Goal: Task Accomplishment & Management: Manage account settings

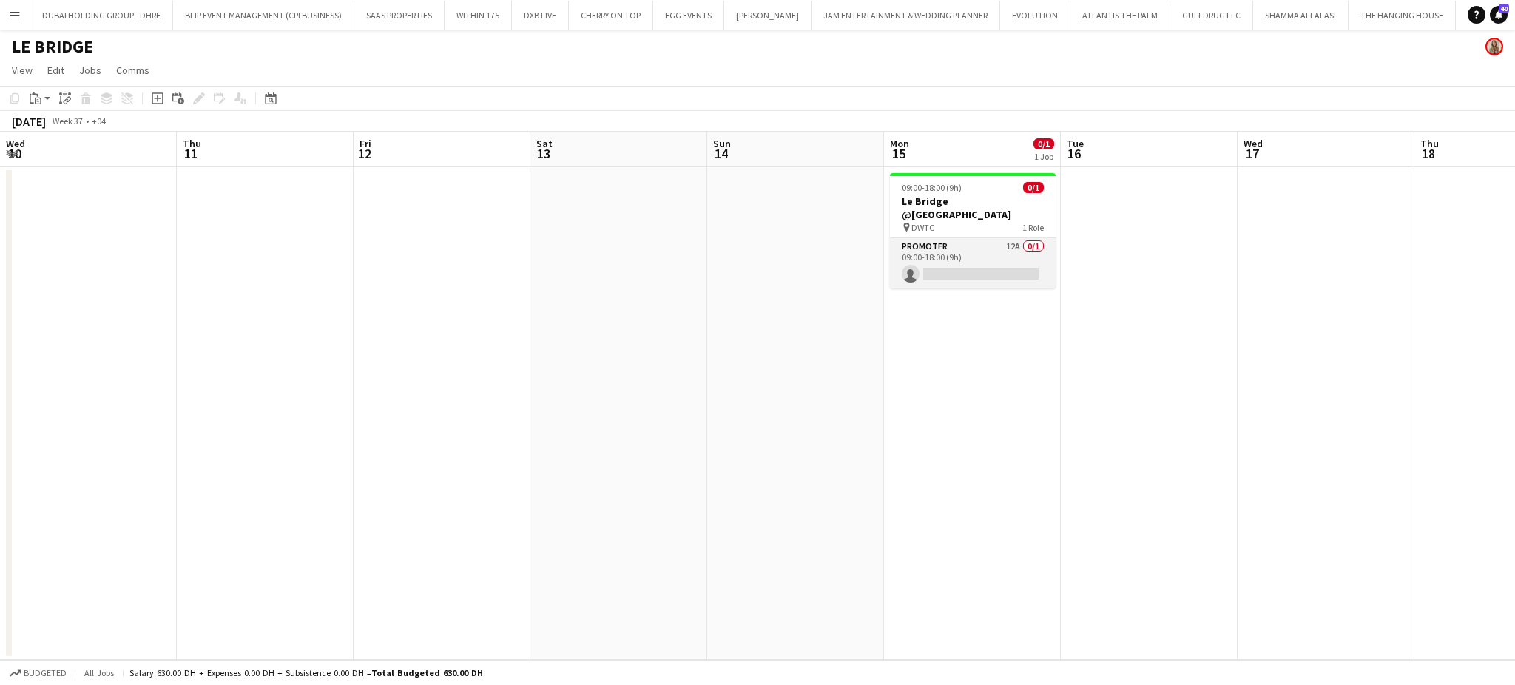
scroll to position [0, 489]
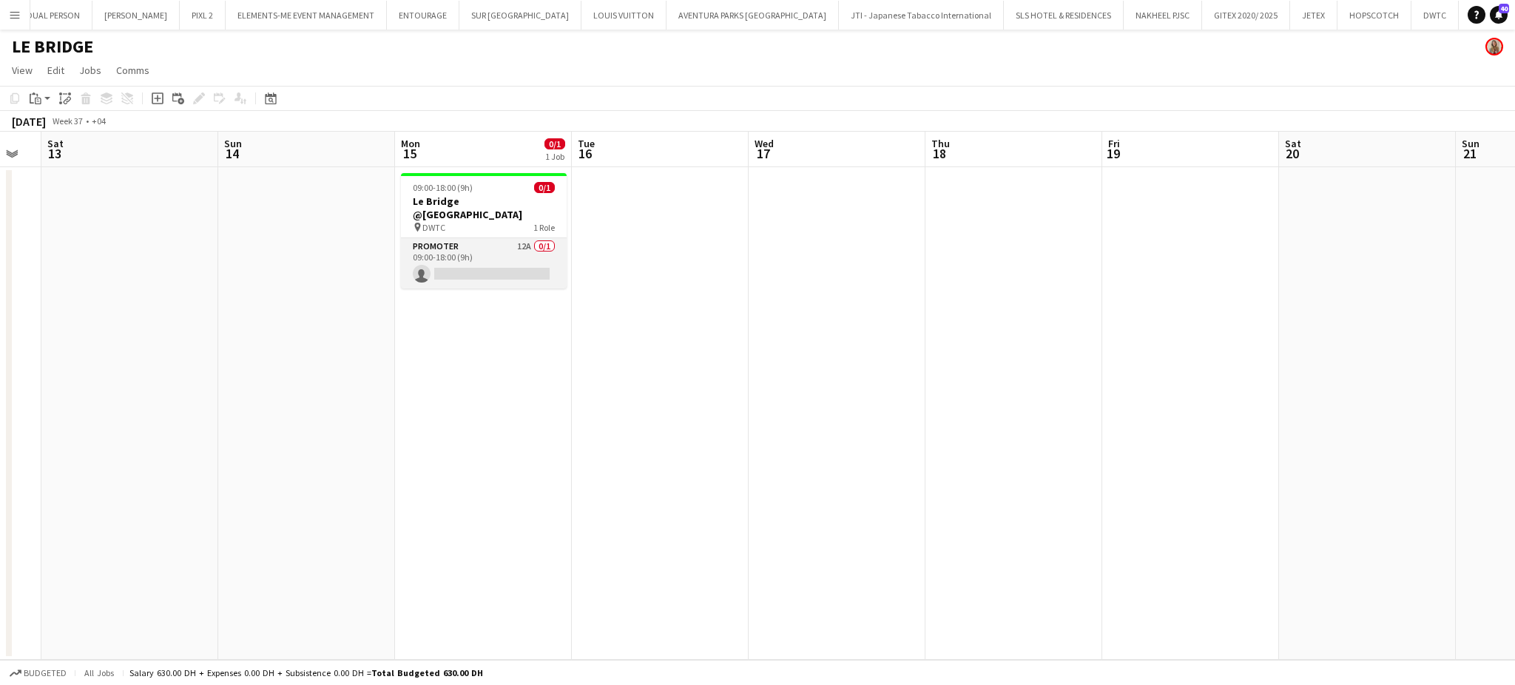
drag, startPoint x: 514, startPoint y: 246, endPoint x: 587, endPoint y: 240, distance: 72.8
click at [513, 246] on app-card-role "Promoter 12A 0/1 09:00-18:00 (9h) single-neutral-actions" at bounding box center [484, 263] width 166 height 50
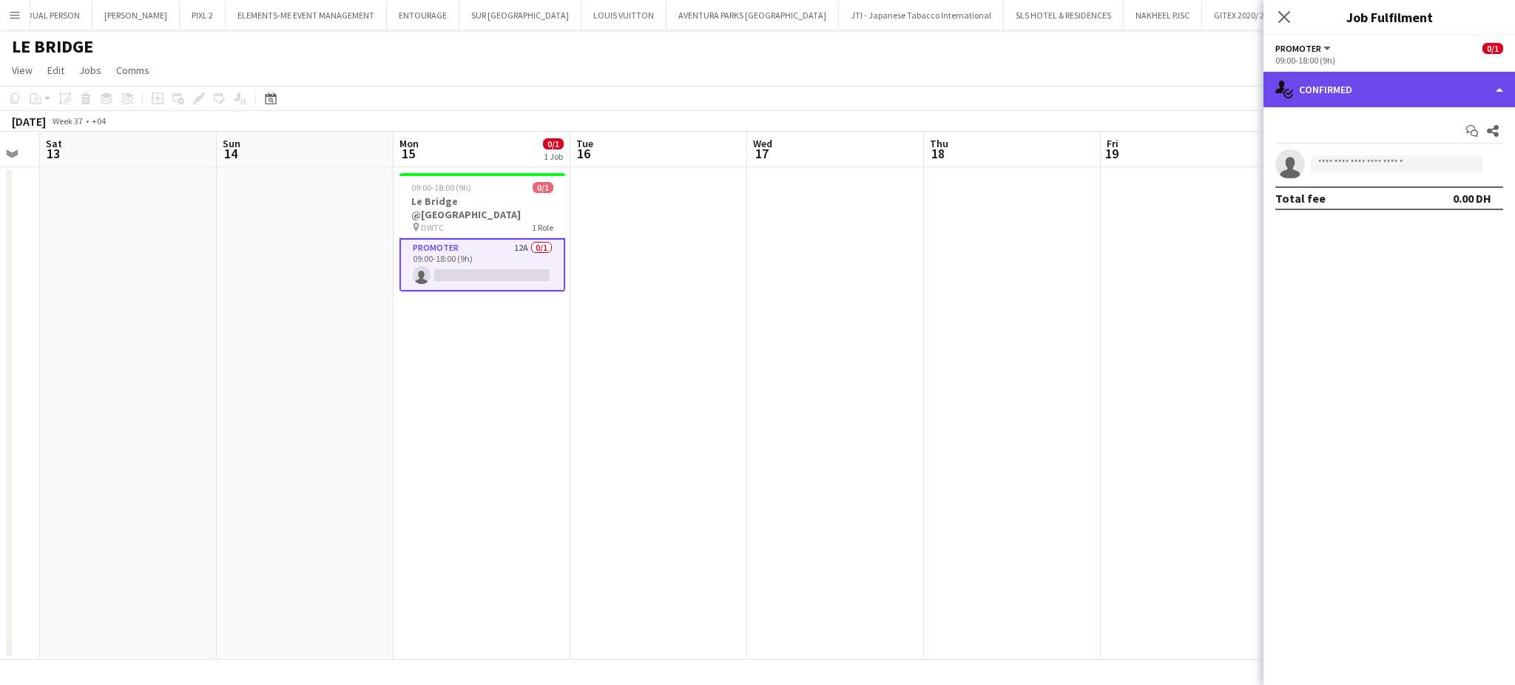
click at [1476, 93] on div "single-neutral-actions-check-2 Confirmed" at bounding box center [1390, 90] width 252 height 36
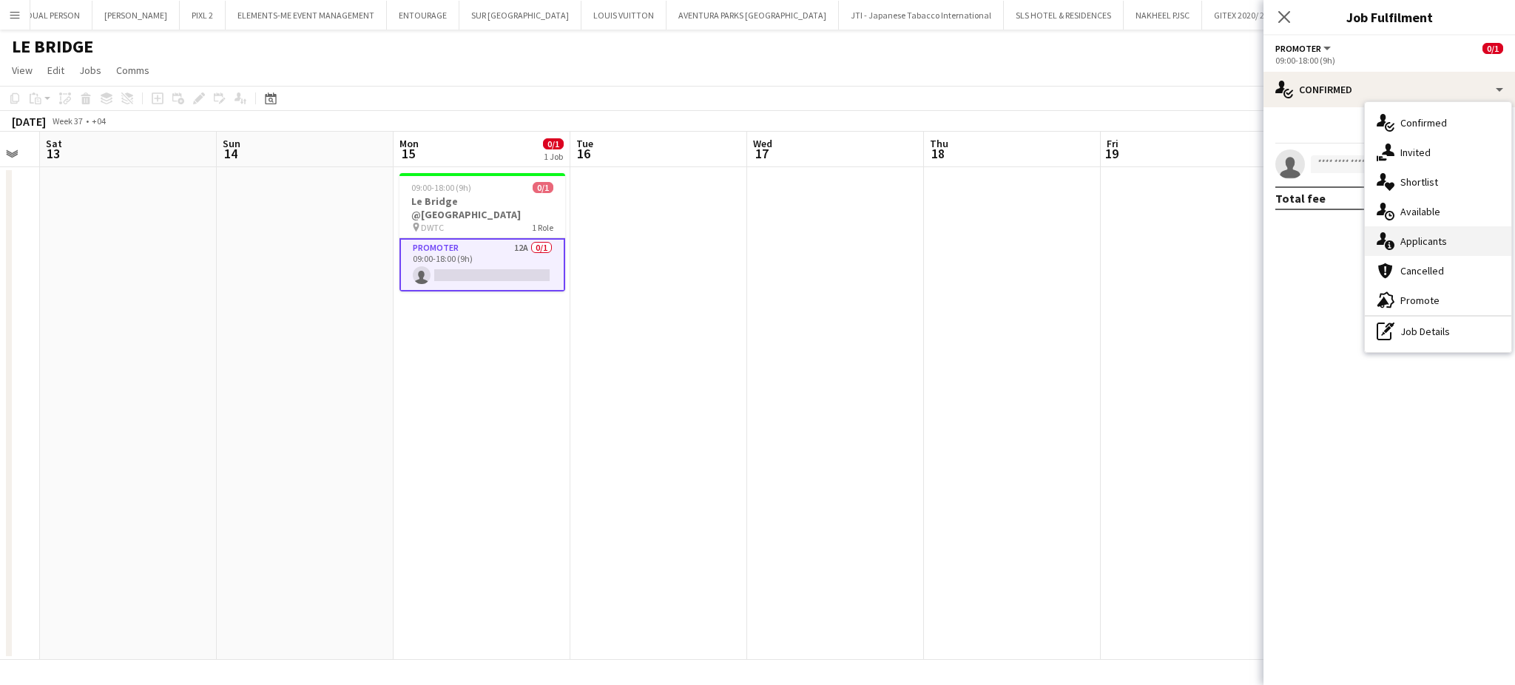
click at [1438, 243] on div "single-neutral-actions-information Applicants" at bounding box center [1438, 241] width 147 height 30
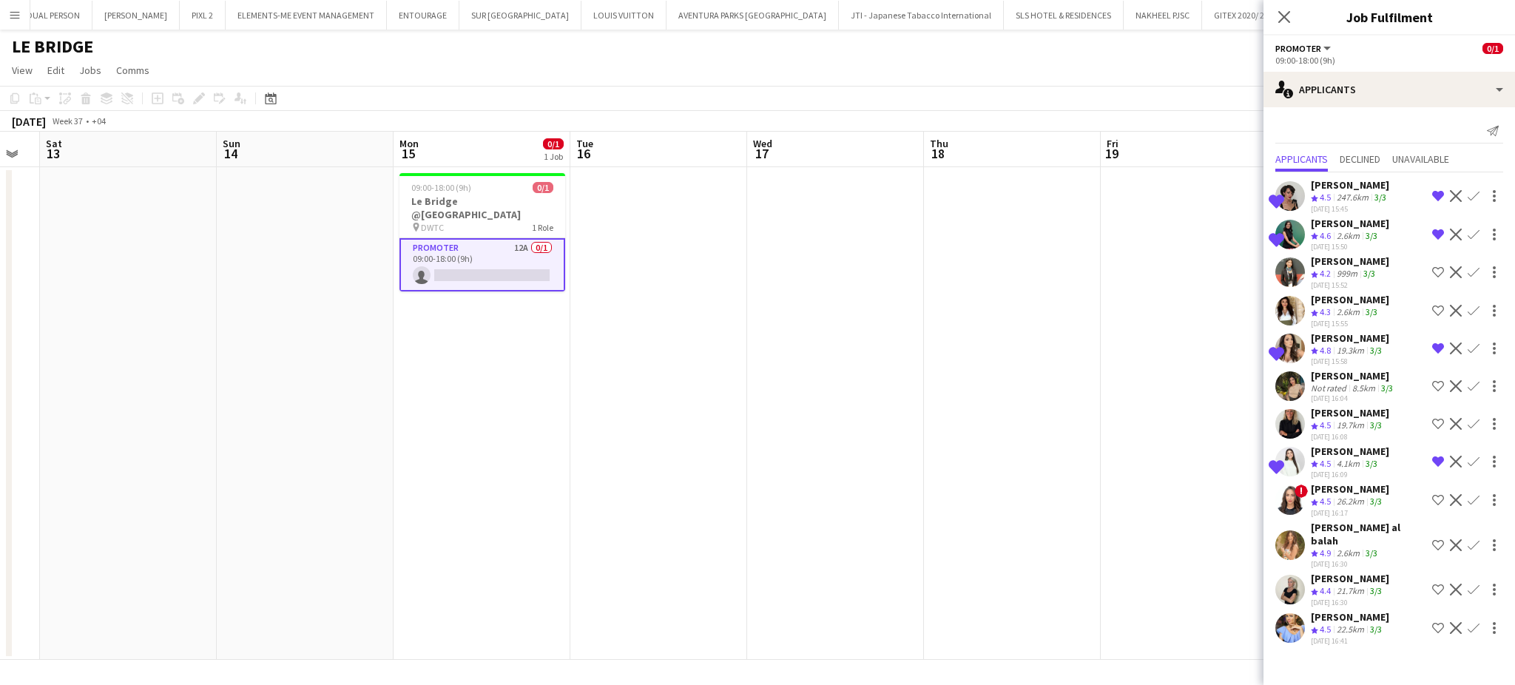
click at [1441, 539] on app-icon "Shortlist crew" at bounding box center [1439, 545] width 12 height 12
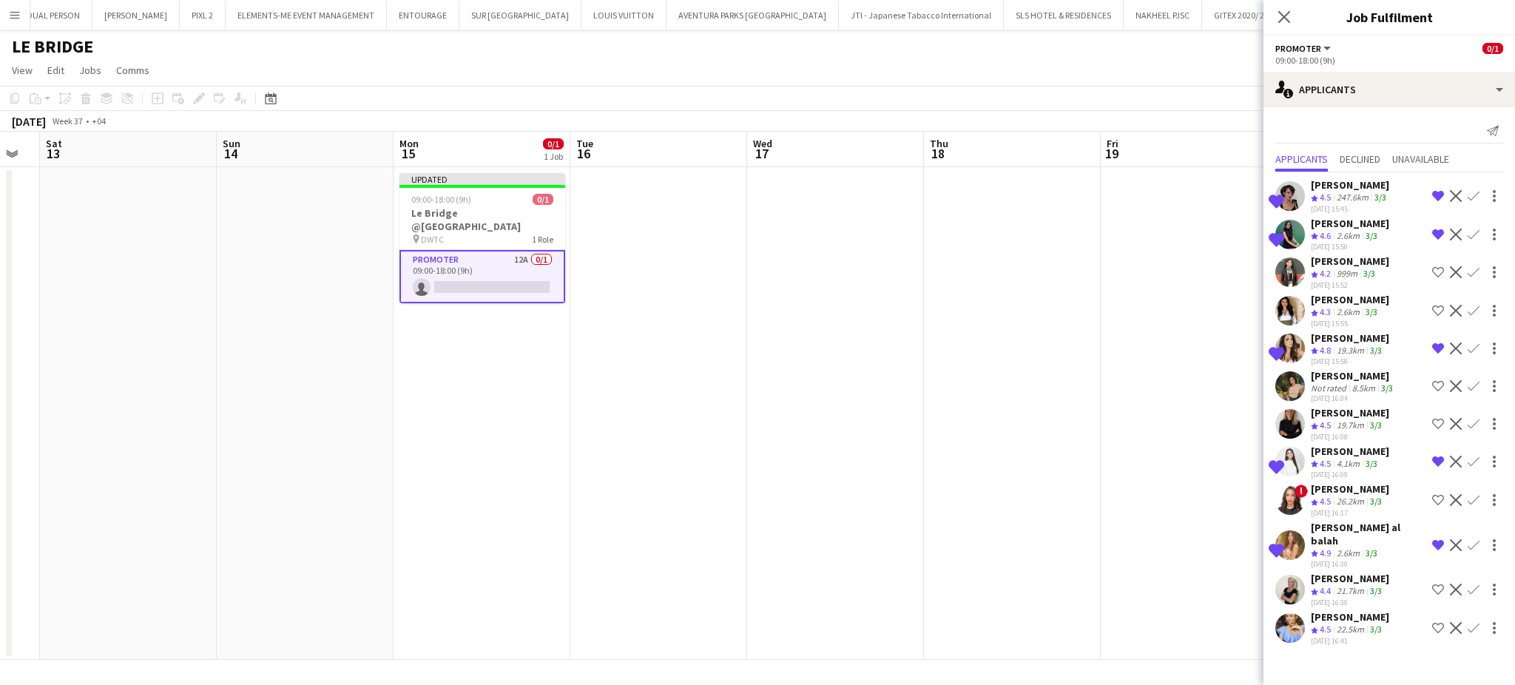
click at [1174, 478] on app-date-cell at bounding box center [1189, 413] width 177 height 493
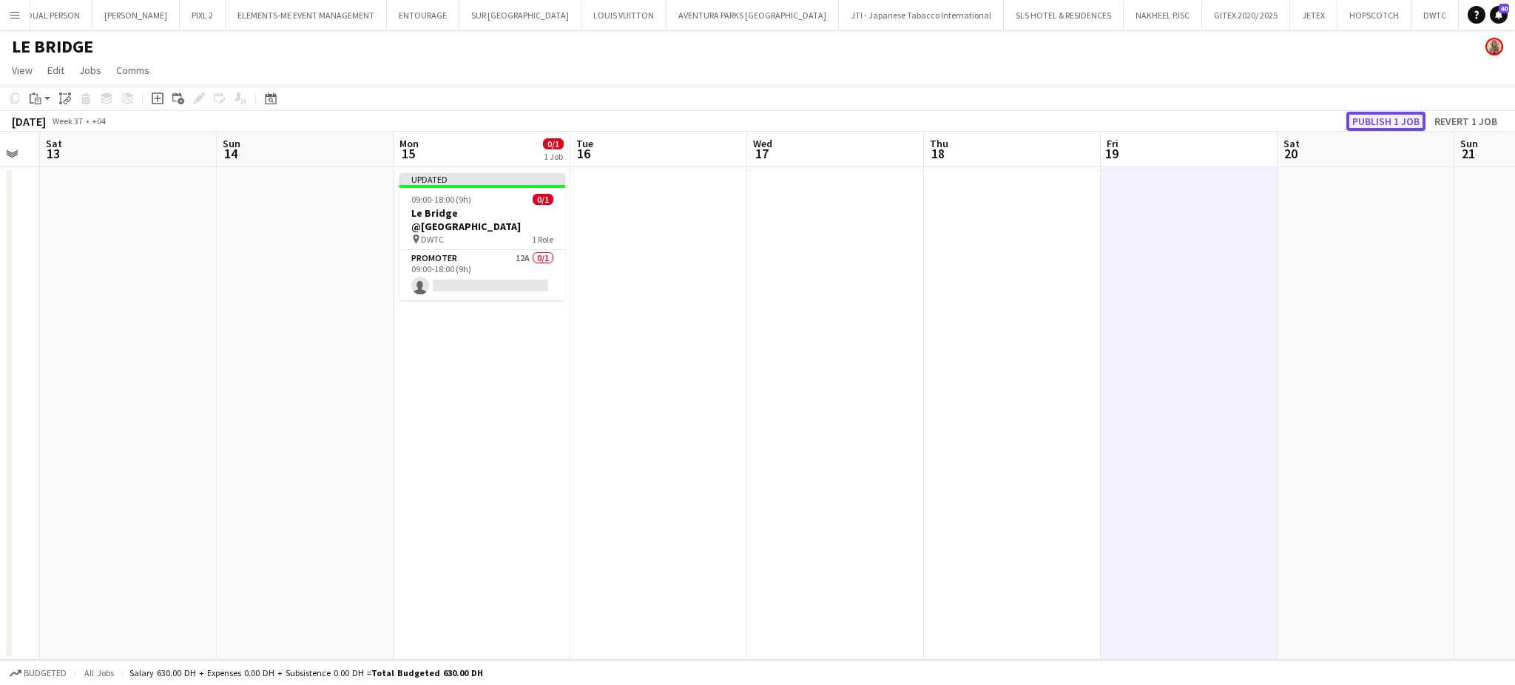
click at [1398, 122] on button "Publish 1 job" at bounding box center [1386, 121] width 79 height 19
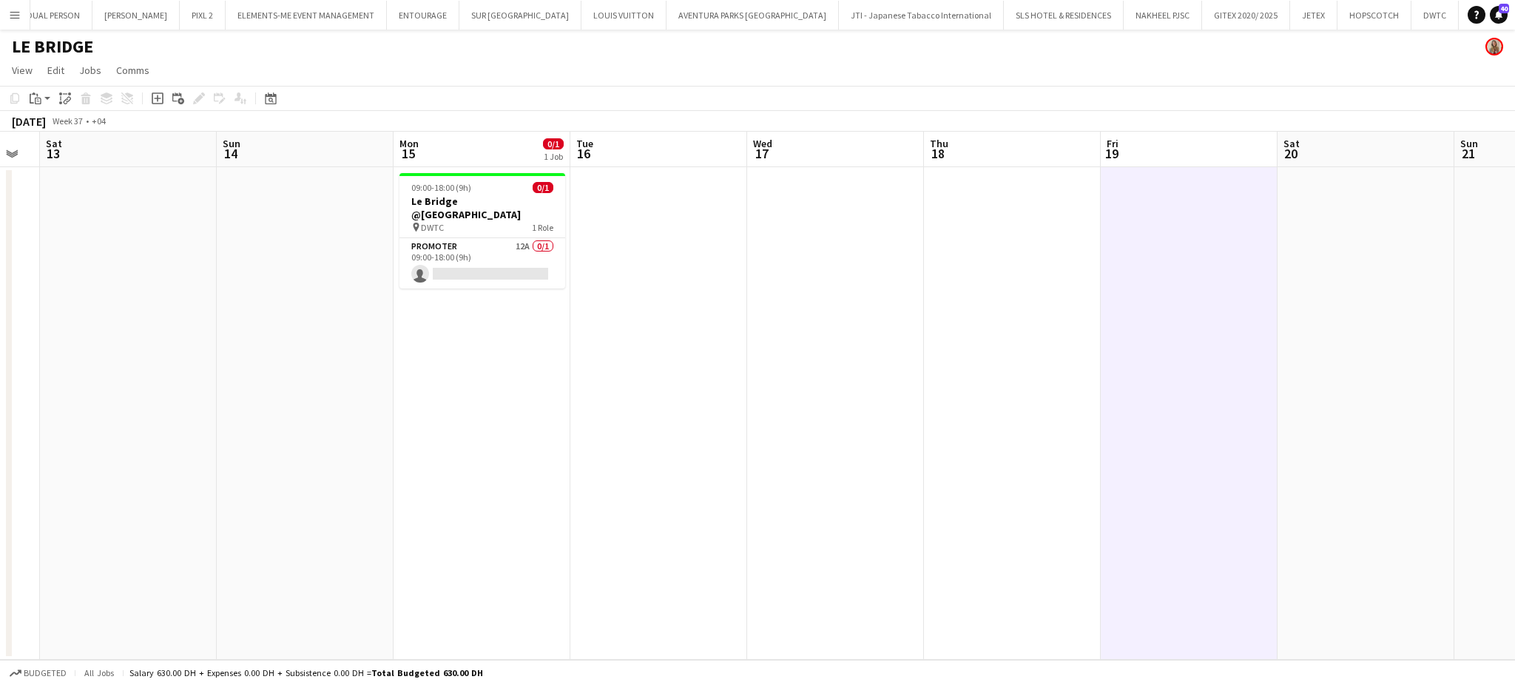
click at [18, 10] on app-icon "Menu" at bounding box center [15, 15] width 12 height 12
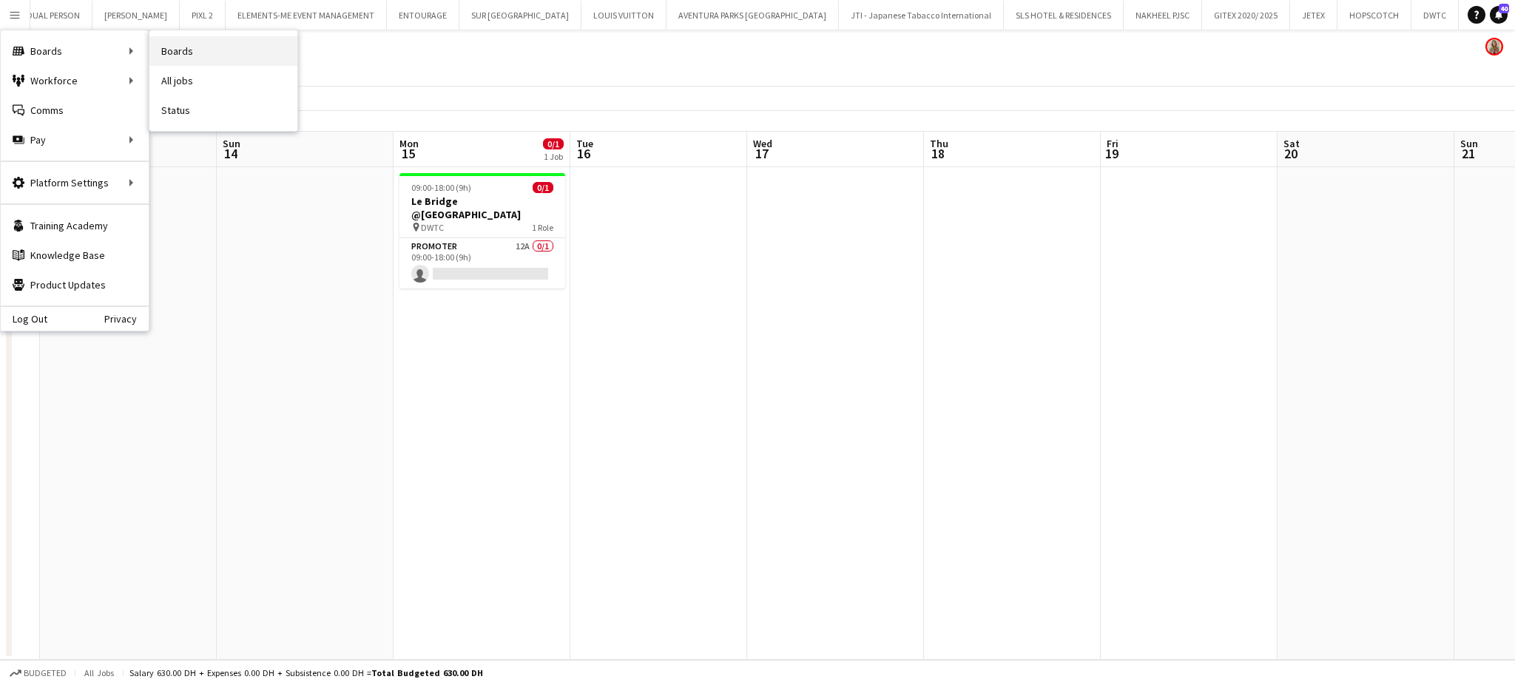
click at [182, 52] on link "Boards" at bounding box center [223, 51] width 148 height 30
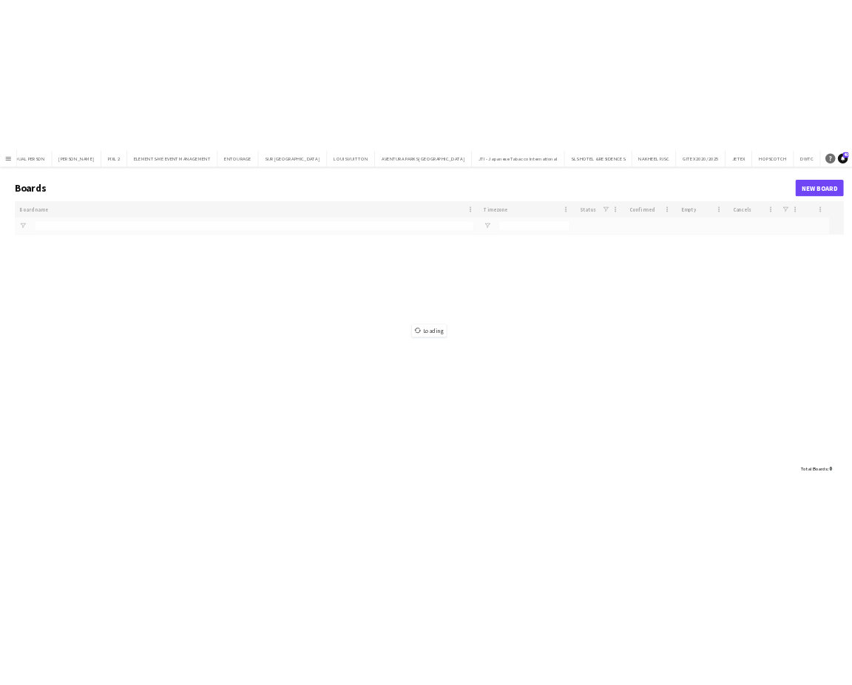
scroll to position [0, 2678]
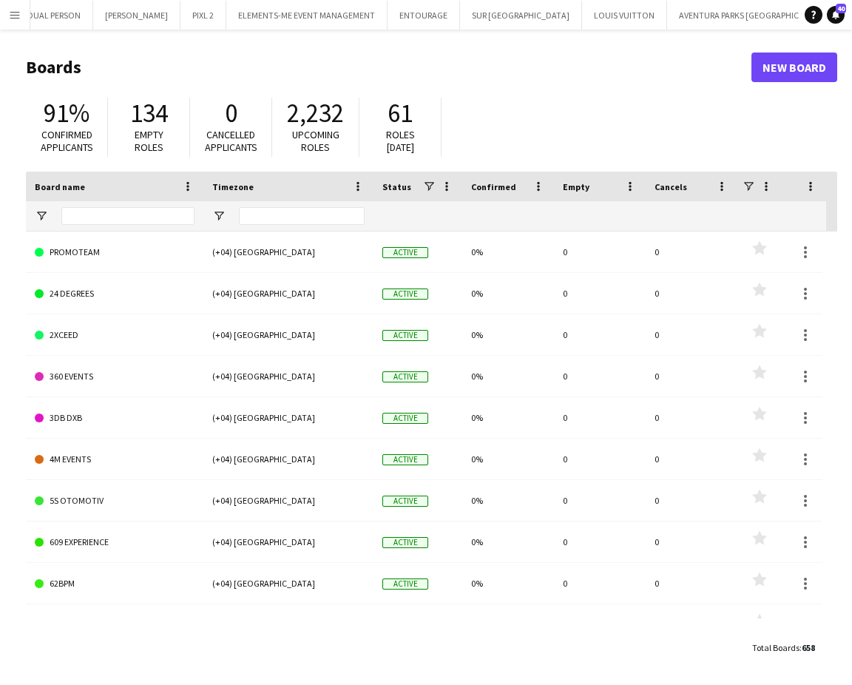
click at [691, 84] on header "Boards New Board" at bounding box center [432, 67] width 812 height 46
click at [15, 10] on app-icon "Menu" at bounding box center [15, 15] width 12 height 12
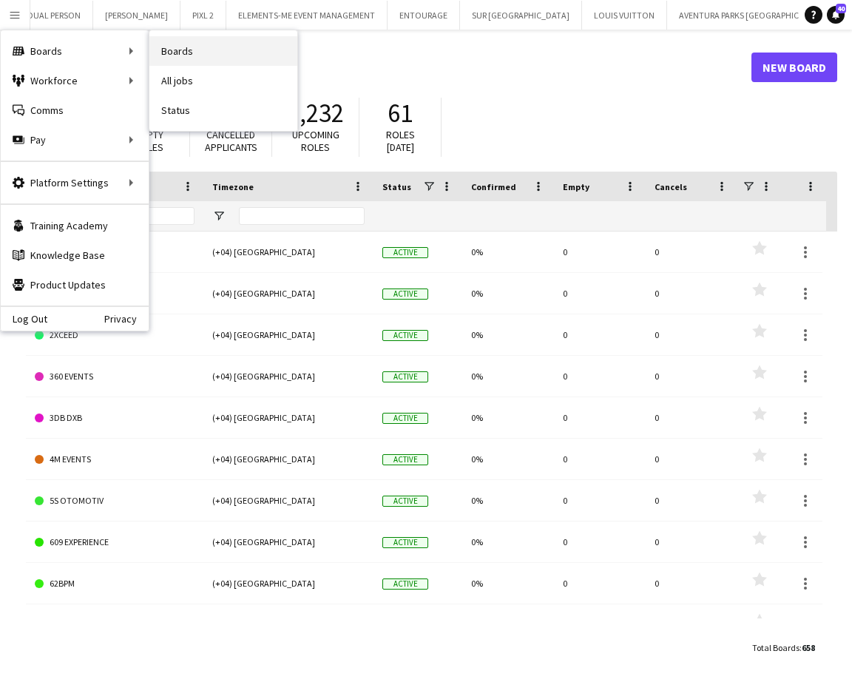
click at [206, 58] on link "Boards" at bounding box center [223, 51] width 148 height 30
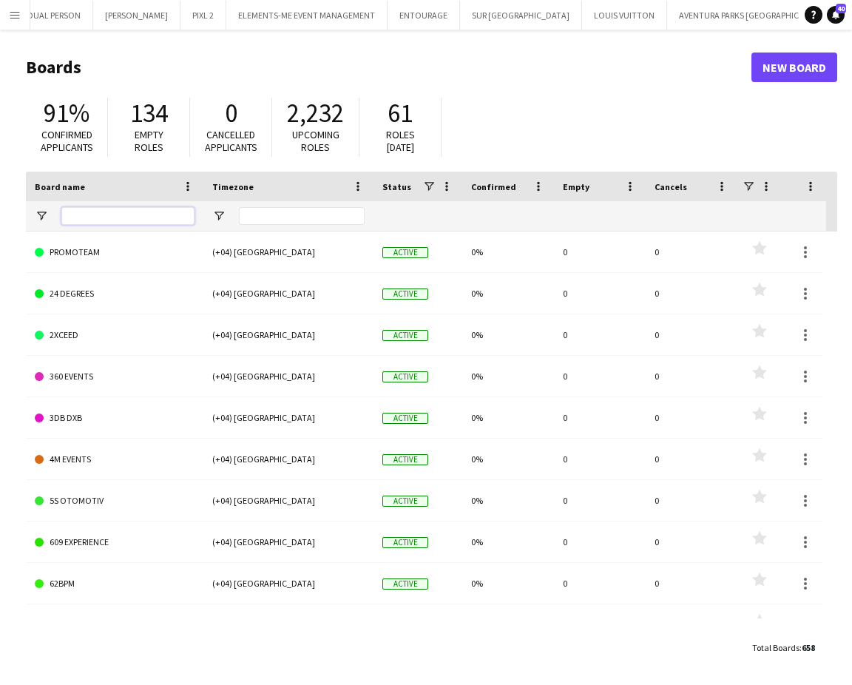
click at [95, 208] on input "Board name Filter Input" at bounding box center [127, 216] width 133 height 18
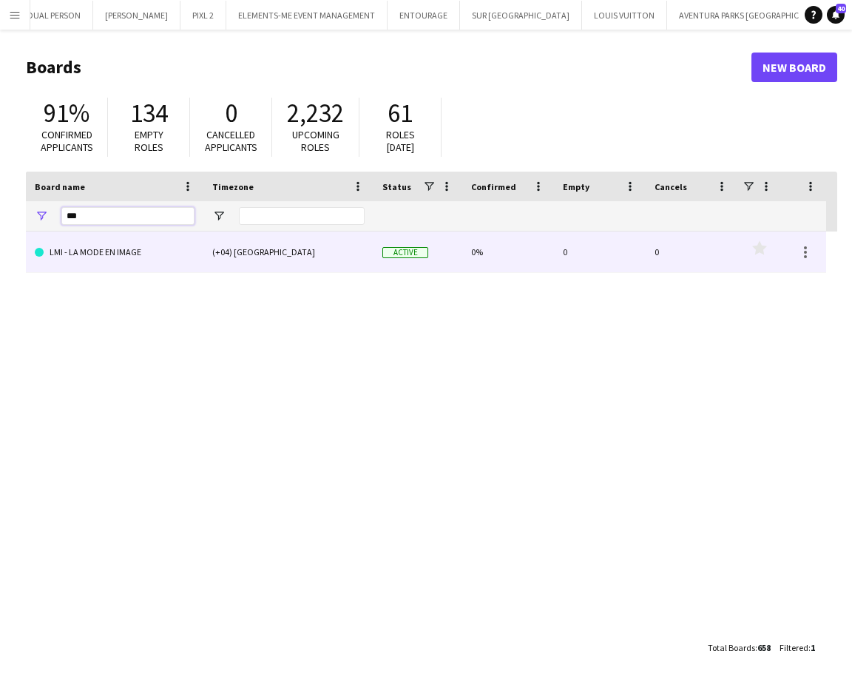
type input "***"
click at [92, 245] on link "LMI - LA MODE EN IMAGE" at bounding box center [115, 252] width 160 height 41
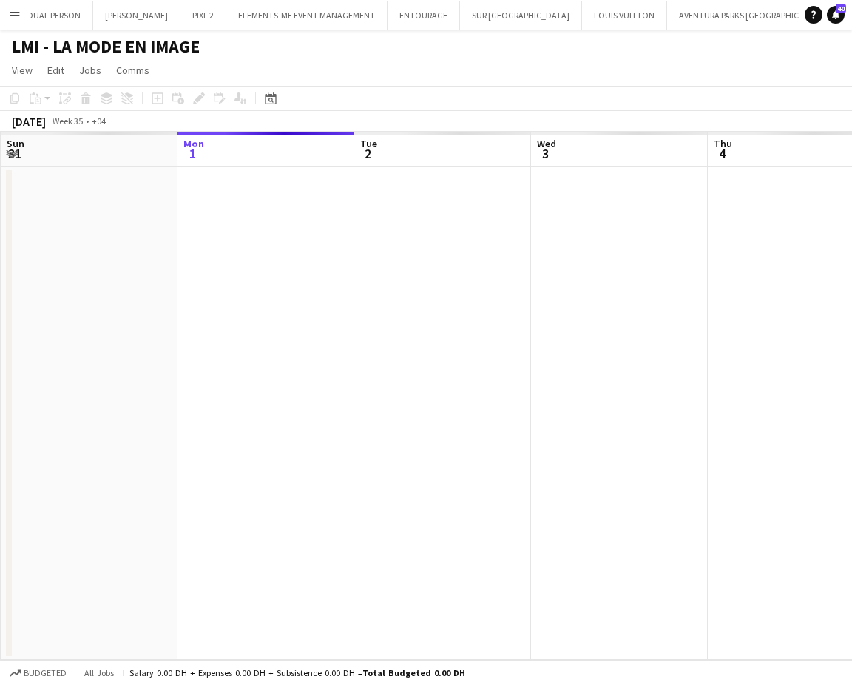
scroll to position [0, 3458]
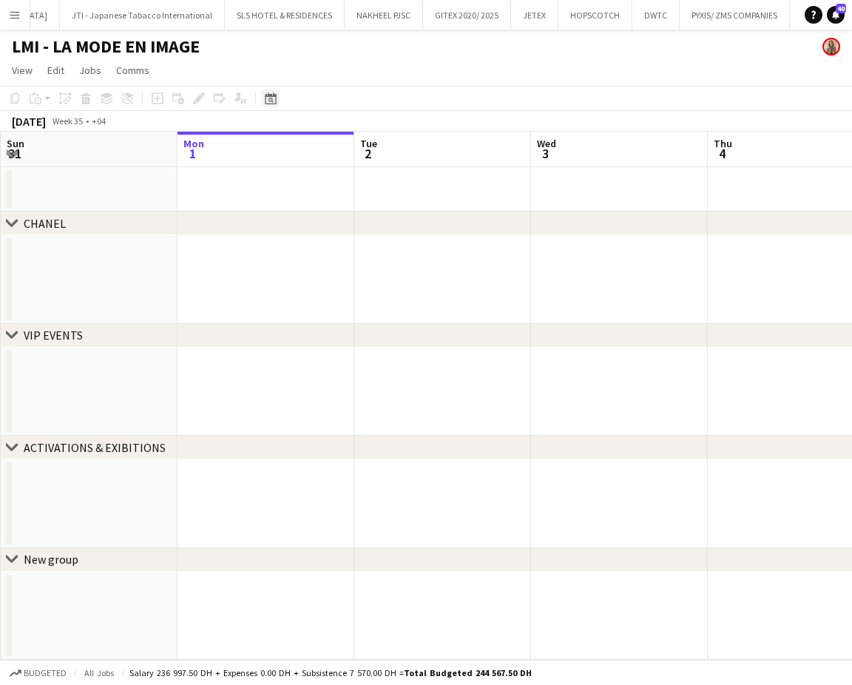
click at [272, 95] on icon at bounding box center [270, 98] width 11 height 12
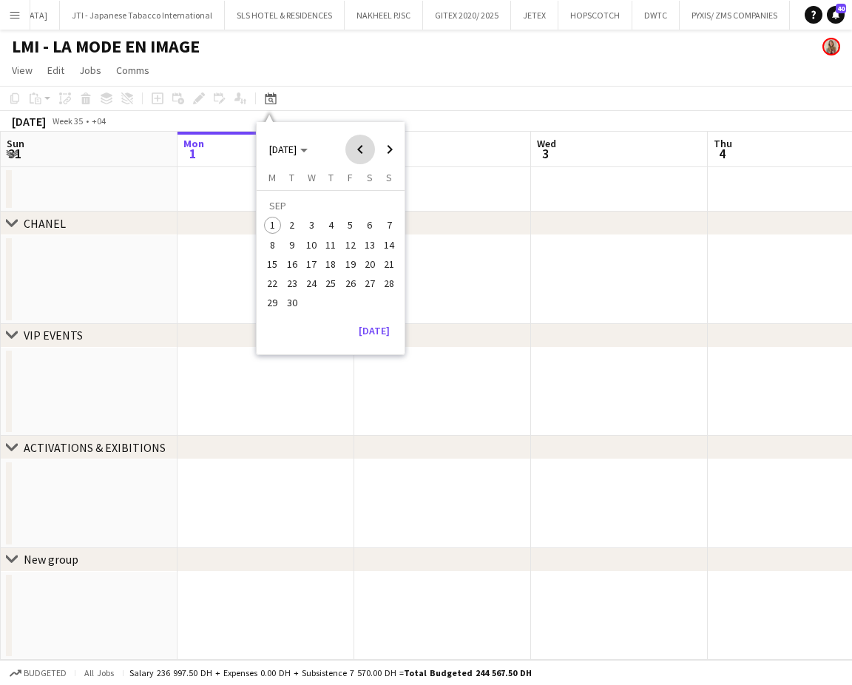
click at [363, 144] on span "Previous month" at bounding box center [361, 150] width 30 height 30
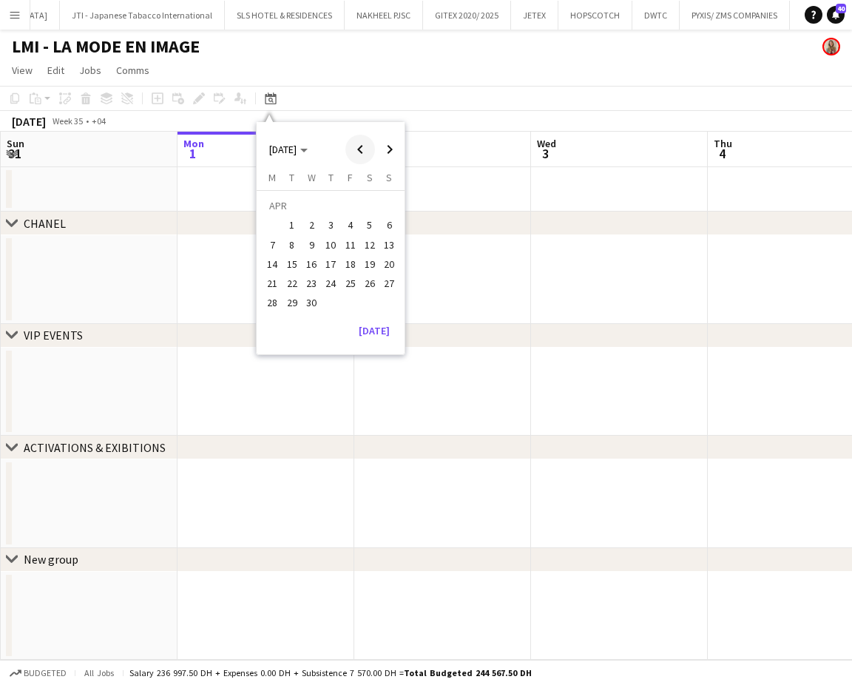
click at [363, 144] on span "Previous month" at bounding box center [361, 150] width 30 height 30
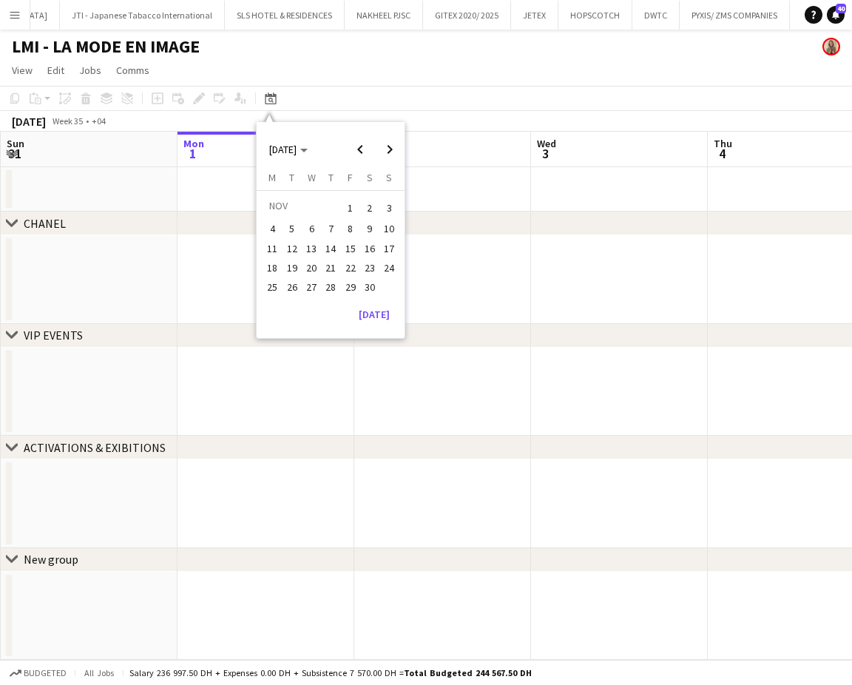
click at [350, 208] on span "1" at bounding box center [351, 208] width 18 height 21
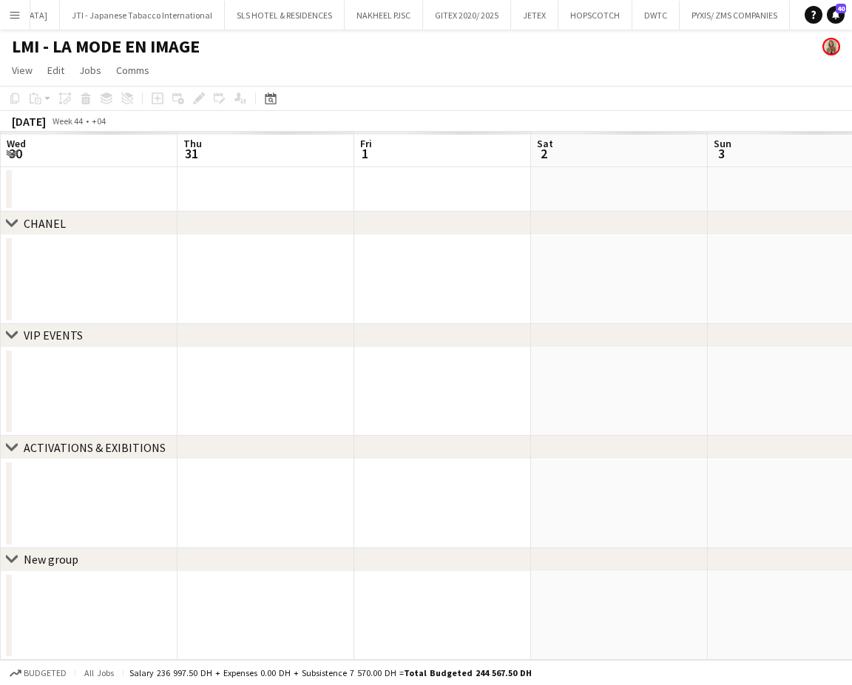
scroll to position [0, 509]
drag, startPoint x: 249, startPoint y: 308, endPoint x: 795, endPoint y: 308, distance: 546.1
click at [795, 308] on app-calendar-viewport "Mon 28 Tue 29 Wed 30 Thu 31 Fri 1 Sat 2 Sun 3 Mon 4 Tue 5 Wed 6" at bounding box center [426, 396] width 852 height 528
drag, startPoint x: 593, startPoint y: 306, endPoint x: 612, endPoint y: 306, distance: 19.2
click at [612, 306] on app-calendar-viewport "Fri 25 Sat 26 Sun 27 Mon 28 Tue 29 Wed 30 Thu 31 Fri 1 Sat 2 Sun 3" at bounding box center [426, 396] width 852 height 528
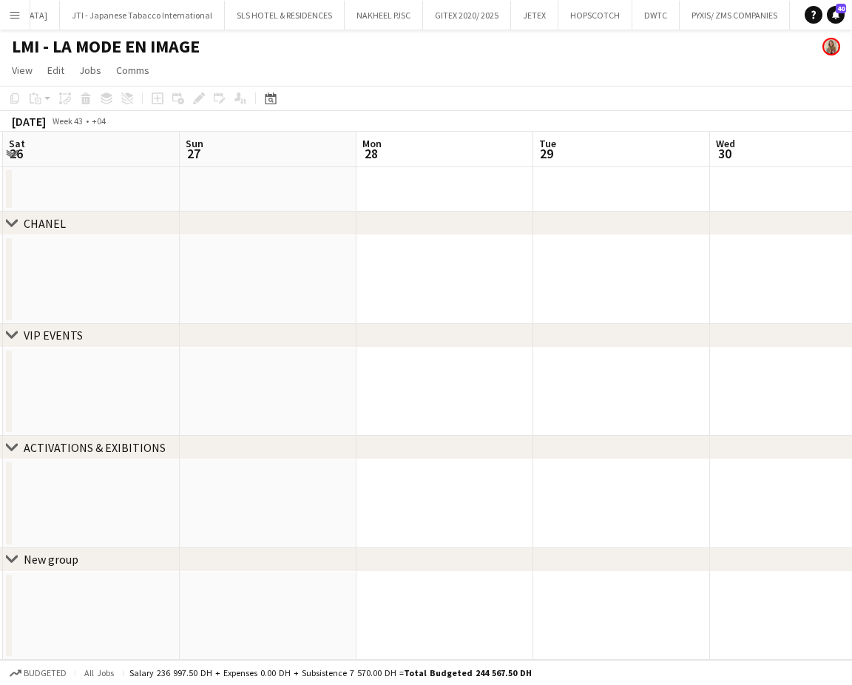
drag, startPoint x: 438, startPoint y: 288, endPoint x: 564, endPoint y: 286, distance: 125.8
click at [564, 287] on app-calendar-viewport "Thu 24 Fri 25 Sat 26 Sun 27 Mon 28 Tue 29 Wed 30 Thu 31 Fri 1 Sat 2" at bounding box center [426, 396] width 852 height 528
drag, startPoint x: 388, startPoint y: 287, endPoint x: 447, endPoint y: 287, distance: 58.5
click at [561, 286] on app-calendar-viewport "Wed 23 Thu 24 Fri 25 Sat 26 Sun 27 Mon 28 Tue 29 Wed 30 Thu 31 Fri 1" at bounding box center [426, 396] width 852 height 528
drag, startPoint x: 324, startPoint y: 286, endPoint x: 328, endPoint y: 241, distance: 44.6
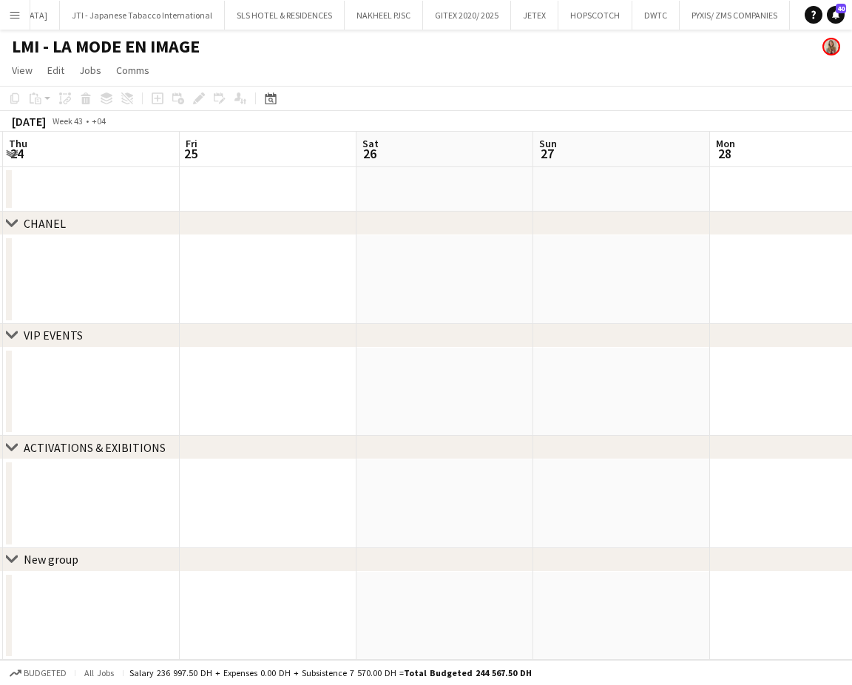
click at [516, 243] on app-calendar-viewport "Tue 22 Wed 23 Thu 24 Fri 25 Sat 26 Sun 27 Mon 28 Tue 29 Wed 30 Thu 31" at bounding box center [426, 396] width 852 height 528
drag, startPoint x: 302, startPoint y: 240, endPoint x: 466, endPoint y: 240, distance: 164.3
click at [465, 240] on app-calendar-viewport "Mon 21 Tue 22 Wed 23 Thu 24 Fri 25 Sat 26 Sun 27 Mon 28 Tue 29 Wed 30" at bounding box center [426, 396] width 852 height 528
drag, startPoint x: 234, startPoint y: 250, endPoint x: 446, endPoint y: 256, distance: 212.4
click at [462, 255] on app-calendar-viewport "Sun 20 Mon 21 Tue 22 Wed 23 Thu 24 Fri 25 Sat 26 Sun 27 Mon 28 Tue 29" at bounding box center [426, 396] width 852 height 528
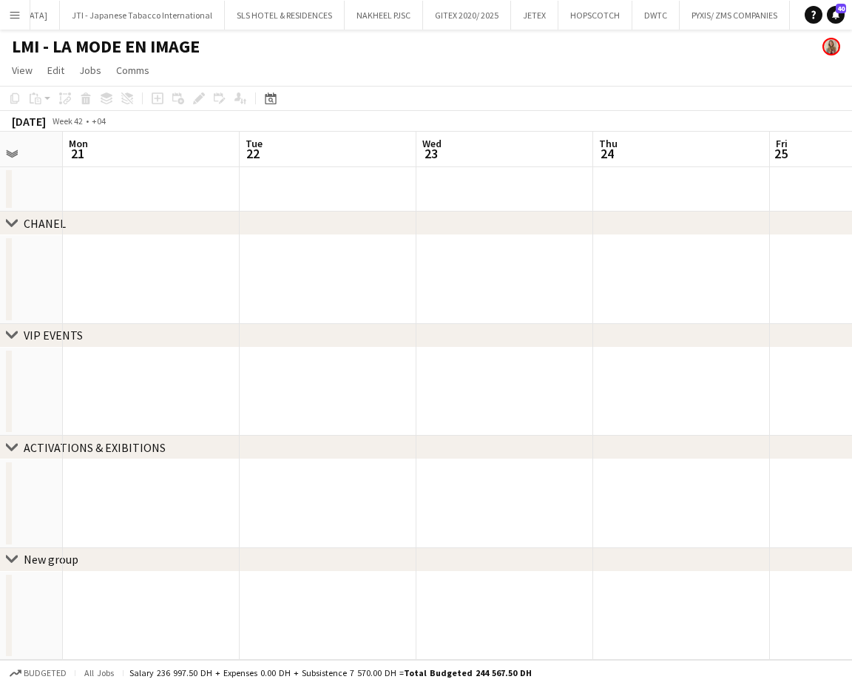
drag, startPoint x: 377, startPoint y: 258, endPoint x: 321, endPoint y: 263, distance: 55.8
click at [429, 261] on app-calendar-viewport "Fri 18 Sat 19 Sun 20 Mon 21 Tue 22 Wed 23 Thu 24 Fri 25 Sat 26 Sun 27" at bounding box center [426, 396] width 852 height 528
drag, startPoint x: 299, startPoint y: 263, endPoint x: 477, endPoint y: 266, distance: 177.6
click at [339, 263] on app-calendar-viewport "Thu 17 Fri 18 Sat 19 Sun 20 Mon 21 Tue 22 Wed 23 Thu 24 Fri 25 Sat 26" at bounding box center [426, 396] width 852 height 528
drag, startPoint x: 326, startPoint y: 270, endPoint x: 270, endPoint y: 255, distance: 58.3
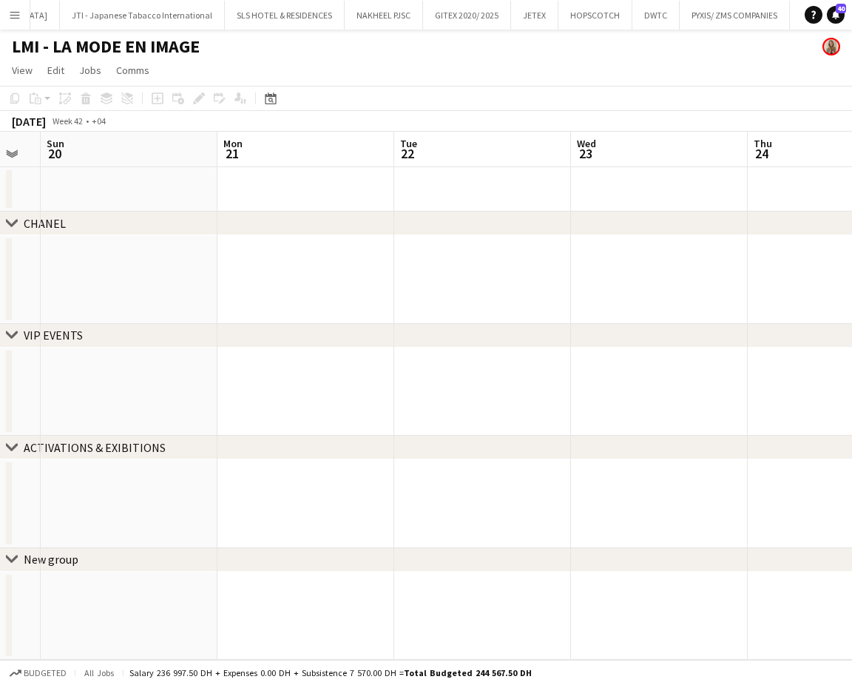
click at [198, 254] on app-calendar-viewport "Thu 17 Fri 18 Sat 19 Sun 20 Mon 21 Tue 22 Wed 23 Thu 24 Fri 25 Sat 26" at bounding box center [426, 396] width 852 height 528
drag, startPoint x: 300, startPoint y: 240, endPoint x: 116, endPoint y: 221, distance: 185.3
click at [116, 221] on div "chevron-right CHANEL chevron-right VIP EVENTS chevron-right ACTIVATIONS & EXIBI…" at bounding box center [426, 396] width 852 height 528
drag, startPoint x: 302, startPoint y: 218, endPoint x: 349, endPoint y: 217, distance: 46.6
click at [189, 218] on div "chevron-right CHANEL" at bounding box center [426, 224] width 852 height 24
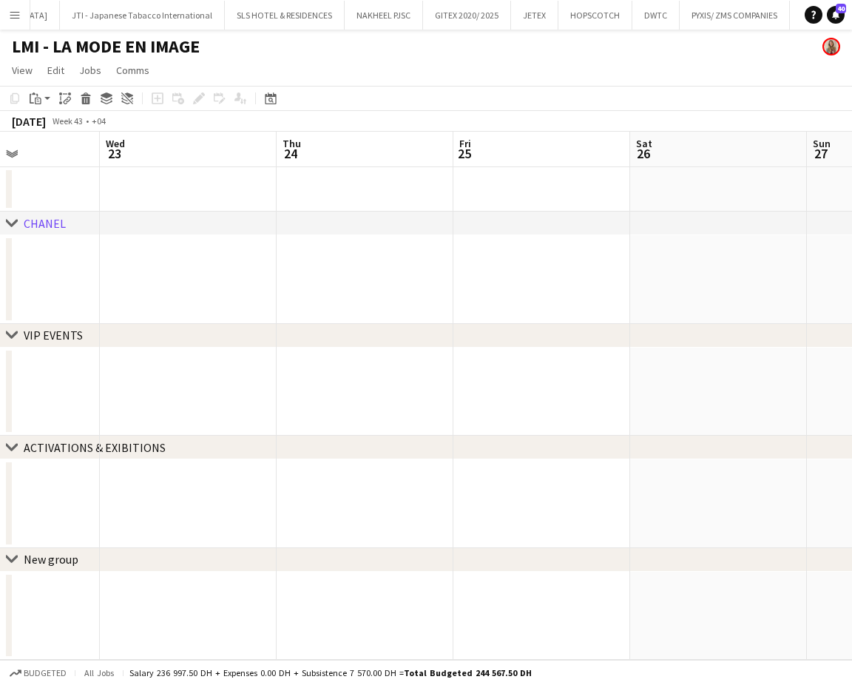
drag, startPoint x: 235, startPoint y: 246, endPoint x: 394, endPoint y: 260, distance: 160.4
click at [156, 248] on app-calendar-viewport "Sun 20 Mon 21 Tue 22 Wed 23 Thu 24 Fri 25 Sat 26 Sun 27 Mon 28 Tue 29" at bounding box center [426, 396] width 852 height 528
drag, startPoint x: 462, startPoint y: 272, endPoint x: 60, endPoint y: 246, distance: 402.7
click at [57, 246] on app-calendar-viewport "Tue 22 Wed 23 Thu 24 Fri 25 Sat 26 Sun 27 Mon 28 Tue 29 Wed 30 Thu 31" at bounding box center [426, 396] width 852 height 528
drag, startPoint x: 368, startPoint y: 261, endPoint x: 69, endPoint y: 265, distance: 299.0
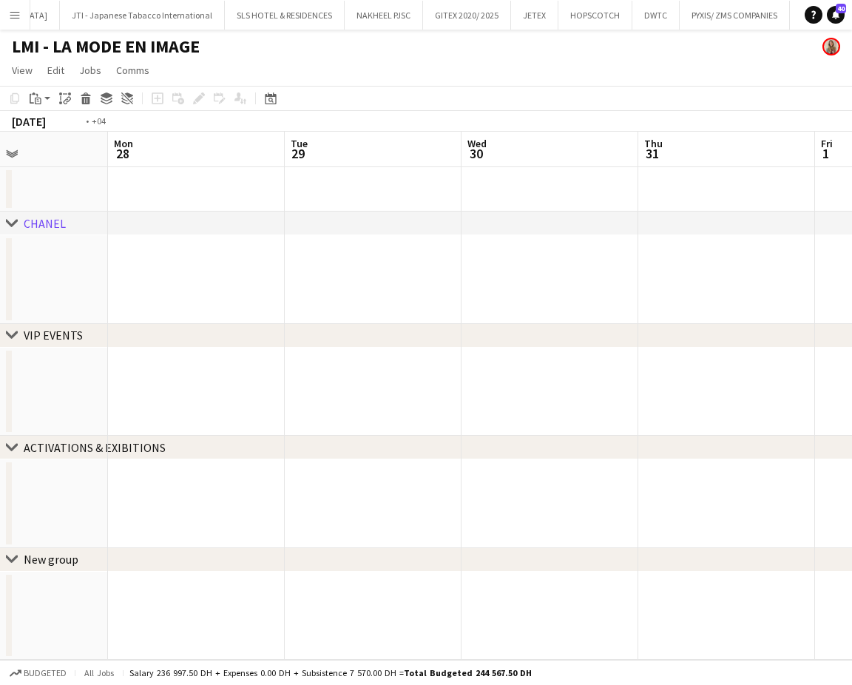
click at [69, 265] on app-calendar-viewport "Thu 24 Fri 25 Sat 26 Sun 27 Mon 28 Tue 29 Wed 30 Thu 31 Fri 1 Sat 2" at bounding box center [426, 396] width 852 height 528
drag, startPoint x: 458, startPoint y: 273, endPoint x: 187, endPoint y: 272, distance: 270.8
click at [187, 276] on app-calendar-viewport "Fri 25 Sat 26 Sun 27 Mon 28 Tue 29 Wed 30 Thu 31 Fri 1 Sat 2 Sun 3" at bounding box center [426, 396] width 852 height 528
drag, startPoint x: 546, startPoint y: 314, endPoint x: 255, endPoint y: 306, distance: 290.9
click at [254, 308] on app-calendar-viewport "Sun 27 Mon 28 Tue 29 Wed 30 Thu 31 Fri 1 Sat 2 Sun 3 Mon 4 Tue 5" at bounding box center [426, 396] width 852 height 528
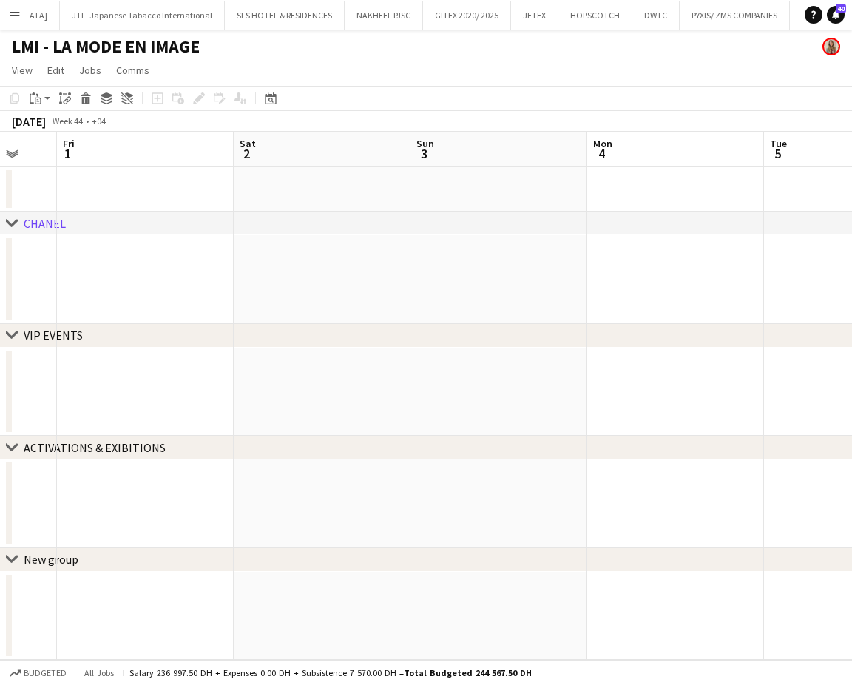
drag, startPoint x: 478, startPoint y: 315, endPoint x: 259, endPoint y: 314, distance: 219.0
click at [257, 315] on app-calendar-viewport "Tue 29 Wed 30 Thu 31 Fri 1 Sat 2 Sun 3 Mon 4 Tue 5 Wed 6 Thu 7" at bounding box center [426, 396] width 852 height 528
drag, startPoint x: 483, startPoint y: 309, endPoint x: 243, endPoint y: 280, distance: 242.3
click at [243, 280] on app-calendar-viewport "Wed 30 Thu 31 Fri 1 Sat 2 Sun 3 Mon 4 Tue 5 Wed 6 Thu 7 Fri 8" at bounding box center [426, 396] width 852 height 528
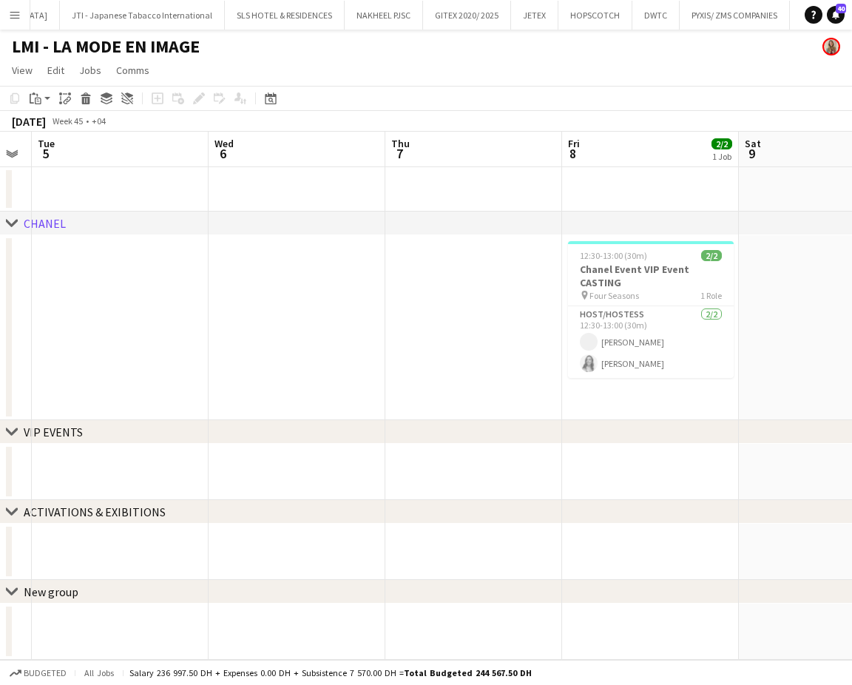
drag, startPoint x: 241, startPoint y: 245, endPoint x: 213, endPoint y: 253, distance: 29.3
click at [161, 238] on app-calendar-viewport "Sat 2 Sun 3 Mon 4 Tue 5 Wed 6 Thu 7 Fri 8 2/2 1 Job Sat 9 Sun 10 Mon 11 12:30-1…" at bounding box center [426, 396] width 852 height 528
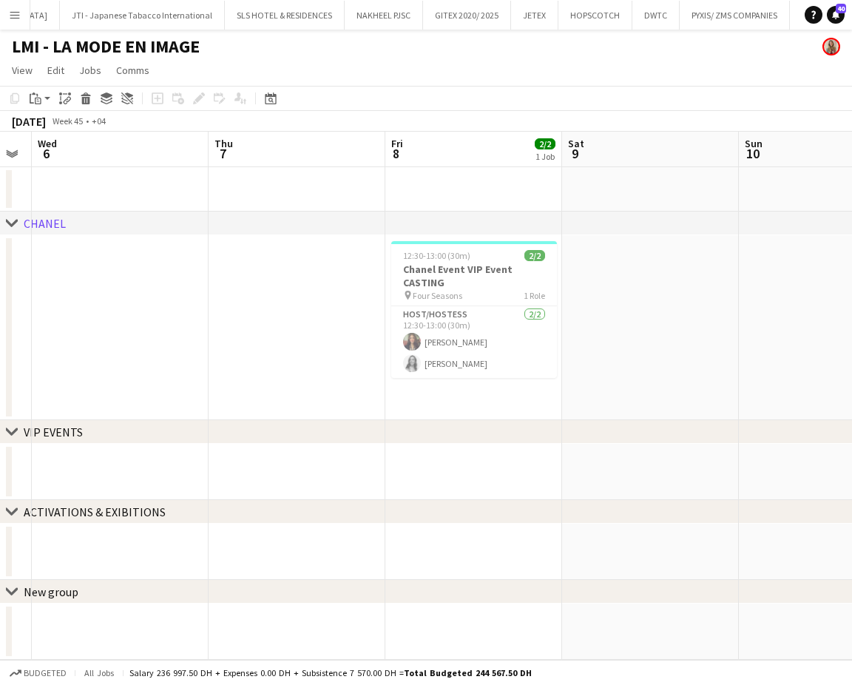
scroll to position [0, 619]
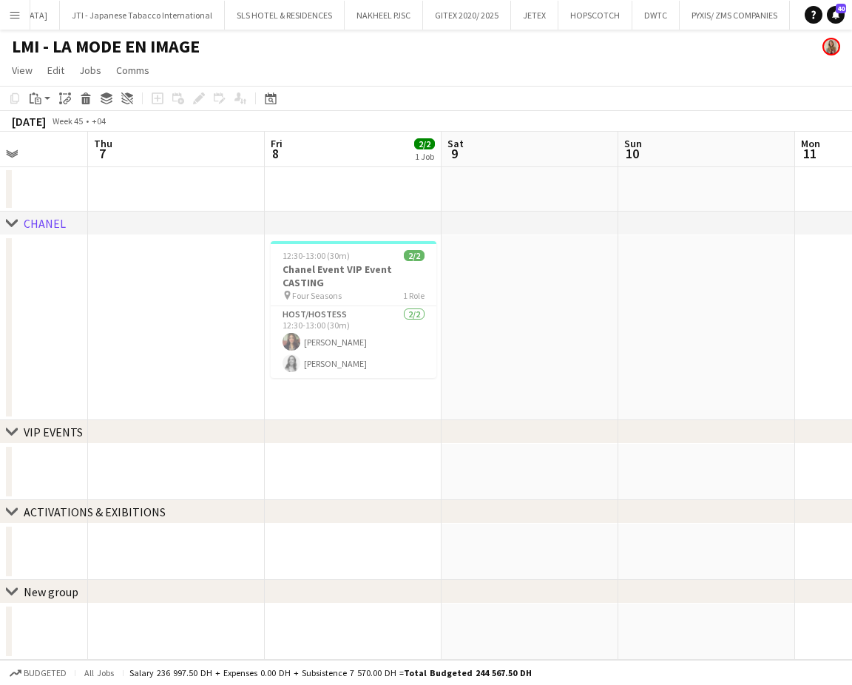
drag, startPoint x: 412, startPoint y: 292, endPoint x: 303, endPoint y: 294, distance: 109.5
click at [303, 294] on app-calendar-viewport "Sun 3 Mon 4 Tue 5 Wed 6 Thu 7 Fri 8 2/2 1 Job Sat 9 Sun 10 Mon 11 Tue 12 12:30-…" at bounding box center [426, 396] width 852 height 528
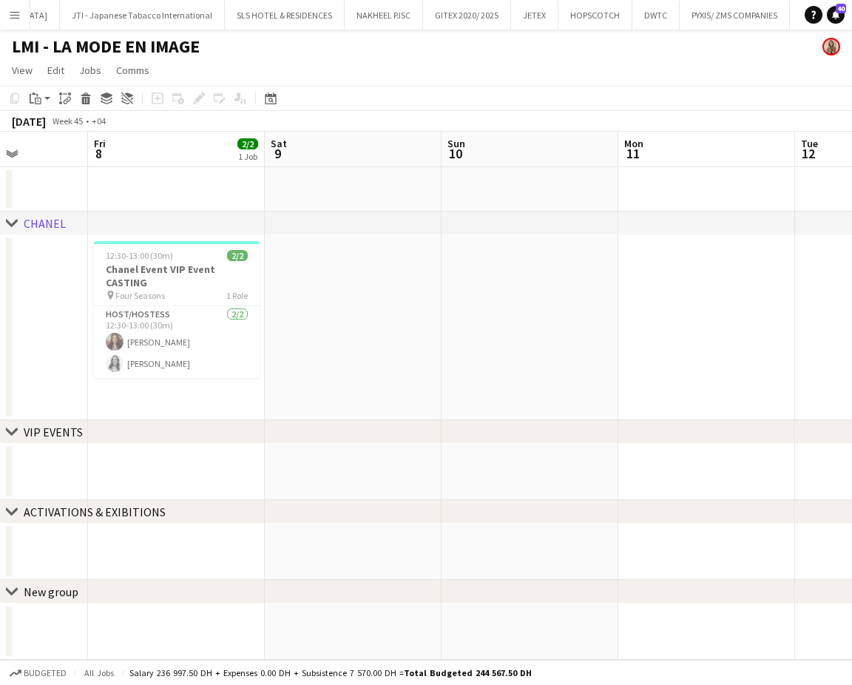
drag, startPoint x: 281, startPoint y: 294, endPoint x: 151, endPoint y: 294, distance: 130.2
click at [151, 294] on app-calendar-viewport "Mon 4 Tue 5 Wed 6 Thu 7 Fri 8 2/2 1 Job Sat 9 Sun 10 Mon 11 Tue 12 Wed 13 12:30…" at bounding box center [426, 396] width 852 height 528
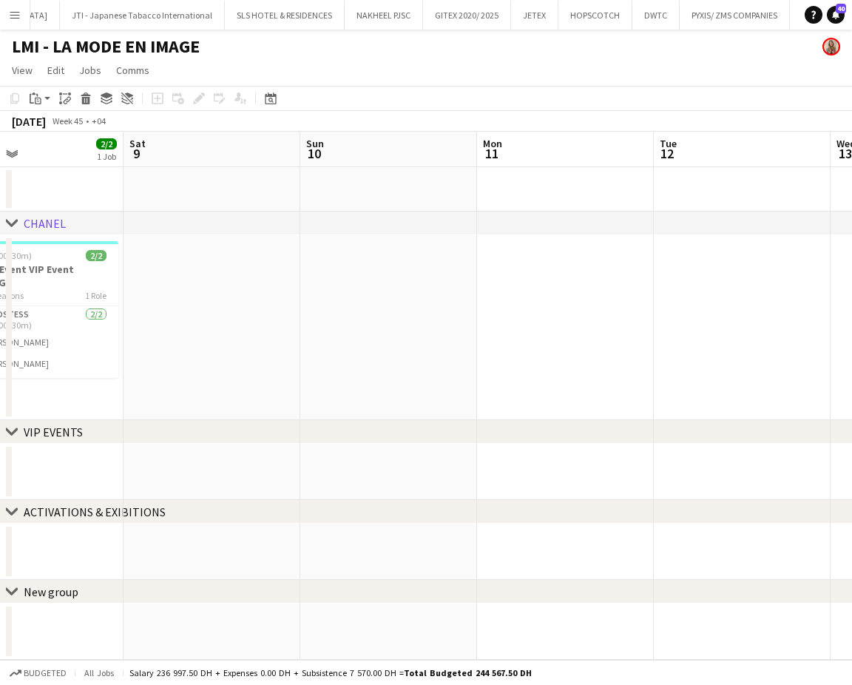
drag, startPoint x: 492, startPoint y: 304, endPoint x: 187, endPoint y: 283, distance: 305.6
click at [181, 284] on app-calendar-viewport "Wed 6 Thu 7 Fri 8 2/2 1 Job Sat 9 Sun 10 Mon 11 Tue 12 Wed 13 Thu 14 Fri 15 12:…" at bounding box center [426, 396] width 852 height 528
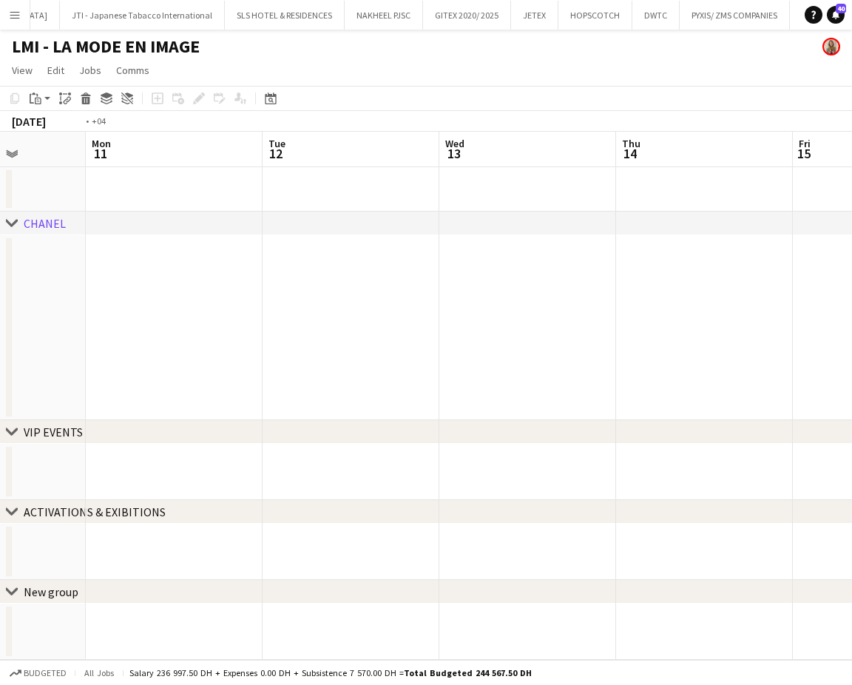
drag, startPoint x: 482, startPoint y: 318, endPoint x: 157, endPoint y: 262, distance: 330.4
click at [131, 260] on app-calendar-viewport "Thu 7 Fri 8 2/2 1 Job Sat 9 Sun 10 Mon 11 Tue 12 Wed 13 Thu 14 Fri 15 Sat 16 12…" at bounding box center [426, 396] width 852 height 528
drag, startPoint x: 308, startPoint y: 269, endPoint x: 122, endPoint y: 232, distance: 189.5
click at [115, 234] on div "chevron-right CHANEL chevron-right VIP EVENTS chevron-right ACTIVATIONS & EXIBI…" at bounding box center [426, 396] width 852 height 528
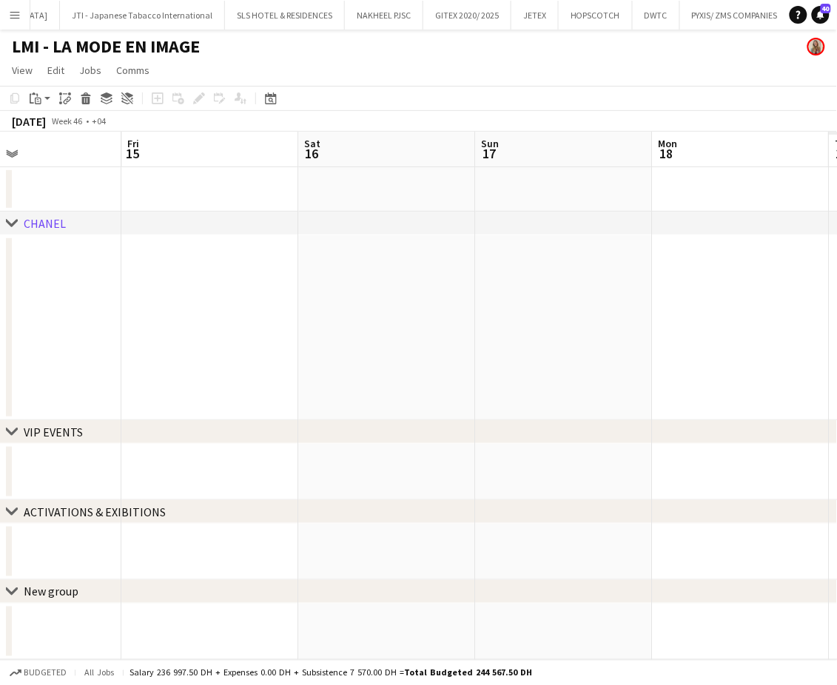
click at [144, 237] on app-calendar-viewport "Mon 11 Tue 12 Wed 13 Thu 14 Fri 15 Sat 16 Sun 17 Mon 18 Tue 19 Wed 20" at bounding box center [418, 396] width 837 height 528
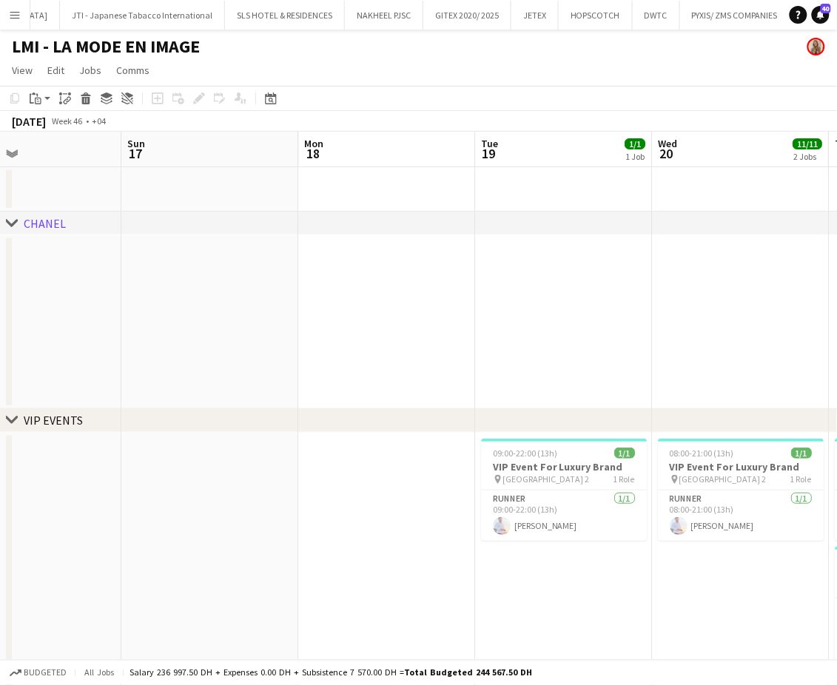
scroll to position [0, 492]
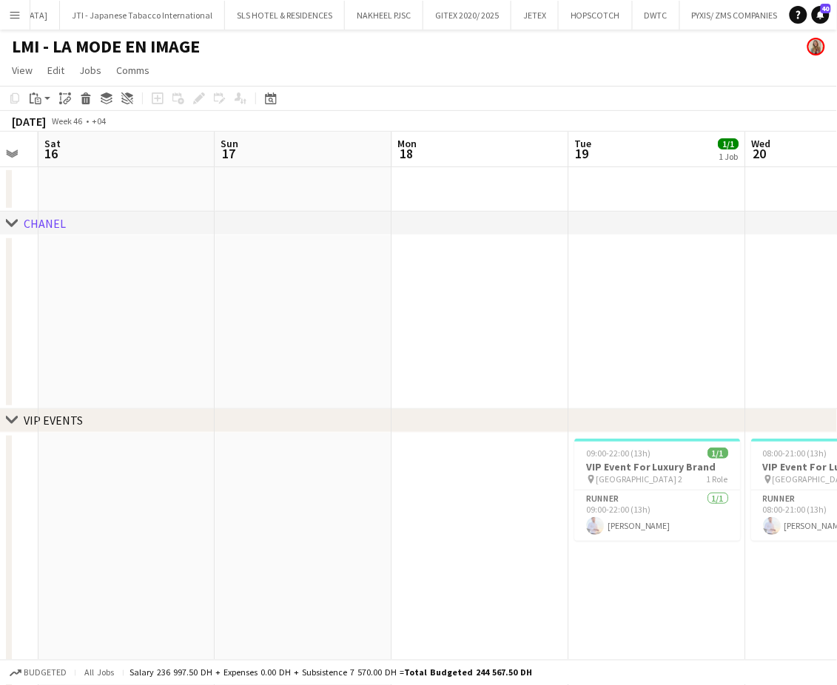
drag, startPoint x: 230, startPoint y: 260, endPoint x: 221, endPoint y: 246, distance: 16.6
click at [198, 258] on app-calendar-viewport "Wed 13 Thu 14 Fri 15 Sat 16 Sun 17 Mon 18 Tue 19 1/1 1 Job Wed 20 11/11 2 Jobs …" at bounding box center [418, 618] width 837 height 973
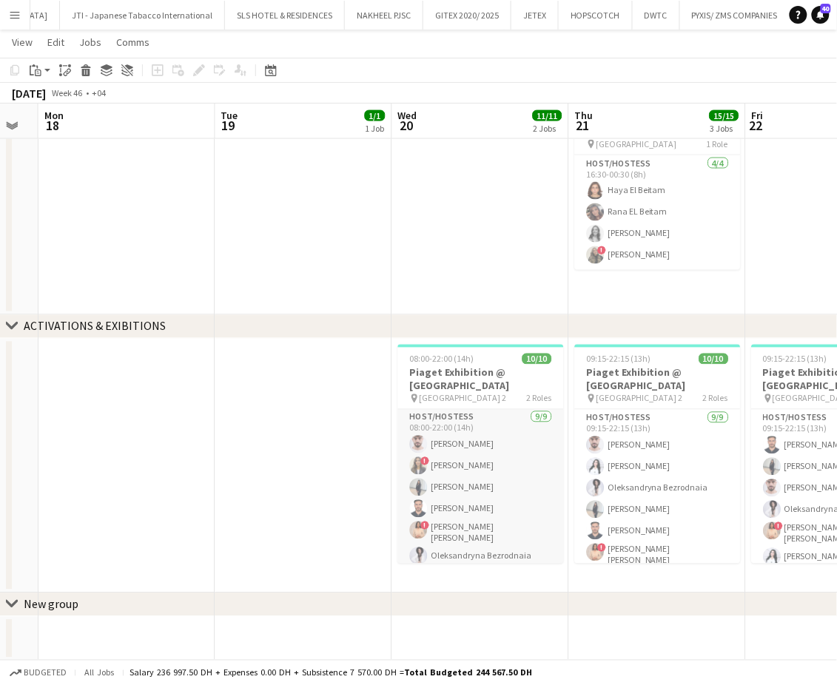
scroll to position [0, 0]
drag, startPoint x: 802, startPoint y: 514, endPoint x: 579, endPoint y: 477, distance: 226.4
click at [579, 477] on app-calendar-viewport "Fri 15 Sat 16 Sun 17 Mon 18 Tue 19 1/1 1 Job Wed 20 11/11 2 Jobs Thu 21 15/15 3…" at bounding box center [418, 139] width 837 height 1046
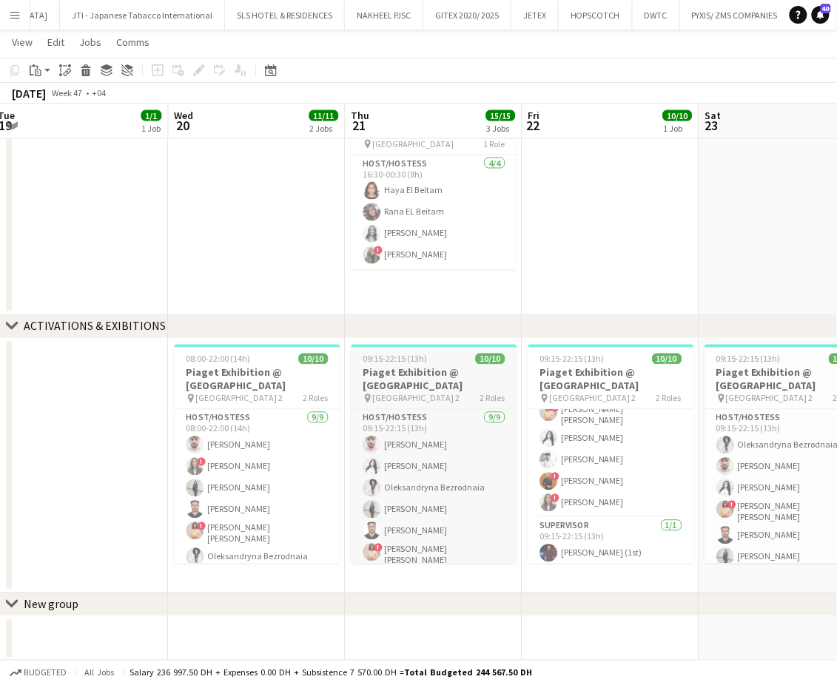
scroll to position [118, 0]
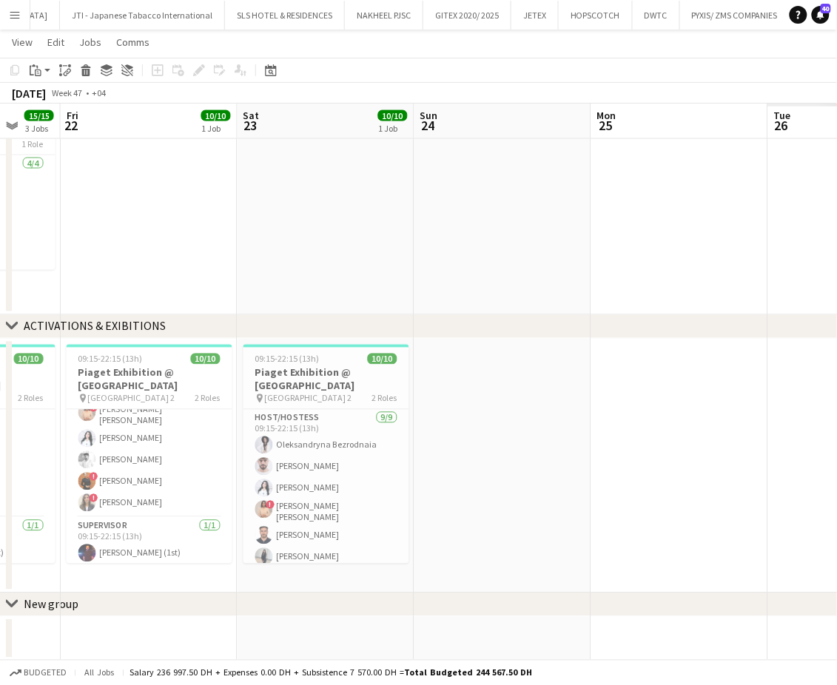
drag, startPoint x: 773, startPoint y: 484, endPoint x: 311, endPoint y: 431, distance: 464.7
click at [311, 431] on app-calendar-viewport "Tue 19 1/1 1 Job Wed 20 11/11 2 Jobs Thu 21 15/15 3 Jobs Fri 22 10/10 1 Job Sat…" at bounding box center [418, 139] width 837 height 1046
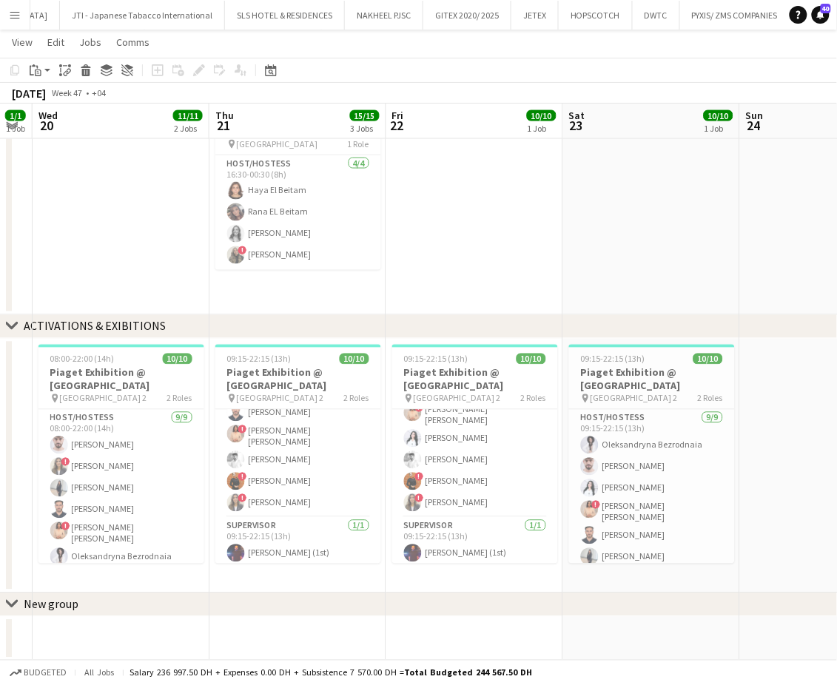
drag, startPoint x: 348, startPoint y: 471, endPoint x: 700, endPoint y: 486, distance: 352.5
click at [699, 487] on app-calendar-viewport "Mon 18 Tue 19 1/1 1 Job Wed 20 11/11 2 Jobs Thu 21 15/15 3 Jobs Fri 22 10/10 1 …" at bounding box center [418, 139] width 837 height 1046
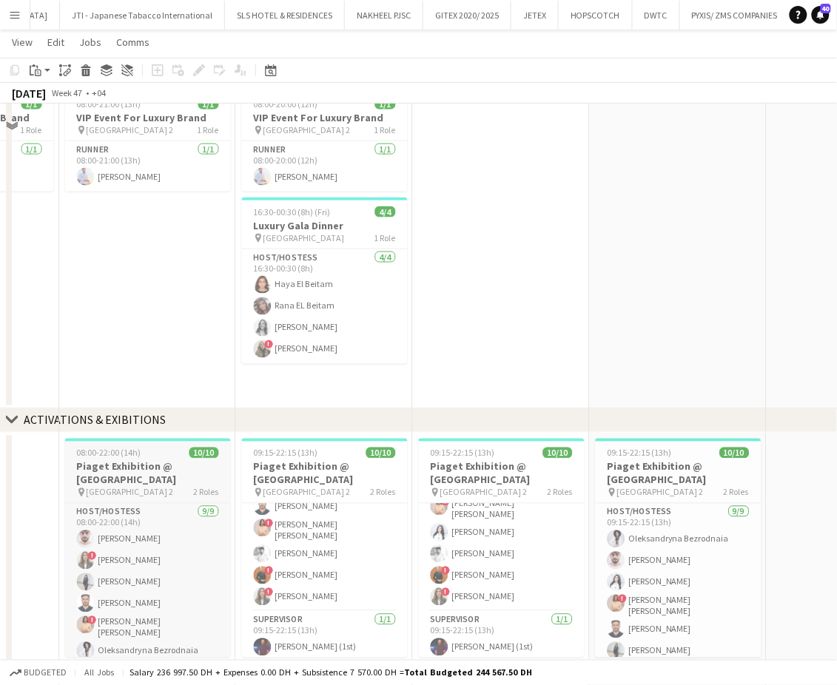
scroll to position [244, 0]
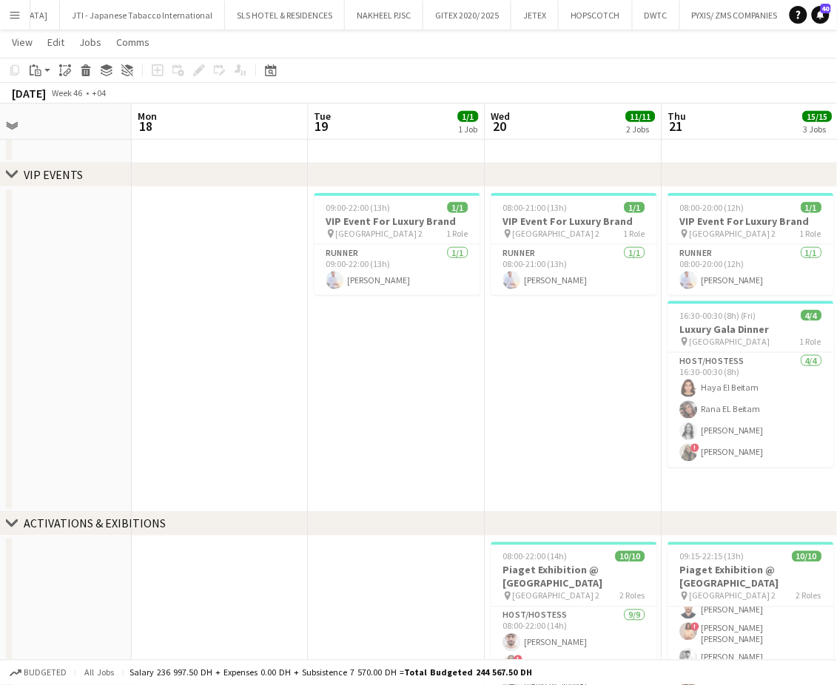
drag, startPoint x: 144, startPoint y: 363, endPoint x: 570, endPoint y: 380, distance: 426.5
click at [570, 380] on app-calendar-viewport "Fri 15 Sat 16 Sun 17 Mon 18 Tue 19 1/1 1 Job Wed 20 11/11 2 Jobs Thu 21 15/15 3…" at bounding box center [418, 337] width 837 height 1046
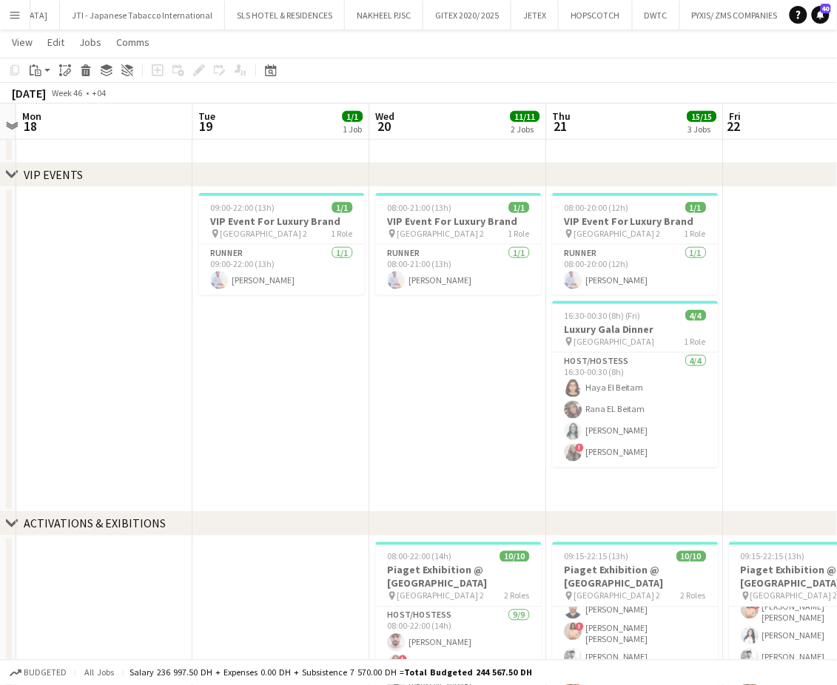
drag, startPoint x: 567, startPoint y: 366, endPoint x: 451, endPoint y: 368, distance: 115.5
click at [451, 368] on app-calendar-viewport "Fri 15 Sat 16 Sun 17 Mon 18 Tue 19 1/1 1 Job Wed 20 11/11 2 Jobs Thu 21 15/15 3…" at bounding box center [418, 337] width 837 height 1046
click at [396, 576] on h3 "Piaget Exhibition @ [GEOGRAPHIC_DATA]" at bounding box center [459, 577] width 166 height 27
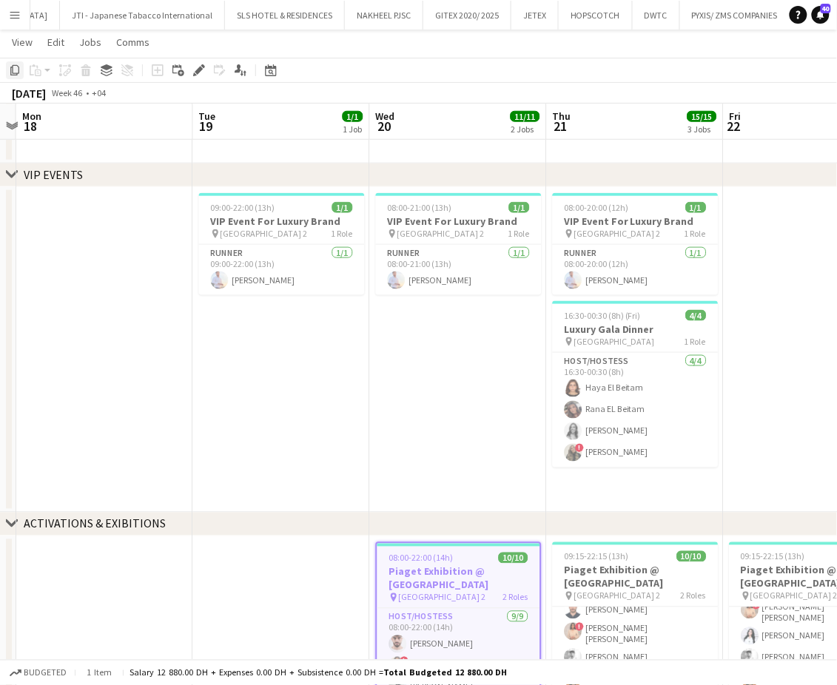
click at [13, 73] on icon at bounding box center [14, 70] width 9 height 10
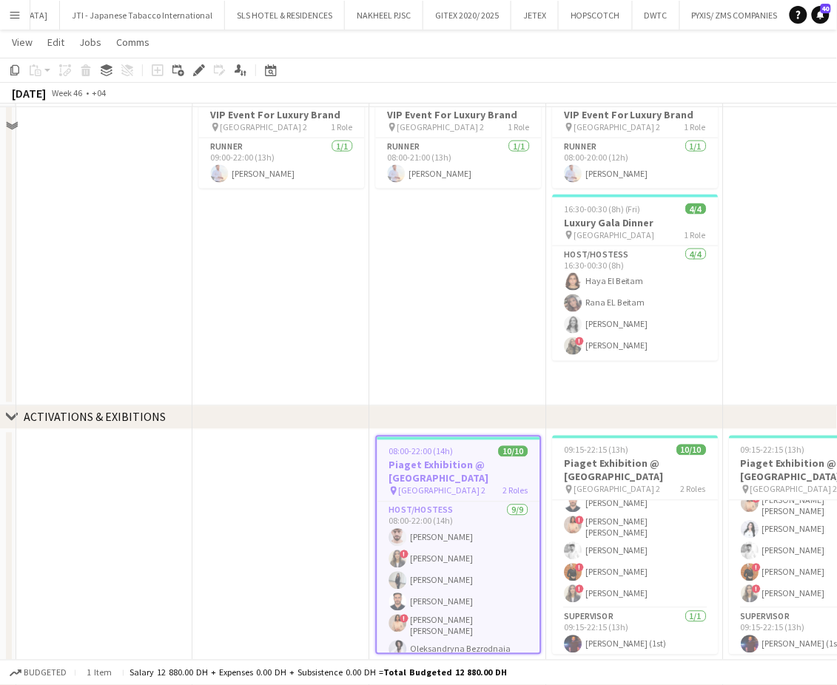
scroll to position [442, 0]
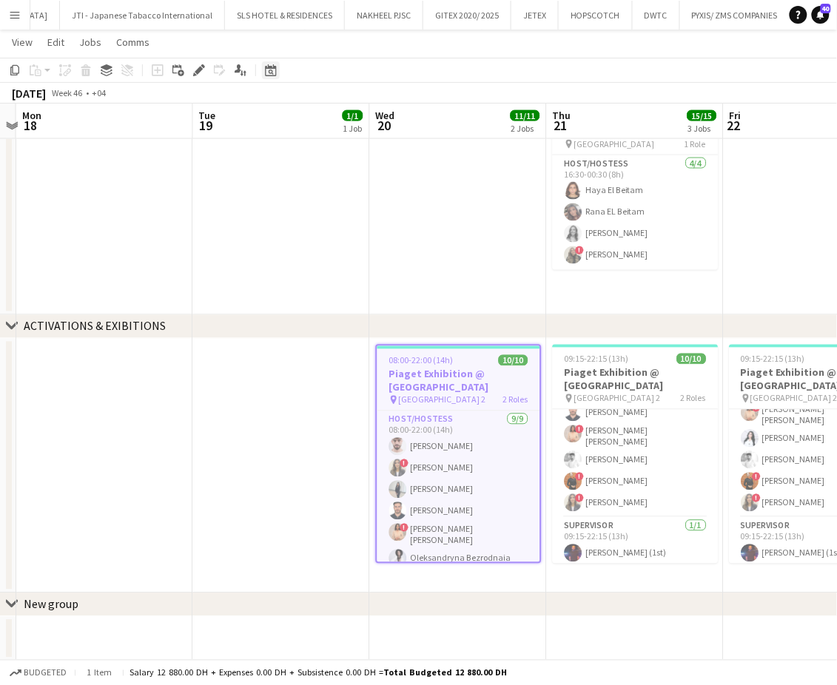
click at [269, 68] on icon at bounding box center [270, 70] width 11 height 12
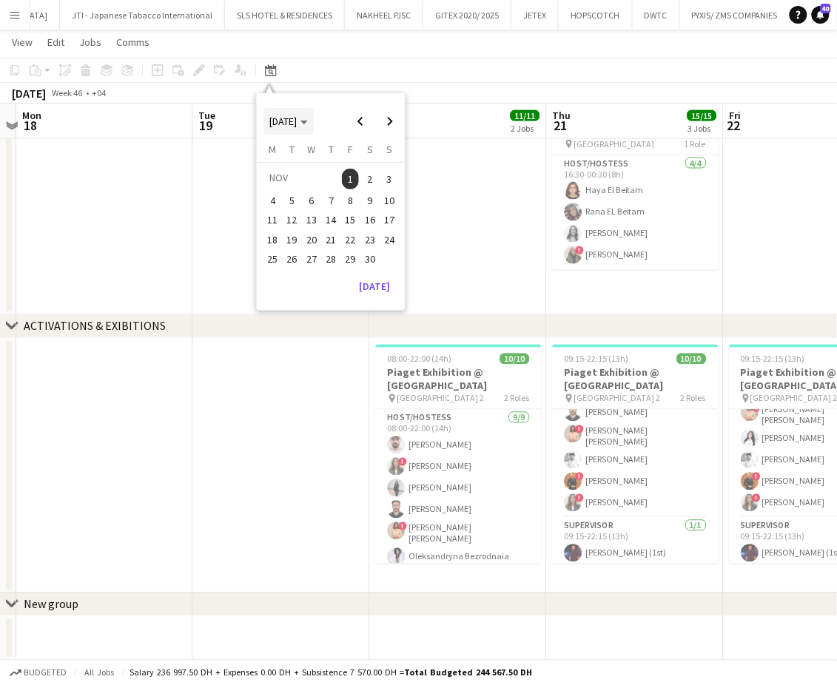
click at [308, 124] on icon "Choose month and year" at bounding box center [303, 123] width 7 height 4
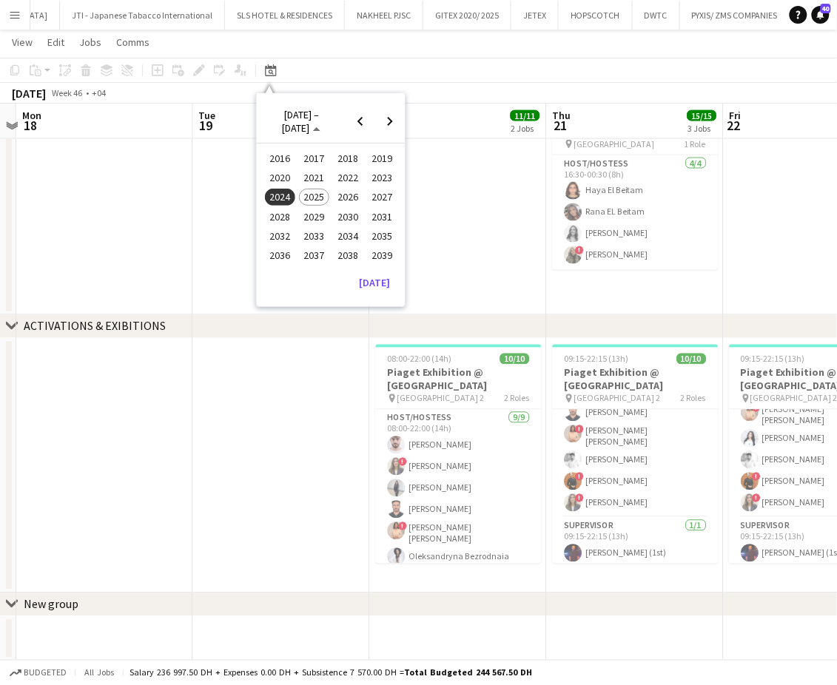
click at [317, 198] on span "2025" at bounding box center [314, 198] width 30 height 18
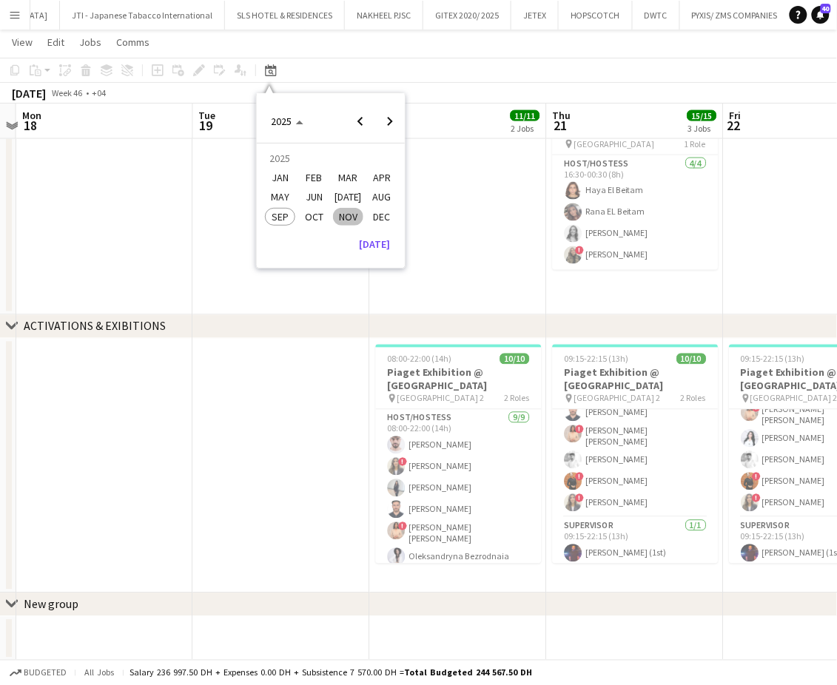
click at [349, 215] on span "NOV" at bounding box center [348, 217] width 30 height 18
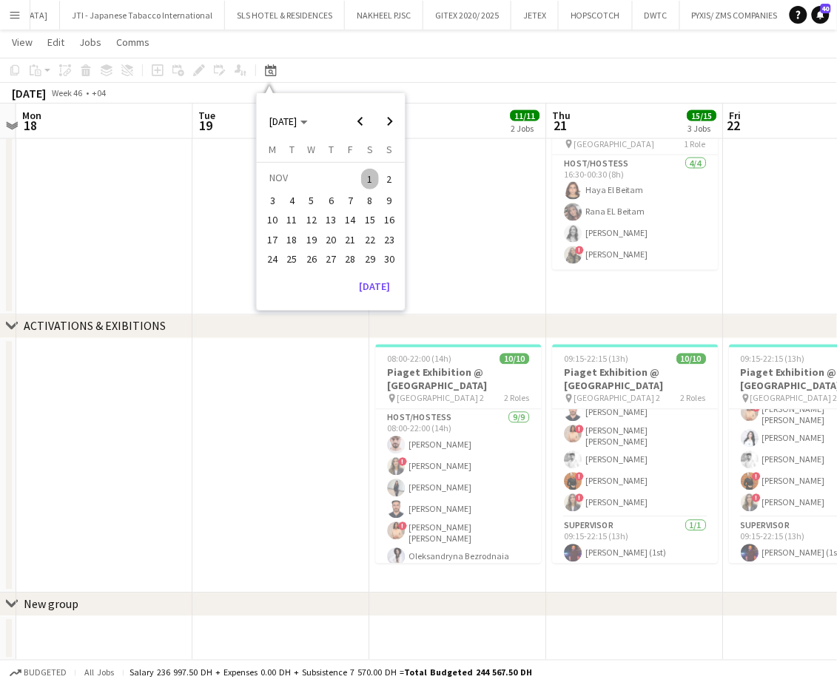
click at [369, 179] on span "1" at bounding box center [370, 179] width 18 height 21
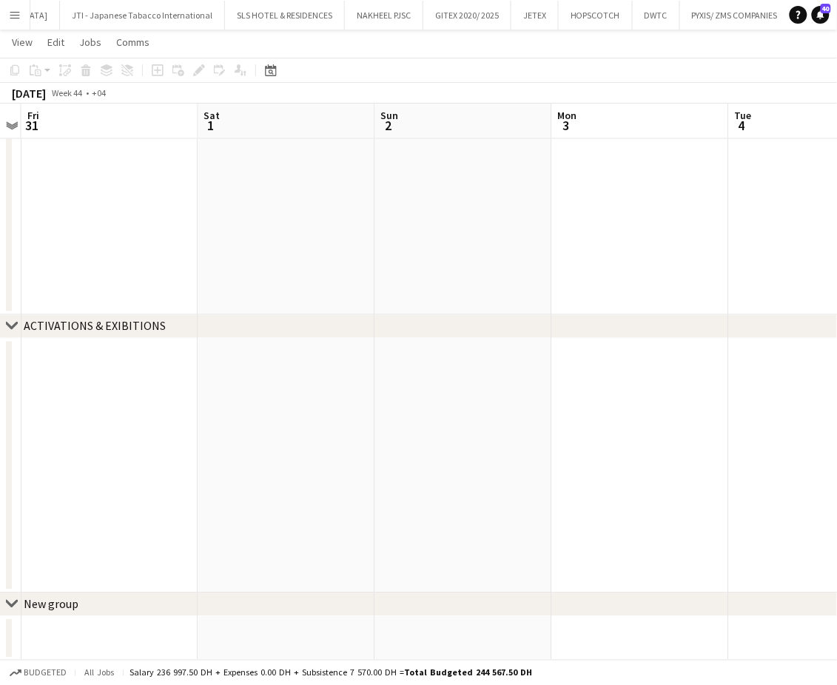
scroll to position [0, 381]
drag, startPoint x: 244, startPoint y: 443, endPoint x: 550, endPoint y: 448, distance: 305.6
click at [550, 448] on app-calendar-viewport "Tue 28 Wed 29 Thu 30 Fri 31 Sat 1 Sun 2 Mon 3 Tue 4 Wed 5 Thu 6" at bounding box center [418, 139] width 837 height 1046
drag, startPoint x: 364, startPoint y: 437, endPoint x: 535, endPoint y: 430, distance: 171.1
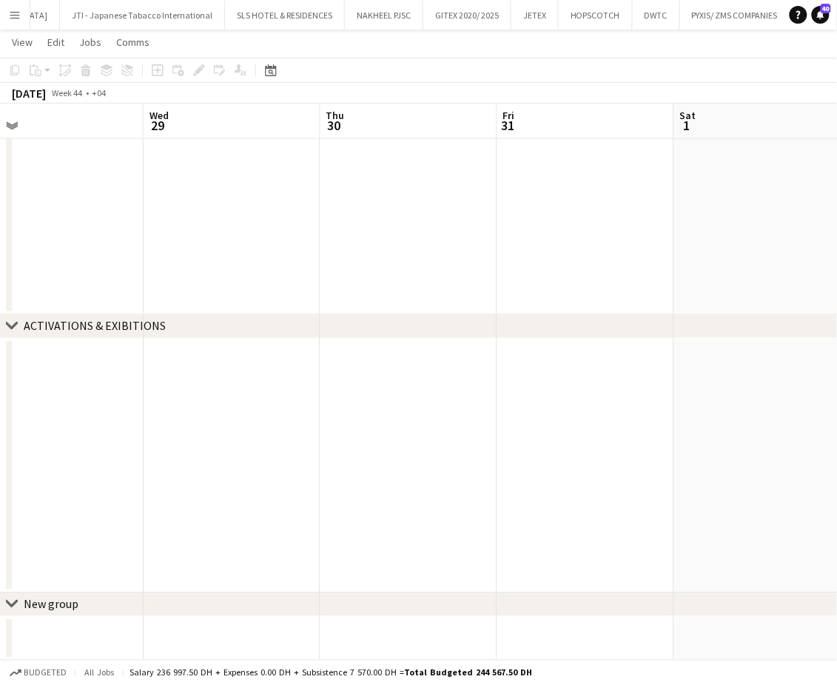
click at [535, 430] on app-calendar-viewport "Sun 26 Mon 27 Tue 28 Wed 29 Thu 30 Fri 31 Sat 1 Sun 2 Mon 3 Tue 4" at bounding box center [418, 139] width 837 height 1046
click at [53, 602] on div "New group" at bounding box center [51, 604] width 55 height 15
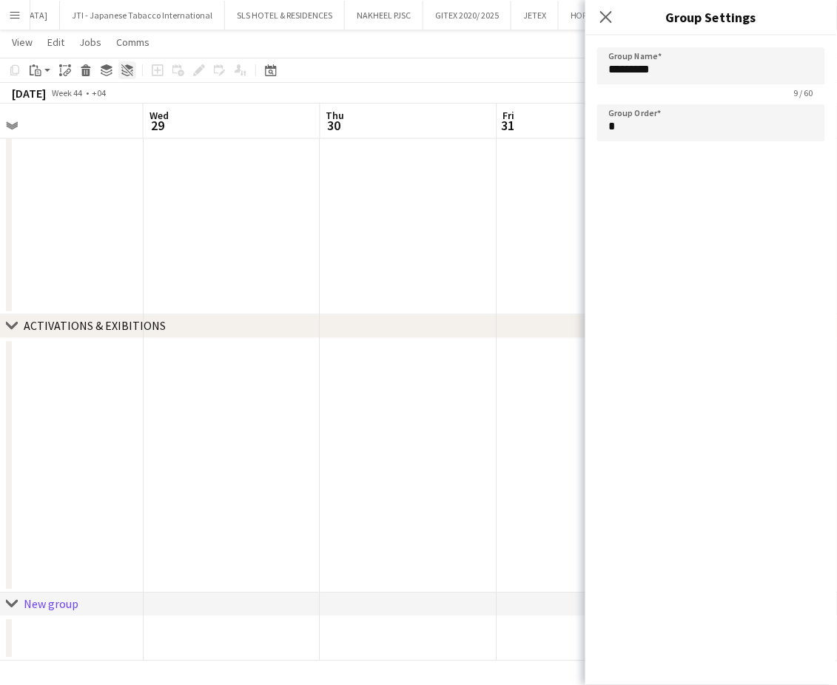
click at [124, 70] on icon "Ungroup" at bounding box center [127, 70] width 12 height 12
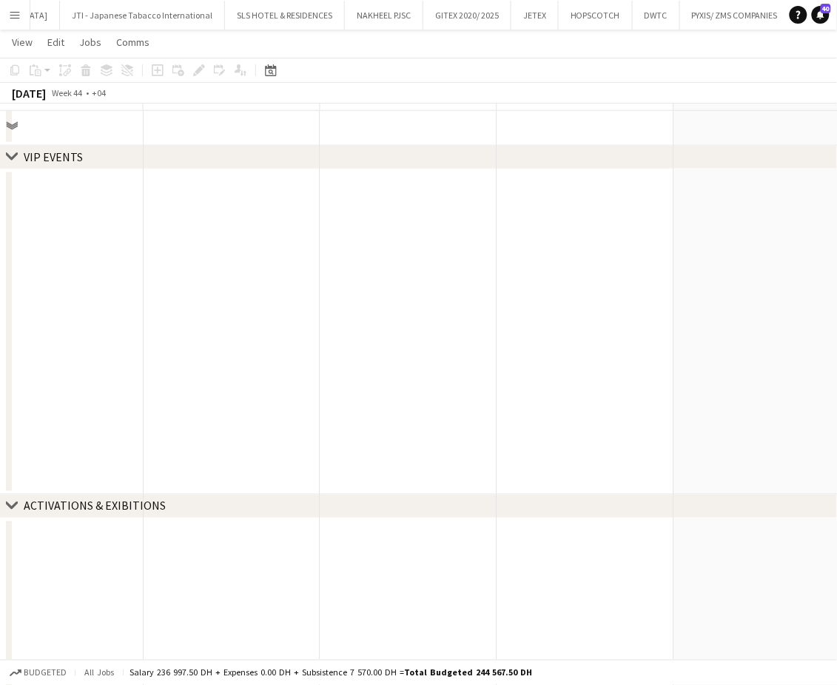
scroll to position [296, 0]
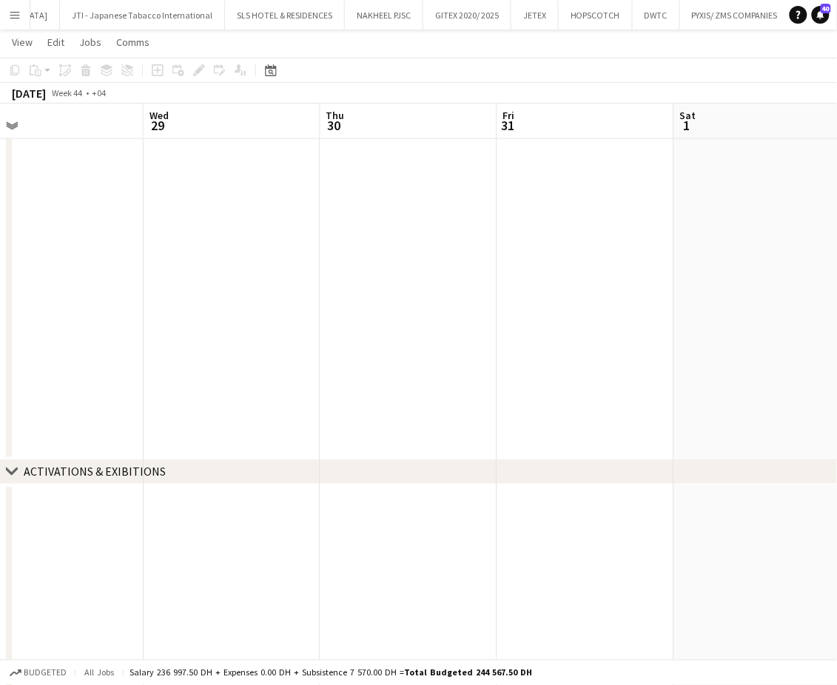
click at [264, 537] on app-date-cell at bounding box center [232, 612] width 177 height 255
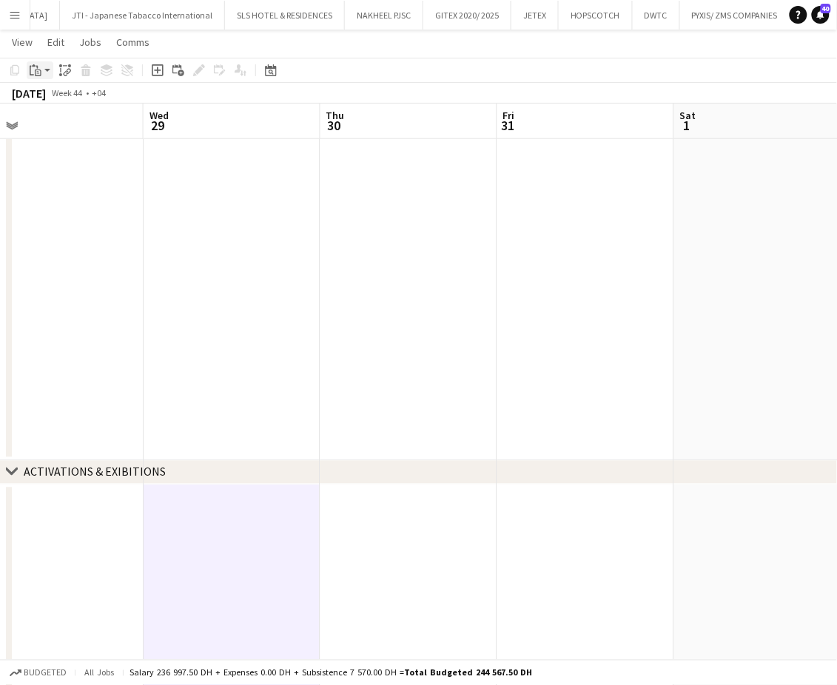
click at [39, 71] on icon "Paste" at bounding box center [36, 70] width 12 height 12
click at [54, 102] on link "Paste Ctrl+V" at bounding box center [108, 98] width 139 height 13
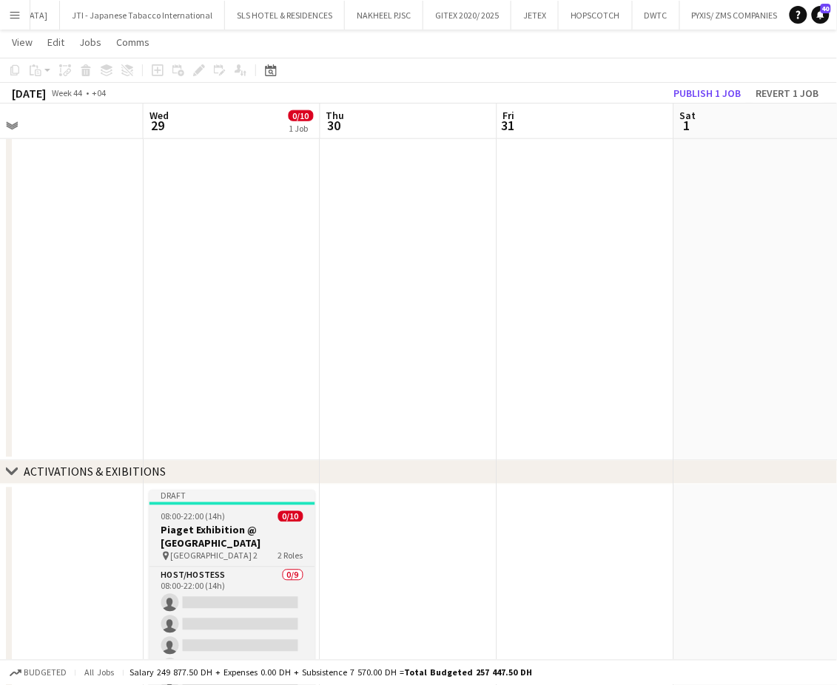
click at [238, 534] on h3 "Piaget Exhibition @ [GEOGRAPHIC_DATA]" at bounding box center [232, 537] width 166 height 27
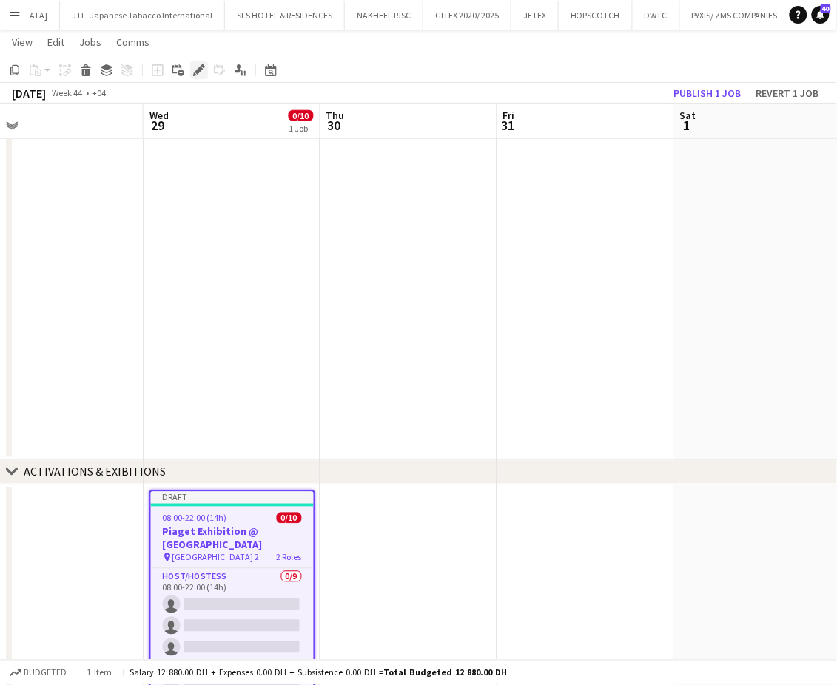
click at [196, 75] on icon "Edit" at bounding box center [199, 70] width 12 height 12
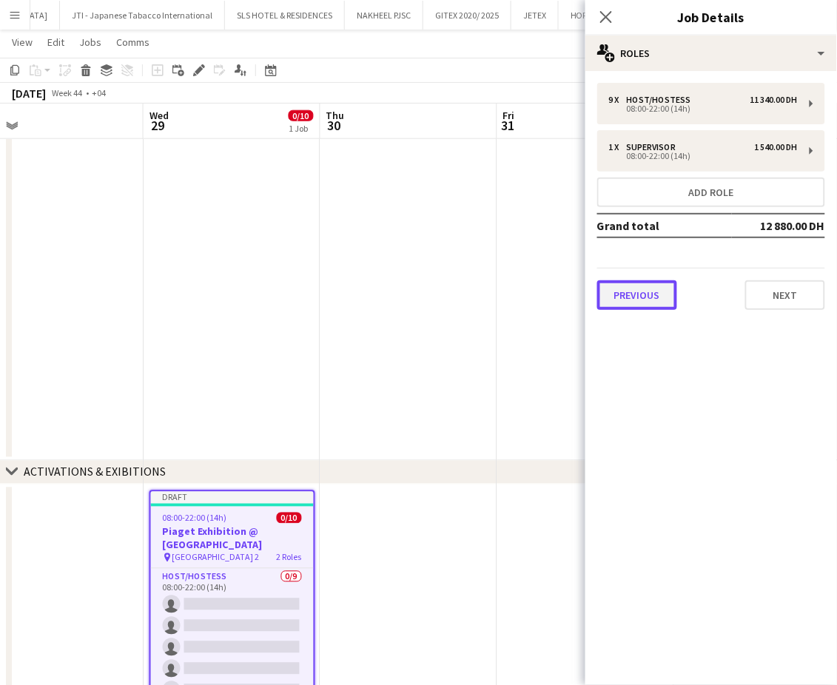
click at [647, 289] on button "Previous" at bounding box center [637, 295] width 80 height 30
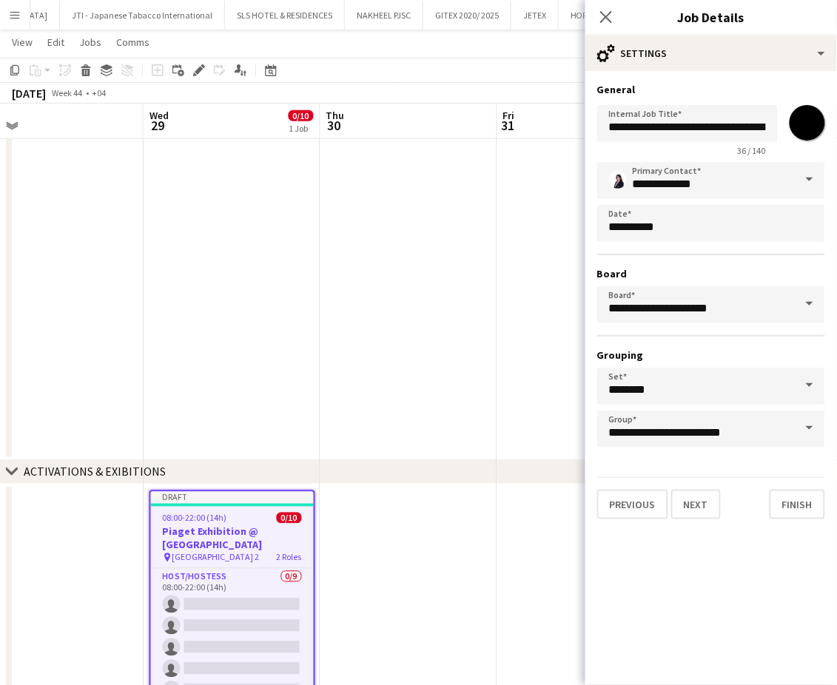
click at [813, 124] on input "*******" at bounding box center [807, 122] width 53 height 53
type input "*******"
click at [726, 152] on span "36 / 140" at bounding box center [752, 150] width 52 height 11
drag, startPoint x: 705, startPoint y: 125, endPoint x: 801, endPoint y: 133, distance: 96.5
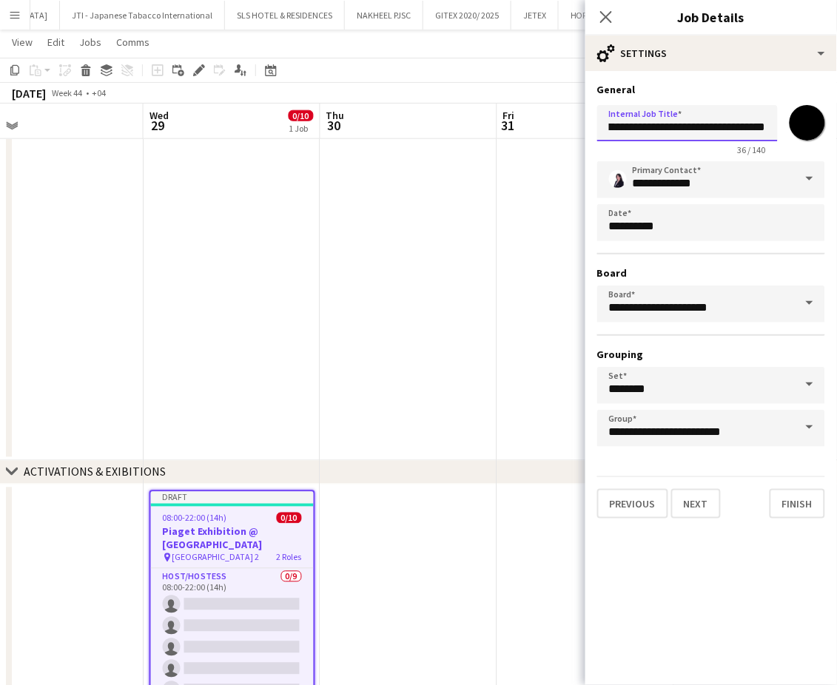
click at [801, 133] on div "**********" at bounding box center [711, 127] width 228 height 56
paste input "text"
type input "**********"
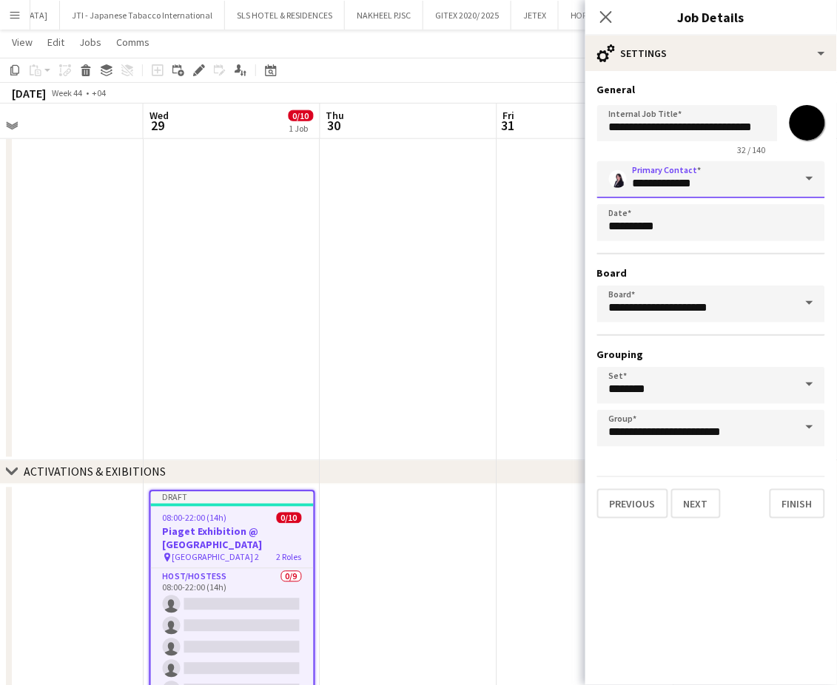
click at [790, 183] on input "**********" at bounding box center [711, 179] width 228 height 37
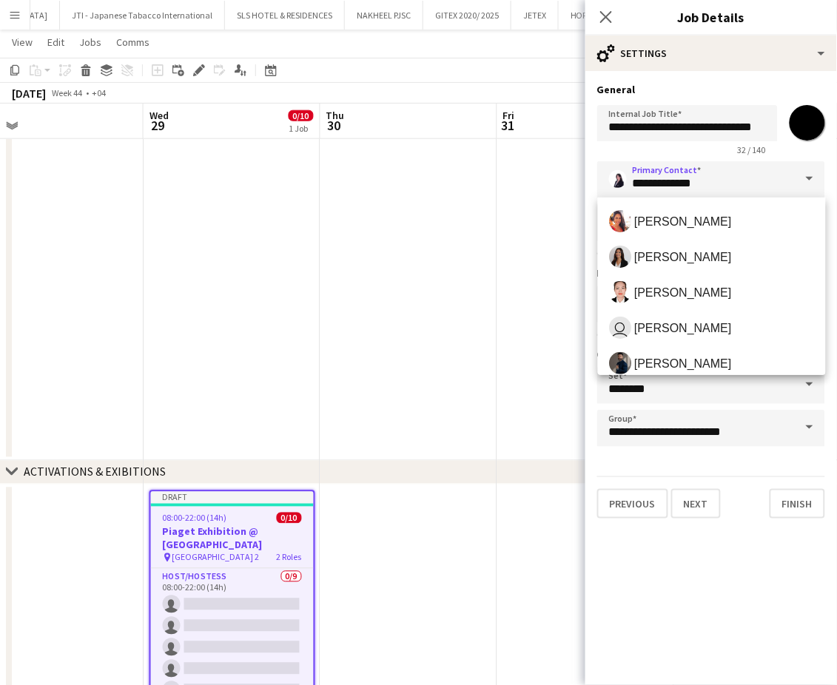
click at [804, 176] on span at bounding box center [809, 179] width 31 height 36
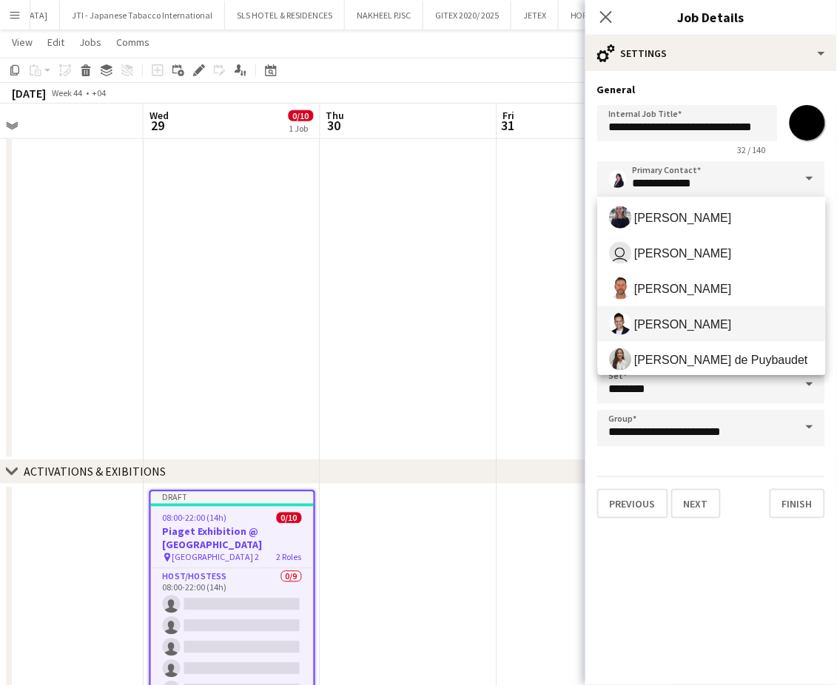
scroll to position [493, 0]
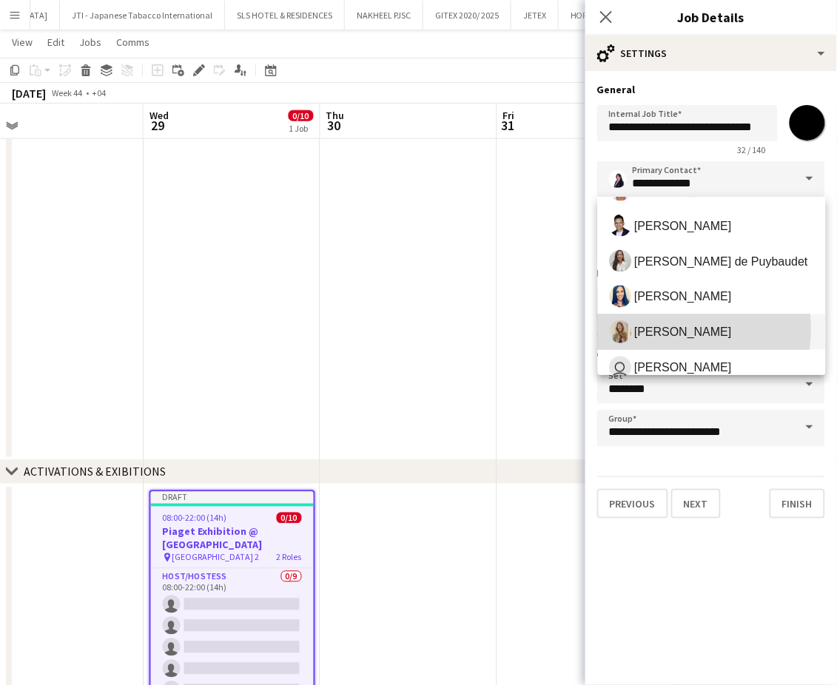
click at [670, 329] on span "[PERSON_NAME]" at bounding box center [684, 333] width 98 height 14
type input "**********"
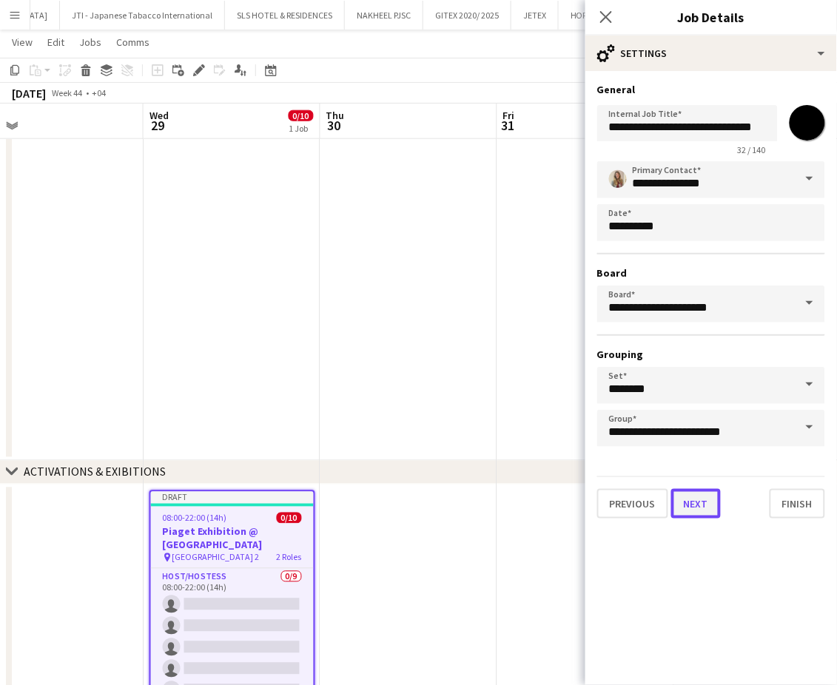
click at [693, 494] on button "Next" at bounding box center [696, 504] width 50 height 30
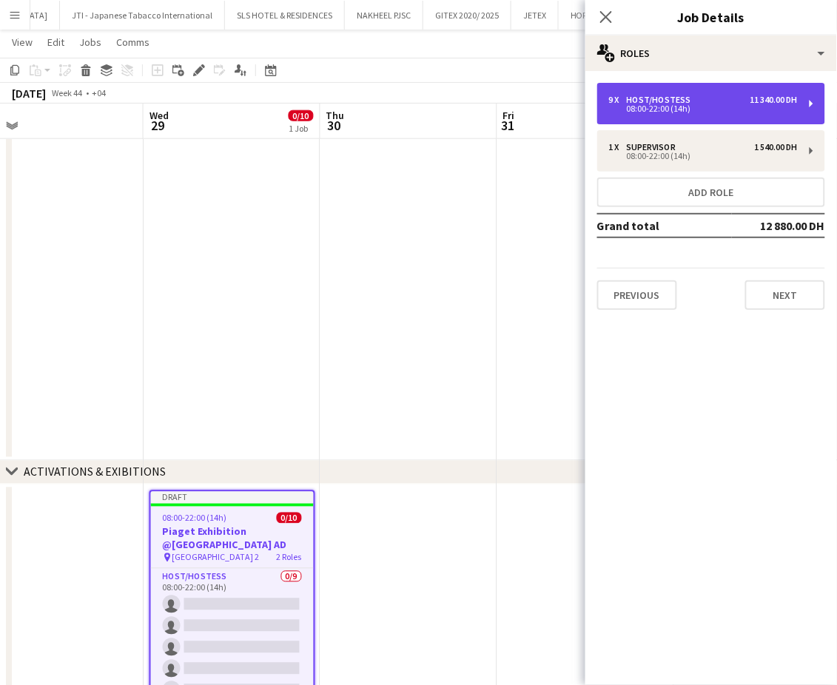
click at [679, 106] on div "08:00-22:00 (14h)" at bounding box center [703, 108] width 189 height 7
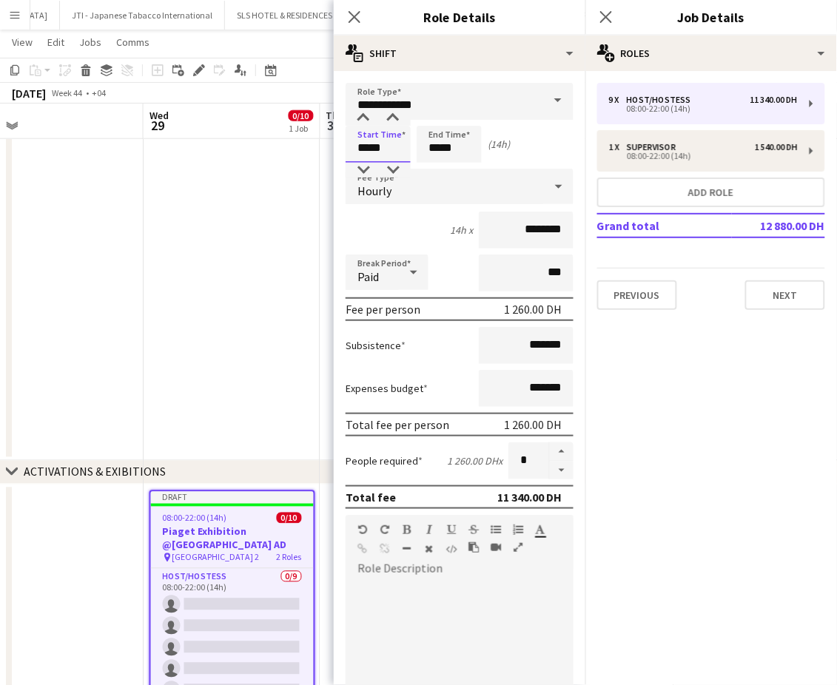
drag, startPoint x: 368, startPoint y: 144, endPoint x: 283, endPoint y: 145, distance: 85.8
click at [283, 145] on body "Menu Boards Boards Boards All jobs Status Workforce Workforce My Workforce Recr…" at bounding box center [418, 234] width 837 height 1060
type input "*****"
drag, startPoint x: 441, startPoint y: 144, endPoint x: 353, endPoint y: 144, distance: 88.1
click at [353, 144] on div "Start Time ***** End Time ***** (11h)" at bounding box center [460, 144] width 228 height 37
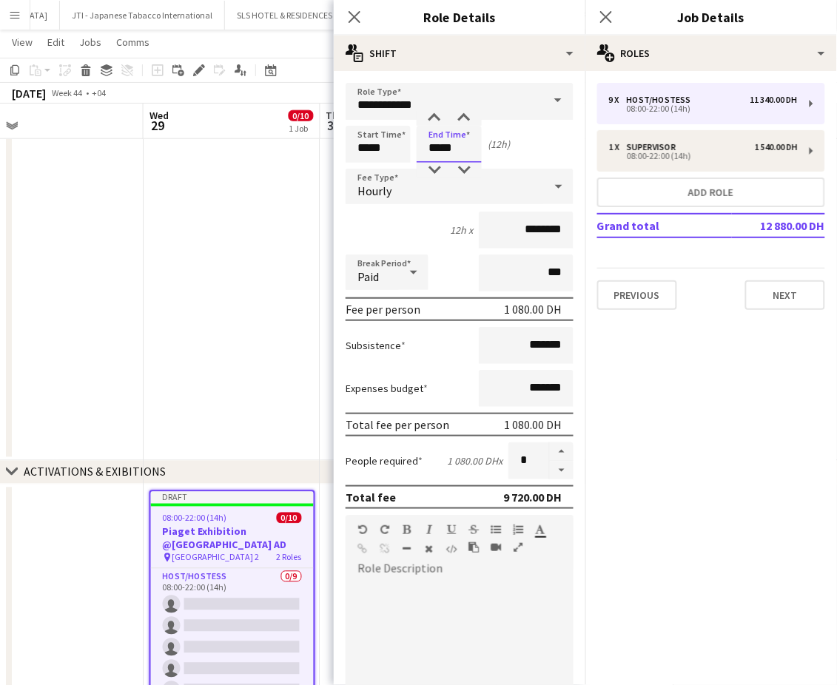
type input "*****"
click at [511, 223] on input "********" at bounding box center [526, 230] width 95 height 37
type input "****"
type input "*****"
click at [551, 448] on button "button" at bounding box center [562, 451] width 24 height 19
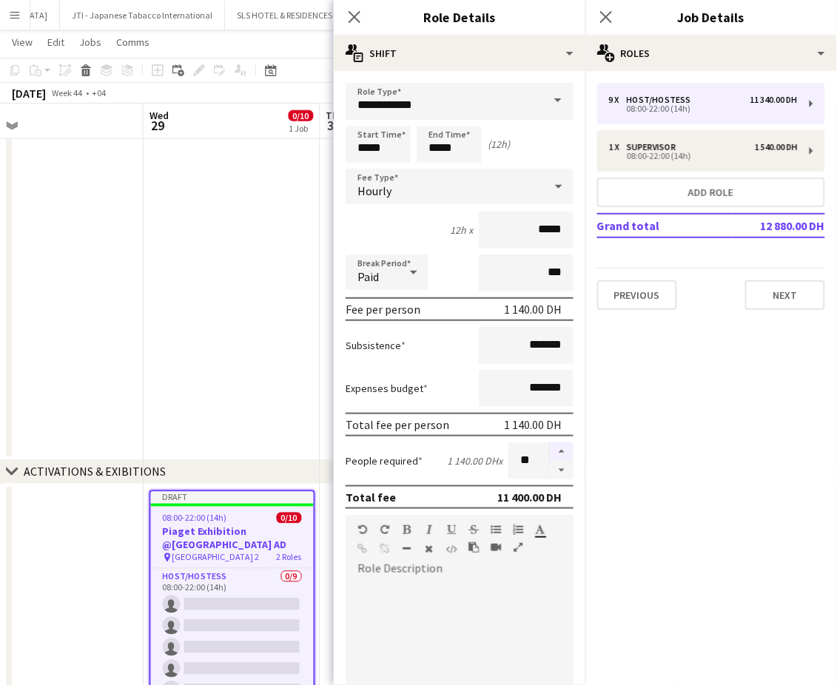
click at [550, 455] on button "button" at bounding box center [562, 451] width 24 height 19
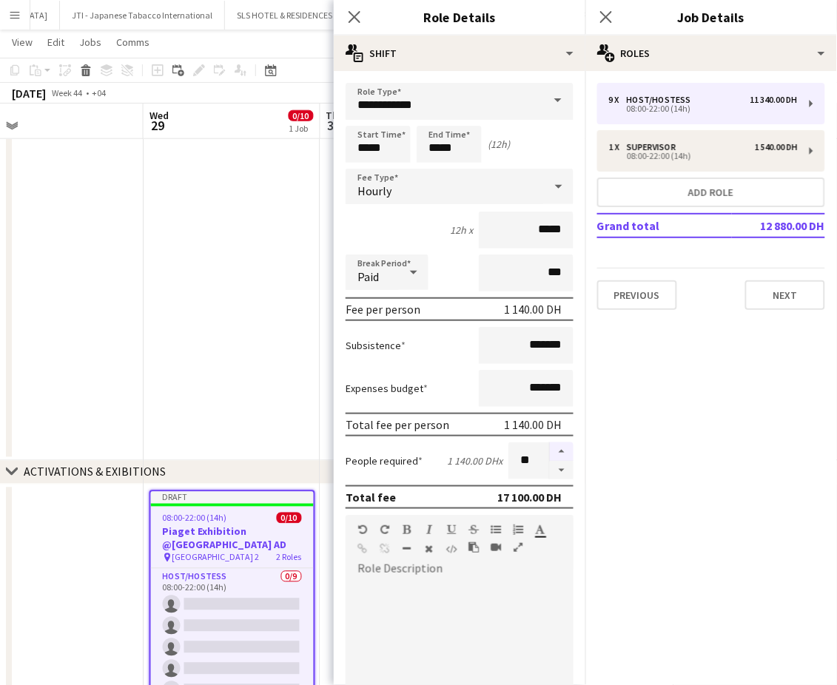
click at [550, 455] on button "button" at bounding box center [562, 451] width 24 height 19
click at [550, 456] on button "button" at bounding box center [562, 451] width 24 height 19
click at [550, 462] on button "button" at bounding box center [562, 471] width 24 height 18
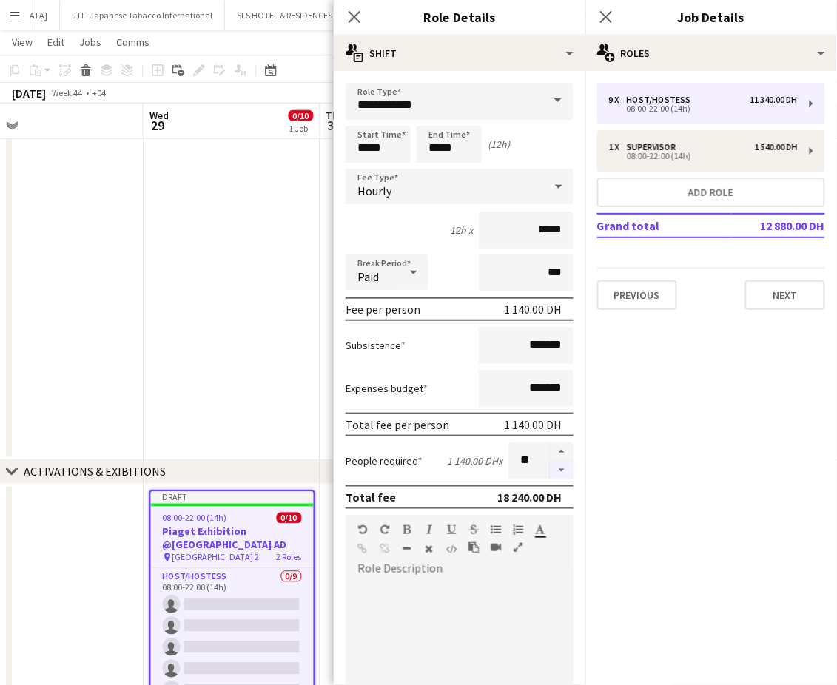
click at [550, 462] on button "button" at bounding box center [562, 471] width 24 height 18
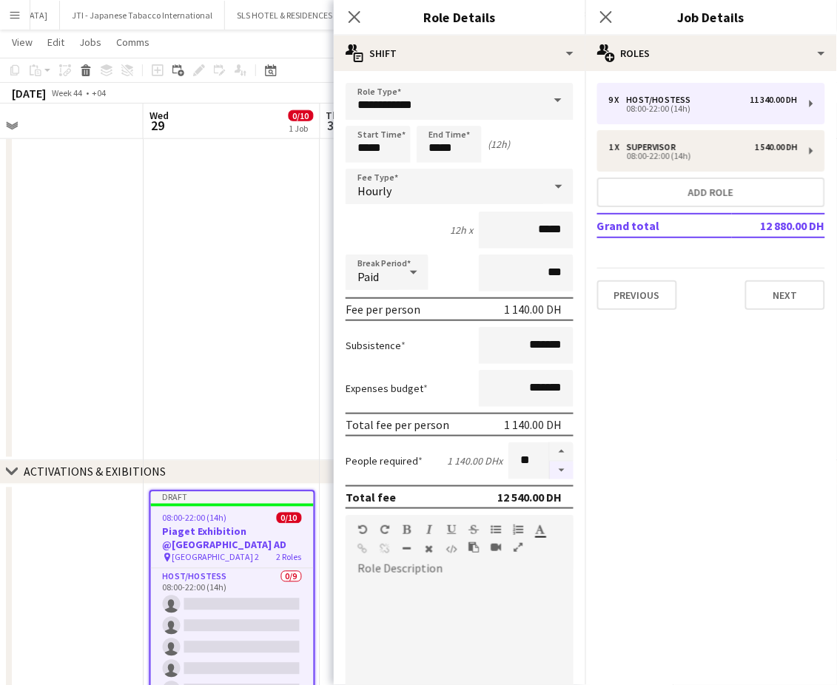
click at [550, 462] on button "button" at bounding box center [562, 471] width 24 height 18
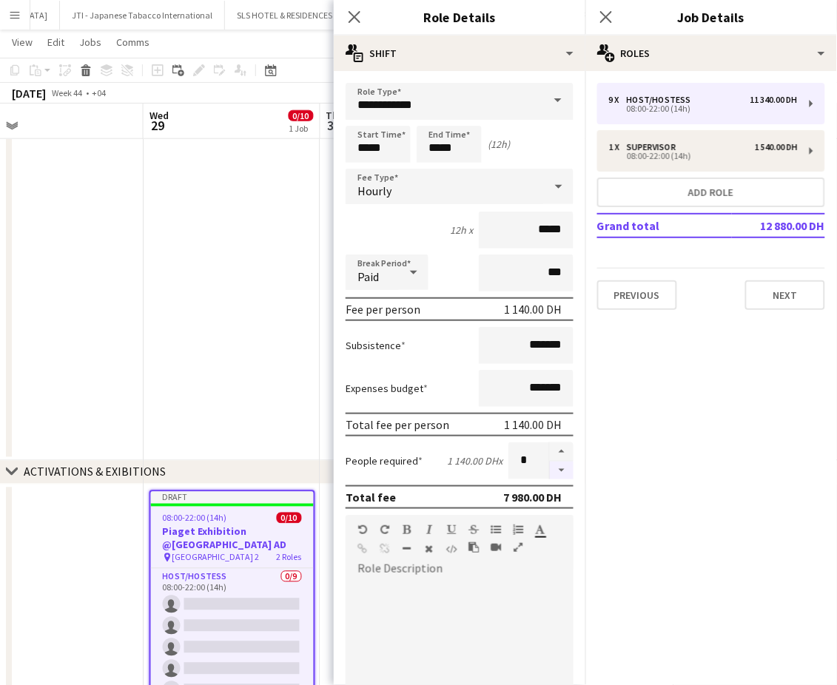
type input "*"
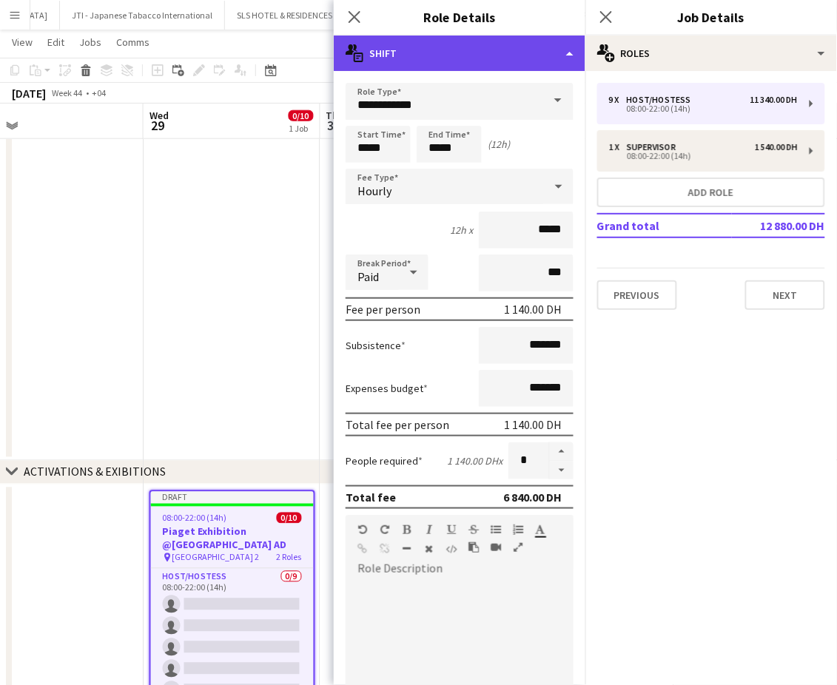
click at [499, 43] on div "multiple-actions-text Shift" at bounding box center [460, 54] width 252 height 36
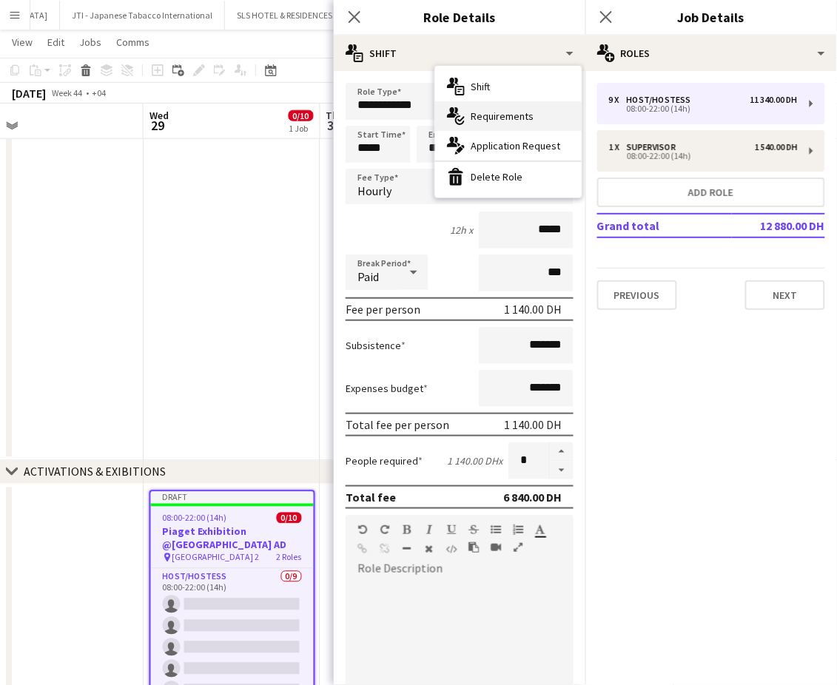
click at [508, 117] on div "multiple-actions-check-2 Requirements" at bounding box center [508, 116] width 147 height 30
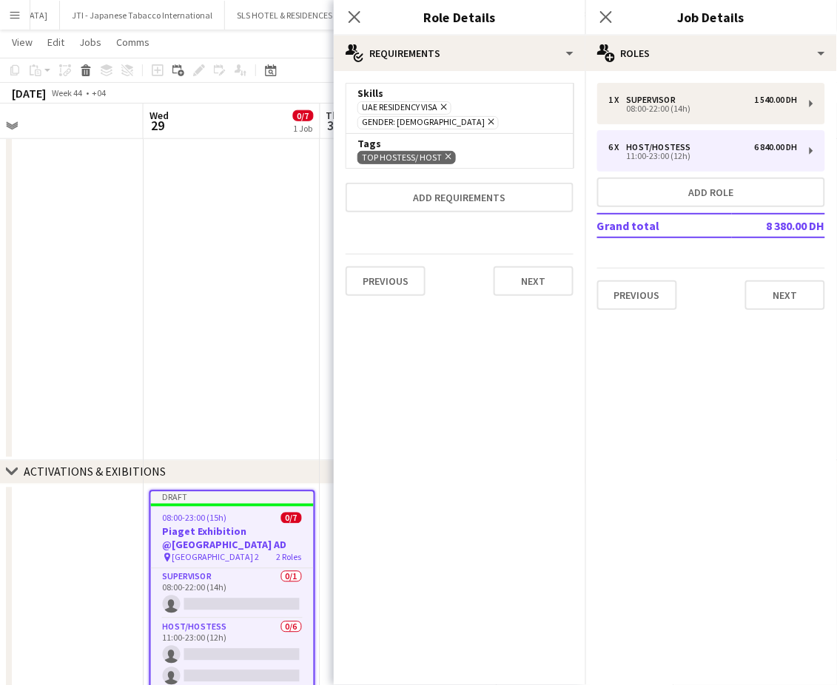
click at [494, 117] on icon "Remove" at bounding box center [490, 122] width 10 height 10
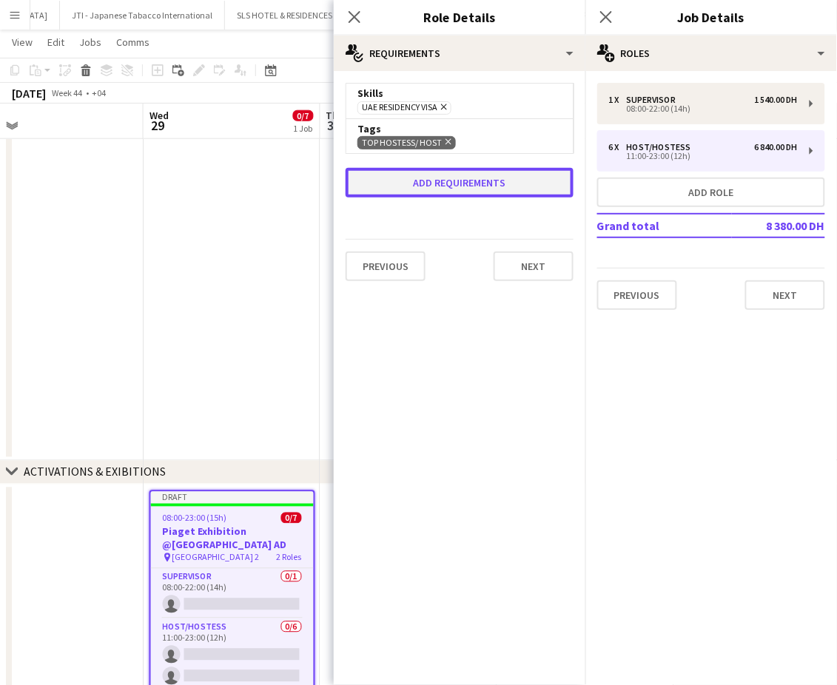
click at [456, 186] on button "Add requirements" at bounding box center [460, 183] width 228 height 30
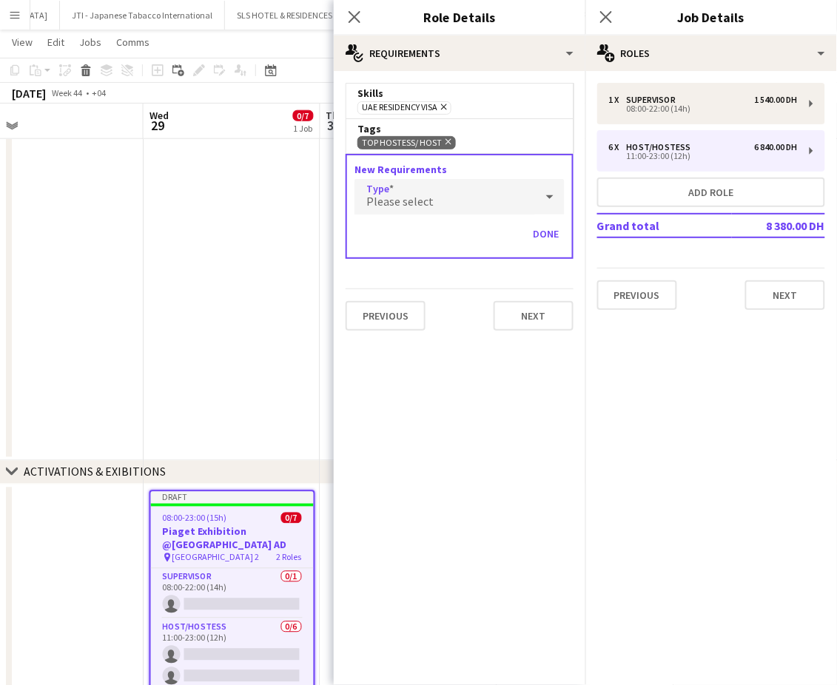
click at [465, 190] on div "Please select" at bounding box center [444, 197] width 181 height 36
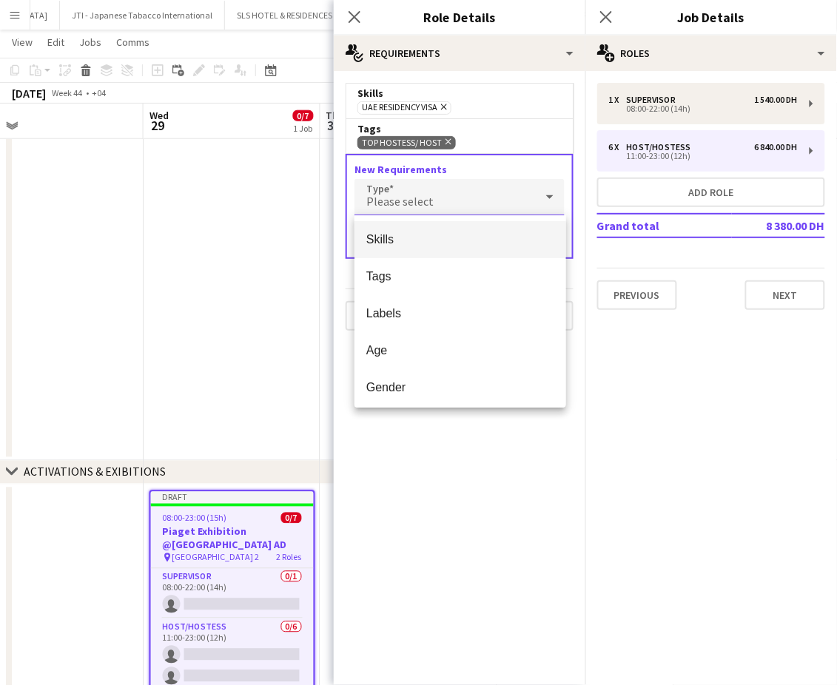
click at [476, 449] on div at bounding box center [418, 342] width 837 height 685
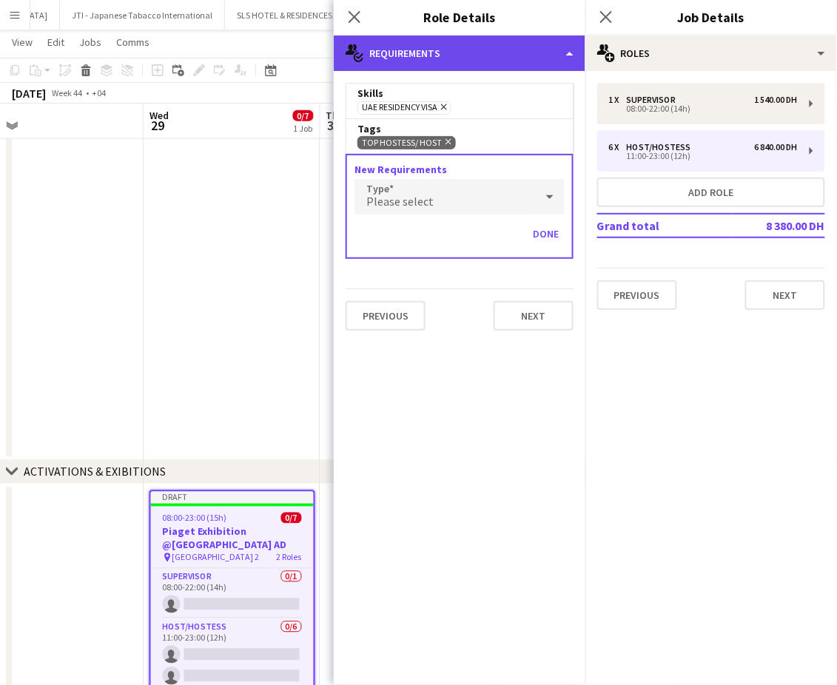
click at [558, 50] on div "multiple-actions-check-2 Requirements" at bounding box center [460, 54] width 252 height 36
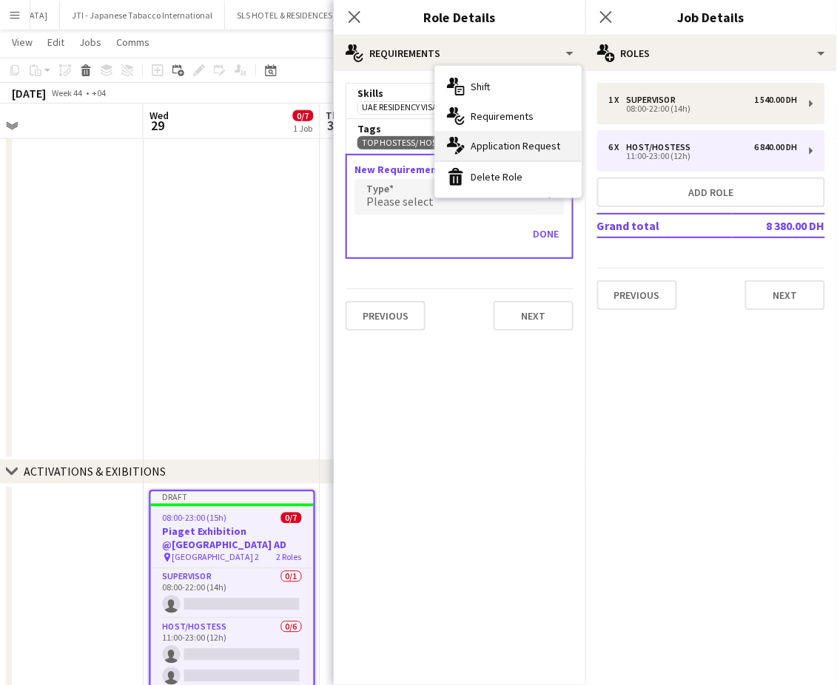
click at [497, 141] on div "multiple-actions-edit-1 Application Request" at bounding box center [508, 146] width 147 height 30
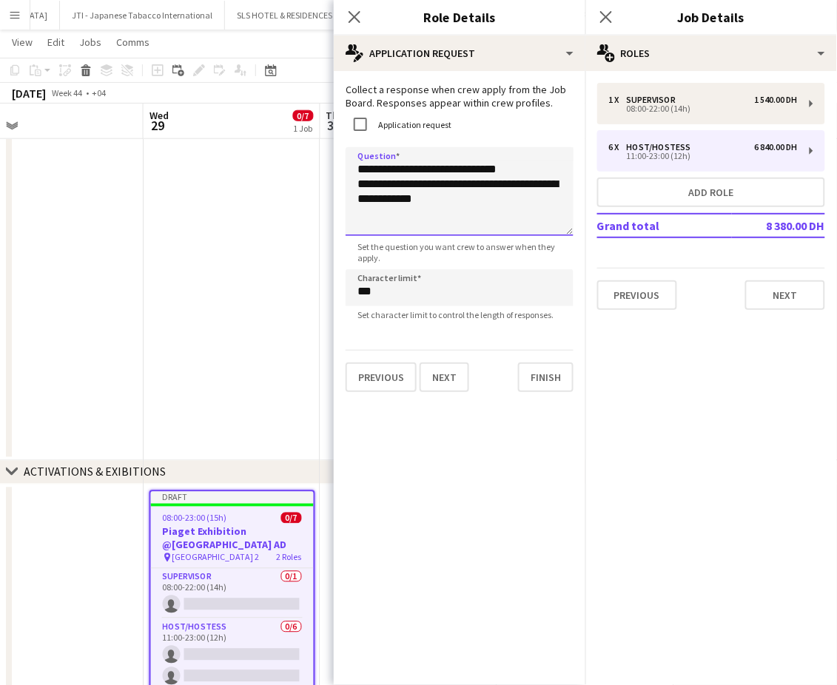
click at [530, 174] on textarea "**********" at bounding box center [460, 191] width 228 height 89
click at [382, 199] on textarea "**********" at bounding box center [460, 191] width 228 height 89
click at [435, 220] on textarea "**********" at bounding box center [460, 191] width 228 height 89
type textarea "**********"
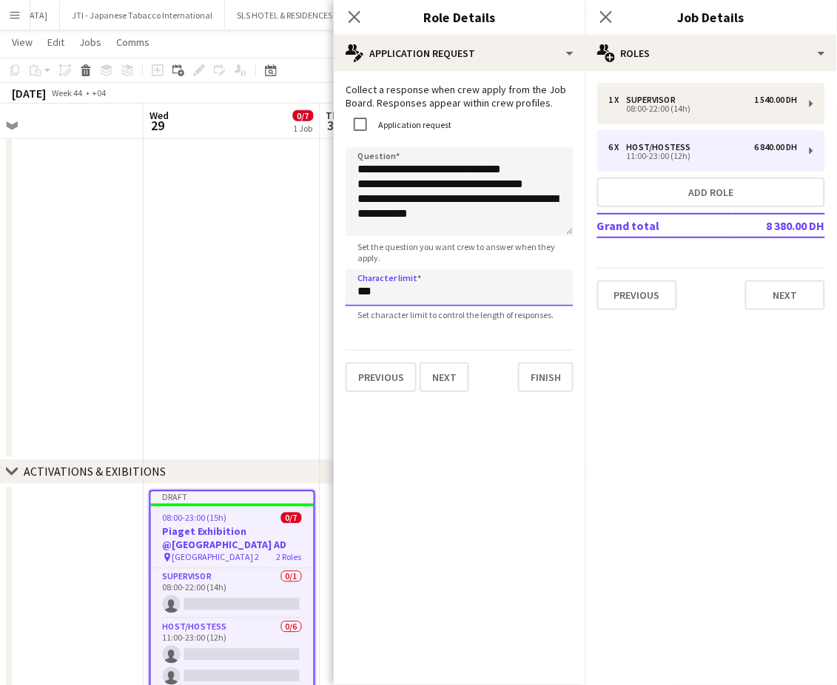
drag, startPoint x: 362, startPoint y: 292, endPoint x: 323, endPoint y: 284, distance: 39.2
click at [323, 284] on body "Menu Boards Boards Boards All jobs Status Workforce Workforce My Workforce Recr…" at bounding box center [418, 234] width 837 height 1060
type input "***"
click at [537, 376] on button "Finish" at bounding box center [545, 378] width 55 height 30
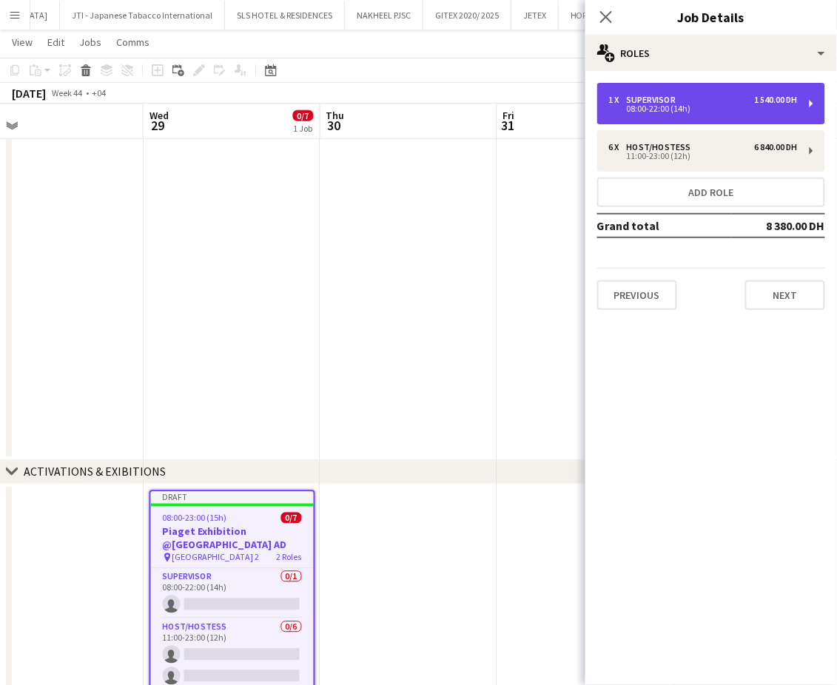
click at [663, 117] on div "1 x Supervisor 1 540.00 DH 08:00-22:00 (14h)" at bounding box center [711, 103] width 228 height 41
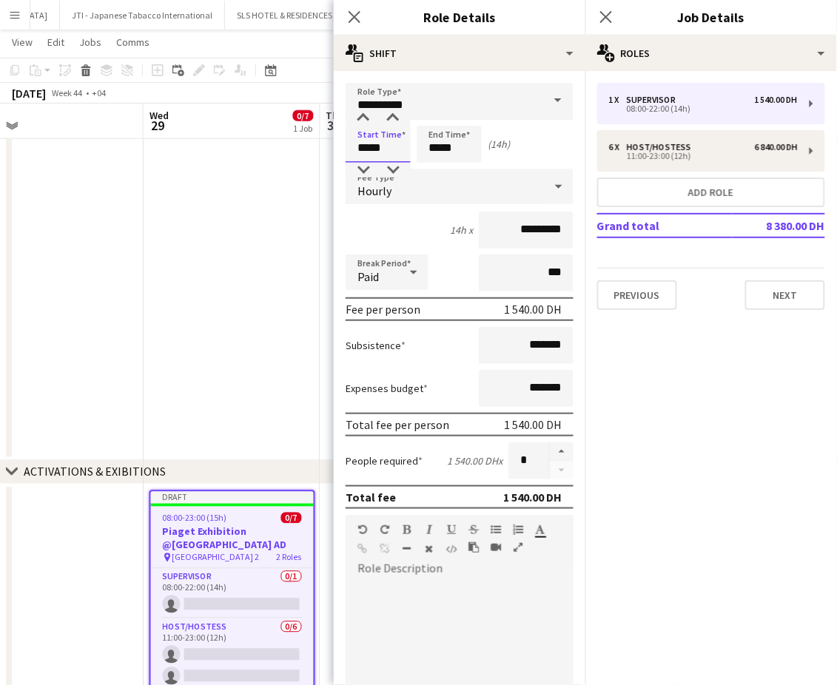
drag, startPoint x: 368, startPoint y: 146, endPoint x: 299, endPoint y: 146, distance: 68.8
click at [299, 146] on body "Menu Boards Boards Boards All jobs Status Workforce Workforce My Workforce Recr…" at bounding box center [418, 234] width 837 height 1060
type input "*****"
click at [437, 141] on input "*****" at bounding box center [449, 144] width 65 height 37
type input "*****"
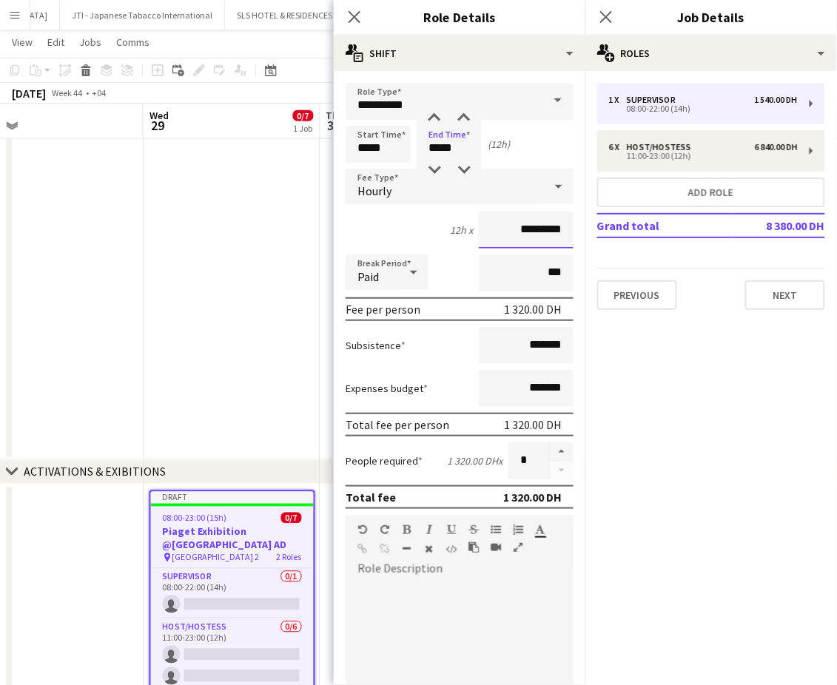
click at [513, 231] on input "*********" at bounding box center [526, 230] width 95 height 37
type input "****"
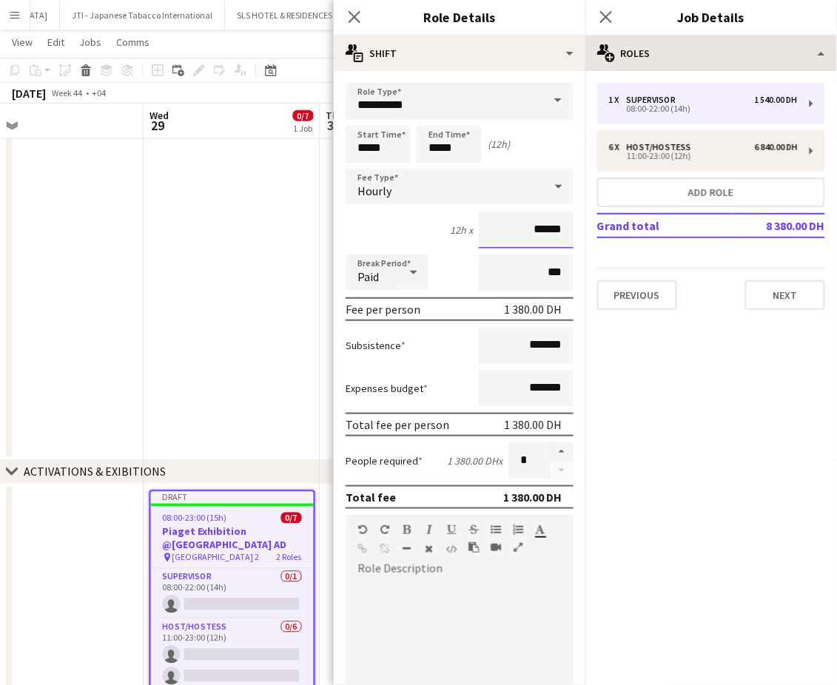
type input "******"
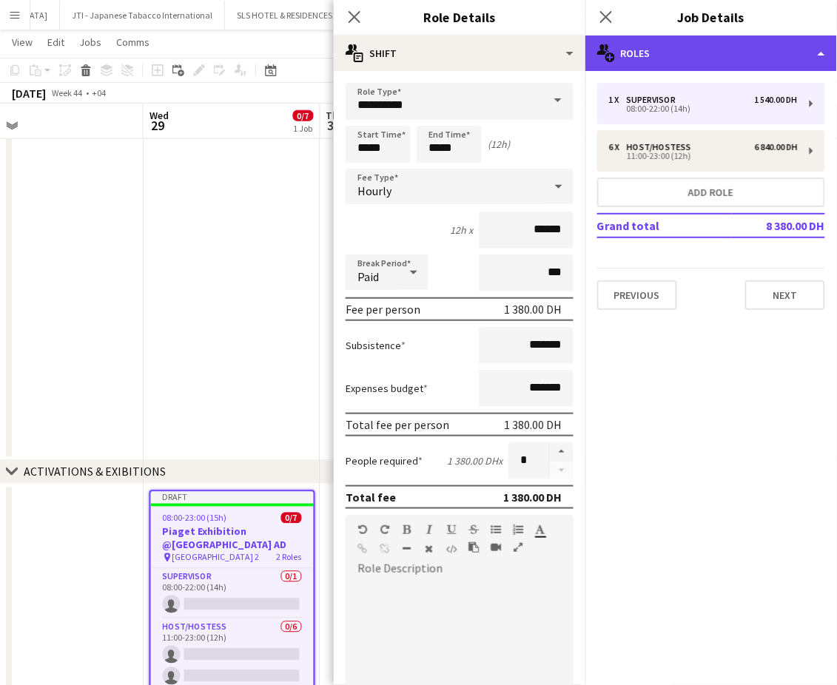
click at [780, 47] on div "multiple-users-add Roles" at bounding box center [711, 54] width 252 height 36
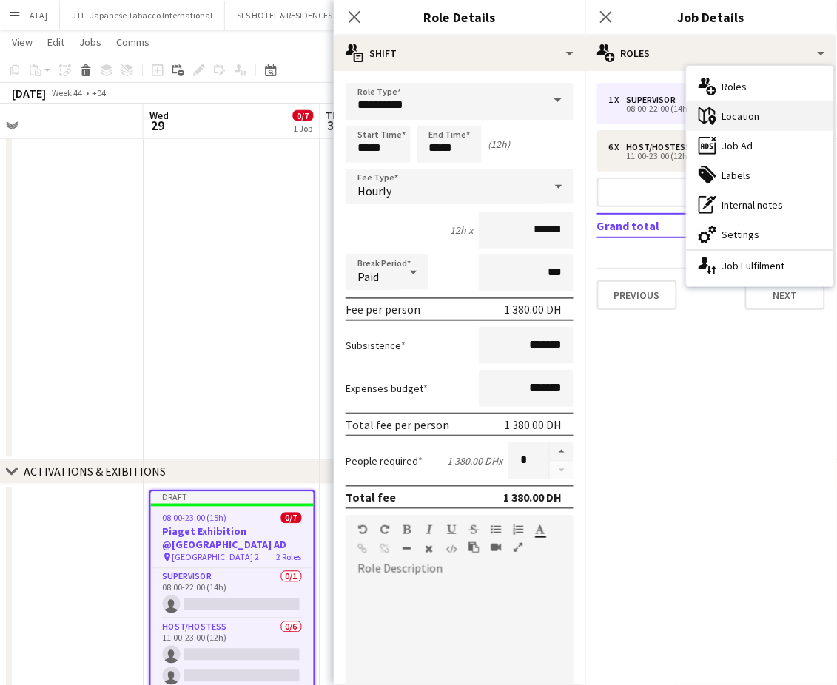
click at [755, 115] on div "maps-pin-1 Location" at bounding box center [760, 116] width 147 height 30
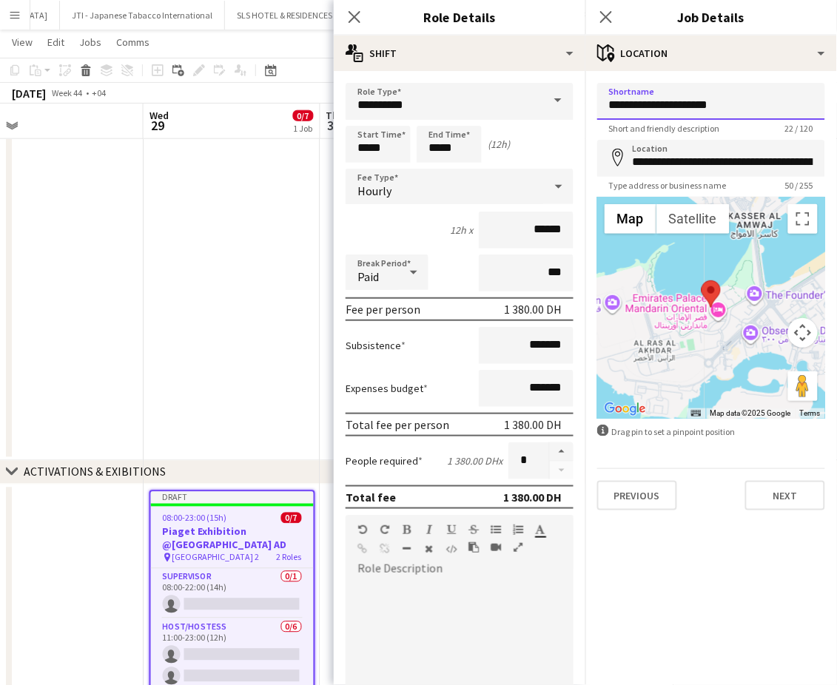
drag, startPoint x: 744, startPoint y: 104, endPoint x: 539, endPoint y: 107, distance: 205.0
click at [539, 107] on body "Menu Boards Boards Boards All jobs Status Workforce Workforce My Workforce Recr…" at bounding box center [418, 234] width 837 height 1060
type input "*"
paste input "**********"
type input "**********"
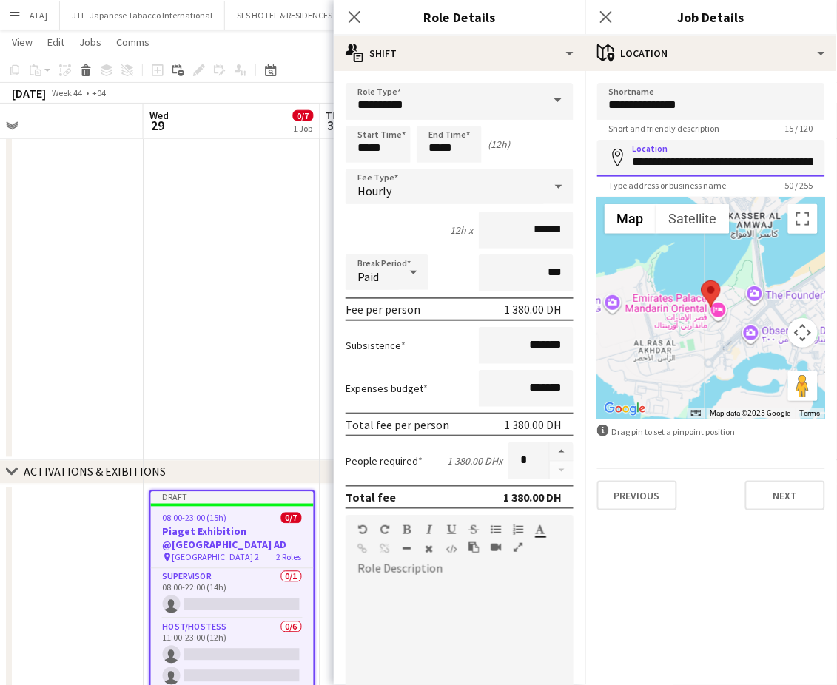
scroll to position [0, 69]
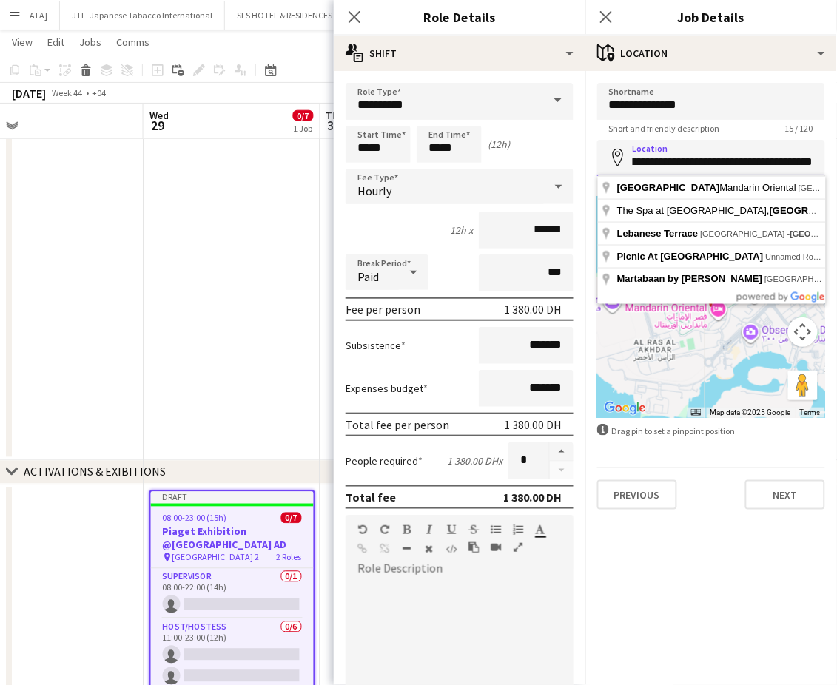
drag, startPoint x: 631, startPoint y: 163, endPoint x: 920, endPoint y: 163, distance: 289.3
click at [837, 163] on html "Menu Boards Boards Boards All jobs Status Workforce Workforce My Workforce Recr…" at bounding box center [418, 234] width 837 height 1060
paste input
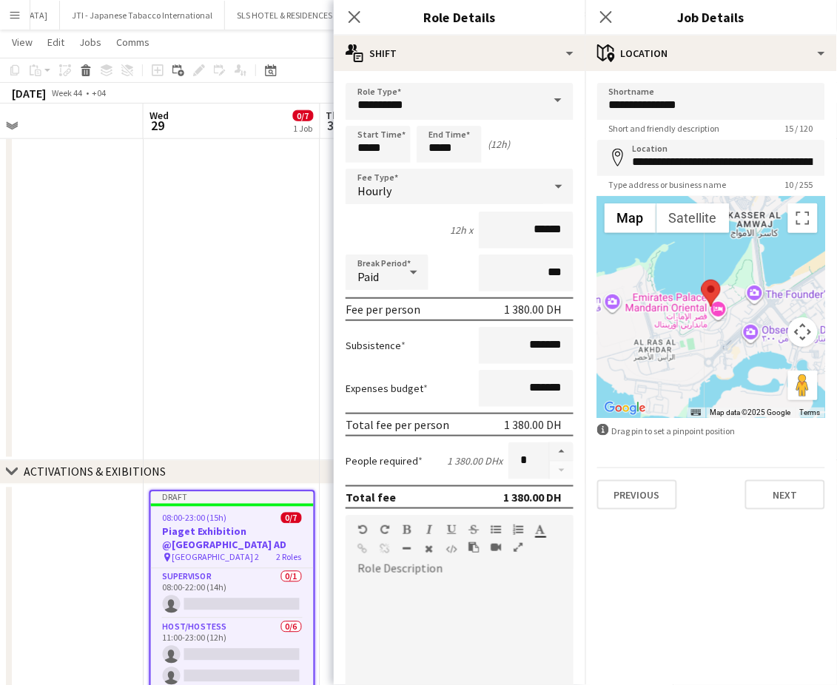
type input "**********"
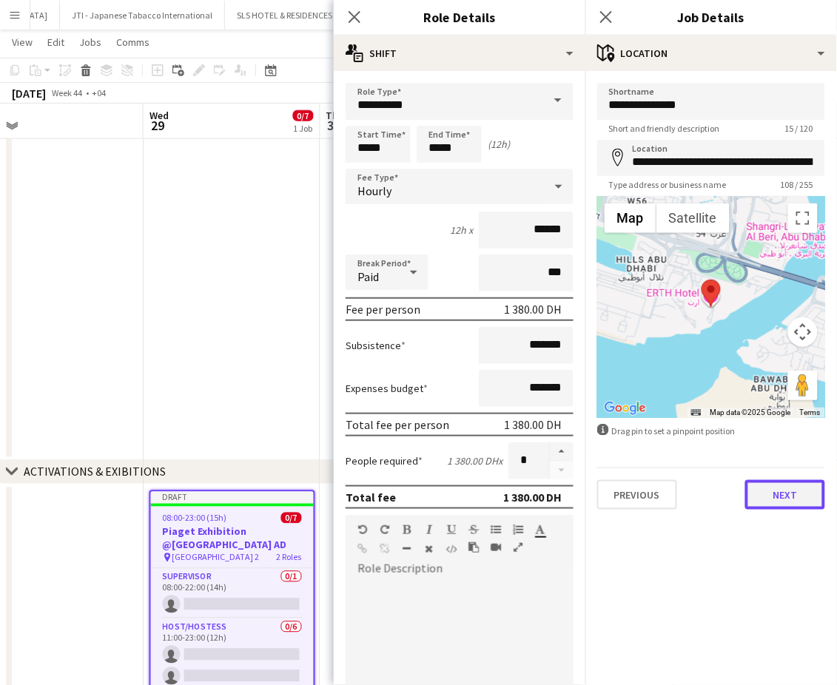
click at [795, 507] on button "Next" at bounding box center [785, 495] width 80 height 30
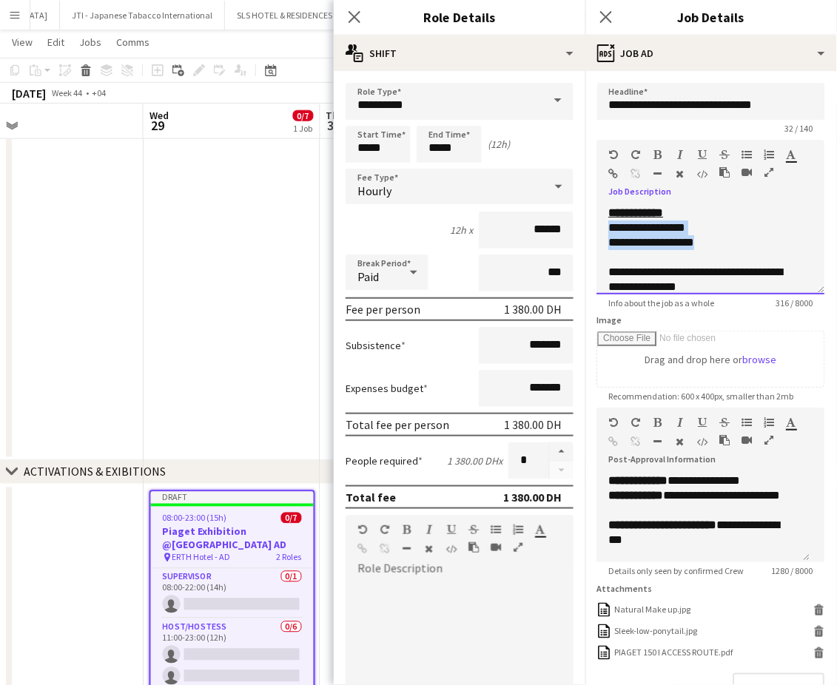
drag, startPoint x: 729, startPoint y: 240, endPoint x: 608, endPoint y: 231, distance: 120.9
click at [608, 231] on div "**********" at bounding box center [711, 250] width 228 height 89
paste div
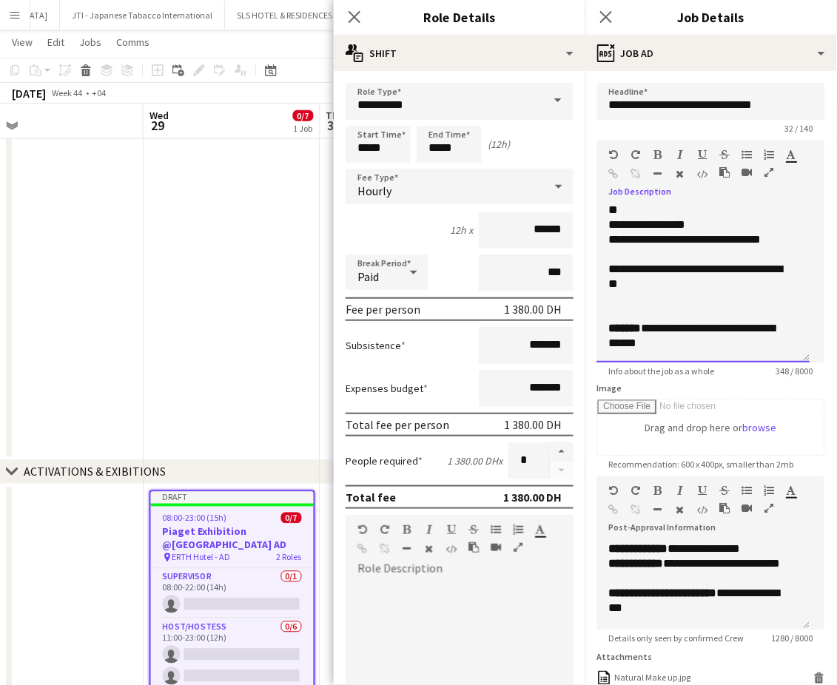
scroll to position [161, 0]
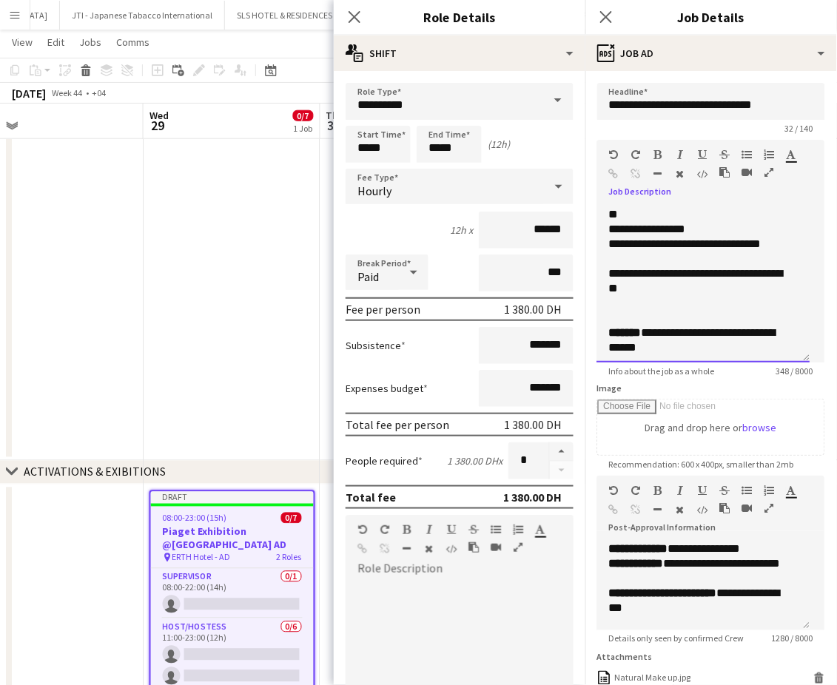
drag, startPoint x: 803, startPoint y: 289, endPoint x: 807, endPoint y: 360, distance: 71.2
click at [807, 360] on div "**********" at bounding box center [703, 284] width 213 height 157
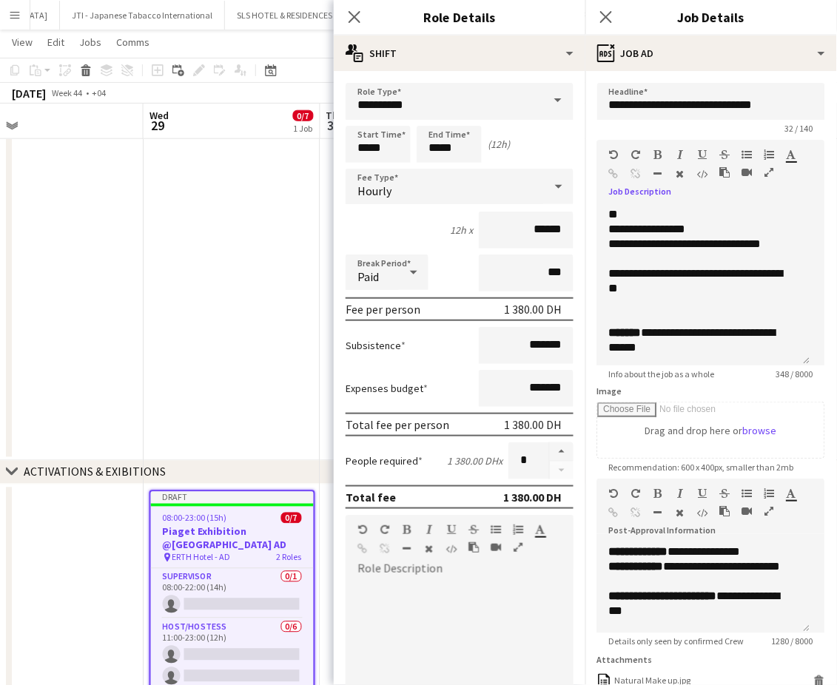
click at [770, 172] on icon "button" at bounding box center [769, 172] width 9 height 10
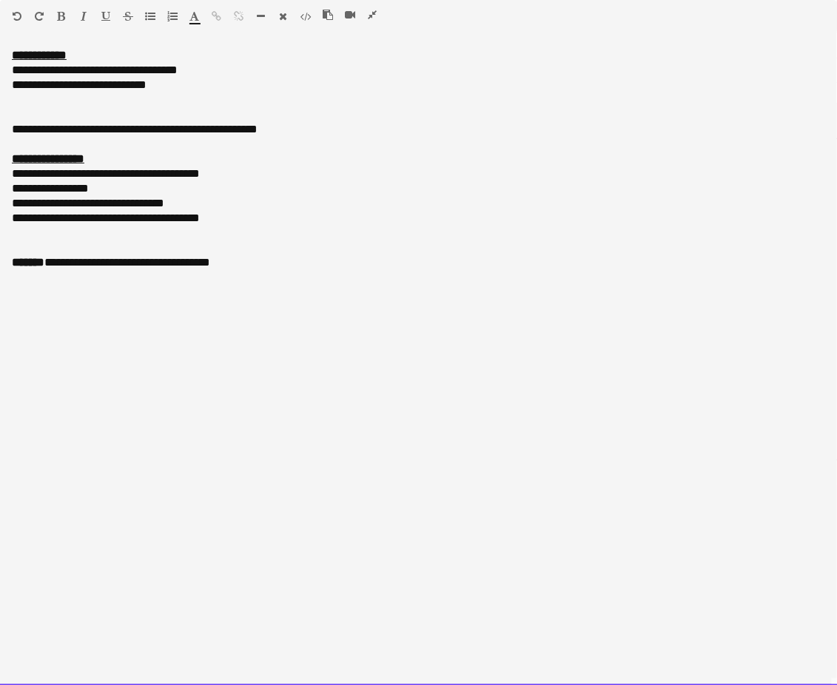
click at [7, 127] on div "**********" at bounding box center [419, 367] width 838 height 638
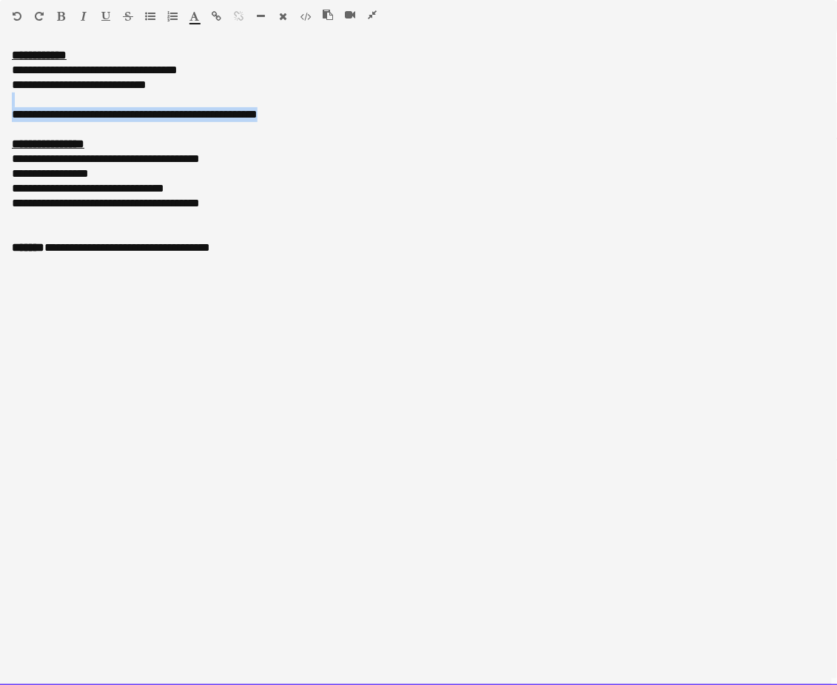
drag, startPoint x: 292, startPoint y: 111, endPoint x: -5, endPoint y: 94, distance: 297.9
click at [0, 94] on html "Menu Boards Boards Boards All jobs Status Workforce Workforce My Workforce Recr…" at bounding box center [418, 540] width 837 height 1672
click at [55, 13] on div at bounding box center [34, 19] width 44 height 18
click at [61, 16] on icon "button" at bounding box center [62, 16] width 8 height 10
click at [124, 124] on div at bounding box center [419, 129] width 814 height 15
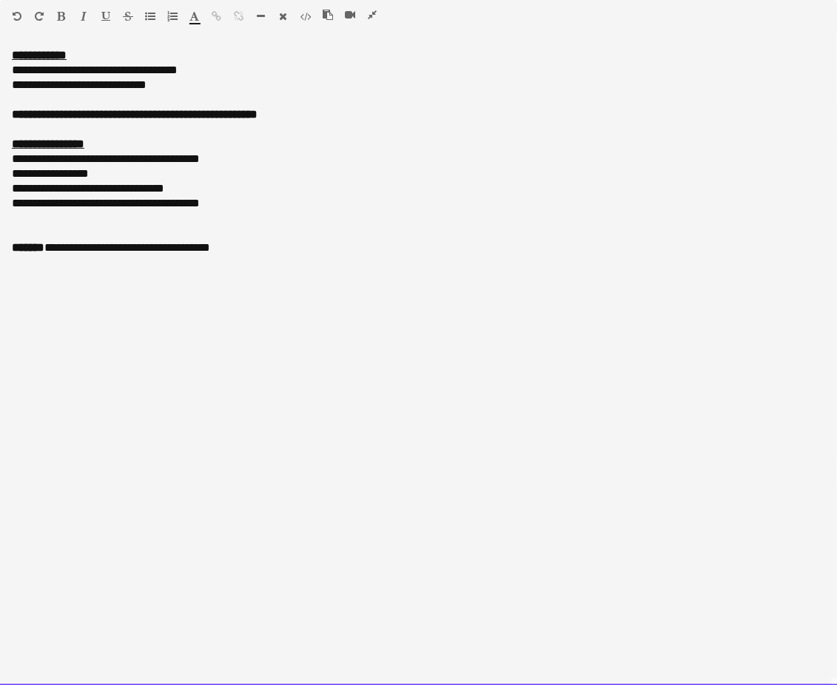
click at [99, 103] on div at bounding box center [419, 99] width 814 height 15
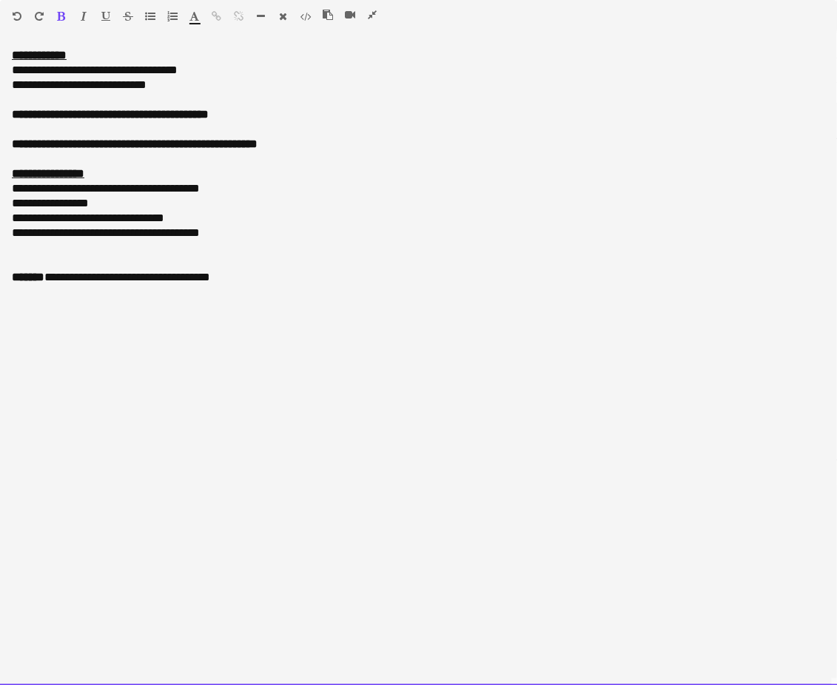
click at [9, 141] on div "**********" at bounding box center [419, 367] width 838 height 638
click at [373, 13] on icon "button" at bounding box center [372, 15] width 9 height 10
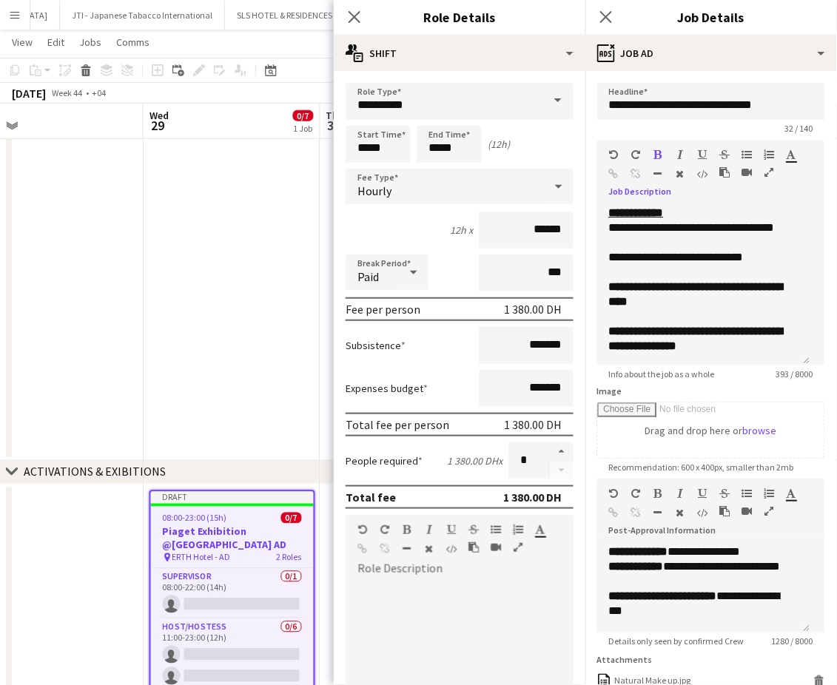
scroll to position [180, 0]
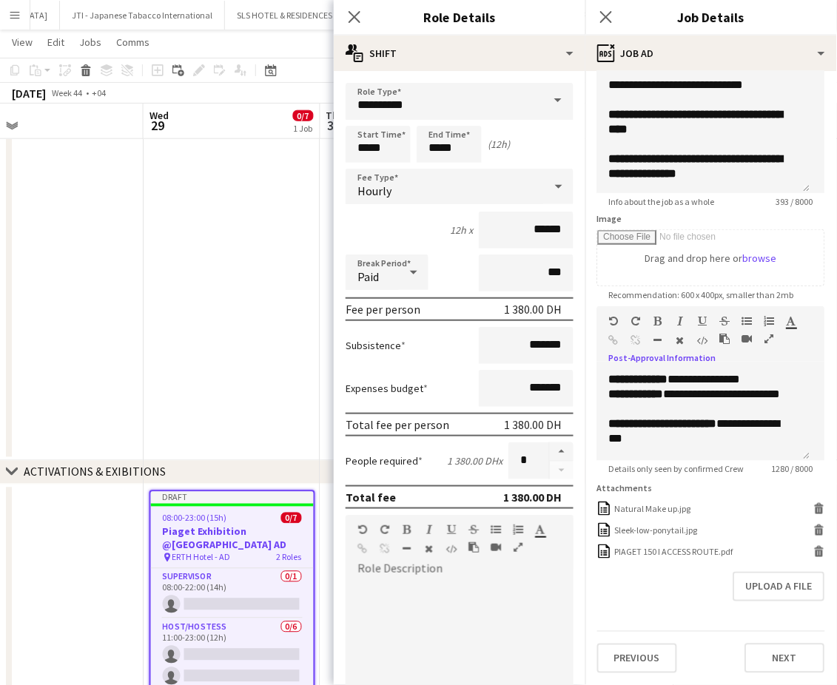
click at [766, 334] on icon "button" at bounding box center [769, 339] width 9 height 10
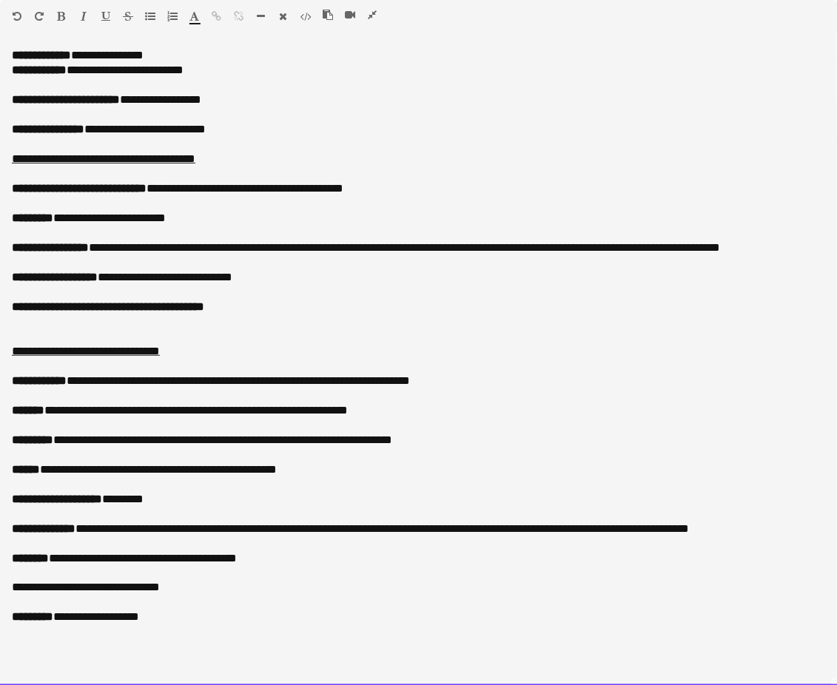
click at [228, 72] on p "**********" at bounding box center [419, 70] width 814 height 15
drag, startPoint x: 238, startPoint y: 161, endPoint x: 92, endPoint y: 128, distance: 149.4
click at [92, 128] on div "**********" at bounding box center [419, 367] width 838 height 638
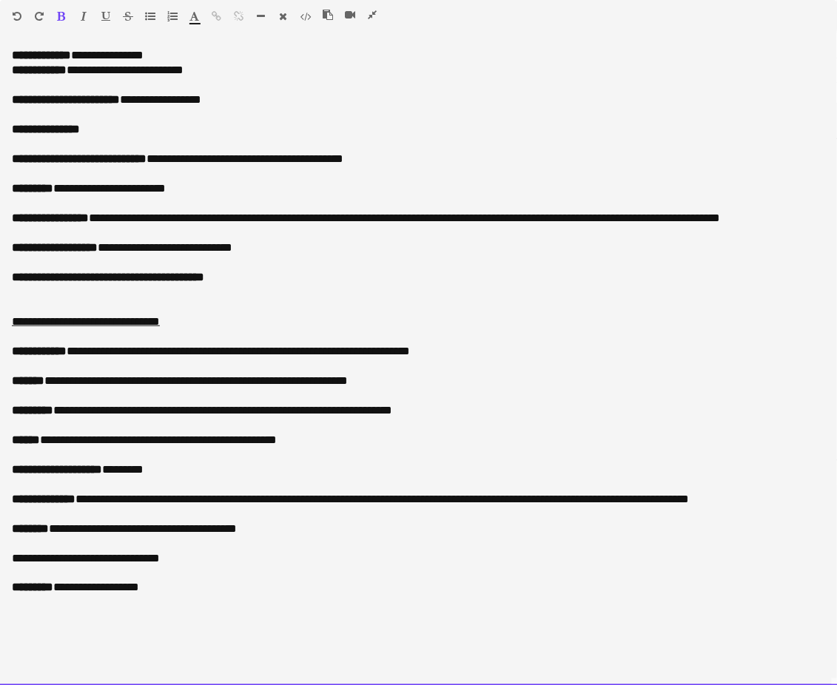
click at [147, 159] on b "**********" at bounding box center [79, 158] width 135 height 11
drag, startPoint x: 394, startPoint y: 158, endPoint x: 282, endPoint y: 158, distance: 112.5
click at [282, 158] on span "**********" at bounding box center [229, 158] width 434 height 11
drag, startPoint x: 179, startPoint y: 186, endPoint x: 59, endPoint y: 188, distance: 119.9
click at [59, 188] on p "**********" at bounding box center [419, 188] width 814 height 15
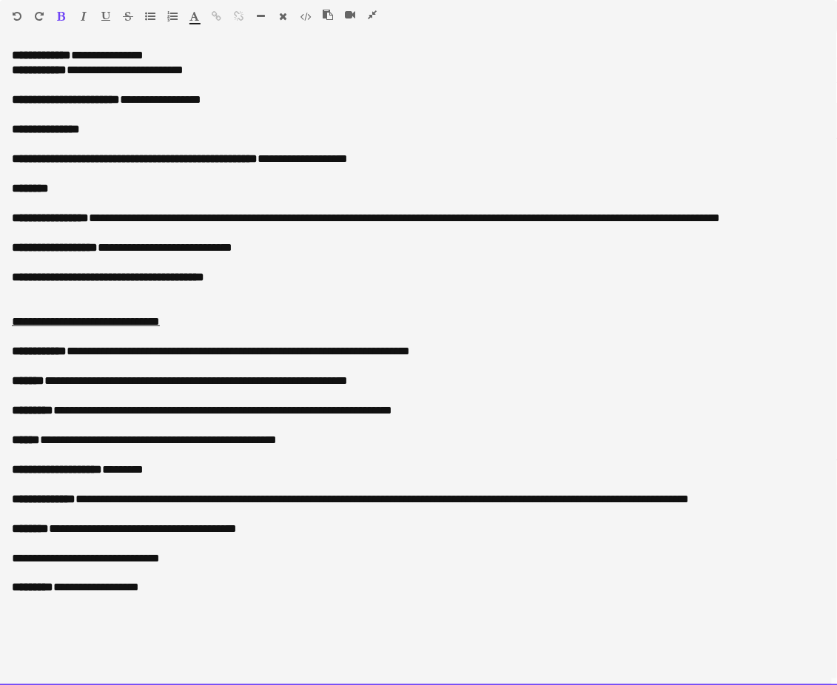
click at [89, 217] on span "**********" at bounding box center [50, 217] width 77 height 11
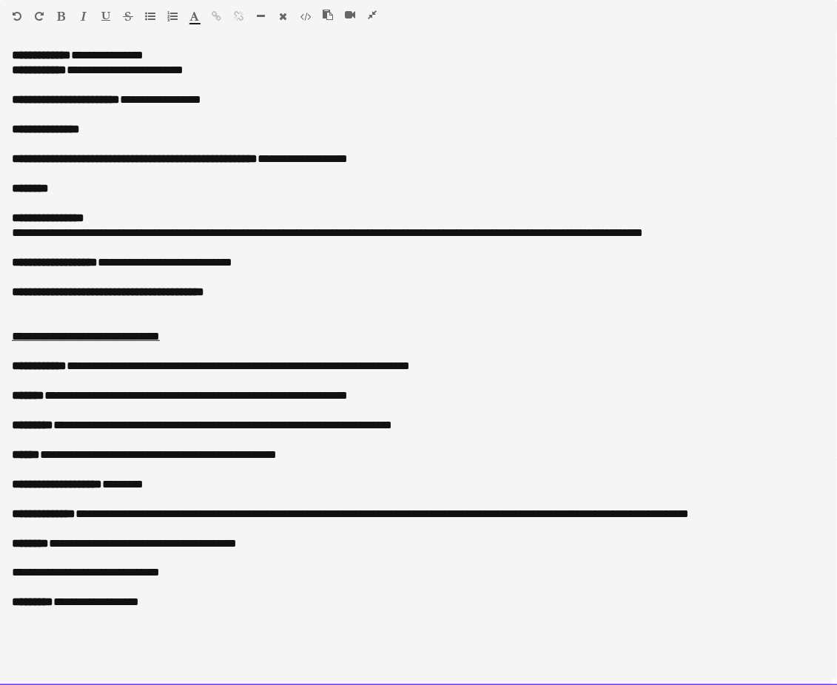
click at [169, 233] on span "**********" at bounding box center [328, 232] width 632 height 11
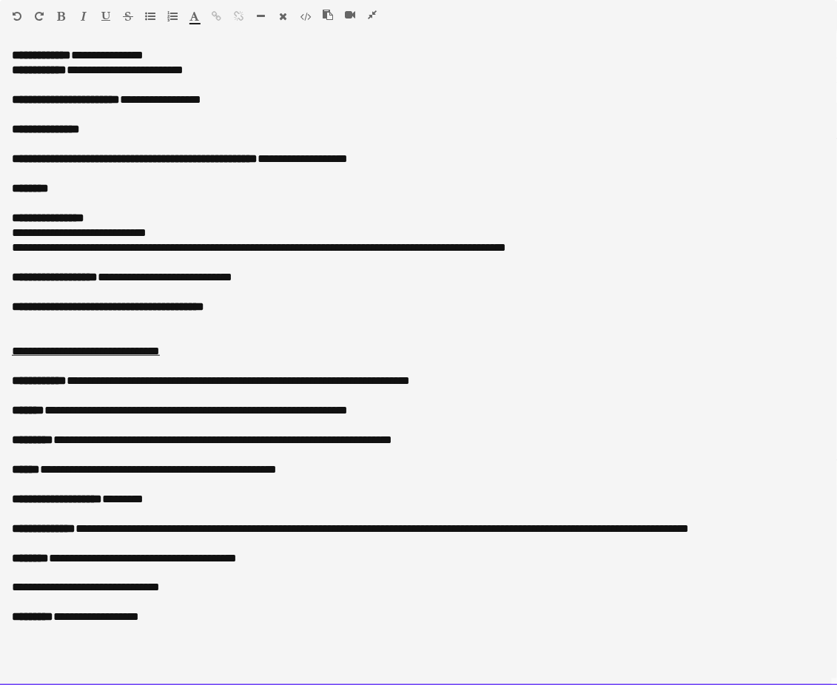
click at [237, 247] on span "**********" at bounding box center [259, 247] width 494 height 11
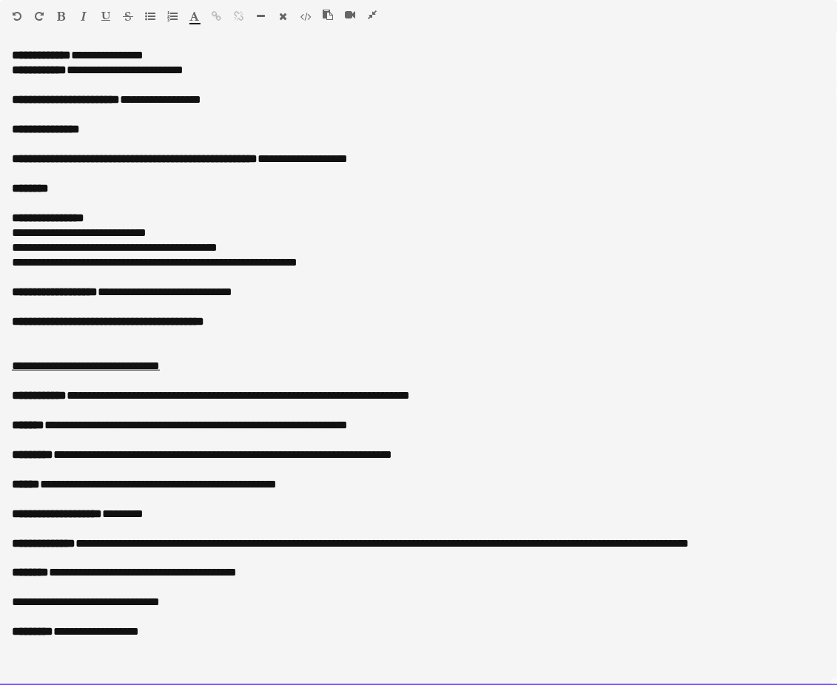
click at [134, 261] on span "**********" at bounding box center [155, 262] width 286 height 11
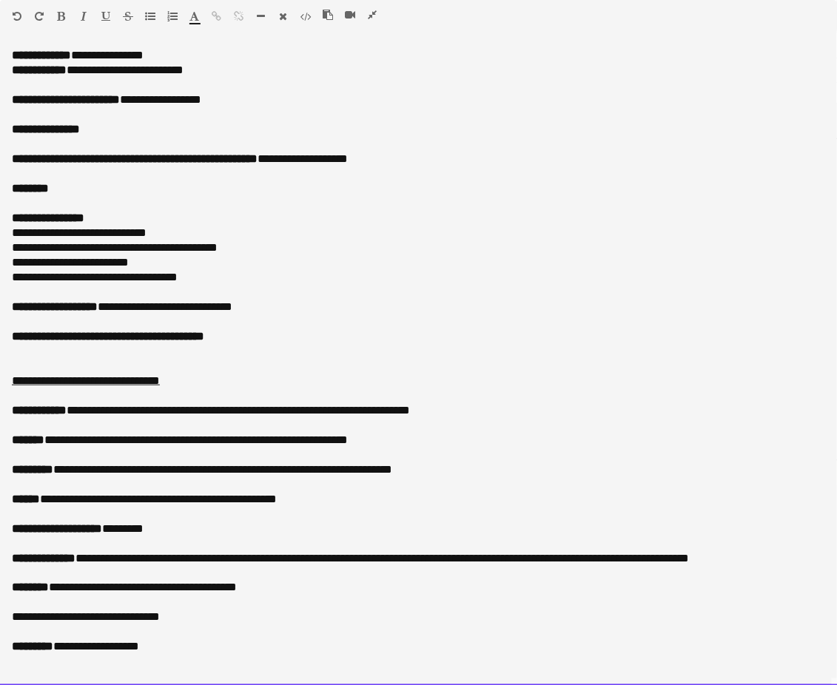
drag, startPoint x: 294, startPoint y: 343, endPoint x: 41, endPoint y: 337, distance: 253.9
click at [41, 337] on div "**********" at bounding box center [419, 367] width 838 height 638
click at [154, 363] on p at bounding box center [419, 366] width 814 height 15
drag, startPoint x: 235, startPoint y: 333, endPoint x: -5, endPoint y: 333, distance: 240.5
click at [0, 333] on html "Menu Boards Boards Boards All jobs Status Workforce Workforce My Workforce Recr…" at bounding box center [418, 575] width 837 height 1743
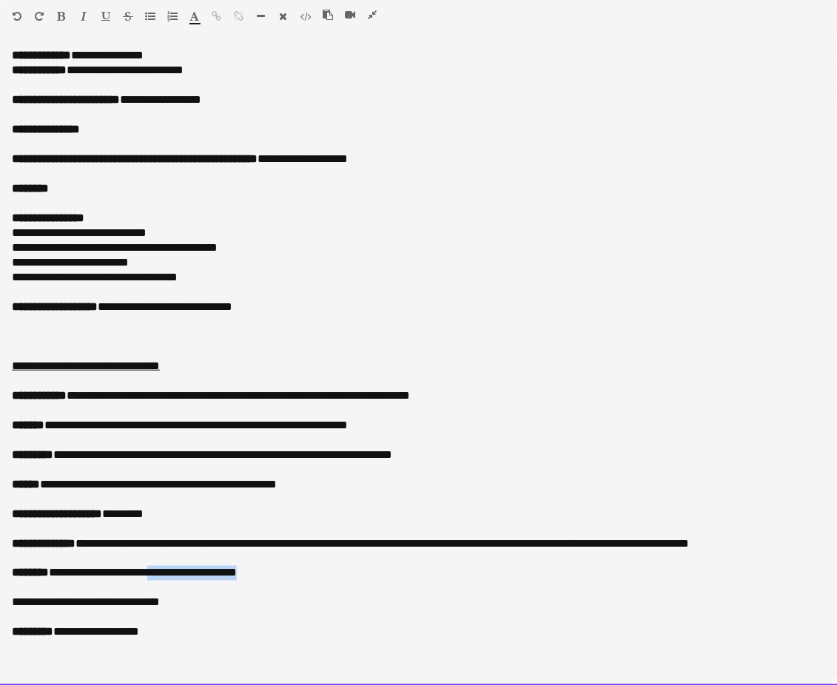
drag, startPoint x: 264, startPoint y: 570, endPoint x: 162, endPoint y: 575, distance: 102.2
click at [162, 575] on p "**********" at bounding box center [419, 573] width 814 height 15
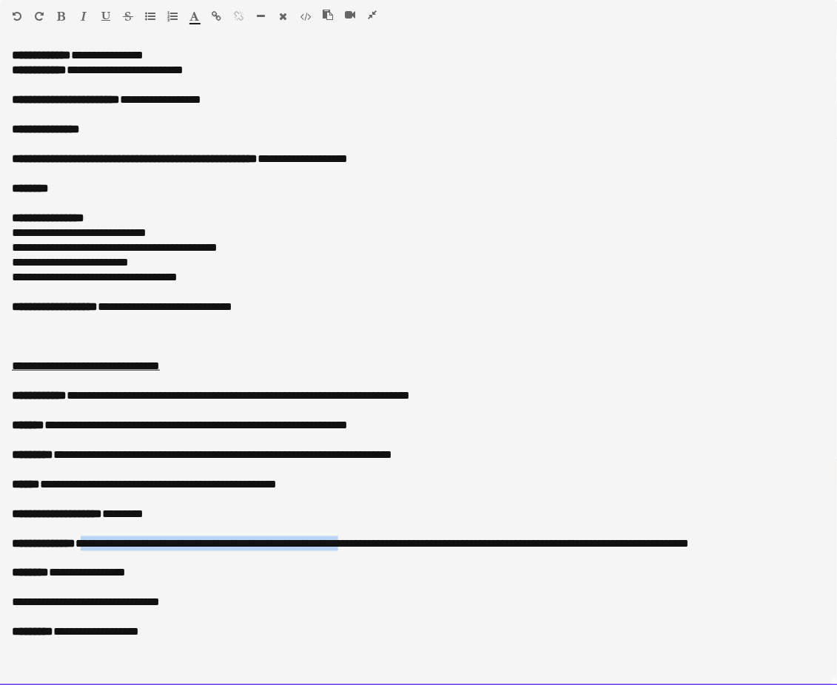
drag, startPoint x: 363, startPoint y: 541, endPoint x: 91, endPoint y: 542, distance: 271.6
click at [91, 542] on span "**********" at bounding box center [382, 543] width 614 height 11
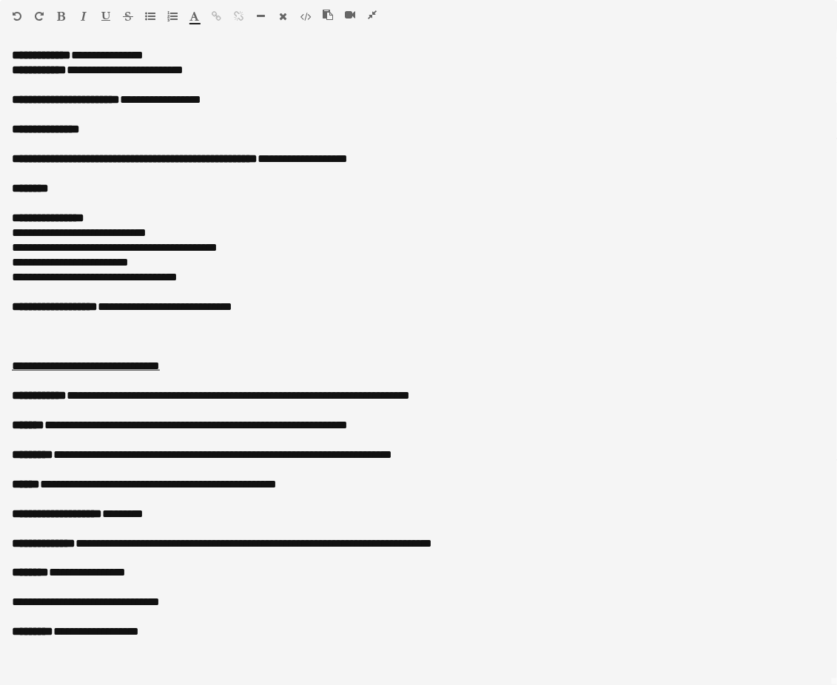
click at [370, 12] on icon "button" at bounding box center [372, 15] width 9 height 10
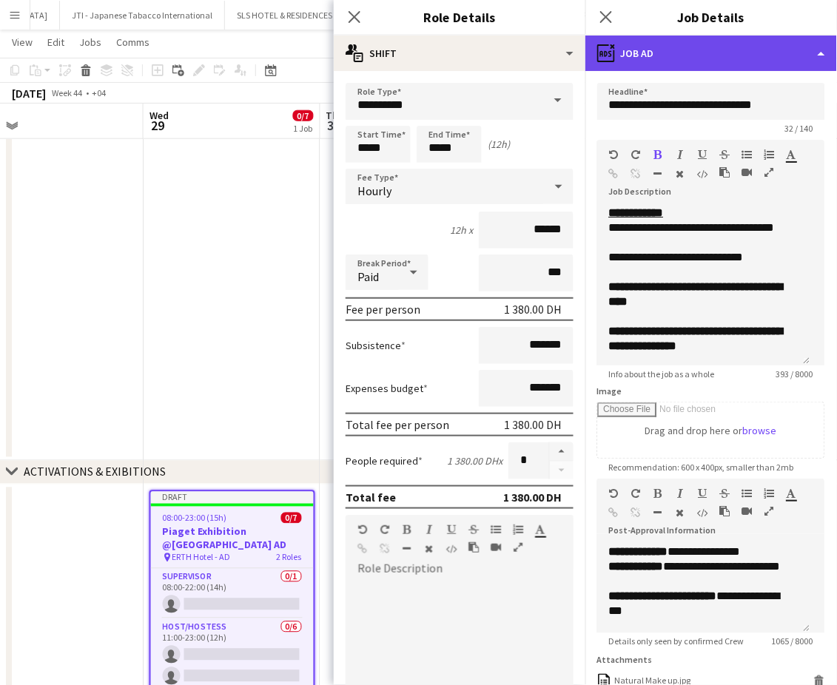
click at [801, 47] on div "ads-window Job Ad" at bounding box center [711, 54] width 252 height 36
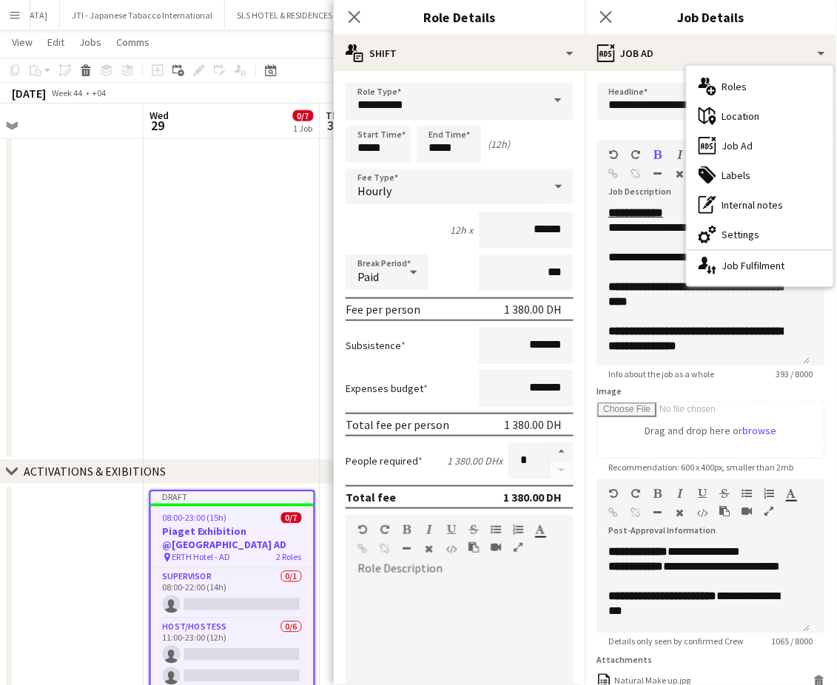
click at [729, 171] on div "tags-double Labels" at bounding box center [760, 176] width 147 height 30
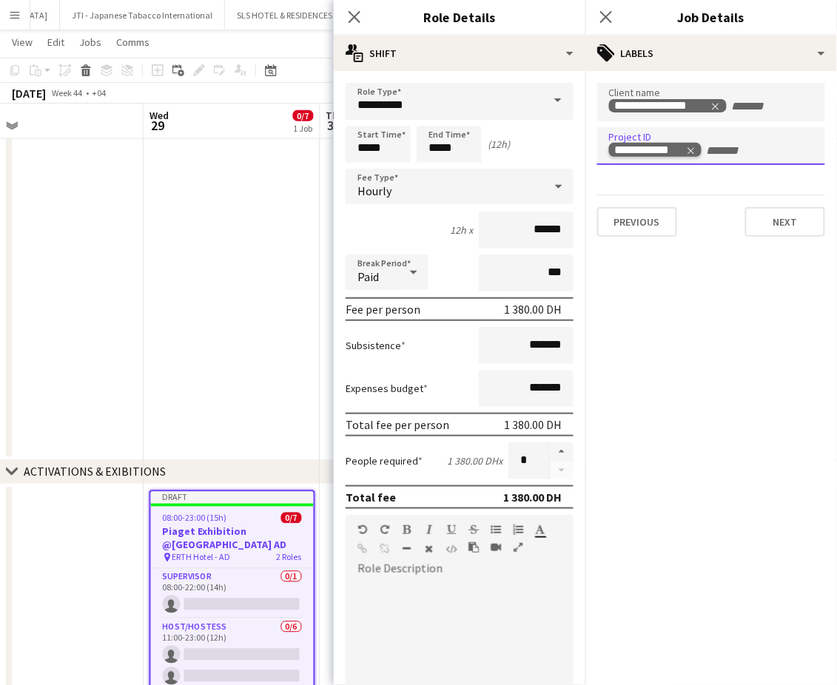
click at [695, 147] on icon "Remove tag" at bounding box center [691, 151] width 10 height 10
click at [753, 101] on input "+ Label" at bounding box center [761, 106] width 63 height 13
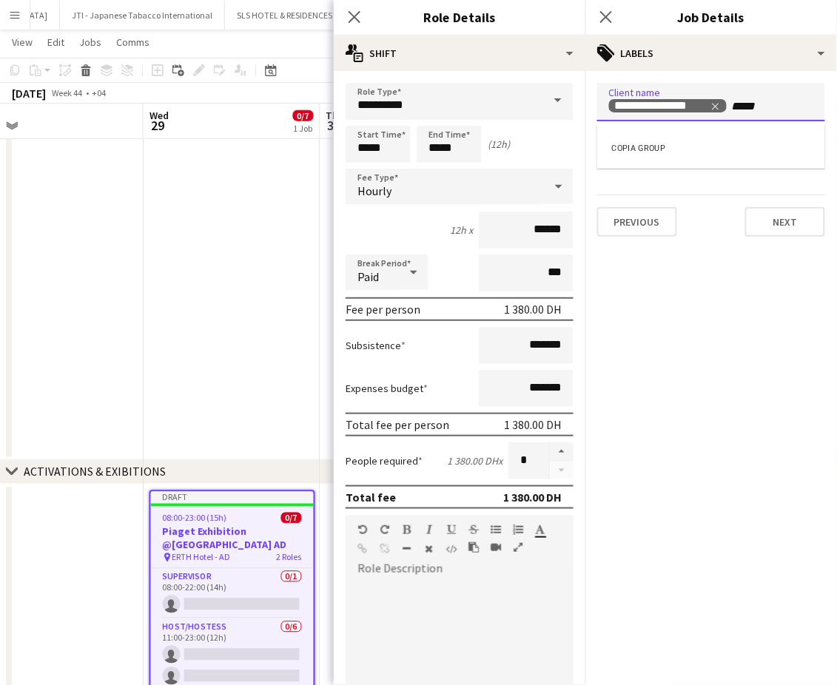
type input "******"
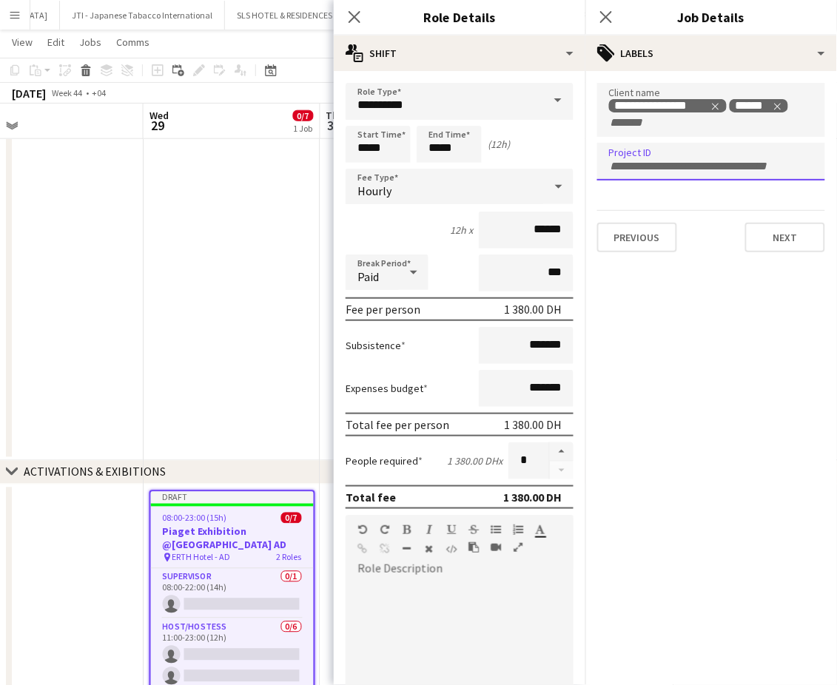
click at [785, 149] on div at bounding box center [711, 162] width 228 height 38
paste input "**********"
type input "**********"
click at [173, 307] on app-date-cell at bounding box center [232, 298] width 177 height 326
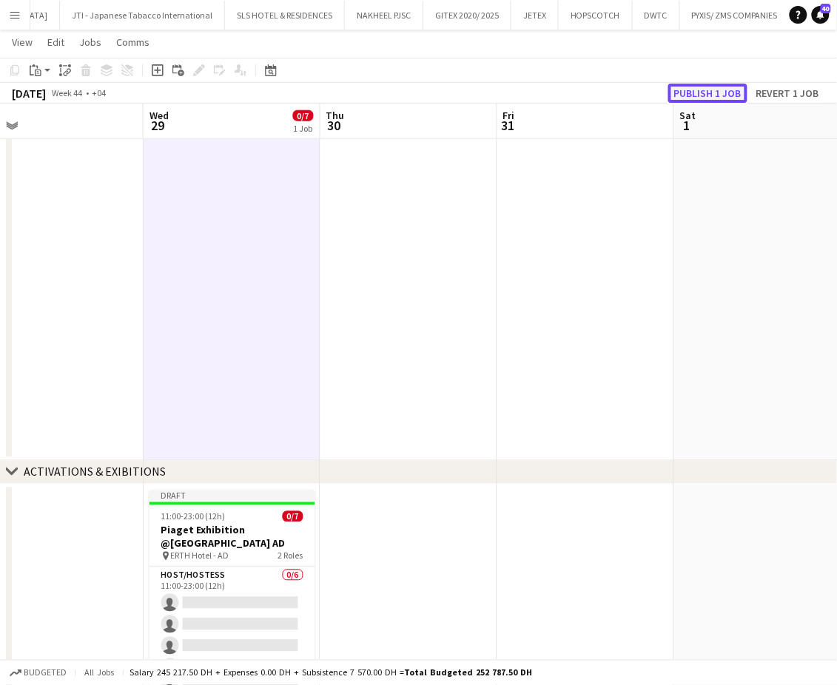
click at [710, 91] on button "Publish 1 job" at bounding box center [707, 93] width 79 height 19
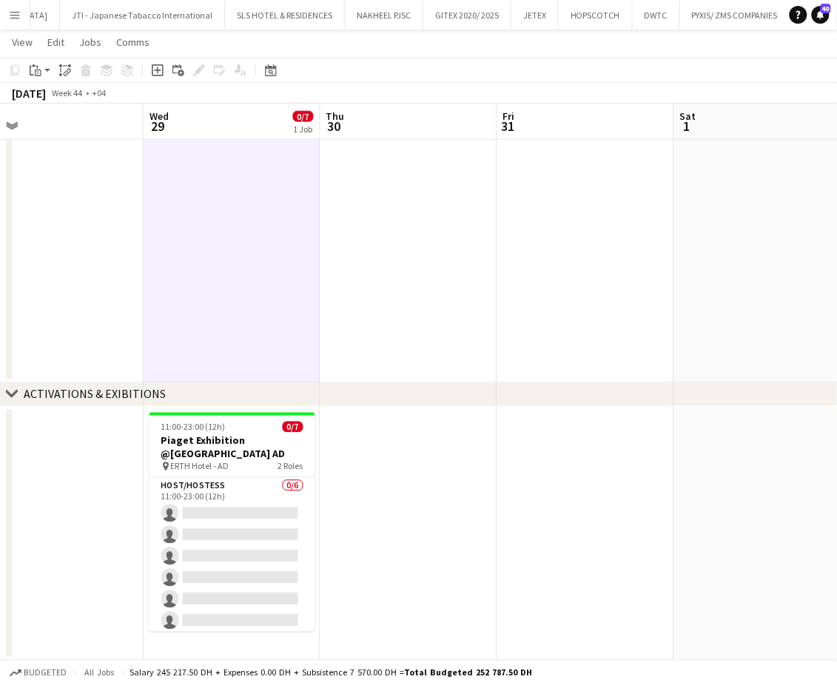
scroll to position [0, 422]
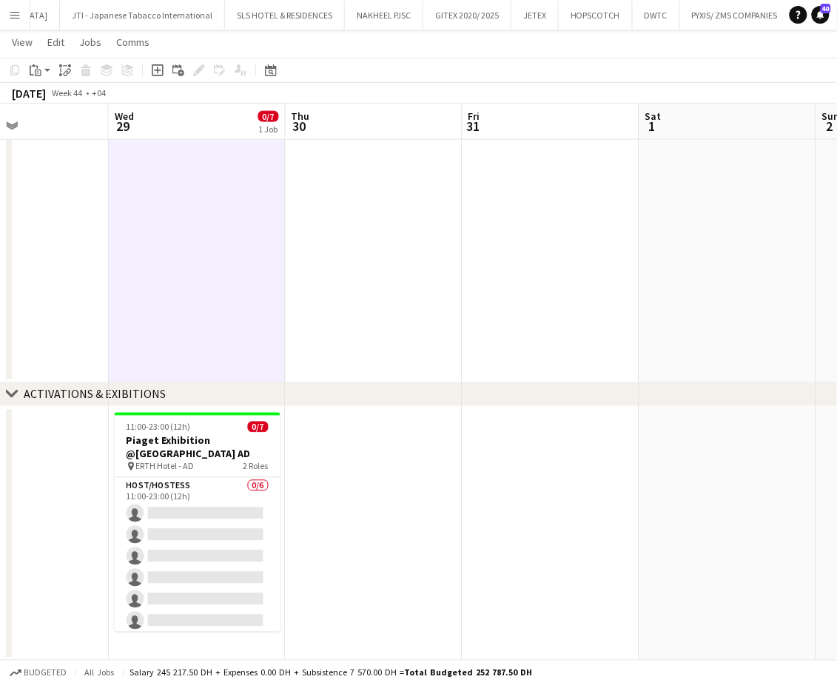
drag, startPoint x: 423, startPoint y: 528, endPoint x: 742, endPoint y: 509, distance: 319.5
click at [742, 509] on app-calendar-viewport "Sun 26 Mon 27 Tue 28 Wed 29 0/7 1 Job Thu 30 Fri 31 Sat 1 Sun 2 Mon 3 Tue 4 11:…" at bounding box center [418, 172] width 837 height 977
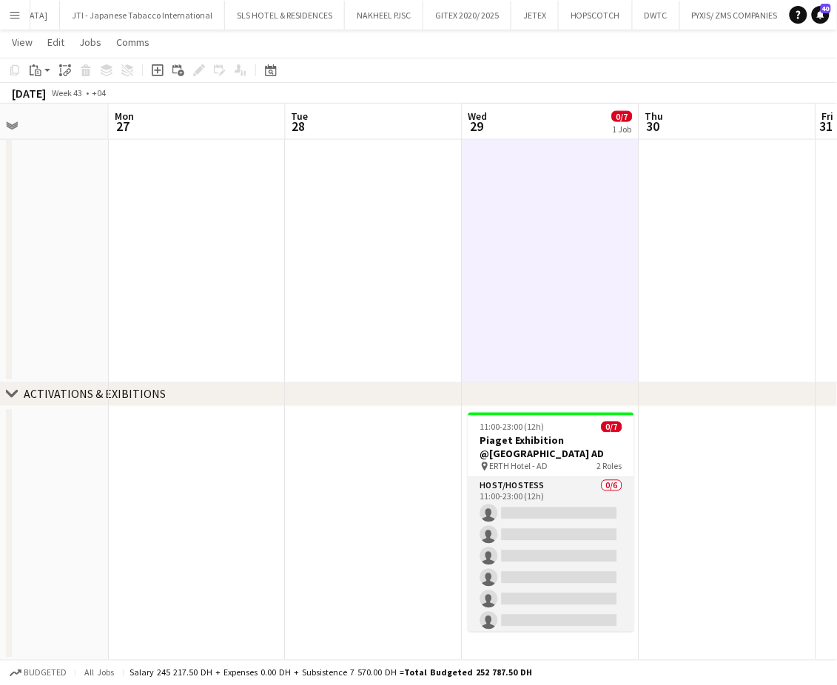
click at [511, 516] on app-card-role "Host/Hostess 0/6 11:00-23:00 (12h) single-neutral-actions single-neutral-action…" at bounding box center [551, 557] width 166 height 158
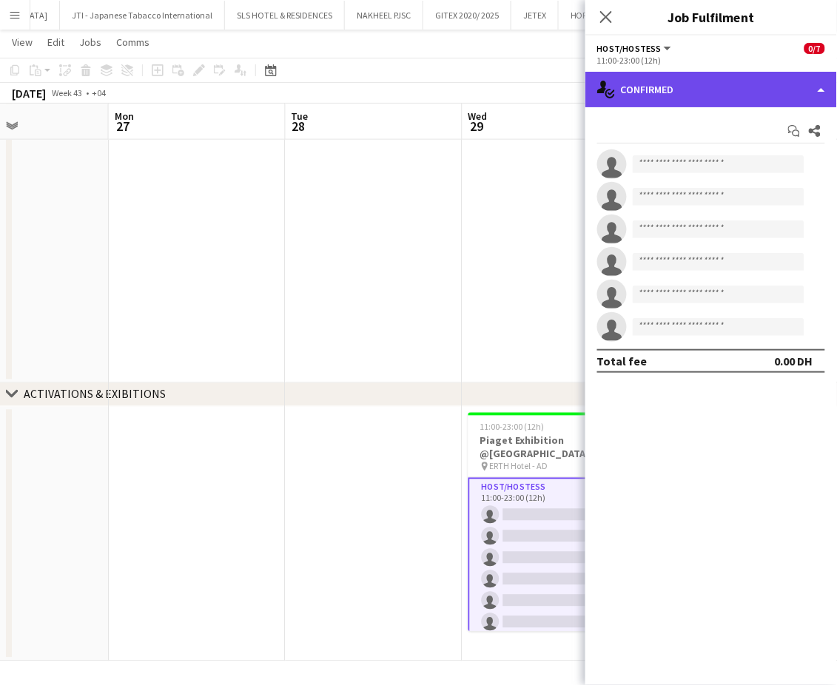
click at [795, 87] on div "single-neutral-actions-check-2 Confirmed" at bounding box center [711, 90] width 252 height 36
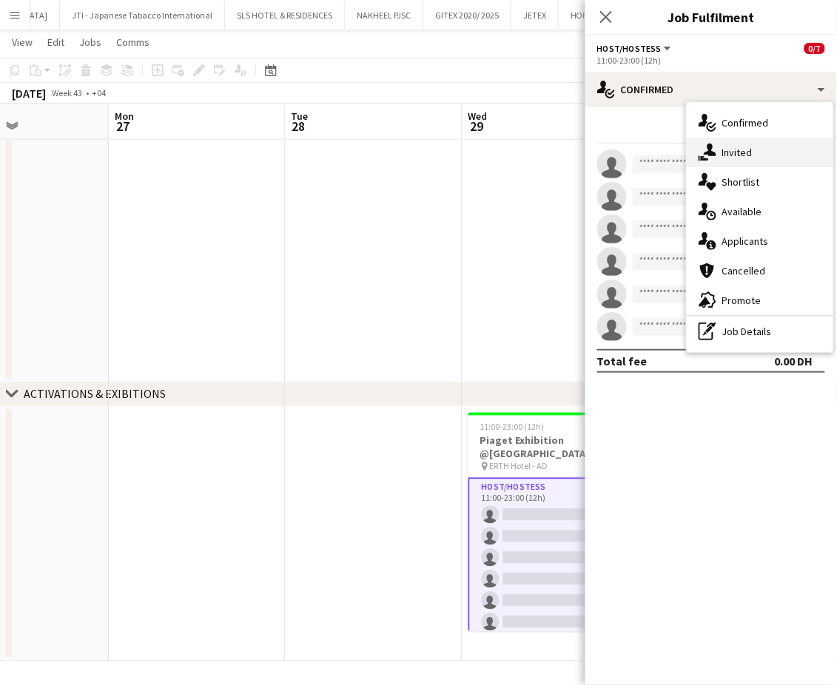
click at [754, 151] on div "single-neutral-actions-share-1 Invited" at bounding box center [760, 153] width 147 height 30
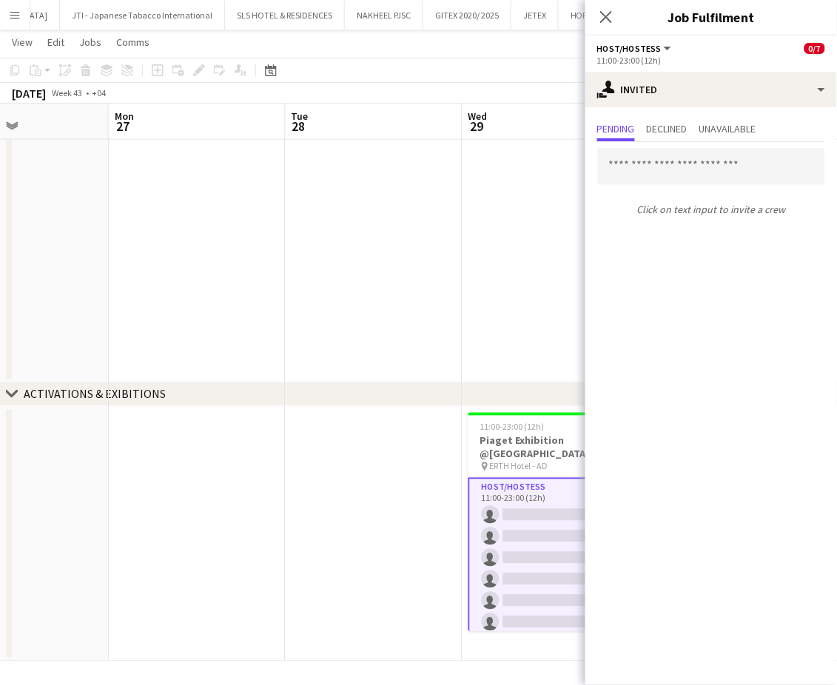
click at [410, 297] on app-date-cell at bounding box center [374, 221] width 177 height 326
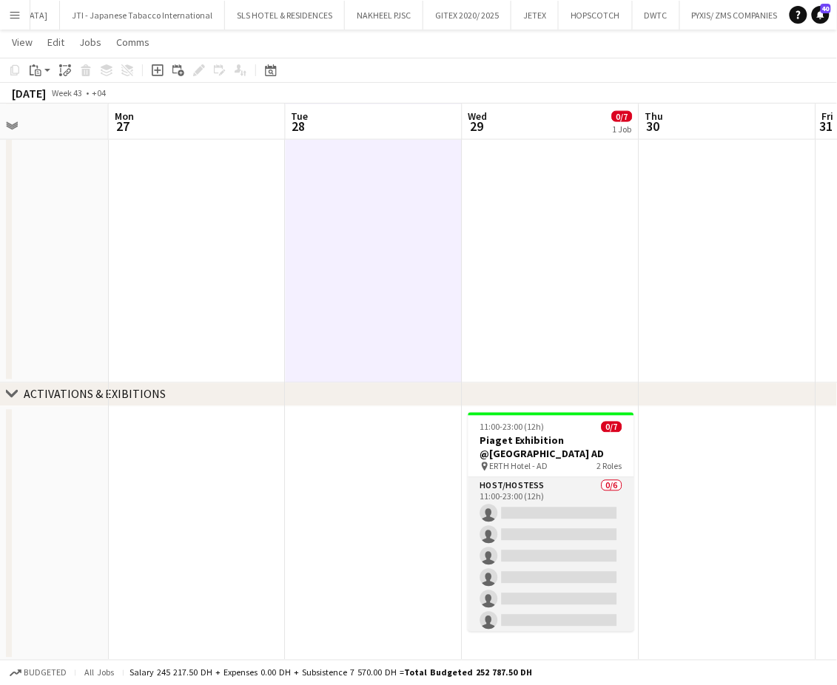
click at [565, 545] on app-card-role "Host/Hostess 0/6 11:00-23:00 (12h) single-neutral-actions single-neutral-action…" at bounding box center [551, 557] width 166 height 158
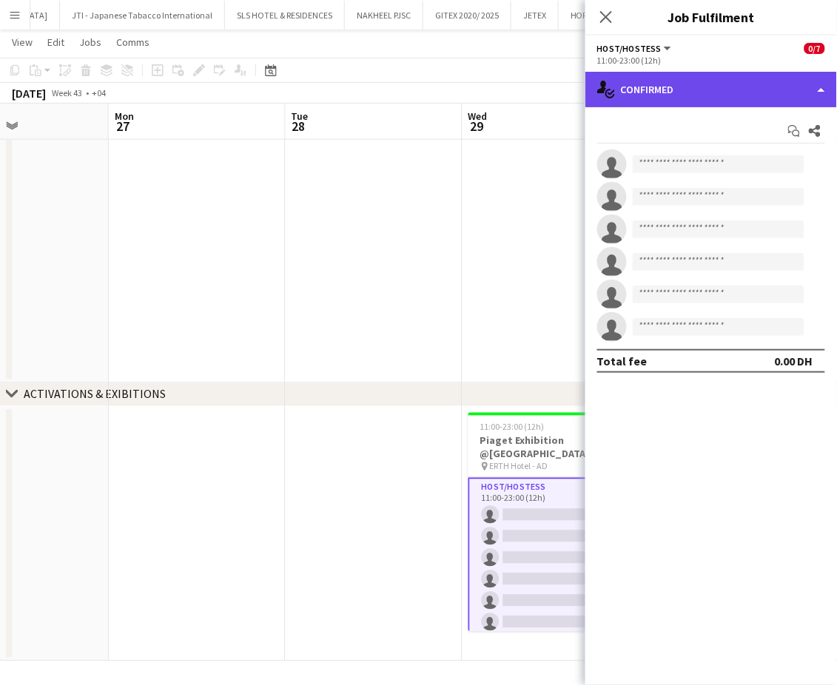
click at [807, 81] on div "single-neutral-actions-check-2 Confirmed" at bounding box center [711, 90] width 252 height 36
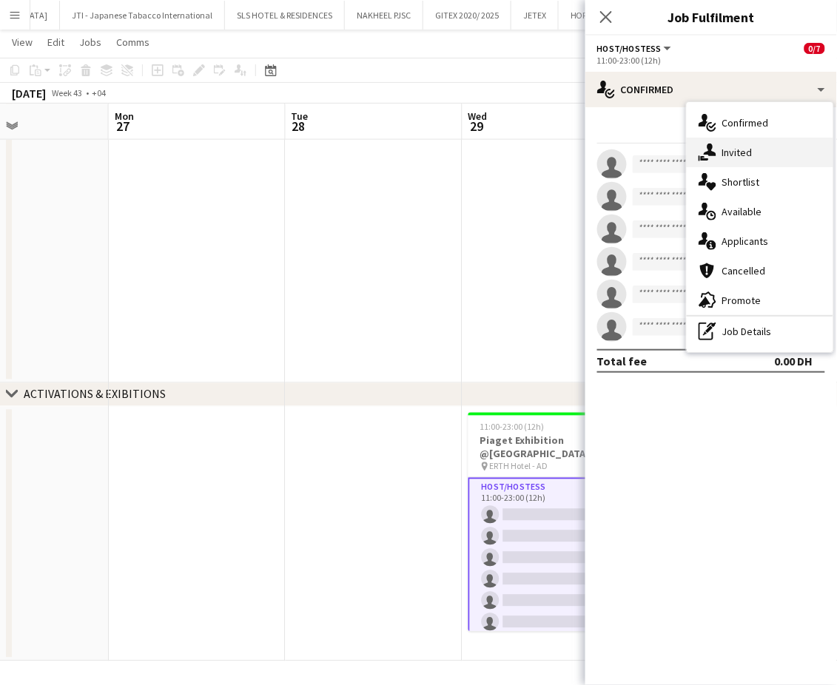
click at [761, 153] on div "single-neutral-actions-share-1 Invited" at bounding box center [760, 153] width 147 height 30
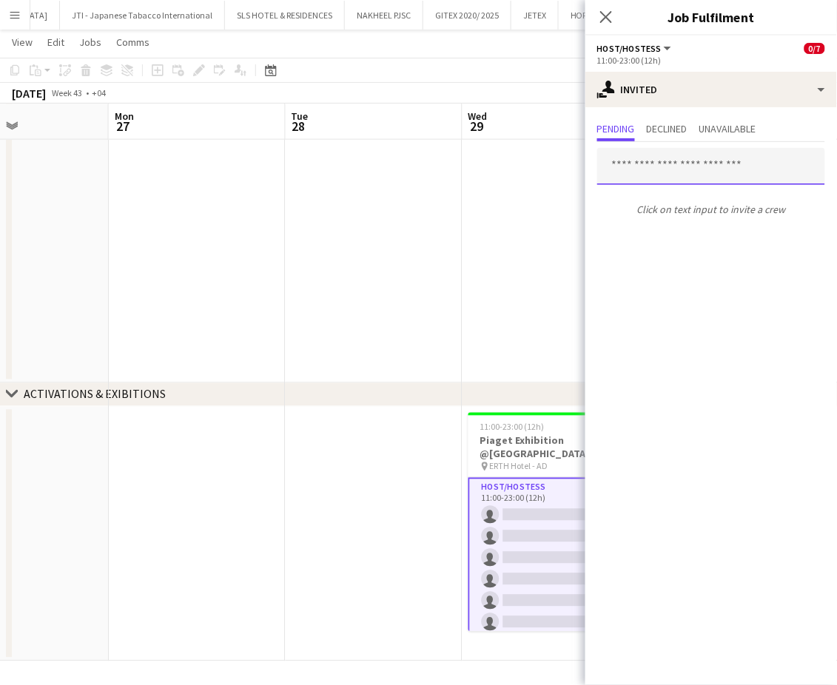
click at [670, 160] on input "text" at bounding box center [711, 166] width 228 height 37
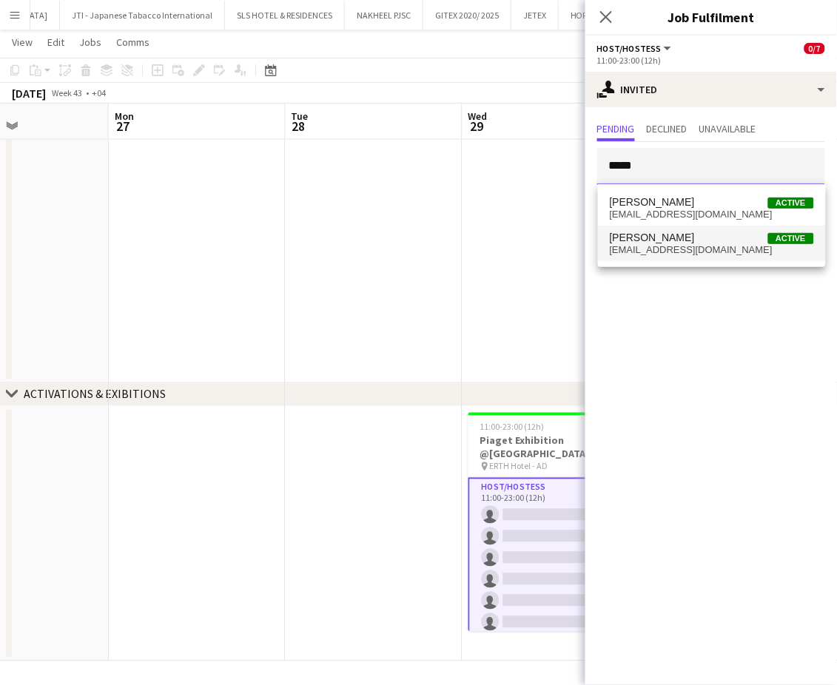
type input "*****"
click at [696, 232] on span "[PERSON_NAME] Active" at bounding box center [712, 238] width 204 height 13
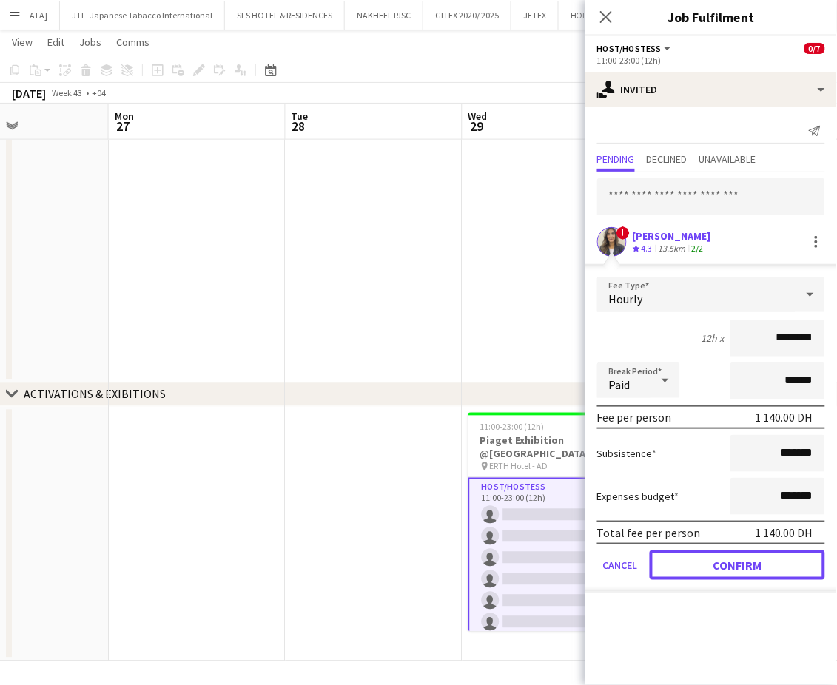
click at [697, 553] on button "Confirm" at bounding box center [737, 566] width 175 height 30
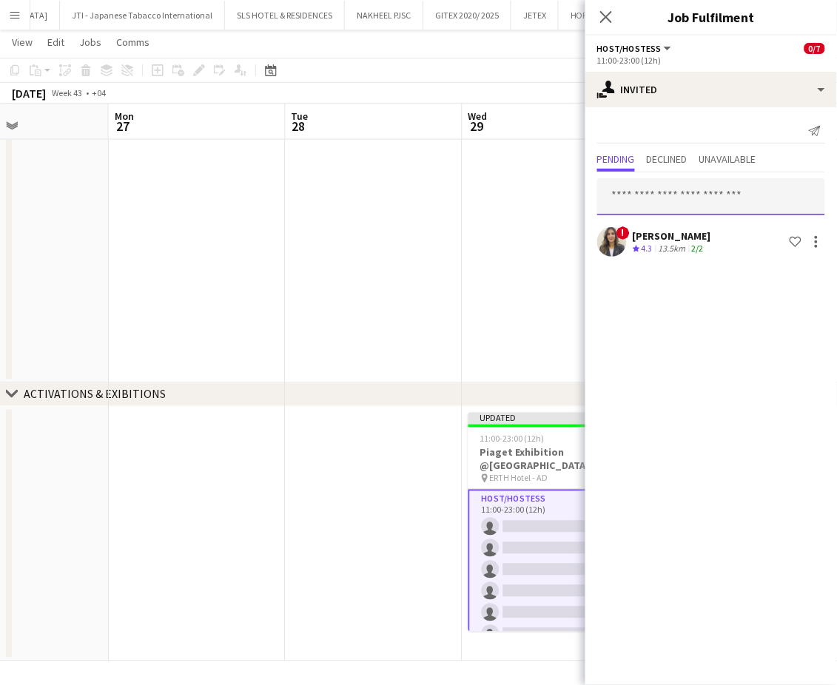
click at [687, 200] on input "text" at bounding box center [711, 196] width 228 height 37
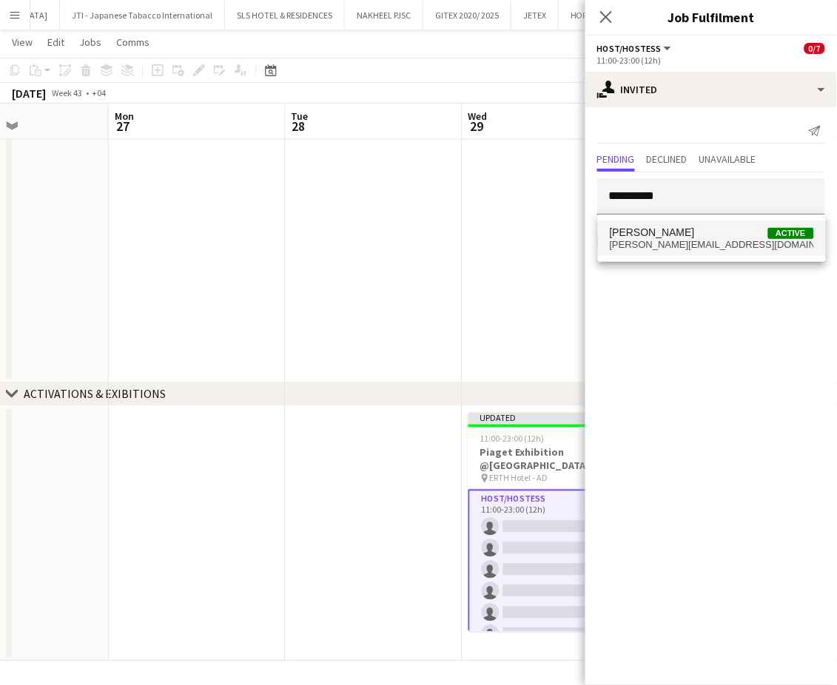
type input "**********"
click at [701, 226] on span "[PERSON_NAME] Active" at bounding box center [712, 232] width 204 height 13
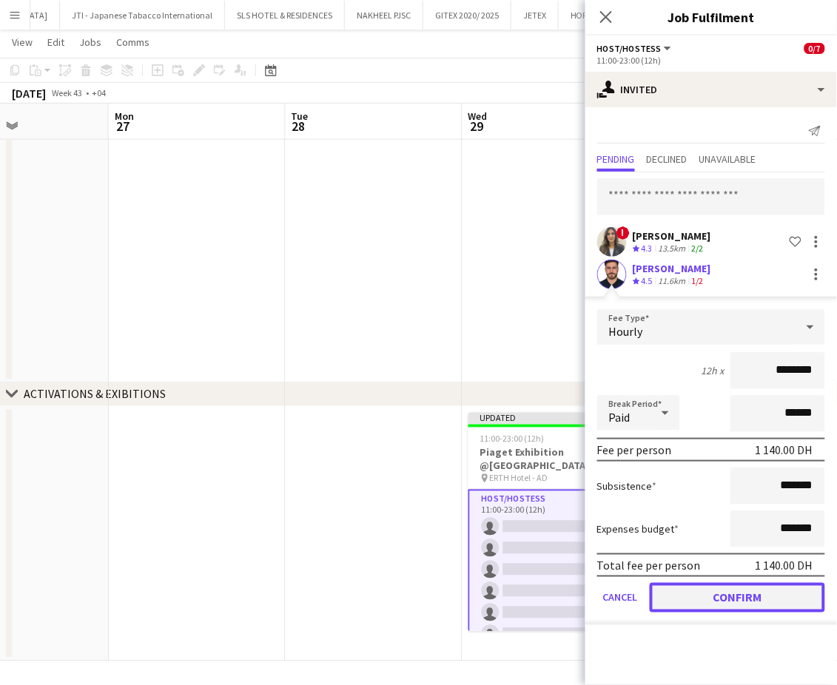
click at [740, 593] on button "Confirm" at bounding box center [737, 598] width 175 height 30
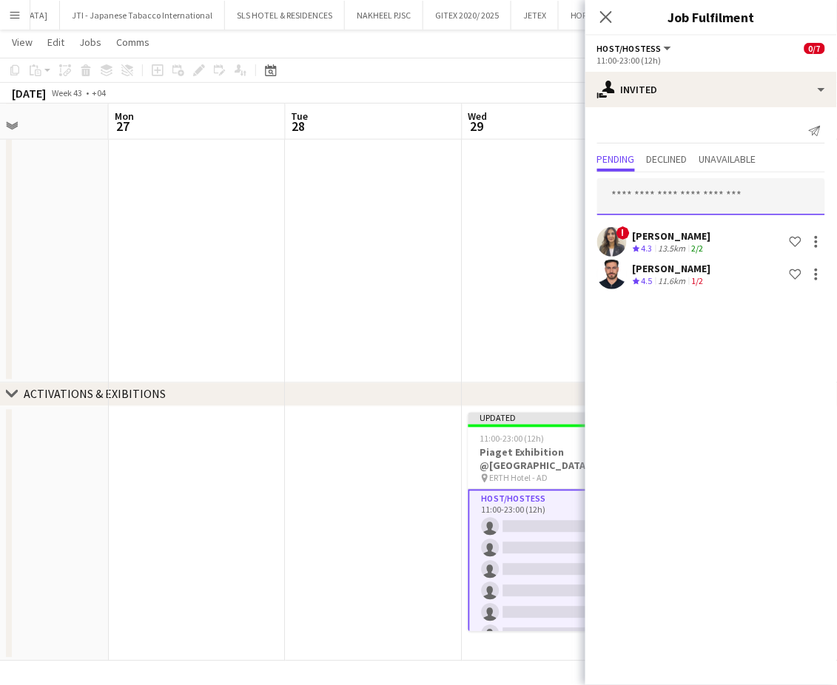
click at [677, 196] on input "text" at bounding box center [711, 196] width 228 height 37
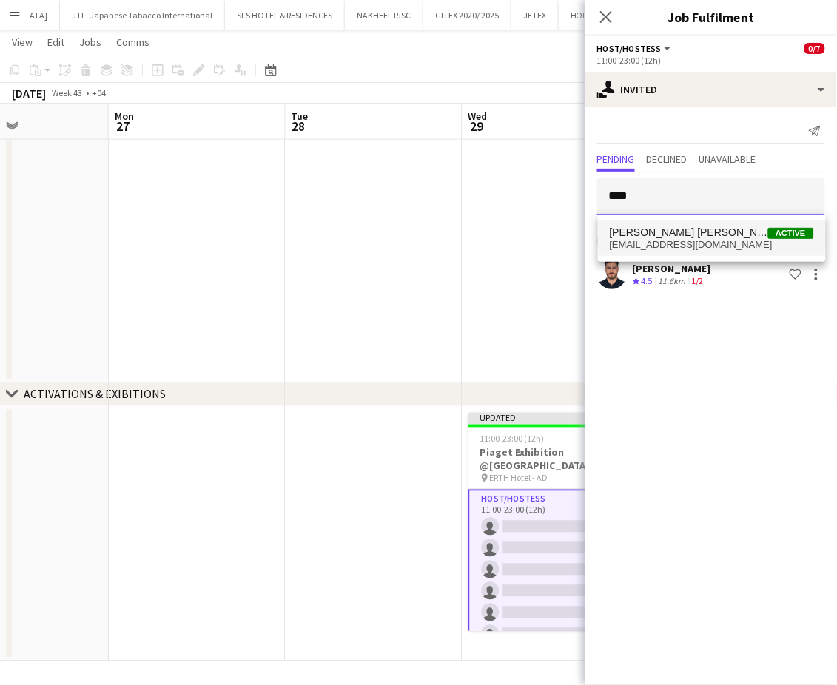
type input "****"
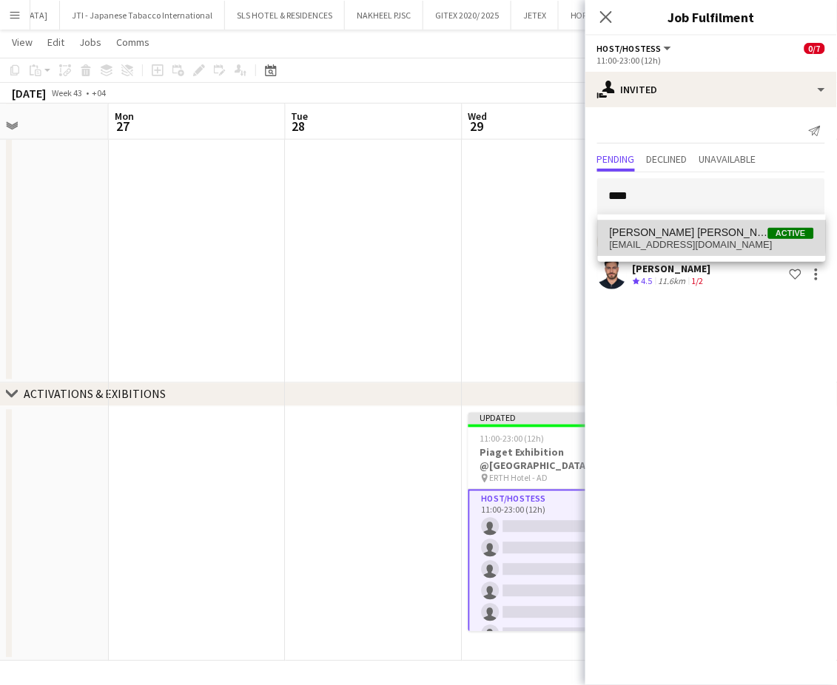
click at [659, 232] on span "[PERSON_NAME] [PERSON_NAME]" at bounding box center [689, 232] width 158 height 13
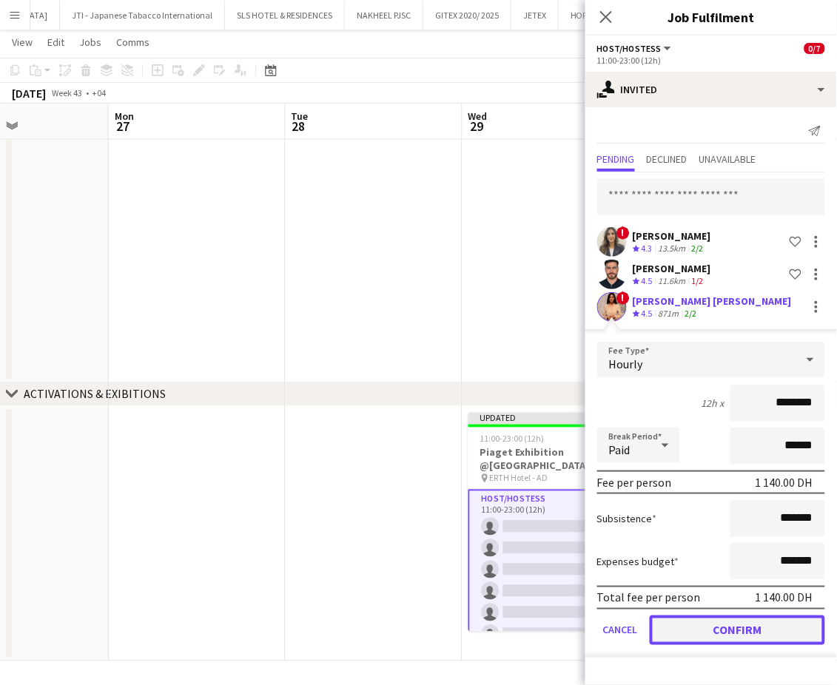
click at [737, 622] on button "Confirm" at bounding box center [737, 631] width 175 height 30
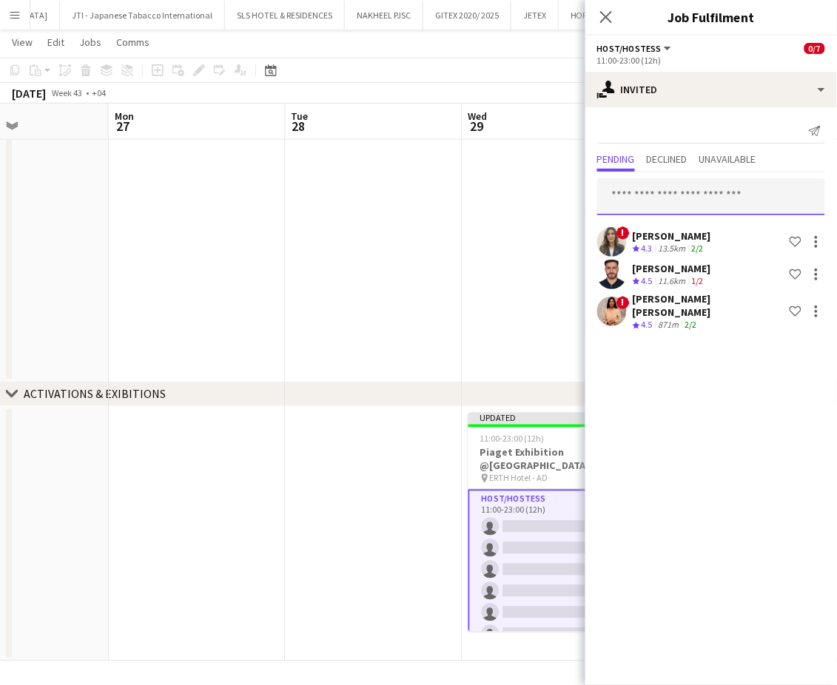
click at [626, 199] on input "text" at bounding box center [711, 196] width 228 height 37
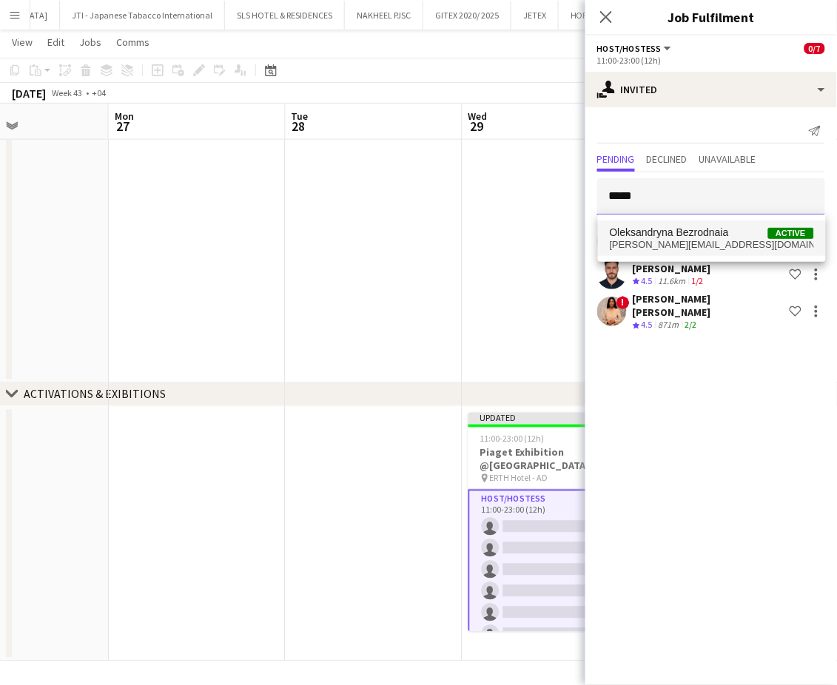
type input "*****"
click at [681, 240] on span "[PERSON_NAME][EMAIL_ADDRESS][DOMAIN_NAME]" at bounding box center [712, 245] width 204 height 12
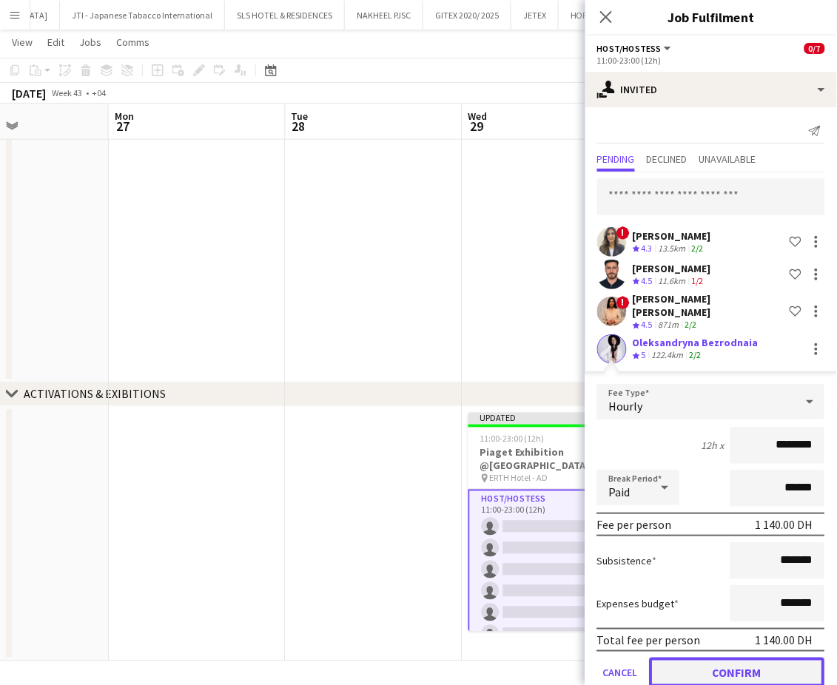
click at [753, 658] on button "Confirm" at bounding box center [737, 673] width 175 height 30
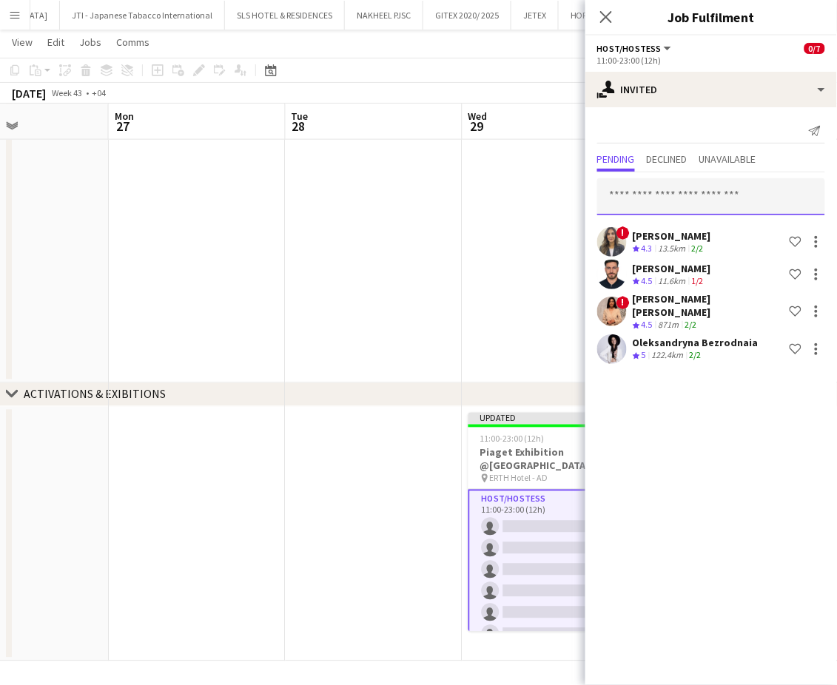
click at [655, 200] on input "text" at bounding box center [711, 196] width 228 height 37
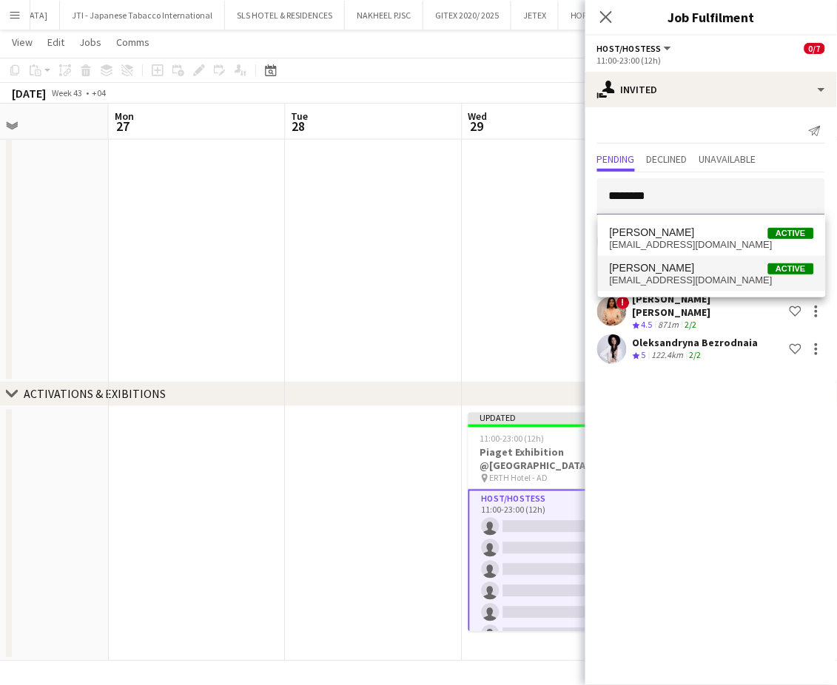
type input "********"
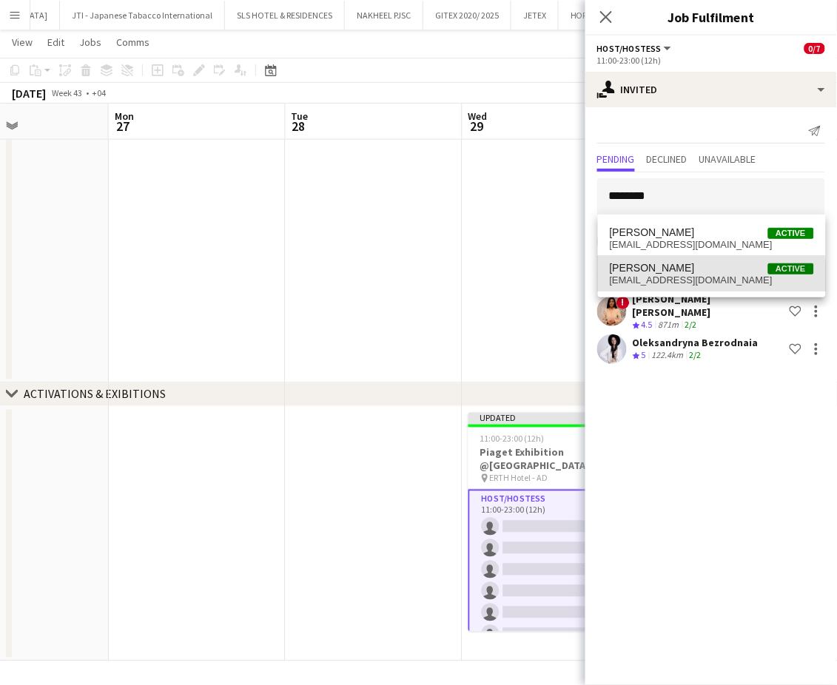
click at [670, 278] on span "[EMAIL_ADDRESS][DOMAIN_NAME]" at bounding box center [712, 281] width 204 height 12
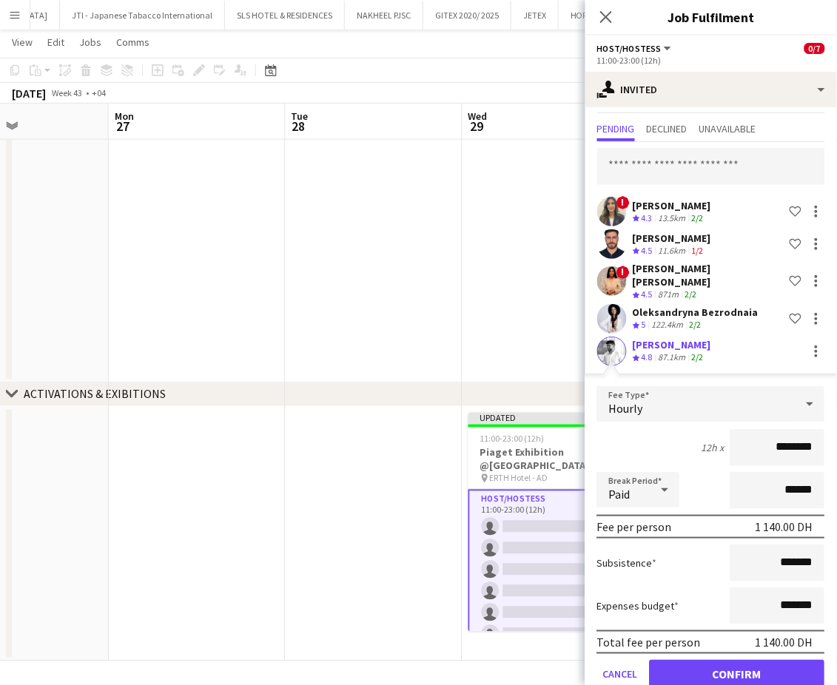
scroll to position [46, 0]
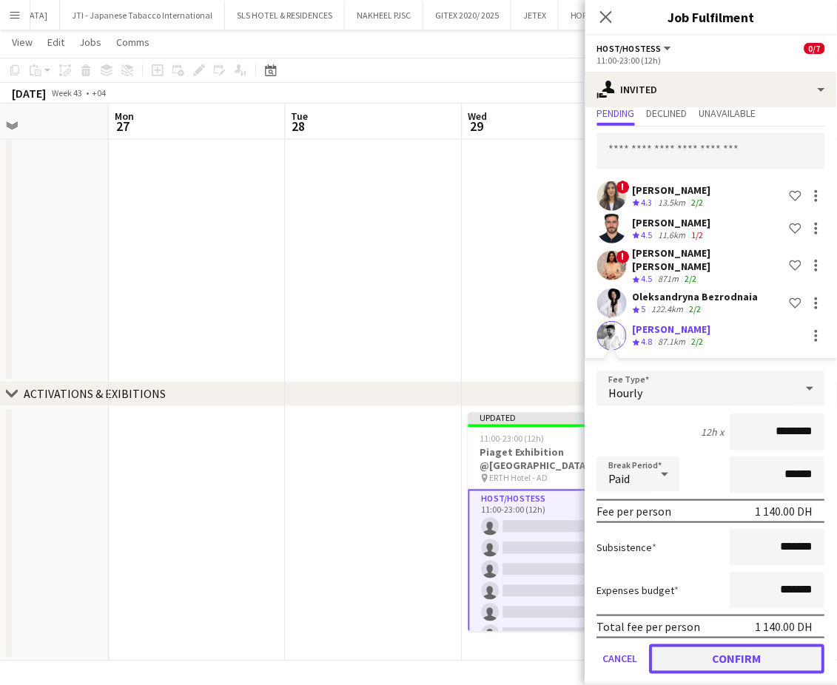
click at [728, 644] on button "Confirm" at bounding box center [737, 659] width 175 height 30
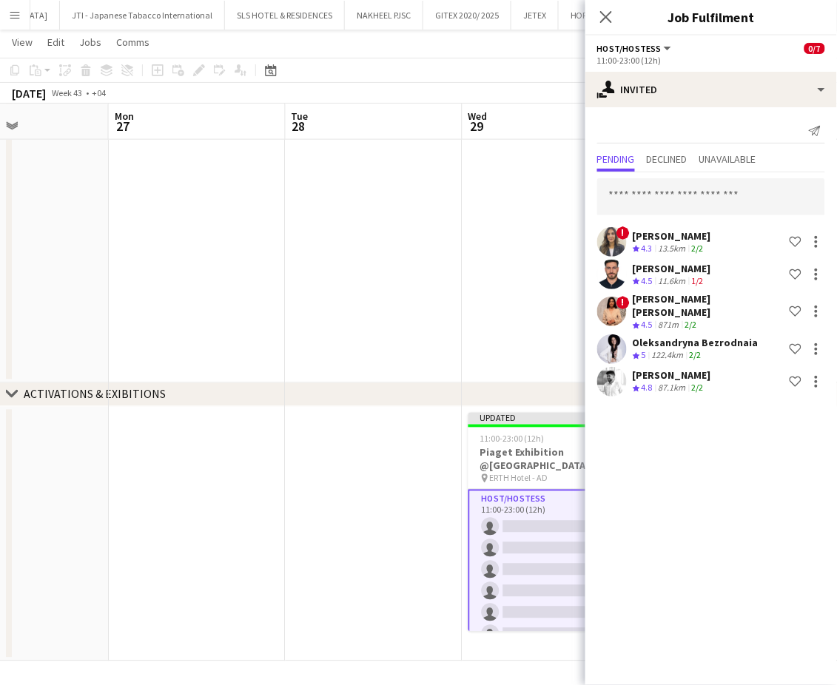
scroll to position [0, 0]
click at [660, 189] on input "text" at bounding box center [711, 196] width 228 height 37
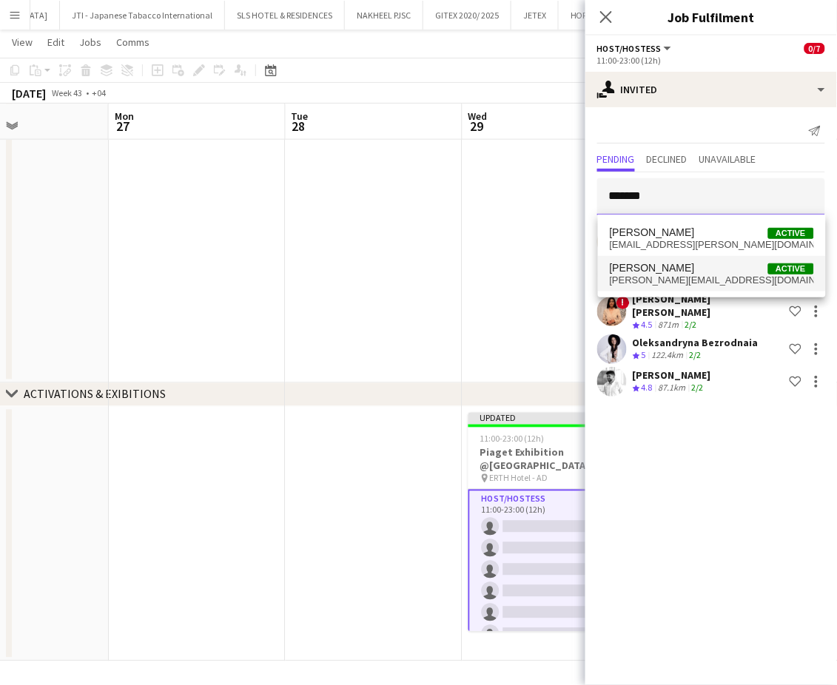
type input "*******"
click at [673, 275] on span "[PERSON_NAME][EMAIL_ADDRESS][DOMAIN_NAME]" at bounding box center [712, 281] width 204 height 12
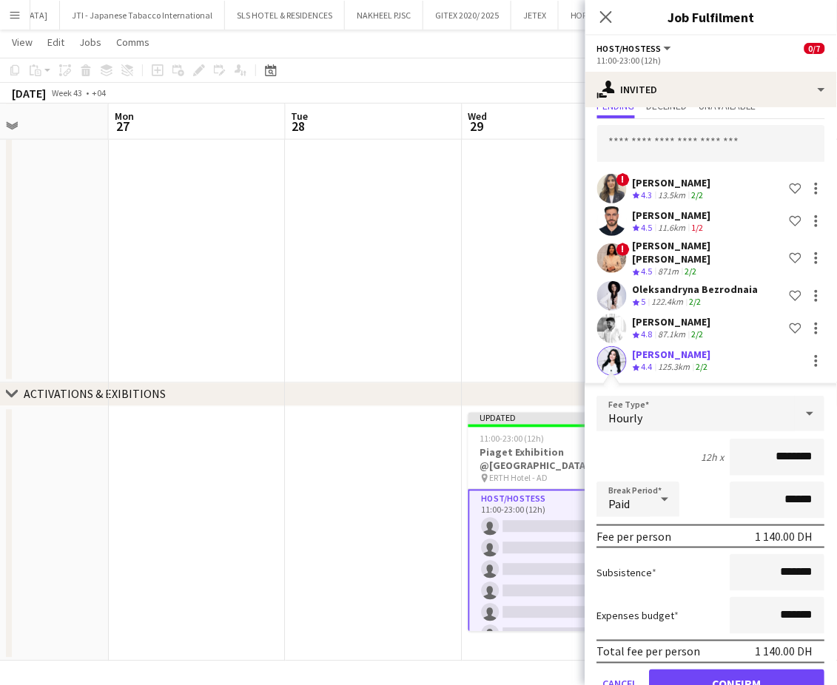
scroll to position [79, 0]
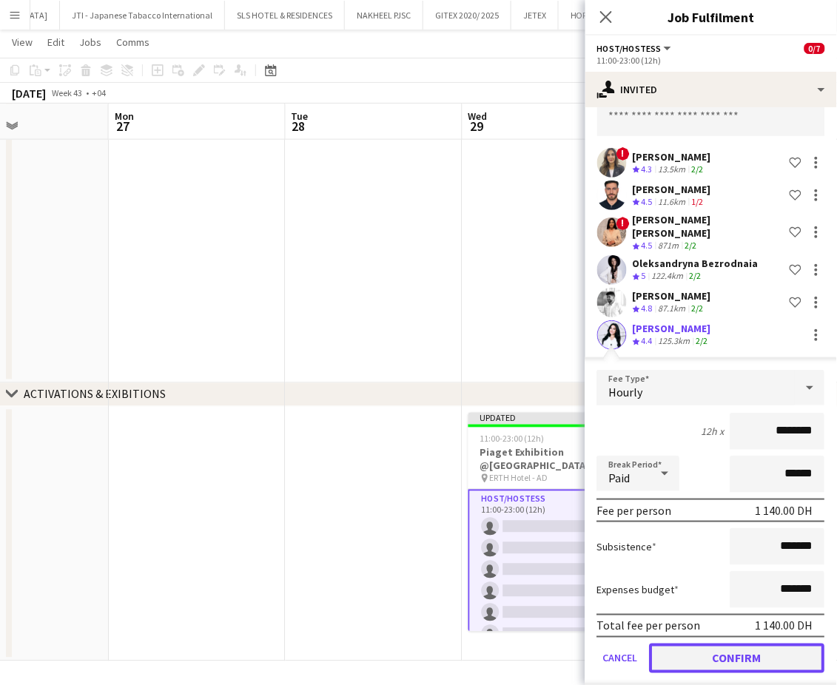
click at [738, 649] on button "Confirm" at bounding box center [737, 659] width 175 height 30
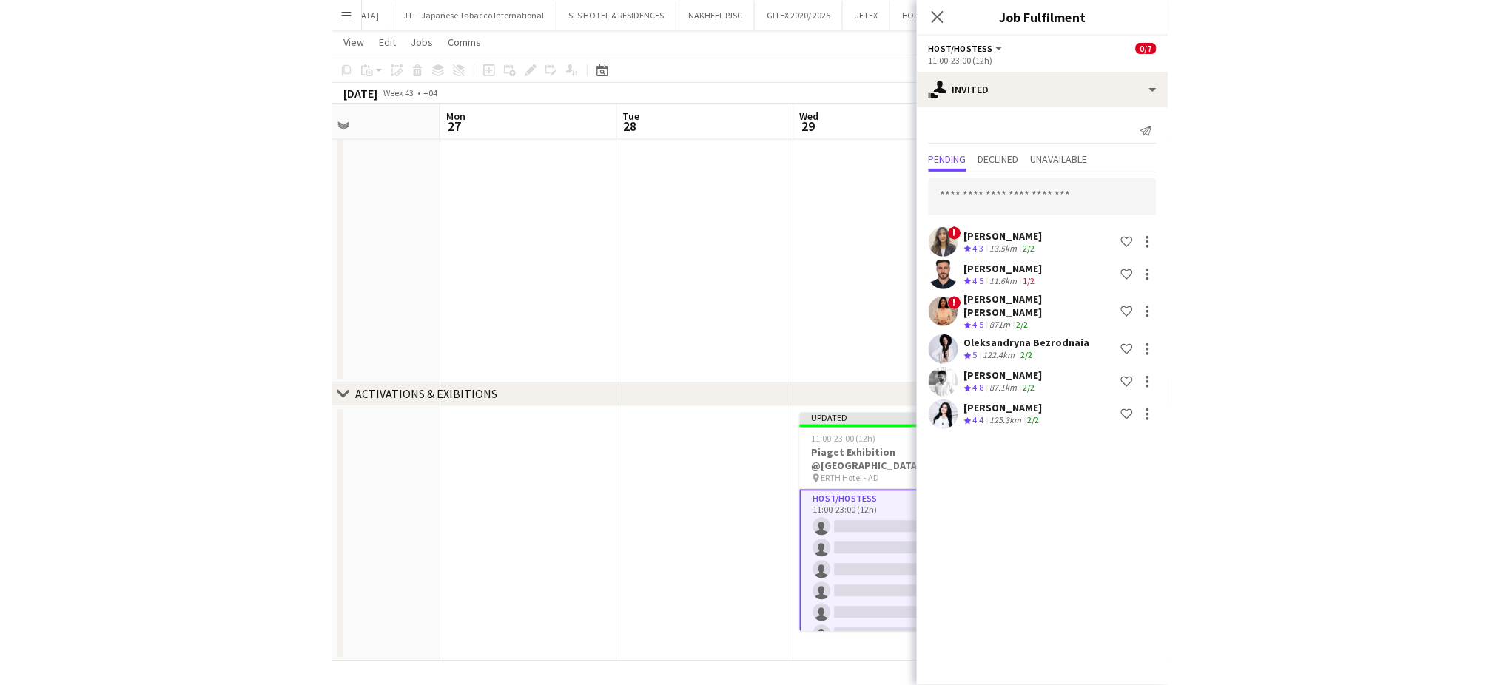
scroll to position [0, 0]
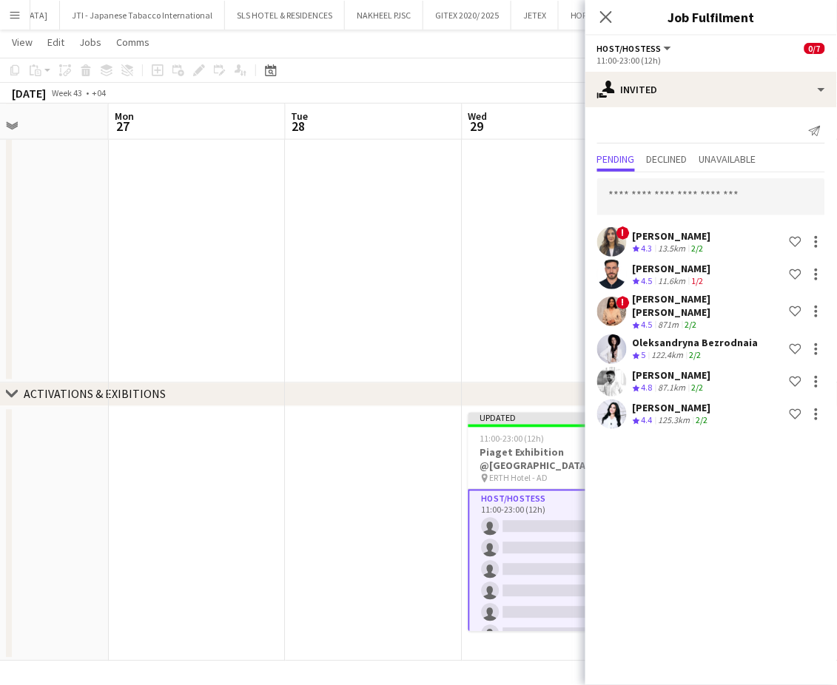
click at [534, 323] on app-date-cell at bounding box center [550, 221] width 177 height 326
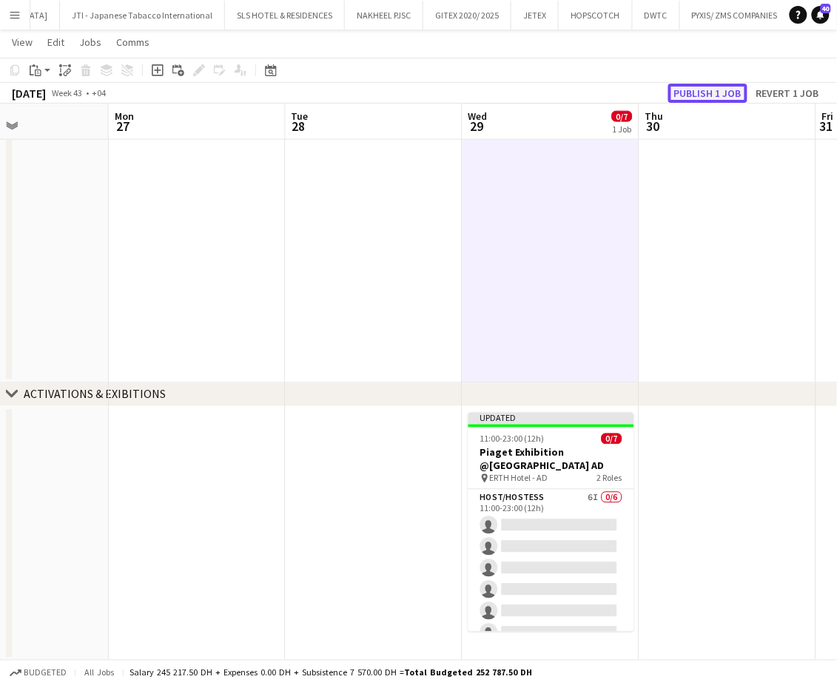
click at [705, 89] on button "Publish 1 job" at bounding box center [707, 93] width 79 height 19
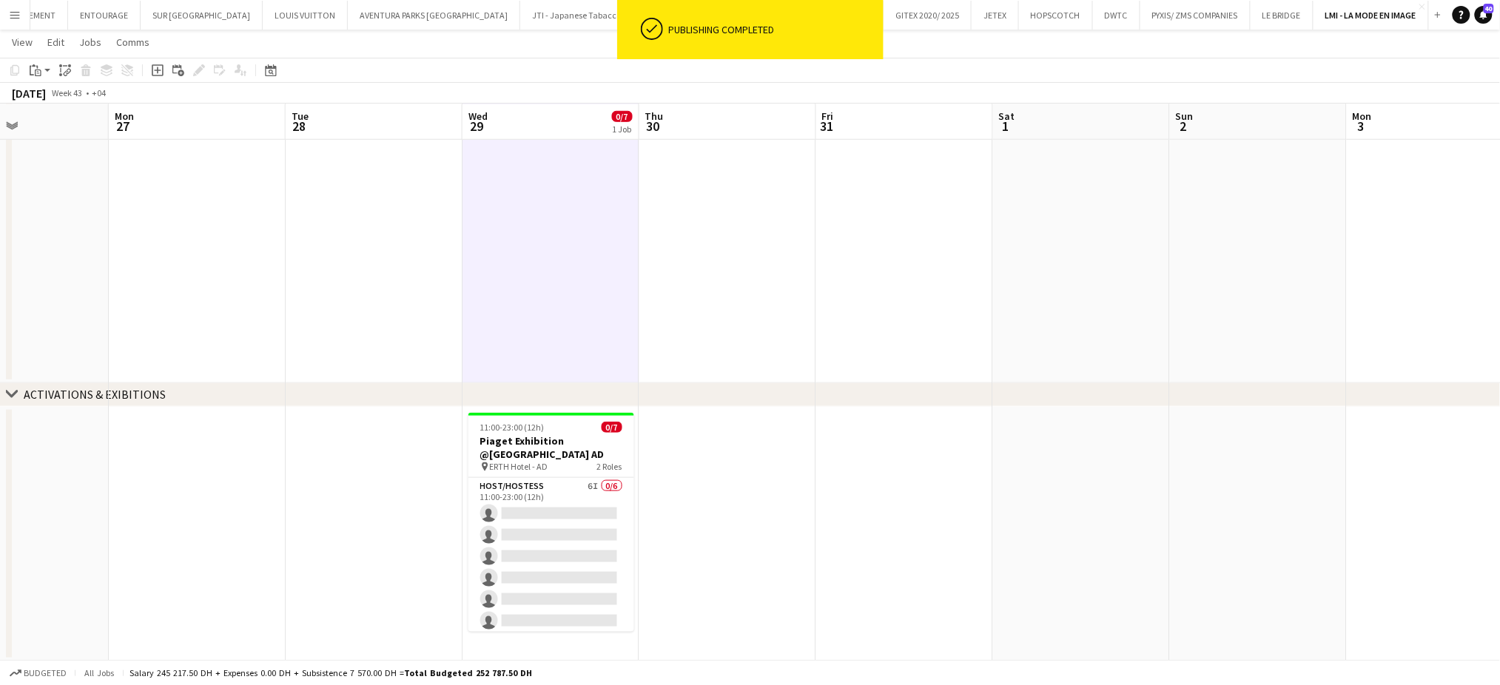
scroll to position [0, 2810]
drag, startPoint x: 983, startPoint y: 481, endPoint x: 844, endPoint y: 458, distance: 141.0
click at [855, 460] on app-calendar-viewport "Fri 24 Sat 25 Sun 26 Mon 27 Tue 28 Wed 29 0/7 1 Job Thu 30 Fri 31 Sat 1 Sun 2 M…" at bounding box center [750, 172] width 1500 height 977
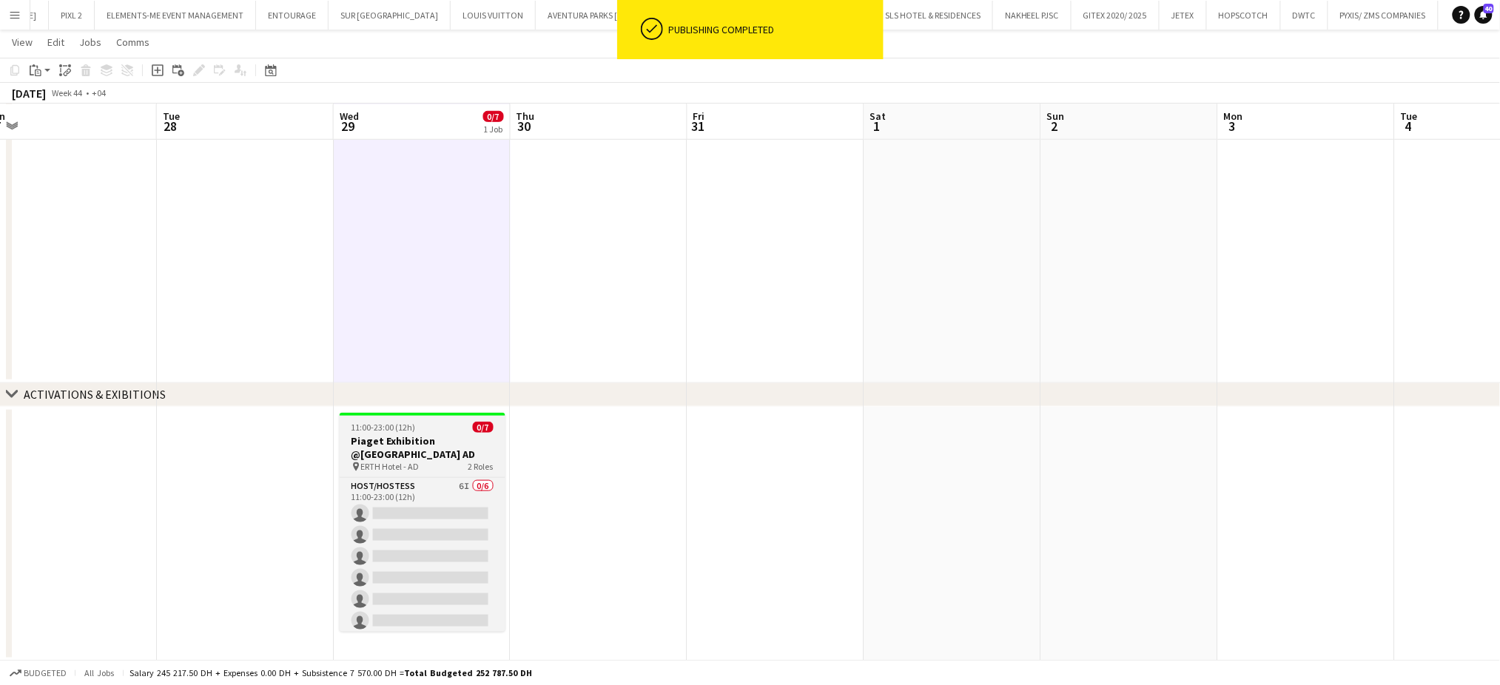
click at [391, 437] on h3 "Piaget Exhibition @[GEOGRAPHIC_DATA] AD" at bounding box center [423, 447] width 166 height 27
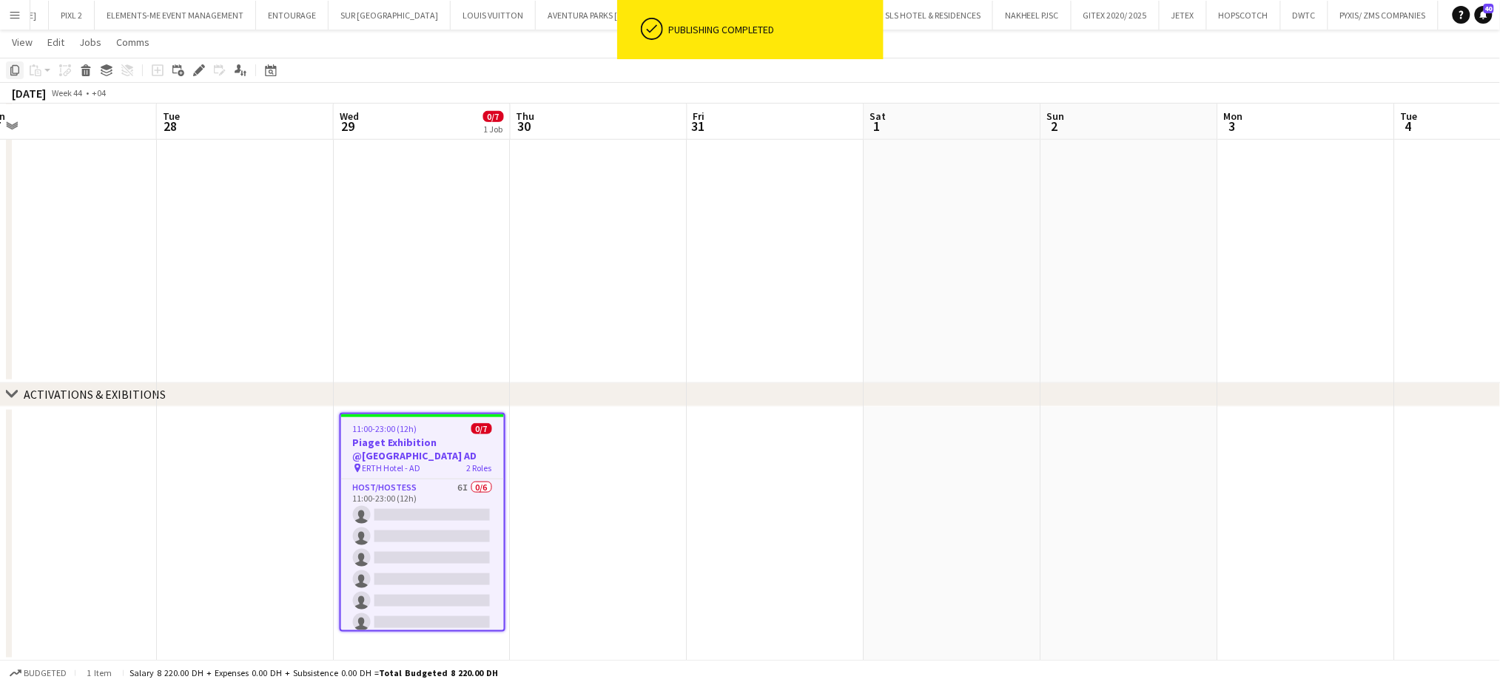
click at [9, 69] on icon "Copy" at bounding box center [15, 70] width 12 height 12
click at [559, 440] on app-date-cell at bounding box center [599, 534] width 177 height 255
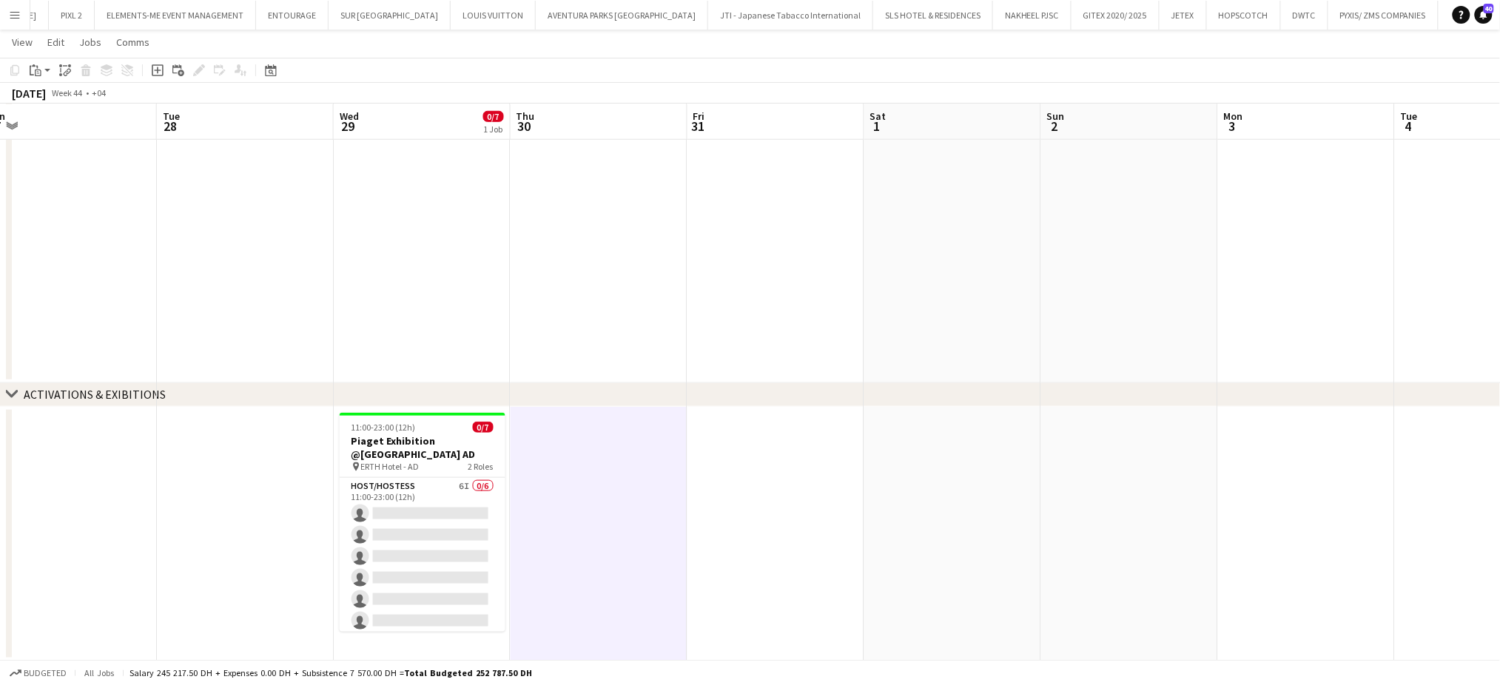
click at [751, 462] on app-date-cell at bounding box center [775, 534] width 177 height 255
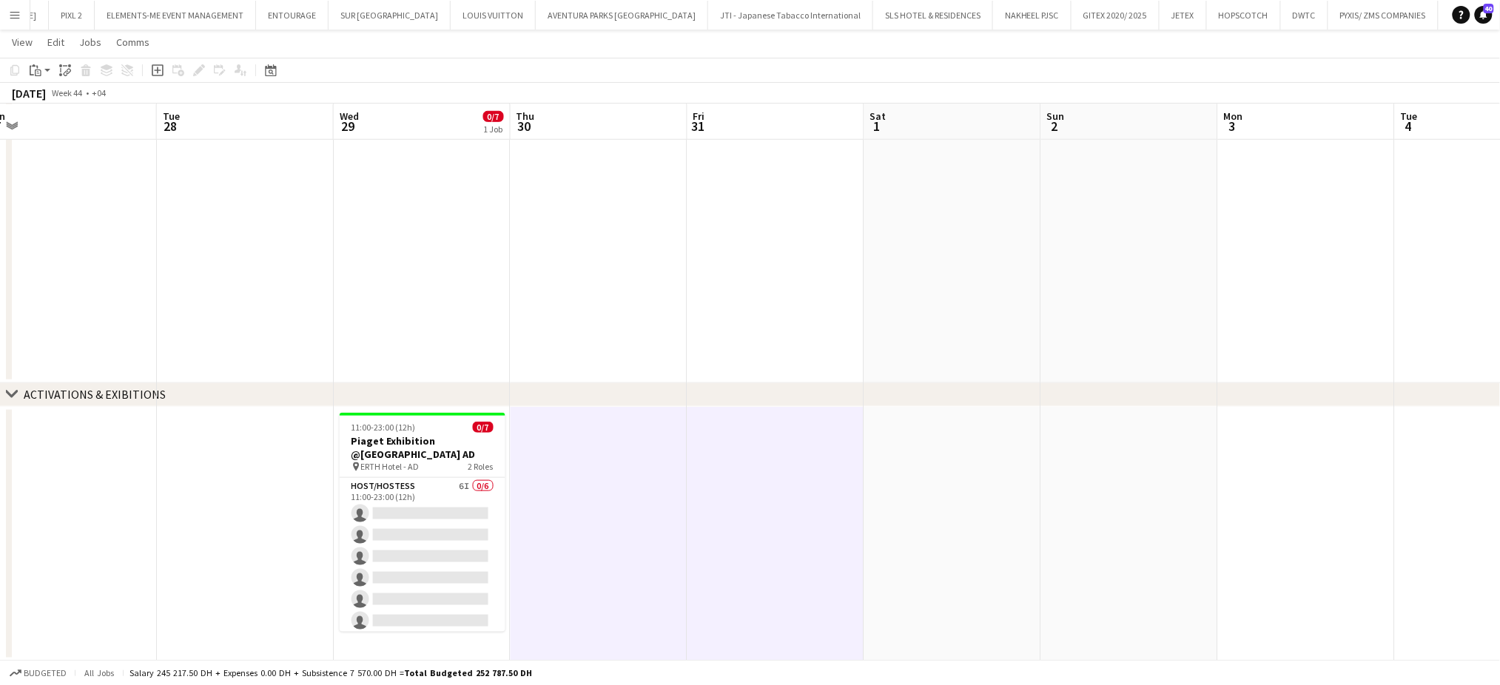
click at [979, 466] on app-date-cell at bounding box center [952, 534] width 177 height 255
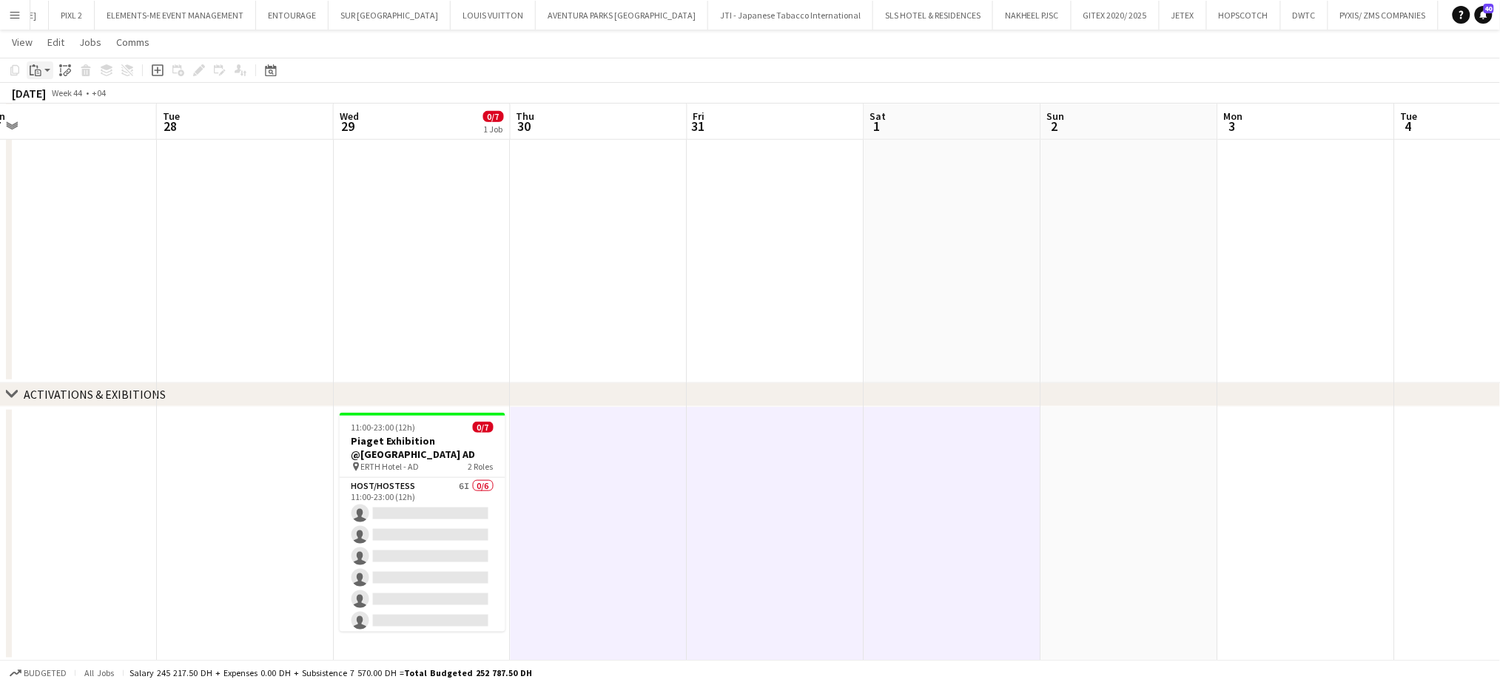
click at [33, 75] on icon "Paste" at bounding box center [36, 70] width 12 height 12
click at [61, 123] on link "Paste with crew Ctrl+Shift+V" at bounding box center [108, 123] width 139 height 13
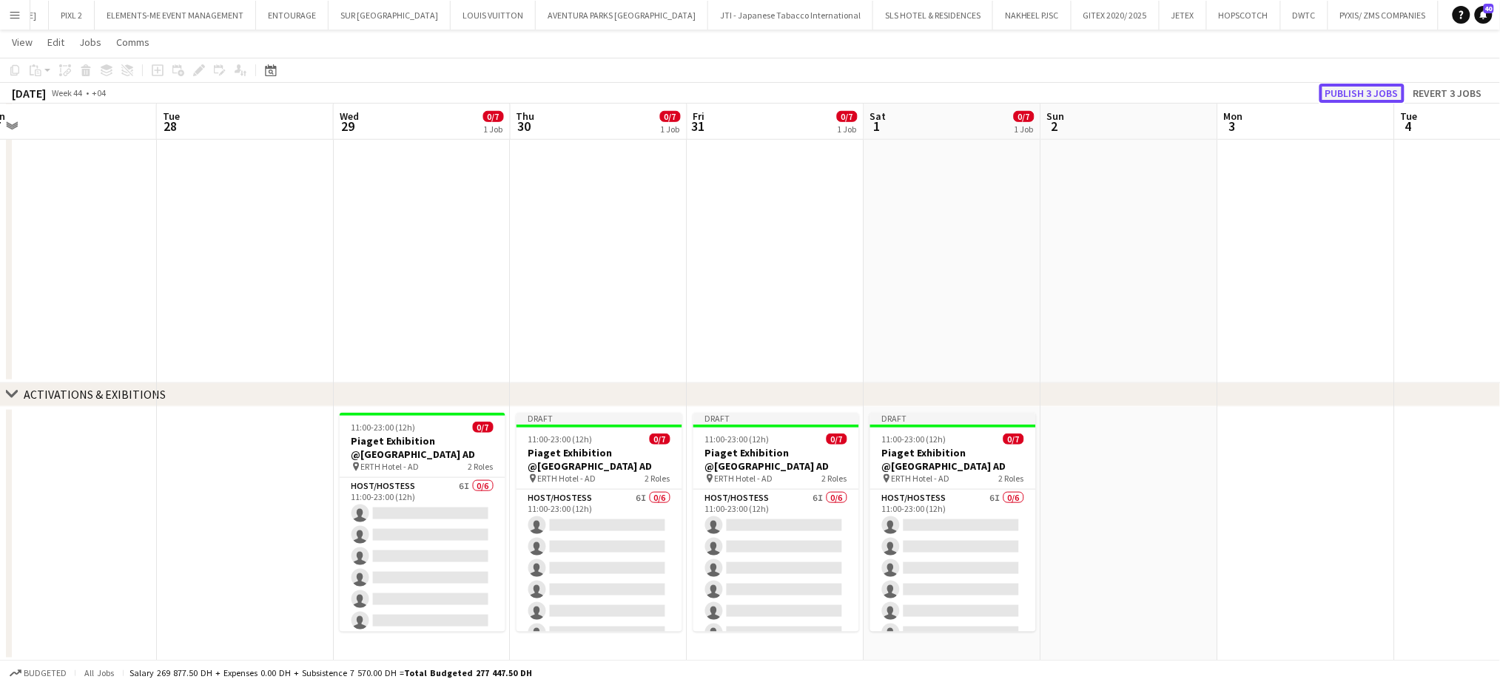
click at [1352, 90] on button "Publish 3 jobs" at bounding box center [1361, 93] width 85 height 19
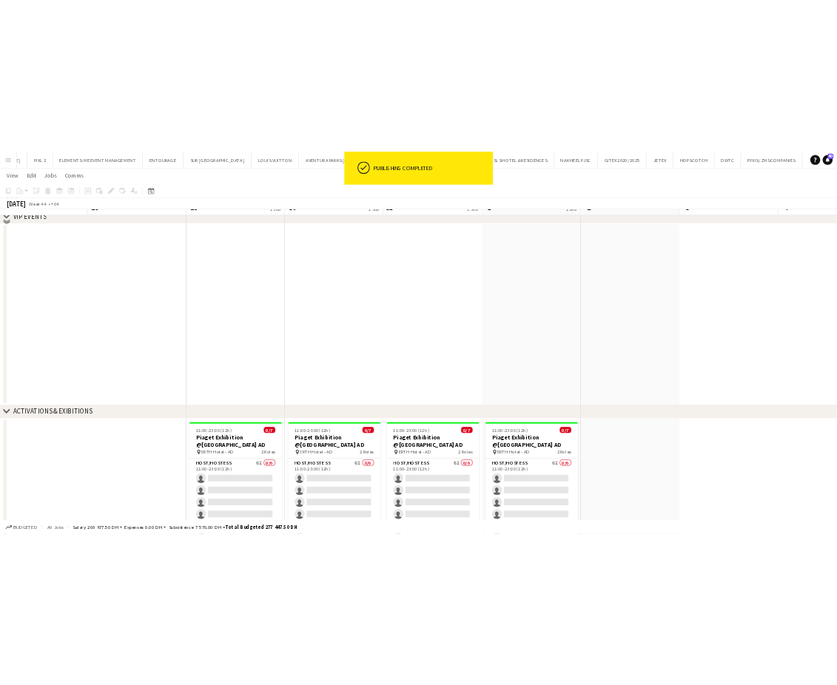
scroll to position [275, 0]
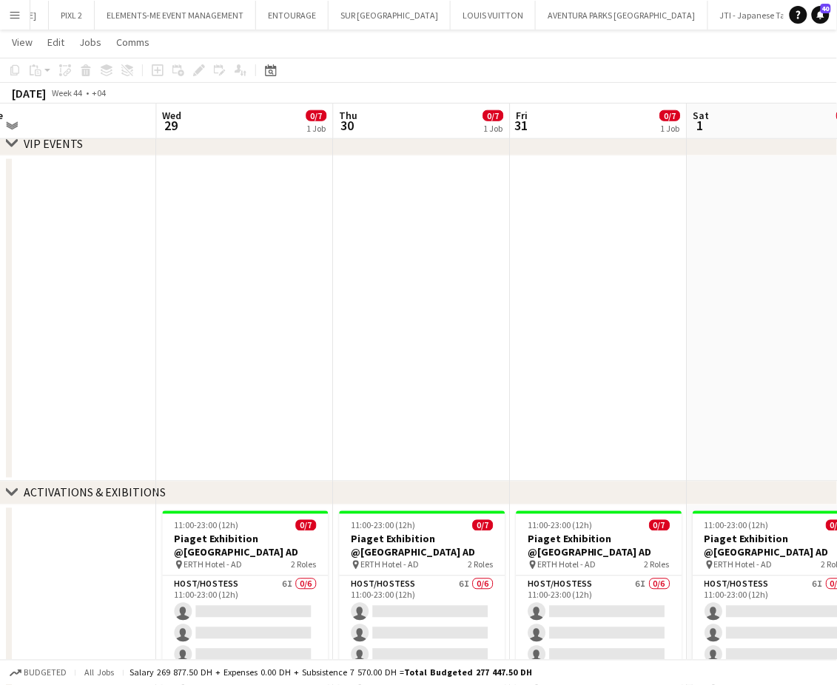
click at [263, 185] on app-date-cell at bounding box center [245, 319] width 177 height 326
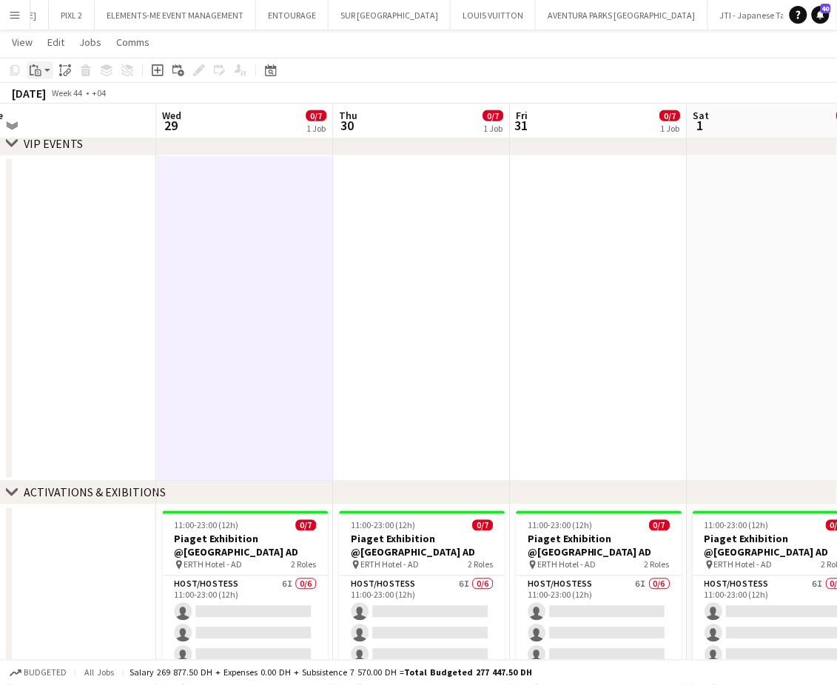
click at [39, 70] on icon at bounding box center [38, 73] width 7 height 7
click at [50, 101] on link "Paste Ctrl+V" at bounding box center [108, 98] width 139 height 13
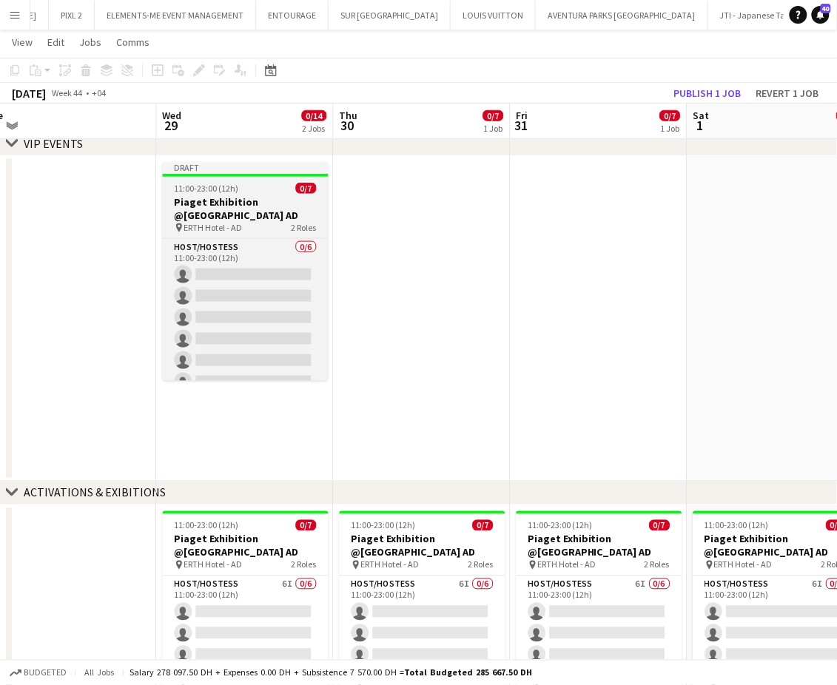
click at [254, 200] on h3 "Piaget Exhibition @[GEOGRAPHIC_DATA] AD" at bounding box center [246, 208] width 166 height 27
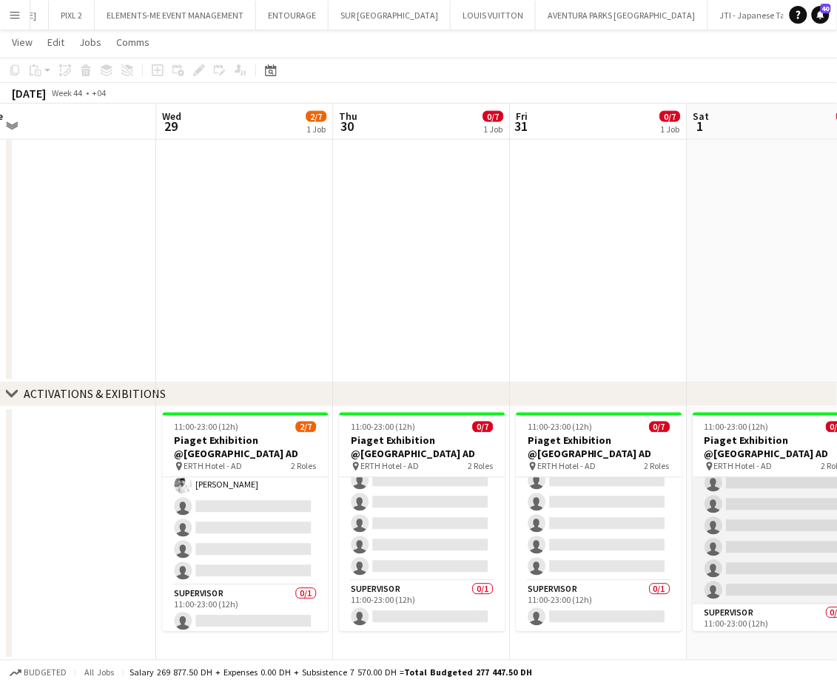
scroll to position [54, 0]
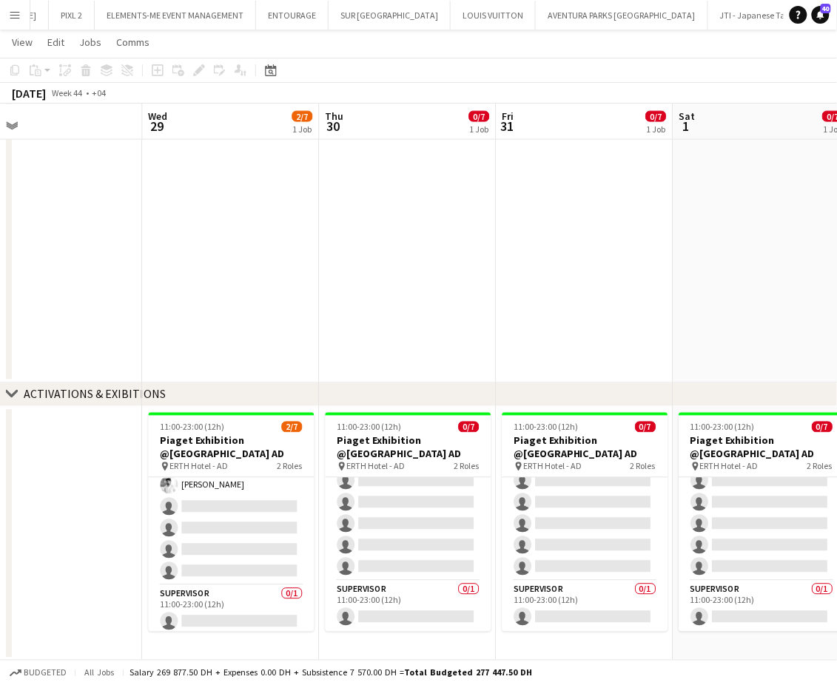
drag, startPoint x: 762, startPoint y: 518, endPoint x: 571, endPoint y: 529, distance: 191.2
click at [571, 529] on app-calendar-viewport "Sat 25 Sun 26 Mon 27 Tue 28 Wed 29 2/7 1 Job Thu 30 0/7 1 Job Fri 31 0/7 1 Job …" at bounding box center [418, 172] width 837 height 977
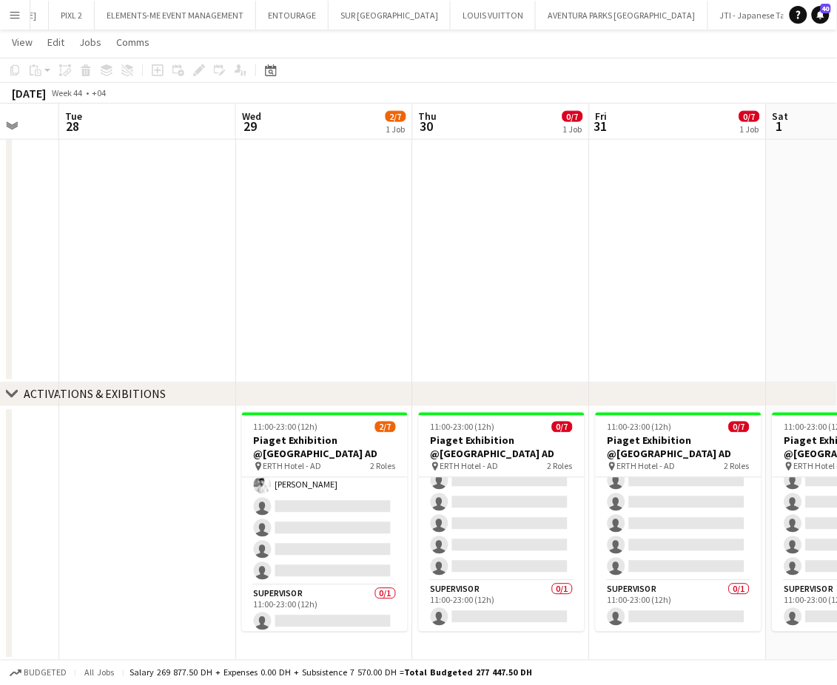
drag, startPoint x: 558, startPoint y: 533, endPoint x: 791, endPoint y: 522, distance: 233.3
click at [791, 520] on app-calendar-viewport "Sun 26 Mon 27 Tue 28 Wed 29 2/7 1 Job Thu 30 0/7 1 Job Fri 31 0/7 1 Job Sat 1 0…" at bounding box center [418, 172] width 837 height 977
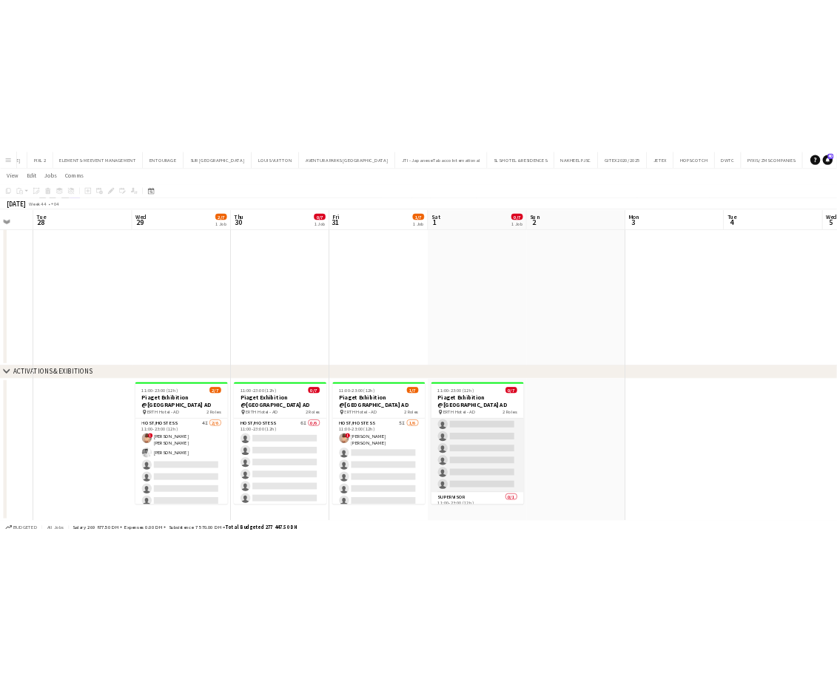
scroll to position [0, 0]
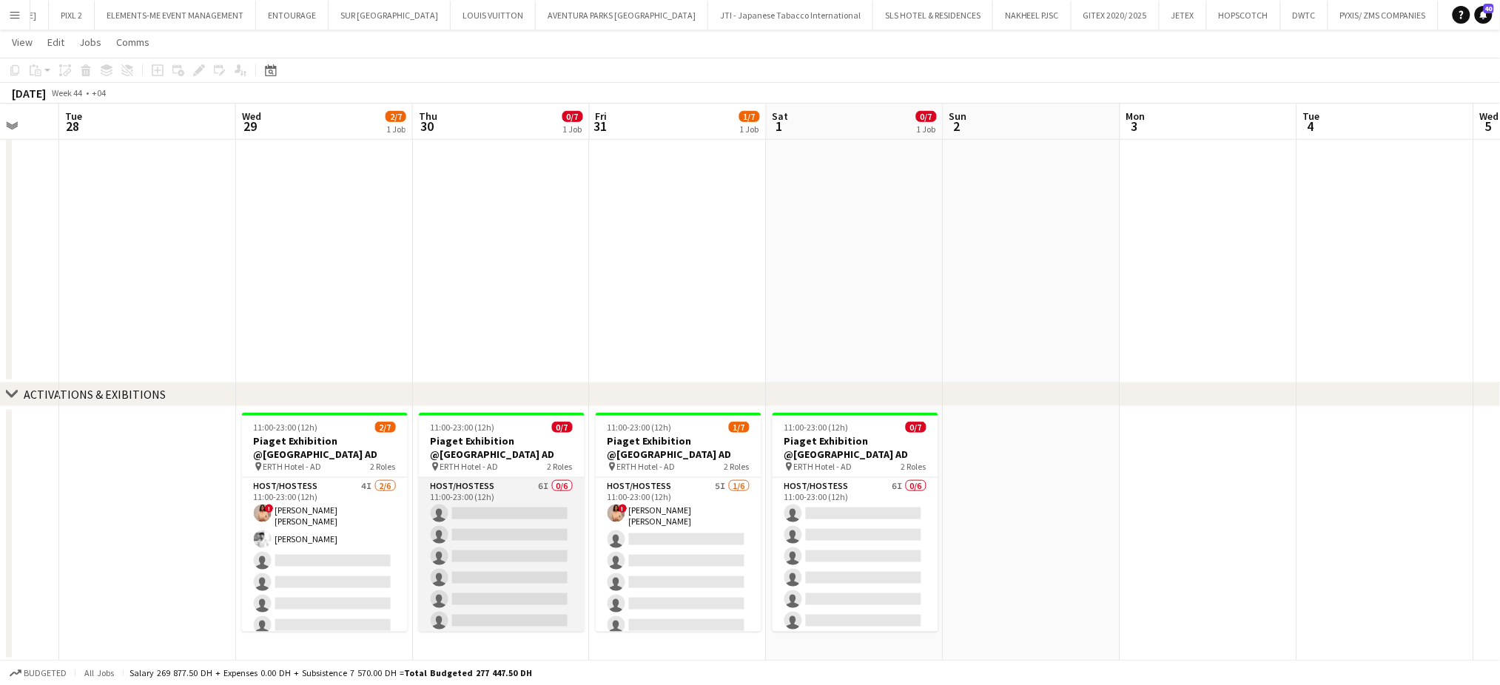
click at [500, 533] on app-card-role "Host/Hostess 6I 0/6 11:00-23:00 (12h) single-neutral-actions single-neutral-act…" at bounding box center [502, 557] width 166 height 158
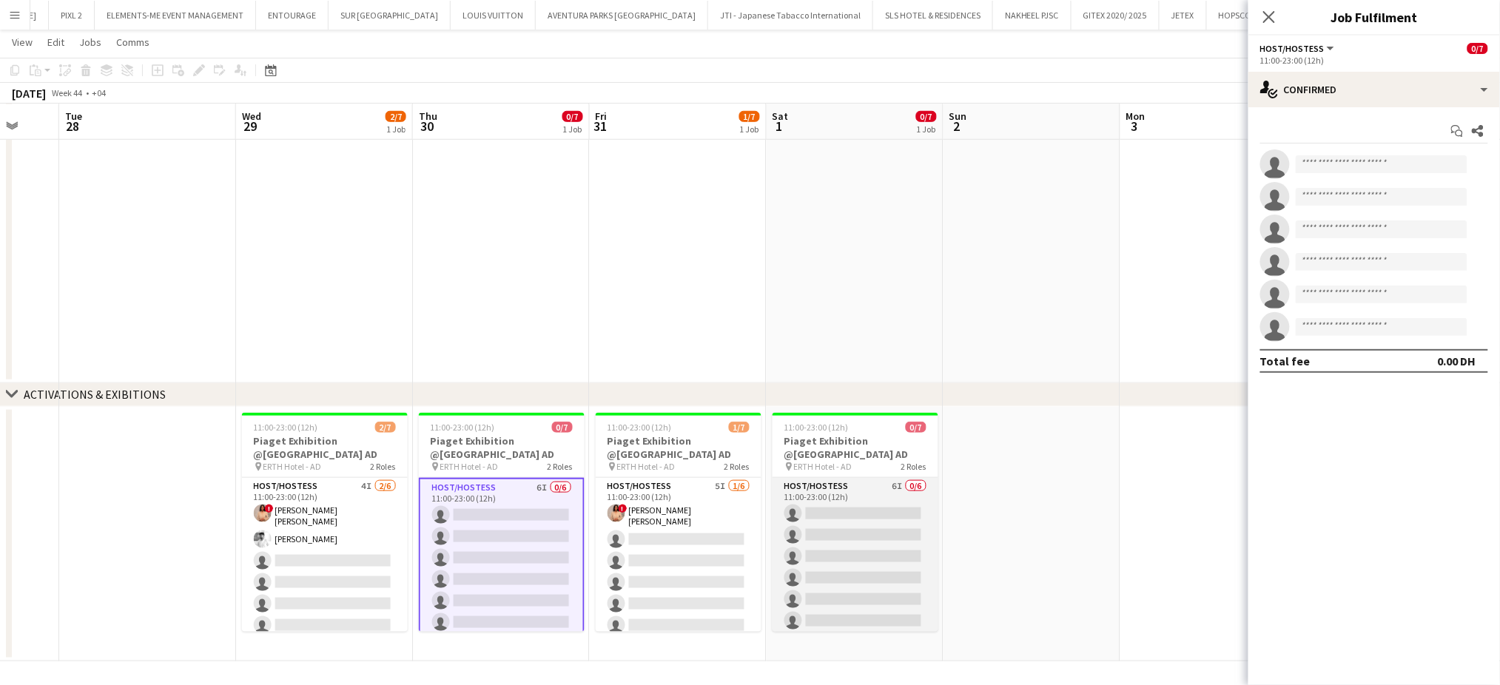
click at [834, 548] on app-card-role "Host/Hostess 6I 0/6 11:00-23:00 (12h) single-neutral-actions single-neutral-act…" at bounding box center [856, 557] width 166 height 158
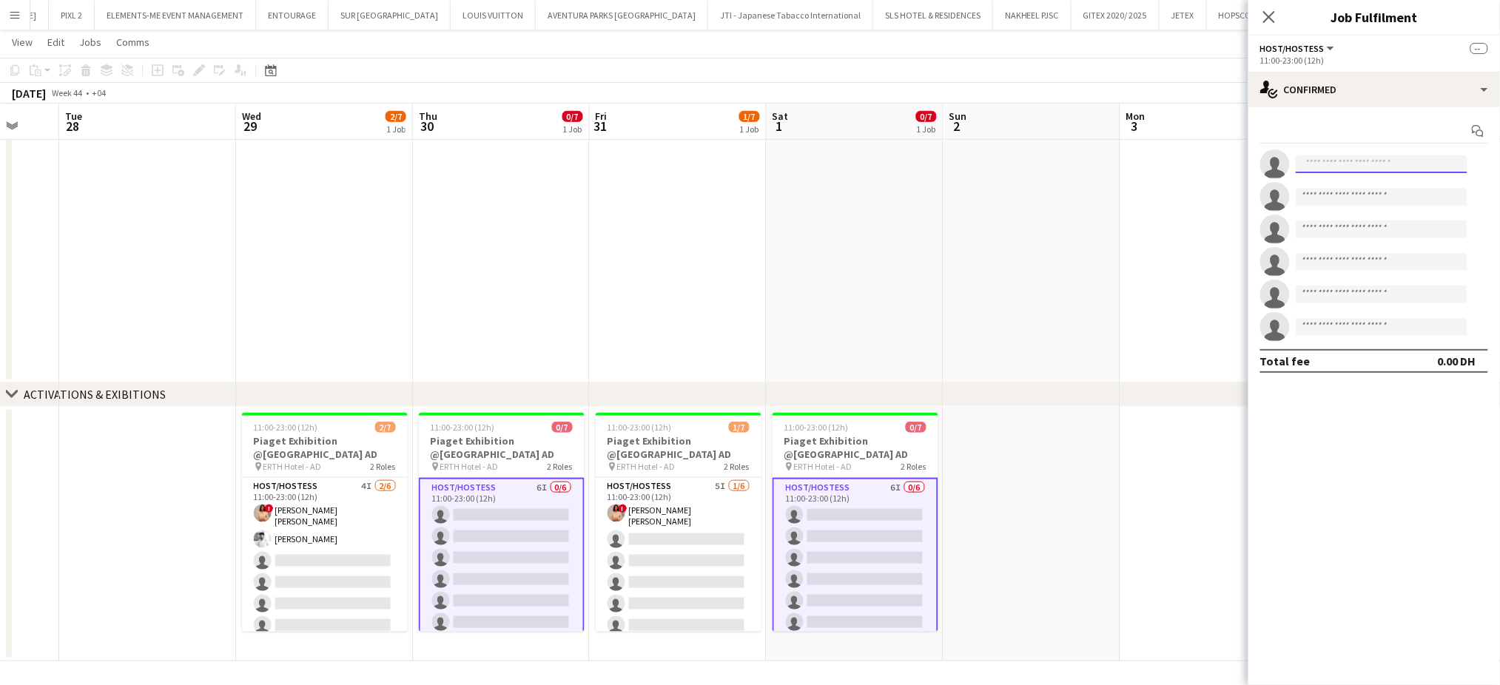
click at [1336, 159] on input at bounding box center [1382, 164] width 172 height 18
type input "*****"
click at [1370, 206] on span "[PHONE_NUMBER]" at bounding box center [1382, 209] width 148 height 12
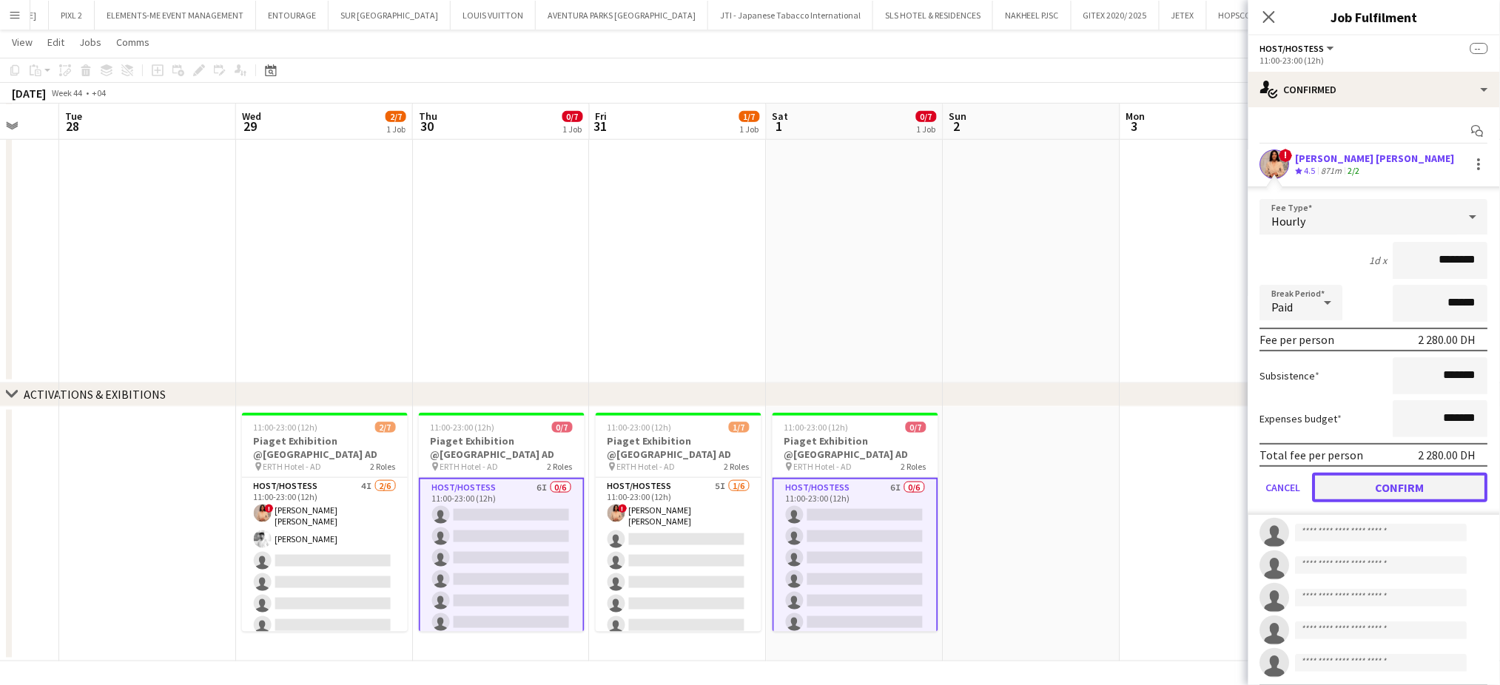
click at [1393, 477] on button "Confirm" at bounding box center [1400, 488] width 175 height 30
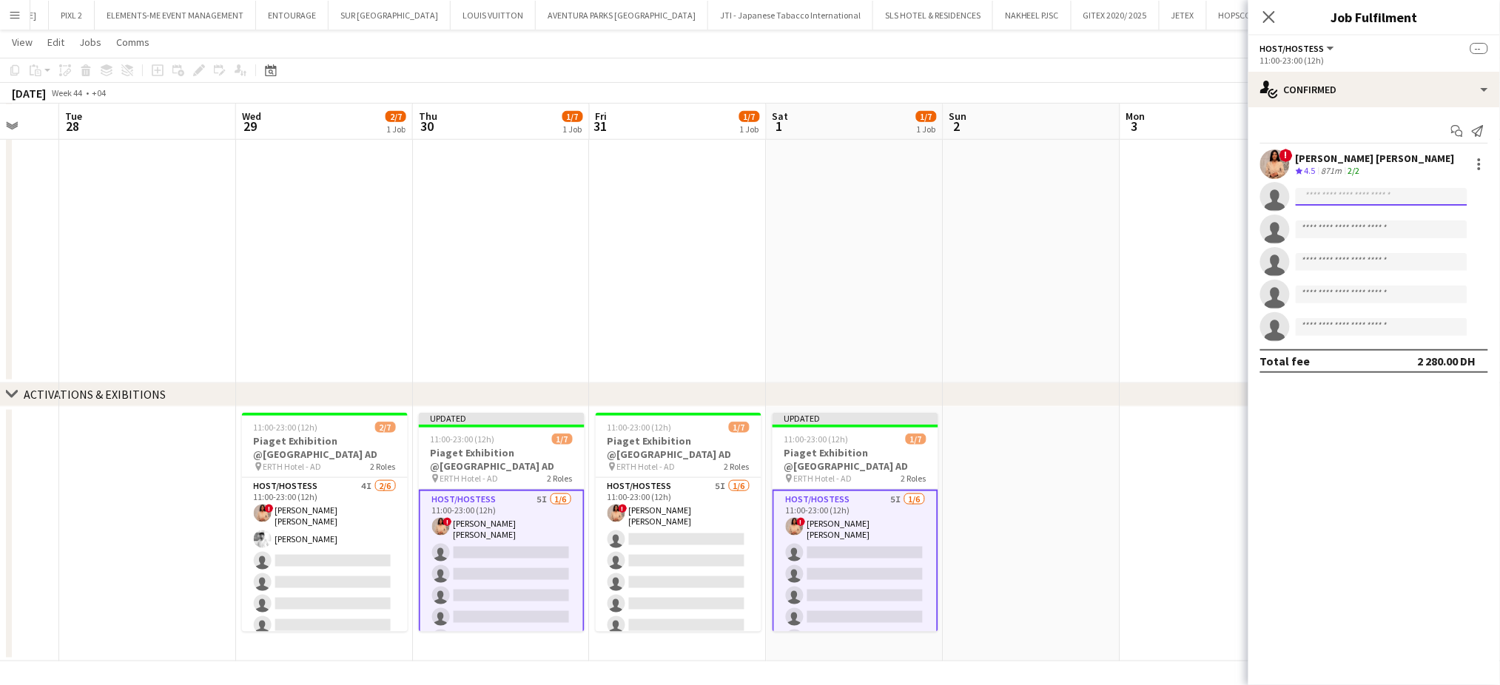
click at [1323, 195] on input at bounding box center [1382, 197] width 172 height 18
type input "*********"
click at [1385, 223] on span "[PERSON_NAME]" at bounding box center [1350, 218] width 85 height 13
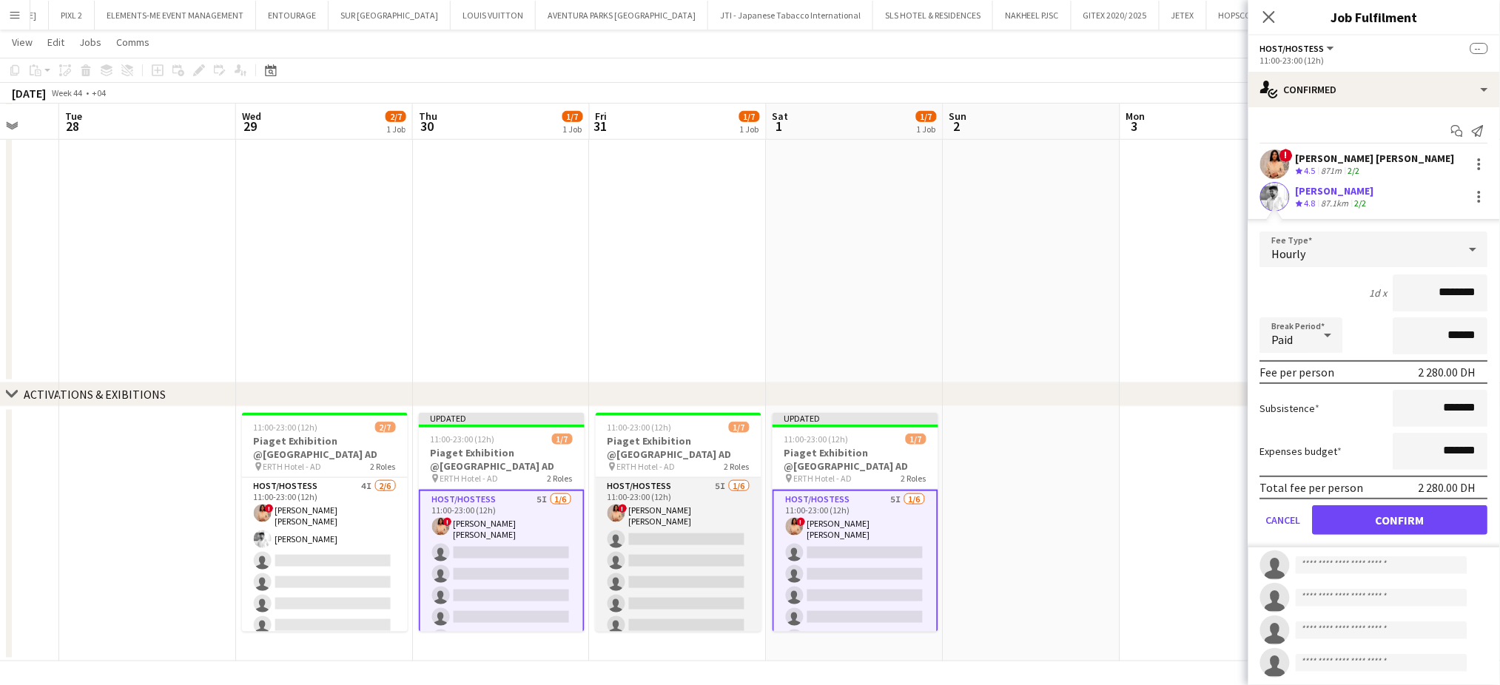
click at [678, 533] on app-card-role "Host/Hostess 5I [DATE] 11:00-23:00 (12h) ! [PERSON_NAME] [PERSON_NAME] single-n…" at bounding box center [679, 559] width 166 height 162
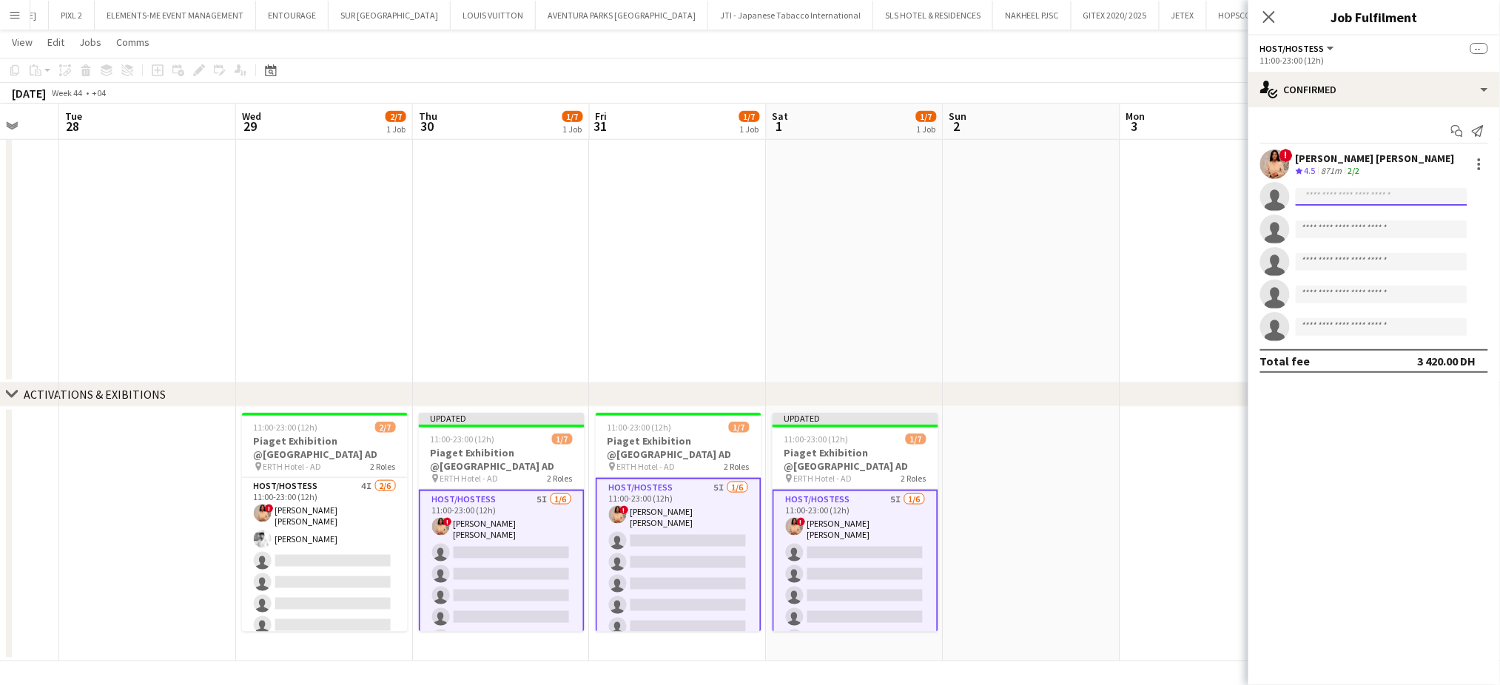
click at [1320, 199] on input at bounding box center [1382, 197] width 172 height 18
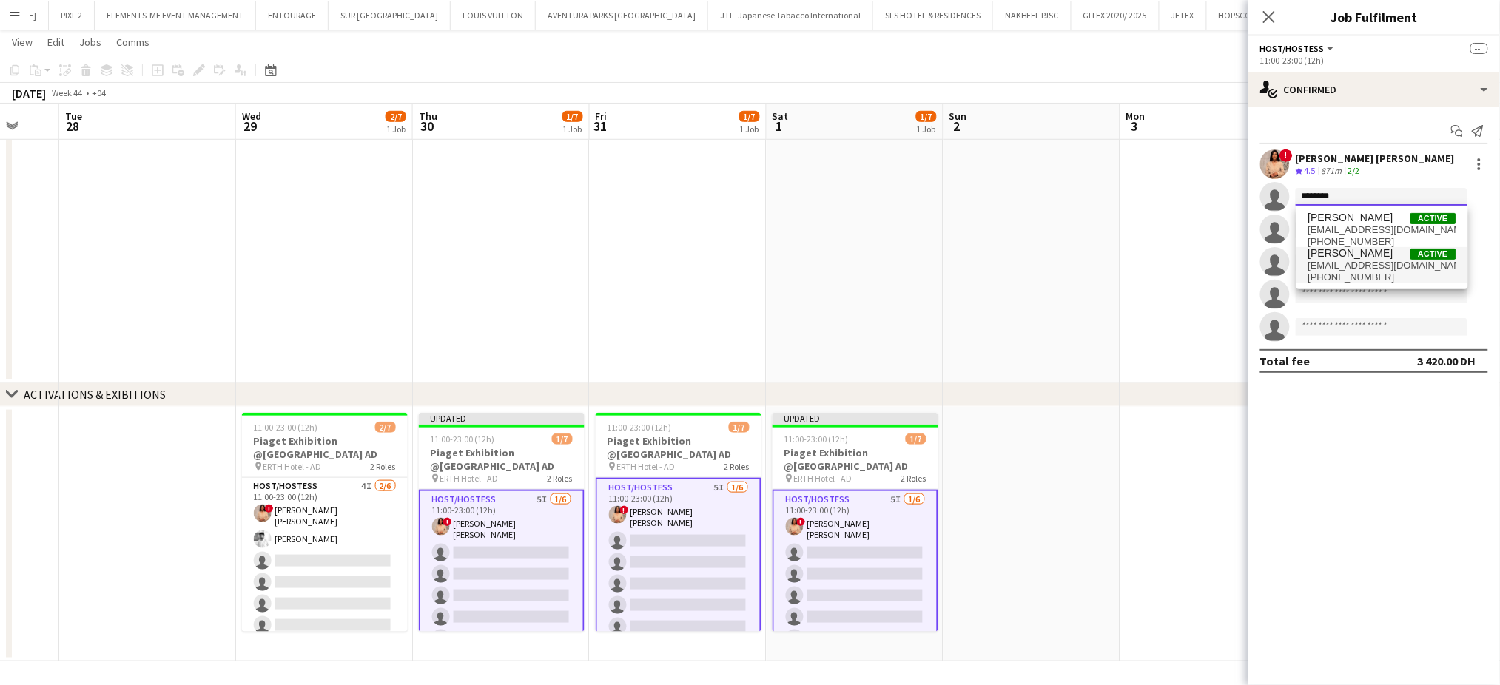
type input "********"
click at [1365, 270] on span "[EMAIL_ADDRESS][DOMAIN_NAME]" at bounding box center [1382, 266] width 148 height 12
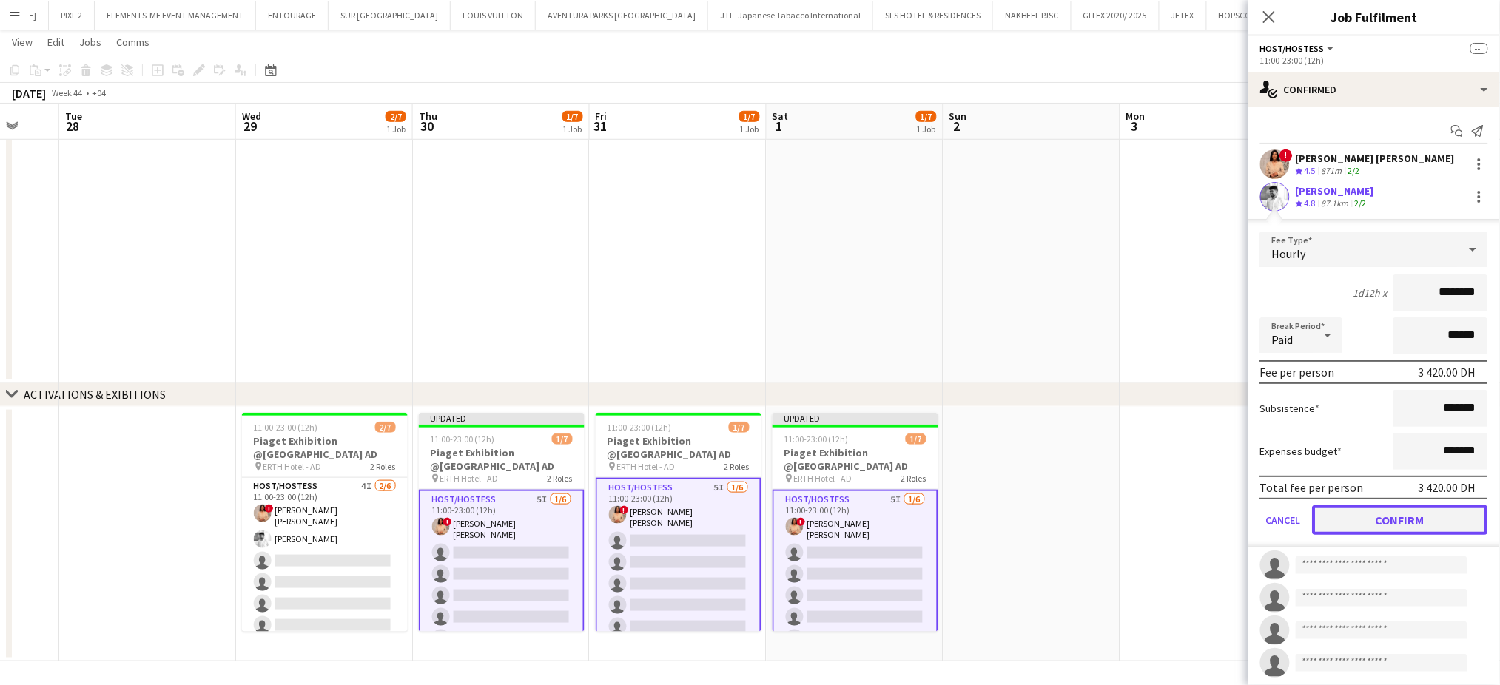
click at [1394, 518] on button "Confirm" at bounding box center [1400, 520] width 175 height 30
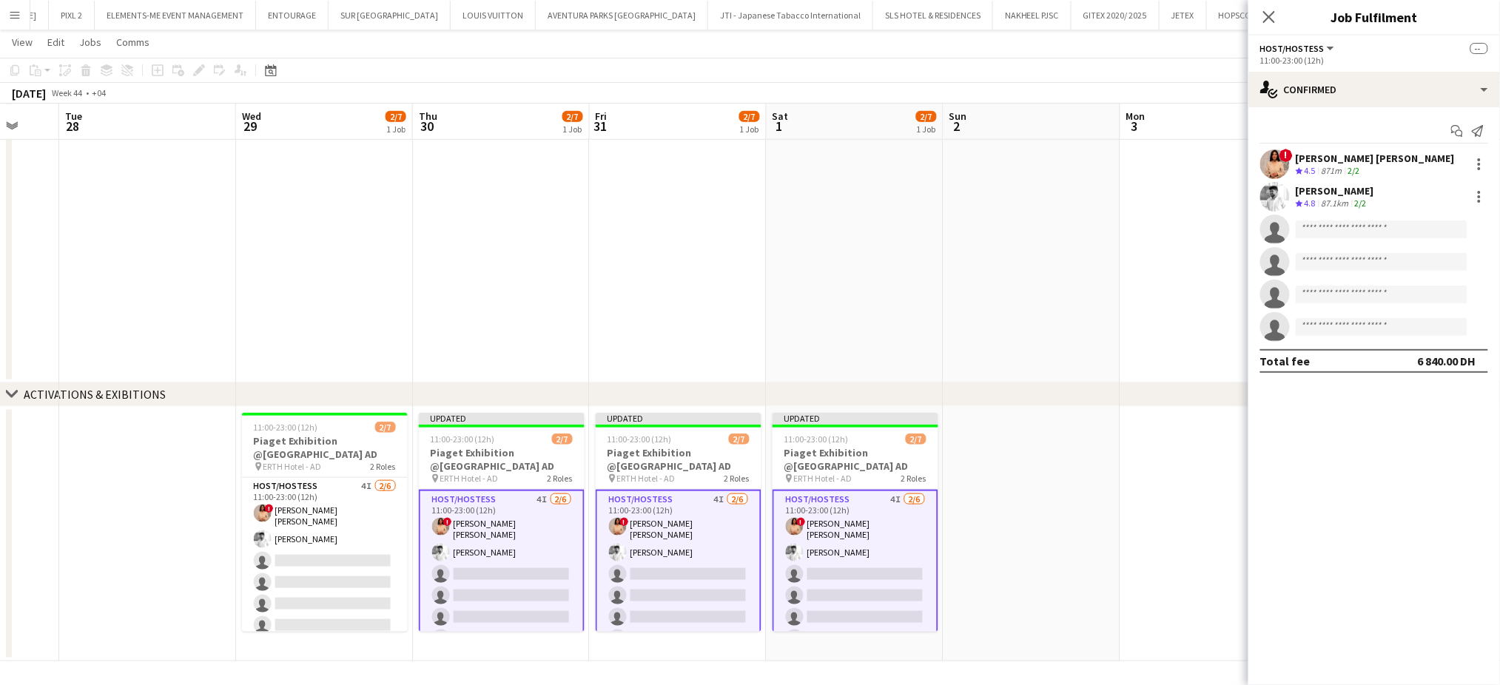
click at [1122, 472] on app-date-cell at bounding box center [1208, 534] width 177 height 255
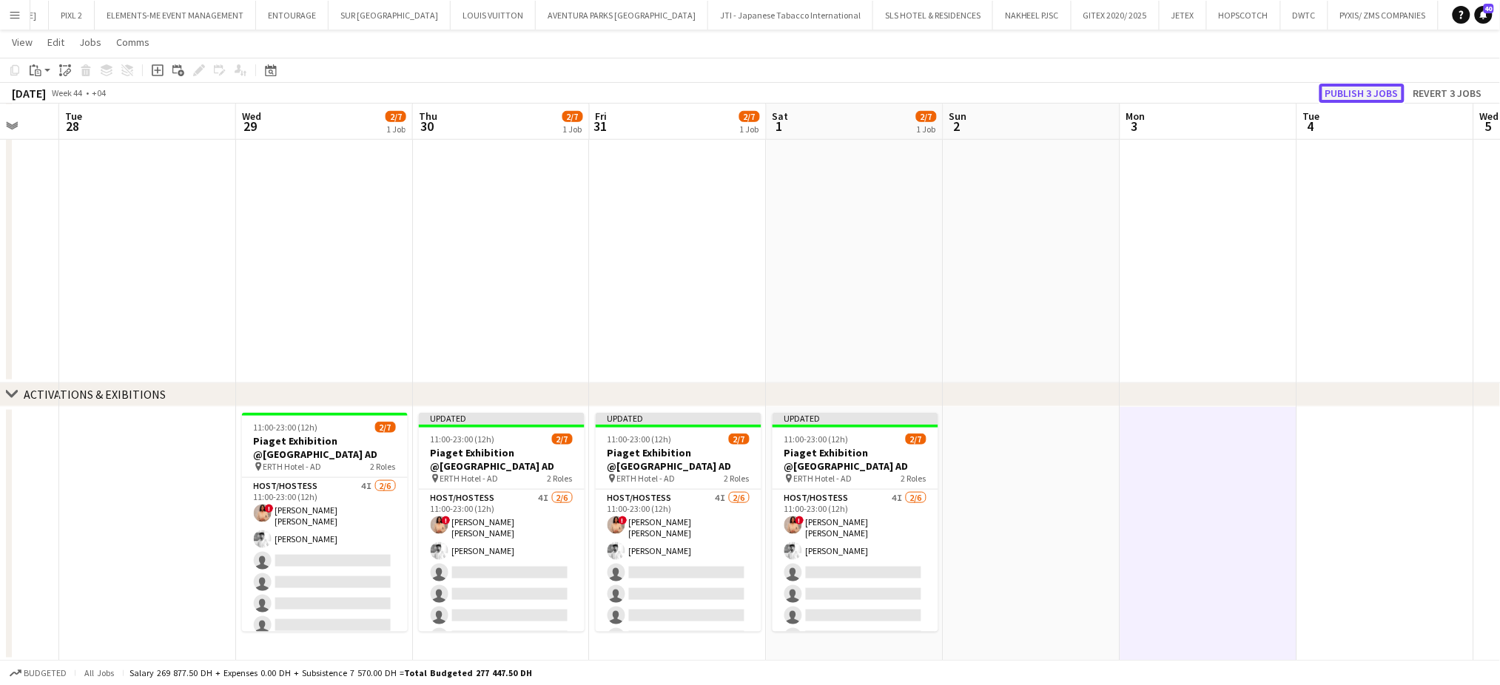
click at [1353, 92] on button "Publish 3 jobs" at bounding box center [1361, 93] width 85 height 19
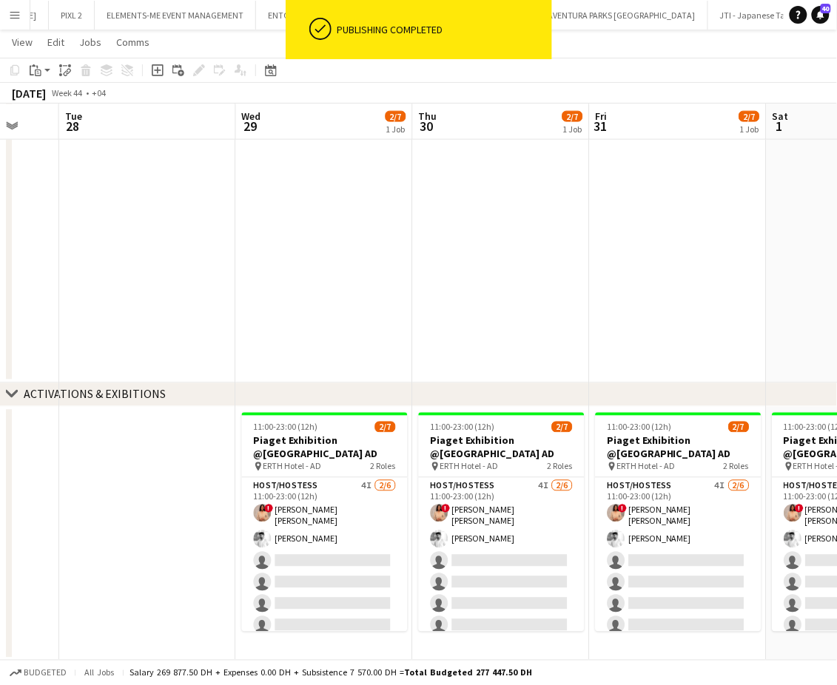
drag, startPoint x: 527, startPoint y: 288, endPoint x: 519, endPoint y: 266, distance: 23.0
click at [519, 266] on app-calendar-viewport "Sat 25 Sun 26 Mon 27 Tue 28 Wed 29 2/7 1 Job Thu 30 2/7 1 Job Fri 31 2/7 1 Job …" at bounding box center [418, 172] width 837 height 977
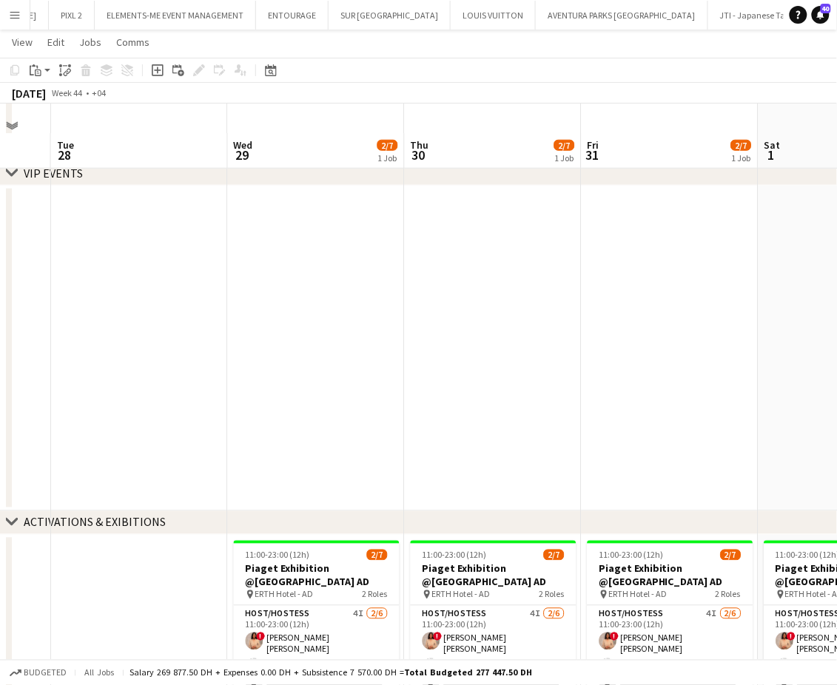
scroll to position [275, 0]
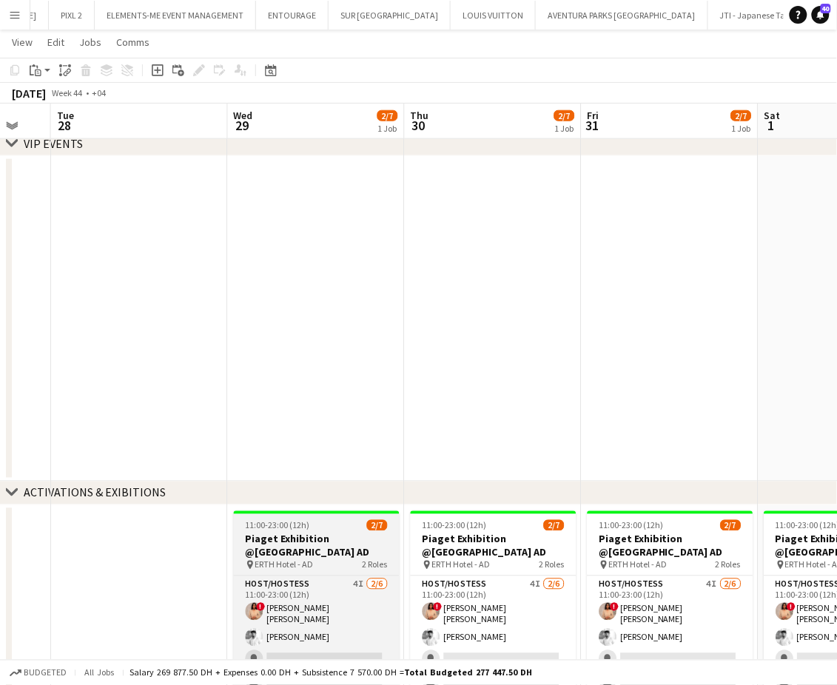
click at [285, 537] on h3 "Piaget Exhibition @[GEOGRAPHIC_DATA] AD" at bounding box center [317, 546] width 166 height 27
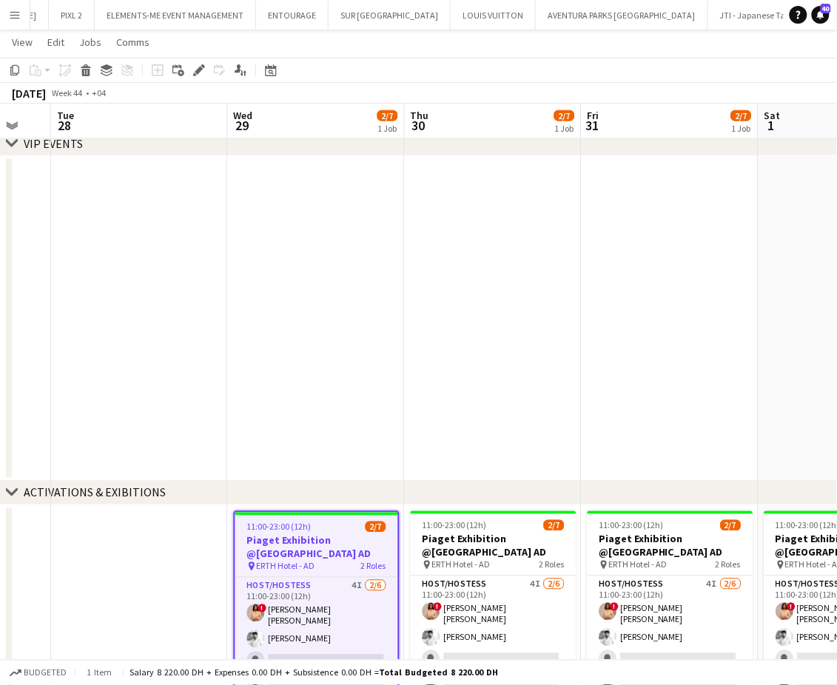
scroll to position [0, 480]
click at [13, 70] on icon at bounding box center [14, 70] width 9 height 10
click at [499, 181] on app-date-cell at bounding box center [492, 319] width 177 height 326
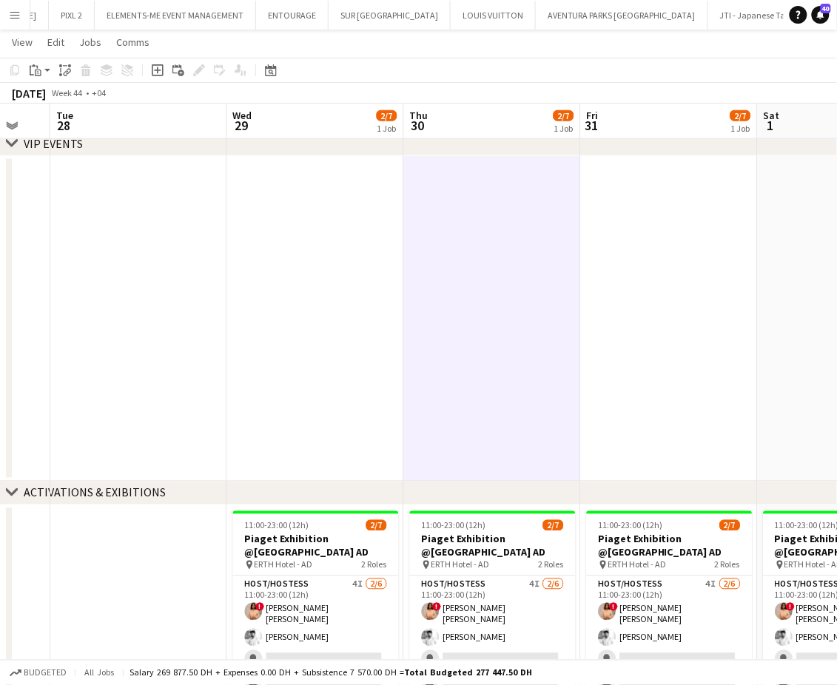
click at [313, 213] on app-date-cell at bounding box center [315, 319] width 177 height 326
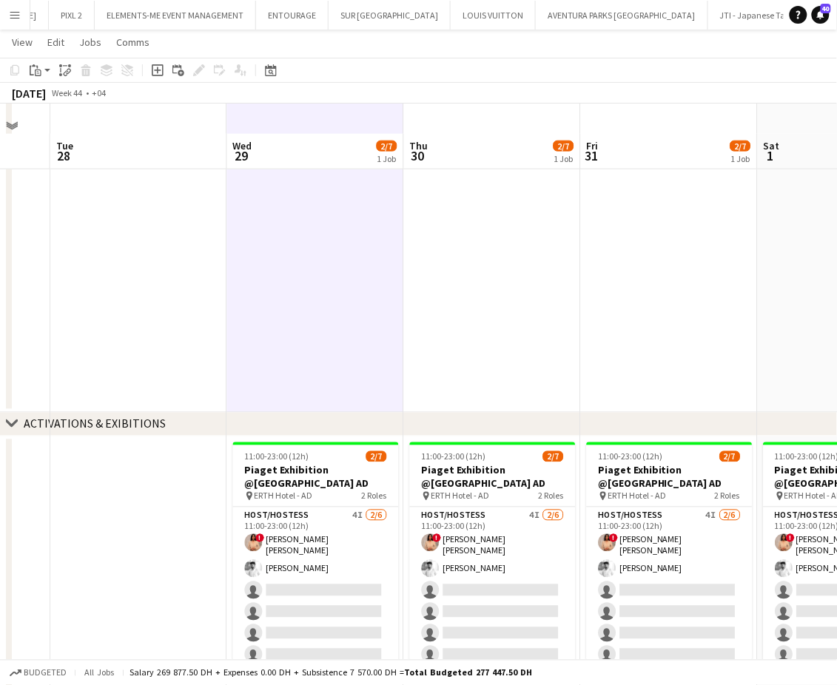
scroll to position [374, 0]
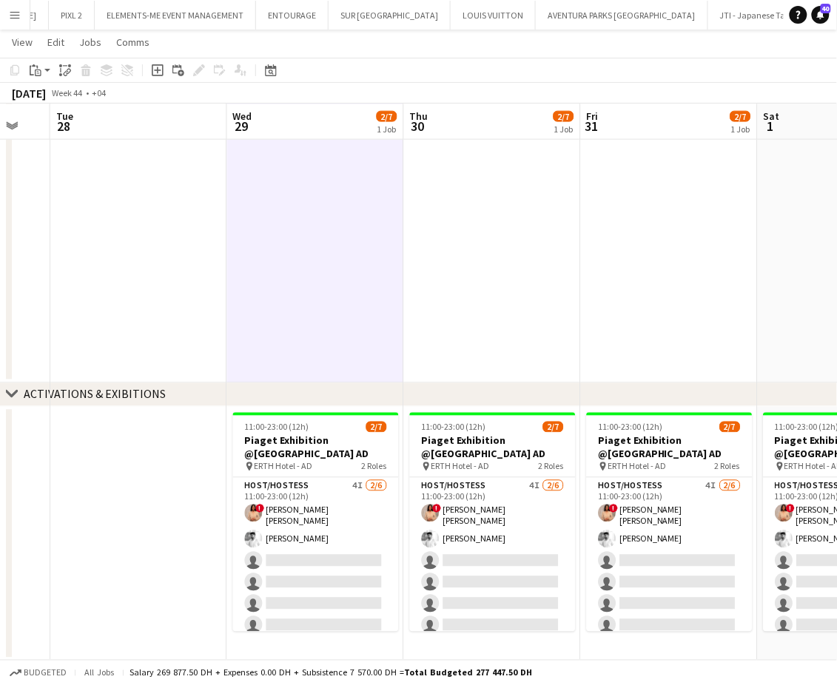
click at [333, 649] on app-date-cell "11:00-23:00 (12h) 2/7 Piaget Exhibition @[GEOGRAPHIC_DATA] AD pin ERTH Hotel - …" at bounding box center [315, 534] width 177 height 255
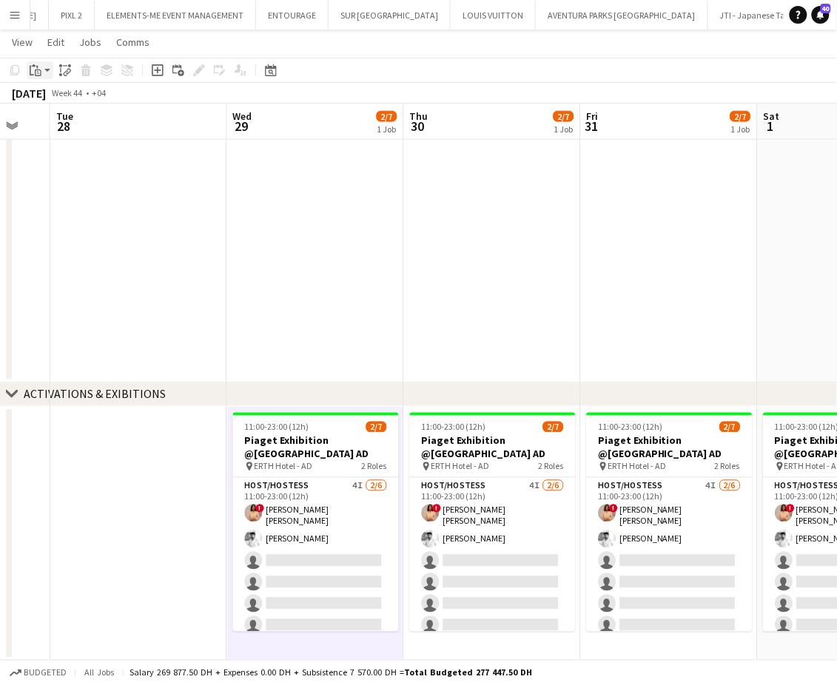
click at [33, 69] on icon "Paste" at bounding box center [36, 70] width 12 height 12
click at [50, 104] on link "Paste Ctrl+V" at bounding box center [108, 98] width 139 height 13
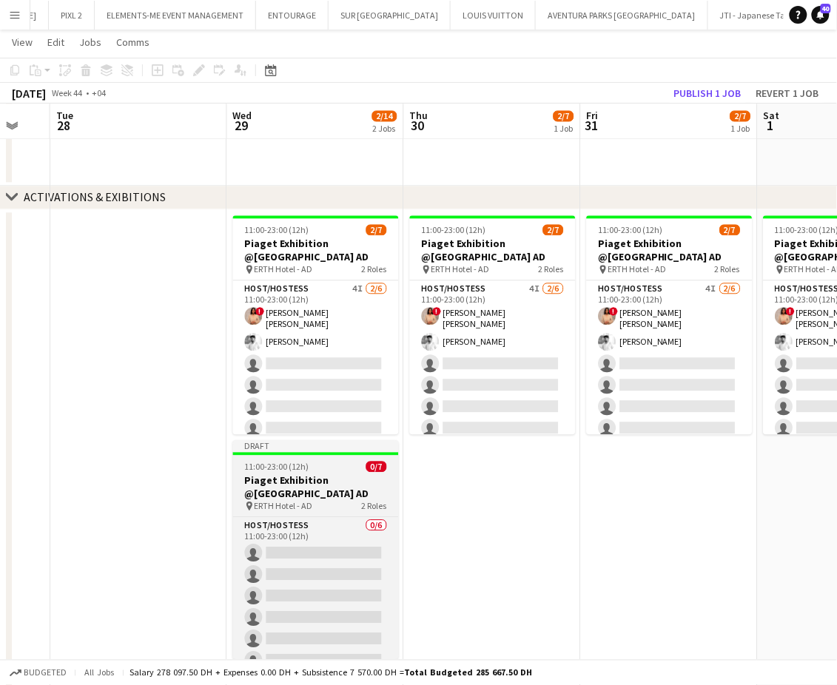
scroll to position [0, 482]
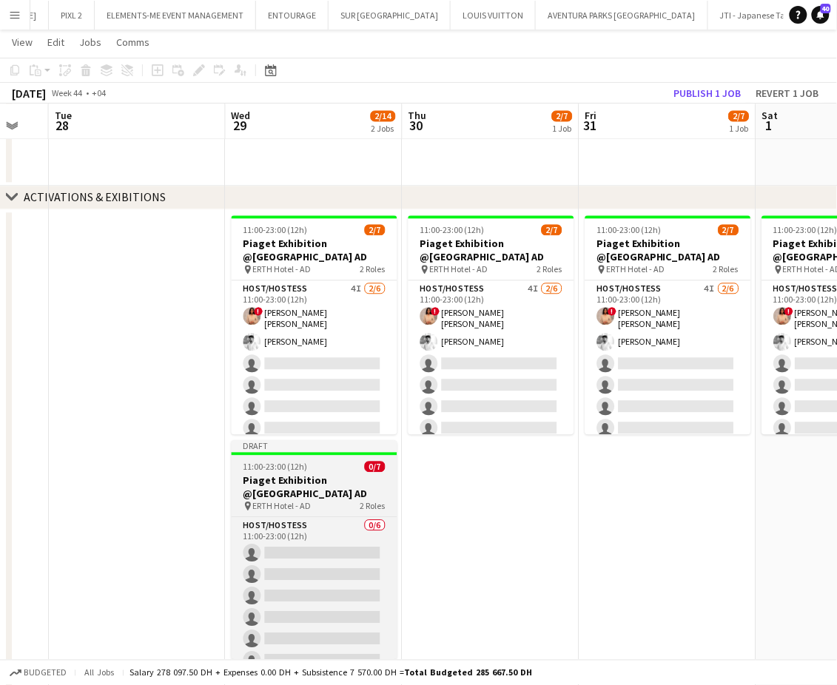
click at [286, 474] on h3 "Piaget Exhibition @[GEOGRAPHIC_DATA] AD" at bounding box center [315, 487] width 166 height 27
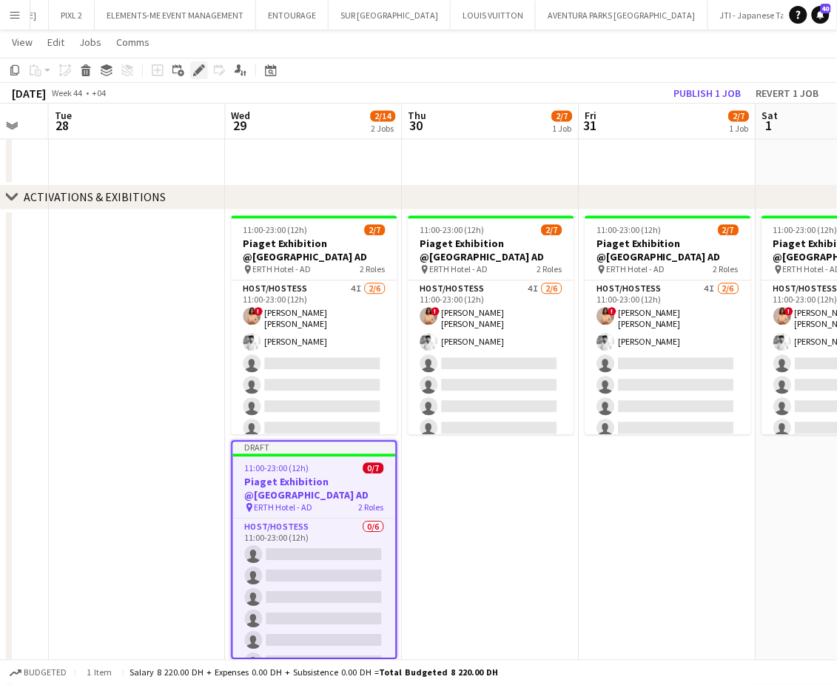
click at [195, 64] on icon "Edit" at bounding box center [199, 70] width 12 height 12
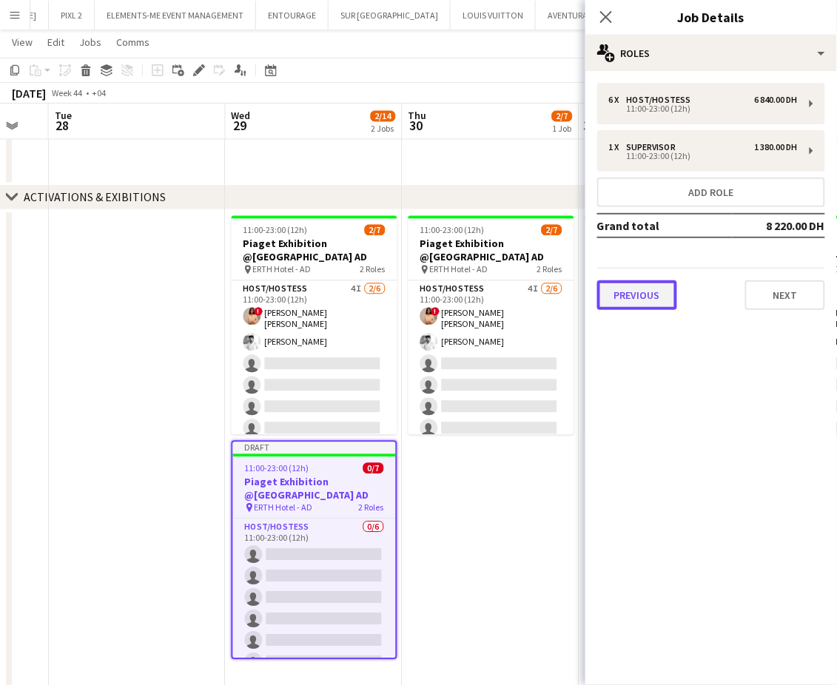
click at [643, 292] on button "Previous" at bounding box center [637, 295] width 80 height 30
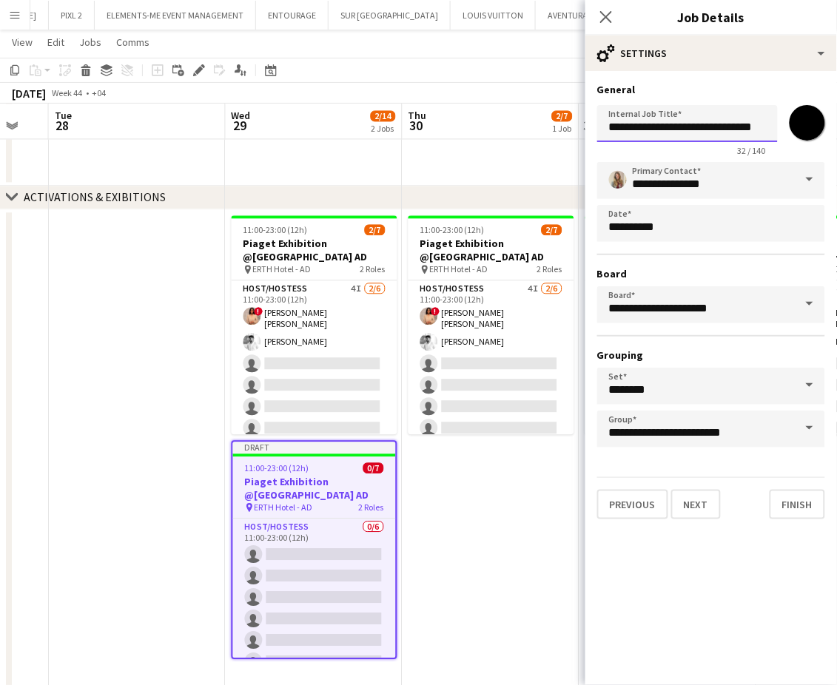
click at [689, 129] on input "**********" at bounding box center [687, 123] width 181 height 37
type input "**********"
click at [712, 493] on button "Next" at bounding box center [696, 505] width 50 height 30
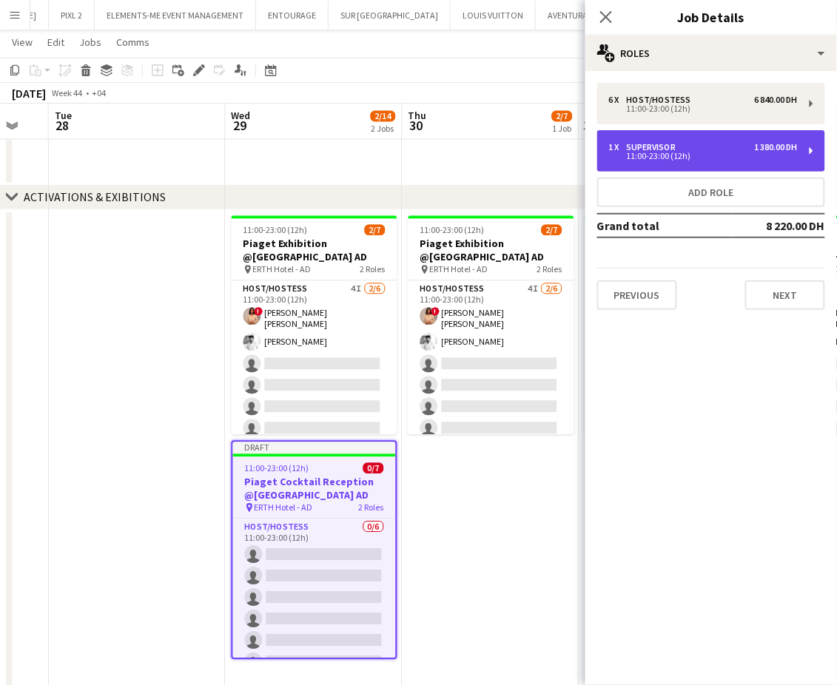
click at [650, 147] on div "Supervisor" at bounding box center [654, 147] width 55 height 10
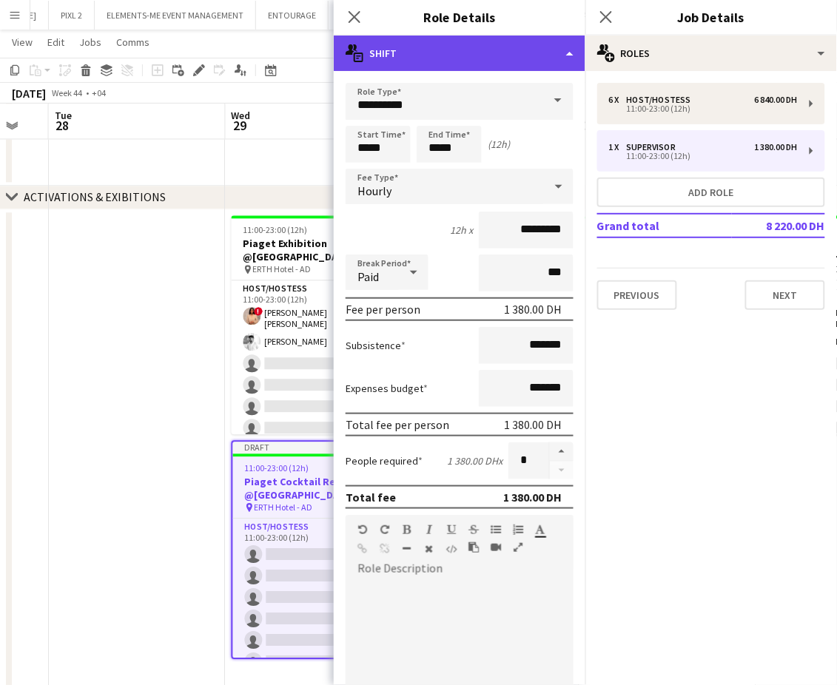
click at [509, 51] on div "multiple-actions-text Shift" at bounding box center [460, 54] width 252 height 36
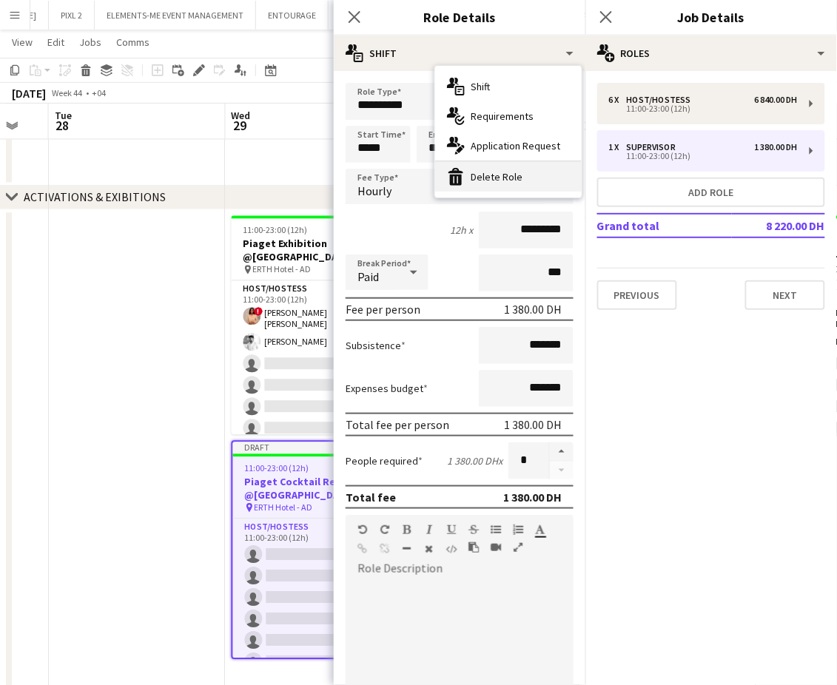
click at [493, 184] on div "bin-2 Delete Role" at bounding box center [508, 177] width 147 height 30
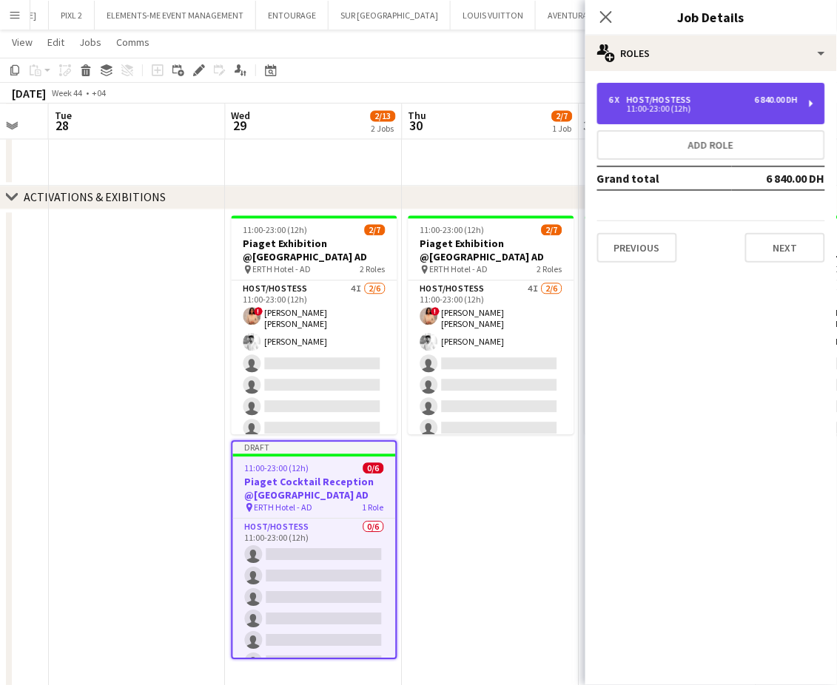
click at [640, 115] on div "6 x Host/Hostess 6 840.00 DH 11:00-23:00 (12h)" at bounding box center [711, 103] width 228 height 41
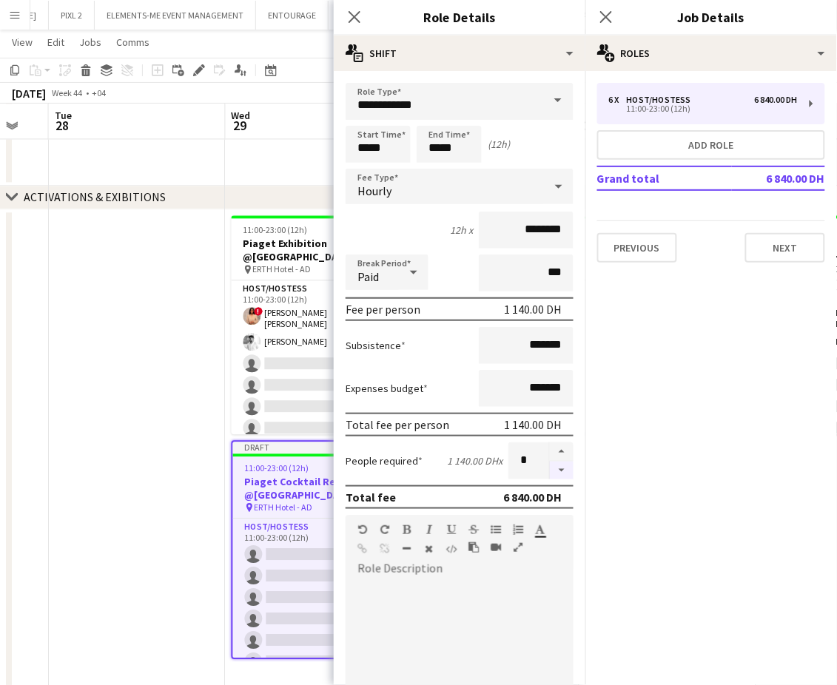
click at [550, 468] on button "button" at bounding box center [562, 471] width 24 height 18
click at [550, 448] on button "button" at bounding box center [562, 451] width 24 height 19
type input "*"
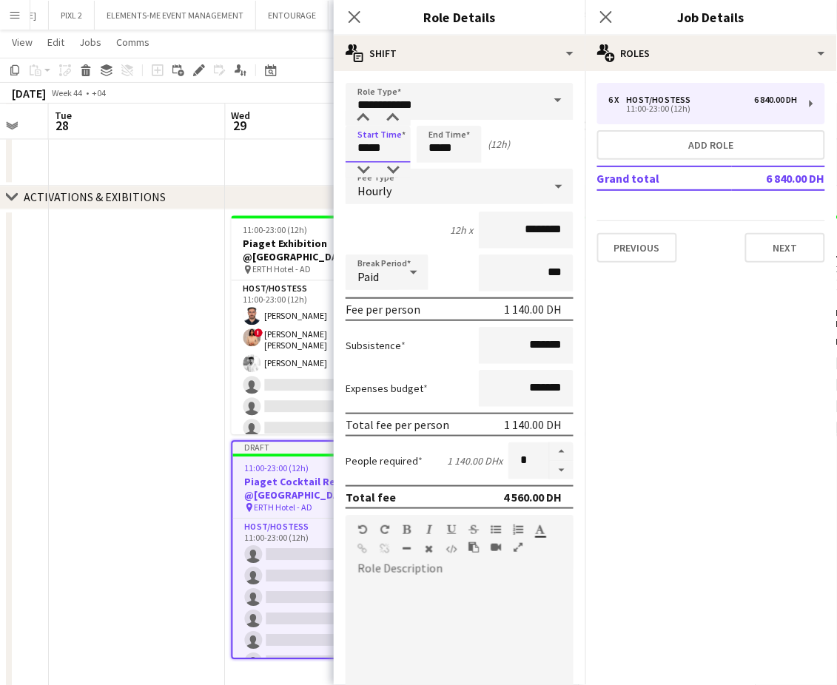
click at [371, 149] on input "*****" at bounding box center [378, 144] width 65 height 37
type input "*****"
click at [440, 147] on input "*****" at bounding box center [449, 144] width 65 height 37
type input "*****"
drag, startPoint x: 515, startPoint y: 226, endPoint x: 472, endPoint y: 223, distance: 43.1
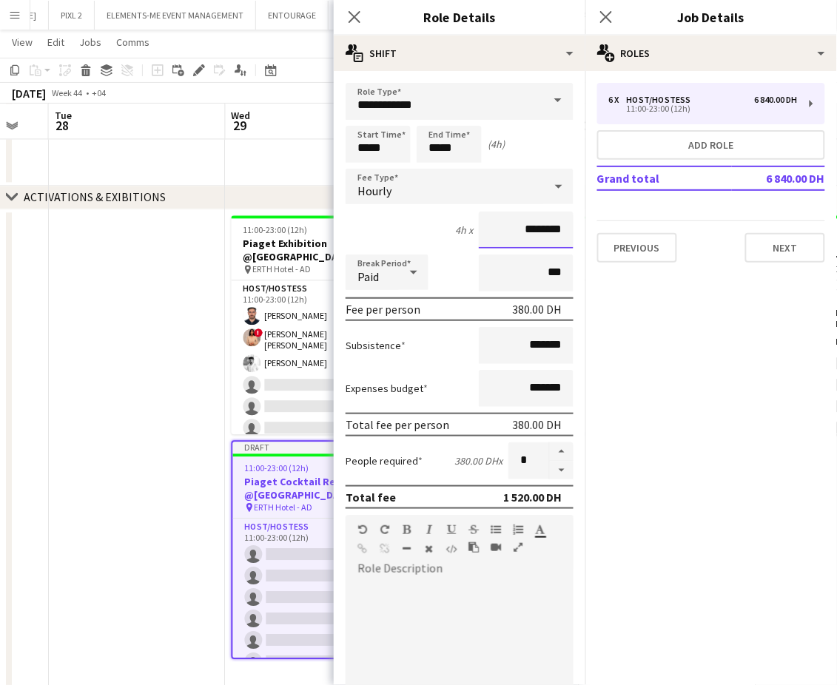
click at [480, 223] on input "********" at bounding box center [526, 230] width 95 height 37
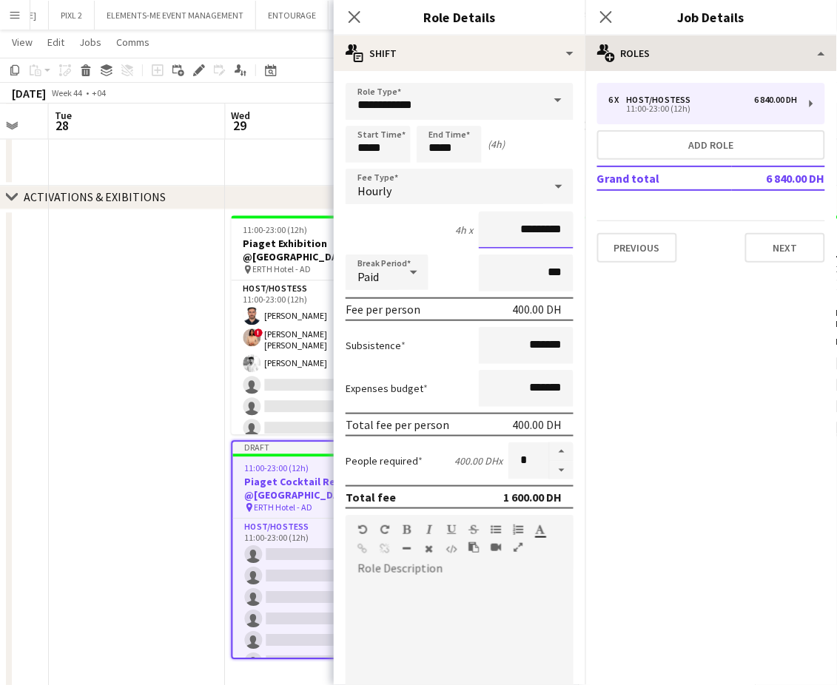
type input "*********"
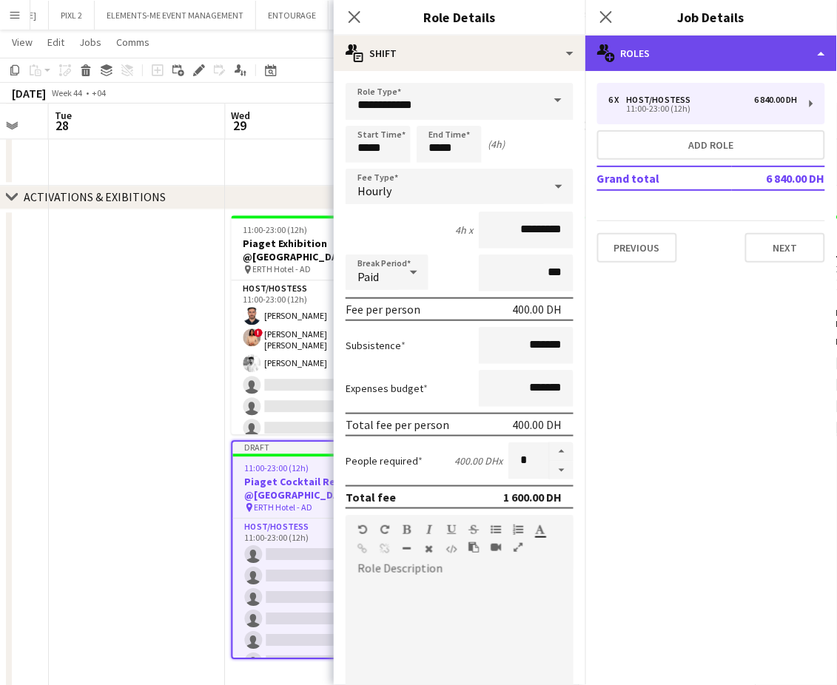
click at [793, 47] on div "multiple-users-add Roles" at bounding box center [711, 54] width 252 height 36
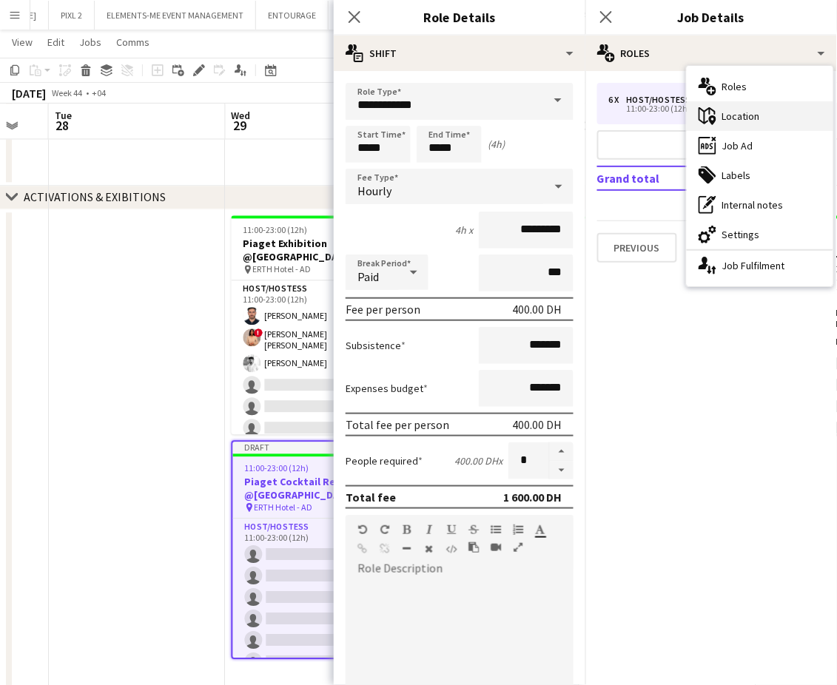
click at [748, 114] on div "maps-pin-1 Location" at bounding box center [760, 116] width 147 height 30
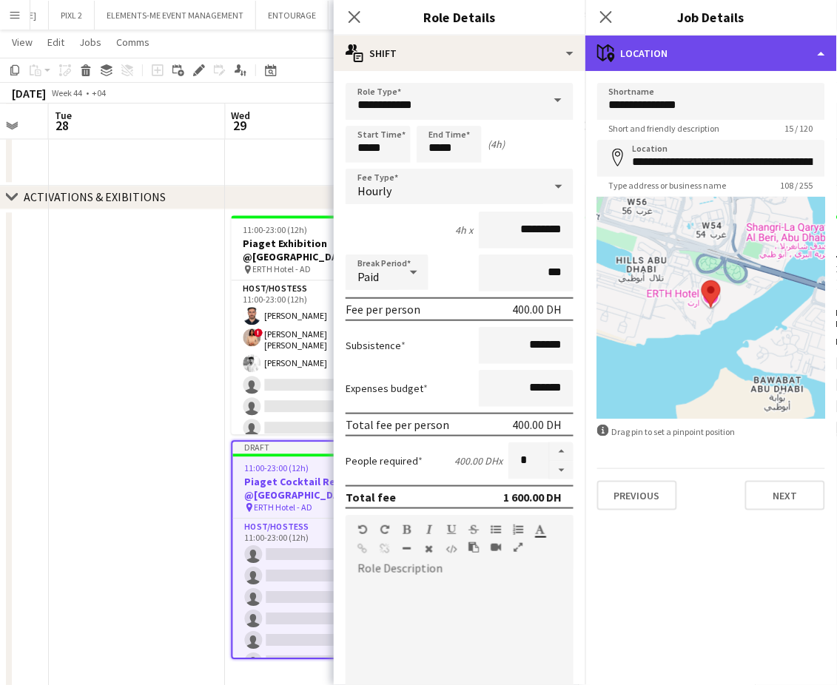
click at [770, 54] on div "maps-pin-1 Location" at bounding box center [711, 54] width 252 height 36
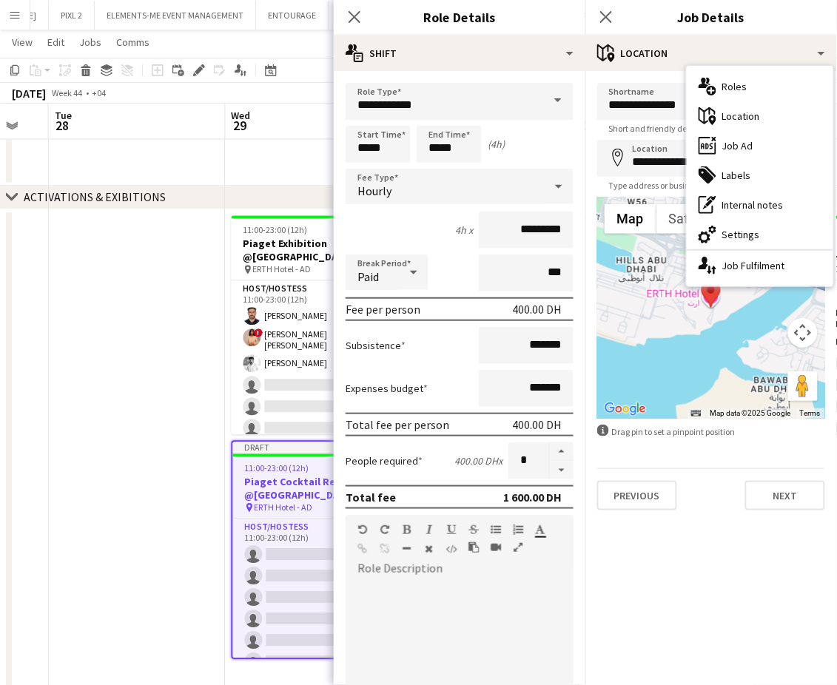
click at [741, 140] on div "ads-window Job Ad" at bounding box center [760, 146] width 147 height 30
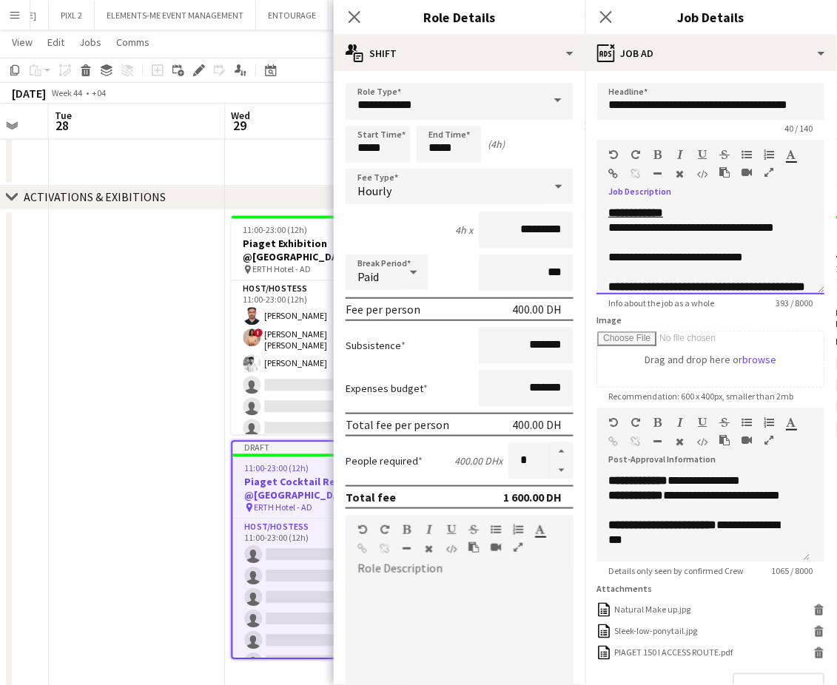
drag, startPoint x: 768, startPoint y: 255, endPoint x: 587, endPoint y: 232, distance: 182.7
click at [587, 232] on form "**********" at bounding box center [711, 429] width 252 height 692
paste div
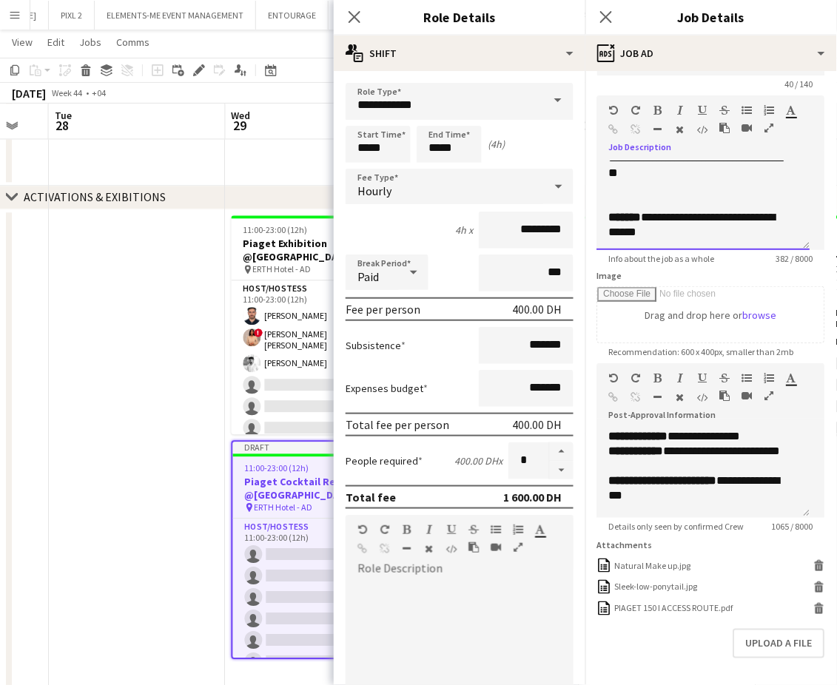
scroll to position [0, 0]
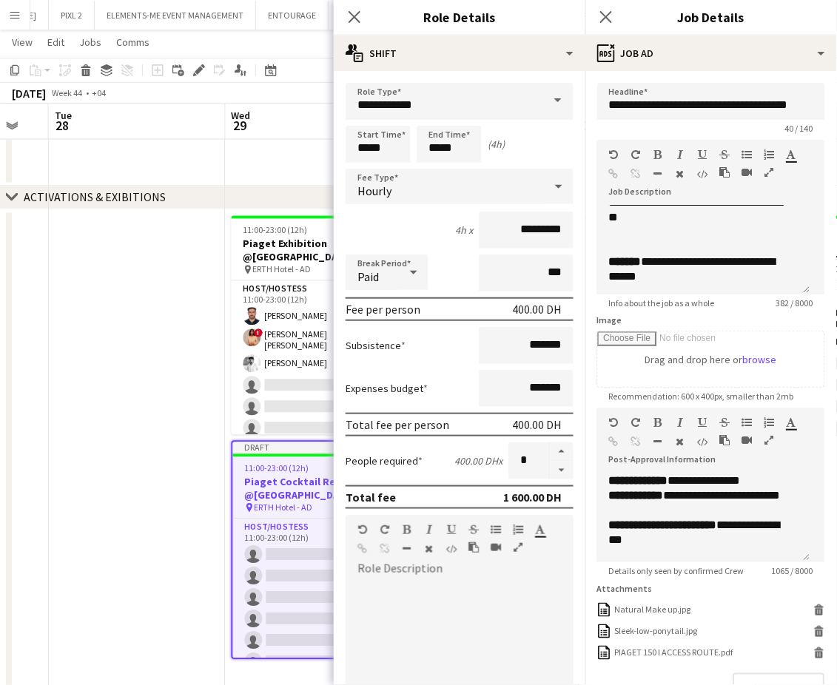
drag, startPoint x: 192, startPoint y: 315, endPoint x: 206, endPoint y: 317, distance: 13.5
click at [192, 316] on app-date-cell at bounding box center [137, 448] width 177 height 479
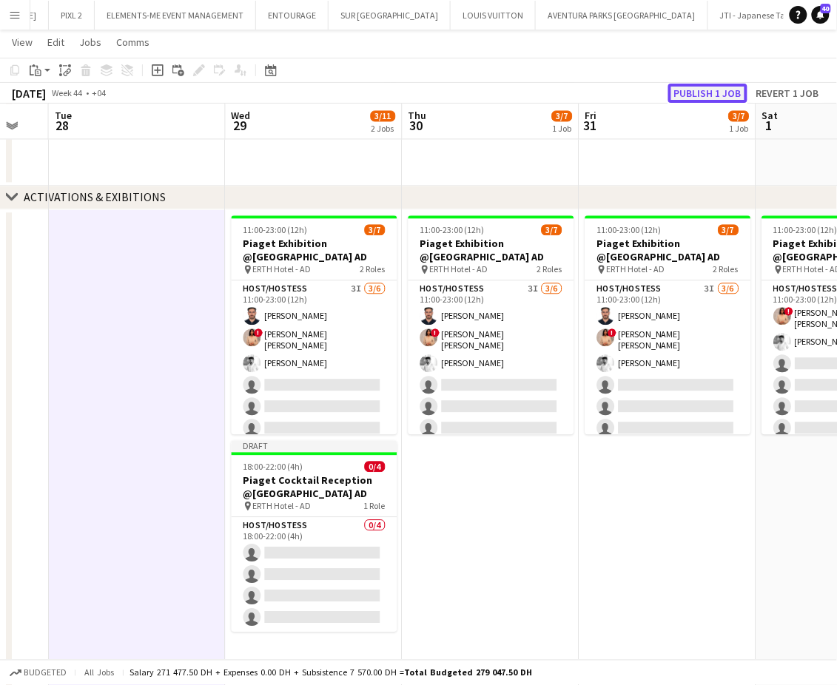
click at [707, 88] on button "Publish 1 job" at bounding box center [707, 93] width 79 height 19
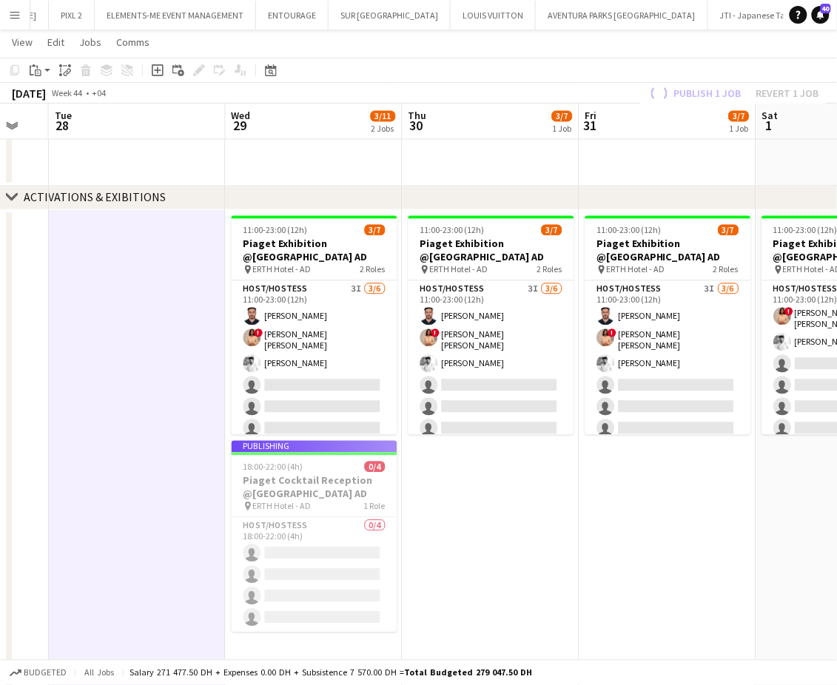
scroll to position [561, 0]
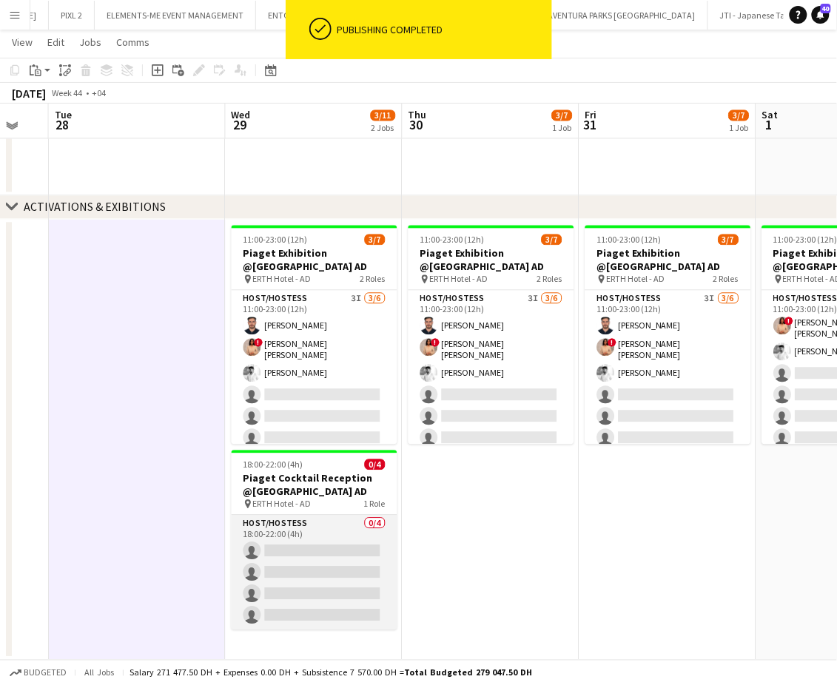
click at [321, 564] on app-card-role "Host/Hostess 0/4 18:00-22:00 (4h) single-neutral-actions single-neutral-actions…" at bounding box center [315, 573] width 166 height 115
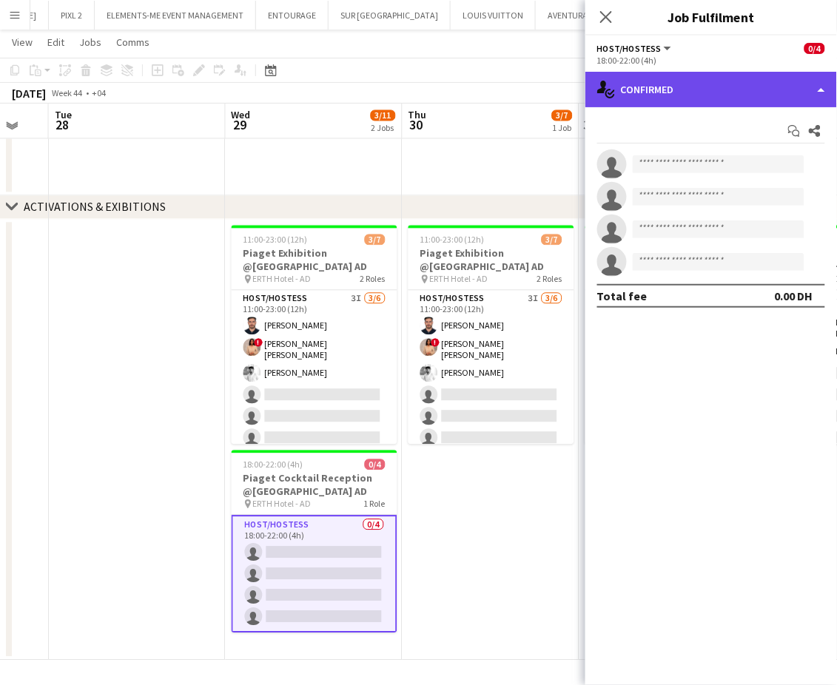
click at [812, 82] on div "single-neutral-actions-check-2 Confirmed" at bounding box center [711, 90] width 252 height 36
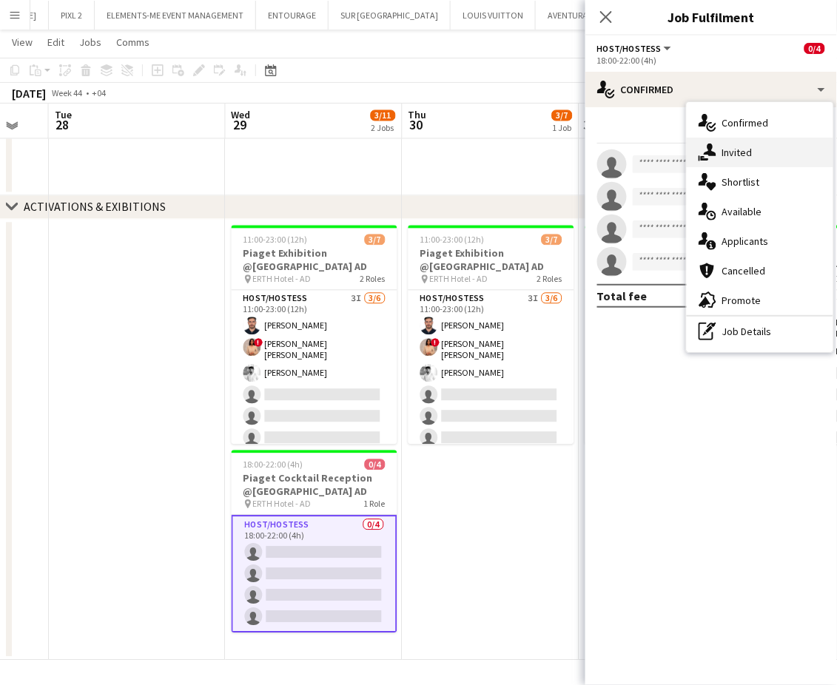
click at [736, 155] on div "single-neutral-actions-share-1 Invited" at bounding box center [760, 153] width 147 height 30
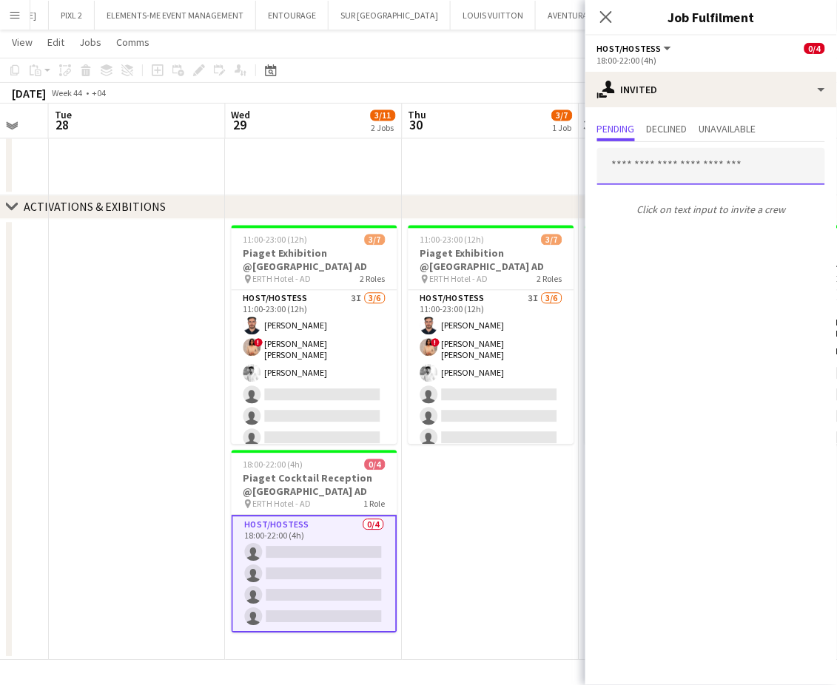
click at [684, 164] on input "text" at bounding box center [711, 166] width 228 height 37
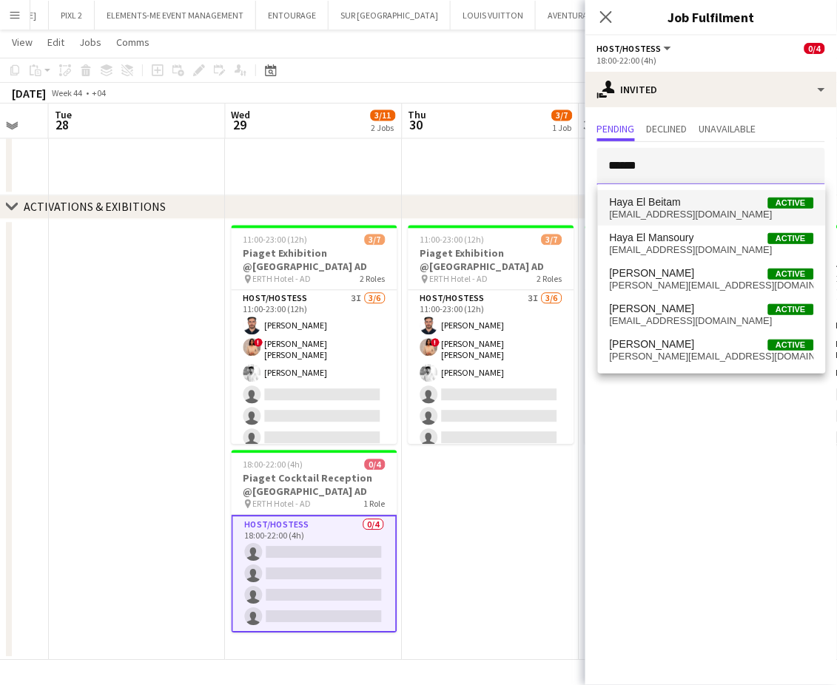
type input "******"
click at [688, 206] on span "Haya El Beitam Active" at bounding box center [712, 202] width 204 height 13
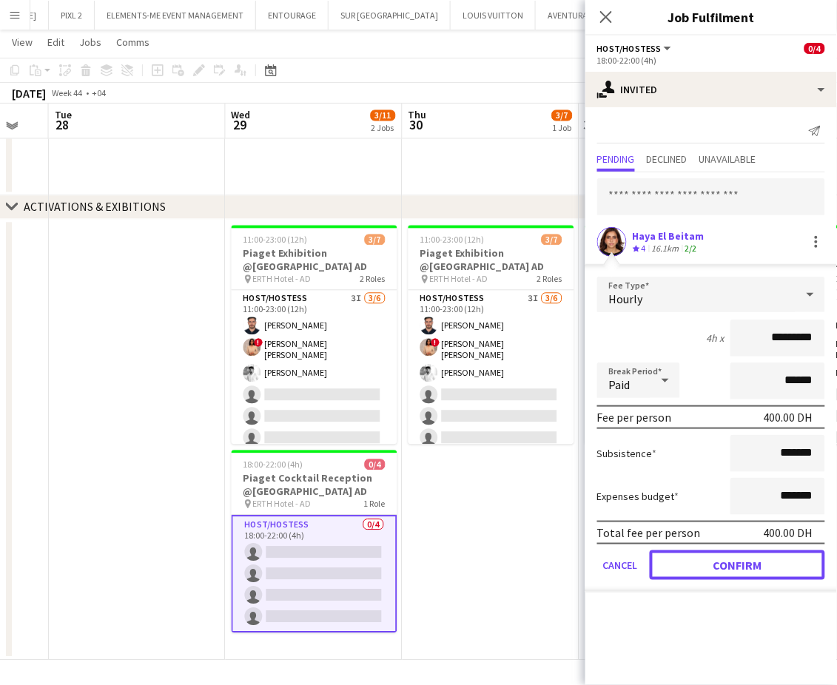
drag, startPoint x: 708, startPoint y: 566, endPoint x: 671, endPoint y: 451, distance: 120.5
click at [707, 565] on button "Confirm" at bounding box center [737, 566] width 175 height 30
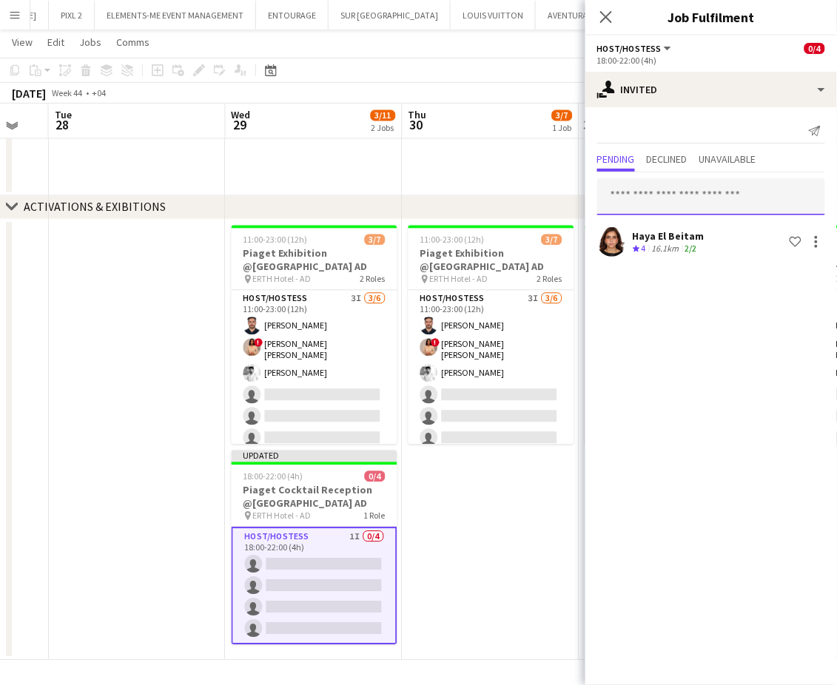
click at [625, 201] on input "text" at bounding box center [711, 196] width 228 height 37
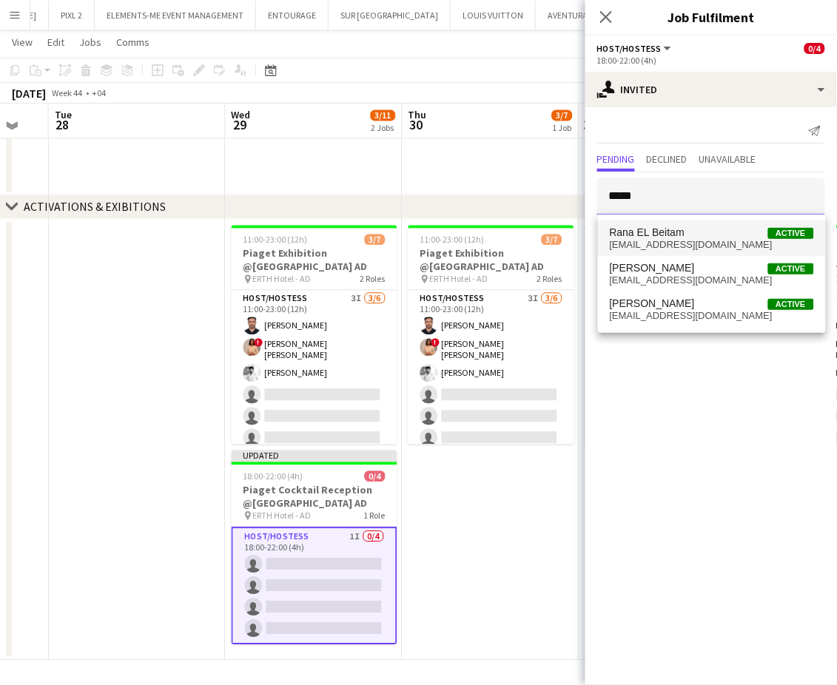
type input "****"
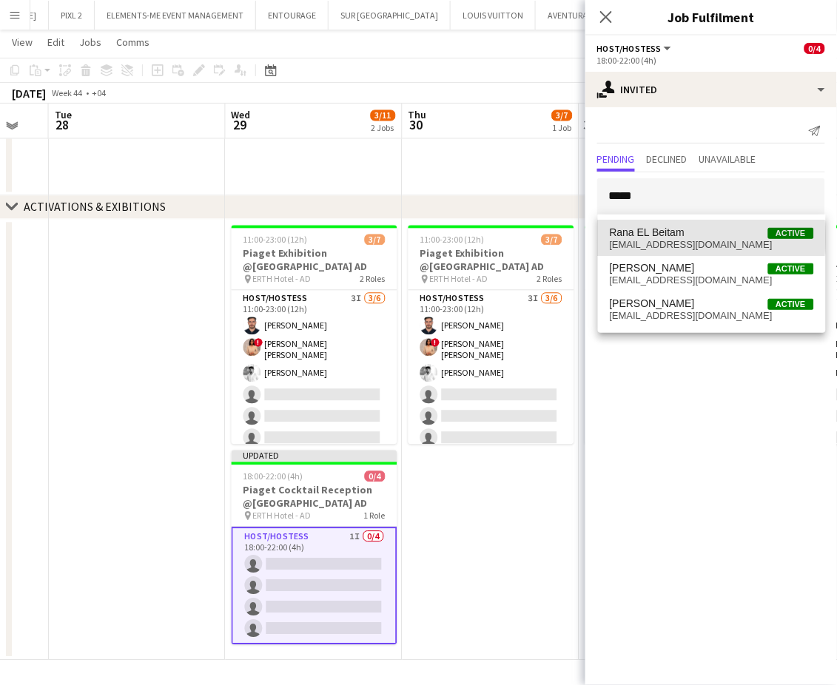
drag, startPoint x: 687, startPoint y: 238, endPoint x: 713, endPoint y: 240, distance: 26.1
click at [685, 238] on span "Rana EL Beitam Active" at bounding box center [712, 232] width 204 height 13
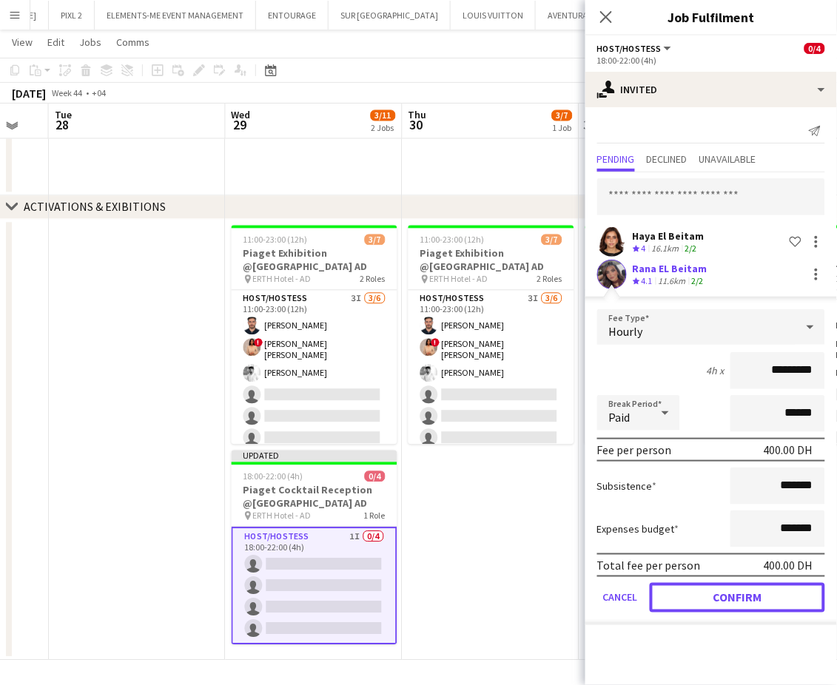
drag, startPoint x: 727, startPoint y: 601, endPoint x: 669, endPoint y: 349, distance: 259.0
click at [727, 599] on button "Confirm" at bounding box center [737, 598] width 175 height 30
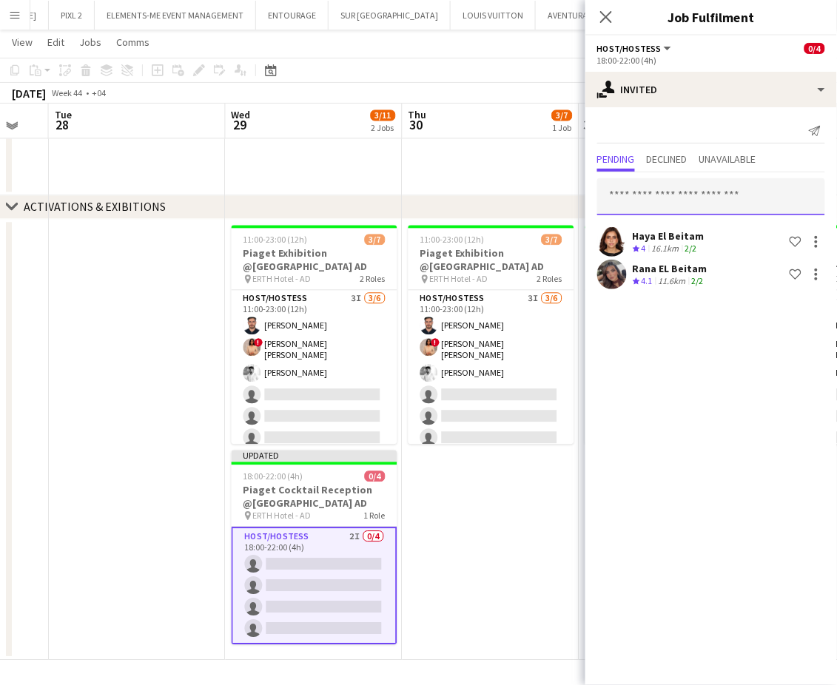
click at [638, 193] on input "text" at bounding box center [711, 196] width 228 height 37
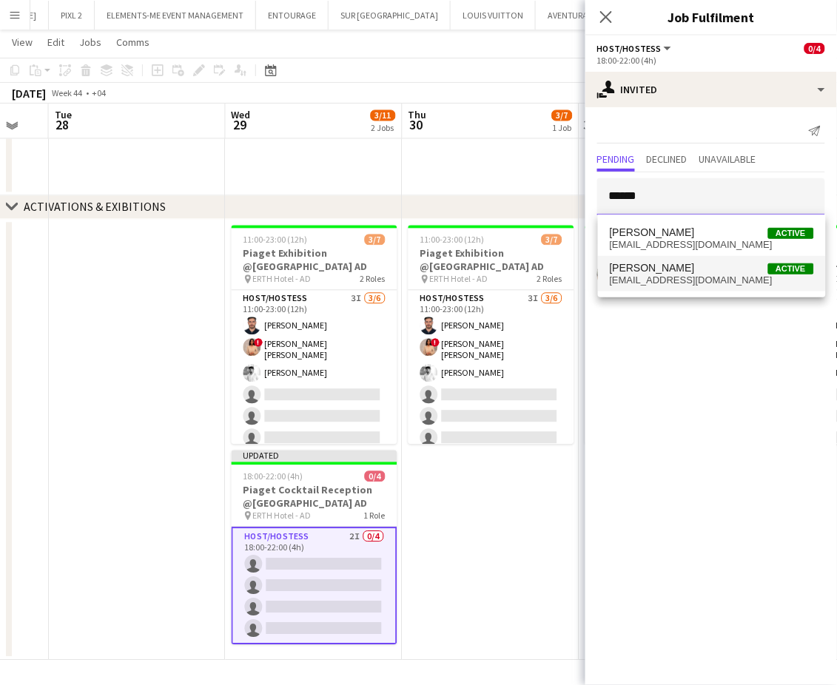
type input "******"
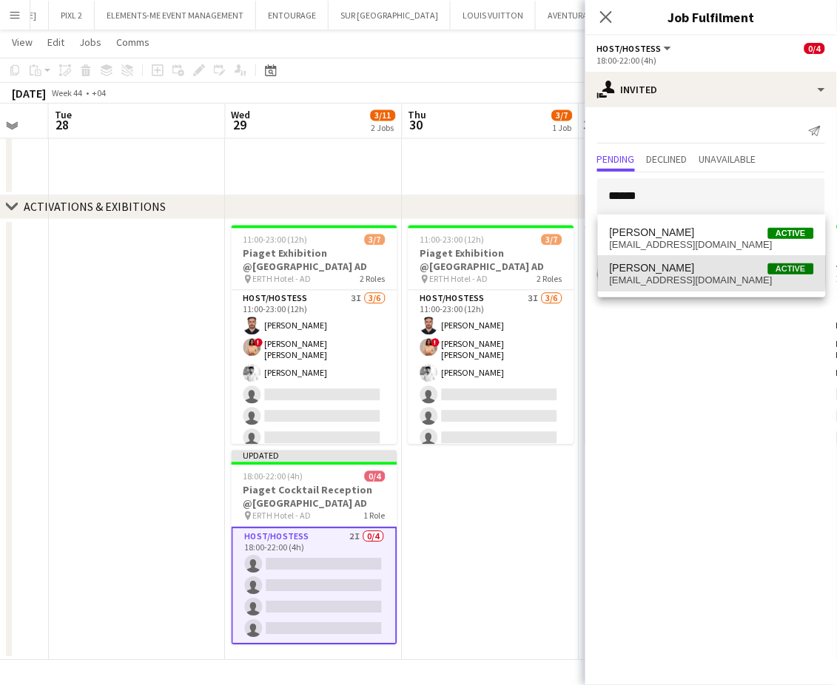
click at [667, 267] on span "[PERSON_NAME]" at bounding box center [652, 268] width 85 height 13
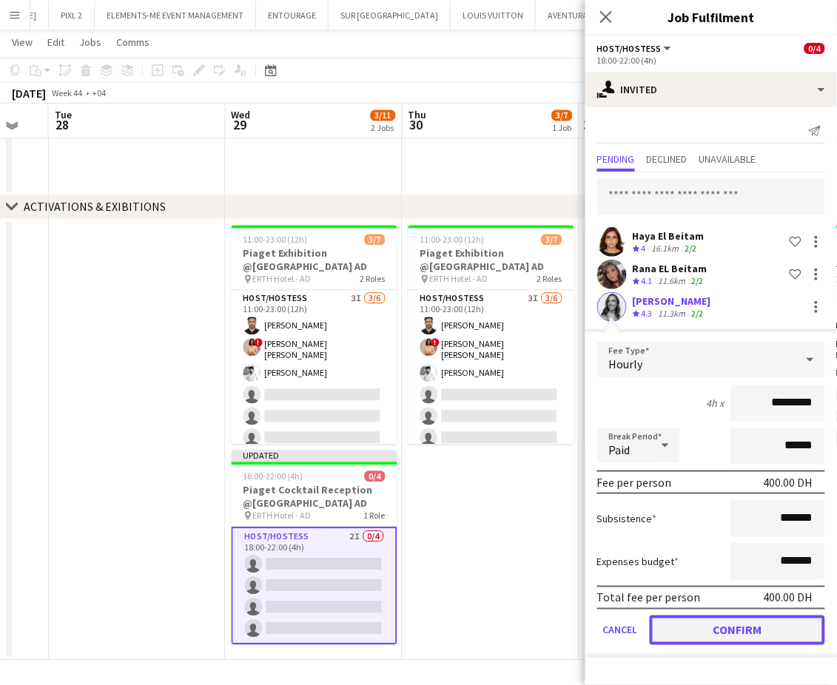
click at [727, 620] on button "Confirm" at bounding box center [737, 631] width 175 height 30
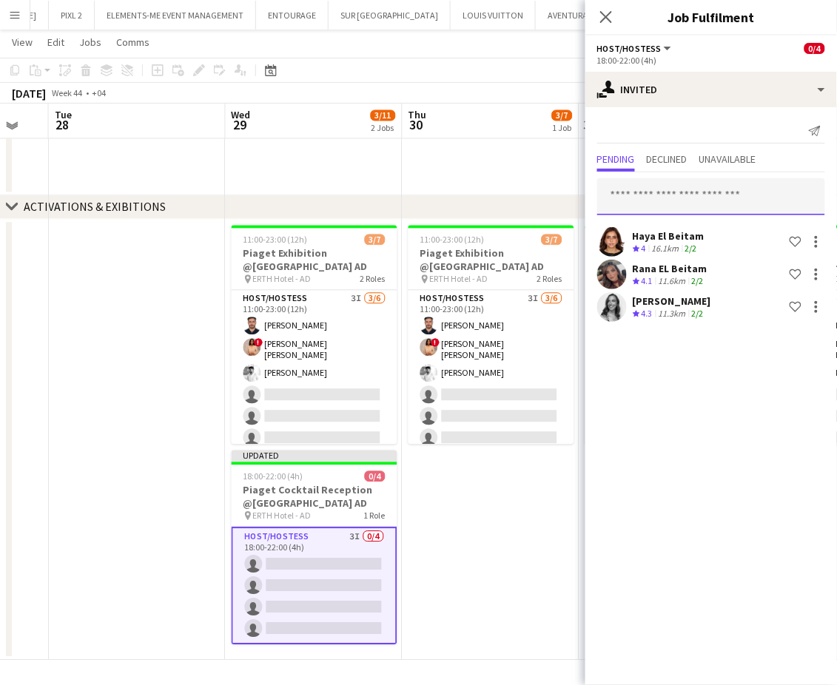
click at [644, 187] on input "text" at bounding box center [711, 196] width 228 height 37
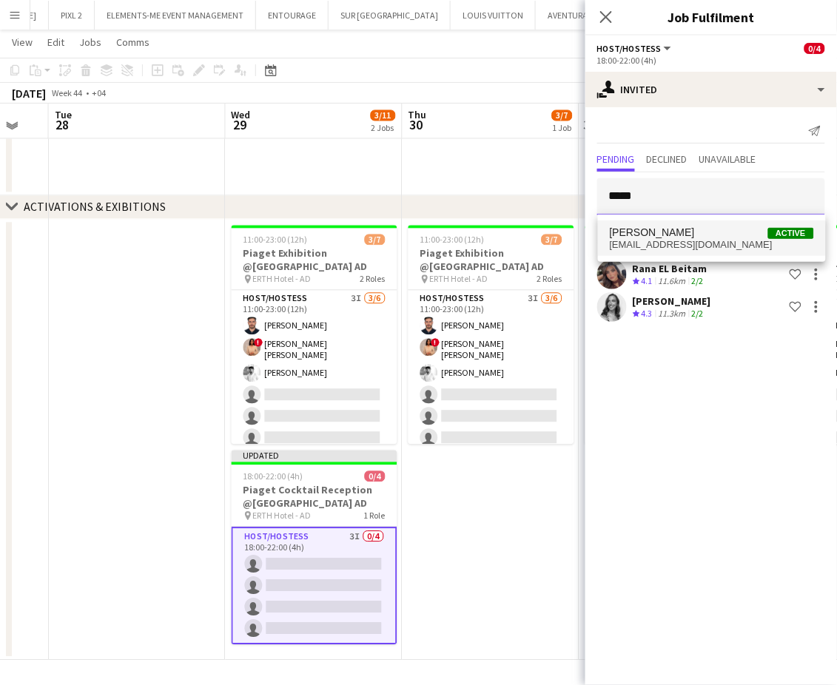
type input "*****"
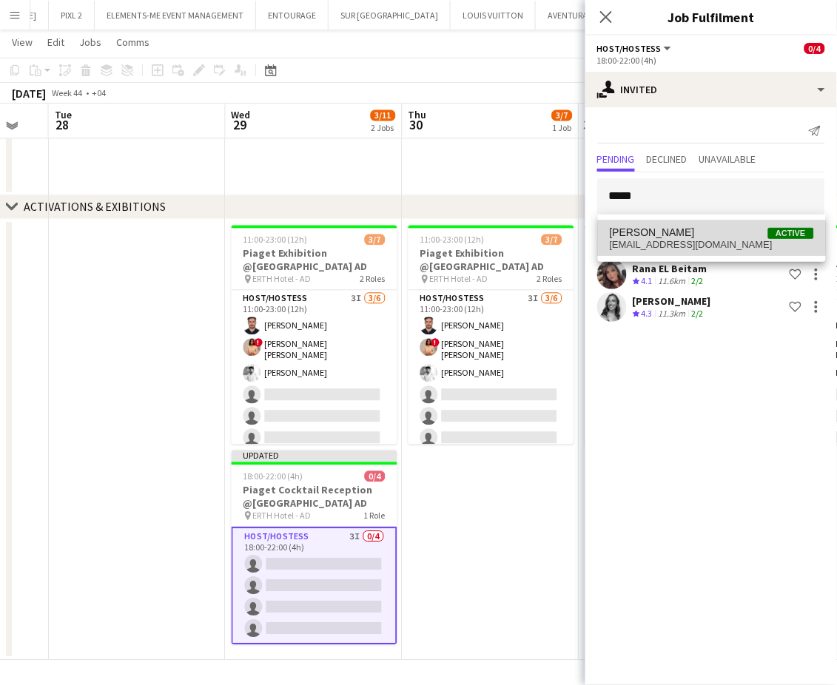
click at [685, 237] on span "[PERSON_NAME]" at bounding box center [652, 232] width 85 height 13
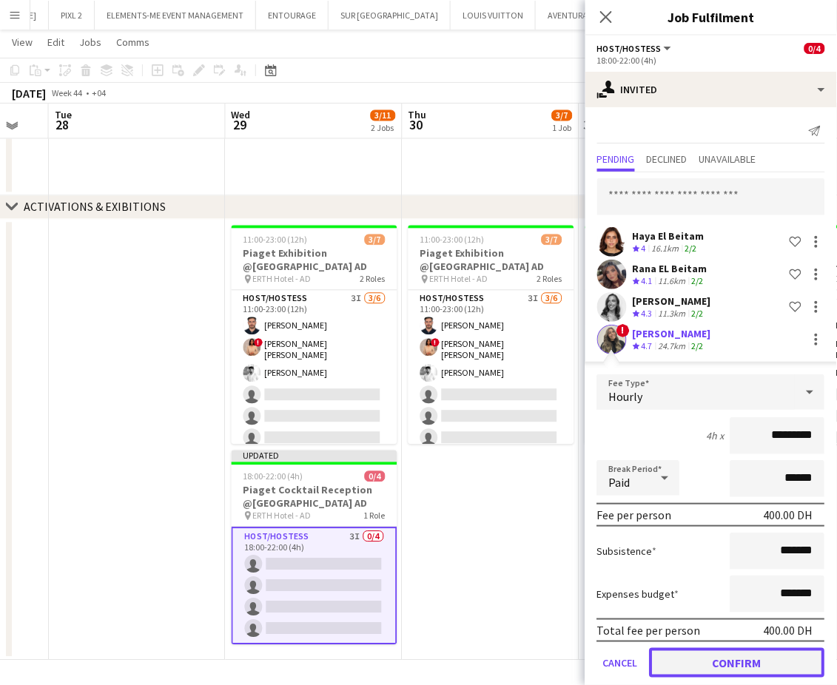
click at [697, 651] on button "Confirm" at bounding box center [737, 663] width 175 height 30
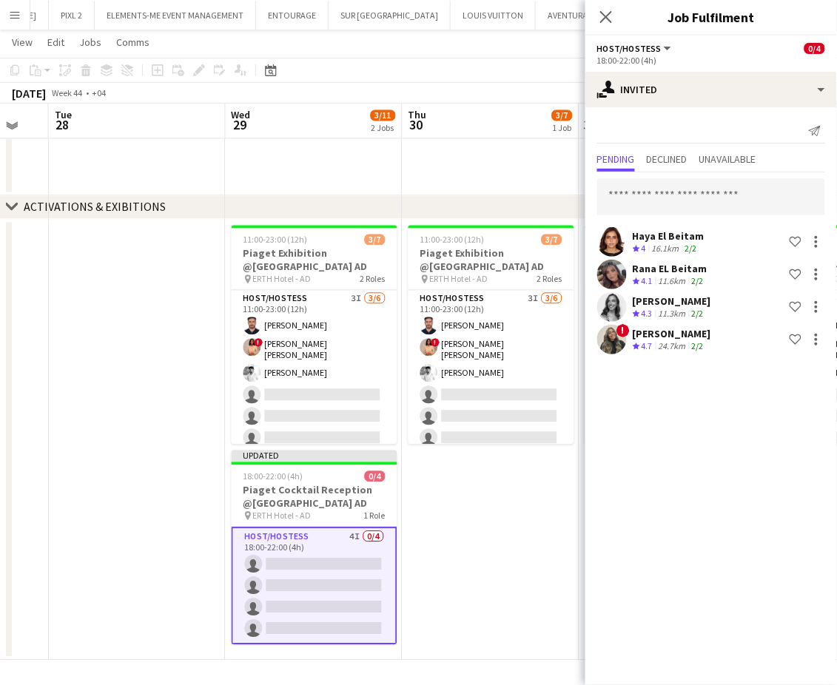
click at [493, 550] on app-date-cell "11:00-23:00 (12h) 3/7 Piaget Exhibition @[GEOGRAPHIC_DATA] AD pin ERTH Hotel - …" at bounding box center [491, 441] width 177 height 442
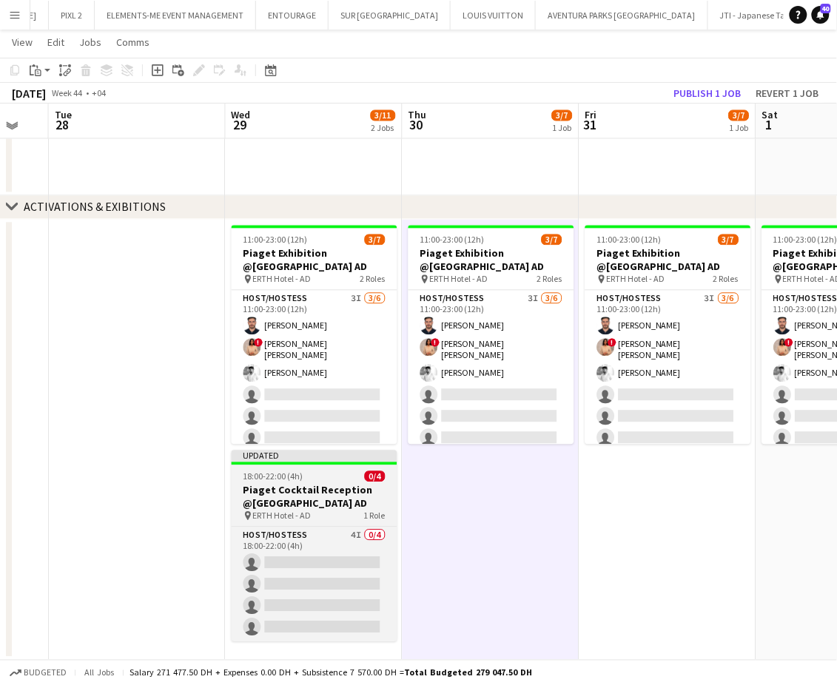
click at [298, 495] on h3 "Piaget Cocktail Reception @[GEOGRAPHIC_DATA] AD" at bounding box center [315, 497] width 166 height 27
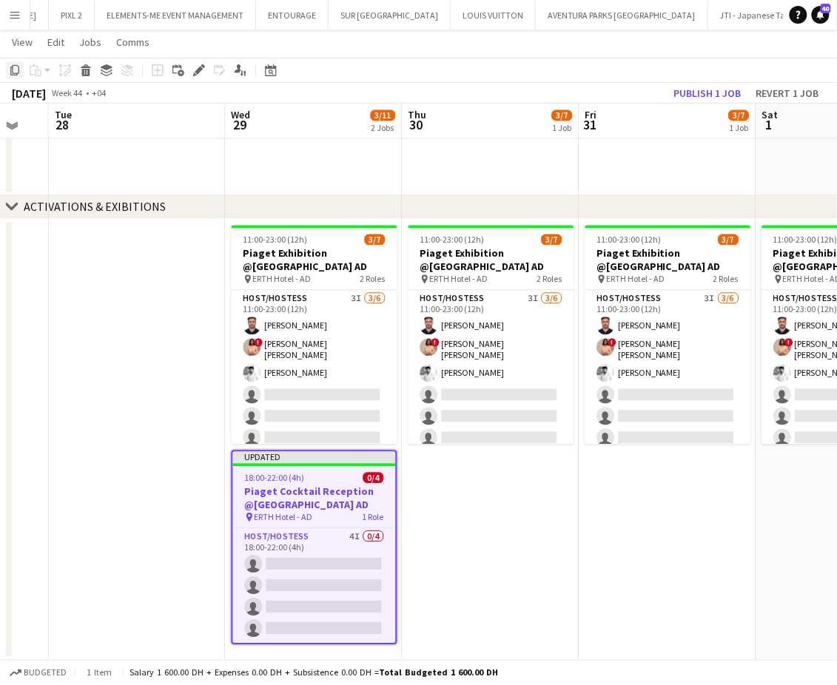
click at [15, 67] on icon "Copy" at bounding box center [15, 70] width 12 height 12
click at [452, 466] on app-date-cell "11:00-23:00 (12h) 3/7 Piaget Exhibition @[GEOGRAPHIC_DATA] AD pin ERTH Hotel - …" at bounding box center [491, 441] width 177 height 442
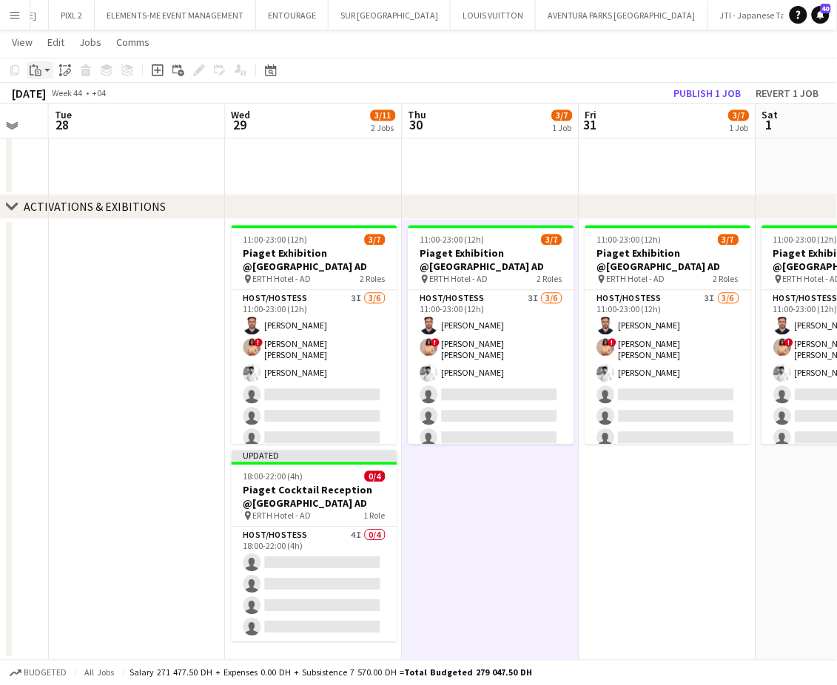
click at [38, 70] on icon at bounding box center [38, 73] width 7 height 7
click at [67, 127] on link "Paste with crew Ctrl+Shift+V" at bounding box center [108, 123] width 139 height 13
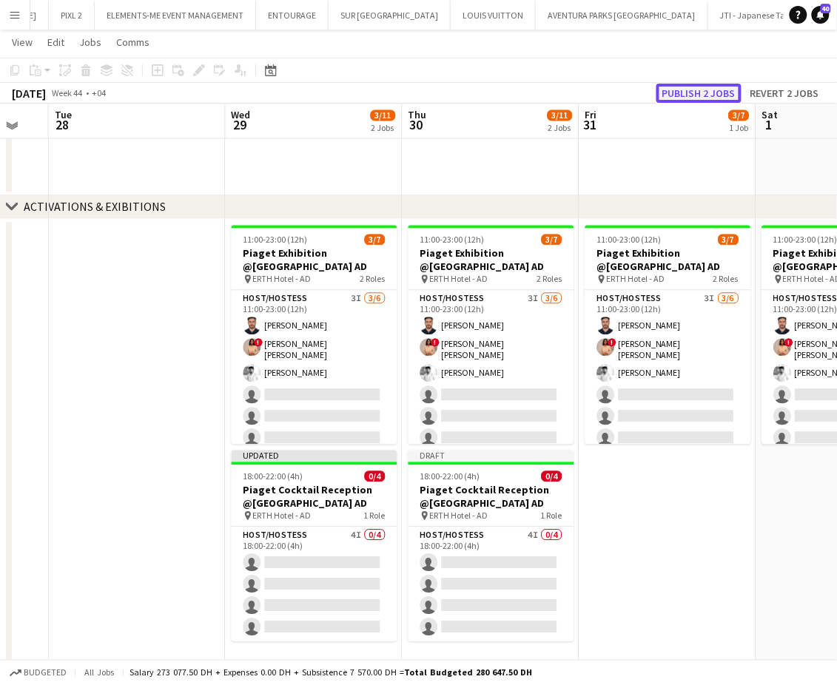
click at [710, 88] on button "Publish 2 jobs" at bounding box center [698, 93] width 85 height 19
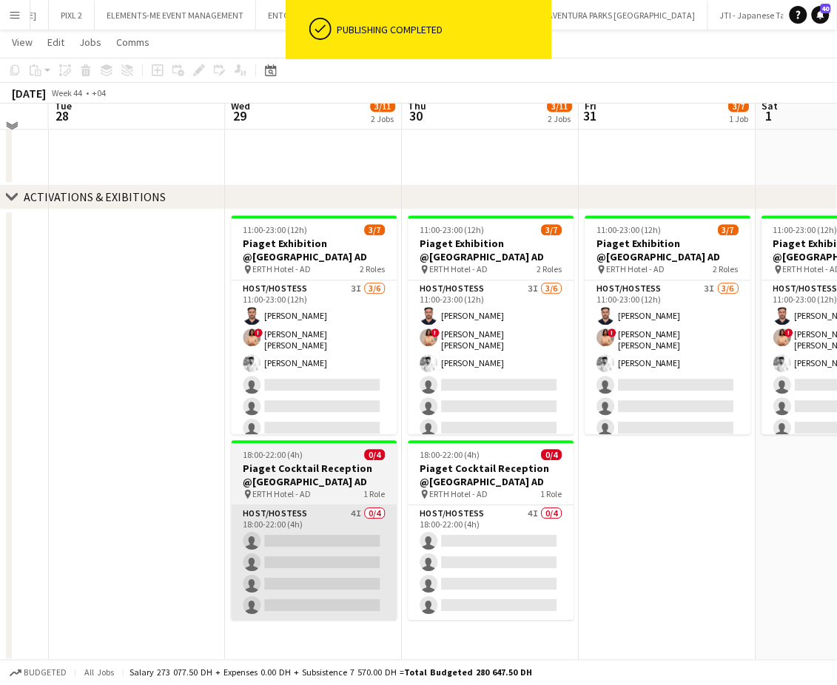
scroll to position [573, 0]
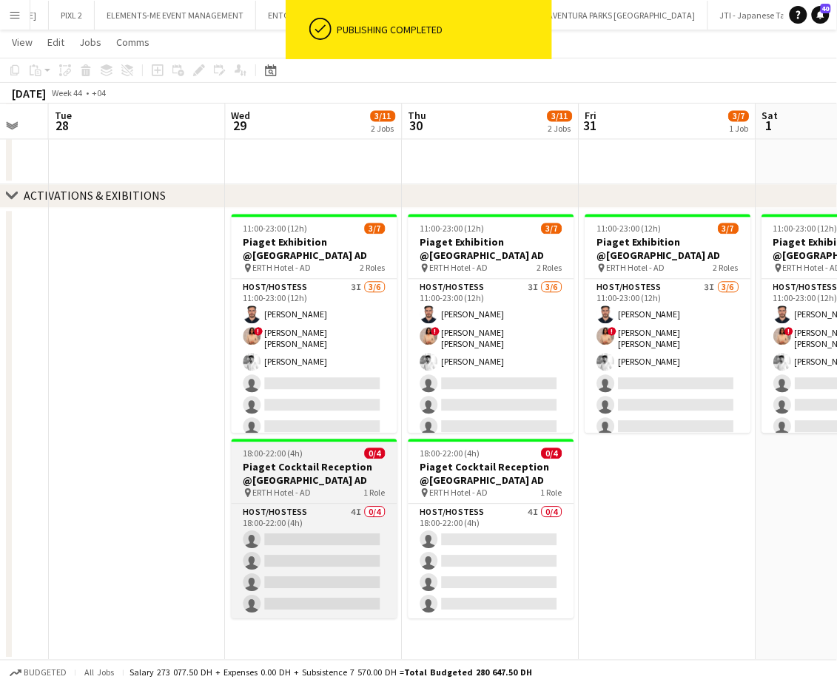
click at [309, 468] on h3 "Piaget Cocktail Reception @[GEOGRAPHIC_DATA] AD" at bounding box center [315, 473] width 166 height 27
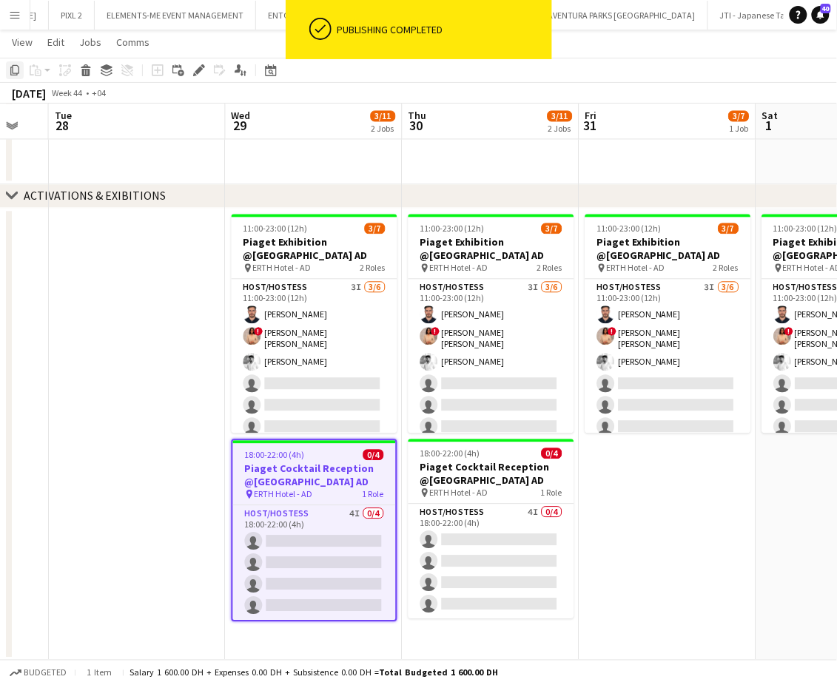
click at [12, 74] on icon "Copy" at bounding box center [15, 70] width 12 height 12
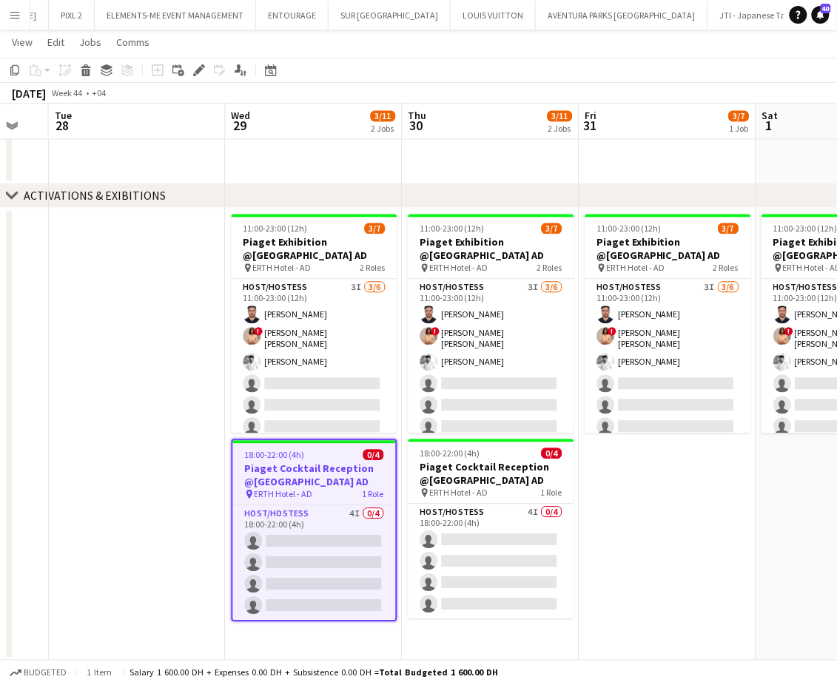
click at [509, 644] on app-date-cell "11:00-23:00 (12h) 3/7 Piaget Exhibition @[GEOGRAPHIC_DATA] AD pin ERTH Hotel - …" at bounding box center [491, 435] width 177 height 454
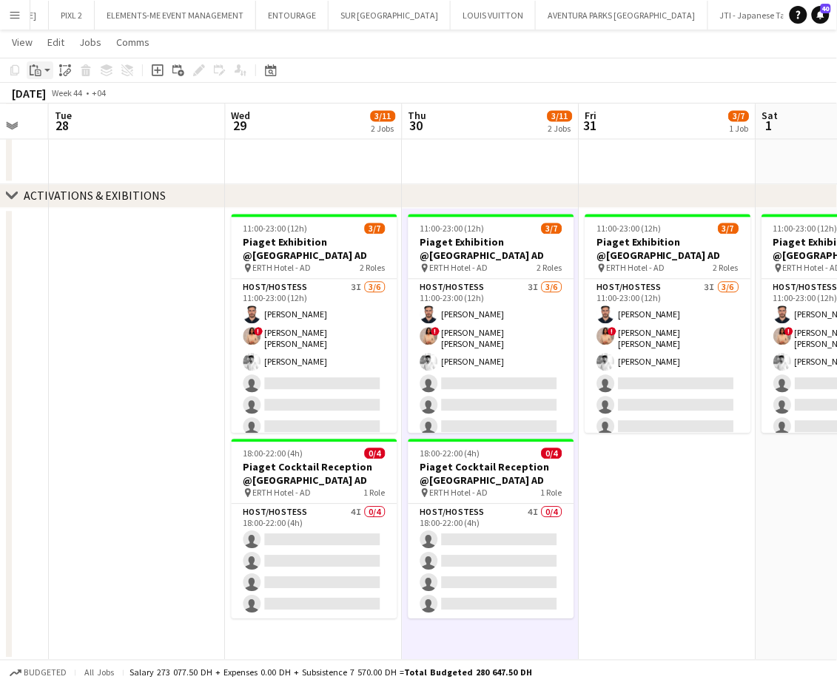
click at [36, 69] on icon "Paste" at bounding box center [36, 70] width 12 height 12
click at [51, 99] on link "Paste Ctrl+V" at bounding box center [108, 98] width 139 height 13
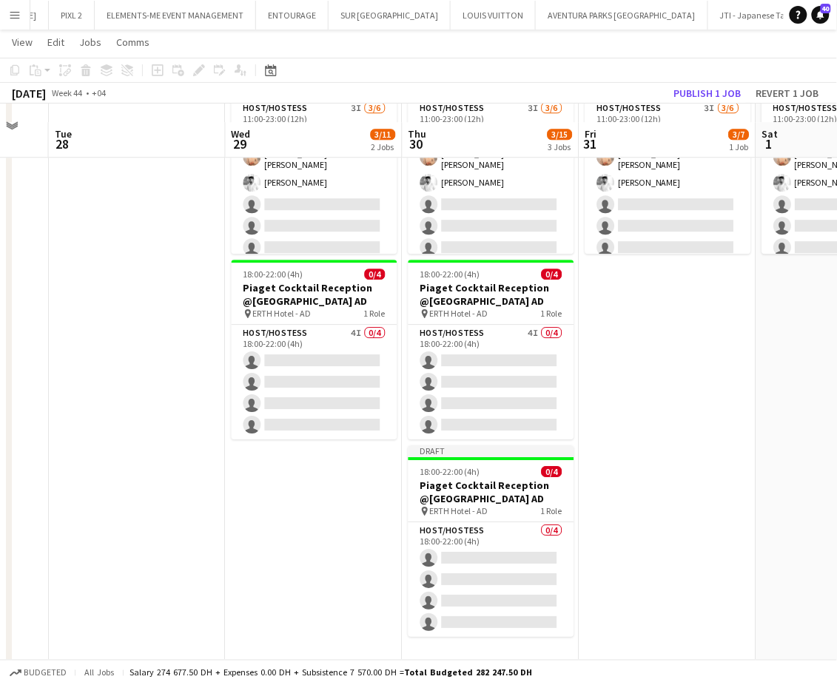
scroll to position [770, 0]
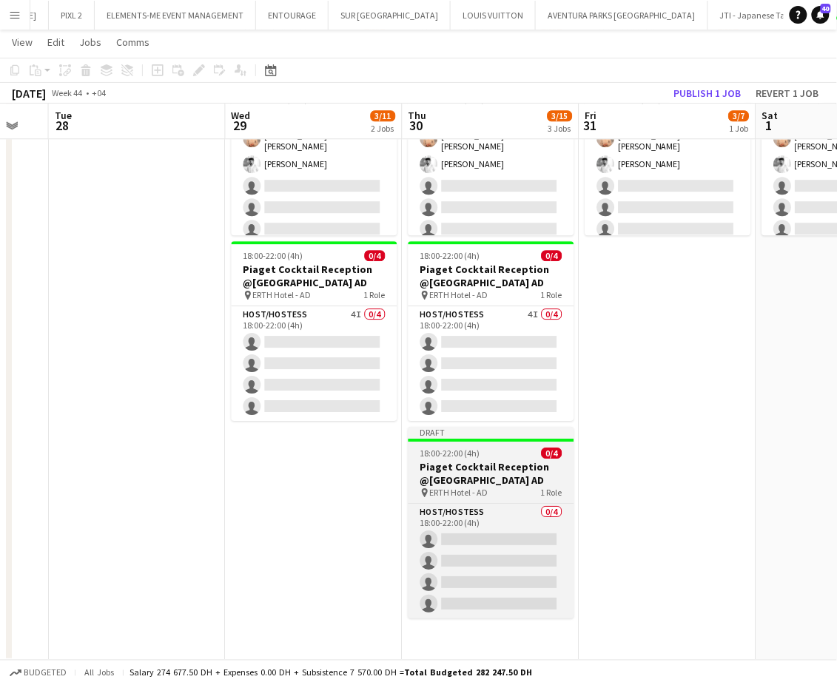
click at [489, 472] on h3 "Piaget Cocktail Reception @[GEOGRAPHIC_DATA] AD" at bounding box center [491, 473] width 166 height 27
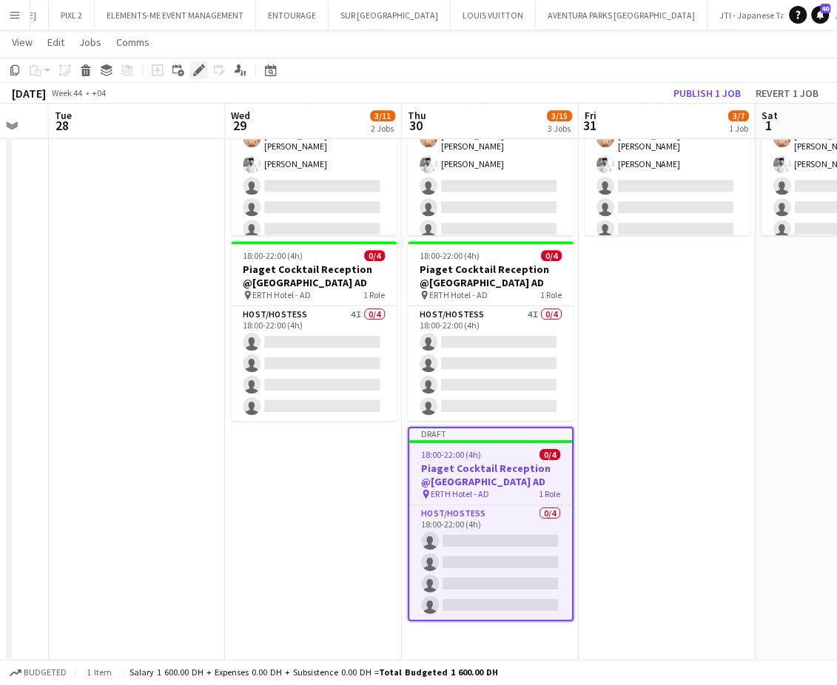
click at [196, 73] on icon at bounding box center [199, 71] width 8 height 8
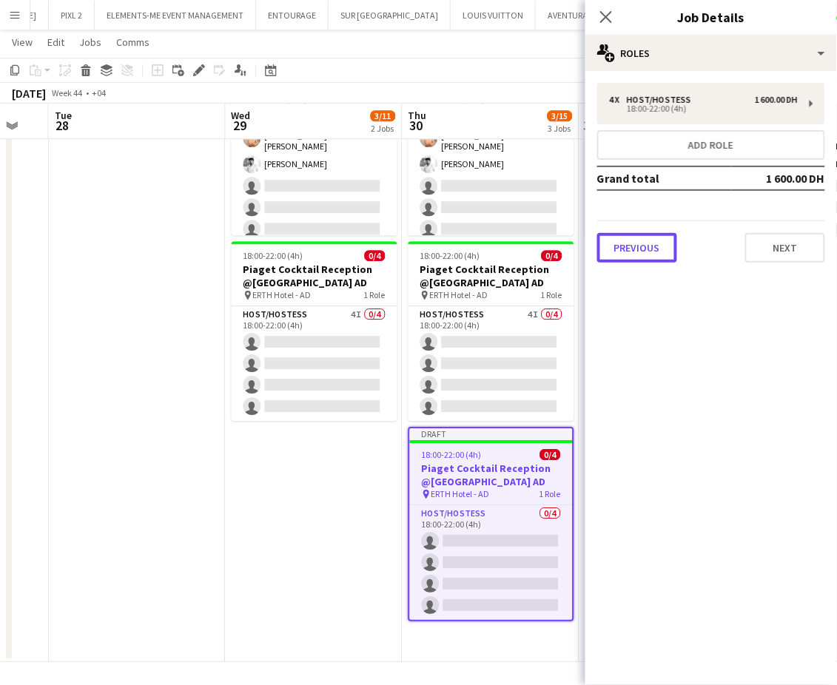
click at [622, 247] on button "Previous" at bounding box center [637, 248] width 80 height 30
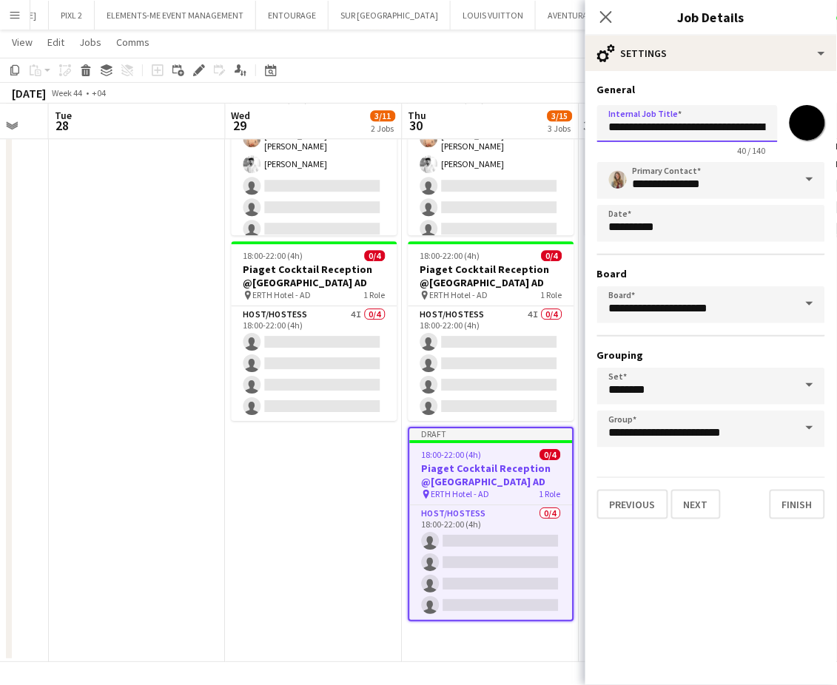
drag, startPoint x: 733, startPoint y: 126, endPoint x: 647, endPoint y: 134, distance: 85.5
click at [647, 134] on input "**********" at bounding box center [687, 123] width 181 height 37
type input "**********"
click at [707, 507] on button "Next" at bounding box center [696, 505] width 50 height 30
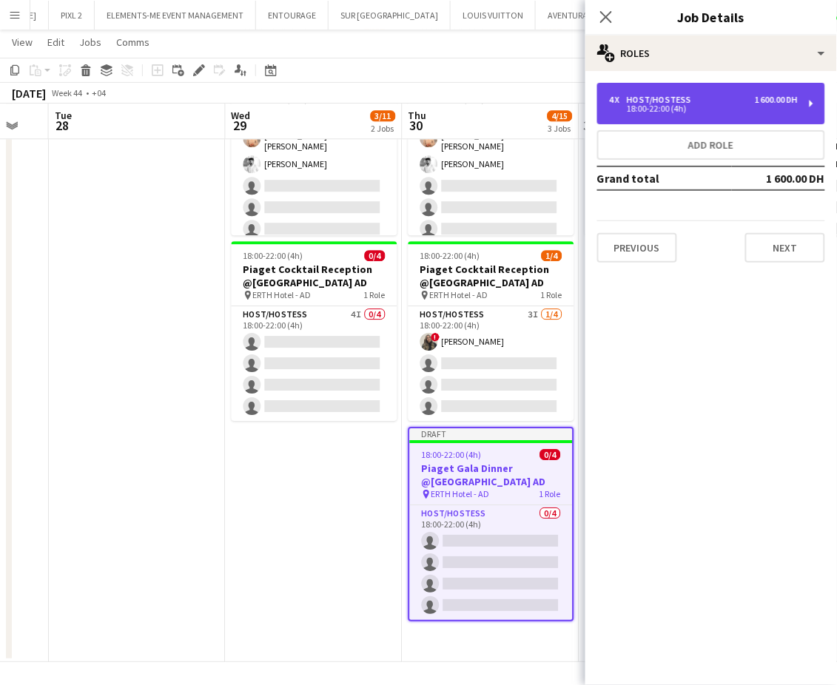
click at [735, 107] on div "18:00-22:00 (4h)" at bounding box center [703, 108] width 189 height 7
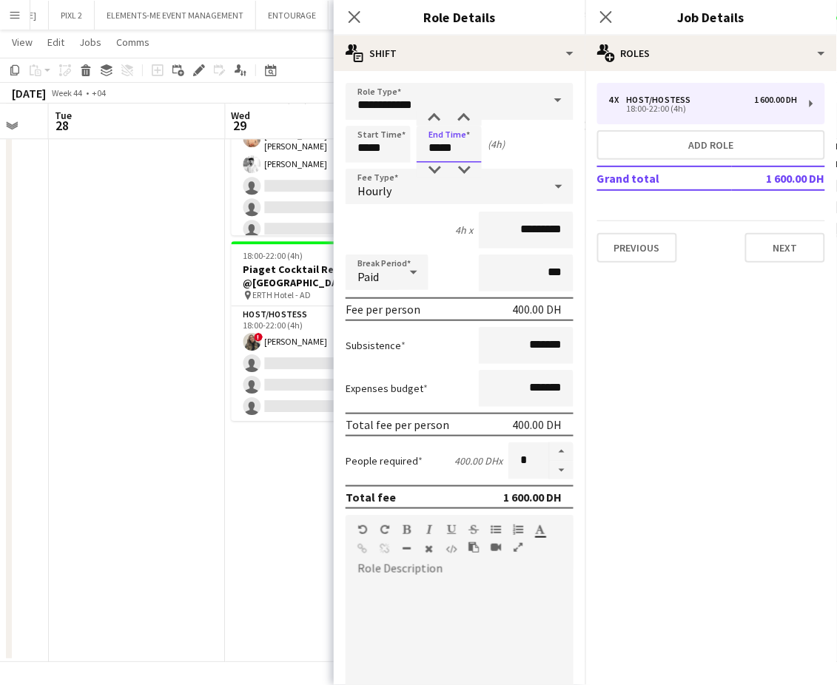
drag, startPoint x: 440, startPoint y: 152, endPoint x: 428, endPoint y: 152, distance: 11.9
click at [428, 152] on input "*****" at bounding box center [449, 144] width 65 height 37
type input "*****"
drag, startPoint x: 513, startPoint y: 221, endPoint x: 462, endPoint y: 226, distance: 51.4
click at [462, 226] on div "6h x *********" at bounding box center [460, 230] width 228 height 37
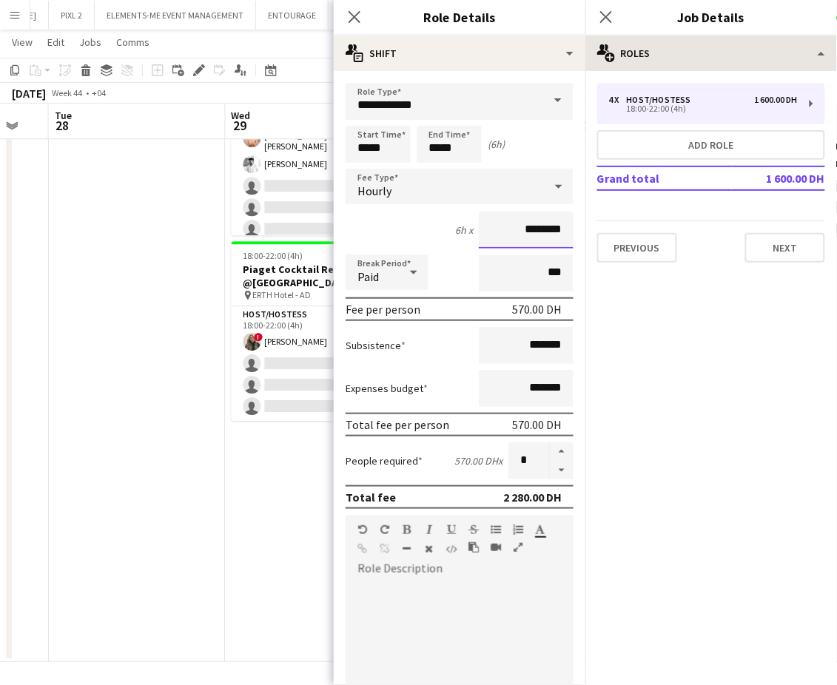
type input "********"
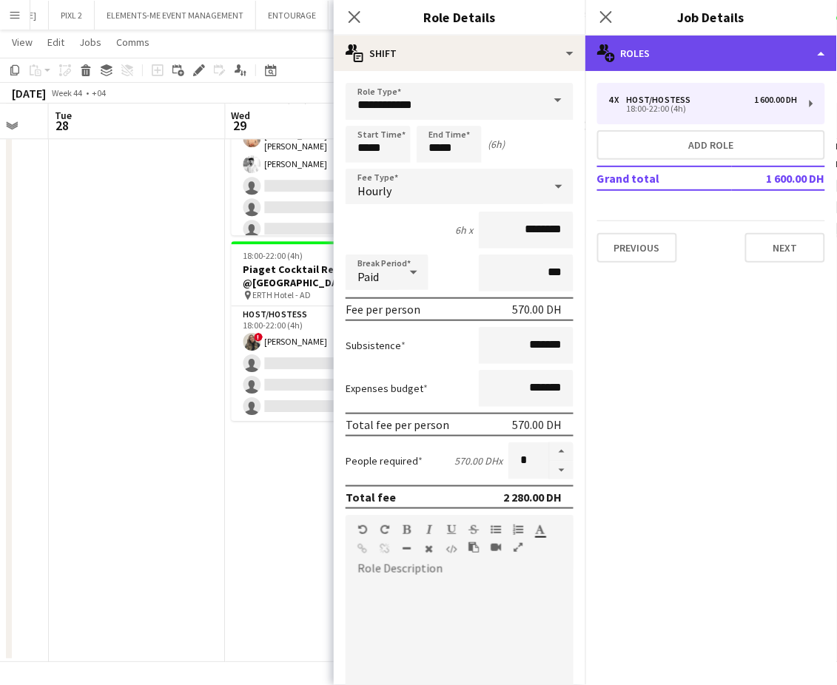
click at [821, 40] on div "multiple-users-add Roles" at bounding box center [711, 54] width 252 height 36
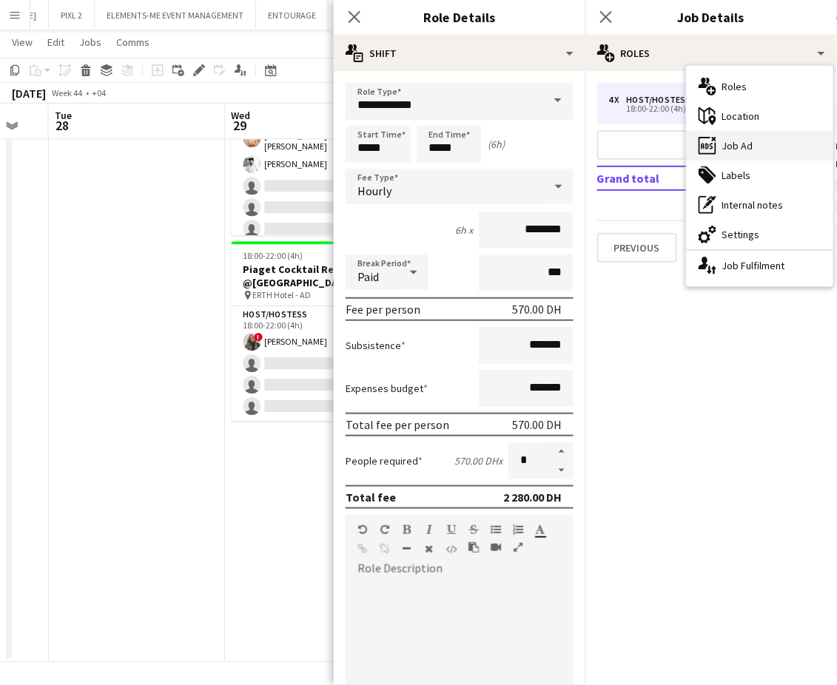
click at [736, 144] on div "ads-window Job Ad" at bounding box center [760, 146] width 147 height 30
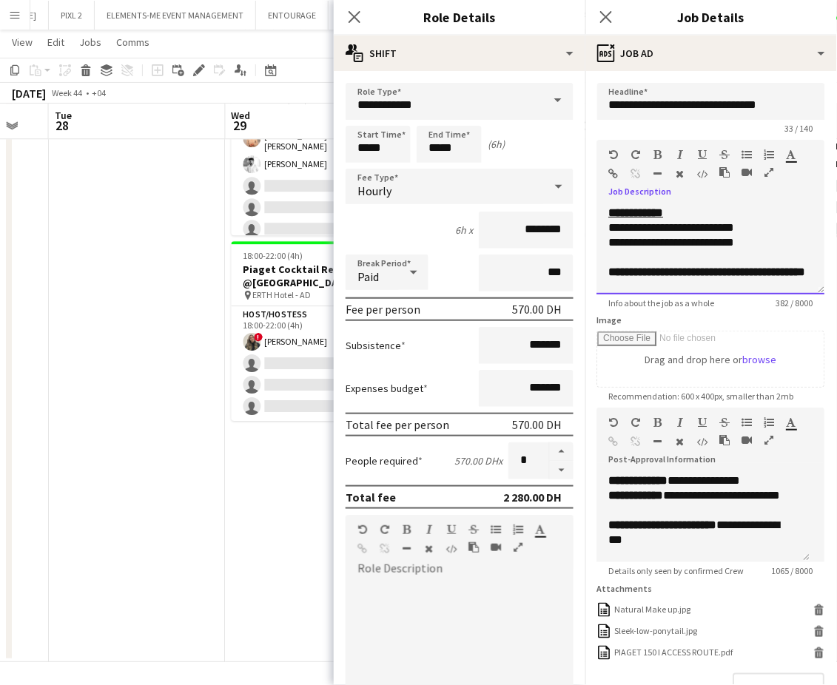
drag, startPoint x: 759, startPoint y: 246, endPoint x: 607, endPoint y: 226, distance: 153.0
click at [607, 226] on div "**********" at bounding box center [711, 250] width 228 height 89
paste div
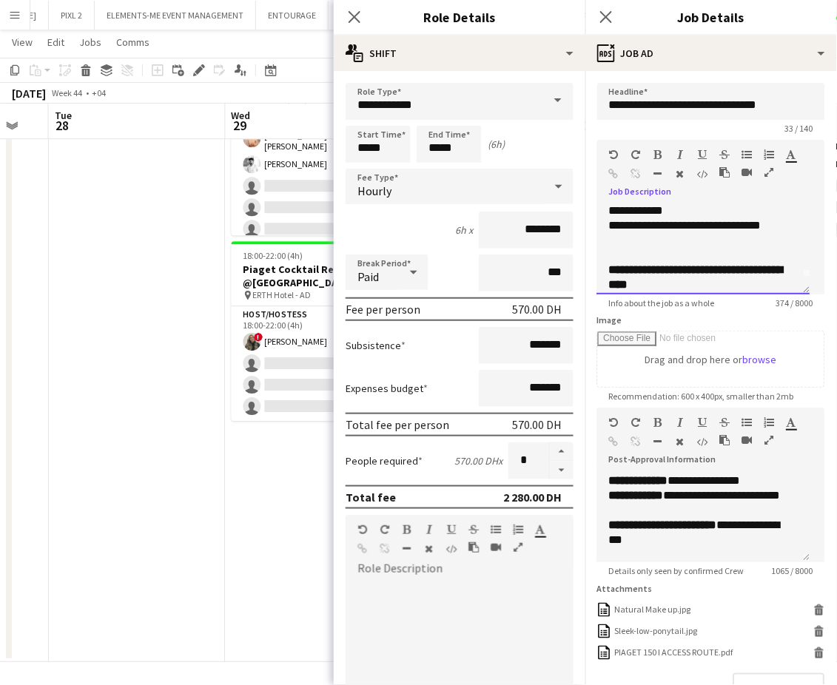
scroll to position [39, 0]
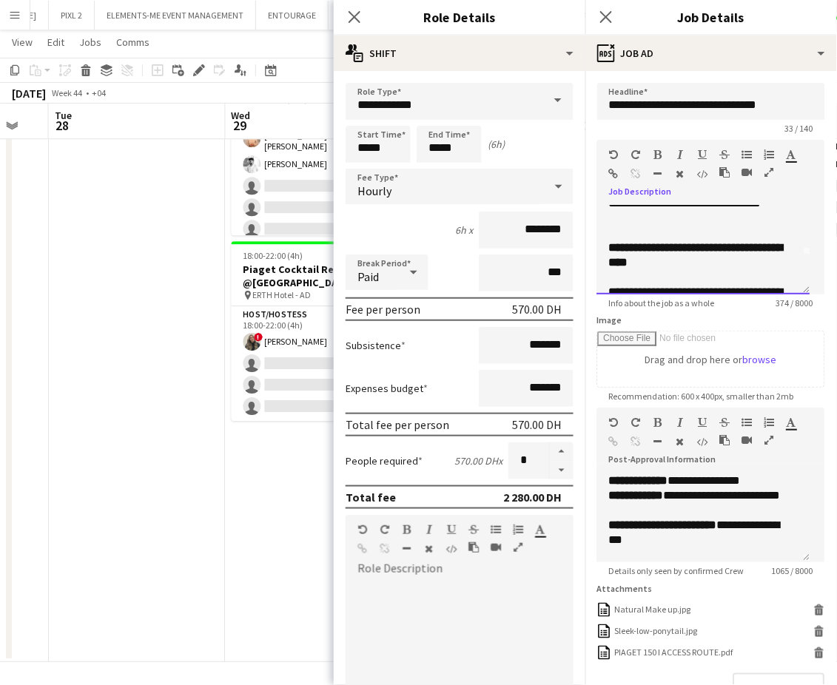
drag, startPoint x: 721, startPoint y: 275, endPoint x: 592, endPoint y: 250, distance: 131.2
click at [592, 250] on form "**********" at bounding box center [711, 429] width 252 height 692
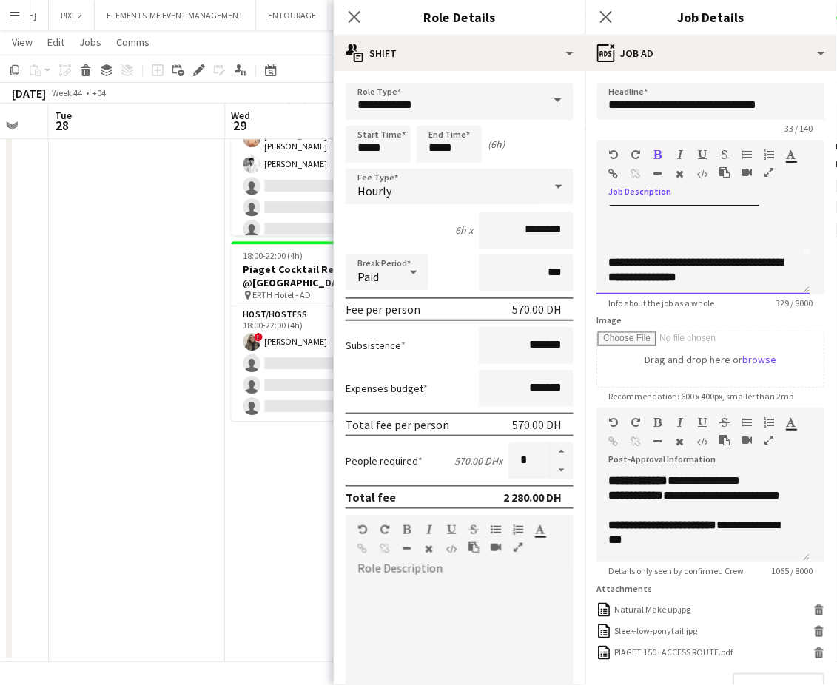
drag, startPoint x: 755, startPoint y: 274, endPoint x: 605, endPoint y: 258, distance: 151.7
click at [605, 258] on div "**********" at bounding box center [703, 250] width 213 height 89
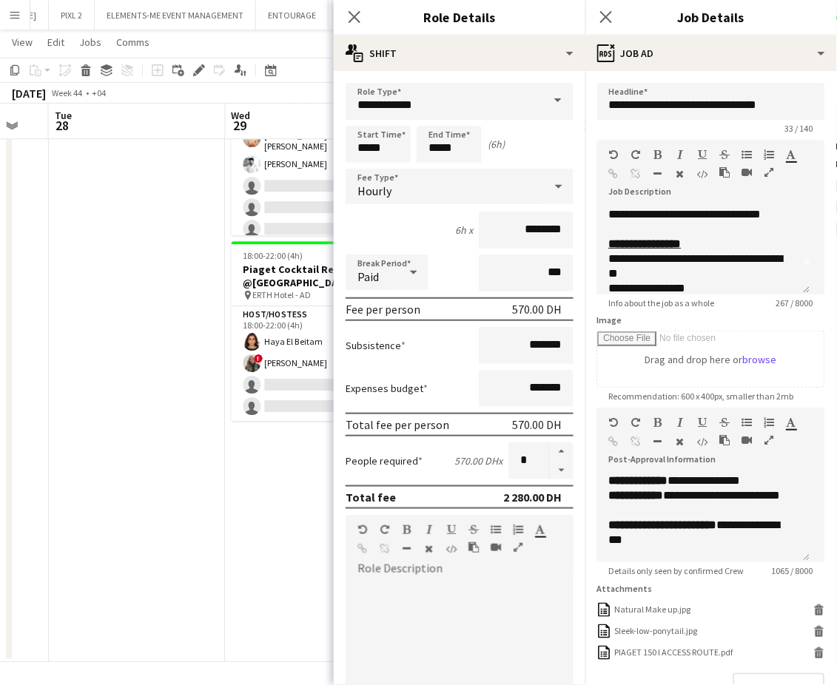
scroll to position [0, 481]
click at [196, 444] on app-date-cell at bounding box center [138, 336] width 177 height 652
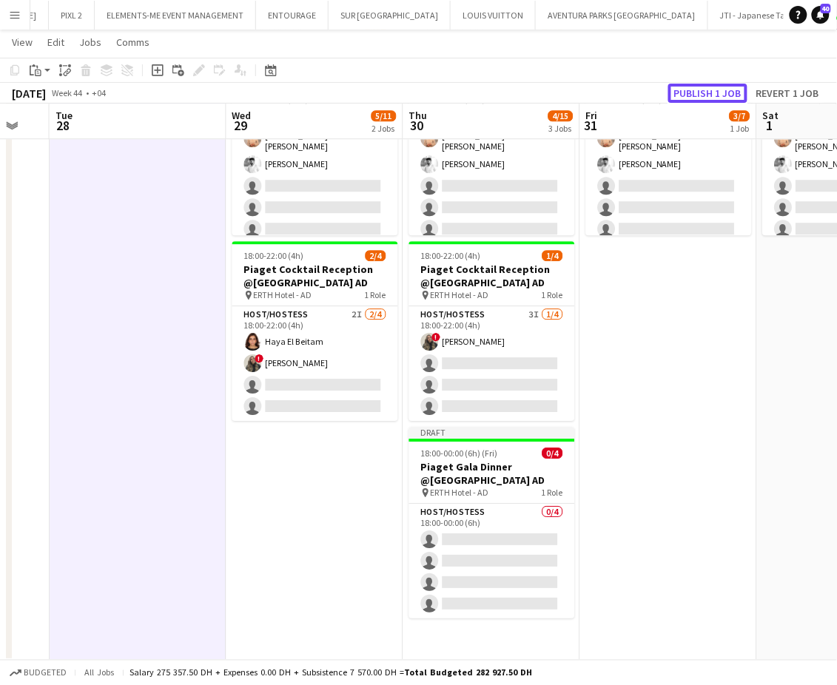
click at [701, 93] on button "Publish 1 job" at bounding box center [707, 93] width 79 height 19
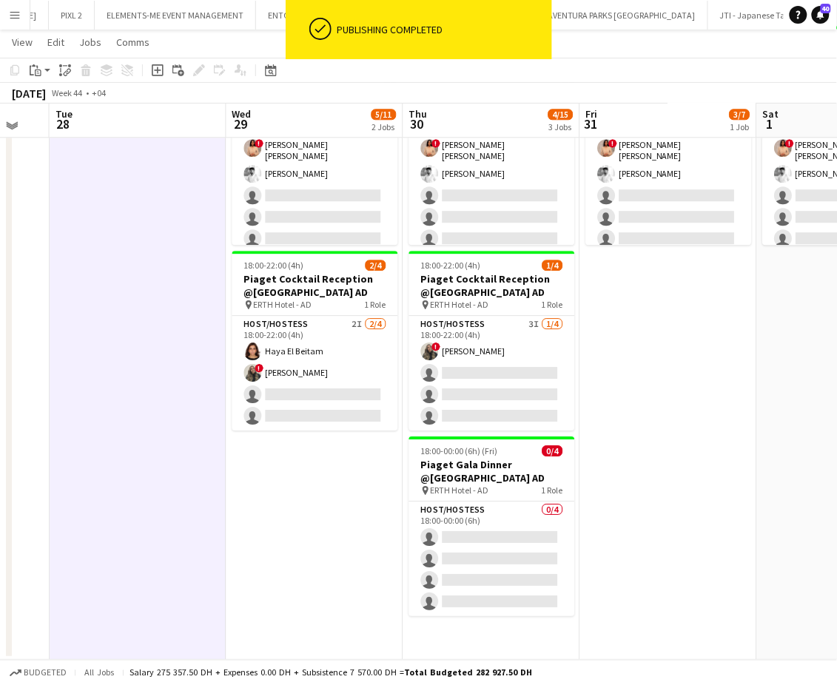
scroll to position [759, 0]
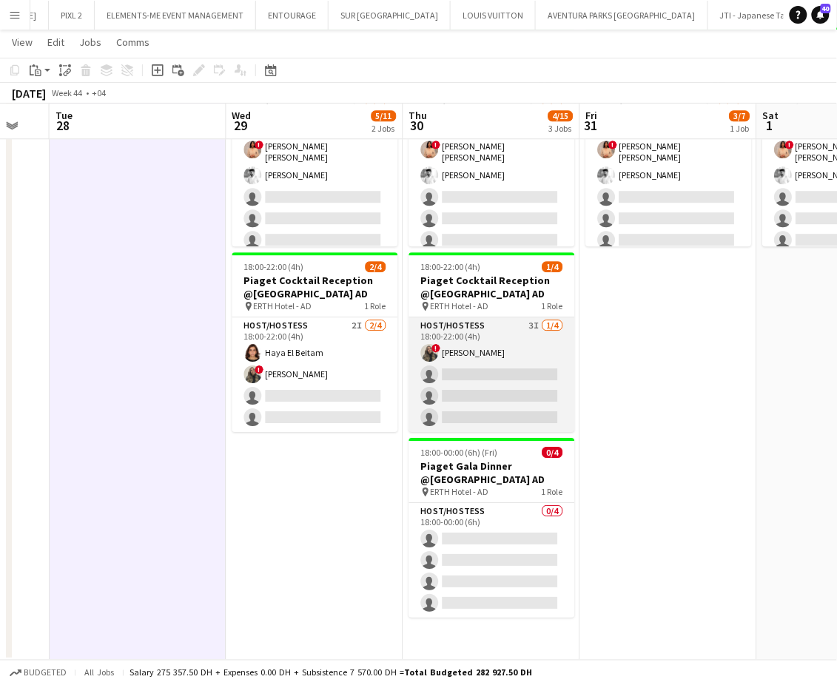
click at [460, 387] on app-card-role "Host/Hostess 3I [DATE] 18:00-22:00 (4h) ! [PERSON_NAME] single-neutral-actions …" at bounding box center [492, 374] width 166 height 115
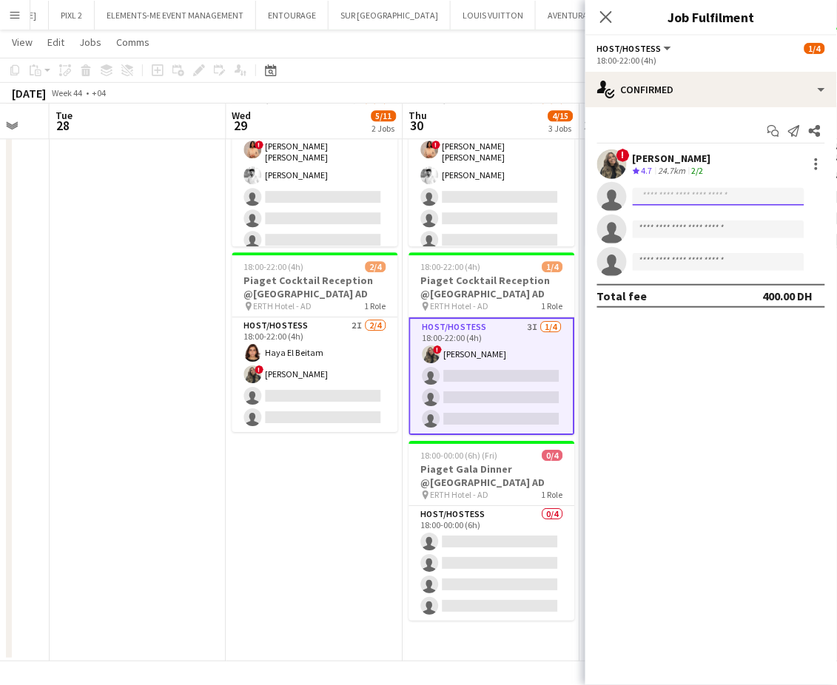
click at [676, 195] on input at bounding box center [719, 197] width 172 height 18
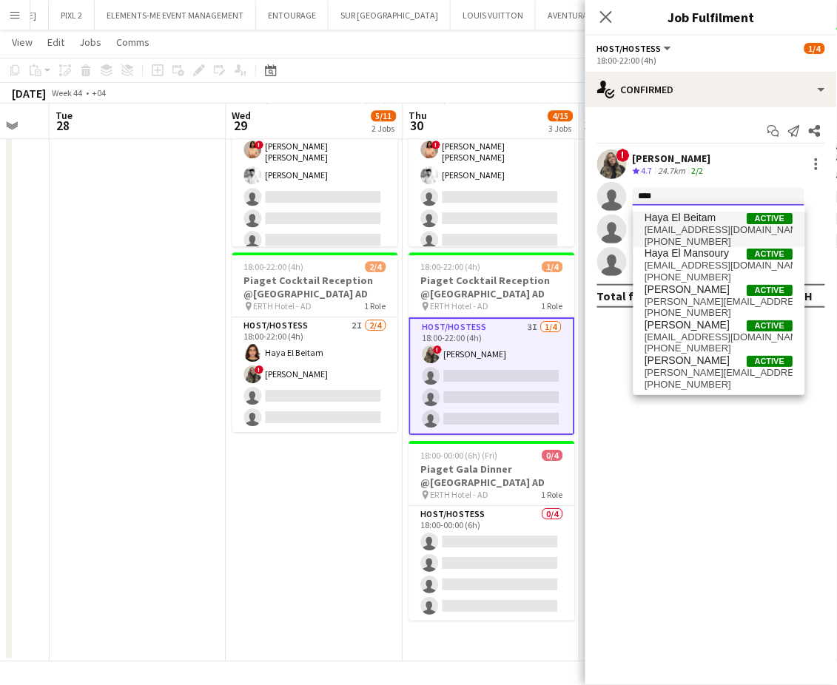
type input "****"
drag, startPoint x: 689, startPoint y: 221, endPoint x: 742, endPoint y: 229, distance: 53.9
click at [688, 221] on span "Haya El Beitam" at bounding box center [680, 218] width 71 height 13
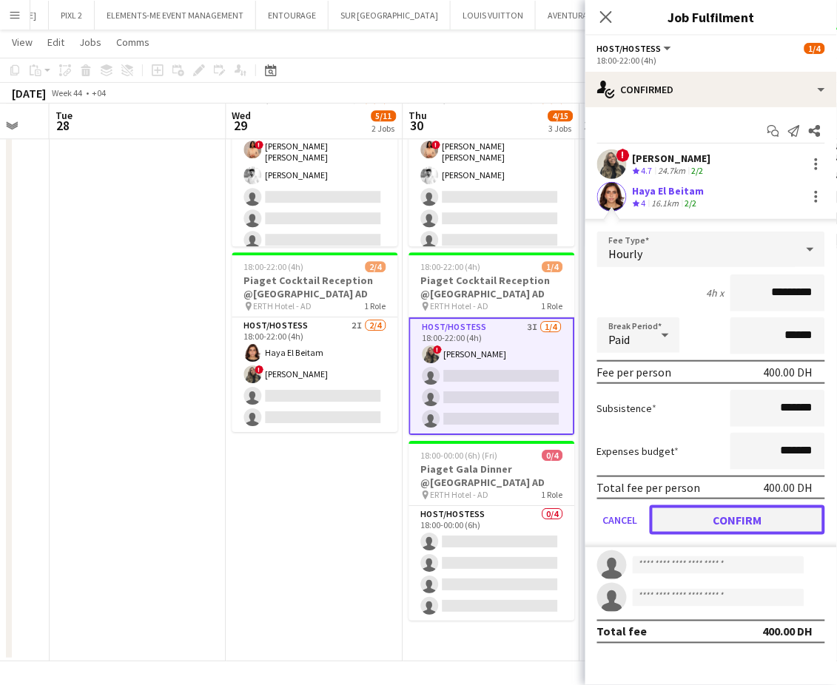
click at [702, 521] on button "Confirm" at bounding box center [737, 520] width 175 height 30
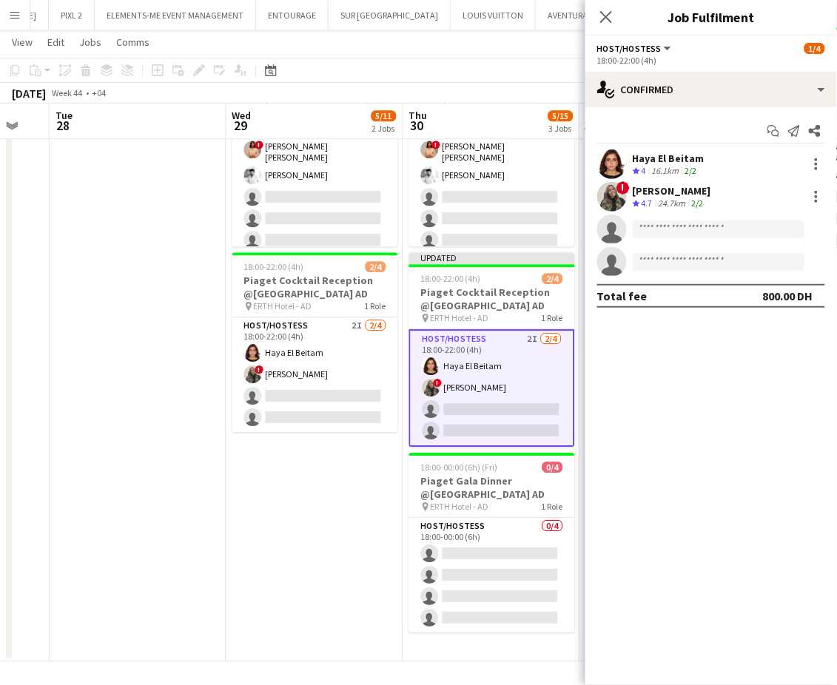
click at [358, 505] on app-date-cell "11:00-23:00 (12h) 3/7 Piaget Exhibition @[GEOGRAPHIC_DATA] AD pin ERTH Hotel - …" at bounding box center [314, 341] width 177 height 640
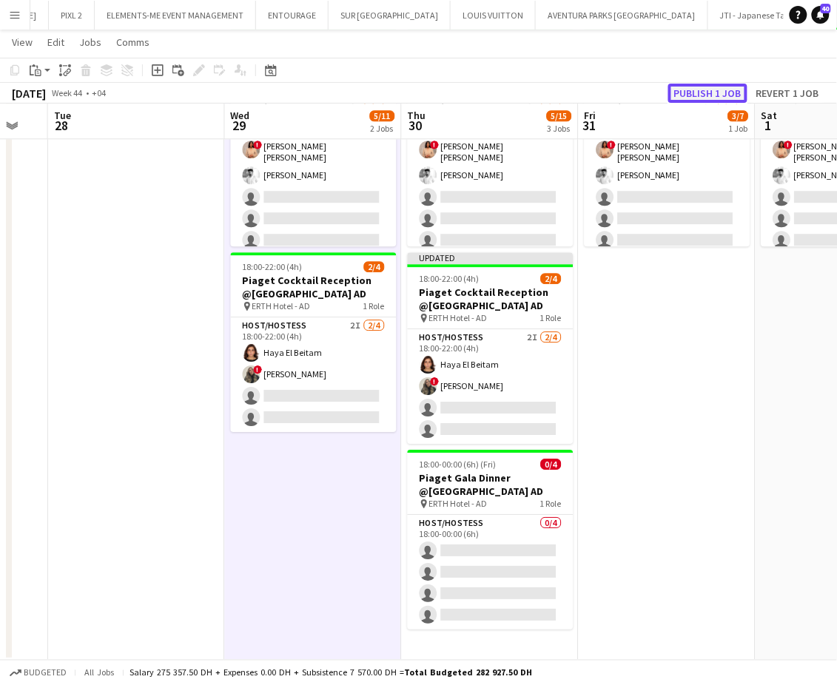
click at [701, 90] on button "Publish 1 job" at bounding box center [707, 93] width 79 height 19
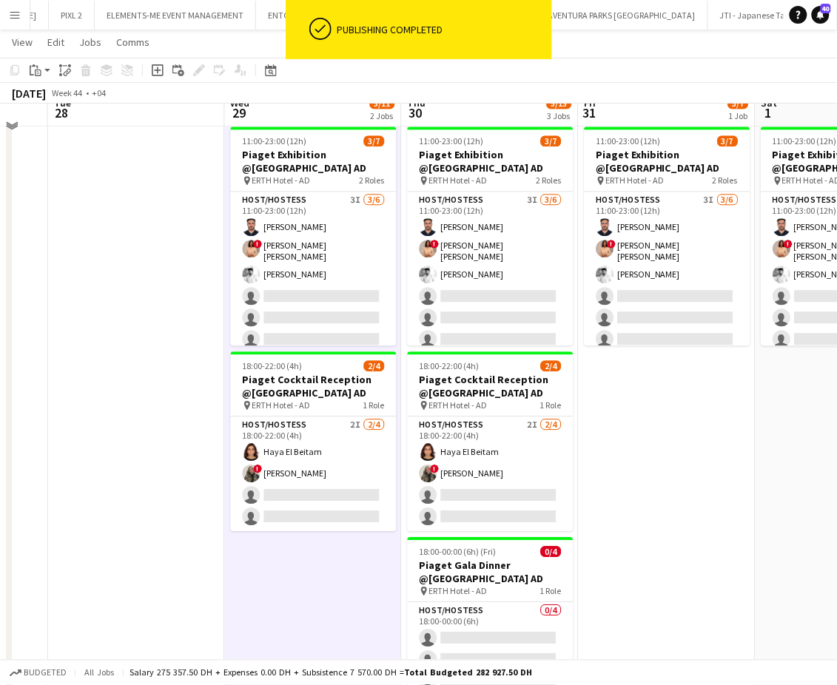
scroll to position [562, 0]
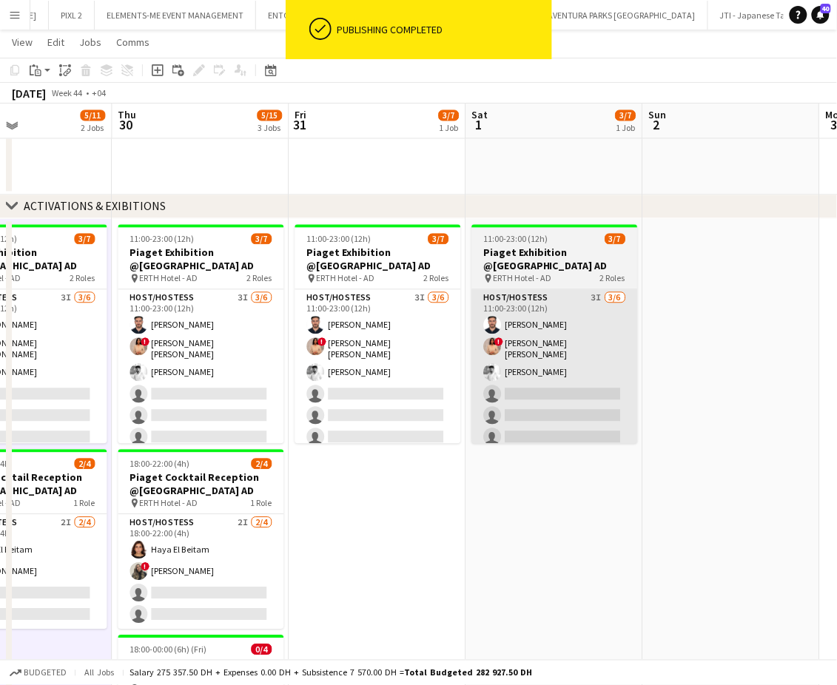
drag, startPoint x: 519, startPoint y: 360, endPoint x: 494, endPoint y: 355, distance: 25.7
click at [496, 357] on app-calendar-viewport "Sun 26 Mon 27 Tue 28 Wed 29 5/11 2 Jobs Thu 30 5/15 3 Jobs Fri 31 3/7 1 Job Sat…" at bounding box center [418, 177] width 837 height 1363
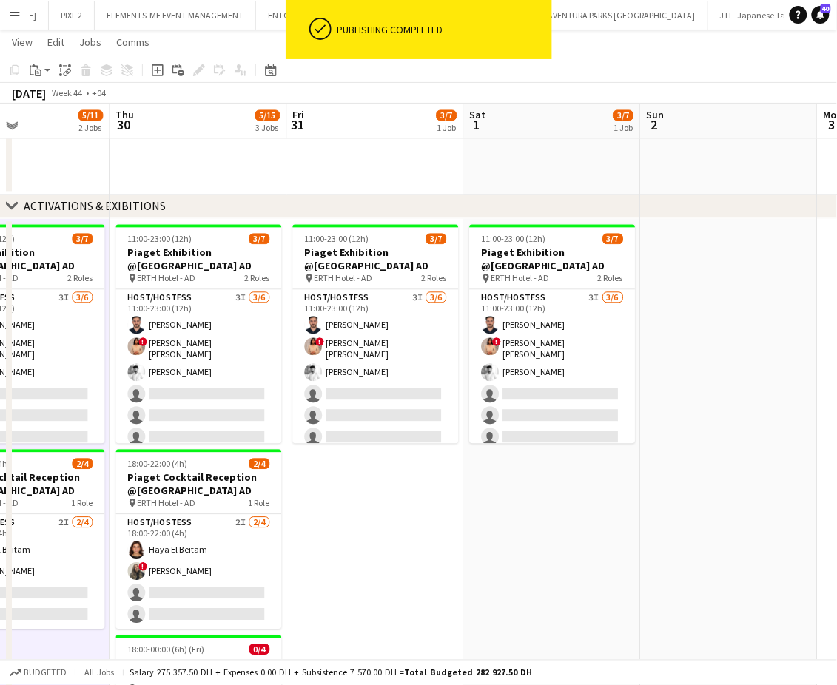
drag, startPoint x: 397, startPoint y: 349, endPoint x: 590, endPoint y: 312, distance: 195.8
click at [590, 312] on app-calendar-viewport "Sun 26 Mon 27 Tue 28 Wed 29 5/11 2 Jobs Thu 30 5/15 3 Jobs Fri 31 3/7 1 Job Sat…" at bounding box center [418, 177] width 837 height 1363
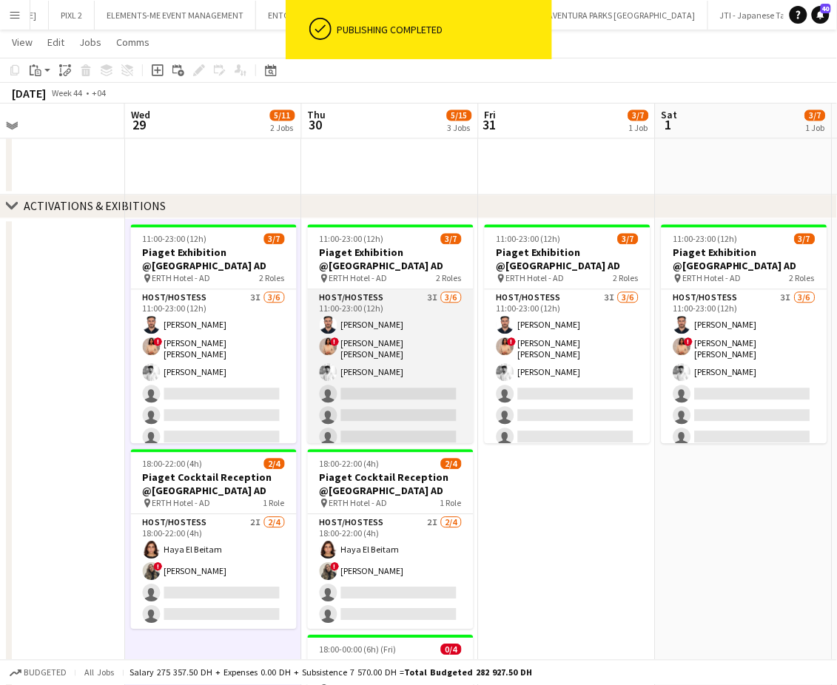
drag, startPoint x: 503, startPoint y: 332, endPoint x: 590, endPoint y: 332, distance: 86.6
click at [592, 329] on app-calendar-viewport "Sun 26 Mon 27 Tue 28 Wed 29 5/11 2 Jobs Thu 30 5/15 3 Jobs Fri 31 3/7 1 Job Sat…" at bounding box center [418, 177] width 837 height 1363
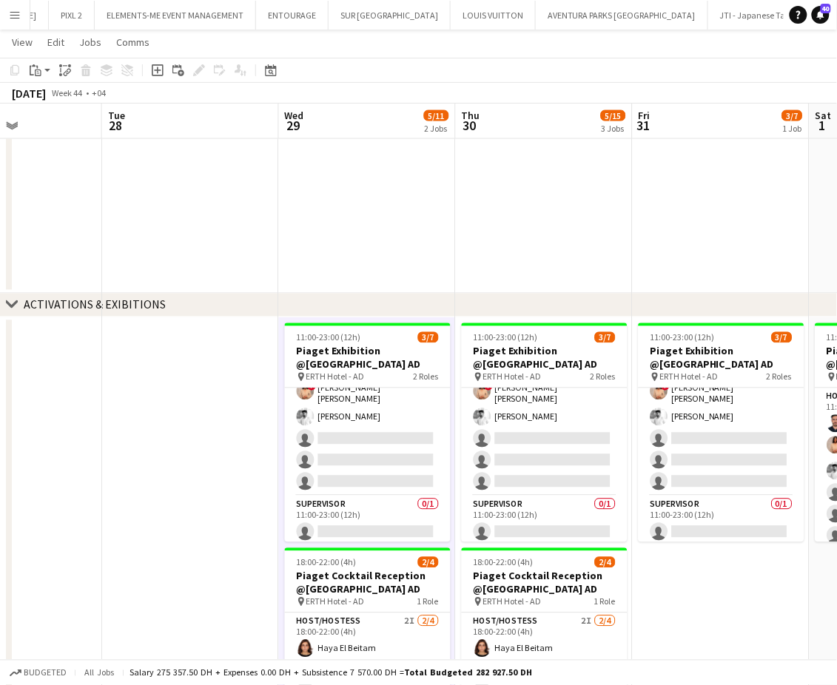
scroll to position [0, 494]
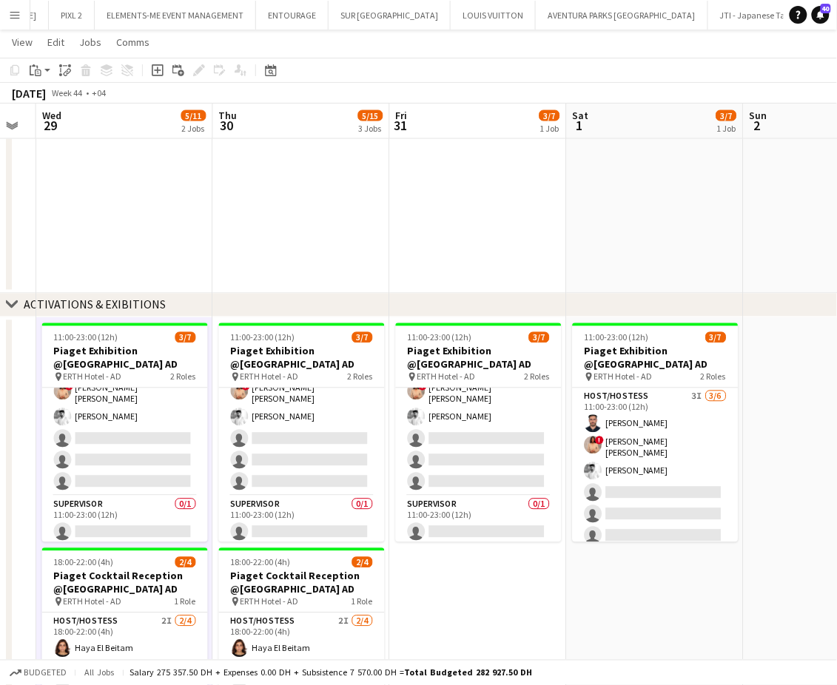
drag, startPoint x: 620, startPoint y: 468, endPoint x: 498, endPoint y: 468, distance: 122.1
click at [498, 468] on app-calendar-viewport "Sun 26 Mon 27 Tue 28 Wed 29 5/11 2 Jobs Thu 30 5/15 3 Jobs Fri 31 3/7 1 Job Sat…" at bounding box center [418, 276] width 837 height 1363
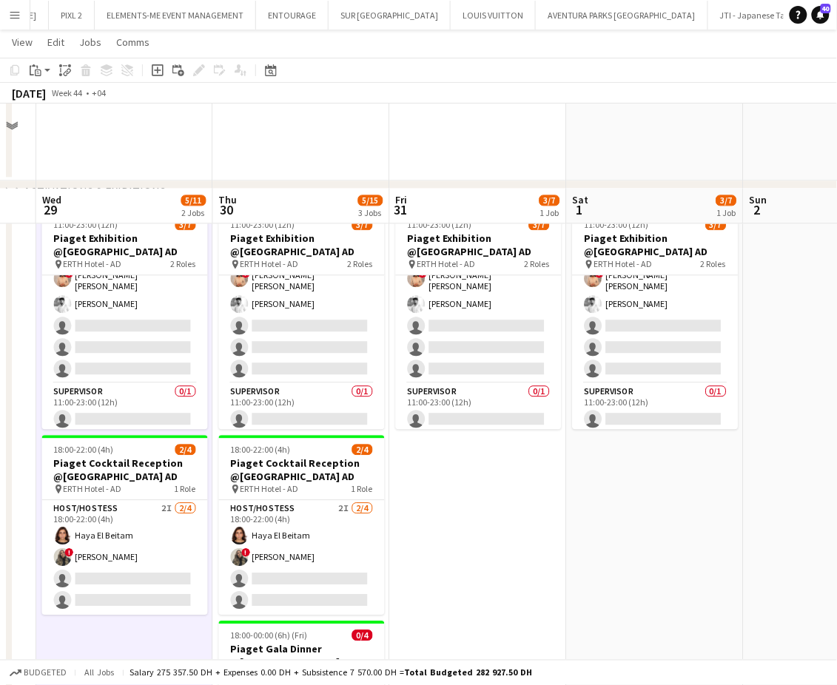
scroll to position [660, 0]
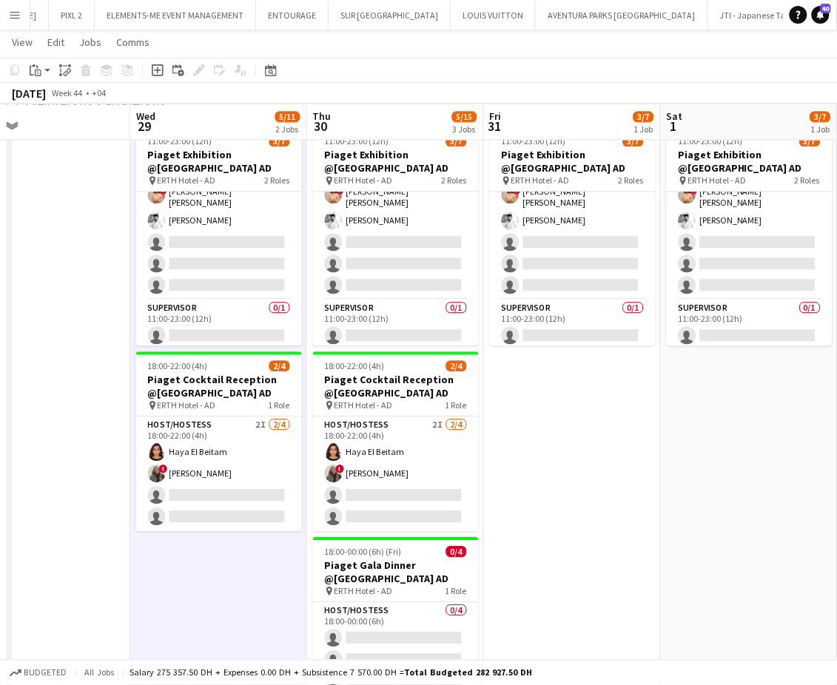
click at [691, 414] on app-calendar-viewport "Sun 26 Mon 27 Tue 28 Wed 29 5/11 2 Jobs Thu 30 5/15 3 Jobs Fri 31 3/7 1 Job Sat…" at bounding box center [418, 79] width 837 height 1363
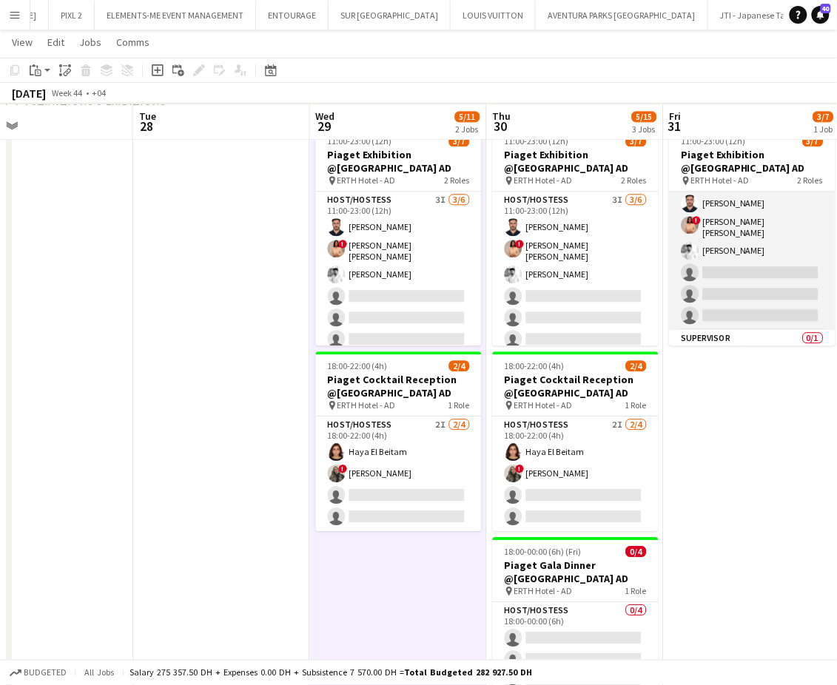
scroll to position [0, 0]
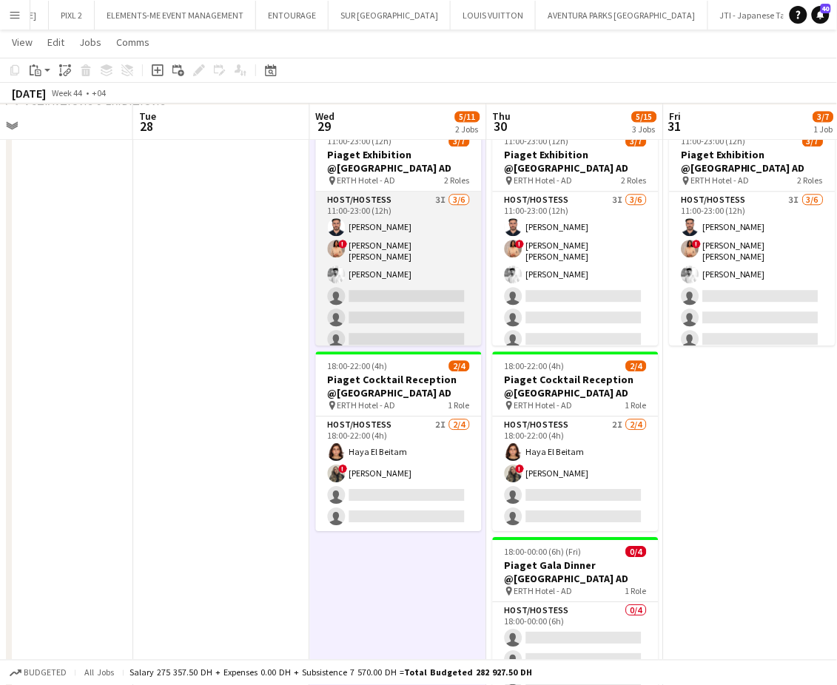
click at [410, 209] on app-card-role "Host/Hostess 3I [DATE] 11:00-23:00 (12h) [PERSON_NAME] ! [PERSON_NAME] [PERSON_…" at bounding box center [399, 273] width 166 height 162
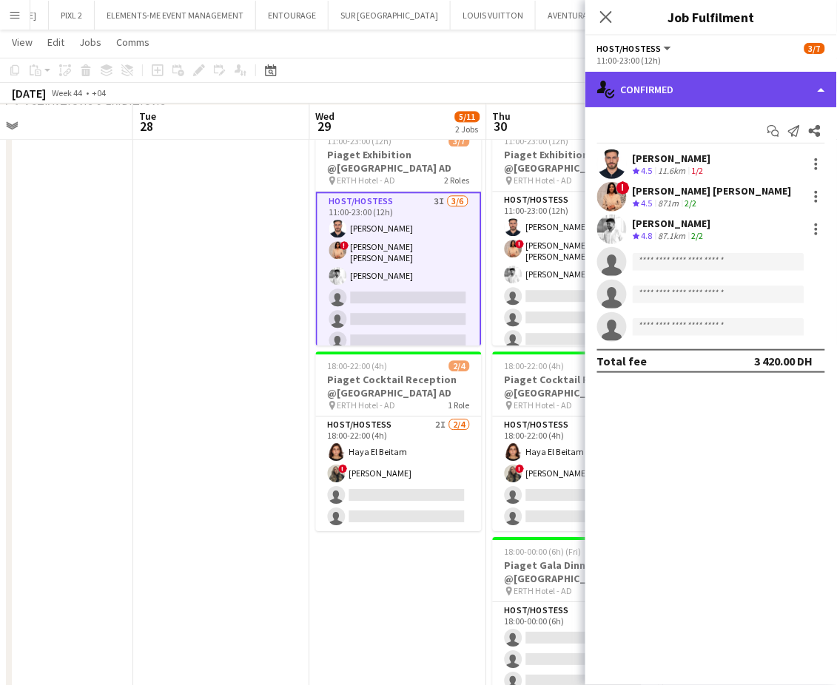
click at [805, 92] on div "single-neutral-actions-check-2 Confirmed" at bounding box center [711, 90] width 252 height 36
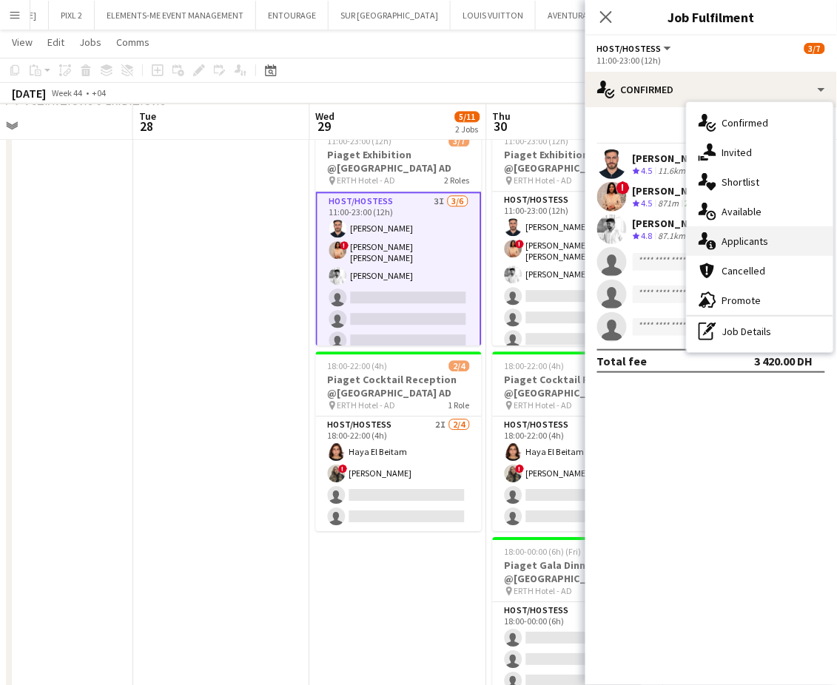
click at [755, 237] on div "single-neutral-actions-information Applicants" at bounding box center [760, 241] width 147 height 30
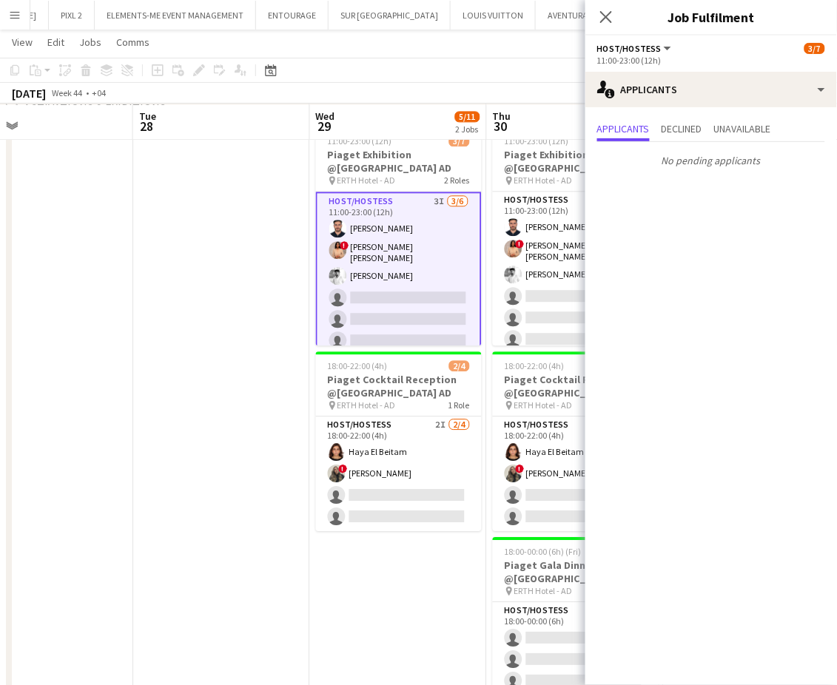
click at [175, 339] on app-date-cell at bounding box center [221, 441] width 177 height 640
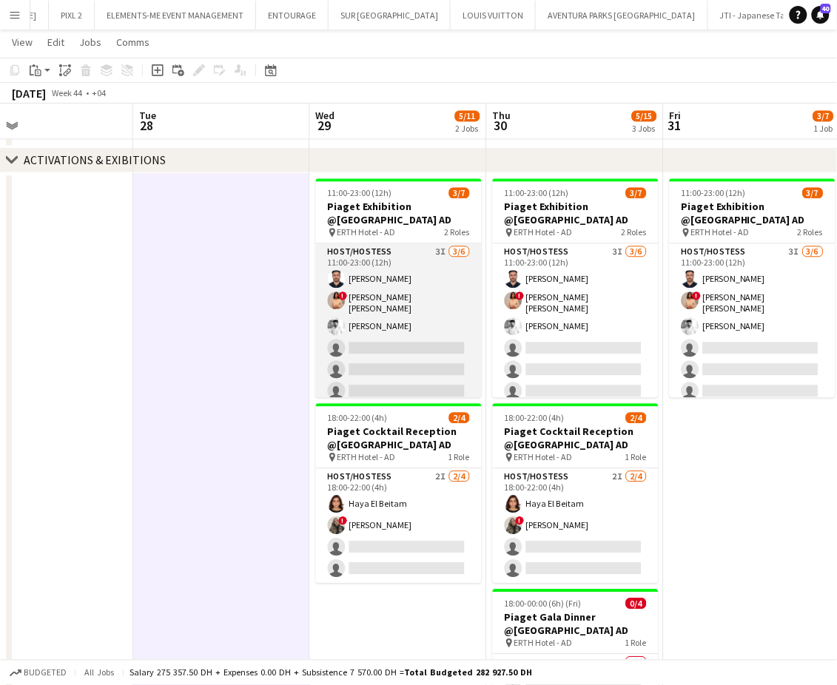
scroll to position [562, 0]
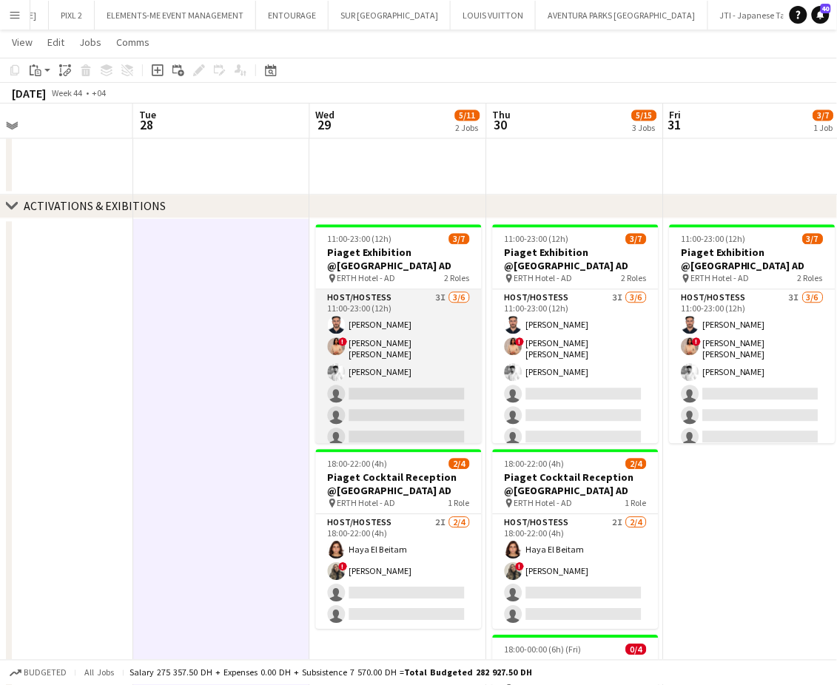
click at [397, 345] on app-card-role "Host/Hostess 3I [DATE] 11:00-23:00 (12h) [PERSON_NAME] ! [PERSON_NAME] [PERSON_…" at bounding box center [399, 371] width 166 height 162
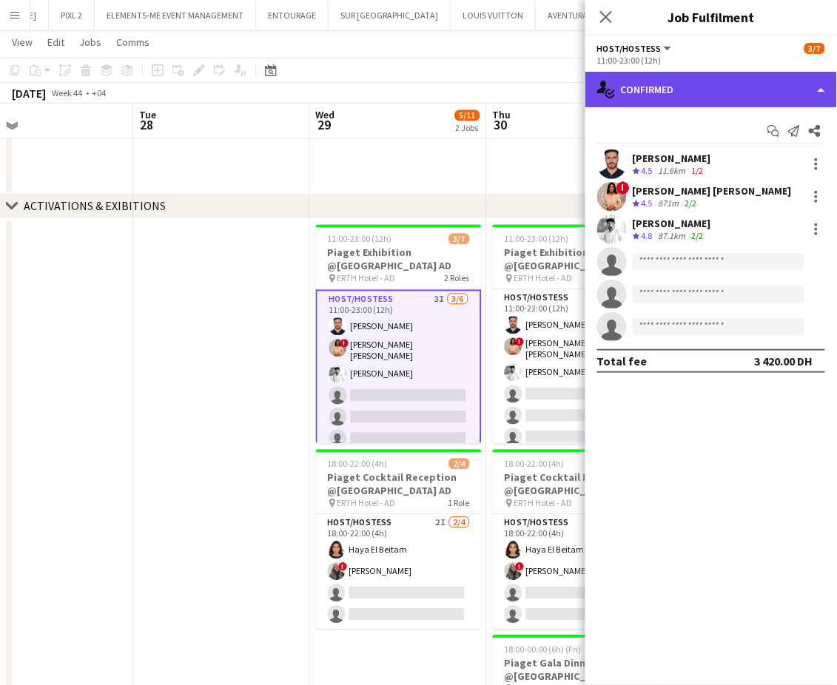
click at [801, 84] on div "single-neutral-actions-check-2 Confirmed" at bounding box center [711, 90] width 252 height 36
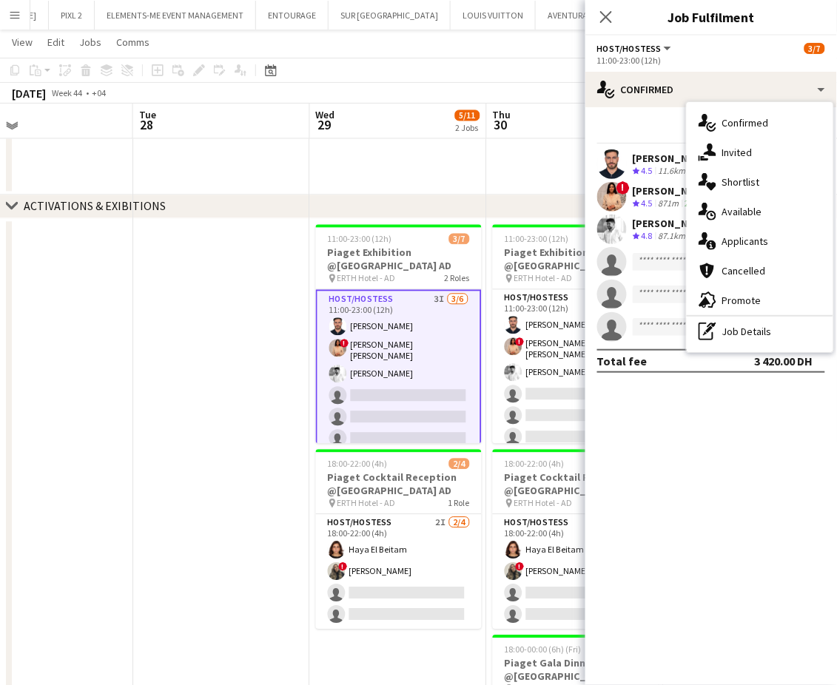
click at [748, 329] on div "pen-write Job Details" at bounding box center [760, 332] width 147 height 30
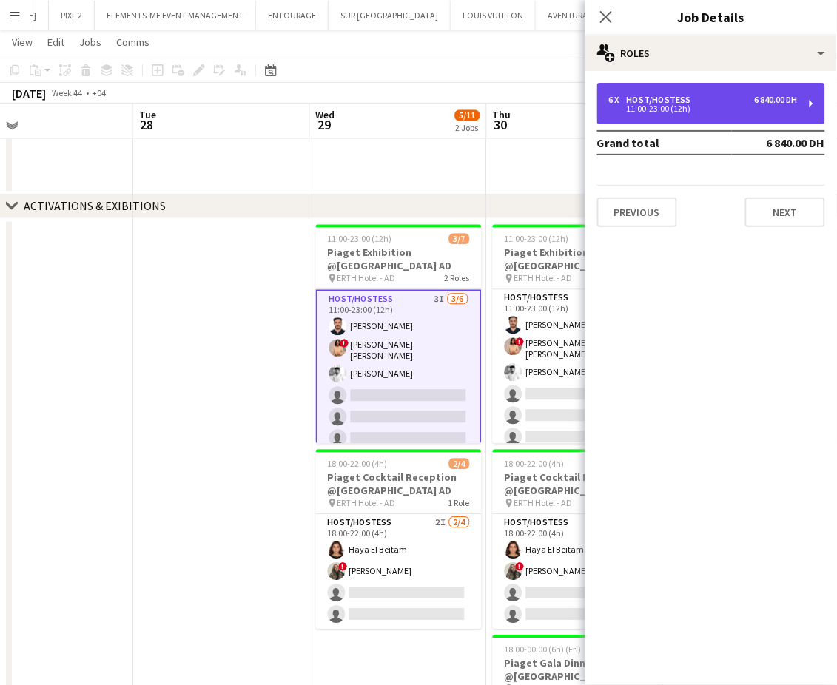
click at [656, 98] on div "Host/Hostess" at bounding box center [662, 100] width 70 height 10
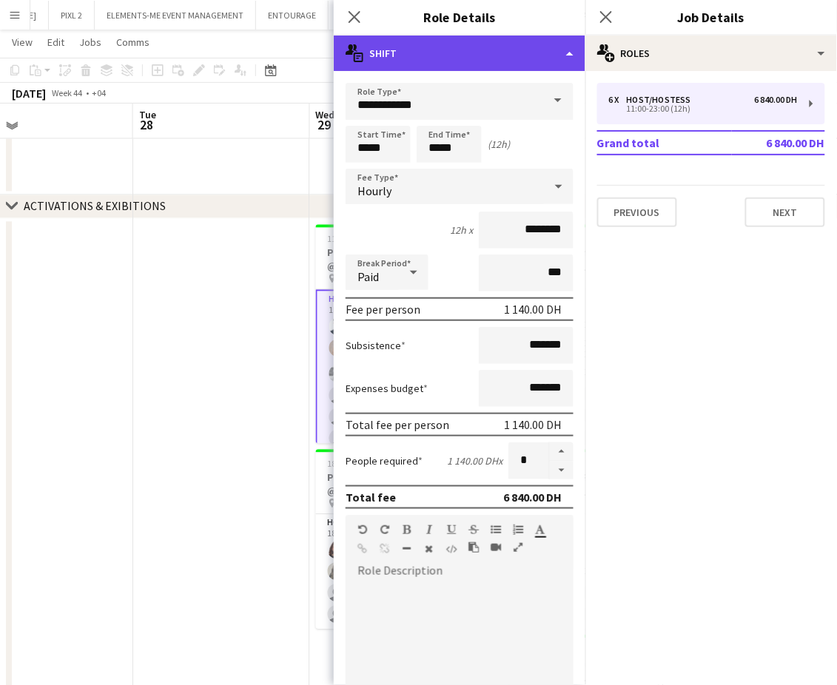
click at [553, 46] on div "multiple-actions-text Shift" at bounding box center [460, 54] width 252 height 36
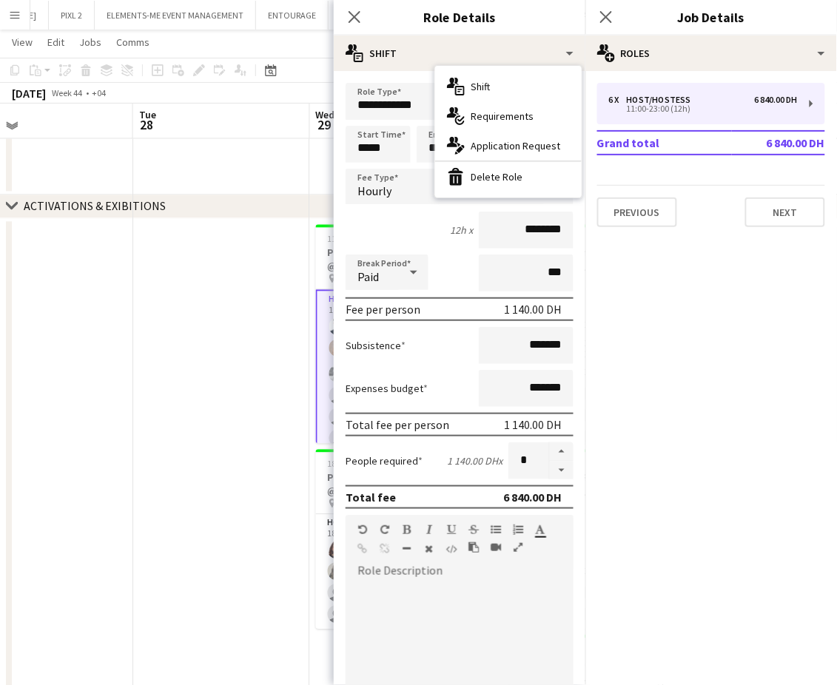
click at [494, 117] on div "multiple-actions-check-2 Requirements" at bounding box center [508, 116] width 147 height 30
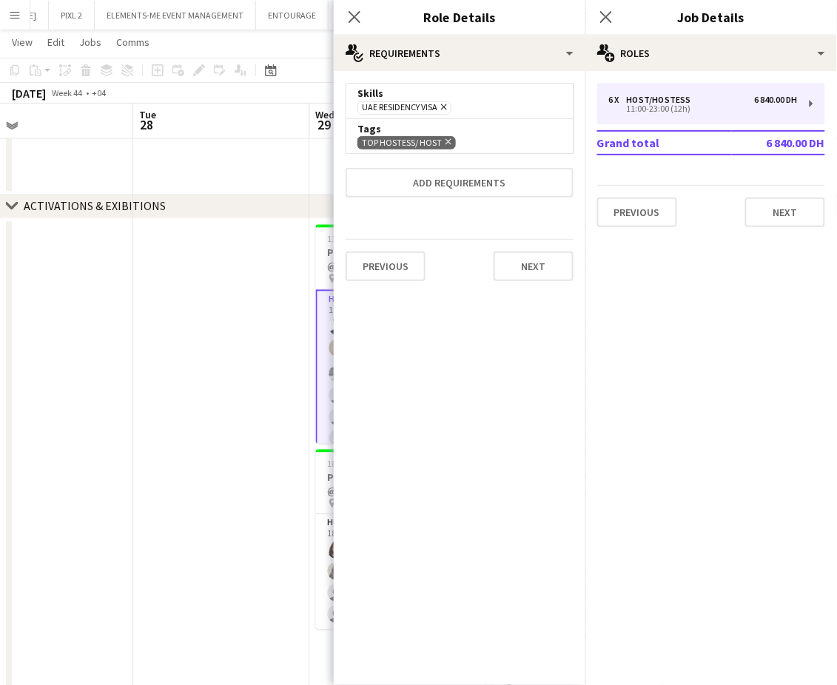
click at [255, 273] on app-date-cell at bounding box center [221, 539] width 177 height 640
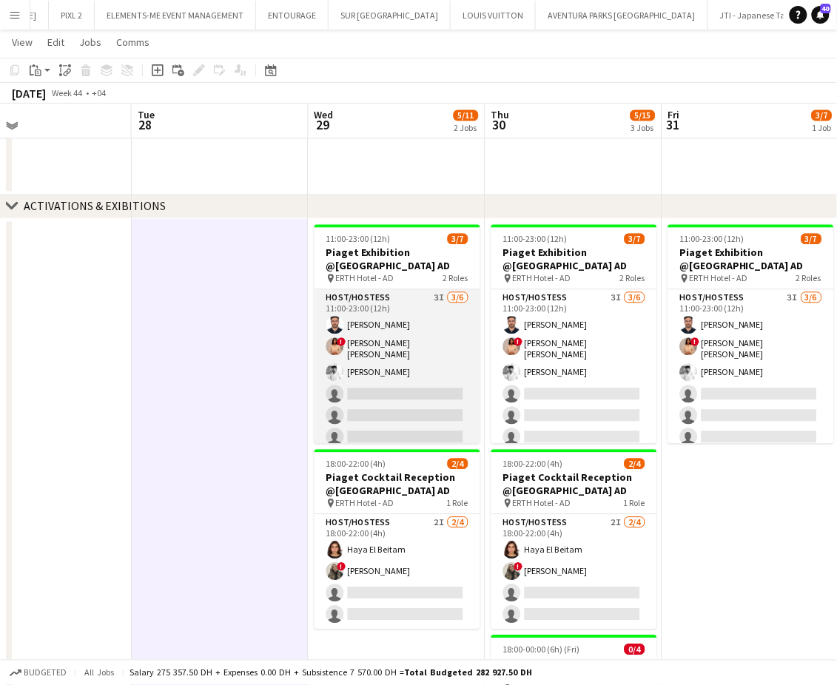
click at [383, 352] on app-card-role "Host/Hostess 3I [DATE] 11:00-23:00 (12h) [PERSON_NAME] ! [PERSON_NAME] [PERSON_…" at bounding box center [397, 371] width 166 height 162
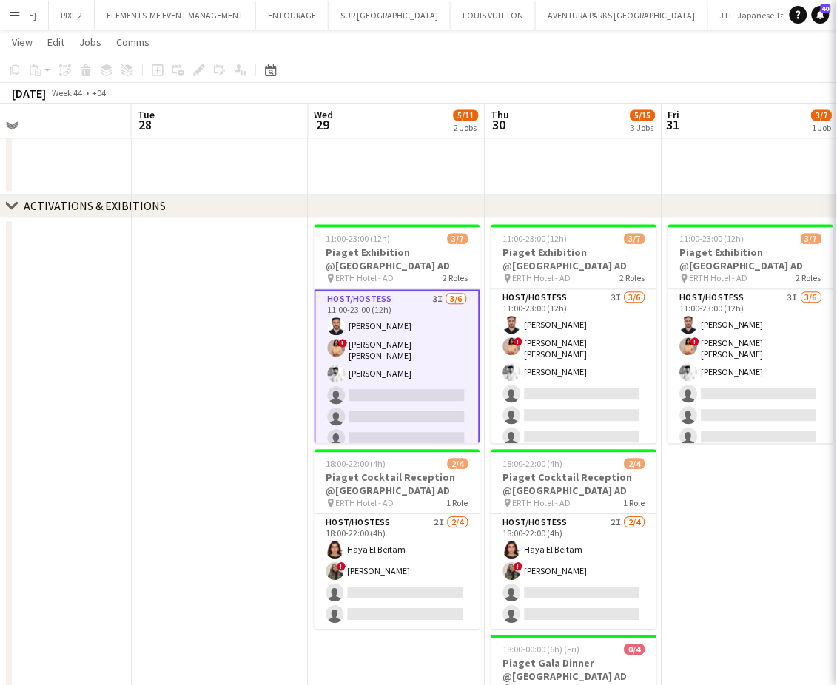
scroll to position [0, 400]
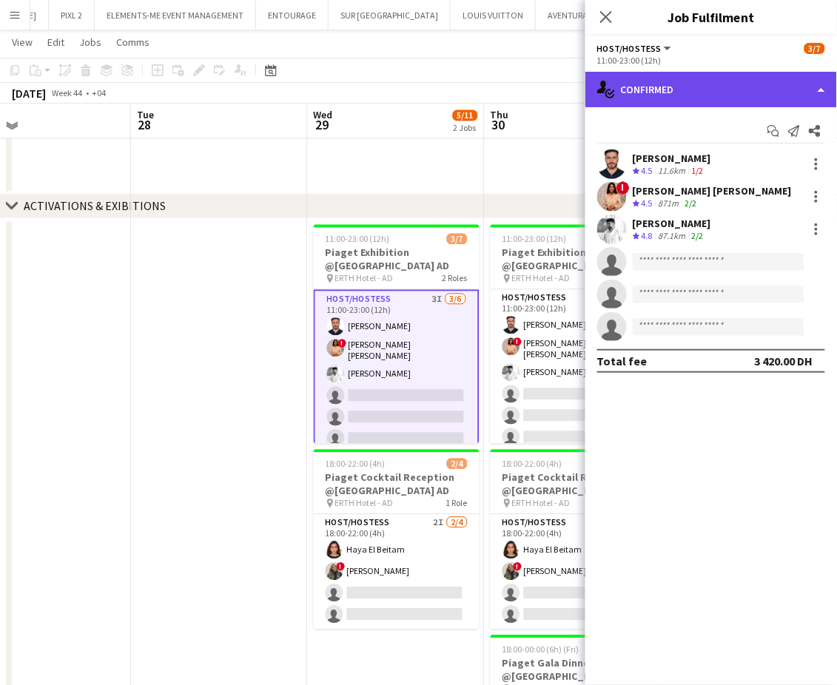
click at [770, 78] on div "single-neutral-actions-check-2 Confirmed" at bounding box center [711, 90] width 252 height 36
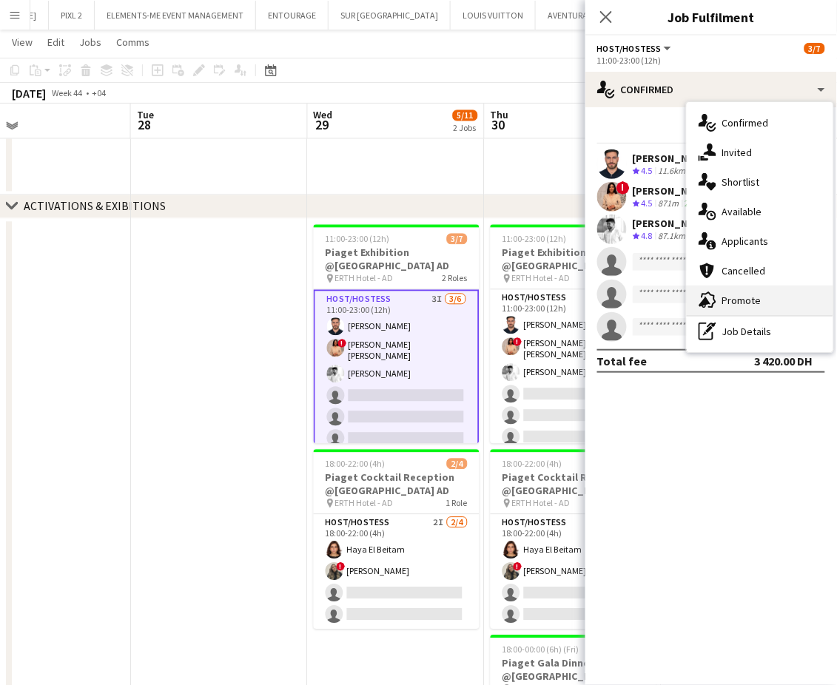
click at [744, 297] on div "advertising-megaphone Promote" at bounding box center [760, 301] width 147 height 30
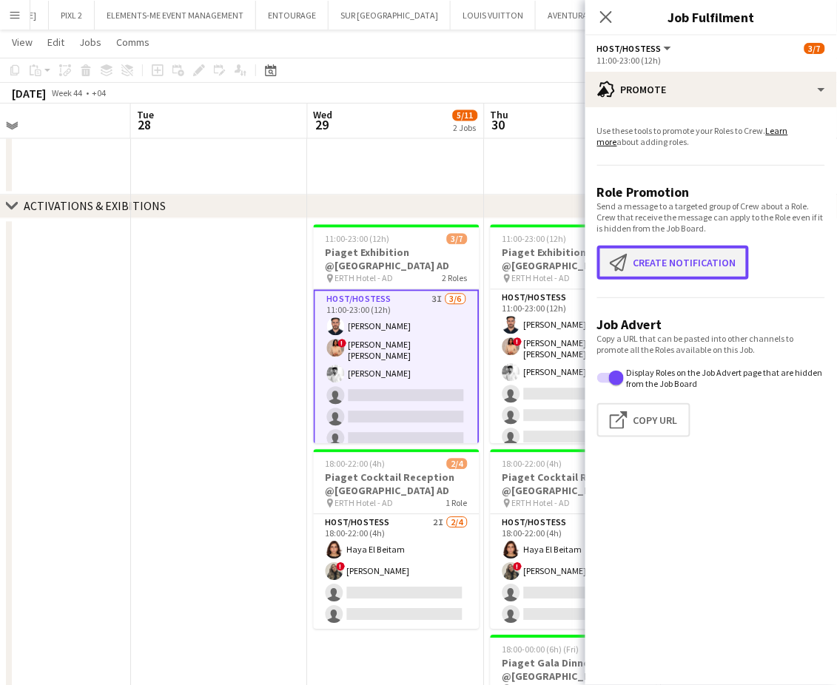
drag, startPoint x: 649, startPoint y: 260, endPoint x: 660, endPoint y: 247, distance: 16.8
click at [648, 260] on button "Create notification Create notification" at bounding box center [673, 263] width 152 height 34
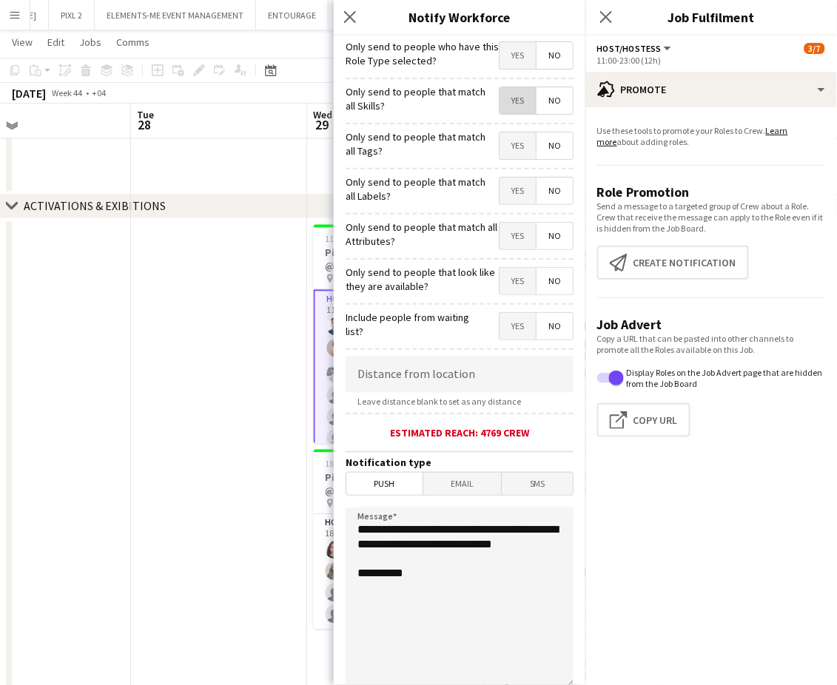
click at [503, 102] on span "Yes" at bounding box center [517, 100] width 36 height 27
click at [502, 142] on span "Yes" at bounding box center [517, 145] width 36 height 27
click at [501, 190] on span "Yes" at bounding box center [517, 191] width 36 height 27
click at [504, 231] on span "Yes" at bounding box center [517, 236] width 36 height 27
click at [502, 273] on span "Yes" at bounding box center [517, 281] width 36 height 27
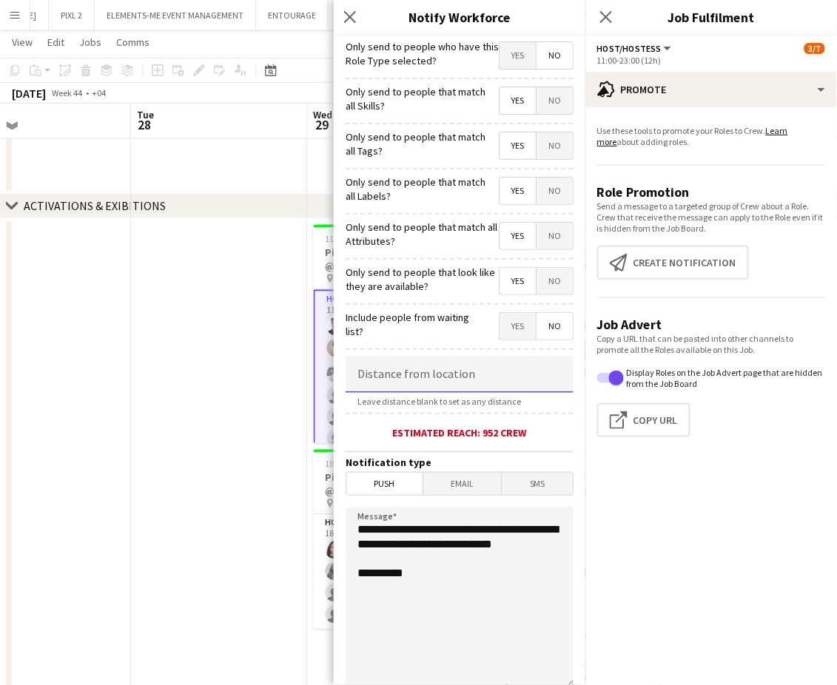
click at [463, 374] on input at bounding box center [460, 374] width 228 height 37
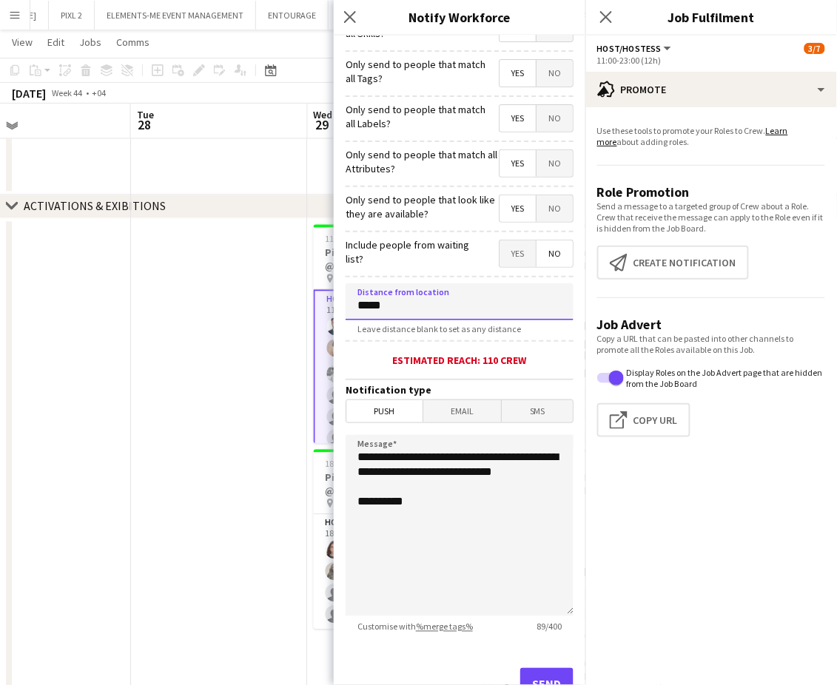
scroll to position [123, 0]
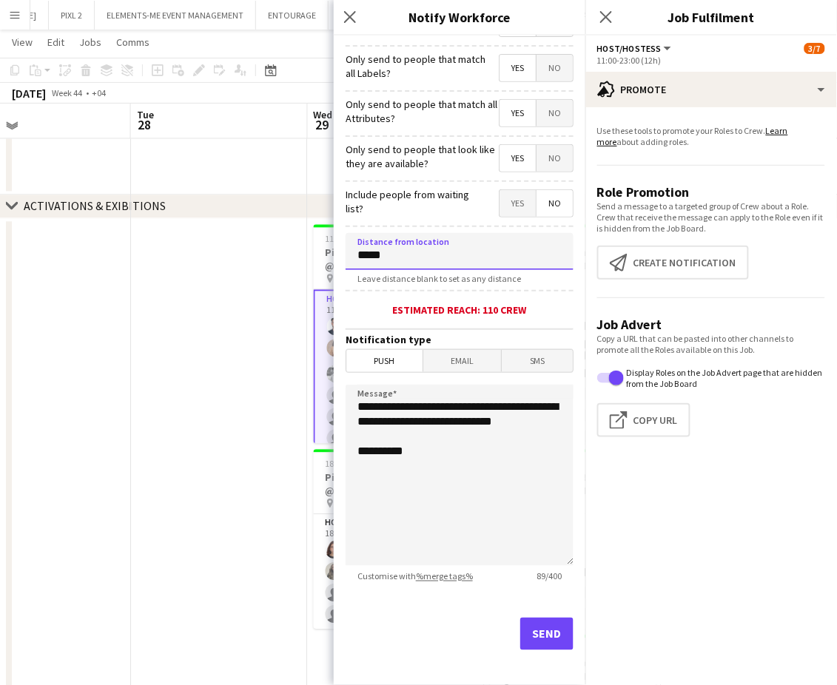
type input "*****"
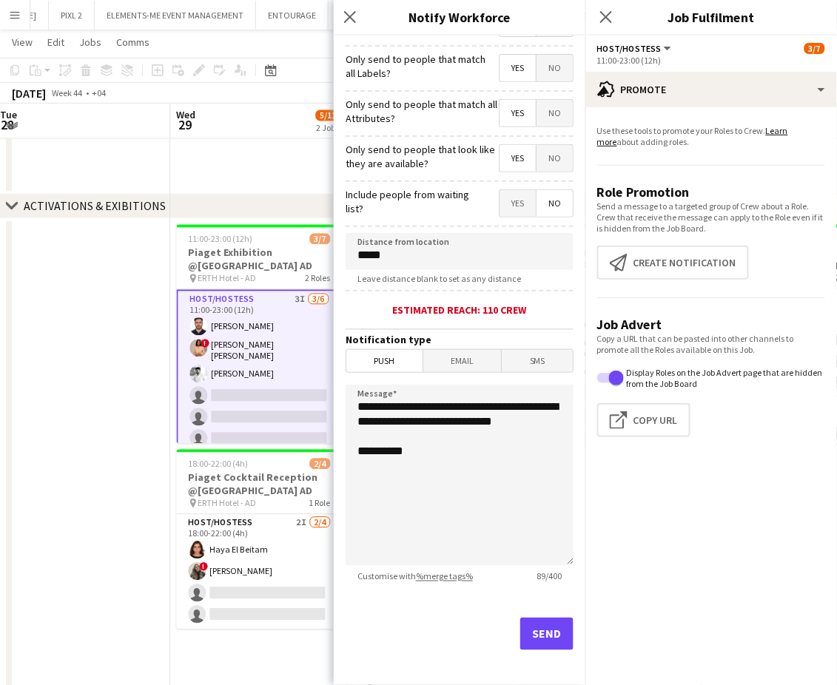
drag, startPoint x: 164, startPoint y: 471, endPoint x: 87, endPoint y: 471, distance: 77.0
click at [87, 471] on app-calendar-viewport "Sat 25 Sun 26 Mon 27 Tue 28 Wed 29 5/11 2 Jobs Thu 30 5/15 3 Jobs Fri 31 3/7 1 …" at bounding box center [418, 177] width 837 height 1363
click at [531, 622] on button "Send" at bounding box center [546, 634] width 53 height 33
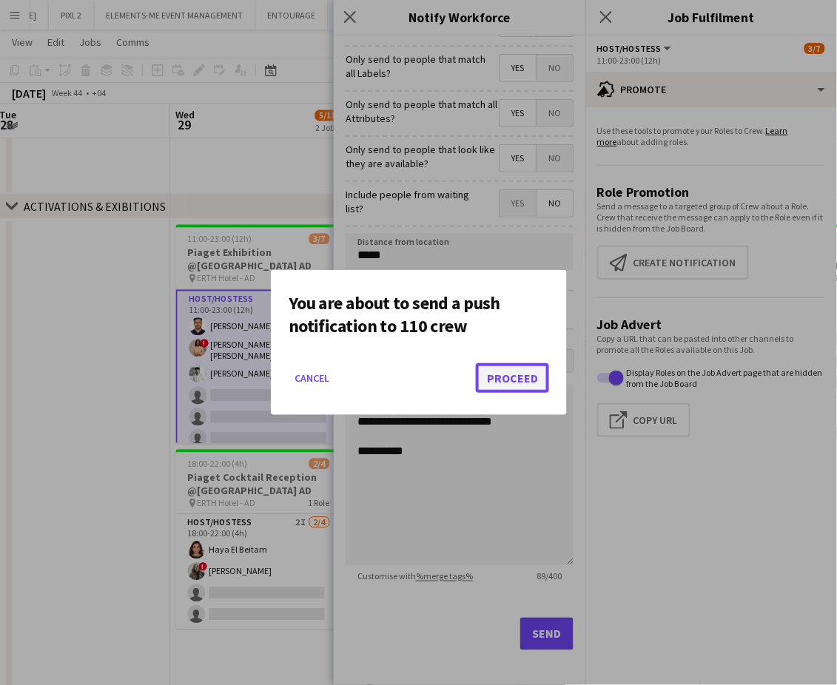
click at [528, 377] on button "Proceed" at bounding box center [512, 378] width 73 height 30
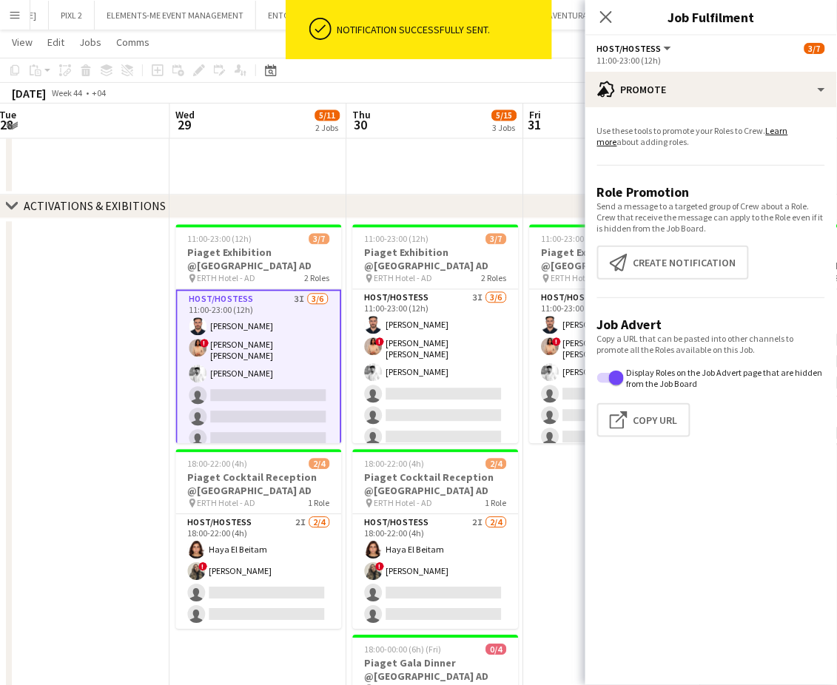
drag, startPoint x: 107, startPoint y: 508, endPoint x: 262, endPoint y: 487, distance: 156.8
click at [262, 487] on app-calendar-viewport "Sat 25 Sun 26 Mon 27 Tue 28 Wed 29 5/11 2 Jobs Thu 30 5/15 3 Jobs Fri 31 3/7 1 …" at bounding box center [418, 177] width 837 height 1363
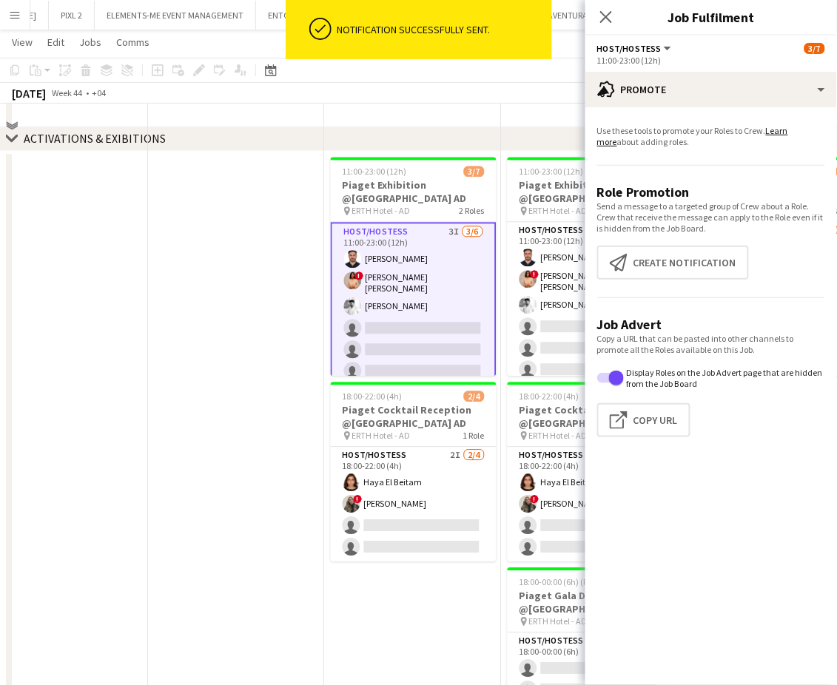
scroll to position [660, 0]
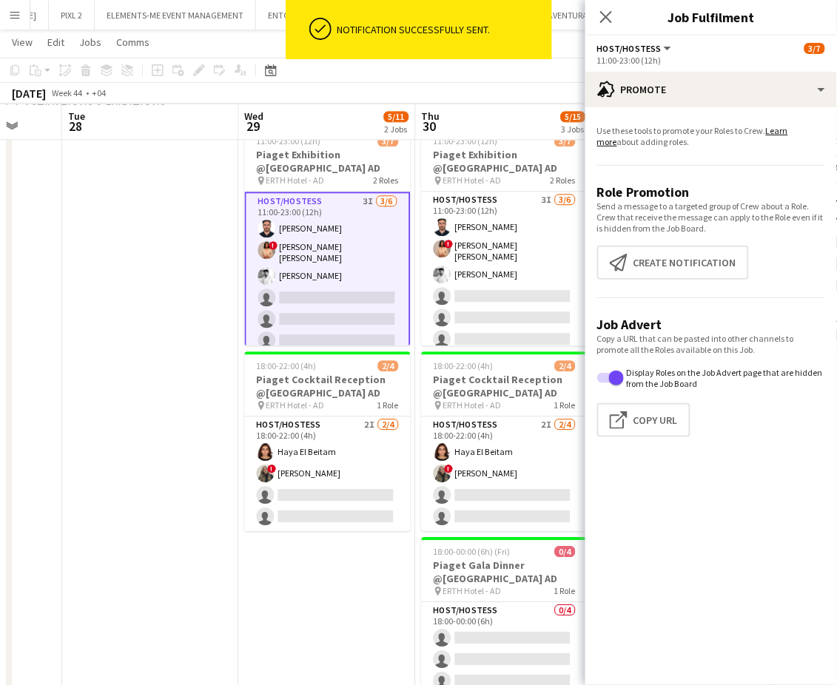
drag, startPoint x: 405, startPoint y: 573, endPoint x: 348, endPoint y: 571, distance: 57.0
click at [349, 571] on app-calendar-viewport "Sat 25 Sun 26 Mon 27 Tue 28 Wed 29 5/11 2 Jobs Thu 30 5/15 3 Jobs Fri 31 3/7 1 …" at bounding box center [418, 79] width 837 height 1363
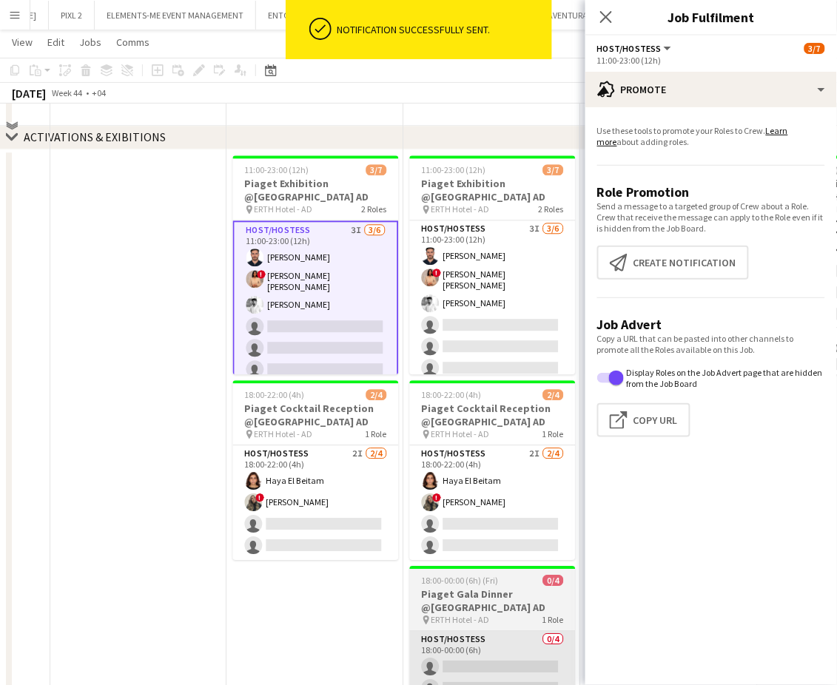
scroll to position [463, 0]
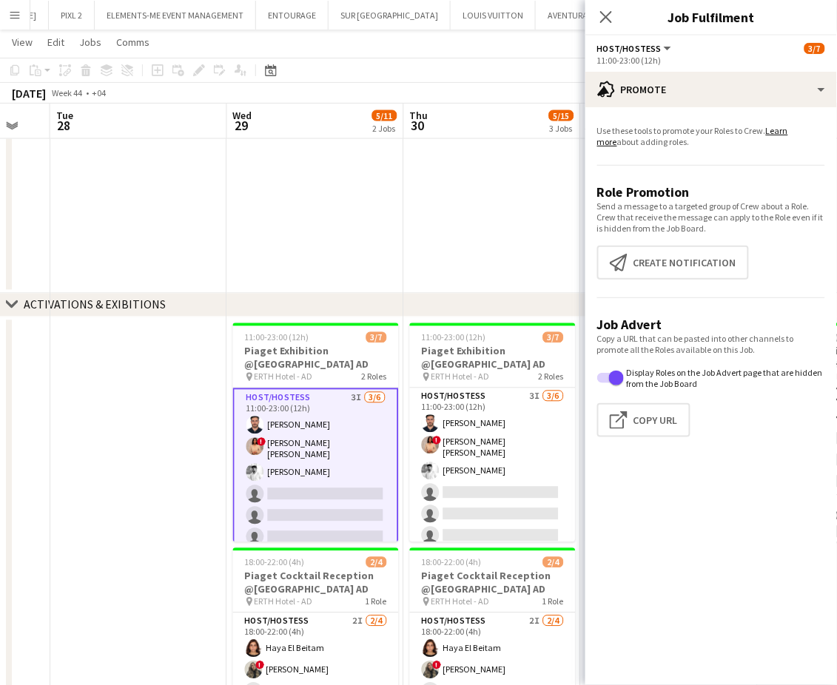
click at [159, 394] on app-date-cell at bounding box center [138, 637] width 177 height 640
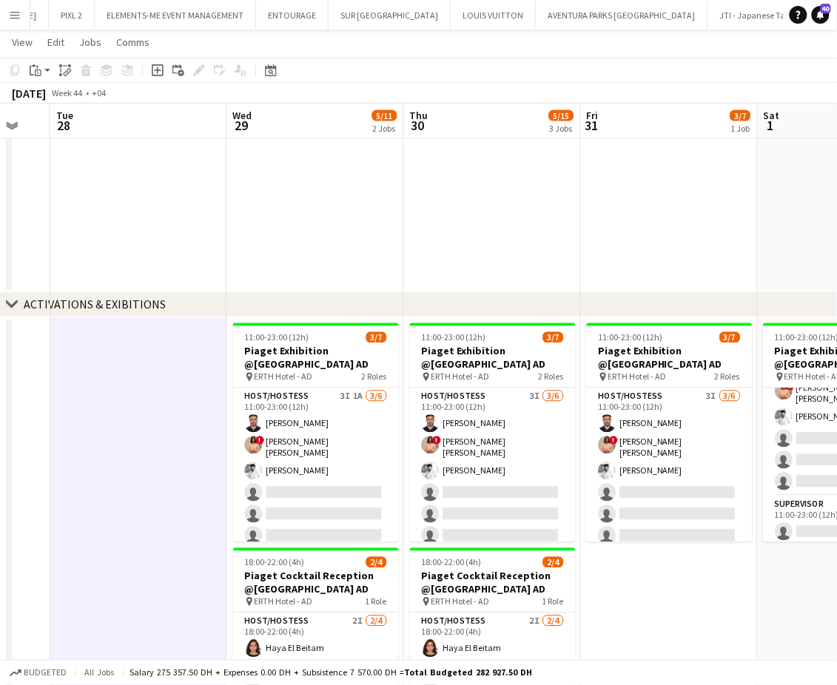
click at [545, 170] on app-date-cell at bounding box center [492, 131] width 177 height 326
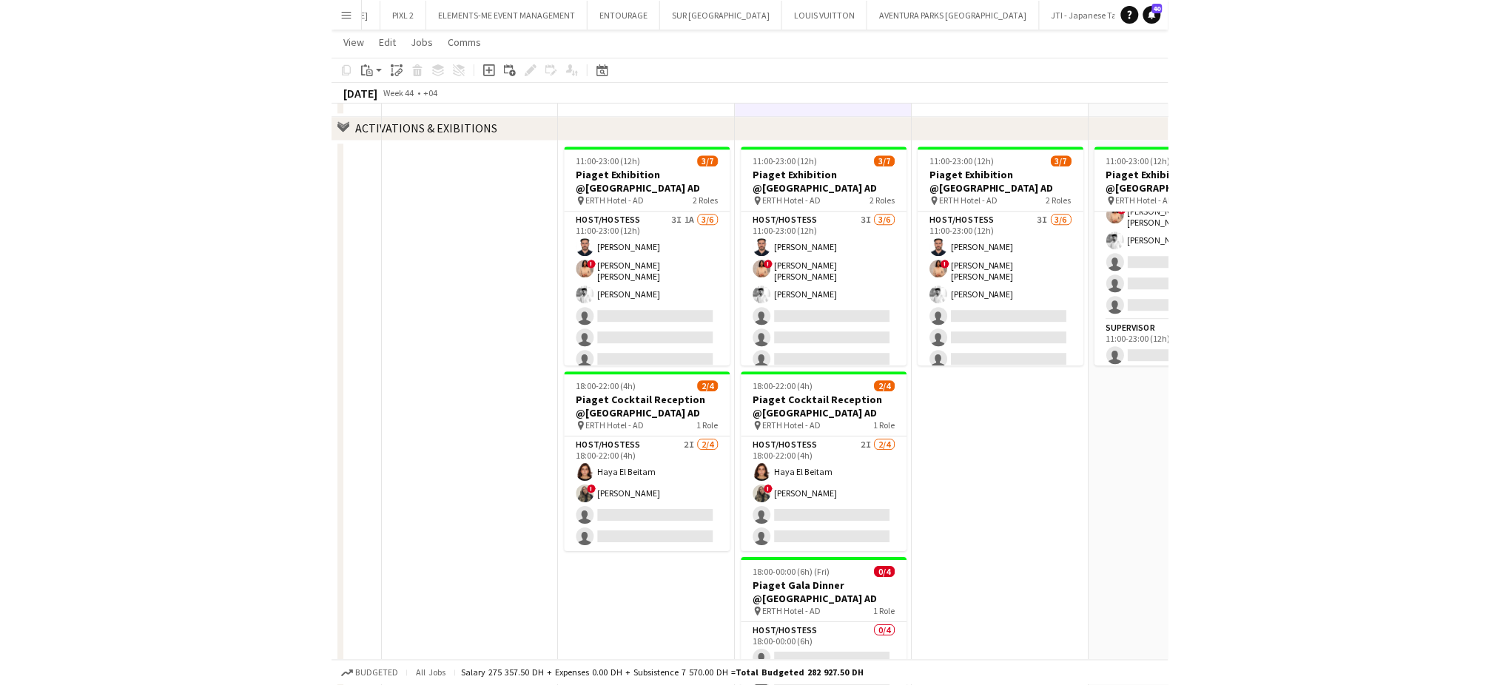
scroll to position [759, 0]
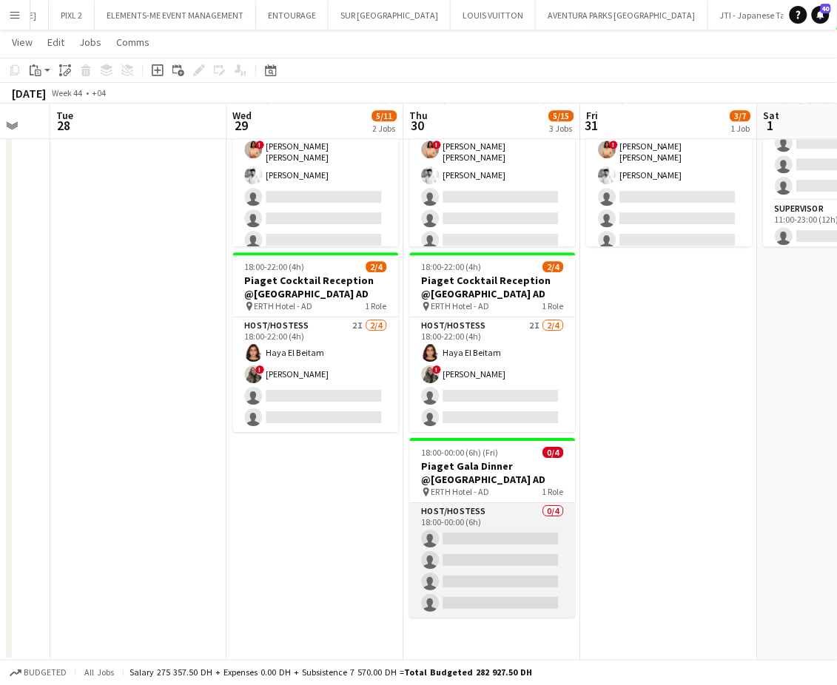
click at [536, 561] on app-card-role "Host/Hostess 0/4 18:00-00:00 (6h) single-neutral-actions single-neutral-actions…" at bounding box center [493, 560] width 166 height 115
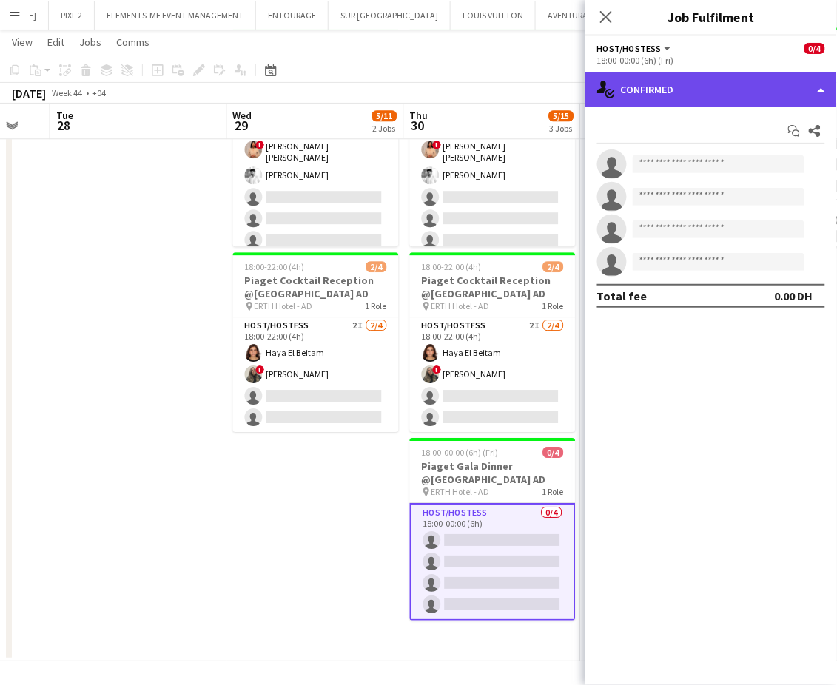
click at [804, 81] on div "single-neutral-actions-check-2 Confirmed" at bounding box center [711, 90] width 252 height 36
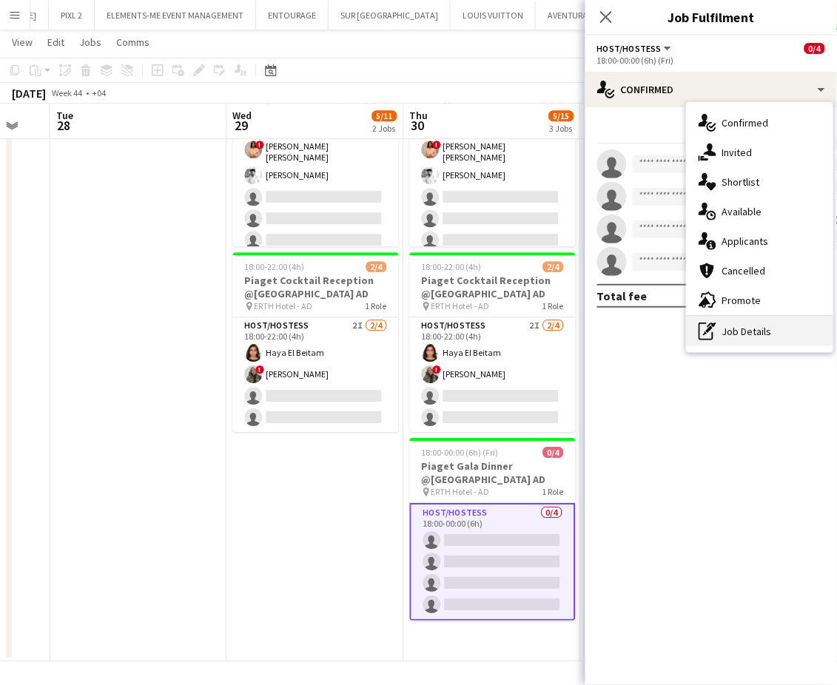
click at [756, 336] on div "pen-write Job Details" at bounding box center [760, 332] width 147 height 30
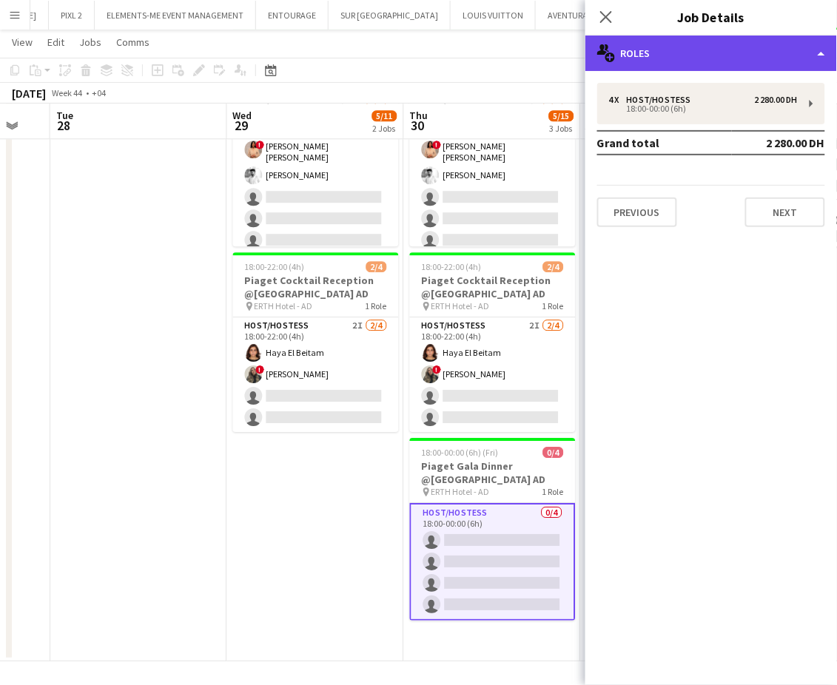
click at [778, 53] on div "multiple-users-add Roles" at bounding box center [711, 54] width 252 height 36
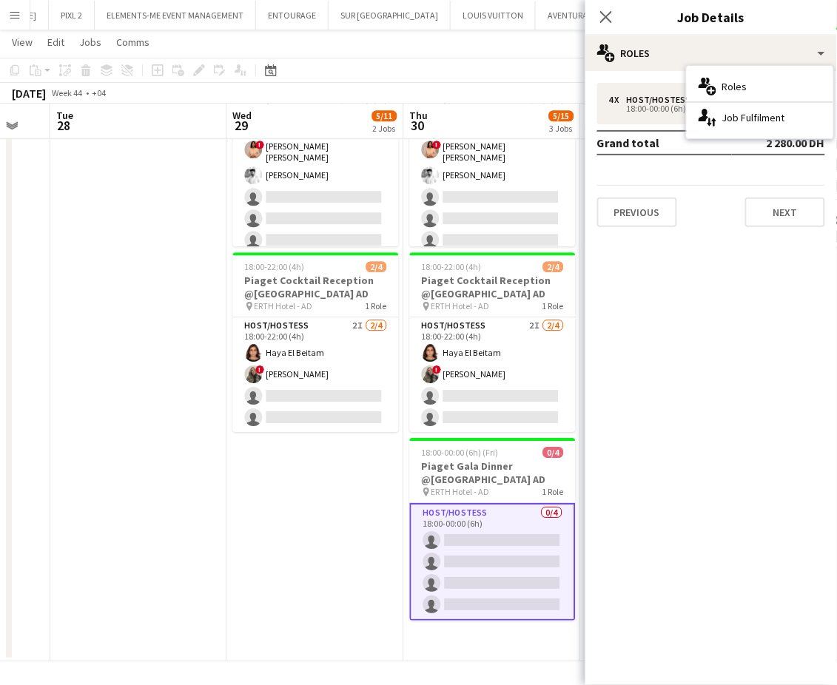
click at [309, 486] on app-date-cell "11:00-23:00 (12h) 3/7 Piaget Exhibition @[GEOGRAPHIC_DATA] AD pin ERTH Hotel - …" at bounding box center [315, 341] width 177 height 640
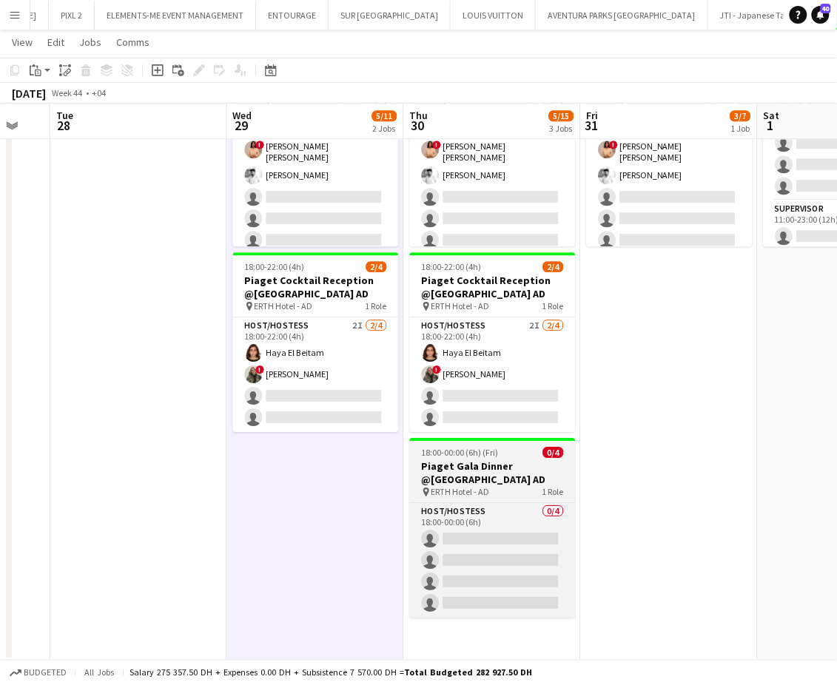
click at [428, 454] on span "18:00-00:00 (6h) (Fri)" at bounding box center [460, 452] width 77 height 11
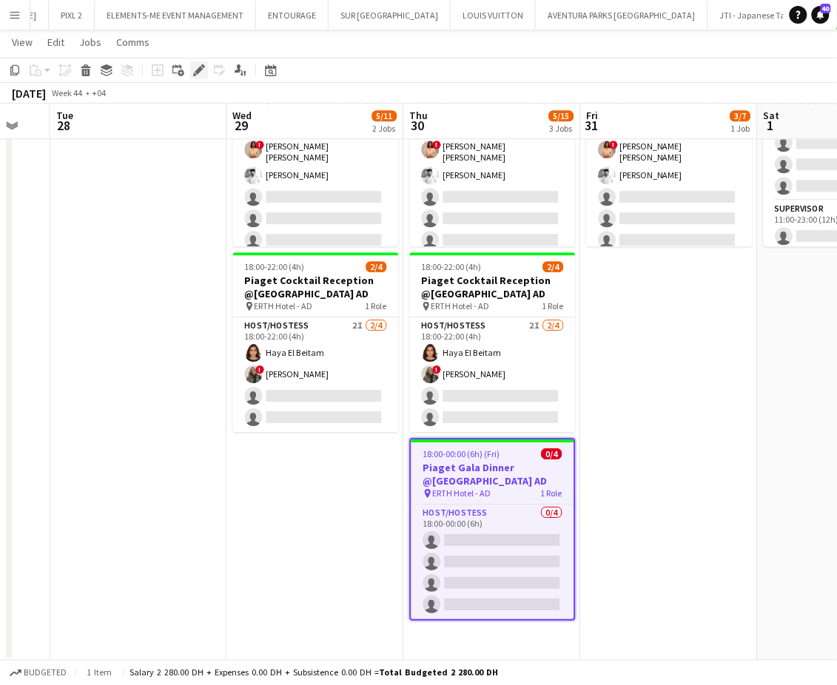
click at [198, 68] on icon at bounding box center [199, 71] width 8 height 8
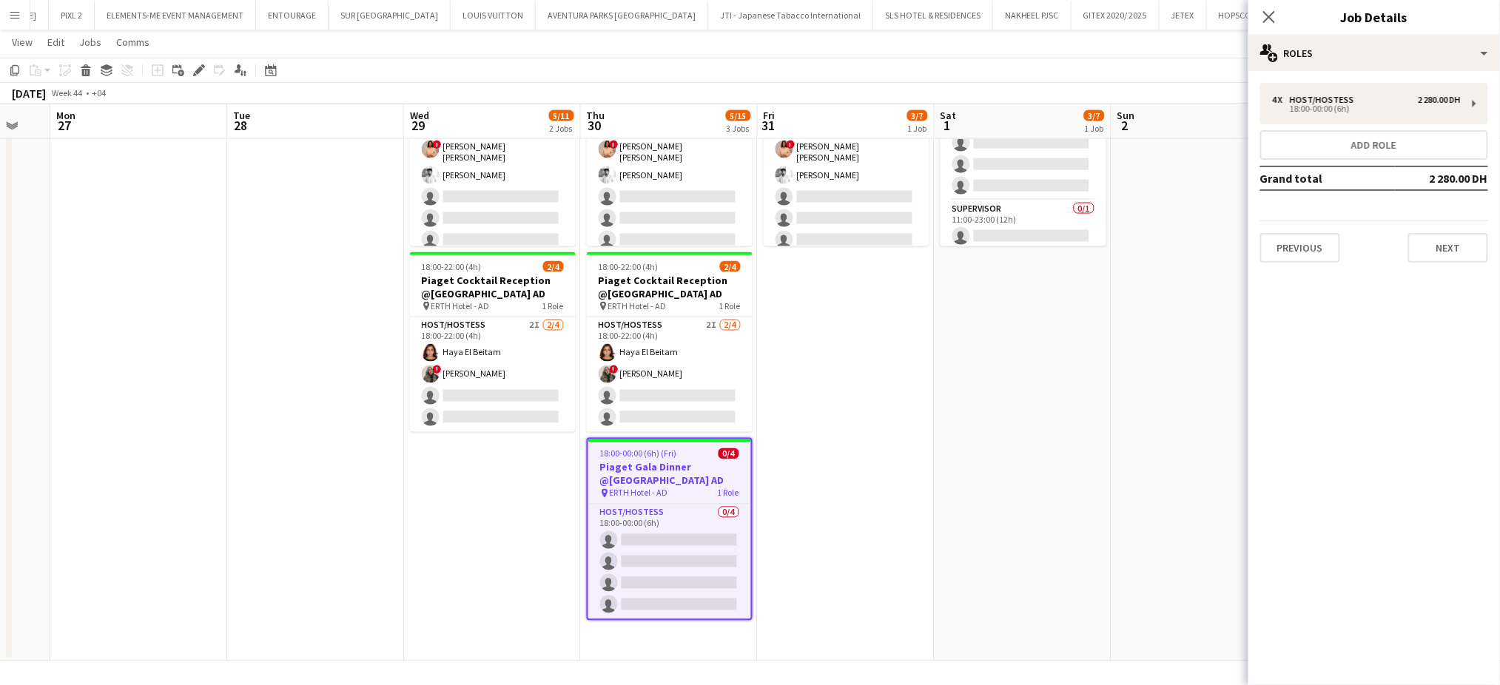
drag, startPoint x: 849, startPoint y: 394, endPoint x: 1251, endPoint y: 405, distance: 402.0
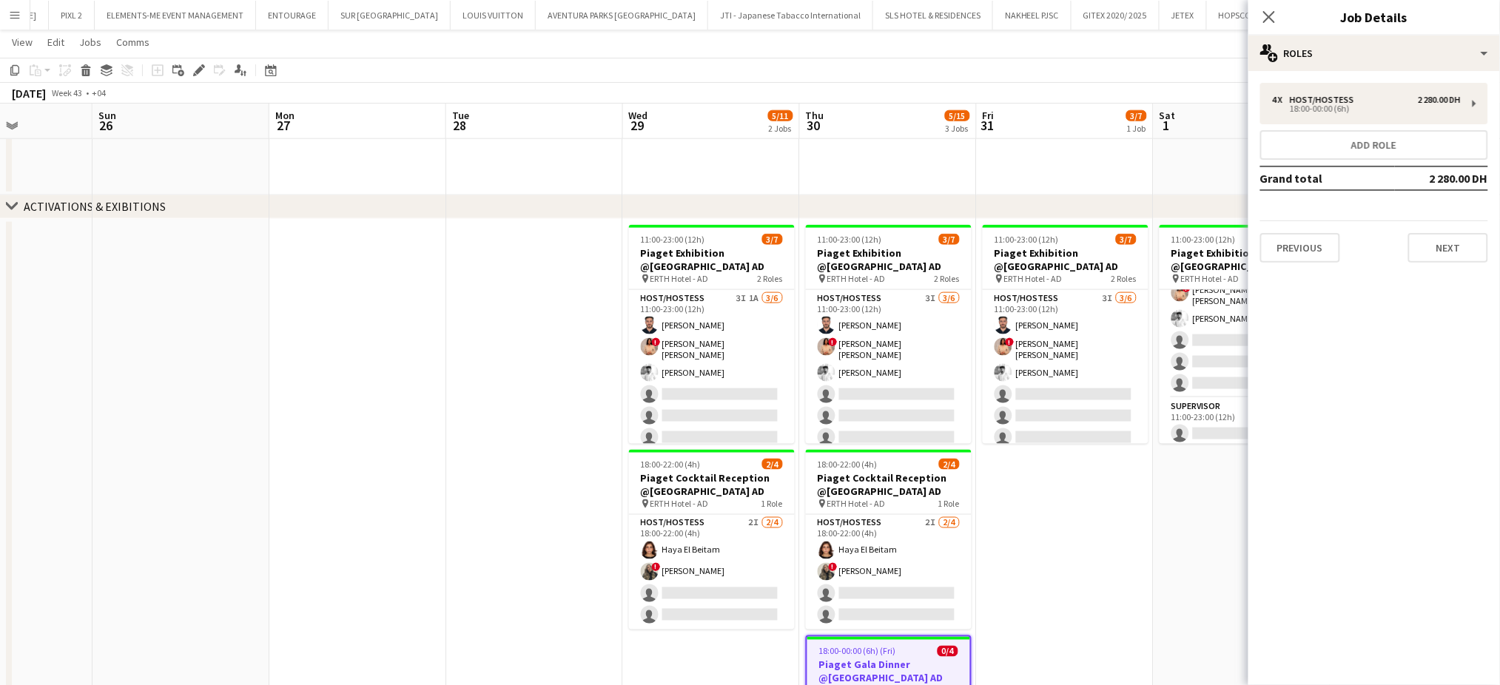
scroll to position [0, 414]
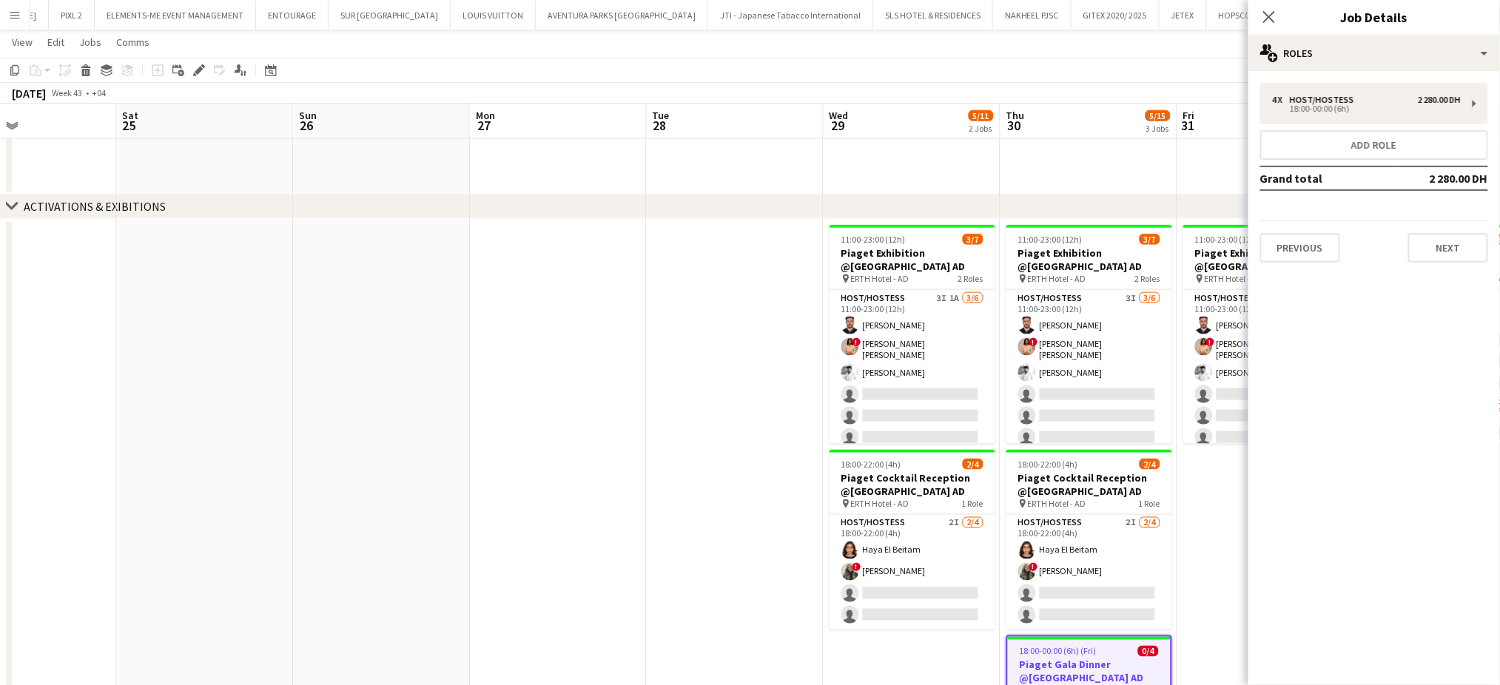
drag, startPoint x: 383, startPoint y: 395, endPoint x: 545, endPoint y: 397, distance: 162.1
click at [545, 397] on app-calendar-viewport "Wed 22 Thu 23 Fri 24 Sat 25 Sun 26 Mon 27 Tue 28 Wed 29 5/11 2 Jobs Thu 30 5/15…" at bounding box center [750, 177] width 1500 height 1363
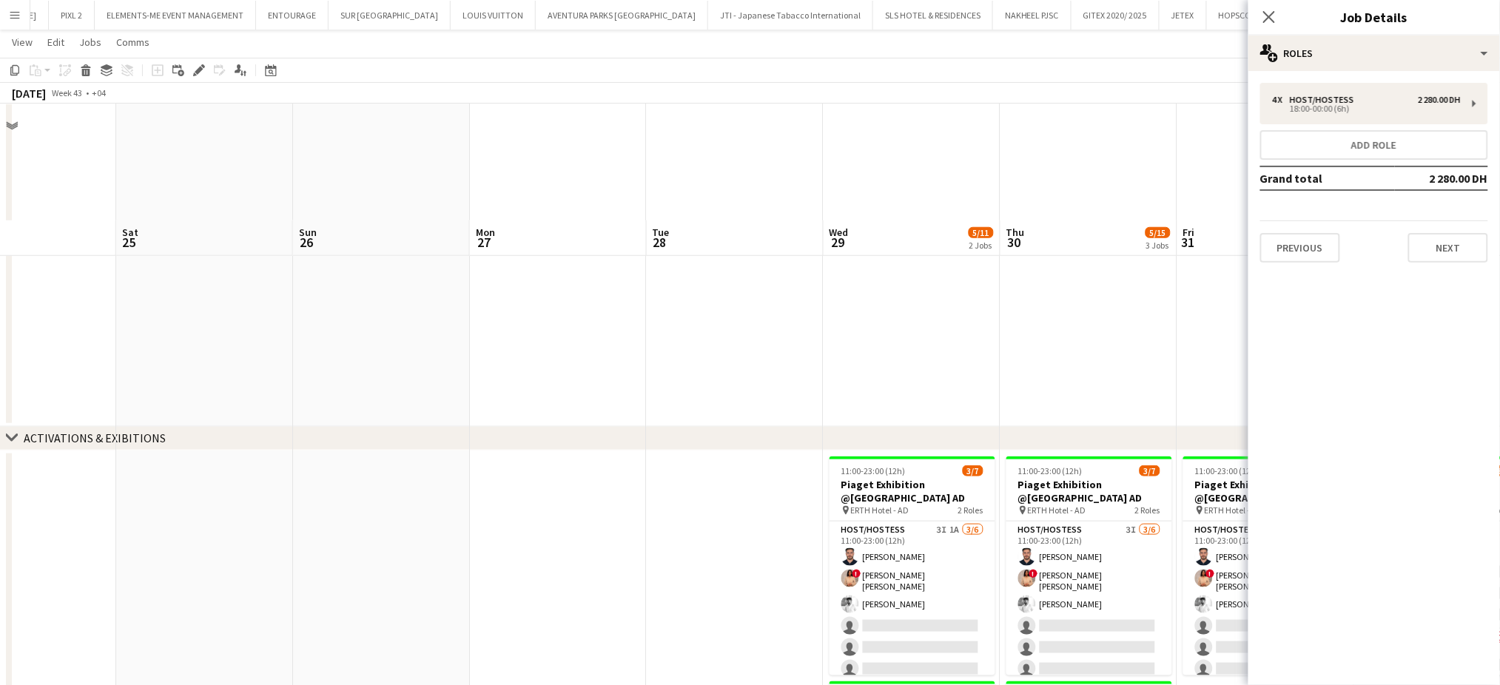
scroll to position [266, 0]
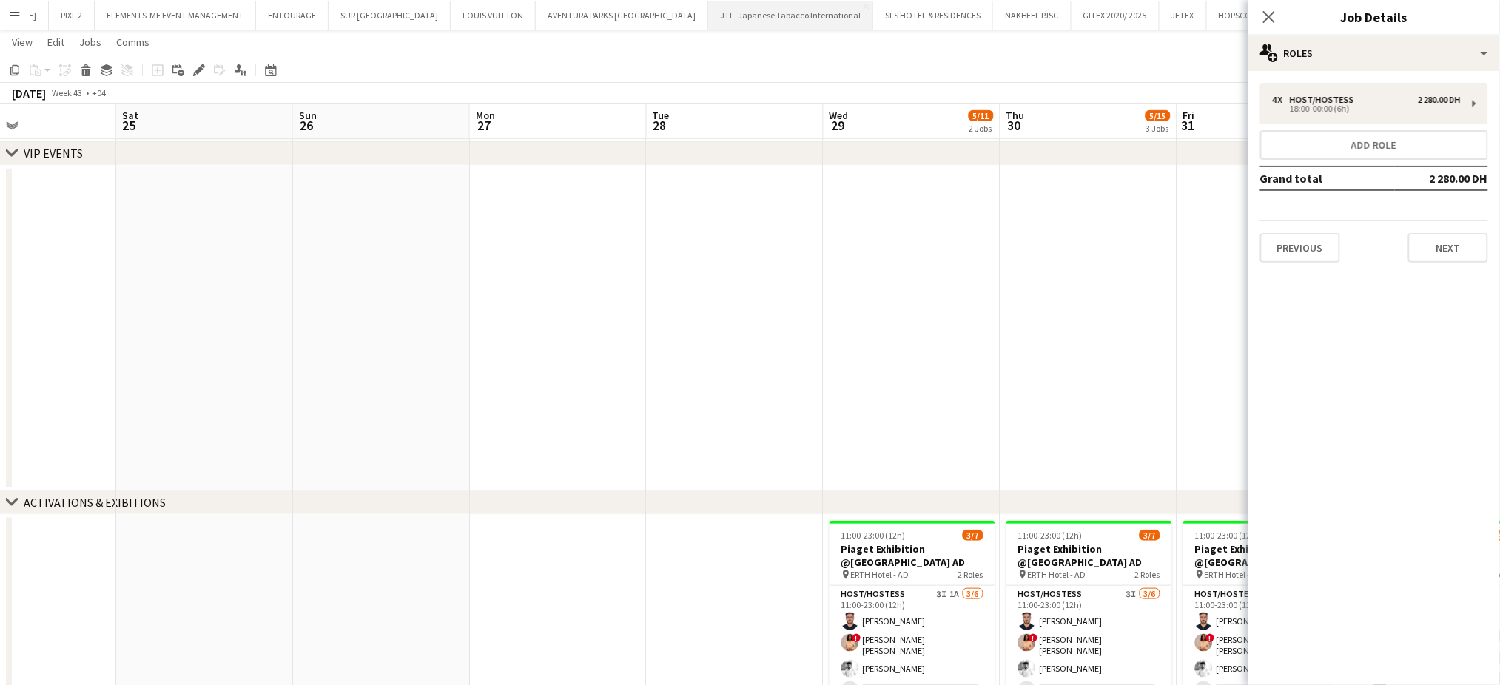
click at [708, 22] on button "JTI - Japanese Tabacco International Close" at bounding box center [790, 15] width 165 height 29
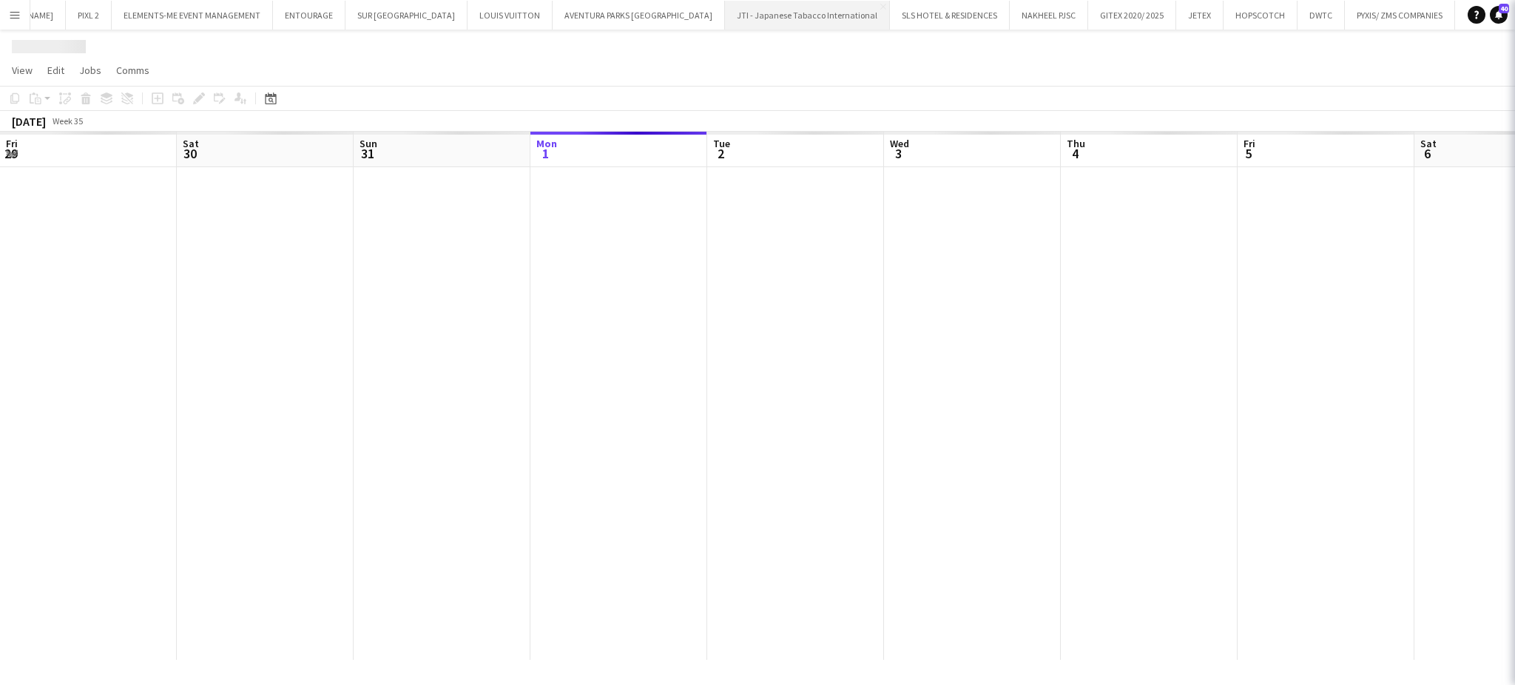
scroll to position [0, 353]
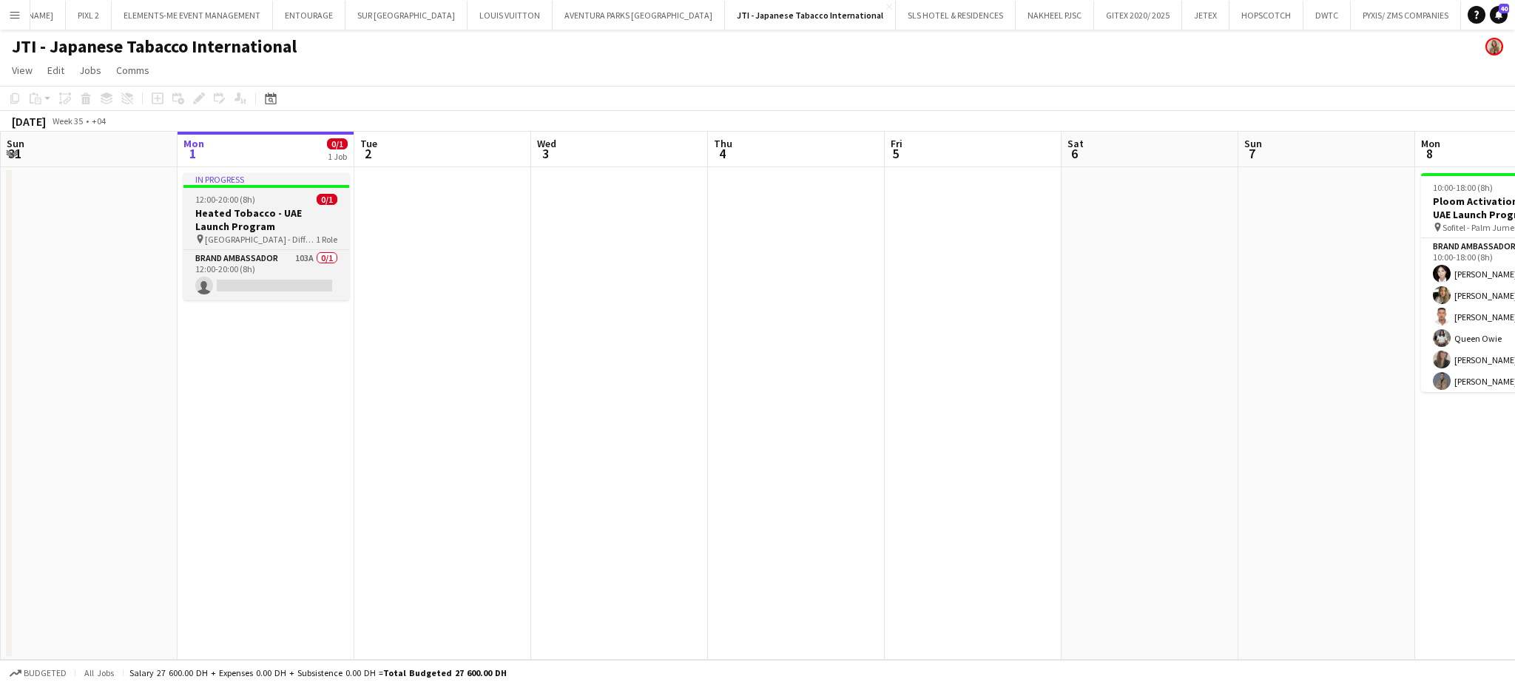
click at [269, 217] on h3 "Heated Tobacco - UAE Launch Program" at bounding box center [267, 219] width 166 height 27
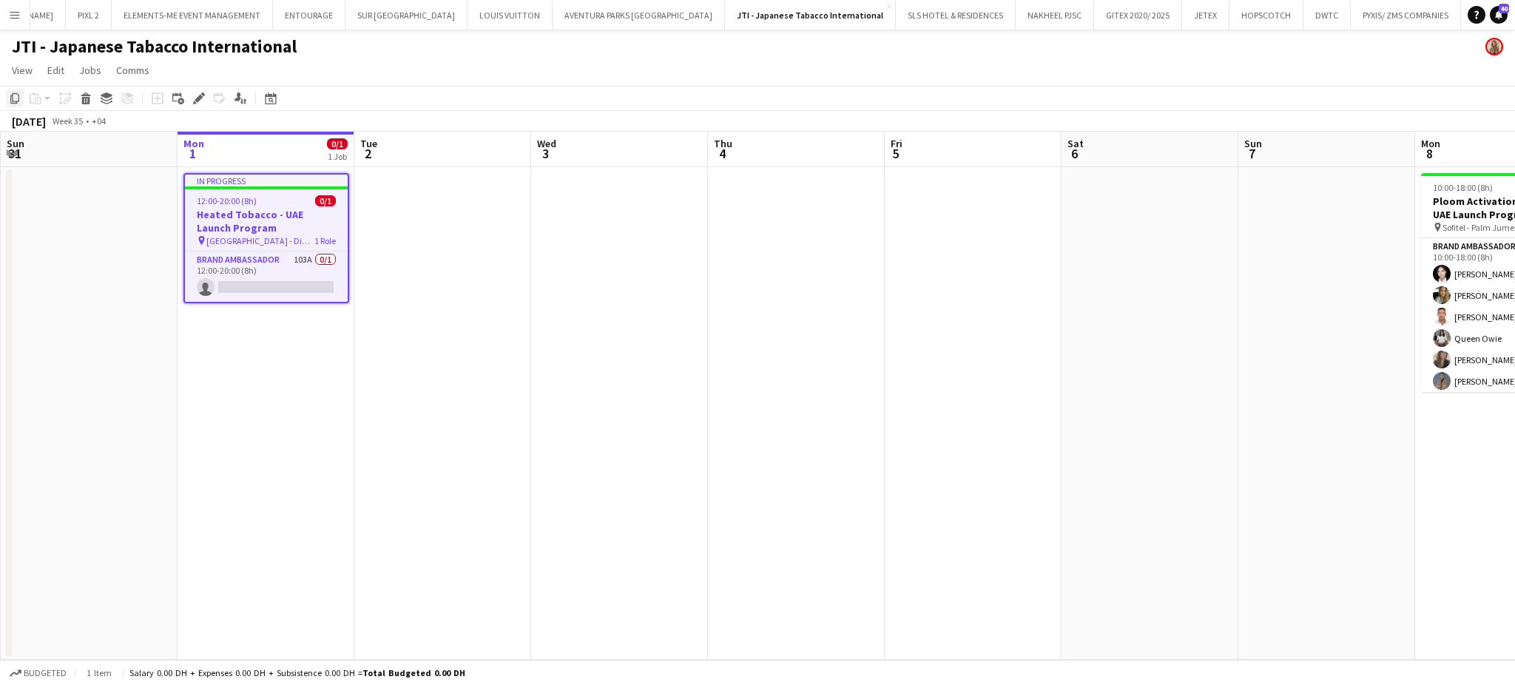
click at [12, 98] on icon "Copy" at bounding box center [15, 98] width 12 height 12
click at [553, 19] on button "AVENTURA PARKS DUBAI Close" at bounding box center [639, 15] width 172 height 29
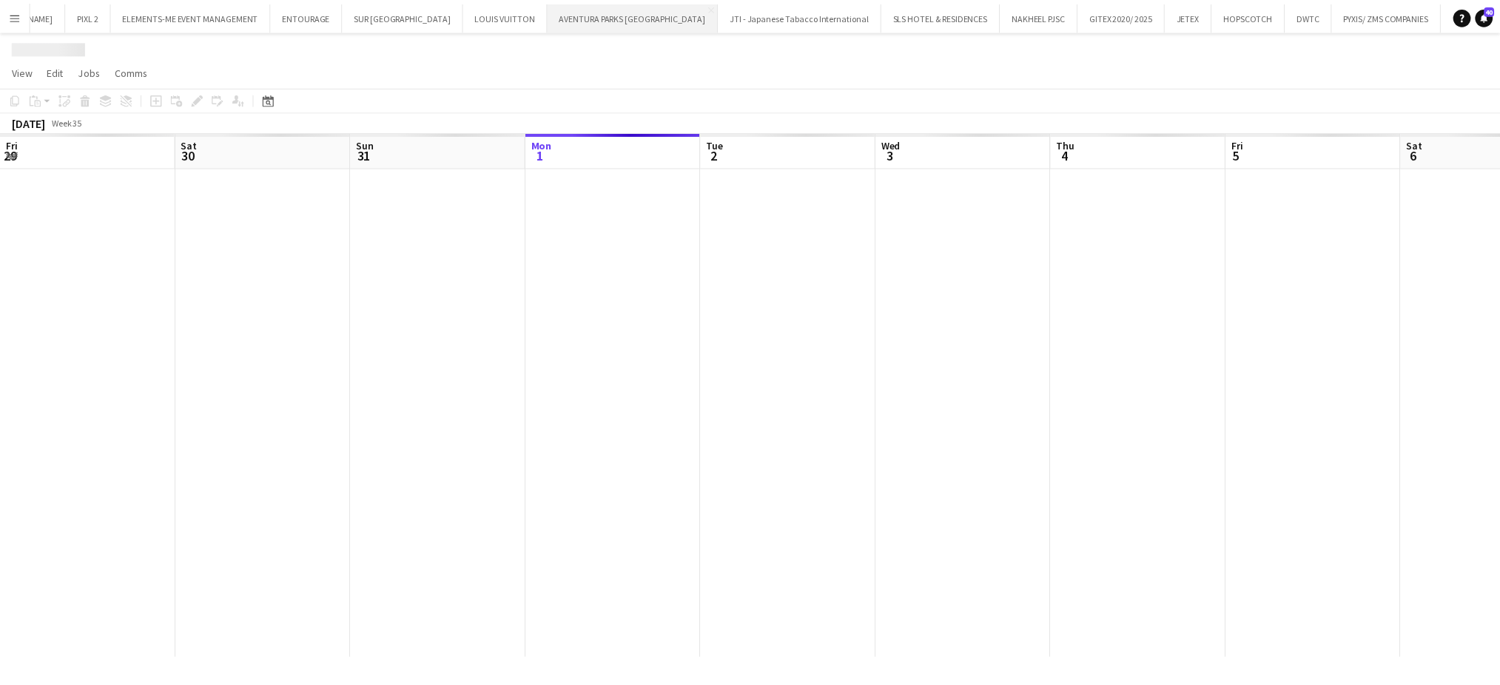
scroll to position [0, 353]
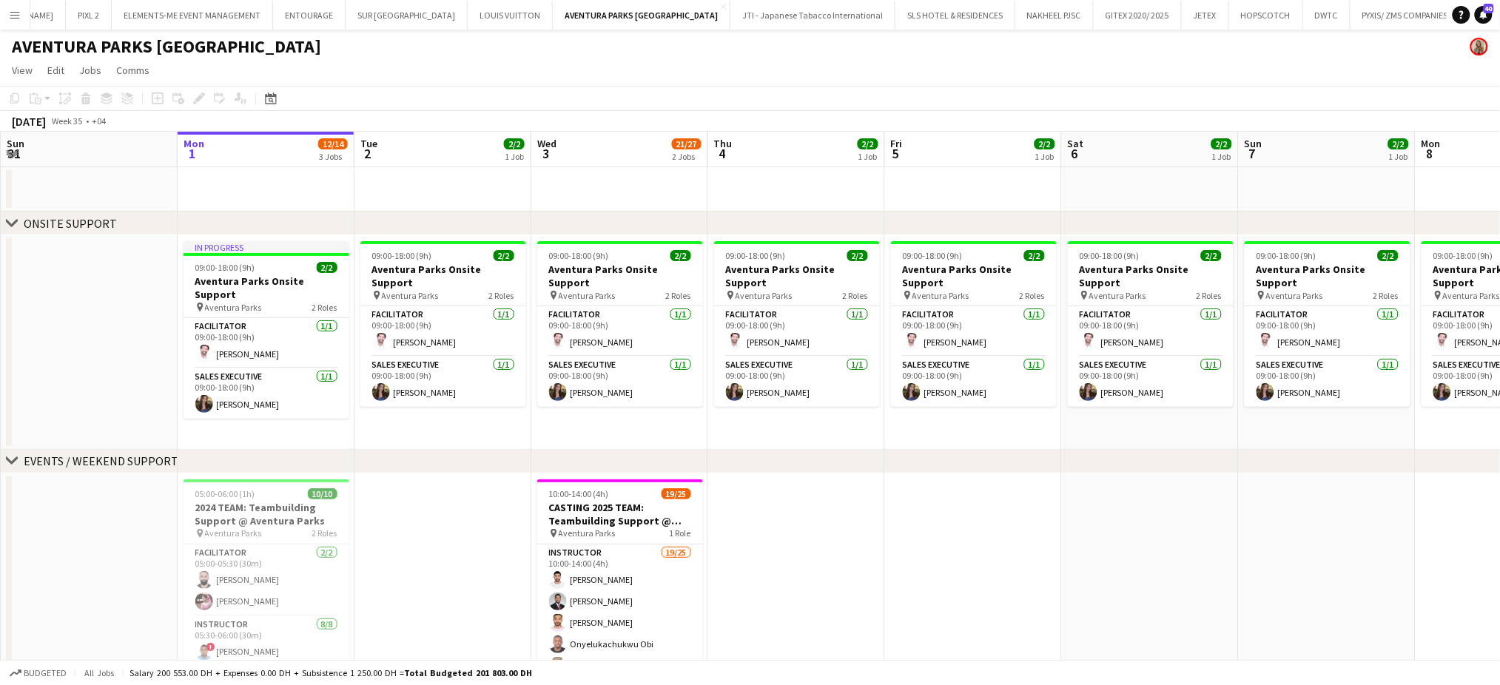
click at [846, 538] on app-date-cell at bounding box center [796, 694] width 177 height 440
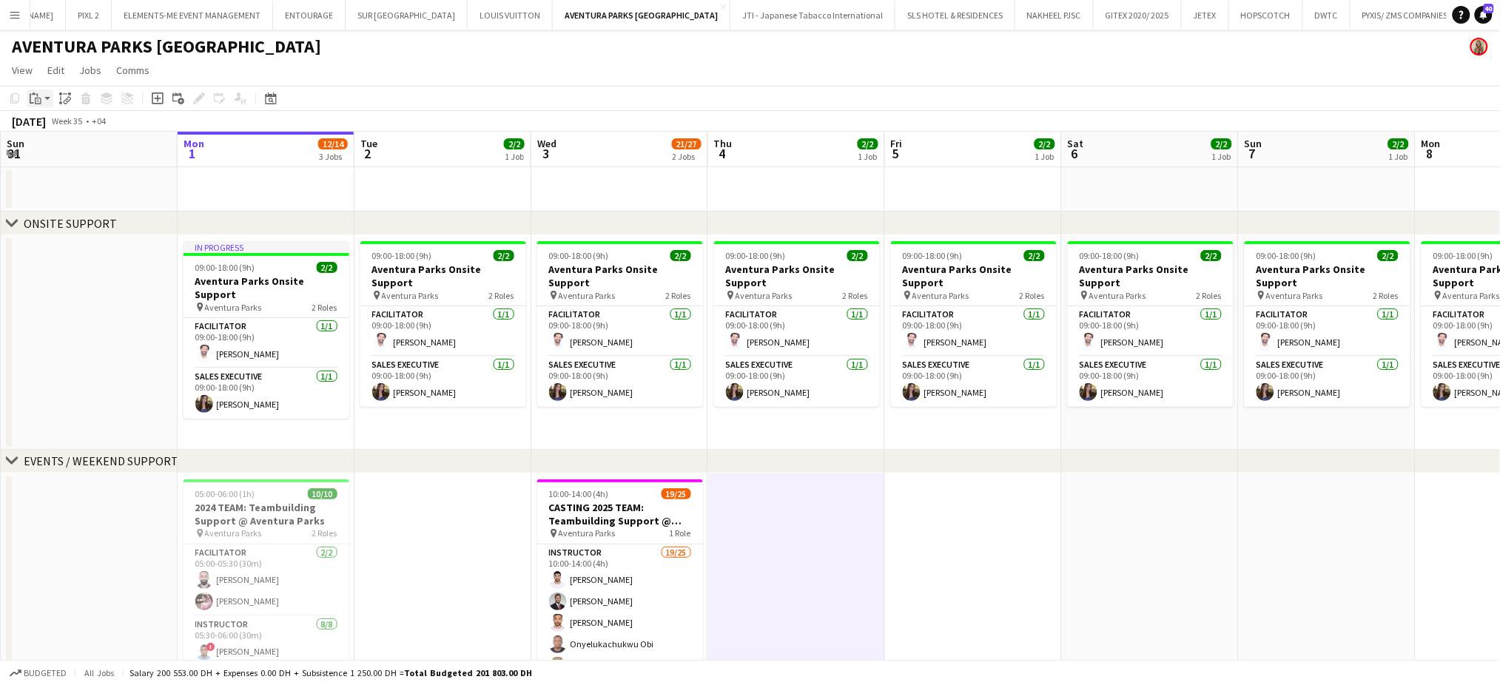
click at [32, 94] on icon at bounding box center [34, 93] width 4 height 2
click at [39, 123] on link "Paste Ctrl+V" at bounding box center [108, 126] width 139 height 13
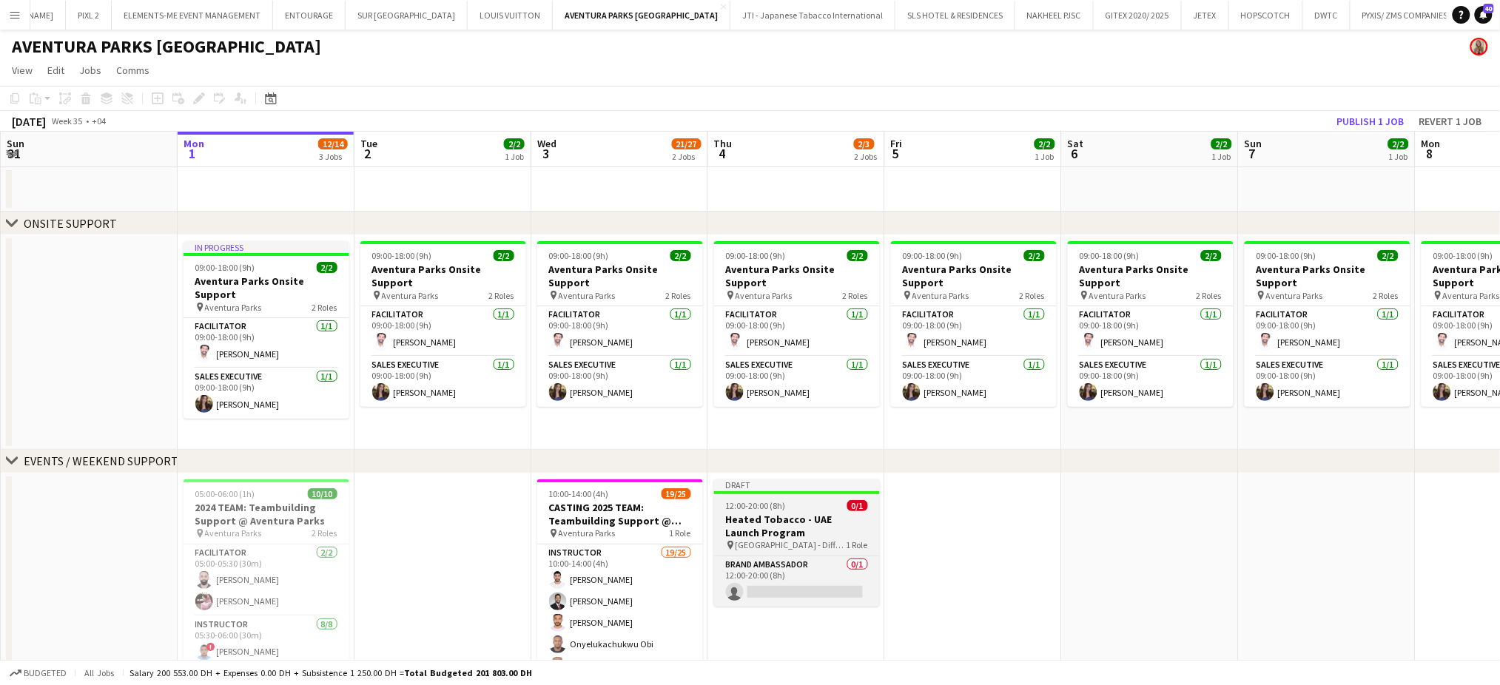
click at [770, 503] on span "12:00-20:00 (8h)" at bounding box center [756, 505] width 60 height 11
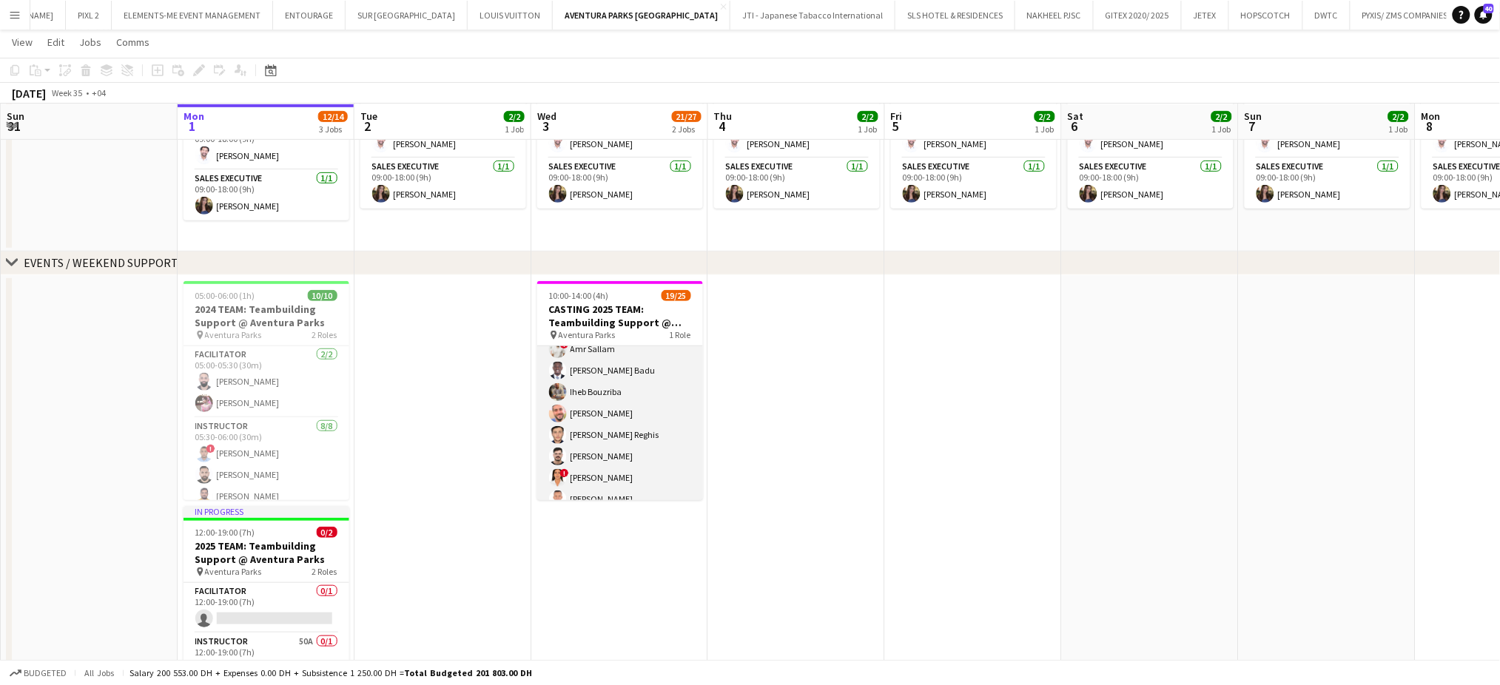
scroll to position [214, 0]
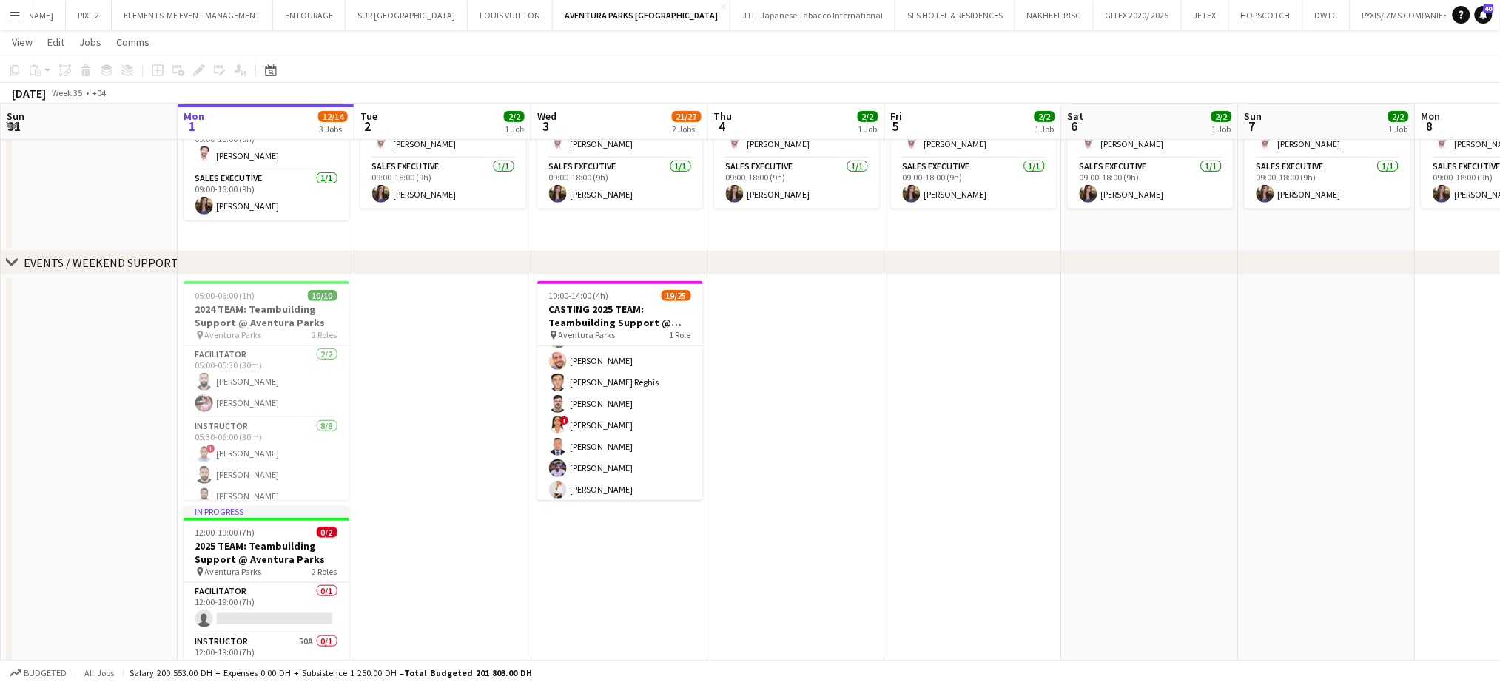
drag, startPoint x: 471, startPoint y: 442, endPoint x: 602, endPoint y: 431, distance: 130.7
click at [602, 431] on app-calendar-viewport "Fri 29 Sat 30 Sun 31 Mon 1 12/14 3 Jobs Tue 2 2/2 1 Job Wed 3 21/27 2 Jobs Thu …" at bounding box center [750, 287] width 1500 height 853
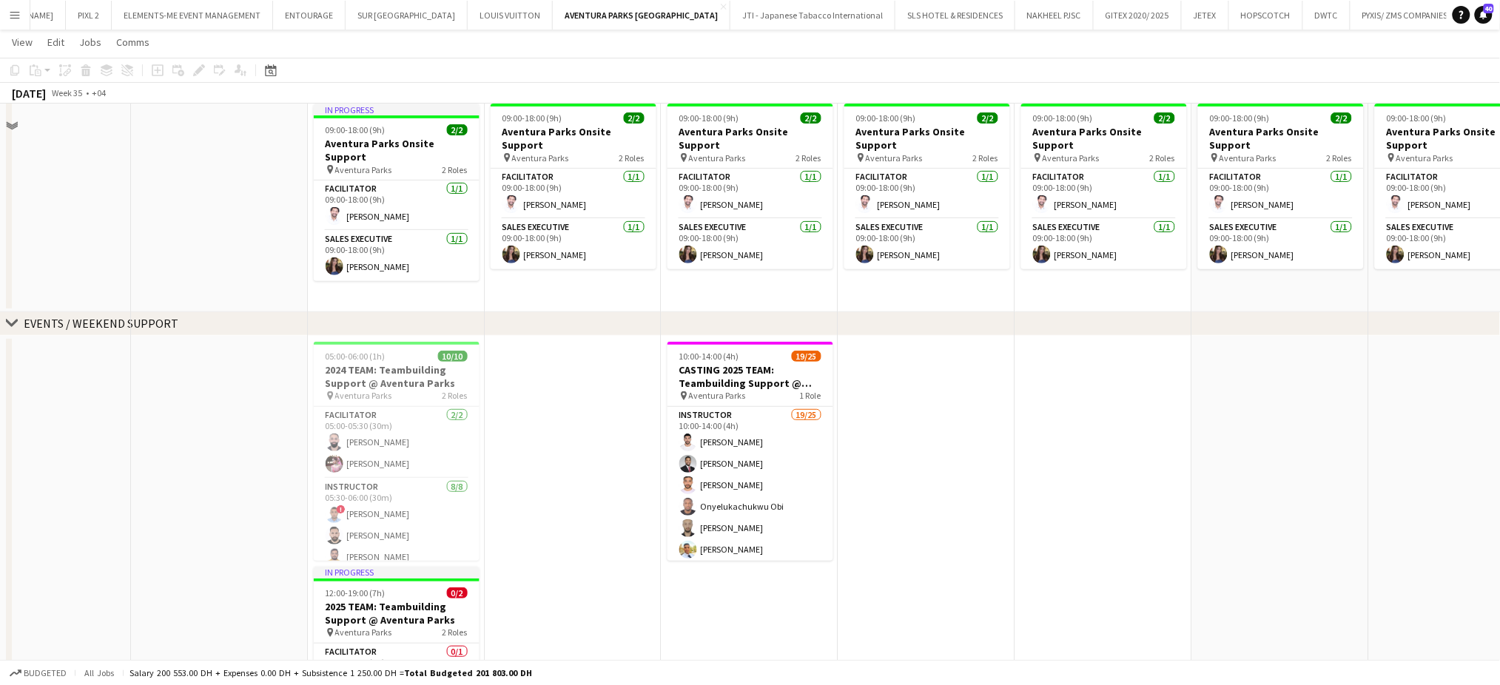
scroll to position [53, 0]
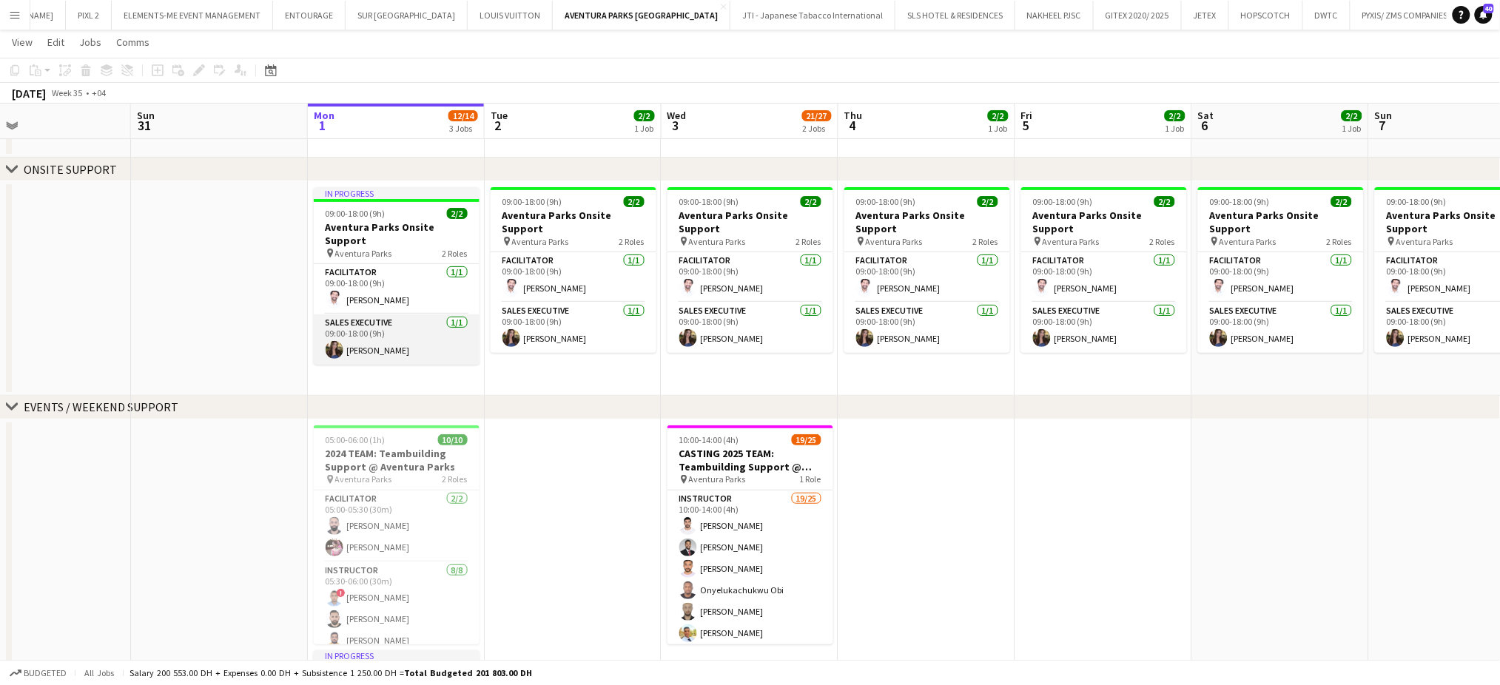
click at [375, 337] on app-card-role "Sales Executive [DATE] 09:00-18:00 (9h) [PERSON_NAME]" at bounding box center [397, 339] width 166 height 50
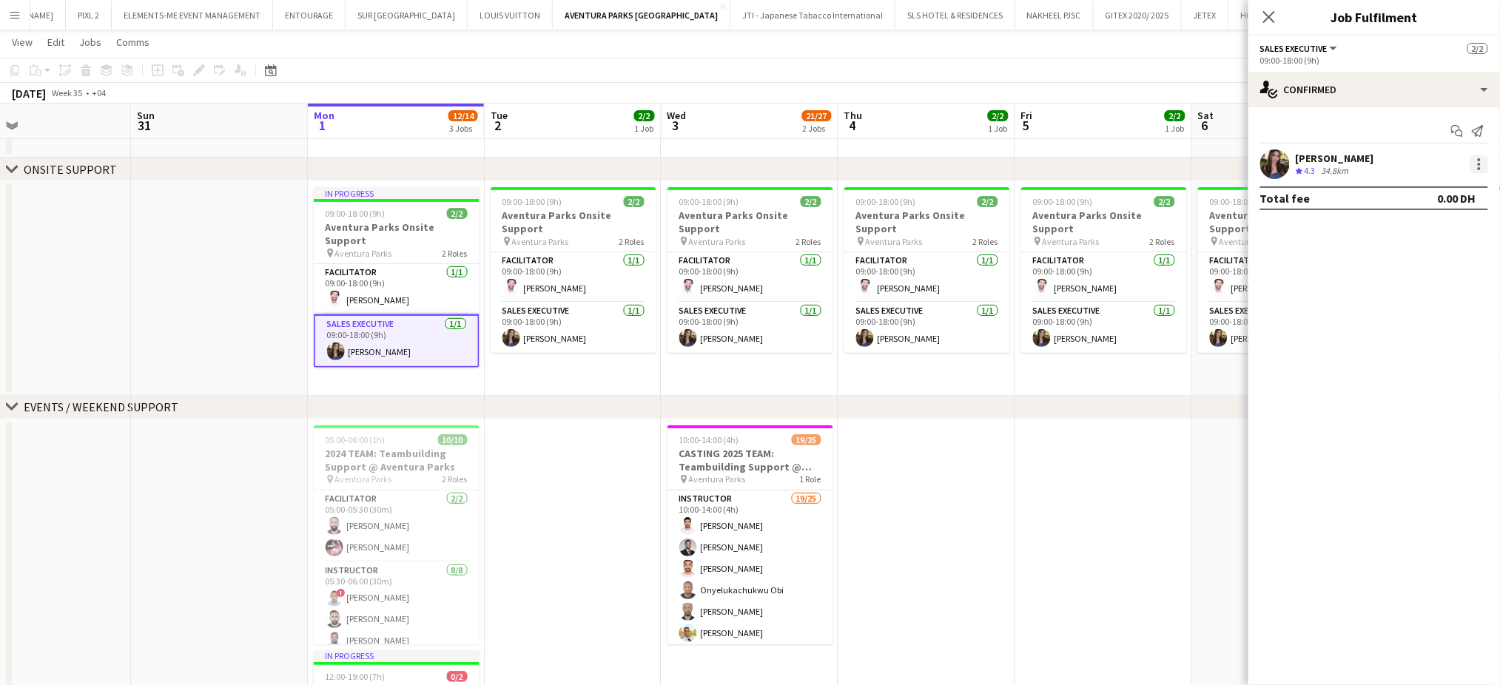
click at [1478, 169] on div at bounding box center [1479, 168] width 3 height 3
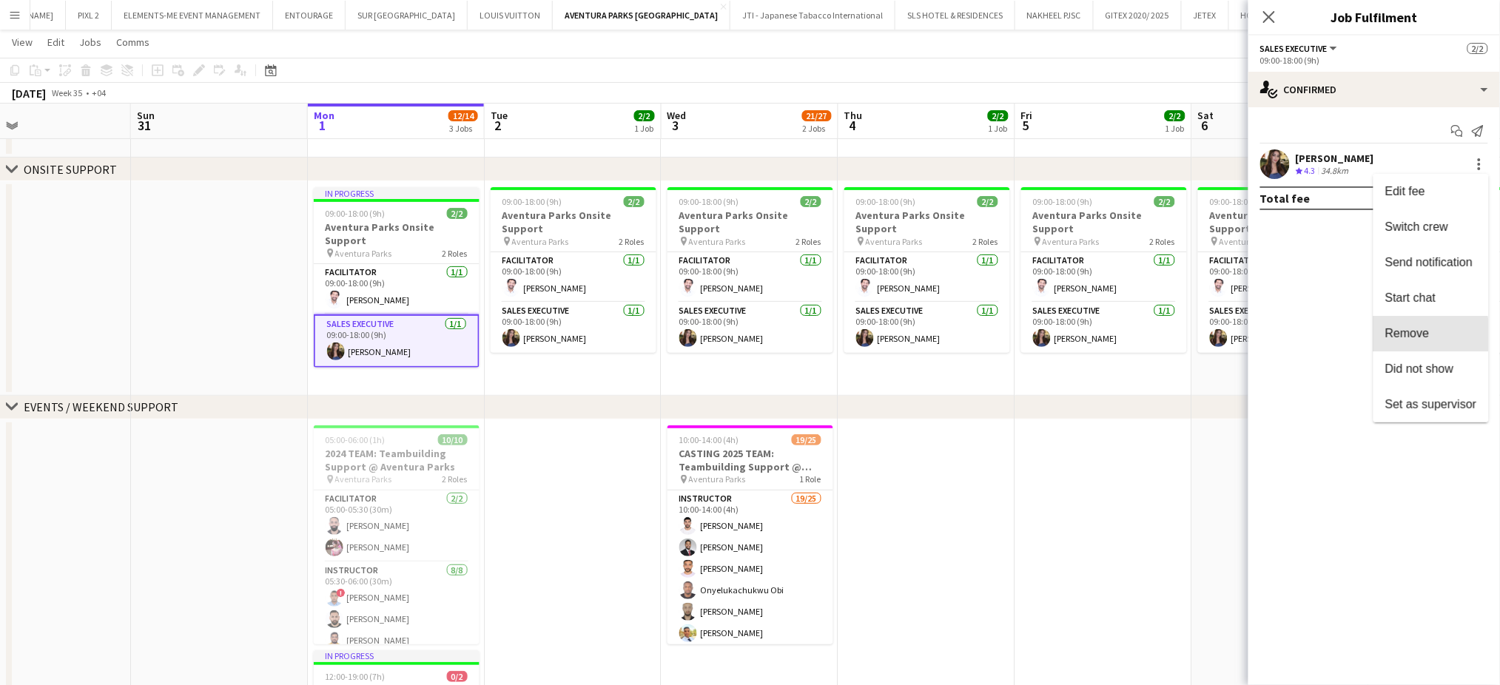
click at [1407, 340] on span "Remove" at bounding box center [1407, 333] width 44 height 13
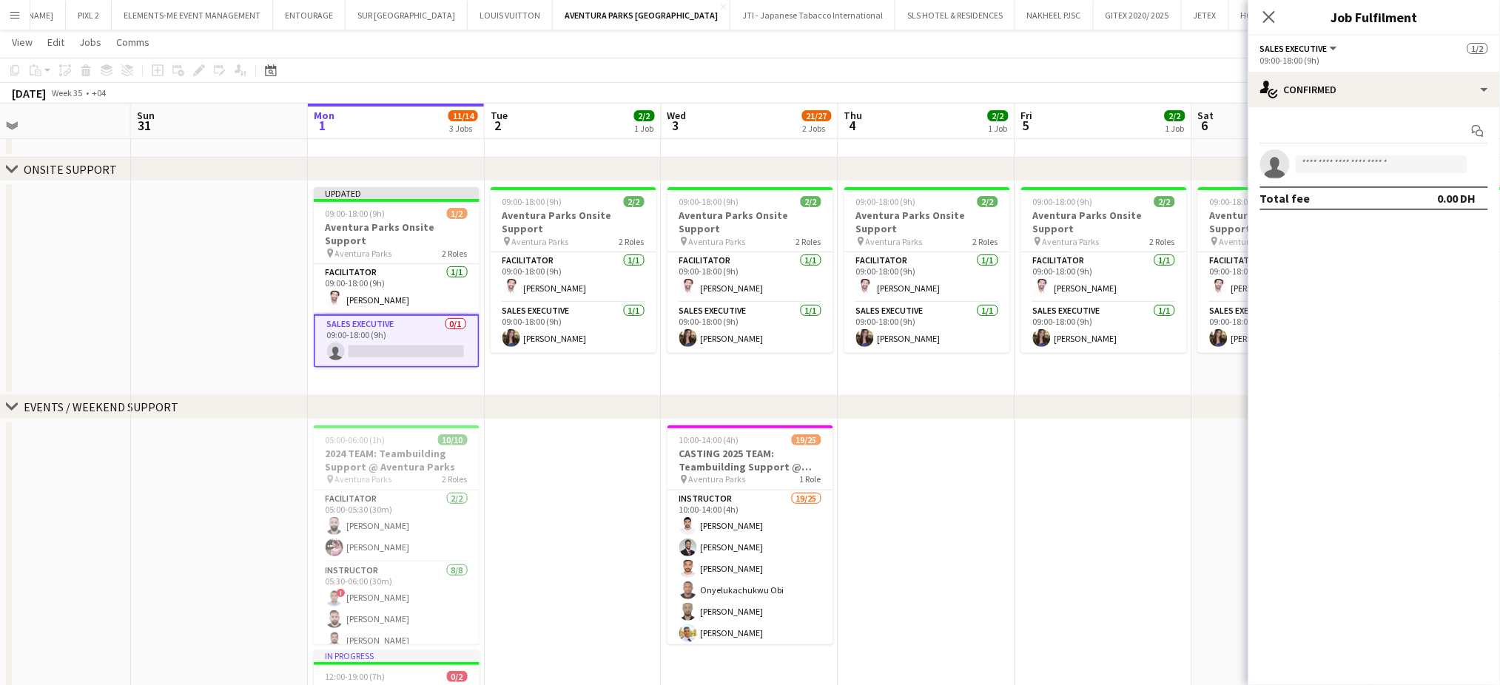
click at [1106, 448] on app-date-cell at bounding box center [1103, 640] width 177 height 440
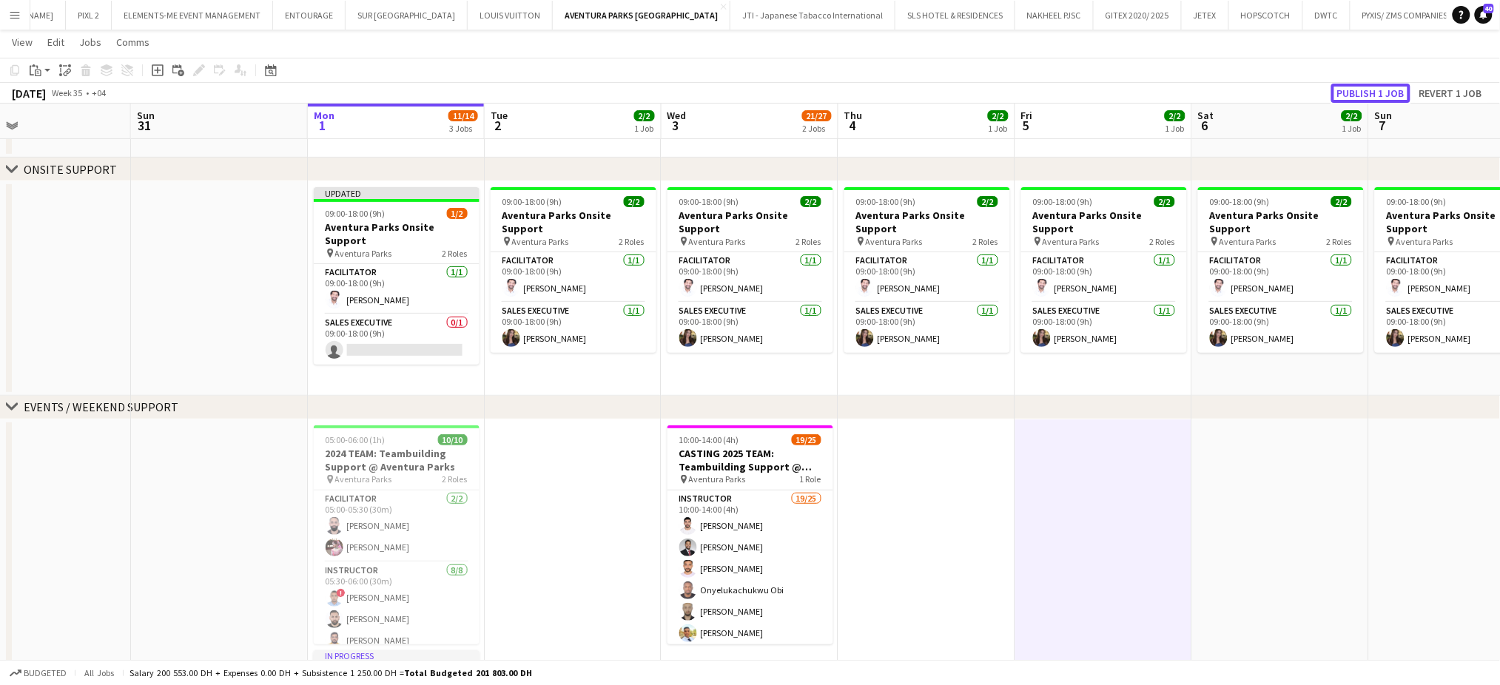
drag, startPoint x: 1386, startPoint y: 90, endPoint x: 1376, endPoint y: 114, distance: 25.6
click at [1385, 90] on button "Publish 1 job" at bounding box center [1370, 93] width 79 height 19
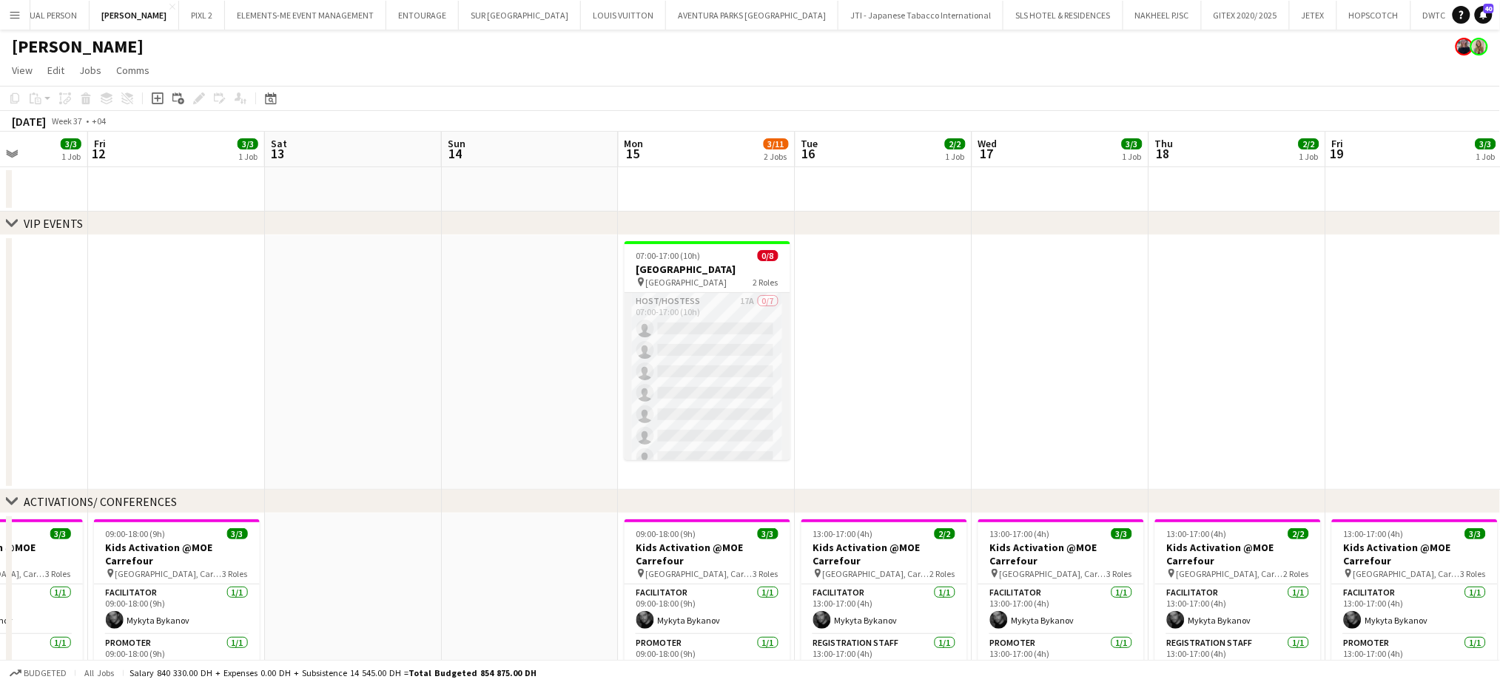
scroll to position [0, 443]
click at [725, 367] on app-card-role "Host/Hostess 17A 0/7 07:00-17:00 (10h) single-neutral-actions single-neutral-ac…" at bounding box center [707, 382] width 166 height 179
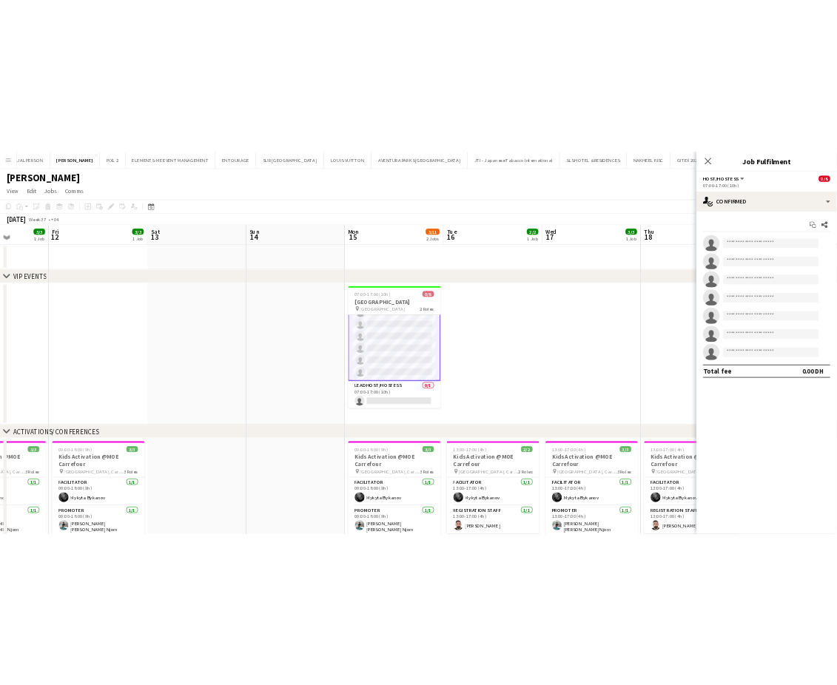
scroll to position [0, 0]
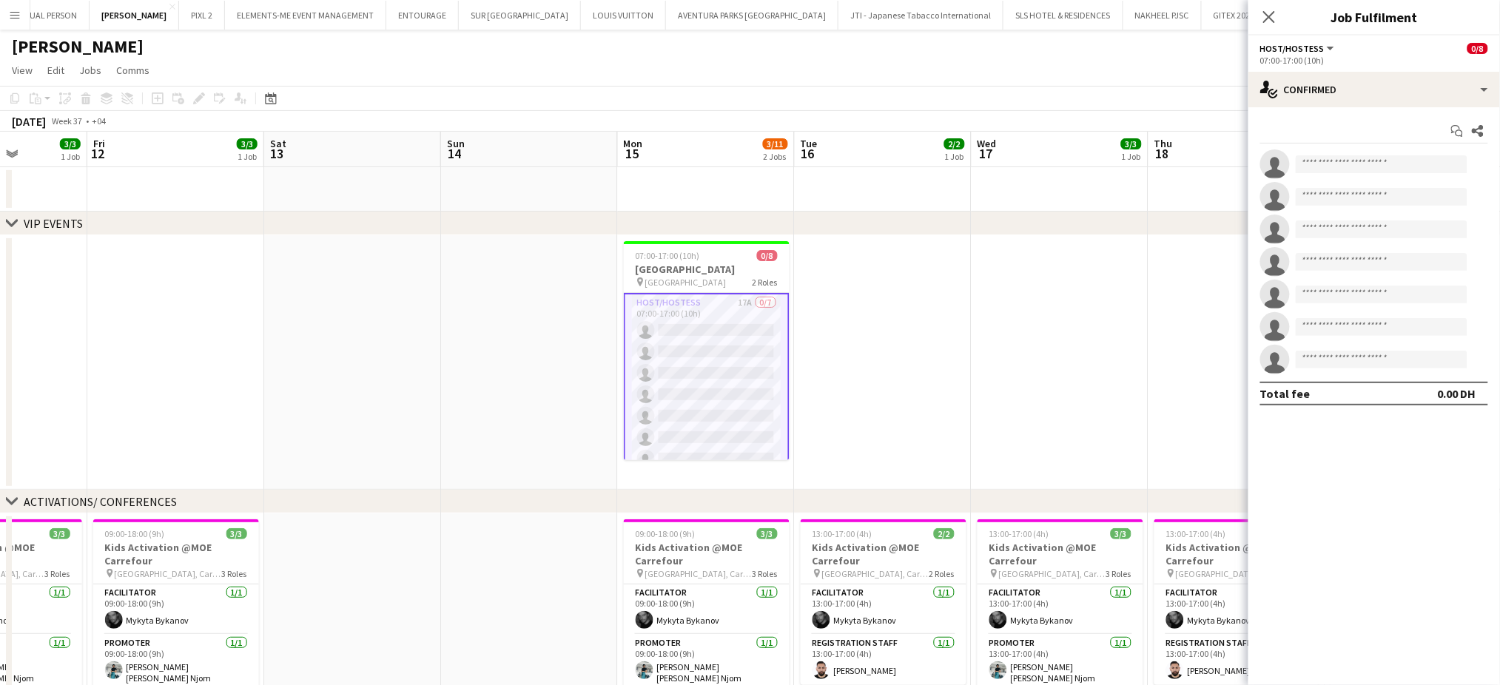
click at [434, 371] on app-date-cell at bounding box center [352, 362] width 177 height 255
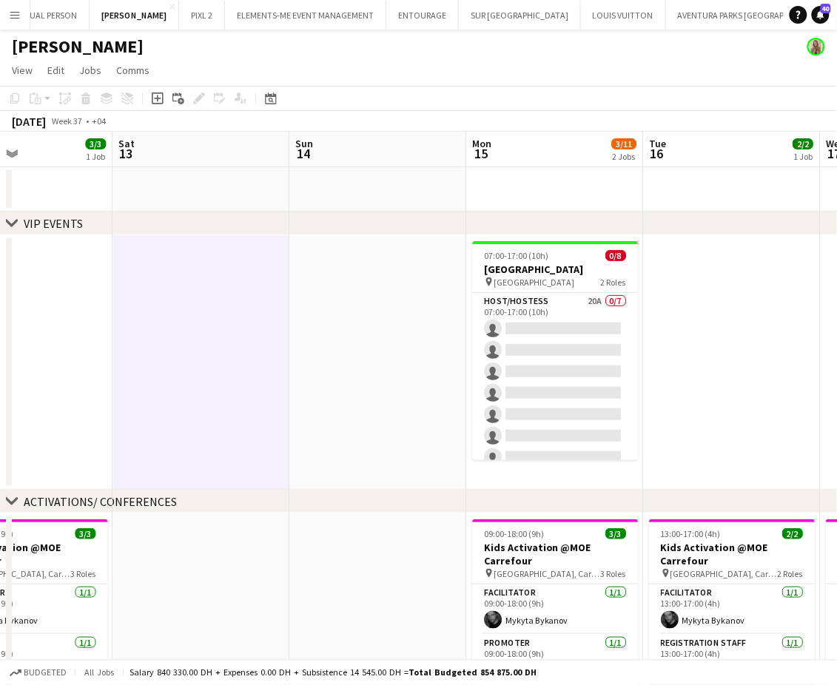
drag, startPoint x: 712, startPoint y: 361, endPoint x: 491, endPoint y: 345, distance: 221.1
click at [491, 345] on app-calendar-viewport "Tue 9 Wed 10 3/3 1 Job Thu 11 3/3 1 Job Fri 12 3/3 1 Job Sat 13 Sun 14 Mon 15 3…" at bounding box center [418, 551] width 837 height 839
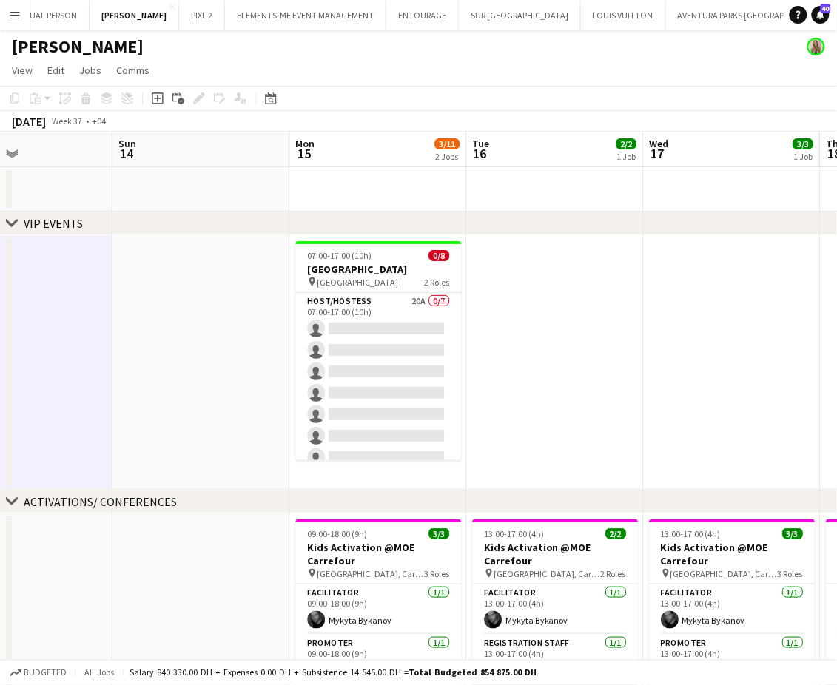
scroll to position [0, 487]
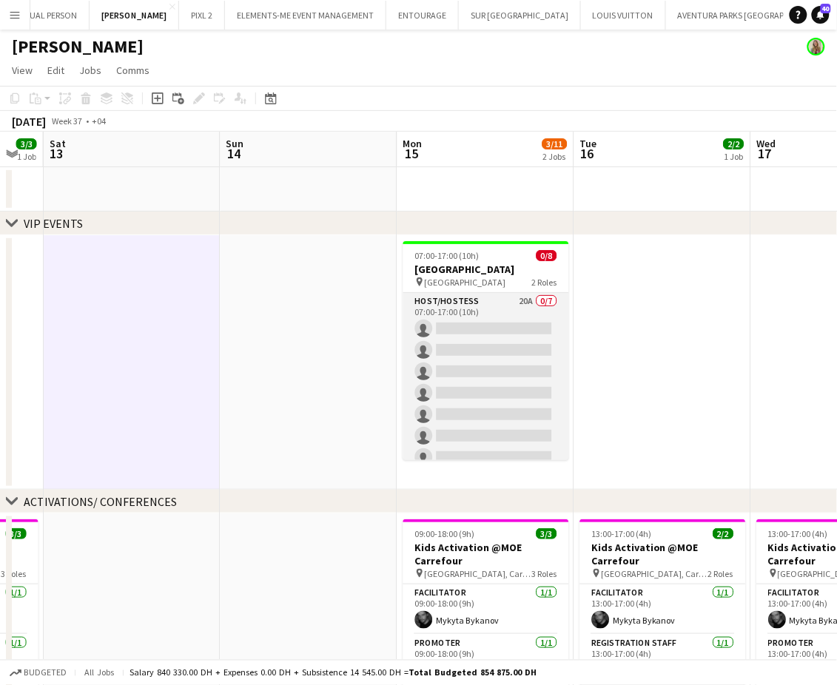
click at [493, 346] on app-card-role "Host/Hostess 20A 0/7 07:00-17:00 (10h) single-neutral-actions single-neutral-ac…" at bounding box center [486, 382] width 166 height 179
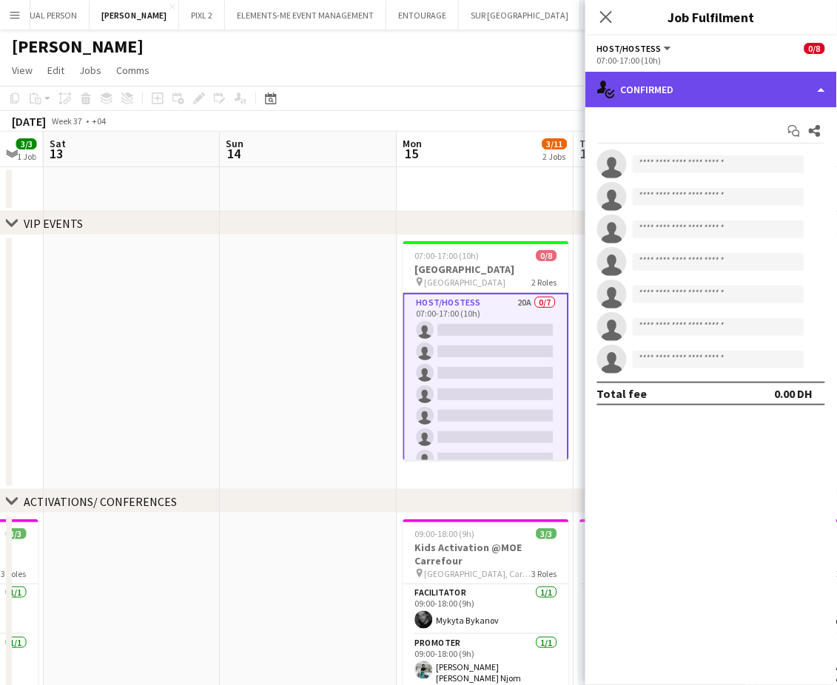
click at [790, 89] on div "single-neutral-actions-check-2 Confirmed" at bounding box center [711, 90] width 252 height 36
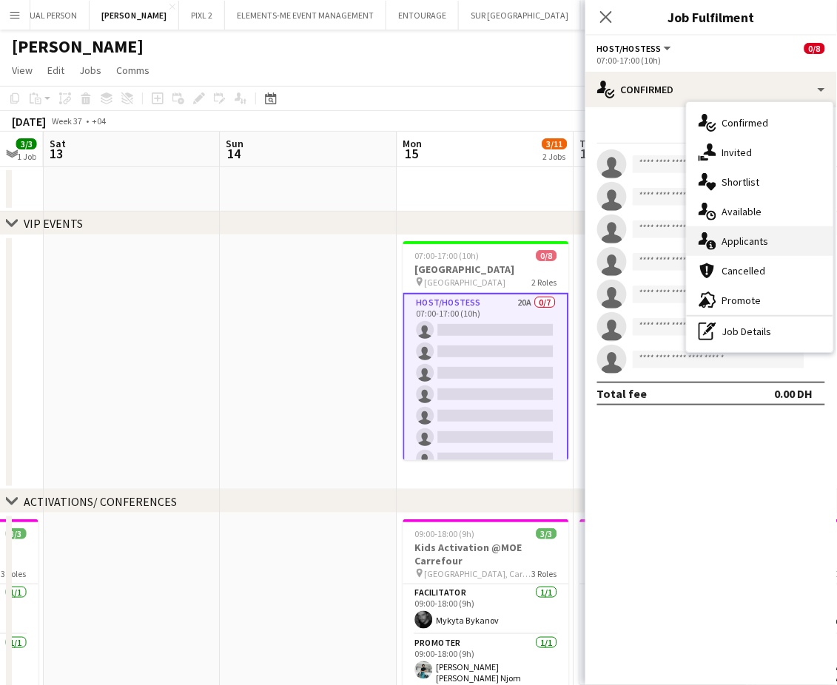
click at [754, 243] on div "single-neutral-actions-information Applicants" at bounding box center [760, 241] width 147 height 30
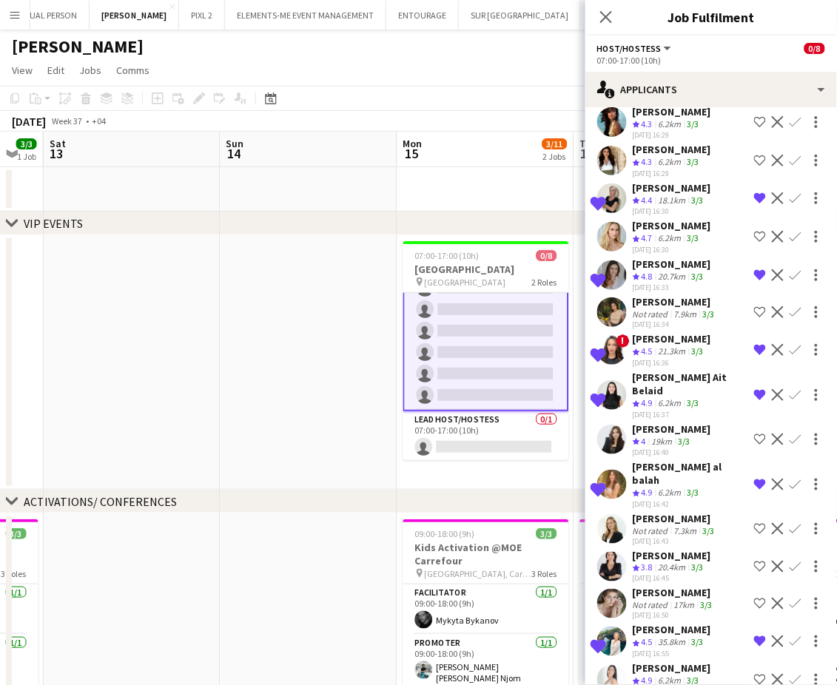
scroll to position [261, 0]
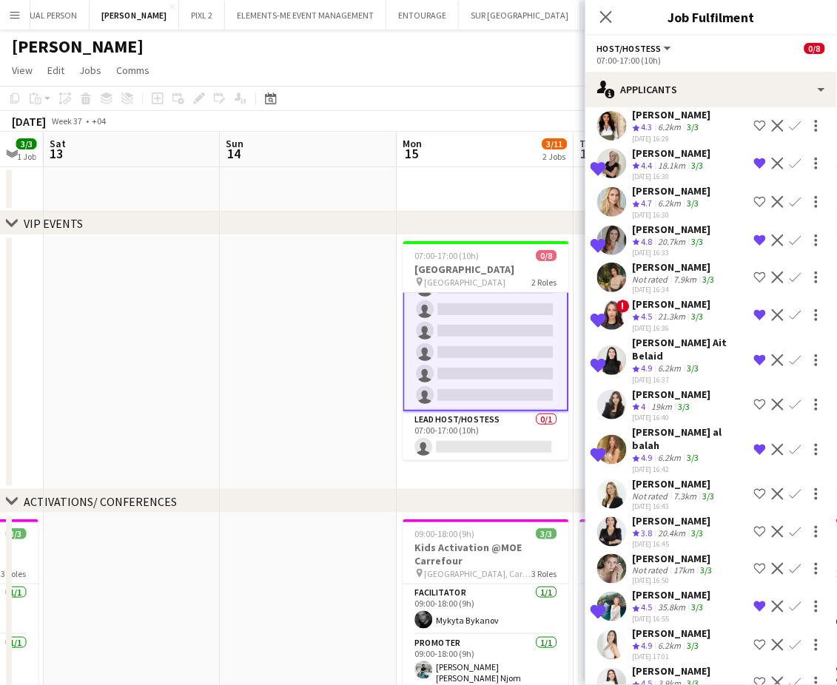
click at [754, 677] on app-icon "Shortlist crew" at bounding box center [760, 683] width 12 height 12
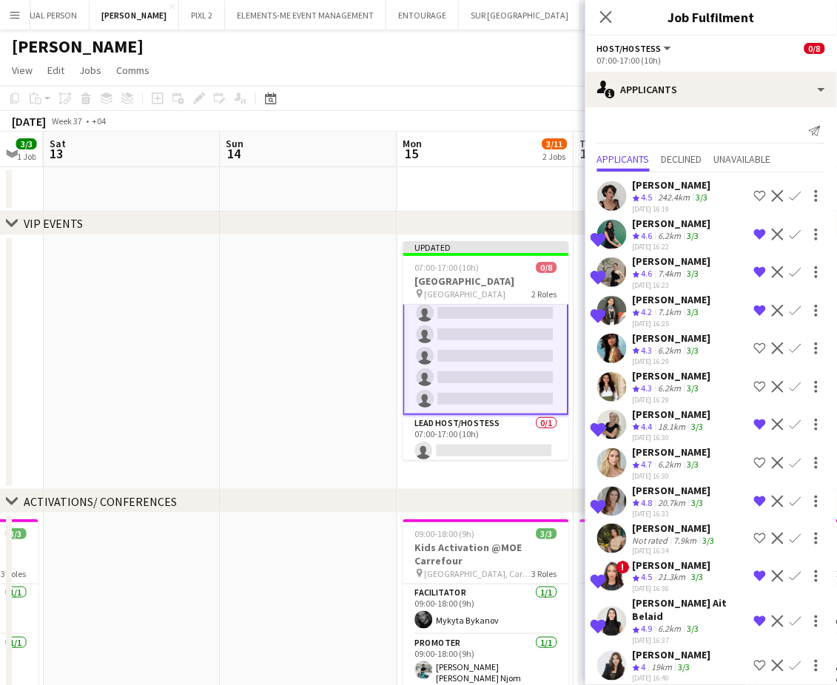
scroll to position [75, 0]
click at [754, 462] on app-icon "Shortlist crew" at bounding box center [760, 463] width 12 height 12
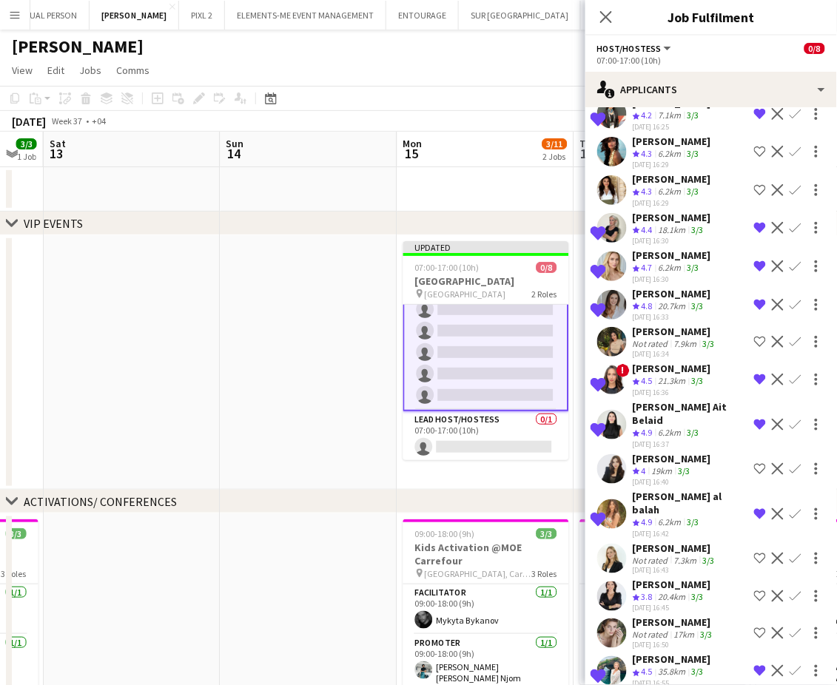
click at [670, 465] on div "19km" at bounding box center [662, 471] width 27 height 13
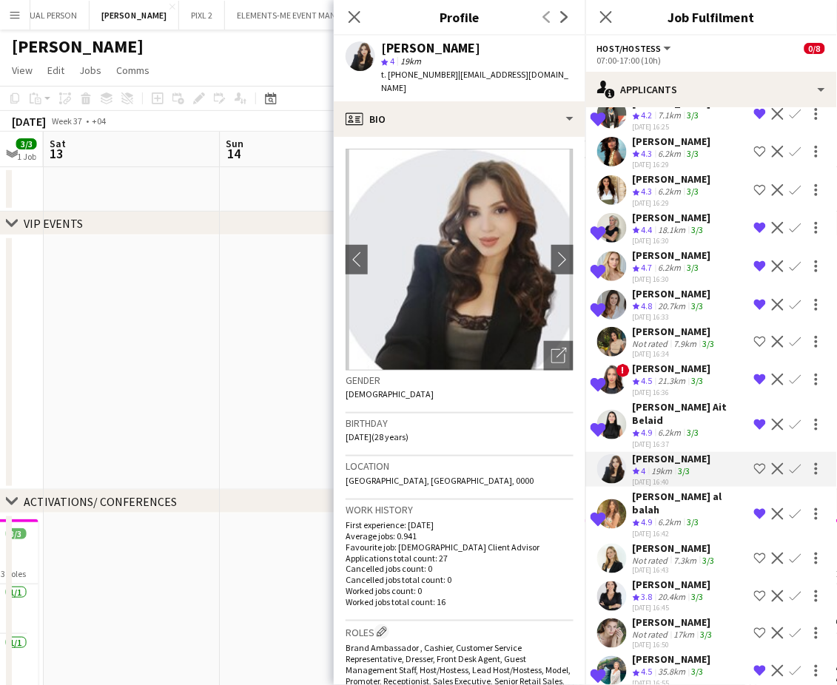
scroll to position [261, 0]
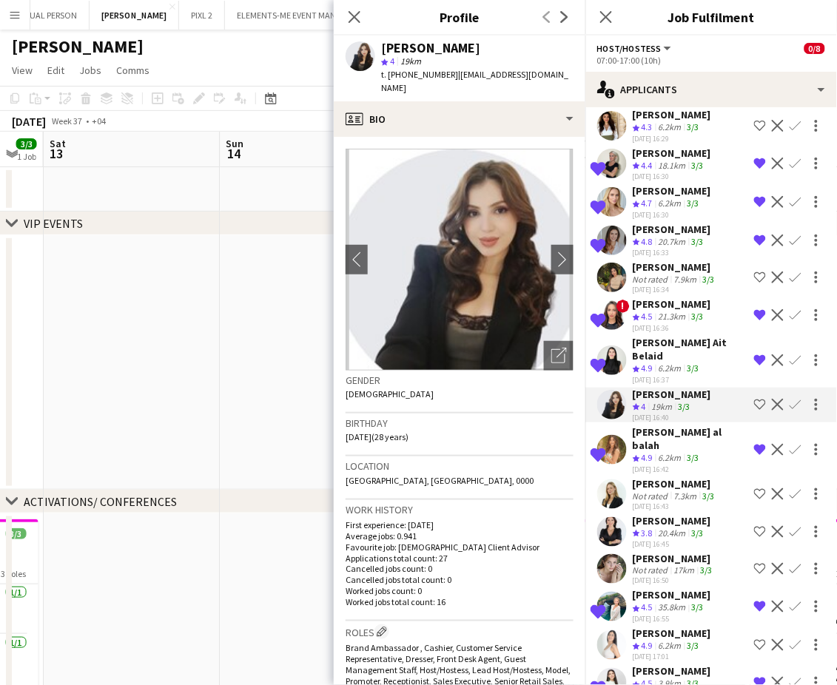
click at [672, 477] on div "Lorna Gambarotto" at bounding box center [675, 483] width 85 height 13
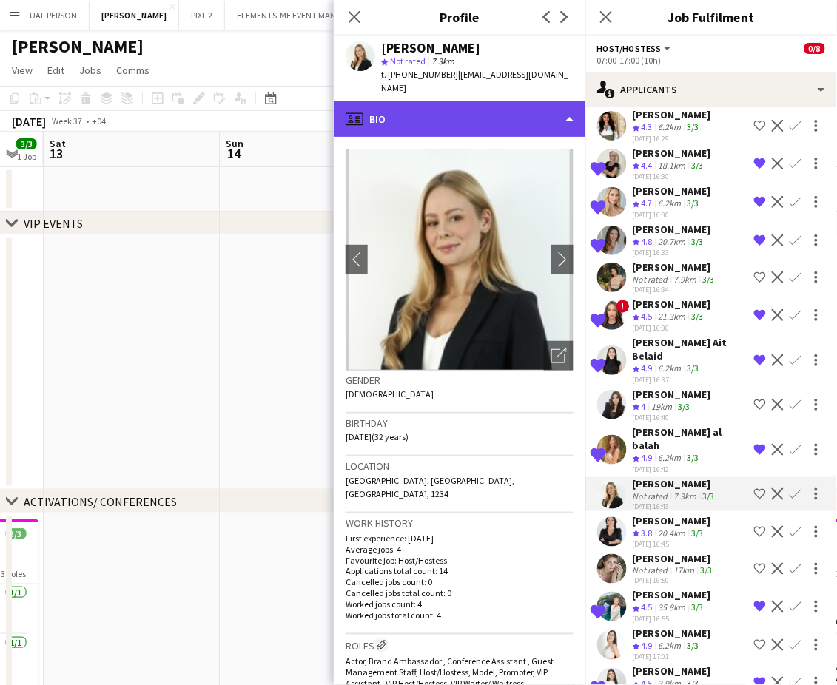
click at [502, 101] on div "profile Bio" at bounding box center [460, 119] width 252 height 36
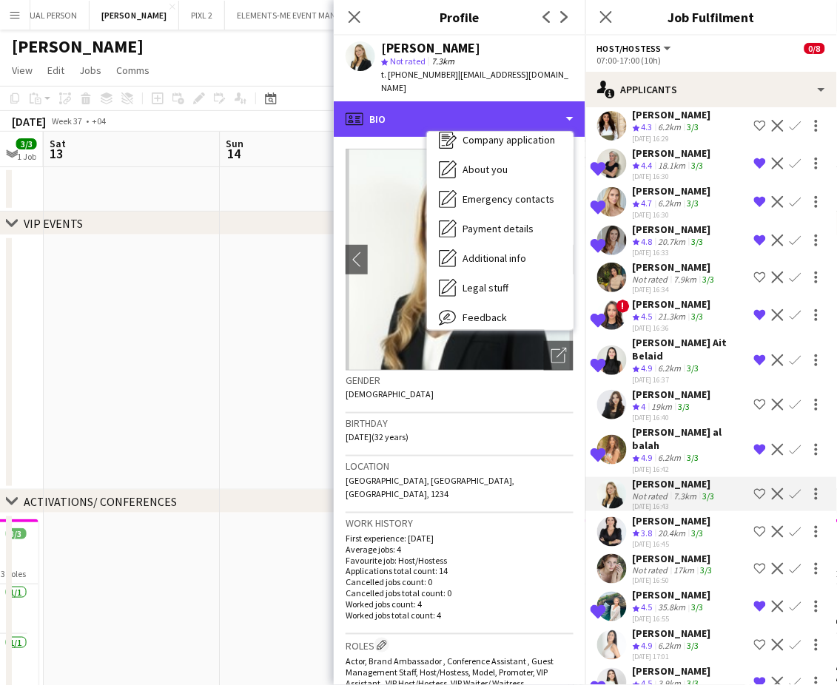
scroll to position [109, 0]
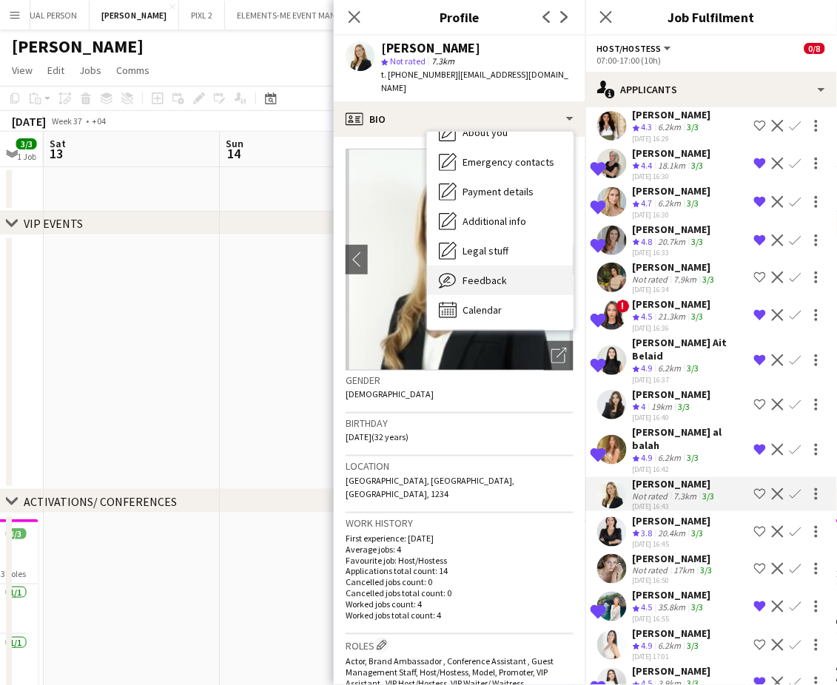
click at [476, 274] on span "Feedback" at bounding box center [484, 280] width 44 height 13
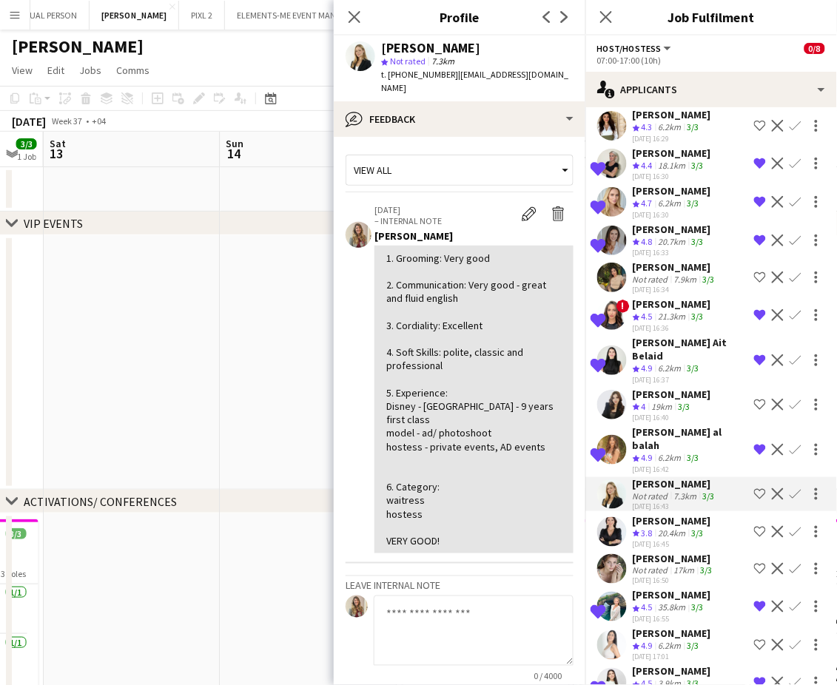
click at [754, 488] on app-icon "Shortlist crew" at bounding box center [760, 494] width 12 height 12
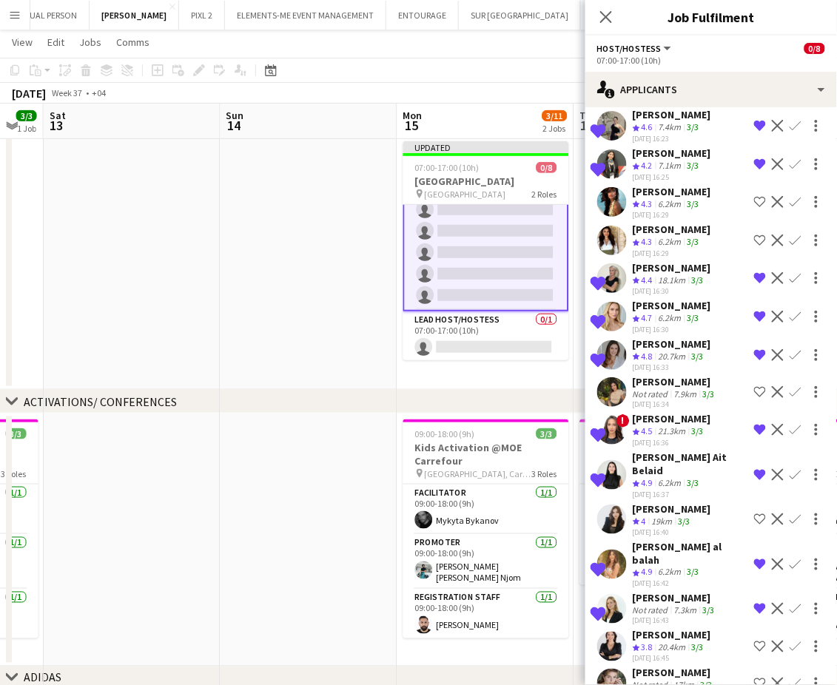
scroll to position [0, 0]
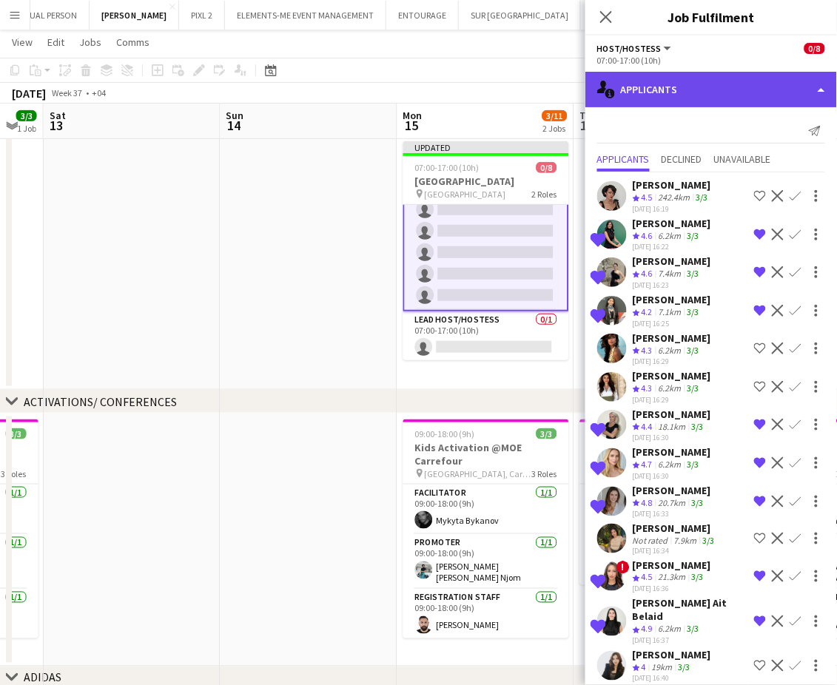
click at [795, 81] on div "single-neutral-actions-information Applicants" at bounding box center [711, 90] width 252 height 36
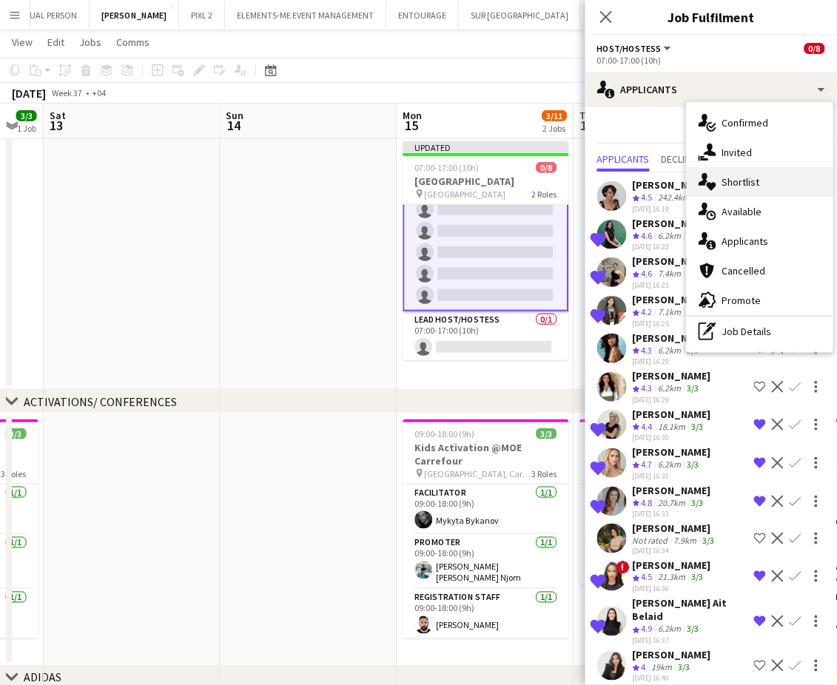
click at [722, 182] on div "single-neutral-actions-heart Shortlist" at bounding box center [760, 182] width 147 height 30
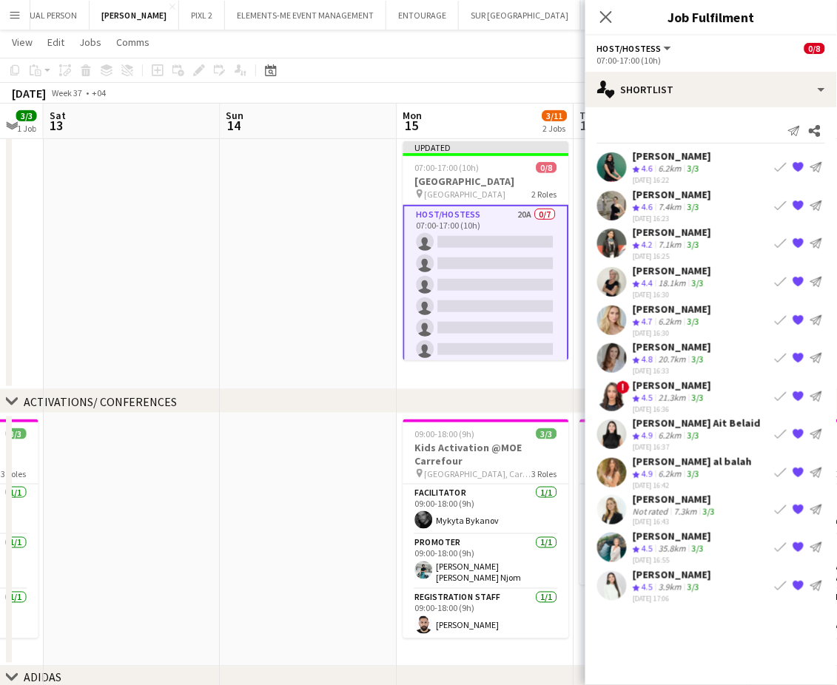
click at [255, 250] on app-date-cell at bounding box center [309, 262] width 177 height 255
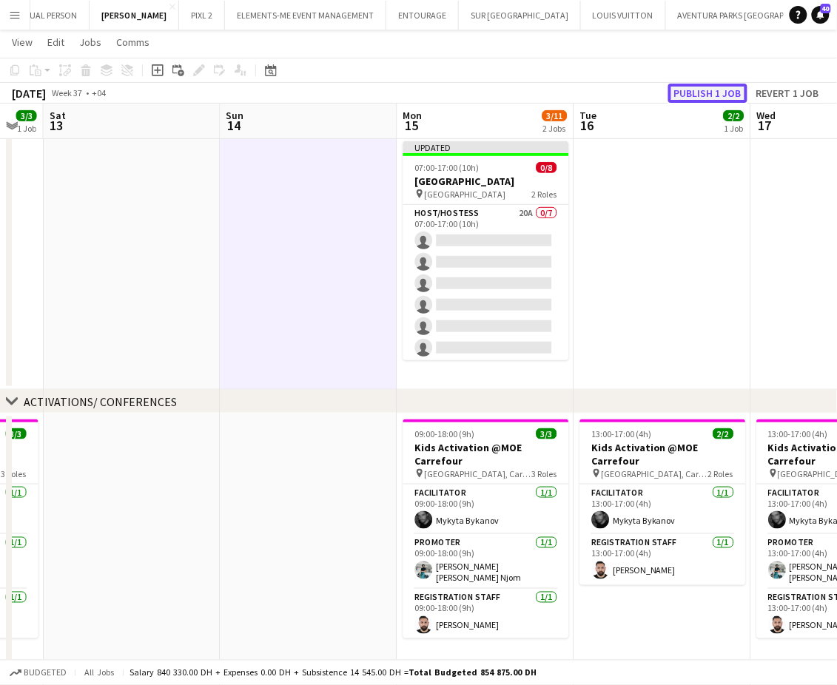
click at [712, 92] on button "Publish 1 job" at bounding box center [707, 93] width 79 height 19
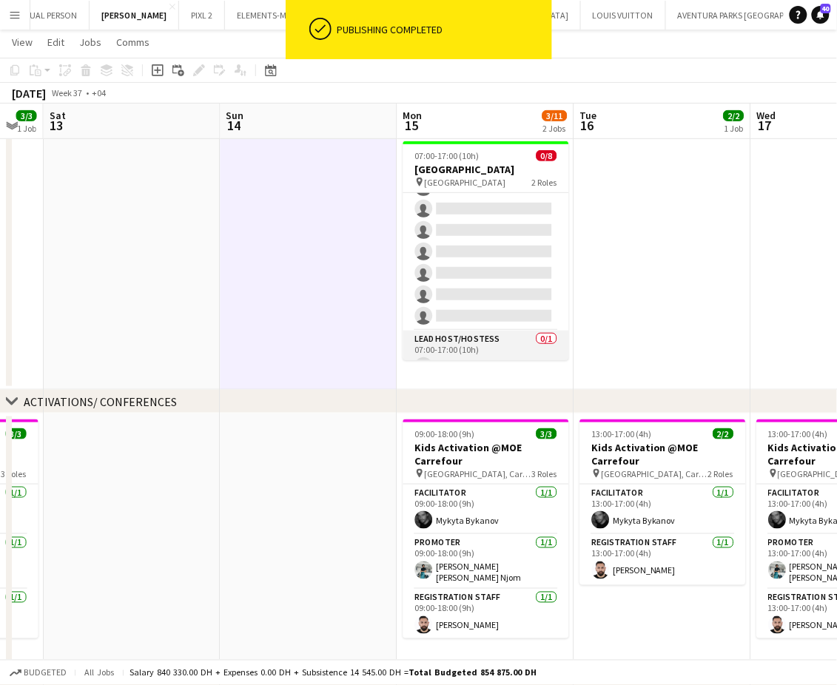
scroll to position [62, 0]
click at [755, 533] on app-calendar-viewport "Wed 10 3/3 1 Job Thu 11 3/3 1 Job Fri 12 3/3 1 Job Sat 13 Sun 14 Mon 15 3/11 2 …" at bounding box center [418, 415] width 837 height 912
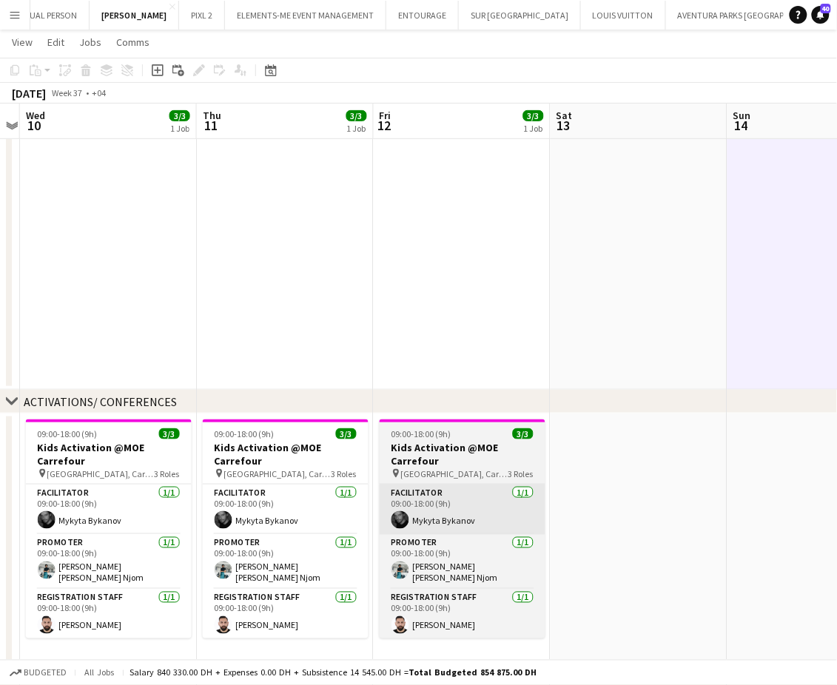
drag, startPoint x: 514, startPoint y: 526, endPoint x: 636, endPoint y: 533, distance: 122.3
click at [660, 531] on app-calendar-viewport "Mon 8 3/3 1 Job Tue 9 Wed 10 3/3 1 Job Thu 11 3/3 1 Job Fri 12 3/3 1 Job Sat 13…" at bounding box center [418, 415] width 837 height 912
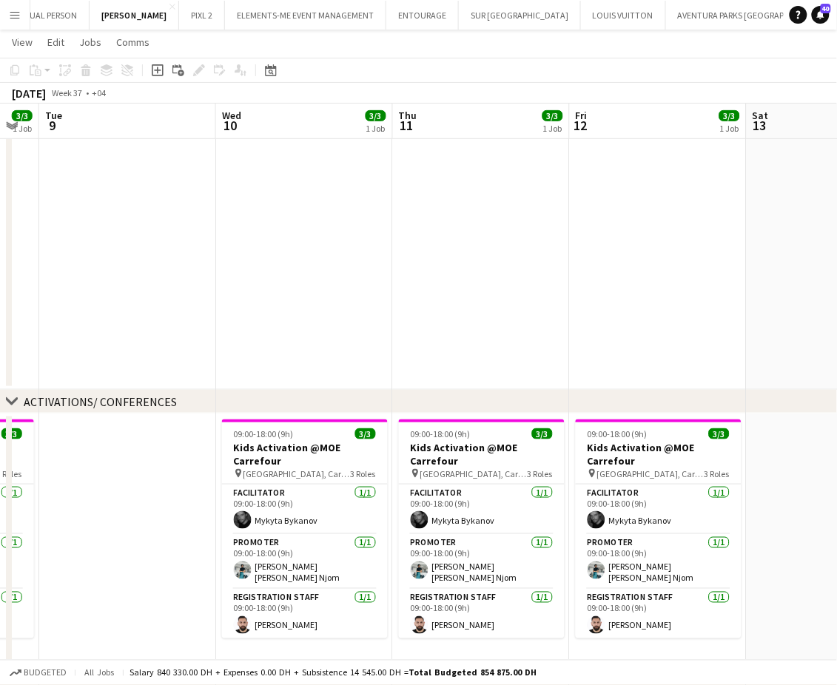
scroll to position [0, 459]
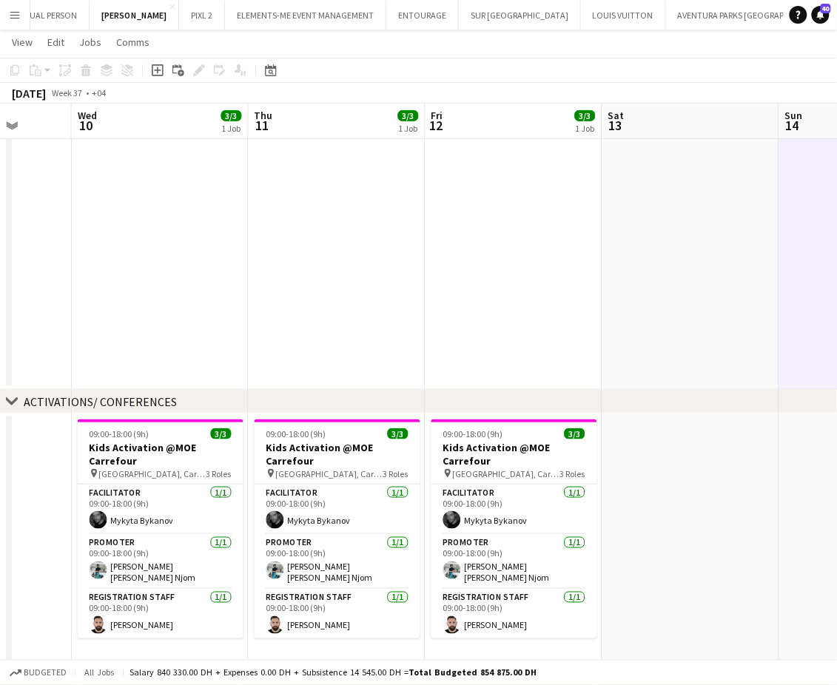
drag, startPoint x: 654, startPoint y: 522, endPoint x: 8, endPoint y: 395, distance: 658.2
click at [15, 397] on div "chevron-right VIP EVENTS chevron-right ACTIVATIONS/ CONFERENCES chevron-right A…" at bounding box center [418, 415] width 837 height 912
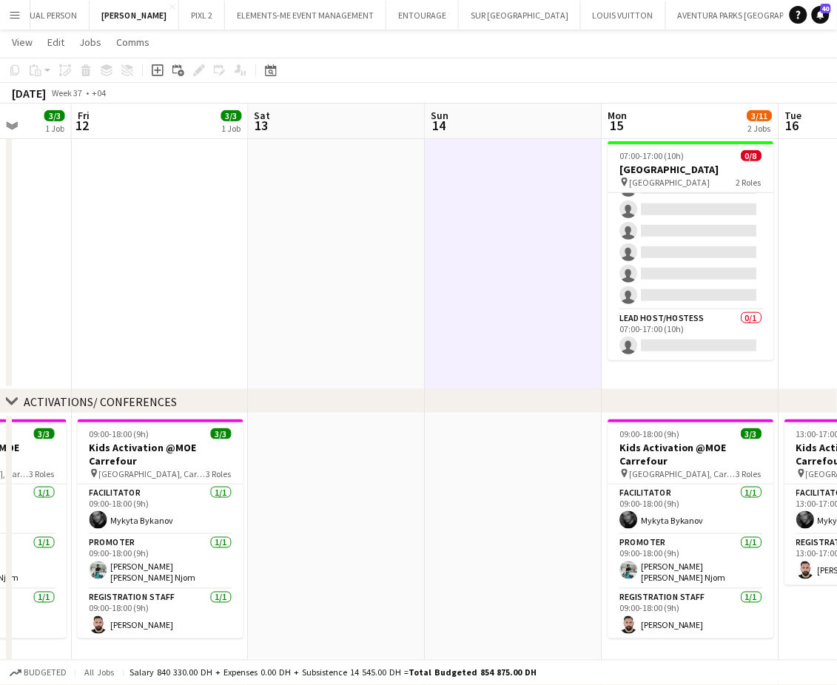
click at [15, 20] on app-icon "Menu" at bounding box center [15, 15] width 12 height 12
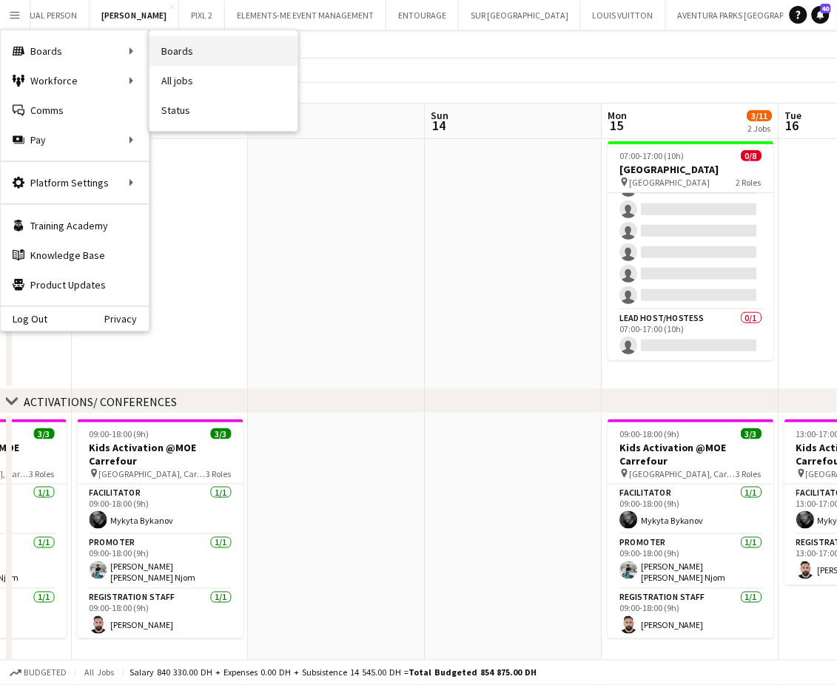
click at [194, 57] on link "Boards" at bounding box center [223, 51] width 148 height 30
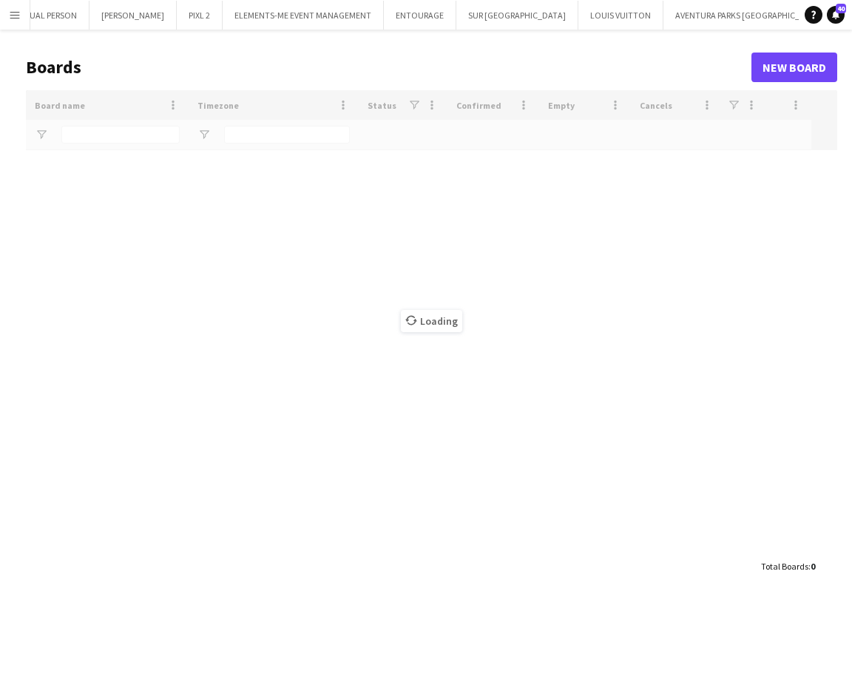
type input "***"
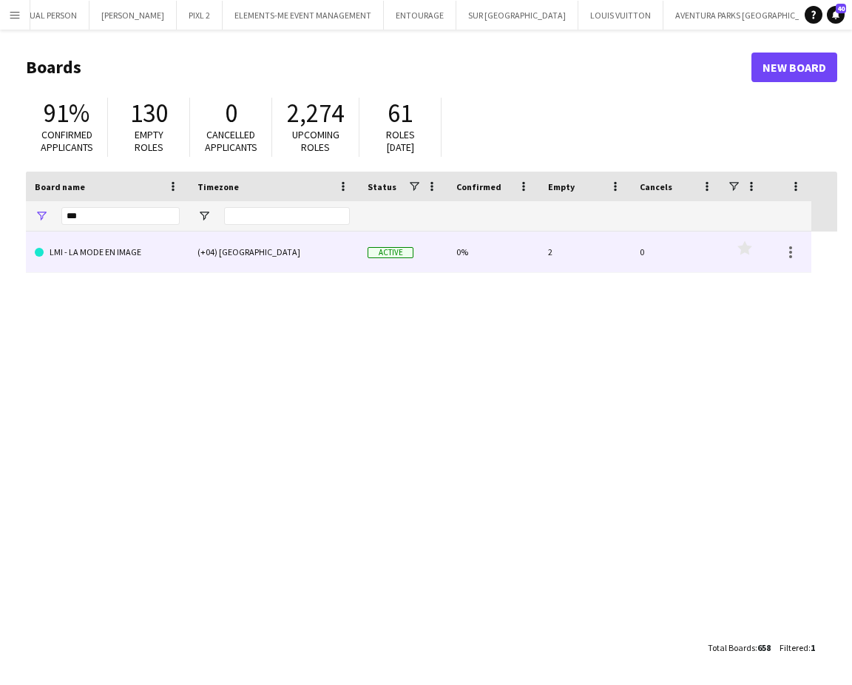
click at [90, 248] on link "LMI - LA MODE EN IMAGE" at bounding box center [107, 252] width 145 height 41
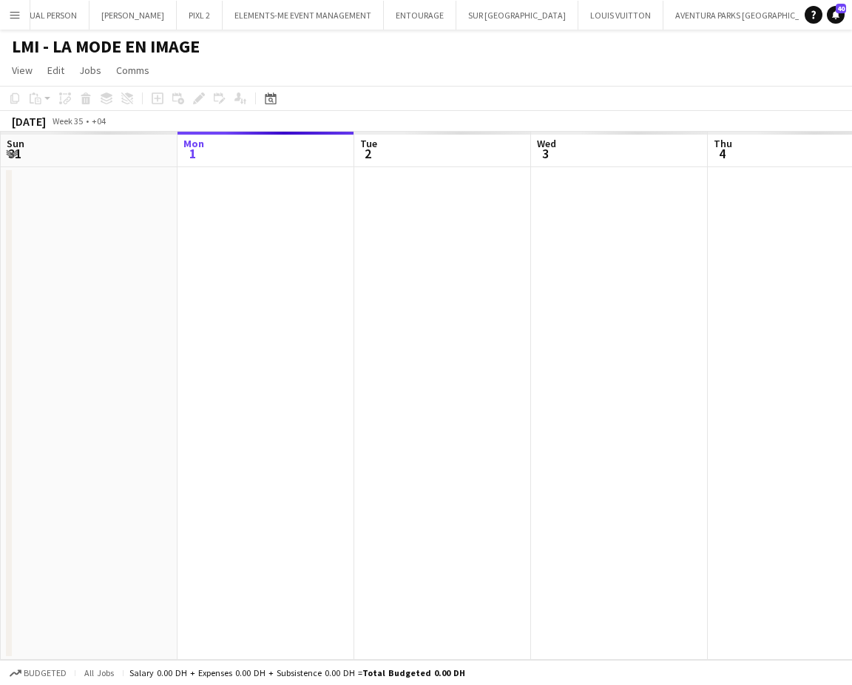
scroll to position [0, 3498]
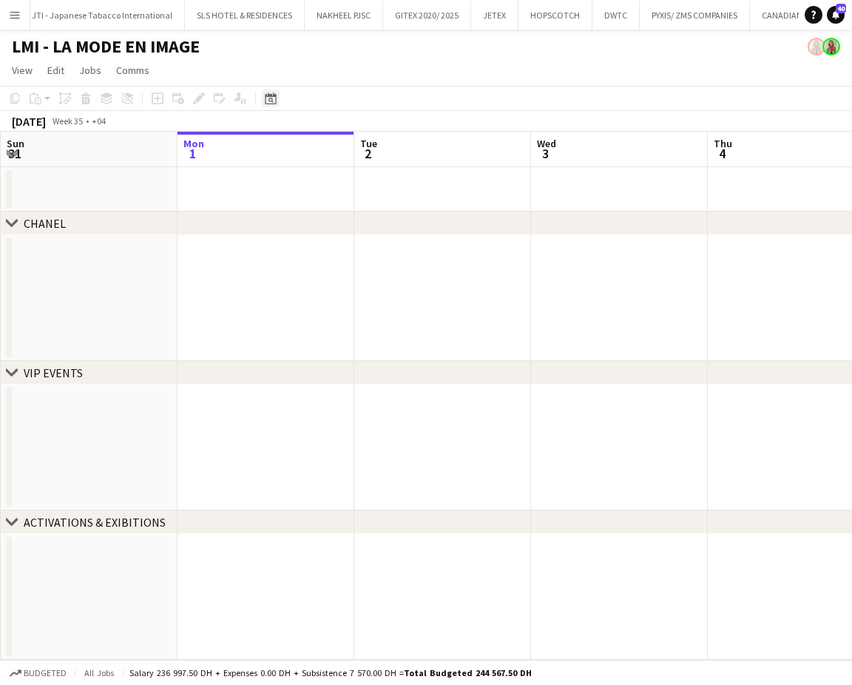
click at [273, 93] on icon "Date picker" at bounding box center [271, 98] width 12 height 12
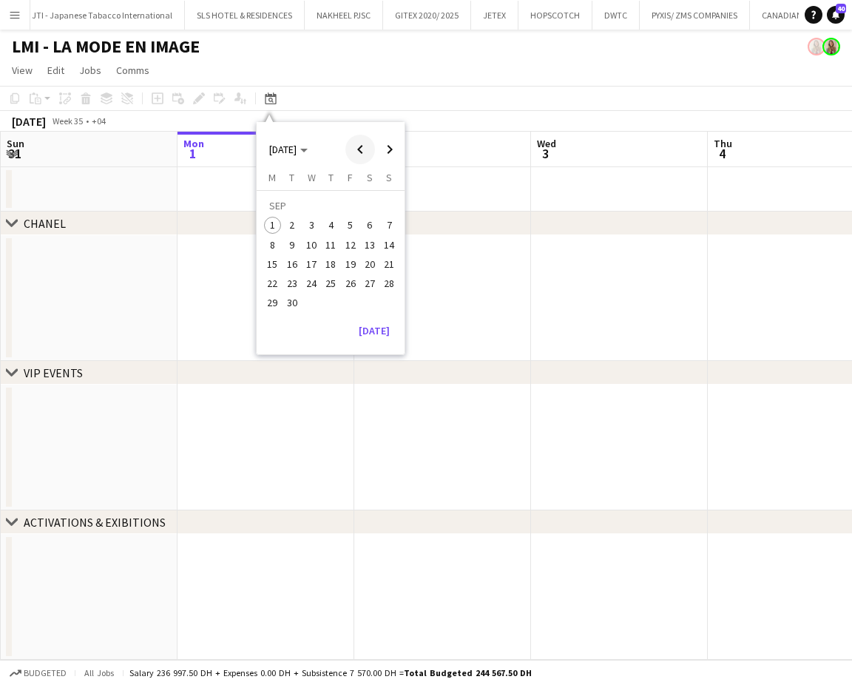
click at [354, 142] on span "Previous month" at bounding box center [361, 150] width 30 height 30
click at [362, 151] on span "Previous month" at bounding box center [361, 150] width 30 height 30
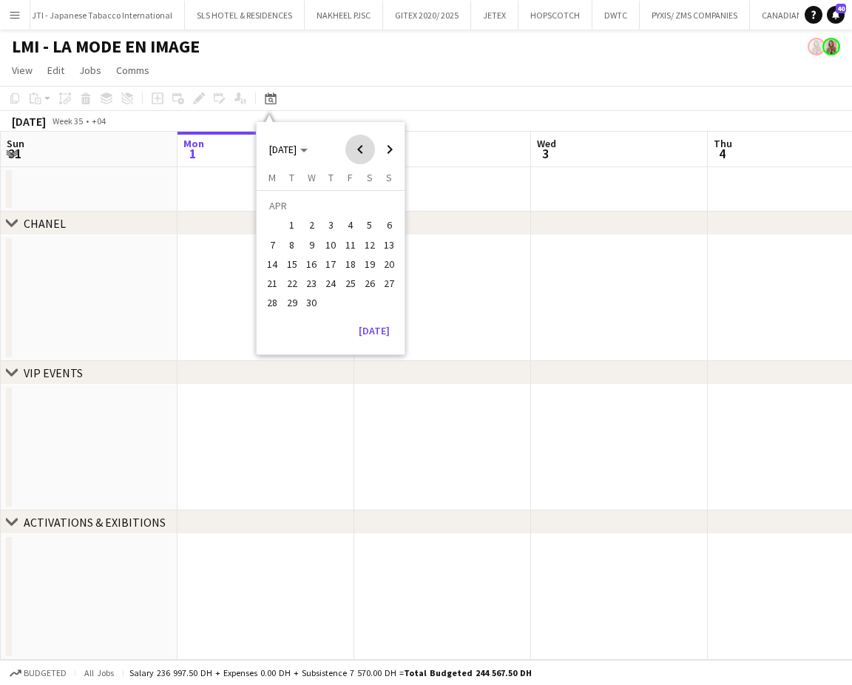
click at [362, 151] on span "Previous month" at bounding box center [361, 150] width 30 height 30
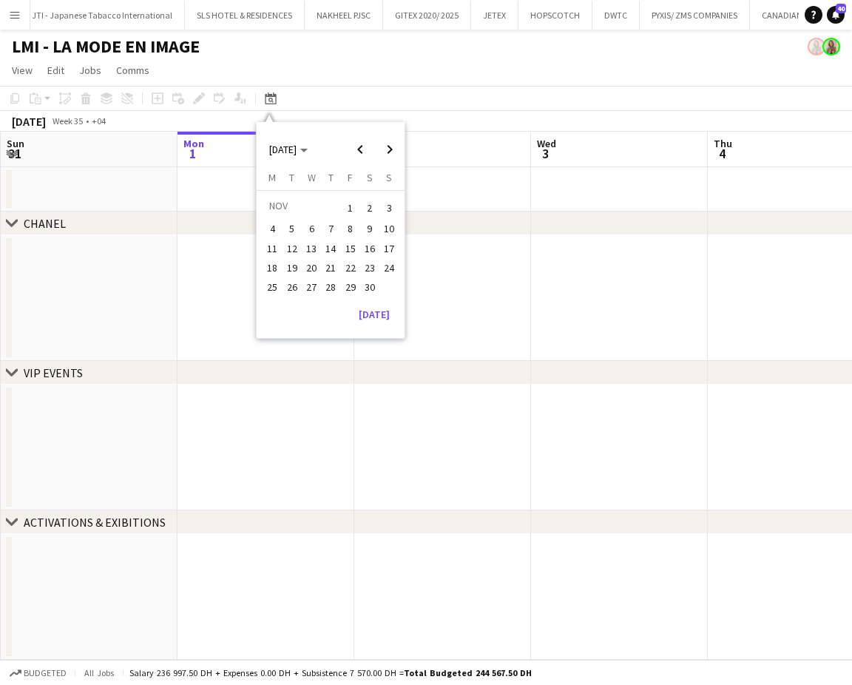
click at [269, 246] on span "11" at bounding box center [273, 249] width 18 height 18
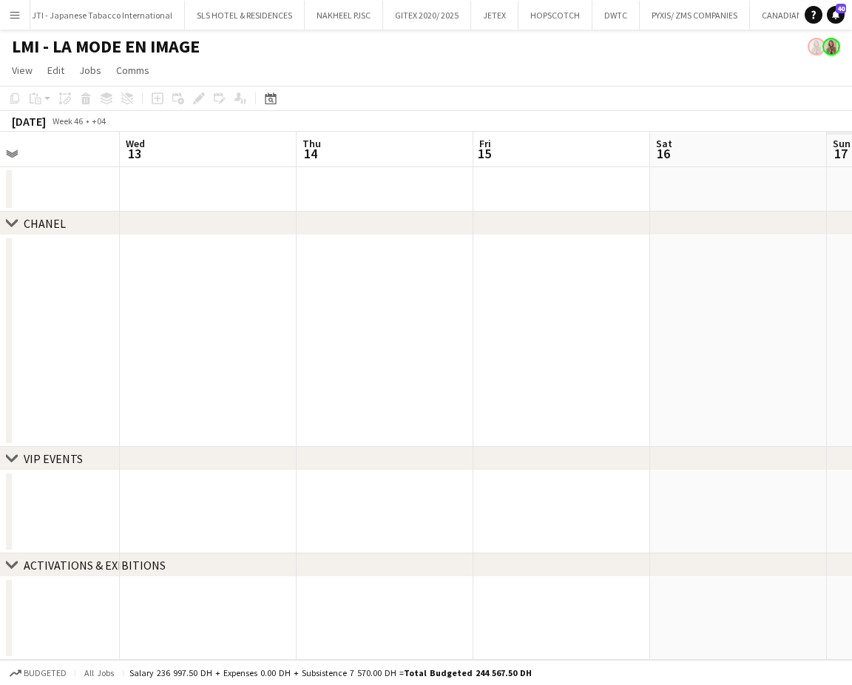
drag, startPoint x: 256, startPoint y: 291, endPoint x: 365, endPoint y: 305, distance: 109.7
click at [226, 291] on app-calendar-viewport "Sat 9 Sun 10 Mon 11 Tue 12 Wed 13 Thu 14 Fri 15 Sat 16 Sun 17 Mon 18" at bounding box center [426, 396] width 852 height 528
drag, startPoint x: 536, startPoint y: 336, endPoint x: 258, endPoint y: 326, distance: 277.6
click at [260, 331] on app-calendar-viewport "Sat 9 Sun 10 Mon 11 Tue 12 Wed 13 Thu 14 Fri 15 Sat 16 Sun 17 Mon 18" at bounding box center [426, 396] width 852 height 528
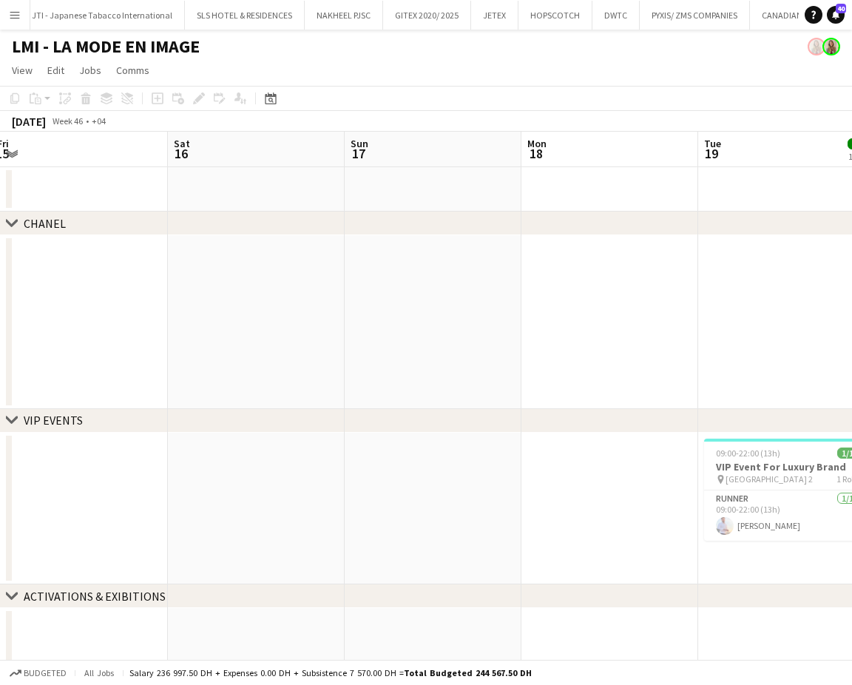
drag, startPoint x: 346, startPoint y: 320, endPoint x: 331, endPoint y: 317, distance: 15.1
click at [332, 317] on app-calendar-viewport "Tue 12 Wed 13 Thu 14 Fri 15 Sat 16 Sun 17 Mon 18 Tue 19 1/1 1 Job Wed 20 11/11 …" at bounding box center [426, 497] width 852 height 731
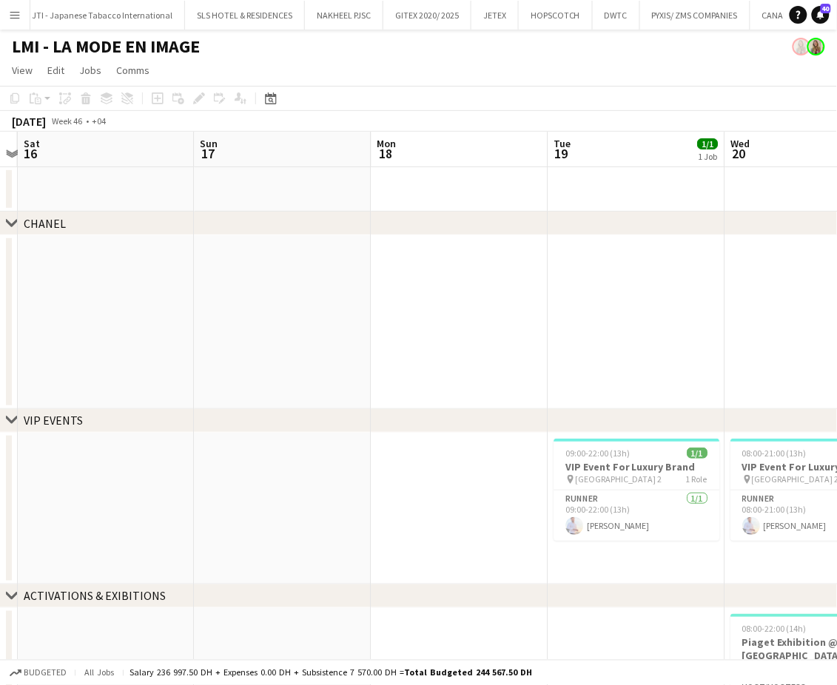
click at [423, 338] on app-calendar-viewport "Wed 13 Thu 14 Fri 15 Sat 16 Sun 17 Mon 18 Tue 19 1/1 1 Job Wed 20 11/11 2 Jobs …" at bounding box center [418, 497] width 837 height 731
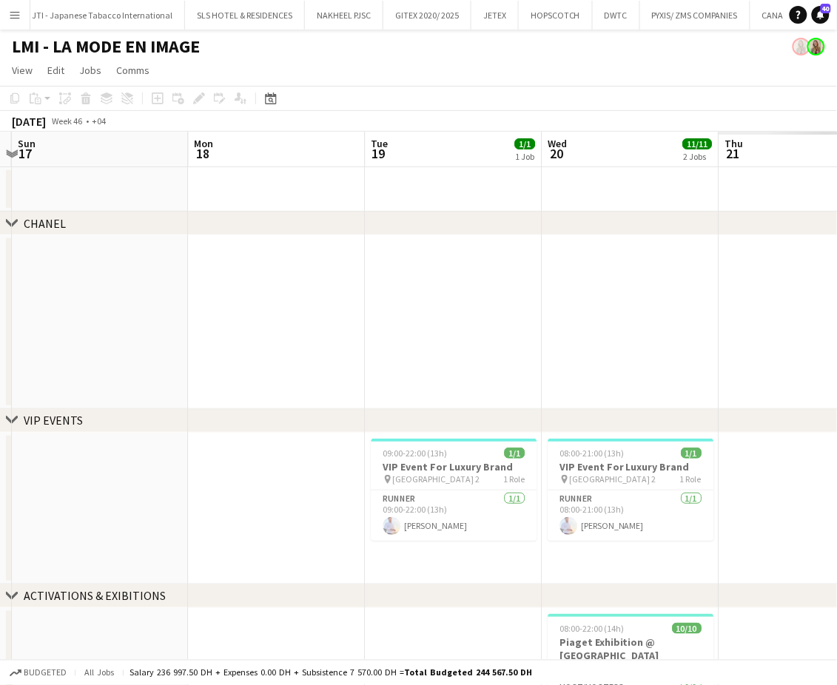
scroll to position [0, 528]
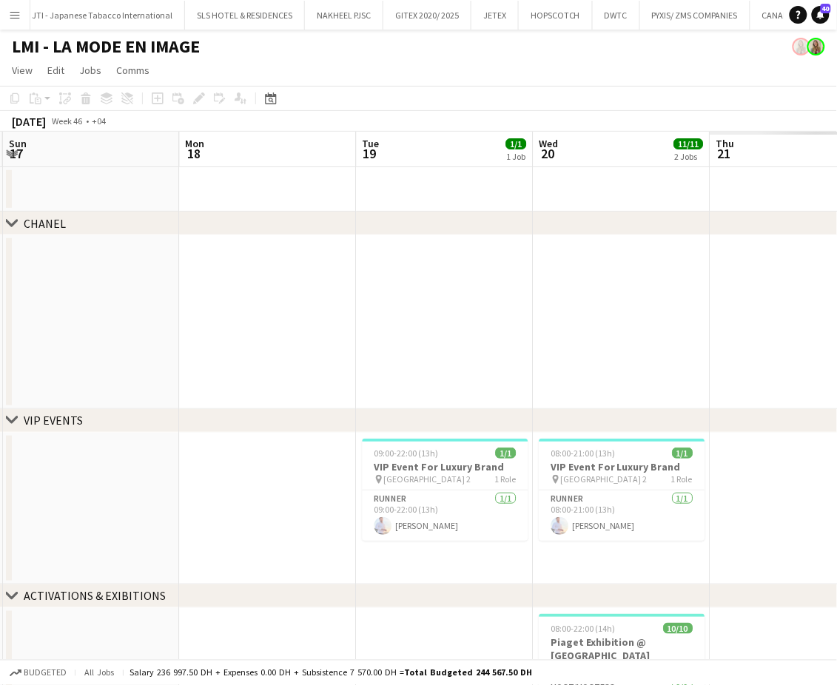
click at [403, 318] on app-calendar-viewport "Thu 14 Fri 15 Sat 16 Sun 17 Mon 18 Tue 19 1/1 1 Job Wed 20 11/11 2 Jobs Thu 21 …" at bounding box center [418, 497] width 837 height 731
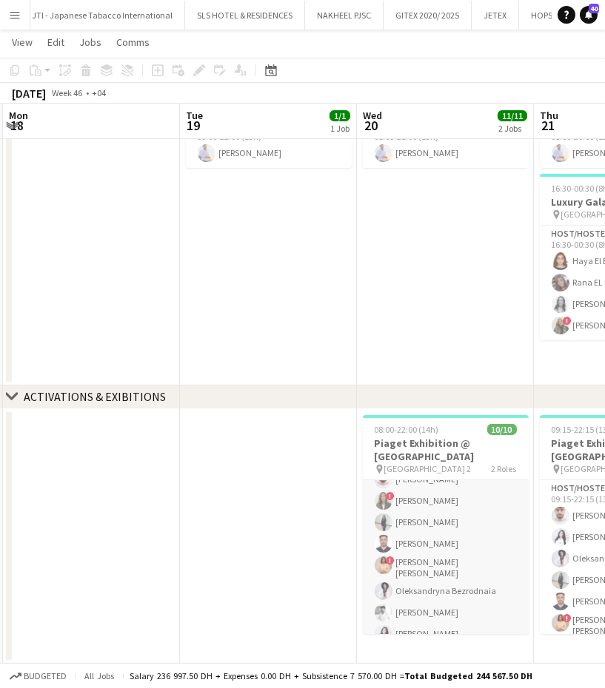
scroll to position [0, 0]
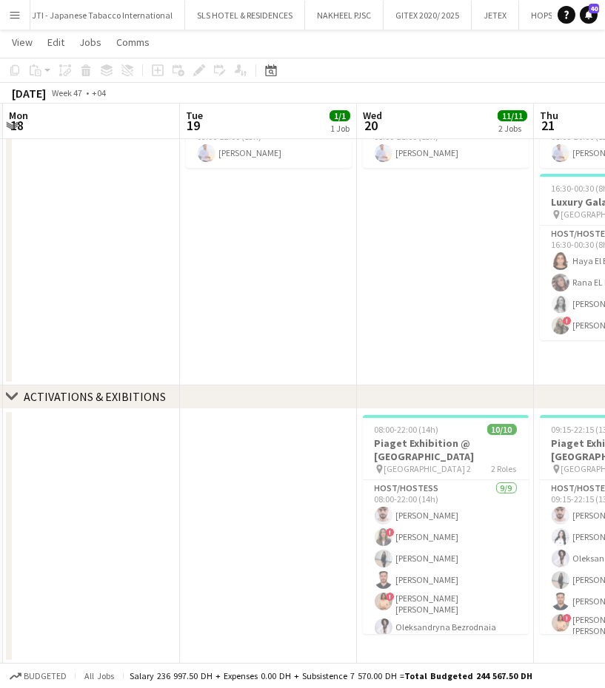
drag, startPoint x: 400, startPoint y: 527, endPoint x: 184, endPoint y: 502, distance: 218.3
click at [184, 502] on app-calendar-viewport "Fri 15 Sat 16 Sun 17 Mon 18 Tue 19 1/1 1 Job Wed 20 11/11 2 Jobs Thu 21 15/15 3…" at bounding box center [302, 174] width 605 height 977
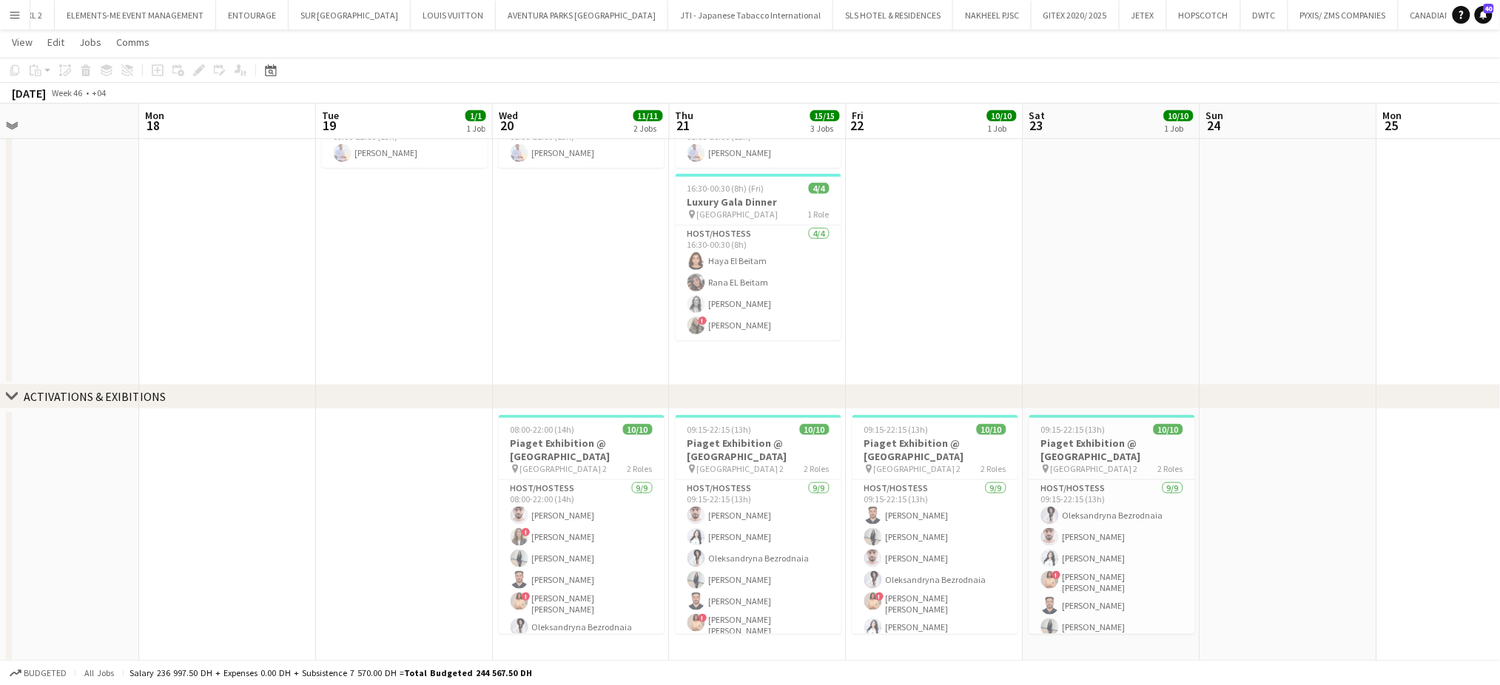
scroll to position [0, 423]
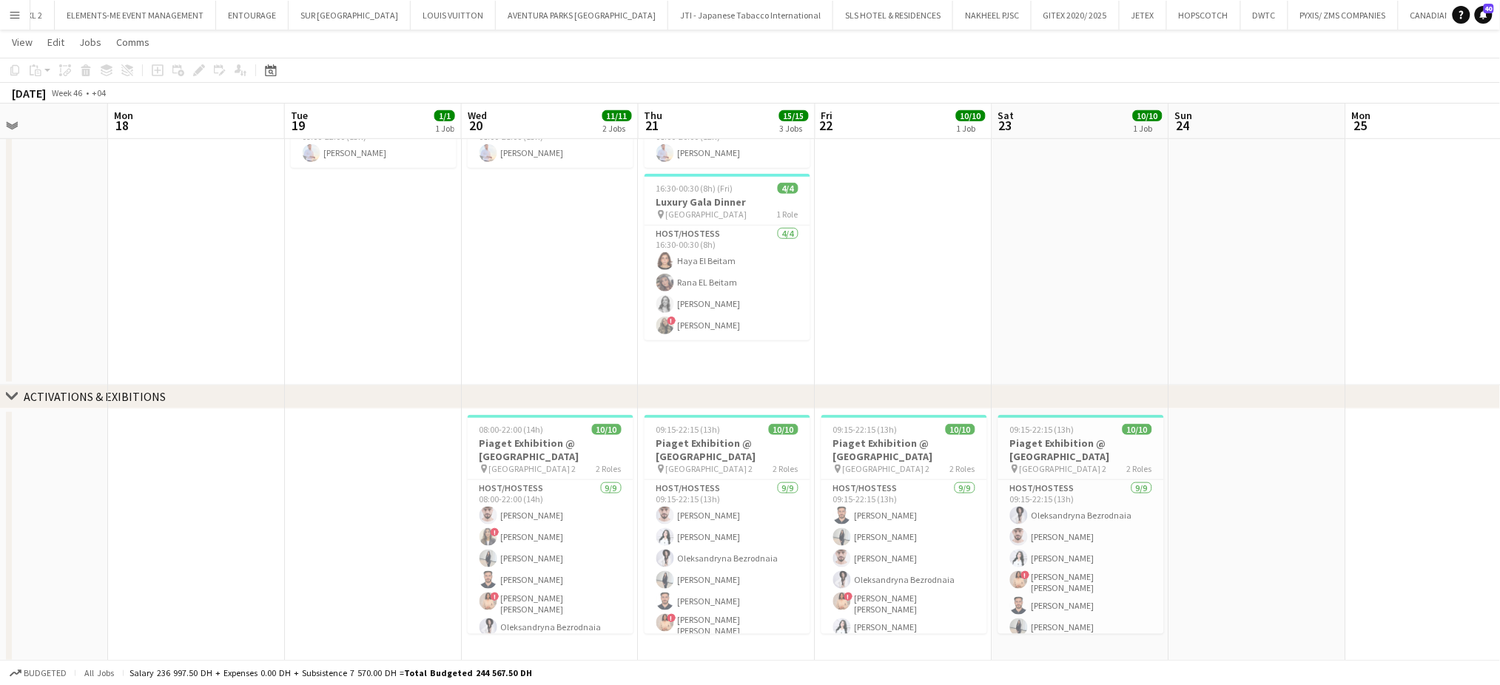
drag, startPoint x: 593, startPoint y: 295, endPoint x: 914, endPoint y: 317, distance: 321.9
click at [915, 313] on app-calendar-viewport "Fri 15 Sat 16 Sun 17 Mon 18 Tue 19 1/1 1 Job Wed 20 11/11 2 Jobs Thu 21 15/15 3…" at bounding box center [750, 174] width 1500 height 977
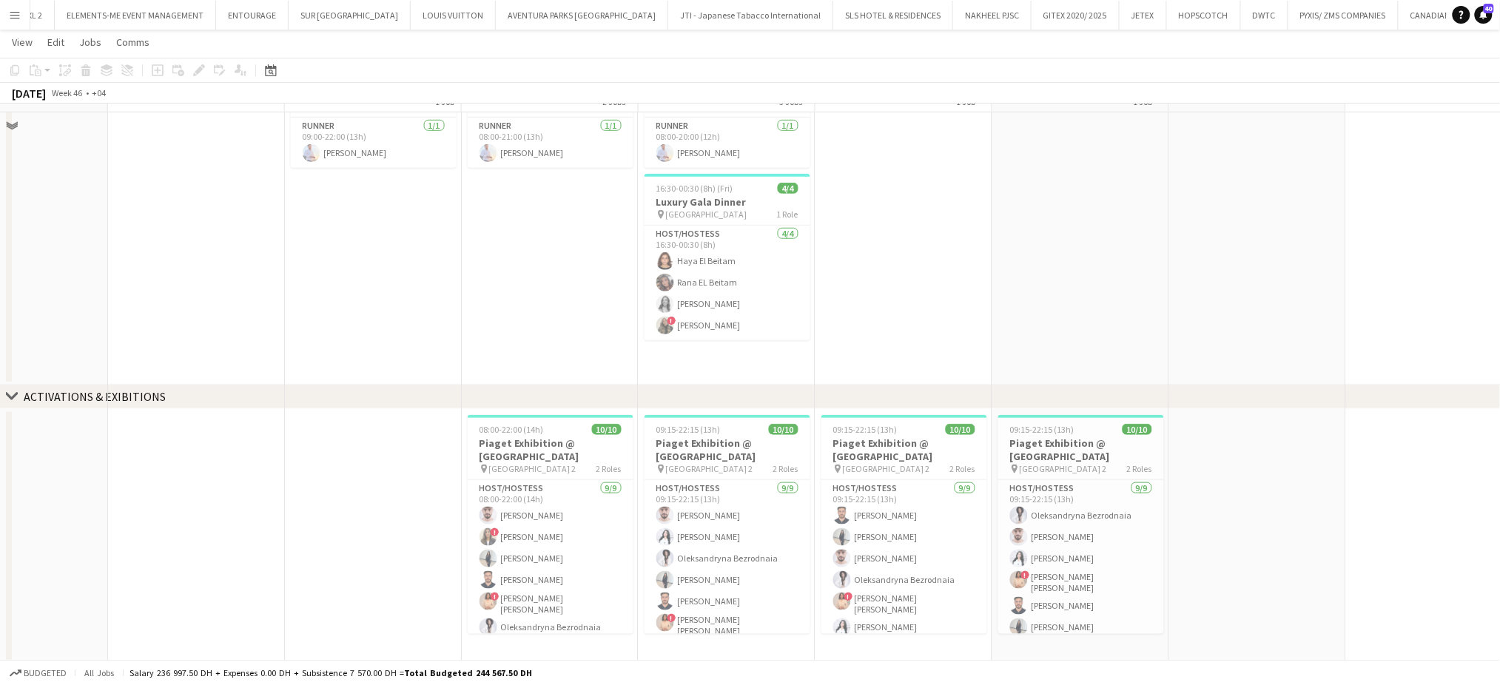
scroll to position [273, 0]
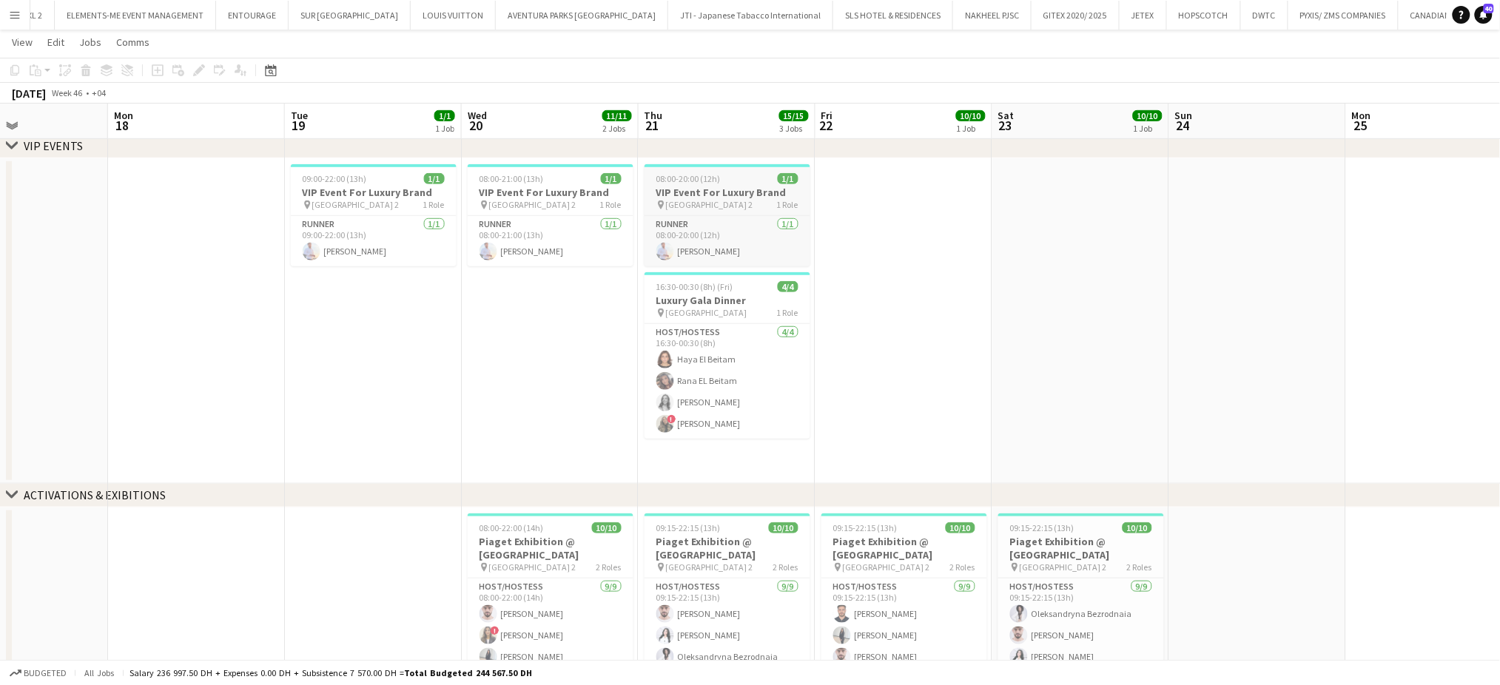
click at [717, 189] on h3 "VIP Event For Luxury Brand" at bounding box center [727, 192] width 166 height 13
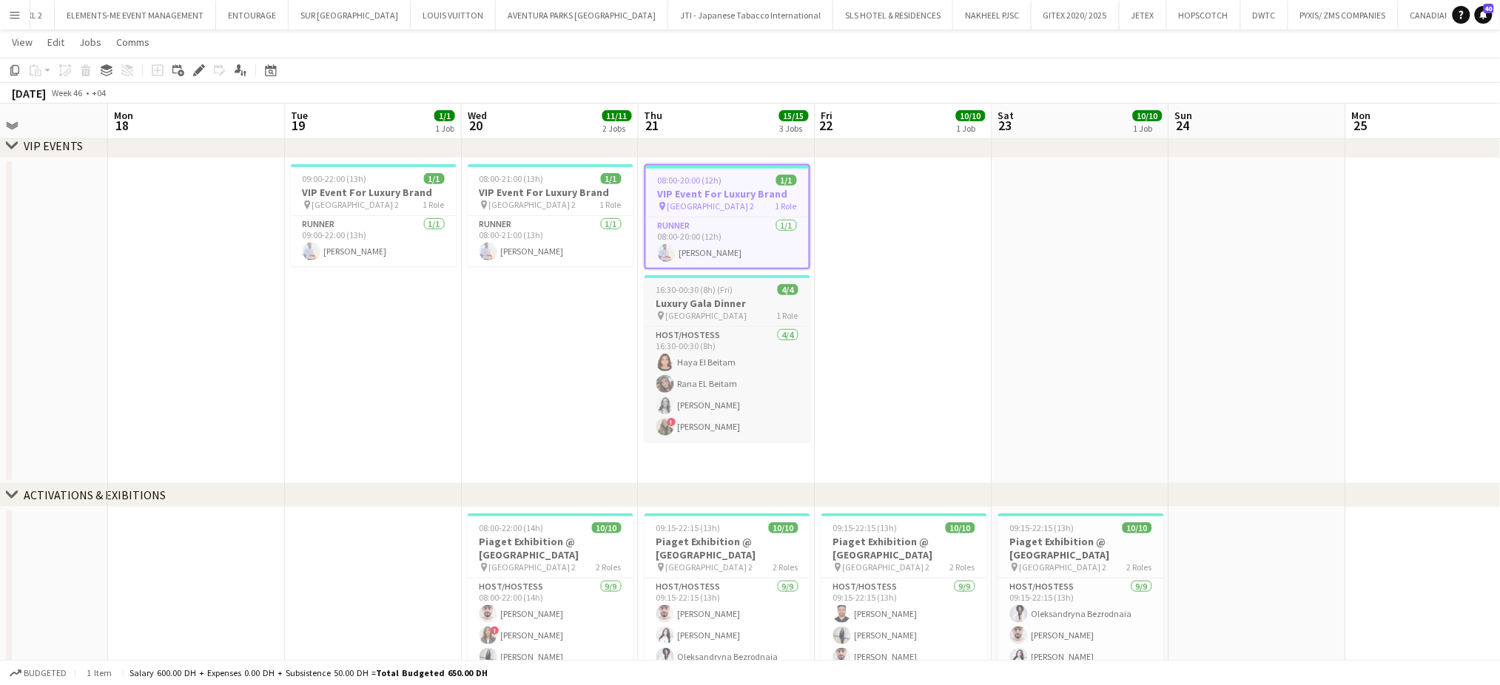
click at [707, 300] on h3 "Luxury Gala Dinner" at bounding box center [727, 303] width 166 height 13
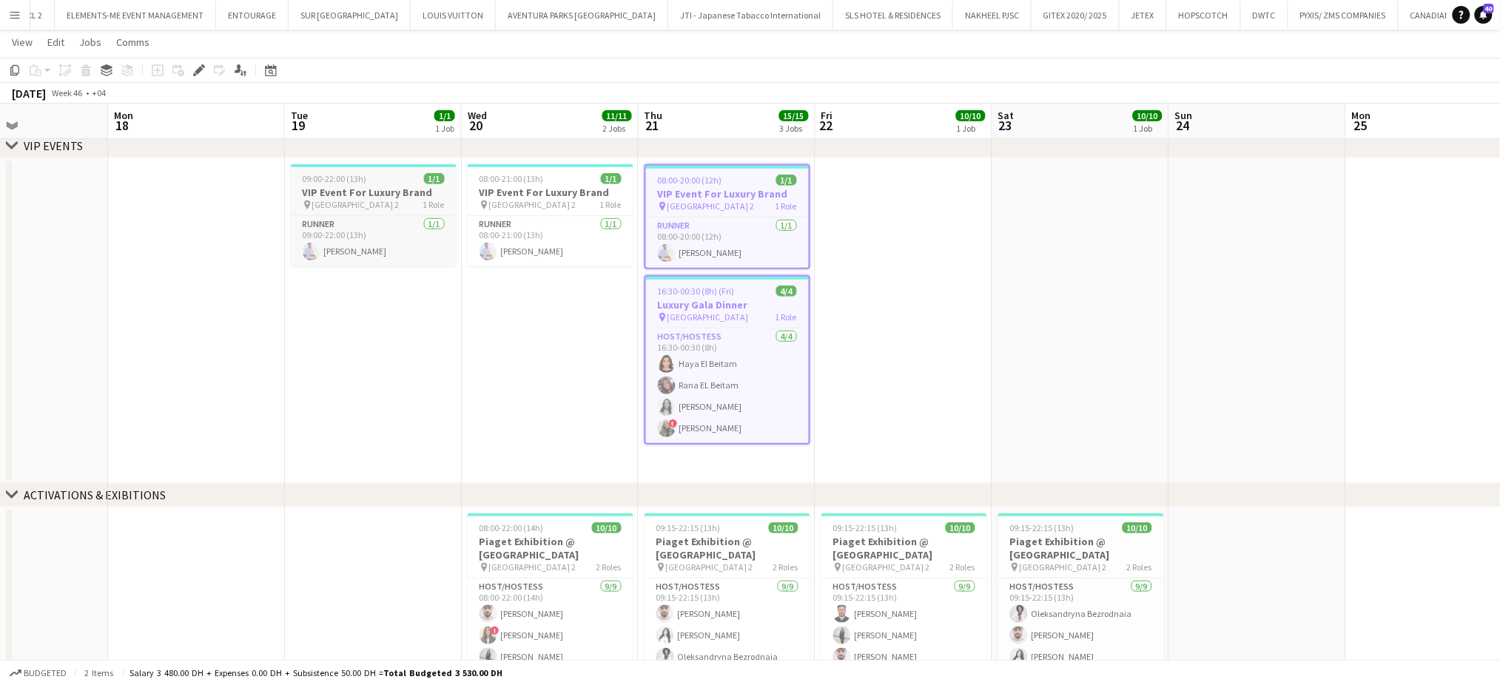
click at [361, 186] on h3 "VIP Event For Luxury Brand" at bounding box center [374, 192] width 166 height 13
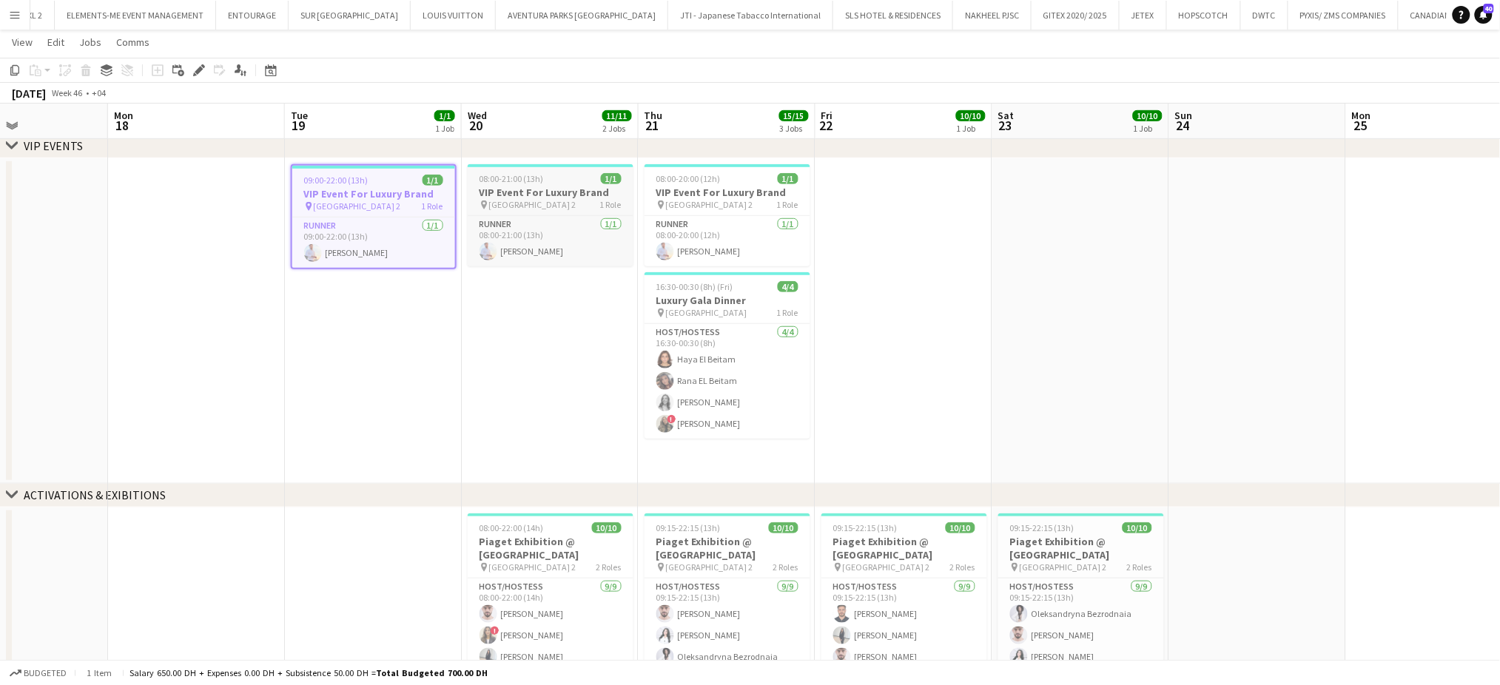
click at [534, 196] on h3 "VIP Event For Luxury Brand" at bounding box center [551, 192] width 166 height 13
click at [812, 197] on app-date-cell "08:00-20:00 (12h) 1/1 VIP Event For Luxury Brand pin Abu Dhabi Emirates Palace …" at bounding box center [727, 321] width 177 height 326
click at [738, 199] on div "pin Abu Dhabi Emirates Palace Gate 2 1 Role" at bounding box center [727, 205] width 166 height 12
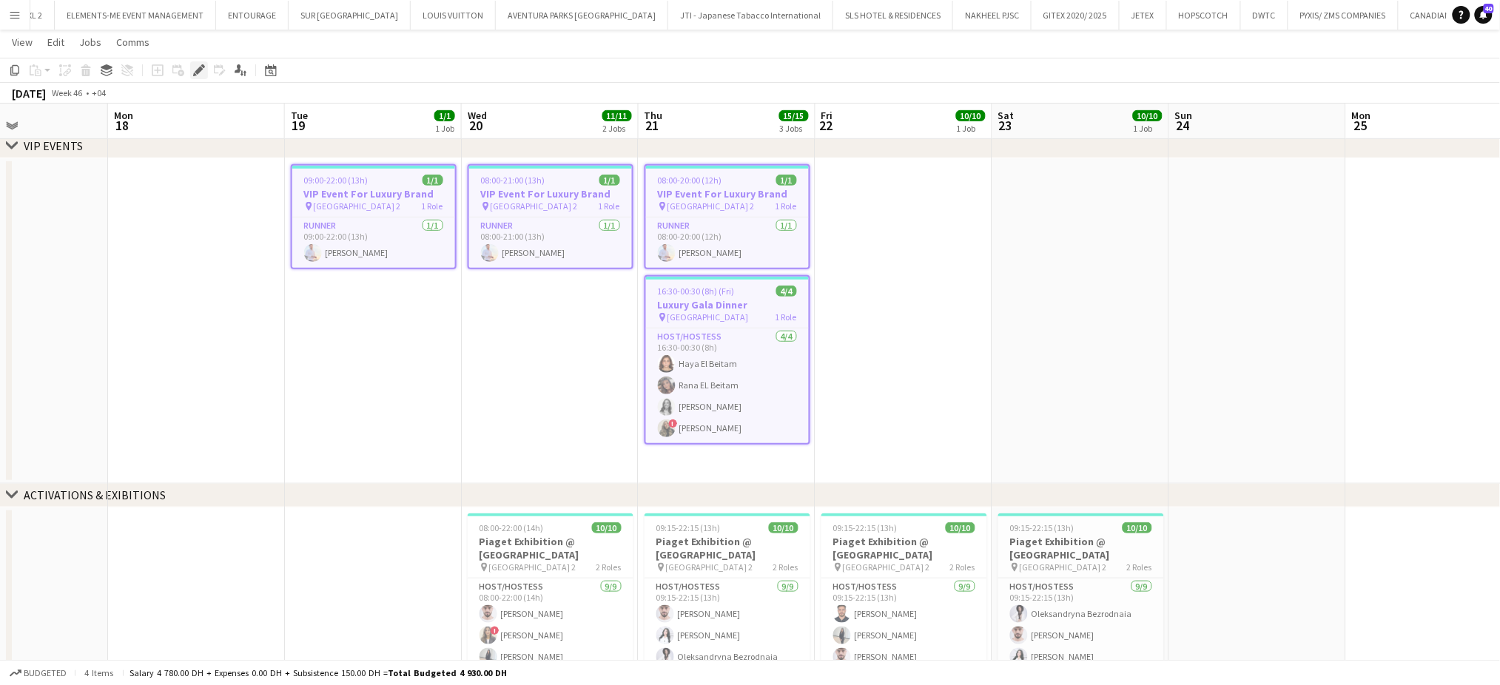
click at [198, 73] on icon "Edit" at bounding box center [199, 70] width 12 height 12
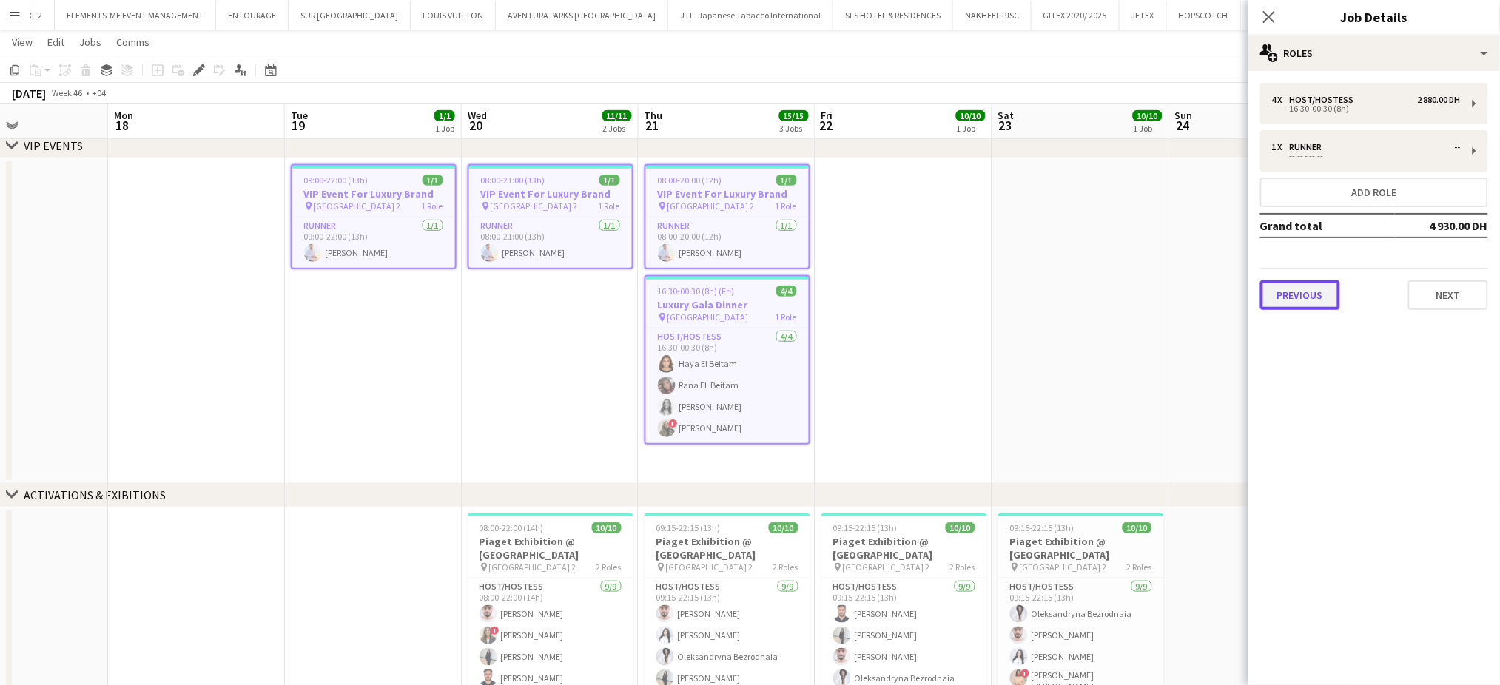
click at [1319, 284] on button "Previous" at bounding box center [1300, 295] width 80 height 30
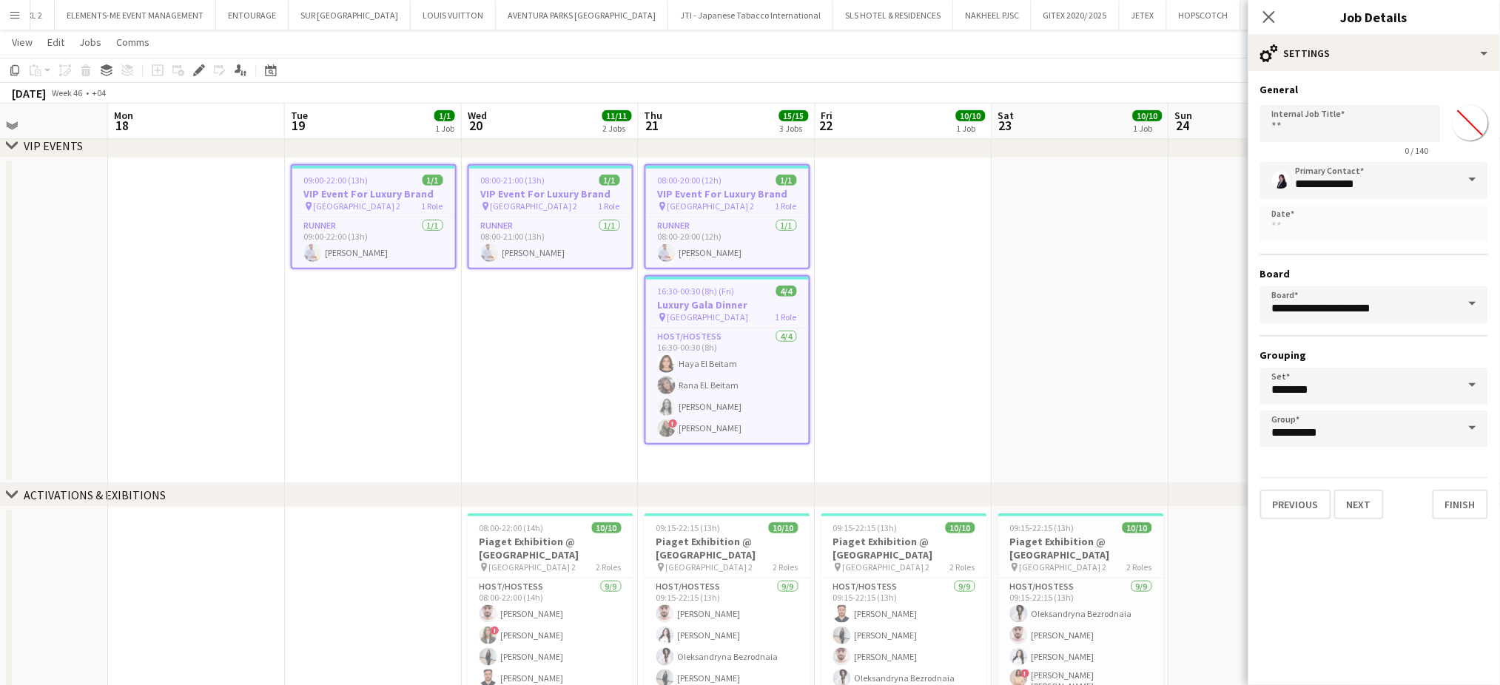
click at [721, 292] on span "16:30-00:30 (8h) (Fri)" at bounding box center [696, 291] width 77 height 11
type input "*******"
click at [758, 329] on app-card-role "Host/Hostess 4/4 16:30-00:30 (8h) Haya El Beitam Rana EL Beitam Sabina Varga ! …" at bounding box center [727, 386] width 163 height 115
type input "**********"
type input "*******"
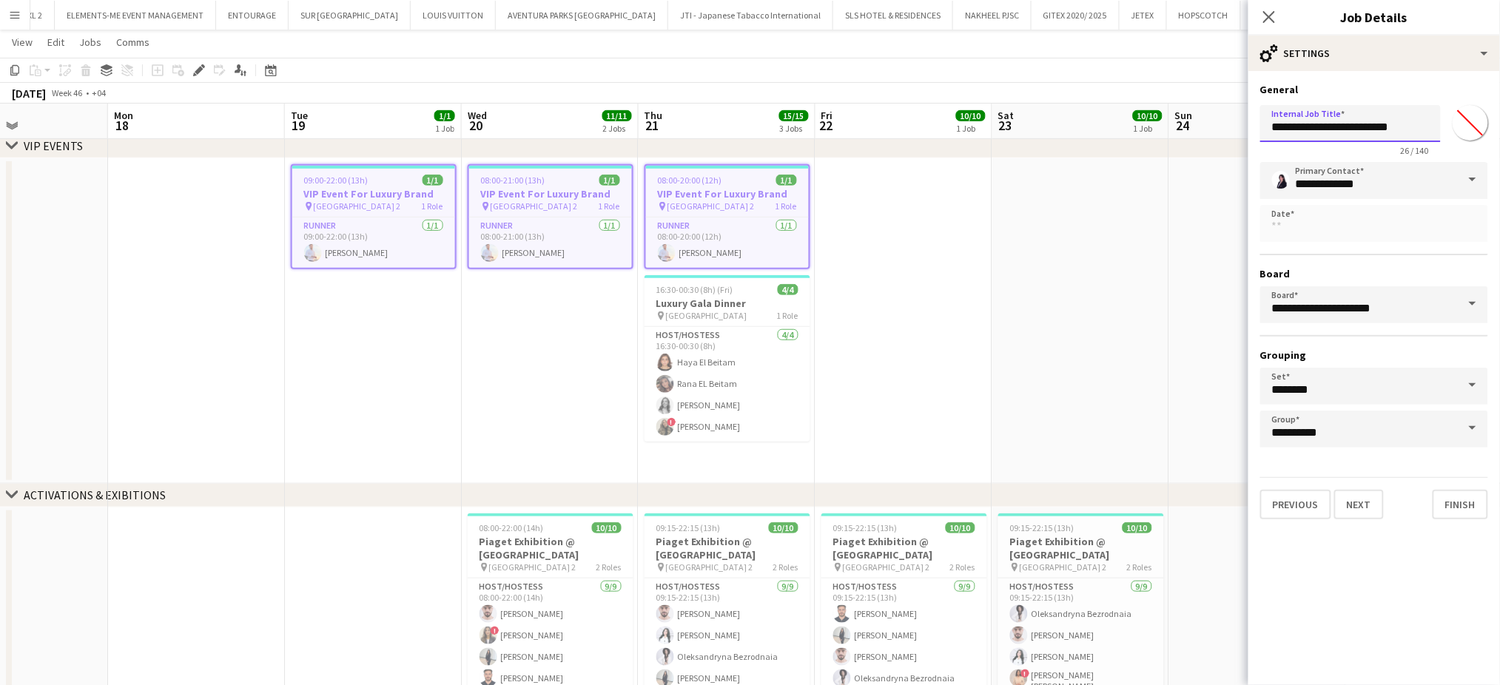
drag, startPoint x: 1319, startPoint y: 127, endPoint x: 1514, endPoint y: 127, distance: 195.3
click at [1499, 127] on html "Menu Boards Boards Boards All jobs Status Workforce Workforce My Workforce Recr…" at bounding box center [750, 257] width 1500 height 1060
click at [1273, 132] on input "*********" at bounding box center [1350, 123] width 181 height 37
click at [1444, 96] on input "*******" at bounding box center [1470, 122] width 53 height 53
click at [1272, 126] on input "*********" at bounding box center [1350, 123] width 181 height 37
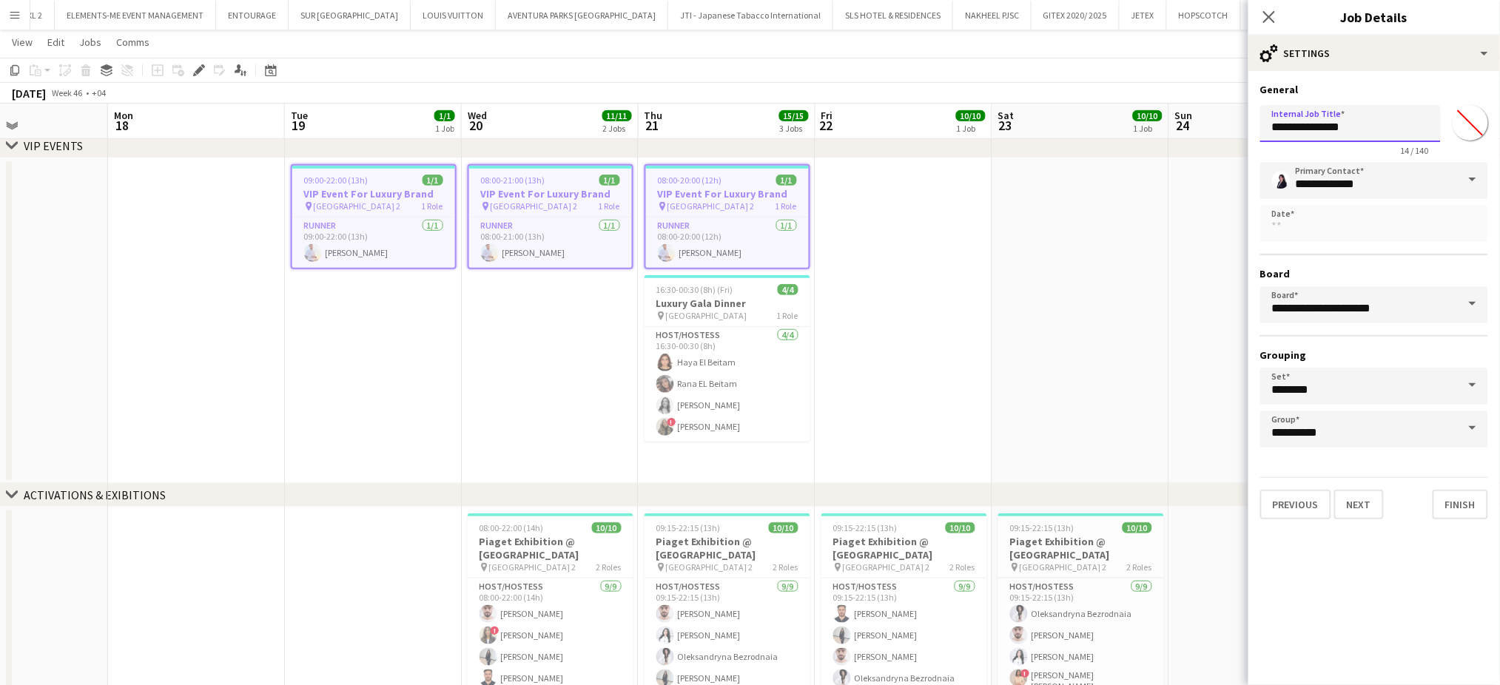
type input "**********"
click button "Next" at bounding box center [1359, 505] width 50 height 30
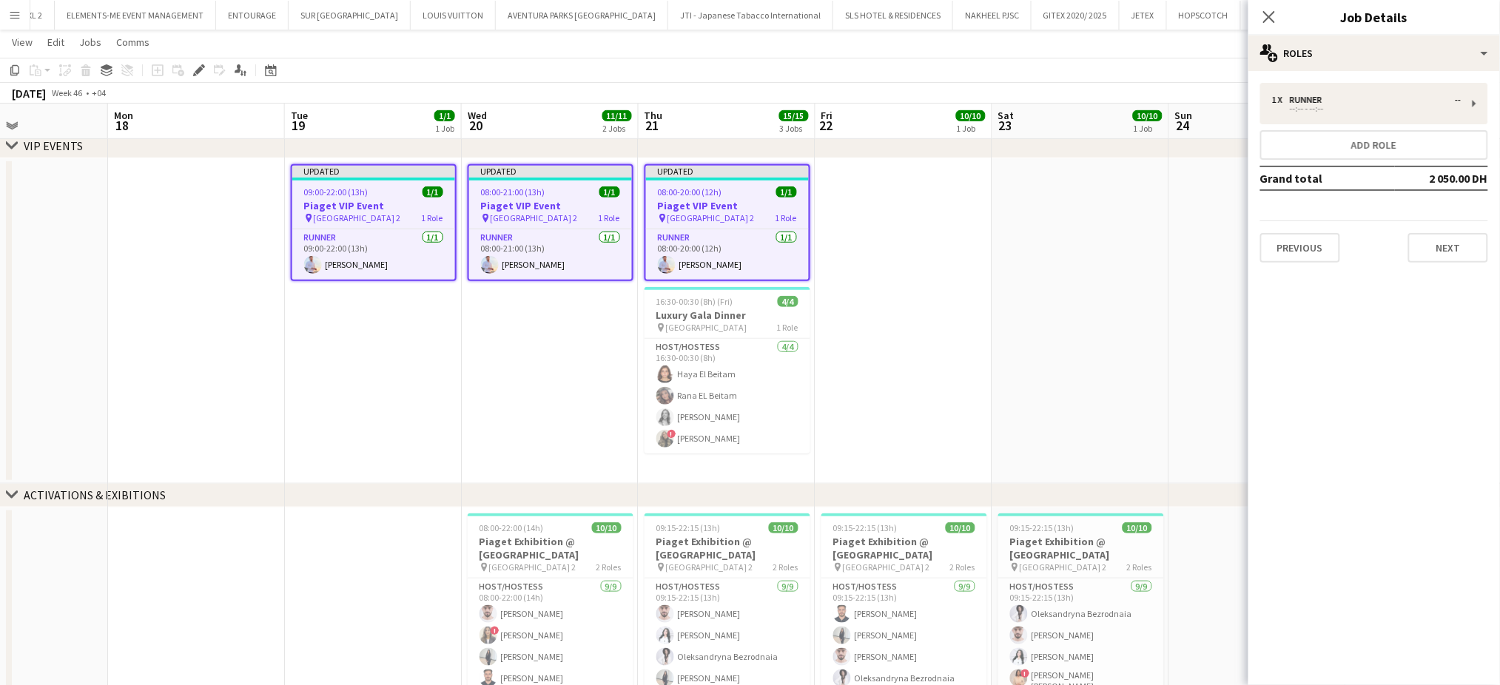
click at [1008, 212] on app-date-cell at bounding box center [1080, 321] width 177 height 326
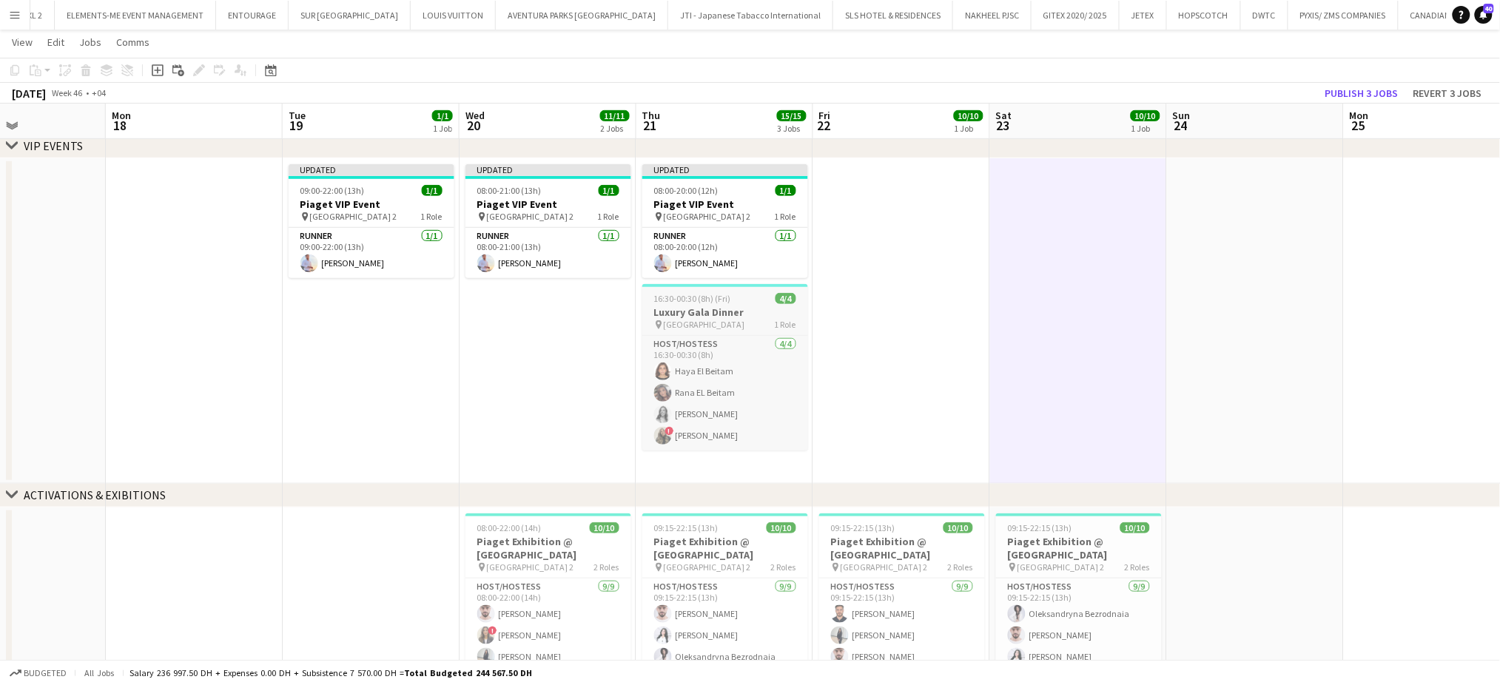
click at [718, 303] on span "16:30-00:30 (8h) (Fri)" at bounding box center [692, 298] width 77 height 11
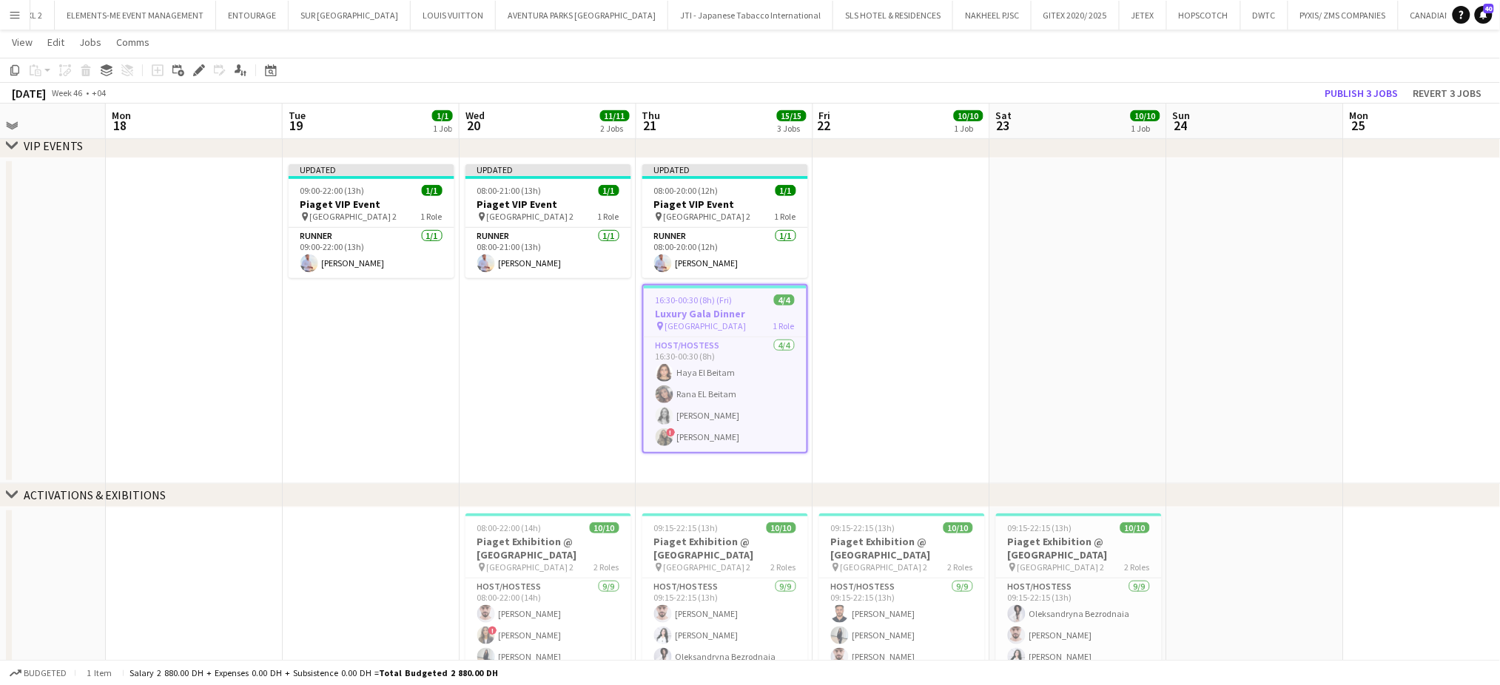
scroll to position [0, 426]
click at [195, 66] on icon "Edit" at bounding box center [199, 70] width 12 height 12
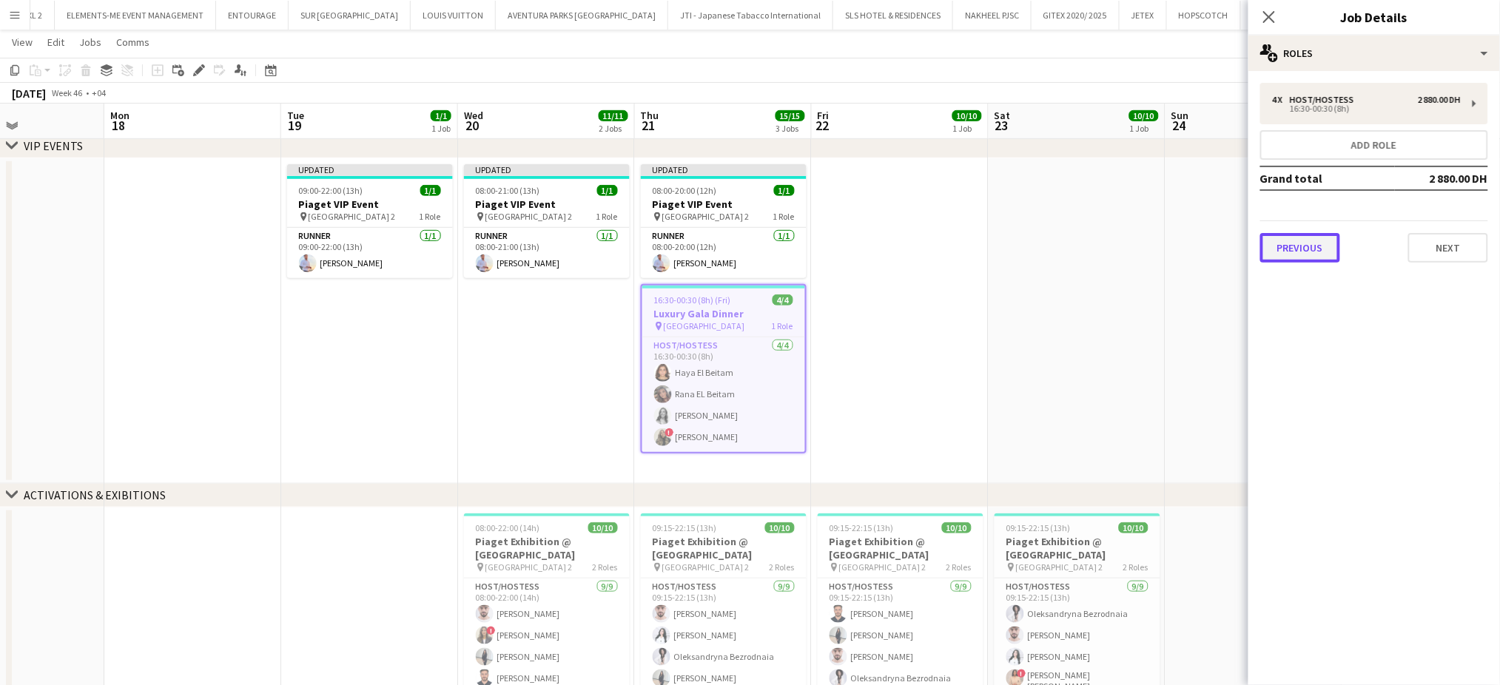
click at [1287, 234] on button "Previous" at bounding box center [1300, 248] width 80 height 30
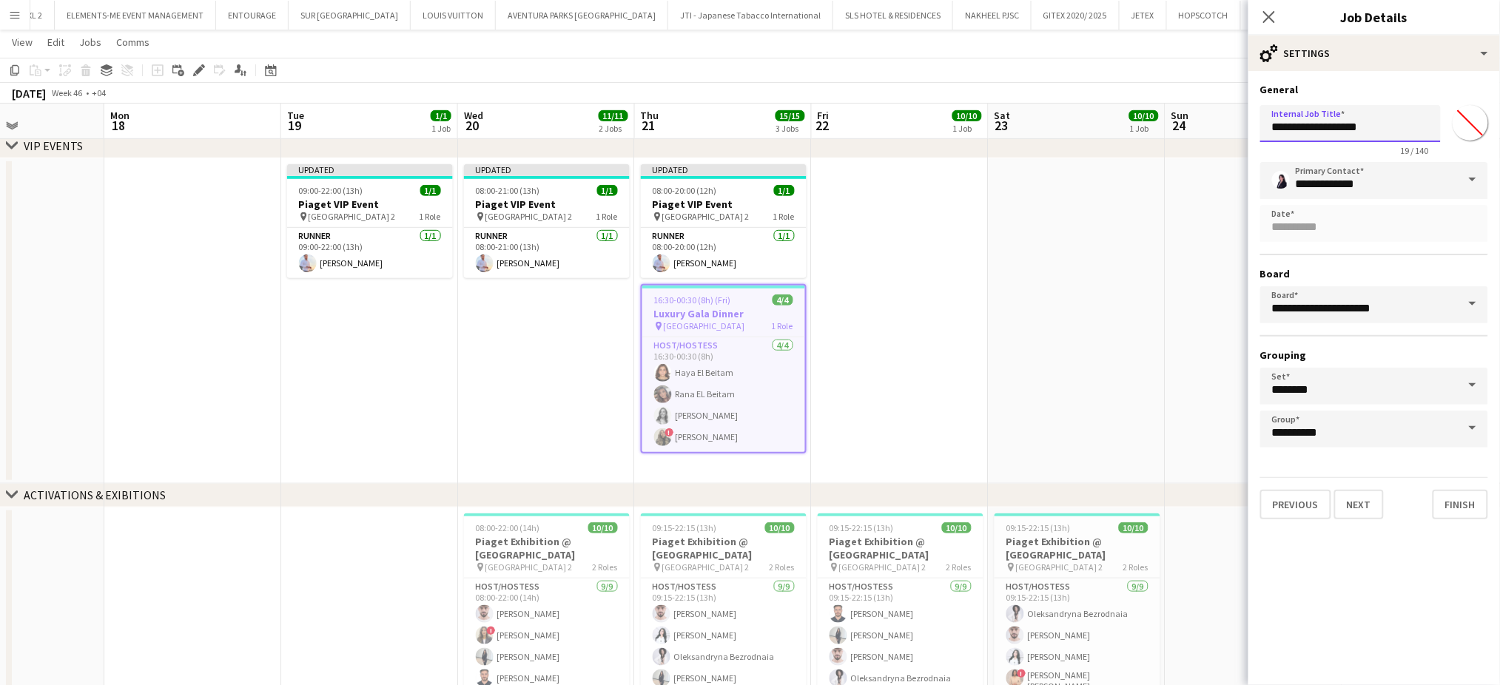
drag, startPoint x: 1306, startPoint y: 124, endPoint x: 1174, endPoint y: 127, distance: 132.5
click at [1174, 127] on body "Menu Boards Boards Boards All jobs Status Workforce Workforce My Workforce Recr…" at bounding box center [750, 257] width 1500 height 1060
type input "**********"
click at [853, 330] on app-date-cell at bounding box center [900, 321] width 177 height 326
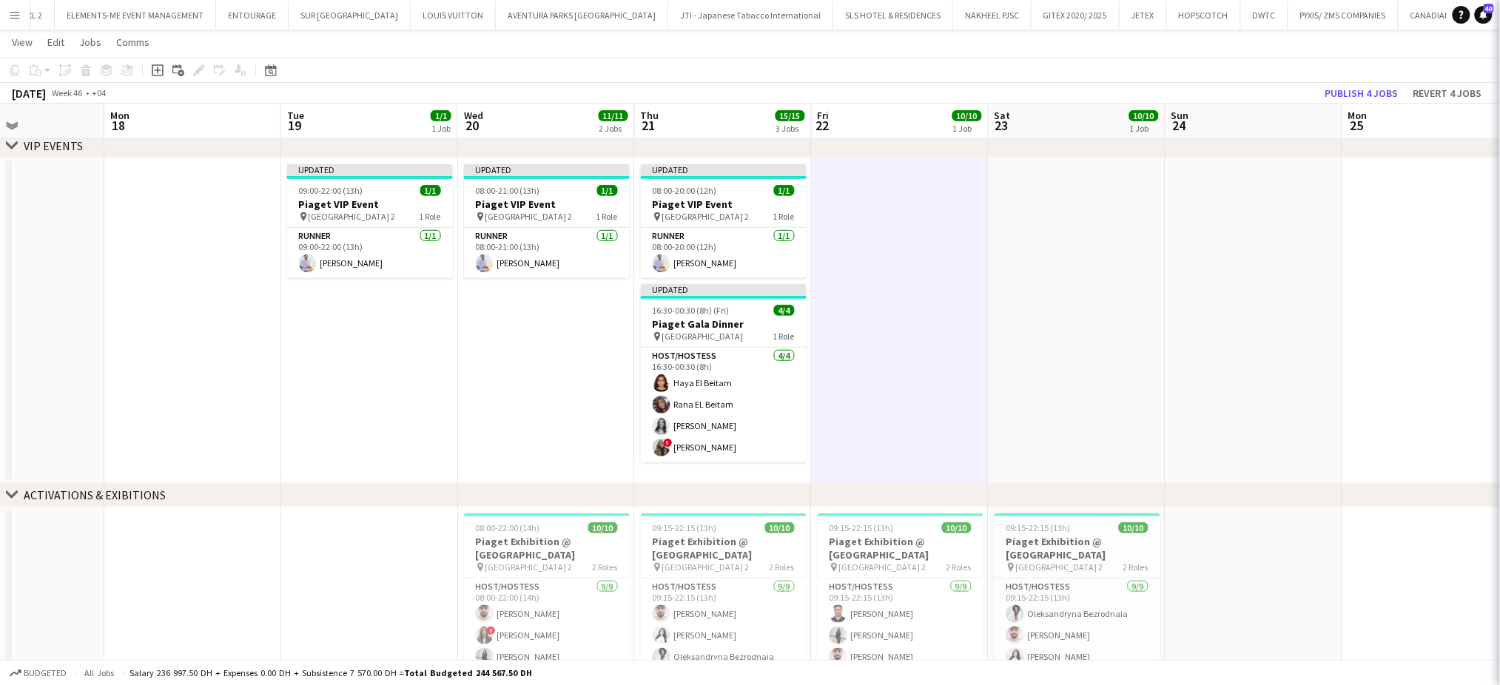
scroll to position [0, 425]
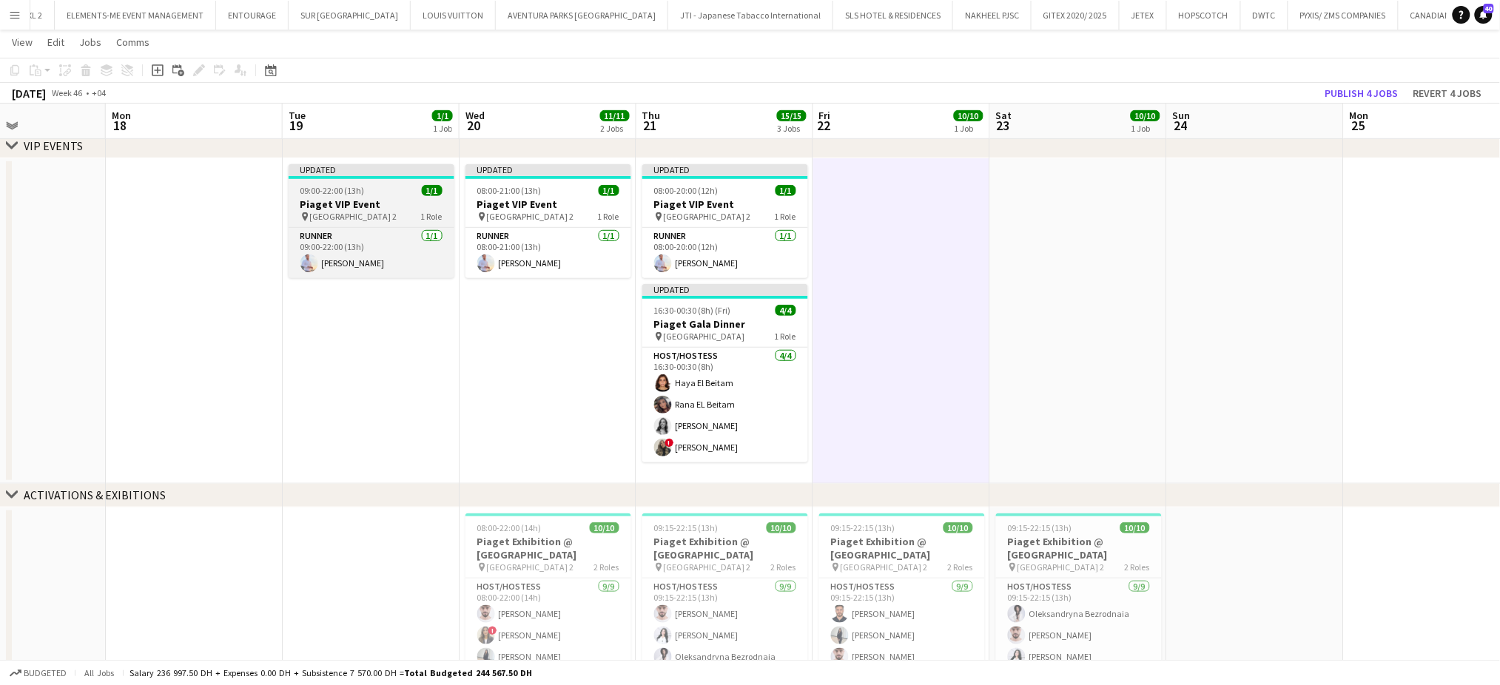
click at [384, 198] on h3 "Piaget VIP Event" at bounding box center [372, 204] width 166 height 13
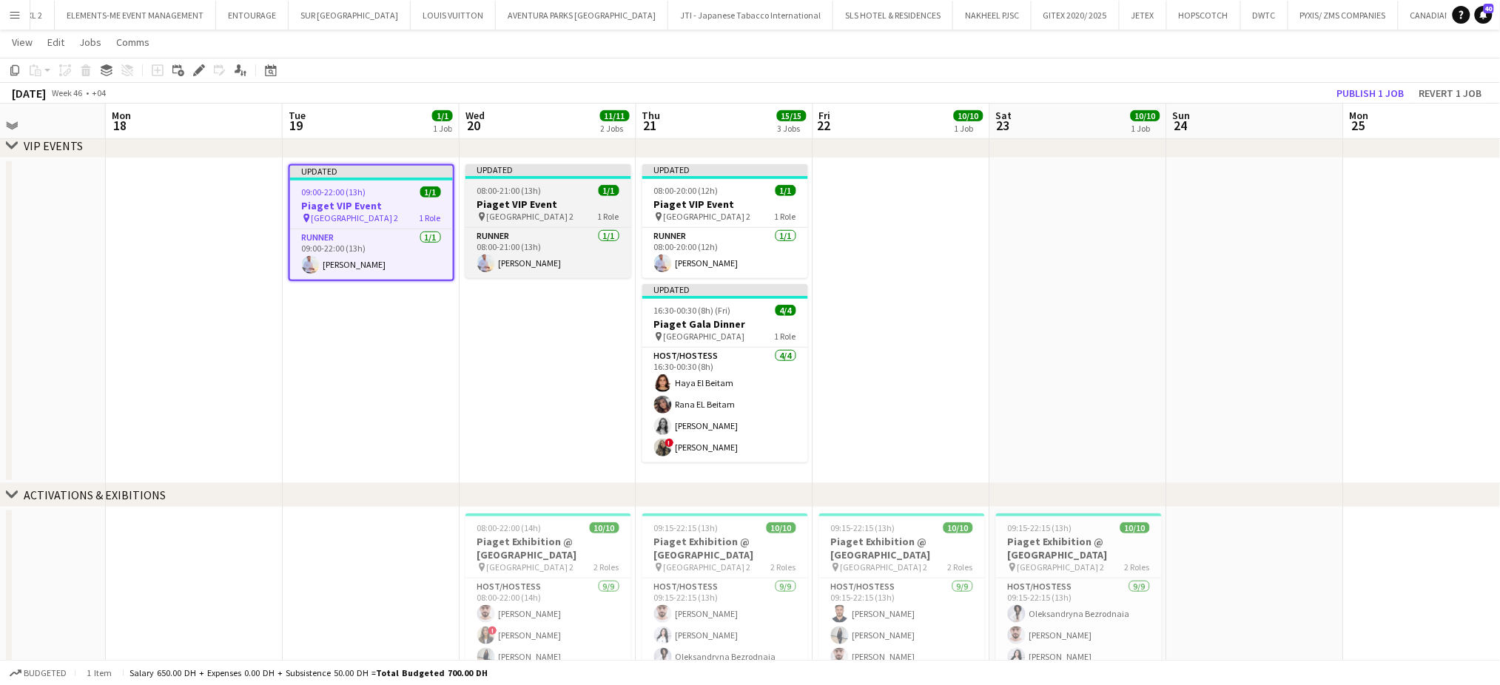
click at [504, 201] on h3 "Piaget VIP Event" at bounding box center [548, 204] width 166 height 13
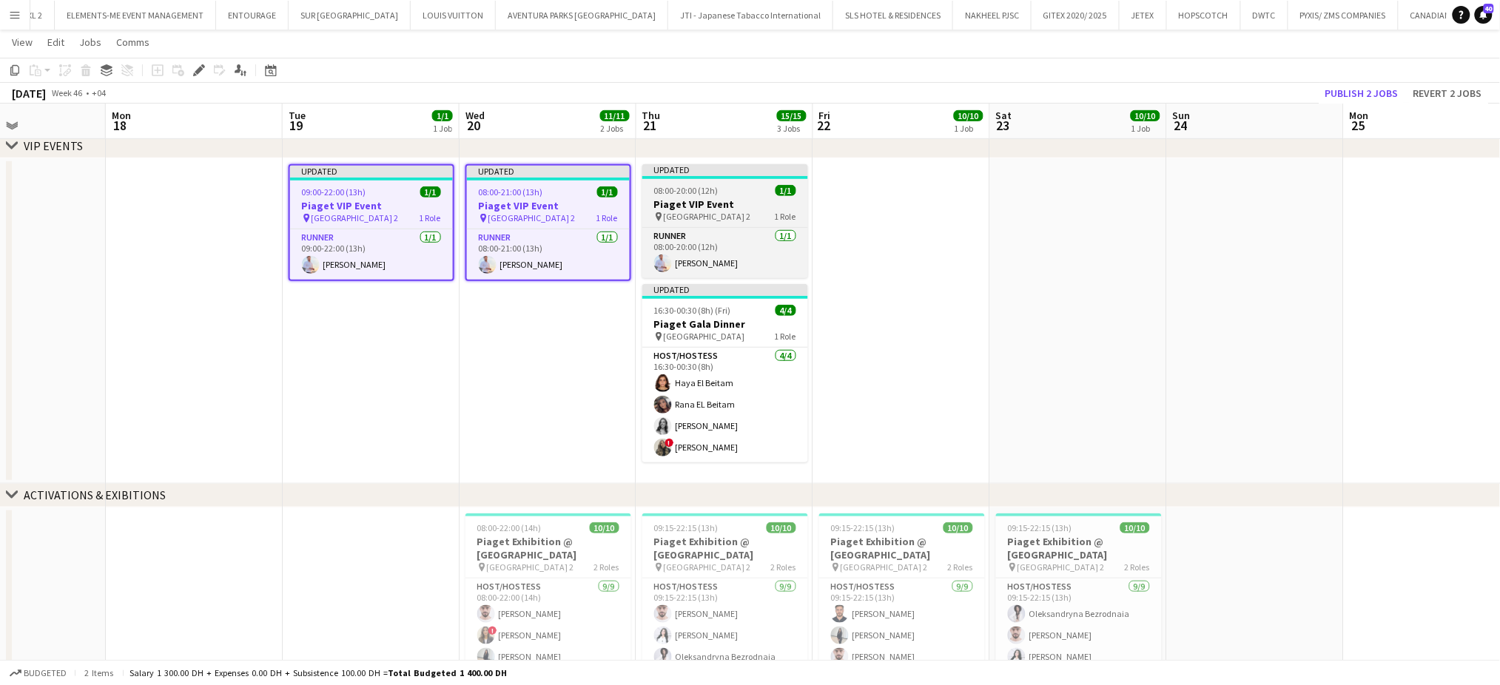
click at [725, 190] on div "08:00-20:00 (12h) 1/1" at bounding box center [725, 190] width 166 height 11
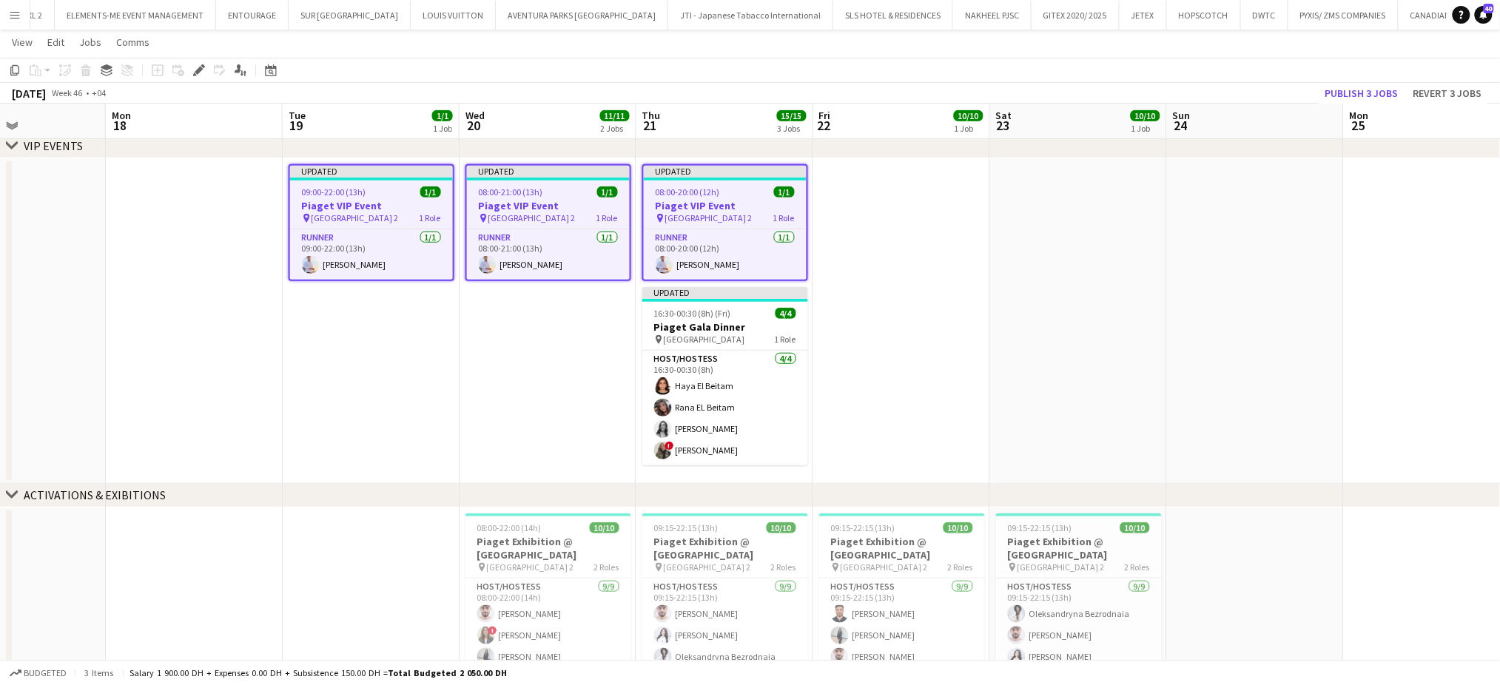
drag, startPoint x: 719, startPoint y: 325, endPoint x: 654, endPoint y: 504, distance: 190.5
click at [718, 325] on h3 "Piaget Gala Dinner" at bounding box center [725, 326] width 166 height 13
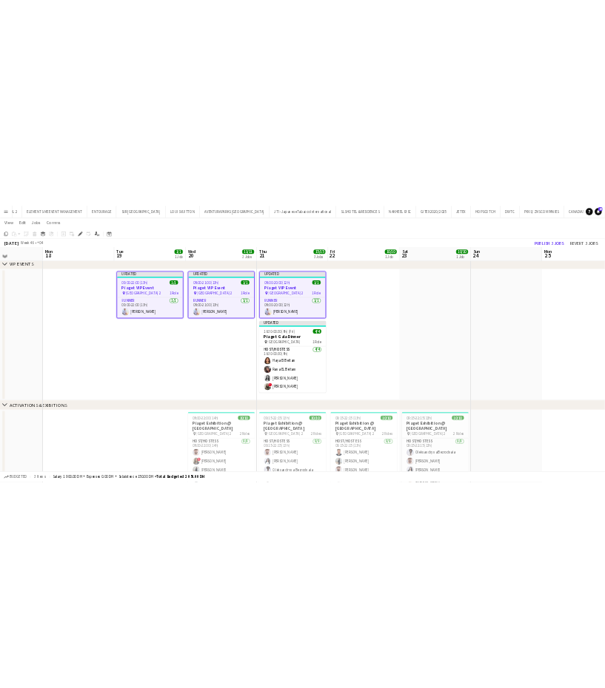
scroll to position [0, 426]
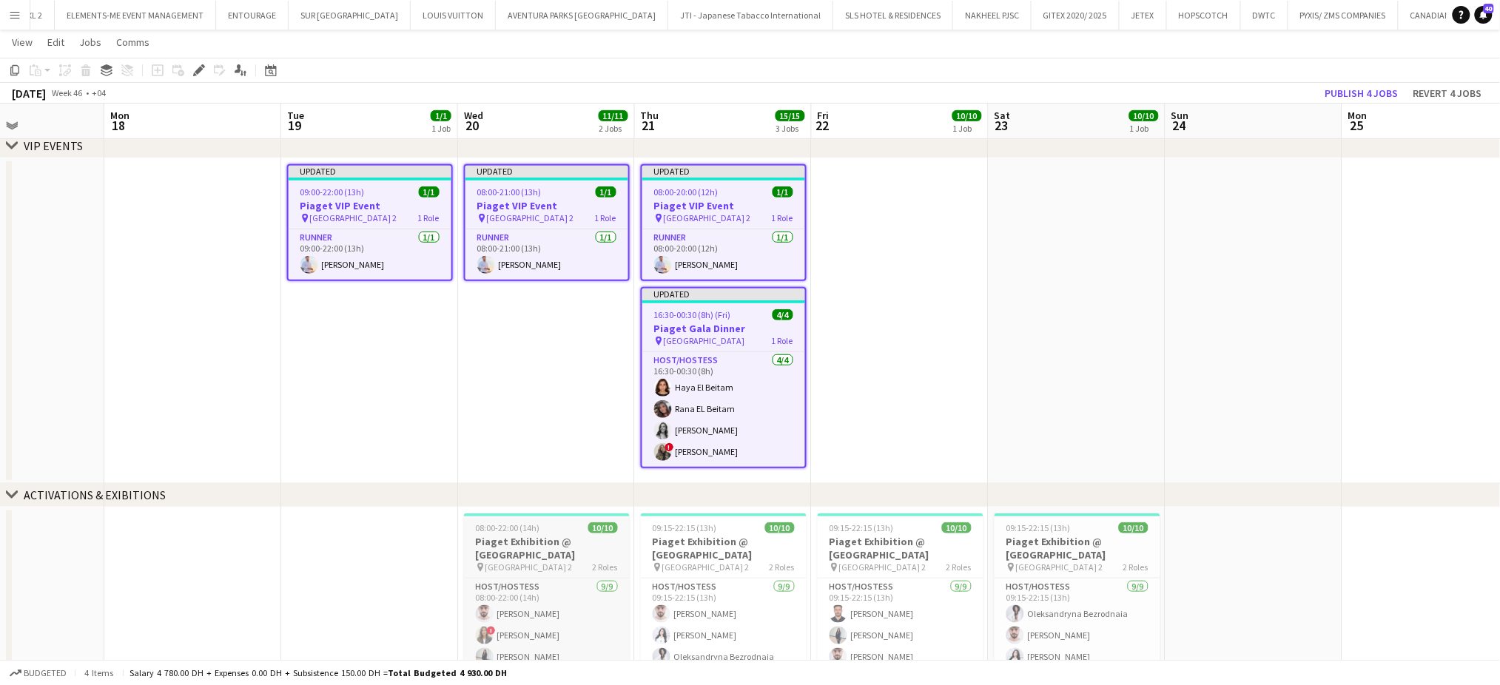
click at [581, 557] on h3 "Piaget Exhibition @ [GEOGRAPHIC_DATA]" at bounding box center [547, 548] width 166 height 27
click at [717, 551] on h3 "Piaget Exhibition @ [GEOGRAPHIC_DATA]" at bounding box center [724, 548] width 166 height 27
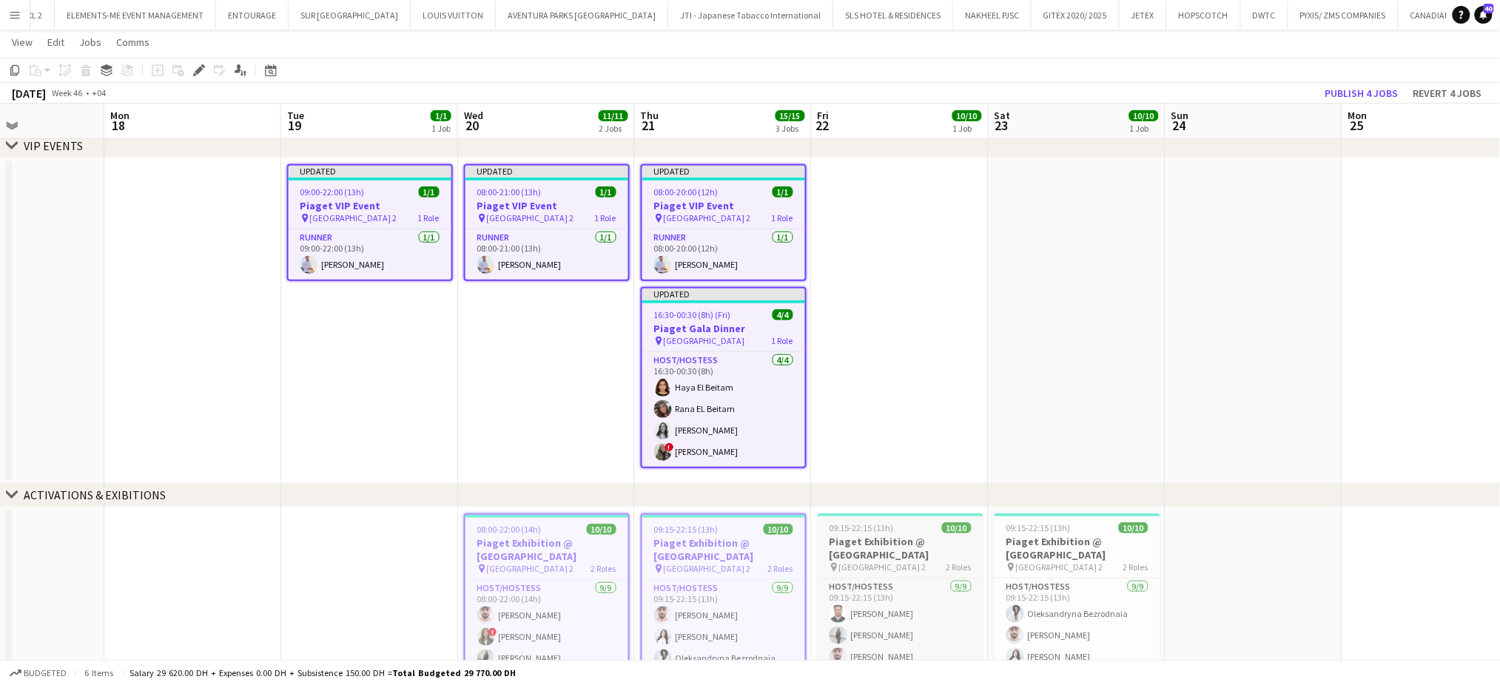
click at [841, 555] on h3 "Piaget Exhibition @ [GEOGRAPHIC_DATA]" at bounding box center [901, 548] width 166 height 27
click at [1031, 546] on h3 "Piaget Exhibition @ [GEOGRAPHIC_DATA]" at bounding box center [1077, 548] width 166 height 27
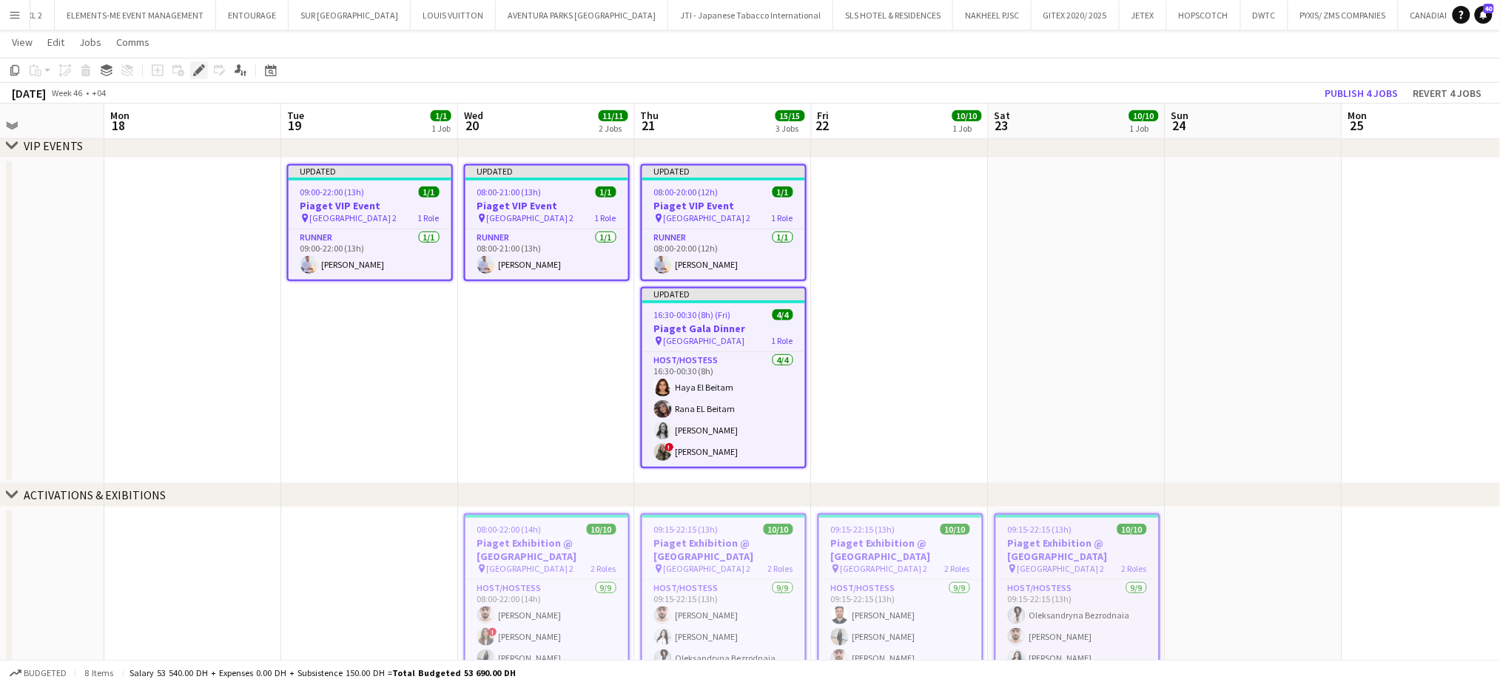
click at [194, 76] on div "Edit" at bounding box center [199, 70] width 18 height 18
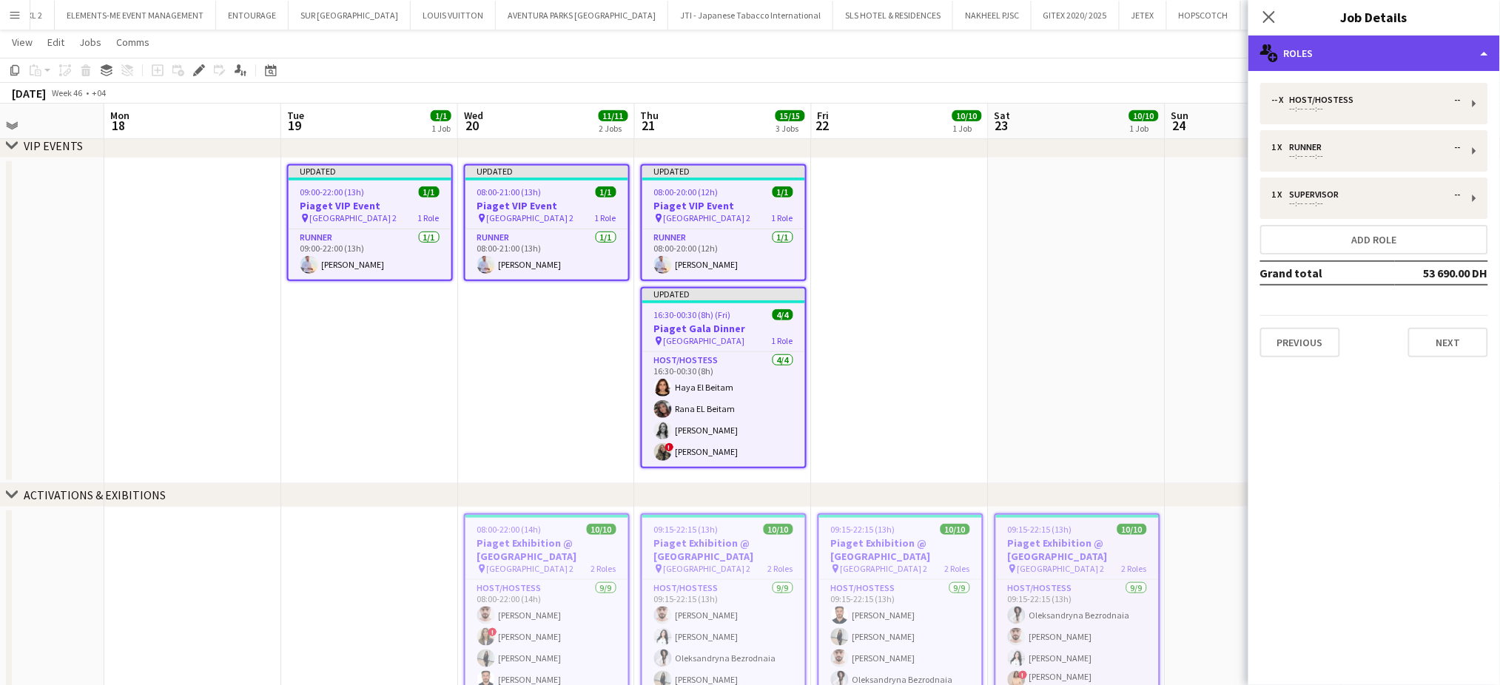
click at [1428, 47] on div "multiple-users-add Roles" at bounding box center [1374, 54] width 252 height 36
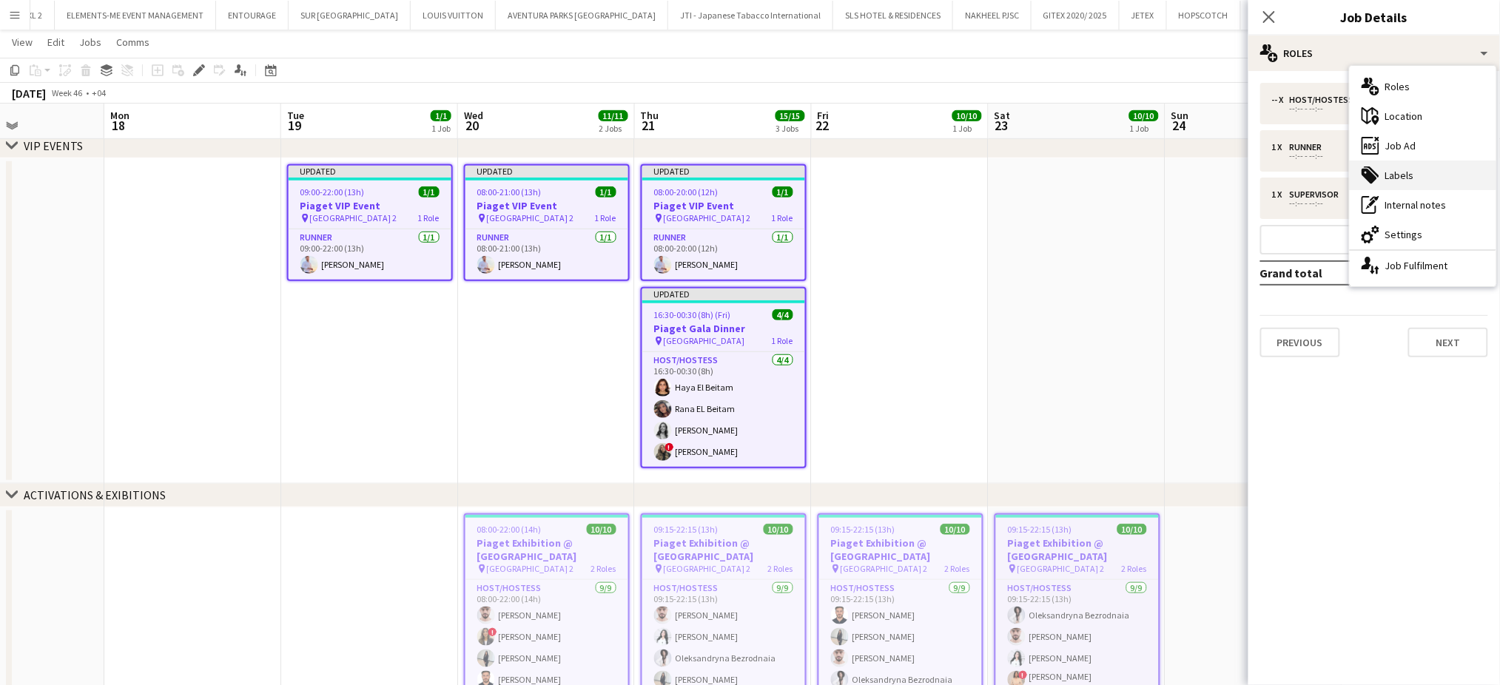
click at [1433, 176] on div "tags-double Labels" at bounding box center [1423, 176] width 147 height 30
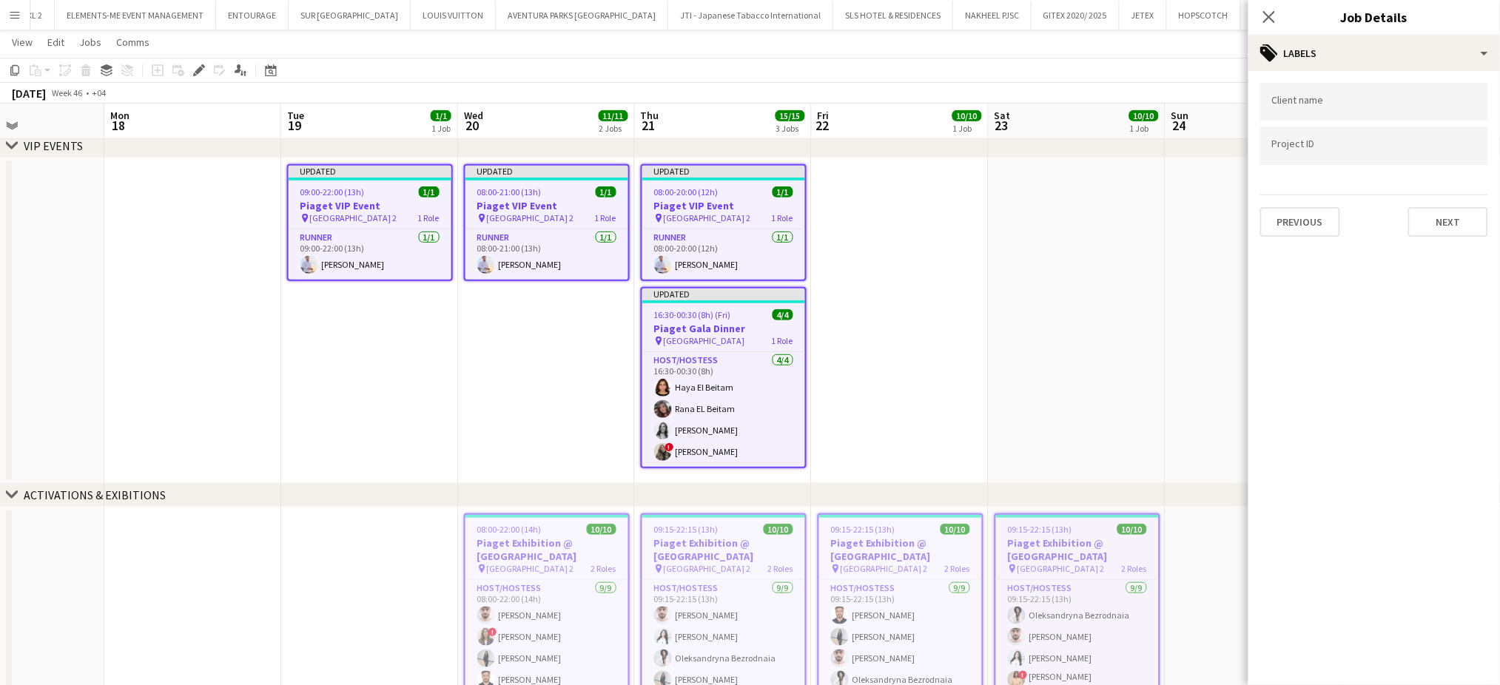
click at [1374, 106] on input "Type to search client labels..." at bounding box center [1374, 101] width 204 height 13
type input "******"
click at [1062, 237] on app-date-cell at bounding box center [1077, 321] width 177 height 326
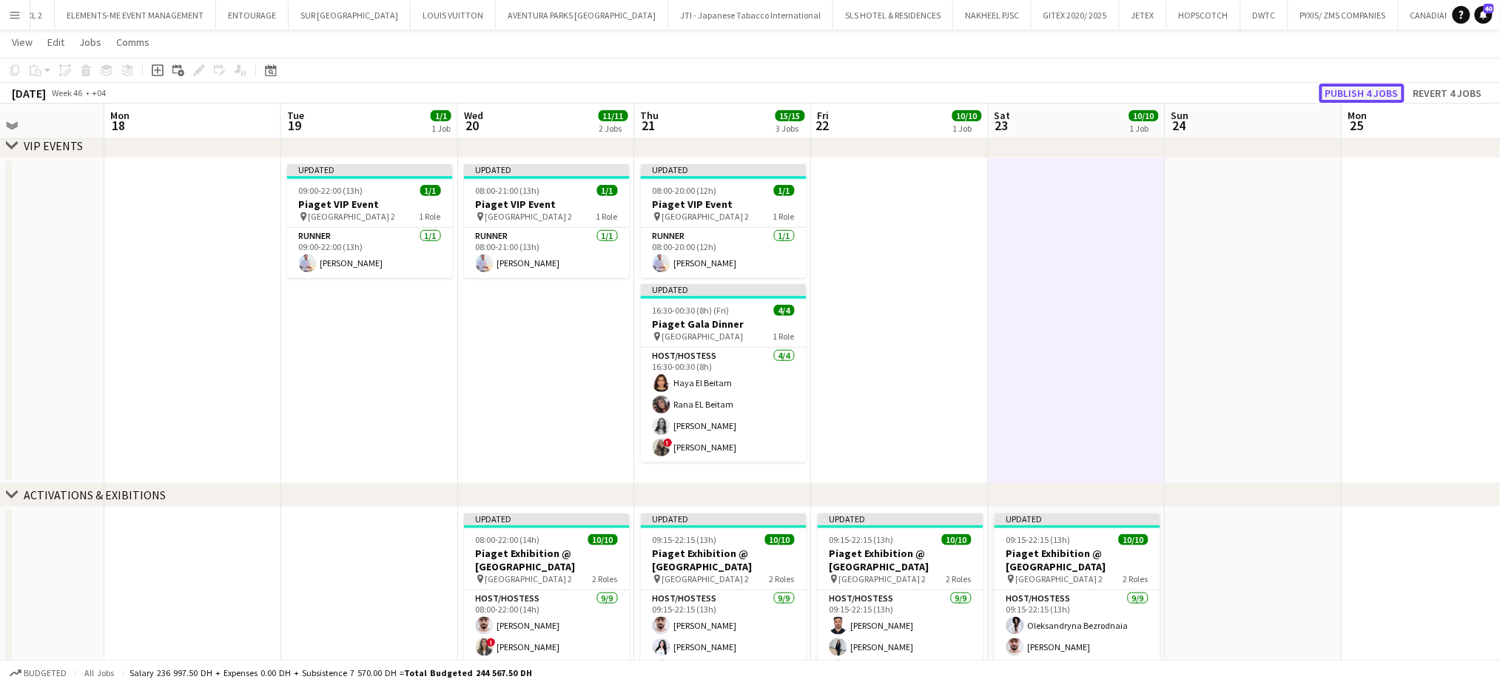
click at [1365, 94] on button "Publish 4 jobs" at bounding box center [1361, 93] width 85 height 19
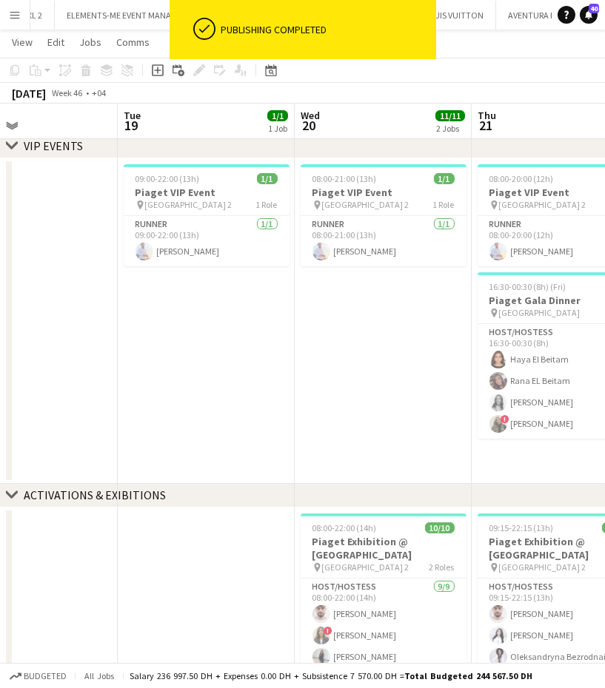
drag, startPoint x: 533, startPoint y: 374, endPoint x: 368, endPoint y: 372, distance: 165.0
click at [368, 372] on app-calendar-viewport "Fri 15 Sat 16 Sun 17 Mon 18 Tue 19 1/1 1 Job Wed 20 11/11 2 Jobs Thu 21 15/15 3…" at bounding box center [302, 273] width 605 height 977
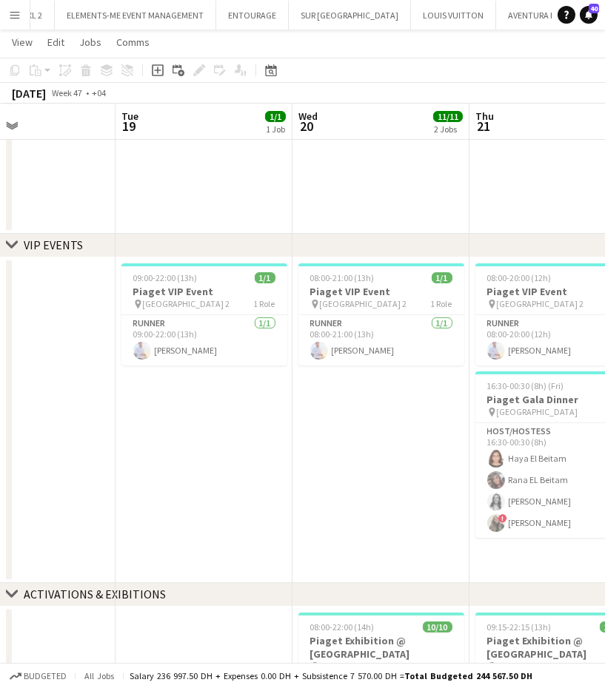
click at [8, 243] on icon at bounding box center [11, 245] width 11 height 6
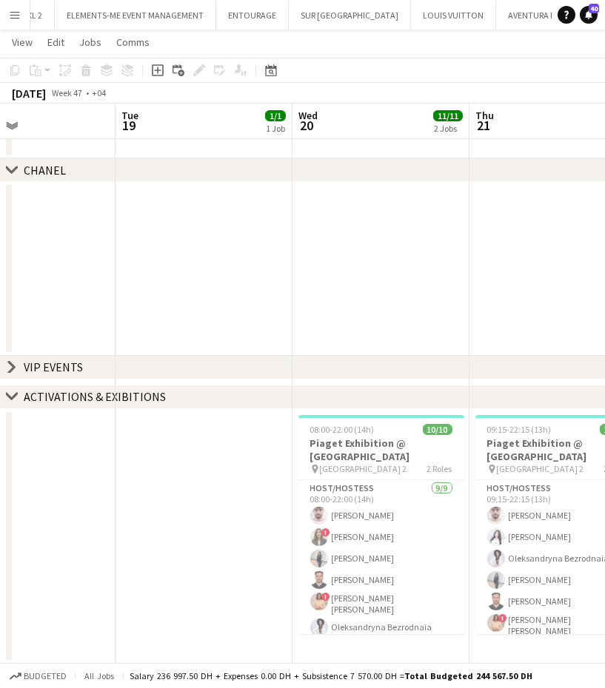
scroll to position [118, 0]
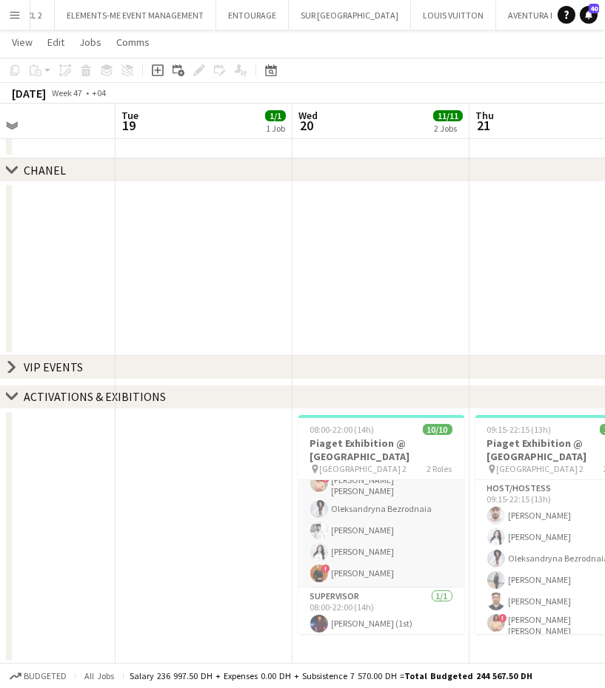
drag, startPoint x: 362, startPoint y: 548, endPoint x: 431, endPoint y: 559, distance: 69.7
click at [362, 548] on app-card-role "Host/Hostess 9/9 08:00-22:00 (14h) Daniel Rasheed ! Diala Kassab Reham Amara Ib…" at bounding box center [381, 475] width 166 height 226
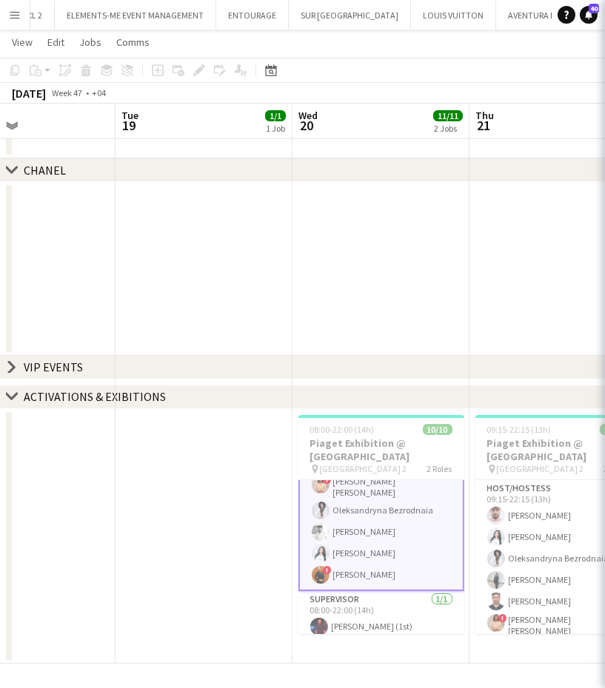
scroll to position [119, 0]
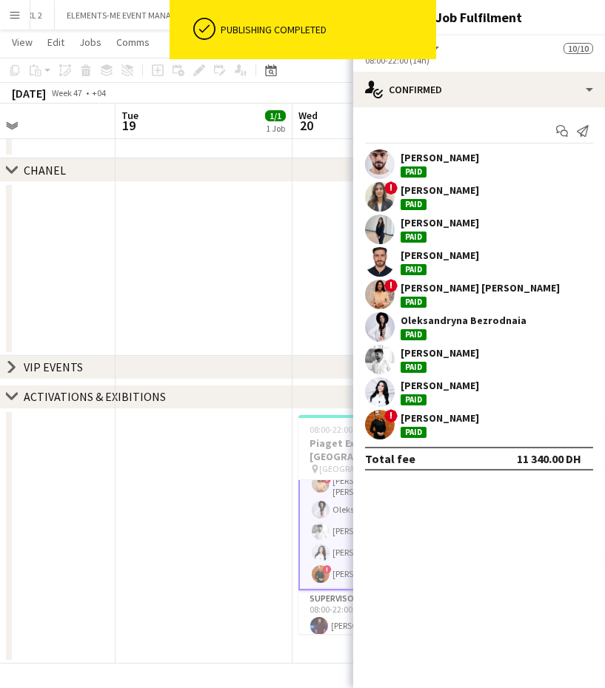
click at [249, 533] on app-date-cell at bounding box center [203, 536] width 177 height 255
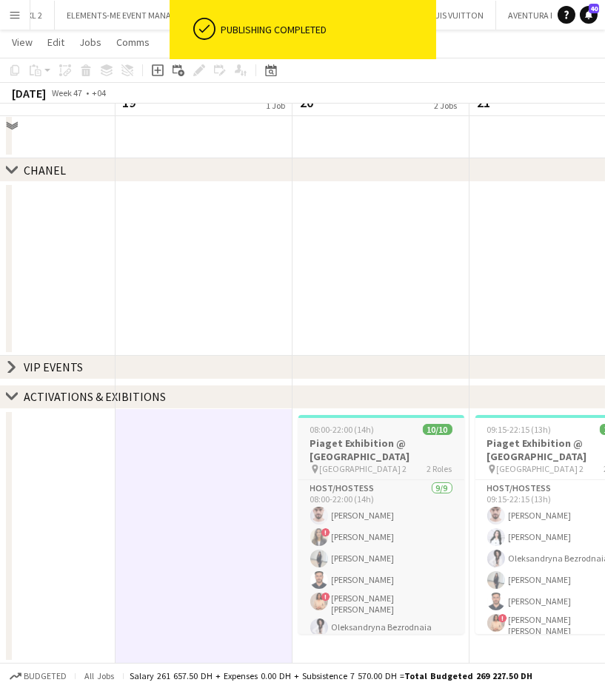
scroll to position [0, 0]
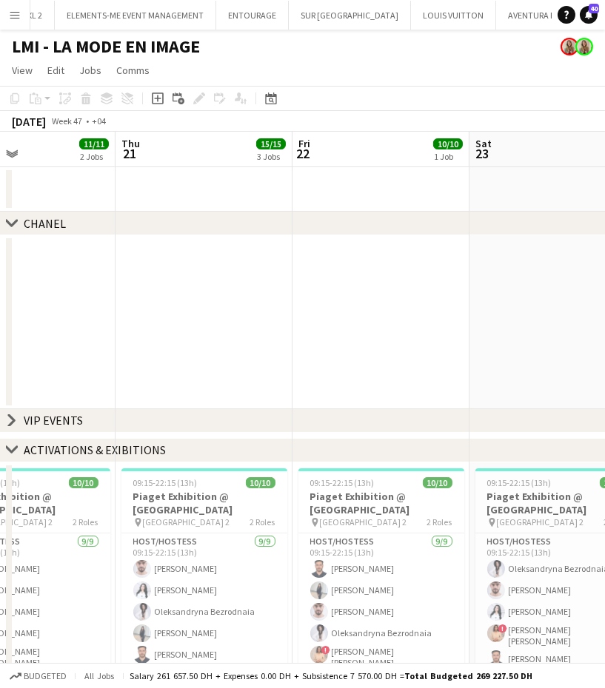
drag, startPoint x: 460, startPoint y: 323, endPoint x: 107, endPoint y: 323, distance: 352.2
click at [73, 325] on app-calendar-viewport "Sun 17 Mon 18 Tue 19 1/1 1 Job Wed 20 11/11 2 Jobs Thu 21 15/15 3 Jobs Fri 22 1…" at bounding box center [302, 424] width 605 height 585
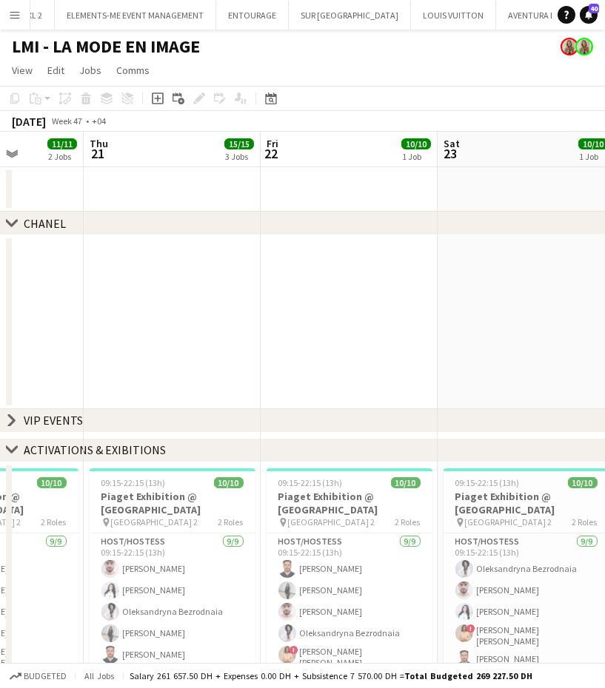
click at [13, 421] on icon at bounding box center [12, 420] width 6 height 11
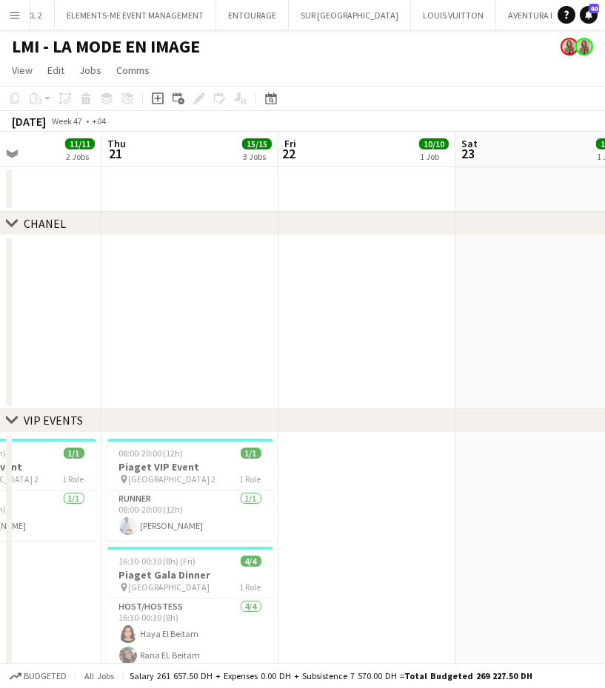
drag, startPoint x: 223, startPoint y: 326, endPoint x: 193, endPoint y: 327, distance: 29.6
click at [193, 327] on app-calendar-viewport "Sun 17 Mon 18 Tue 19 1/1 1 Job Wed 20 11/11 2 Jobs Thu 21 15/15 3 Jobs Fri 22 1…" at bounding box center [302, 584] width 605 height 905
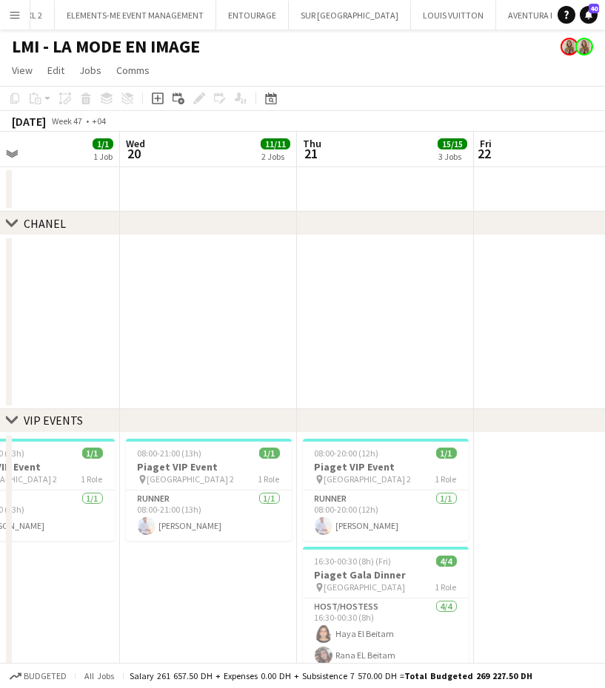
drag, startPoint x: 314, startPoint y: 320, endPoint x: 350, endPoint y: 320, distance: 36.3
click at [350, 320] on app-calendar-viewport "Sun 17 Mon 18 Tue 19 1/1 1 Job Wed 20 11/11 2 Jobs Thu 21 15/15 3 Jobs Fri 22 1…" at bounding box center [302, 584] width 605 height 905
drag, startPoint x: 270, startPoint y: 355, endPoint x: 401, endPoint y: 339, distance: 132.0
click at [401, 339] on app-calendar-viewport "Sun 17 Mon 18 Tue 19 1/1 1 Job Wed 20 11/11 2 Jobs Thu 21 15/15 3 Jobs Fri 22 1…" at bounding box center [302, 584] width 605 height 905
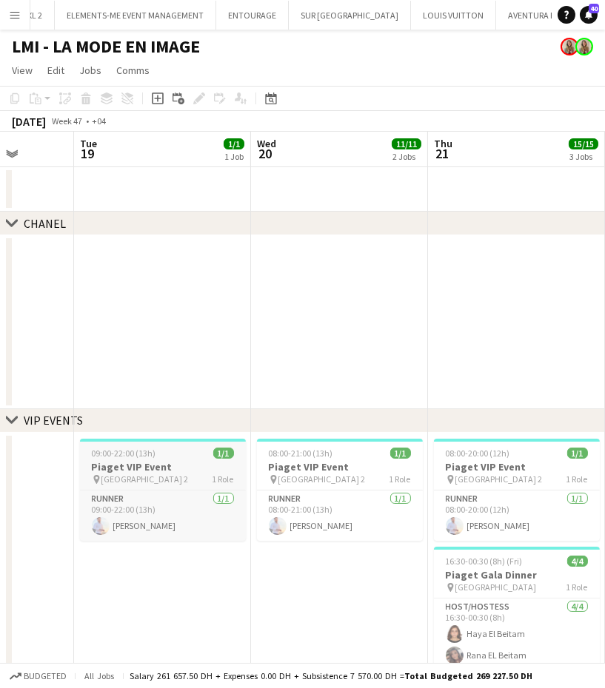
click at [142, 467] on h3 "Piaget VIP Event" at bounding box center [163, 466] width 166 height 13
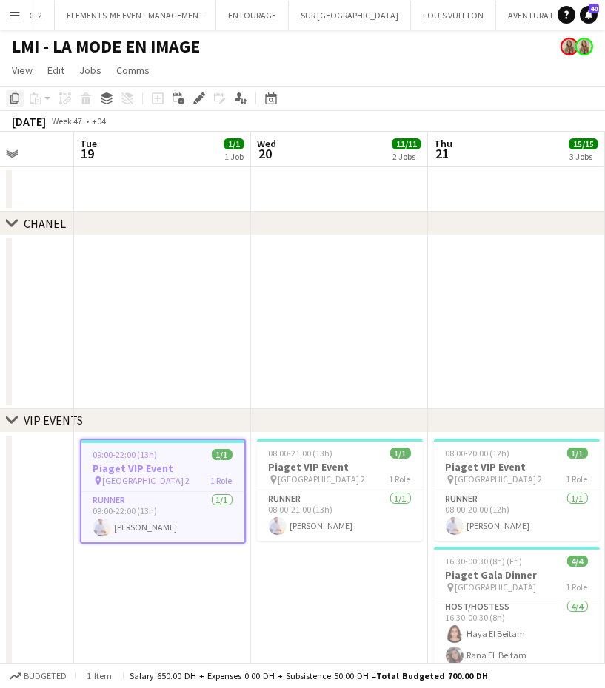
click at [10, 99] on icon "Copy" at bounding box center [15, 98] width 12 height 12
click at [351, 607] on app-date-cell "08:00-21:00 (13h) 1/1 Piaget VIP Event pin Abu Dhabi Emirates Palace Gate 2 1 R…" at bounding box center [339, 596] width 177 height 326
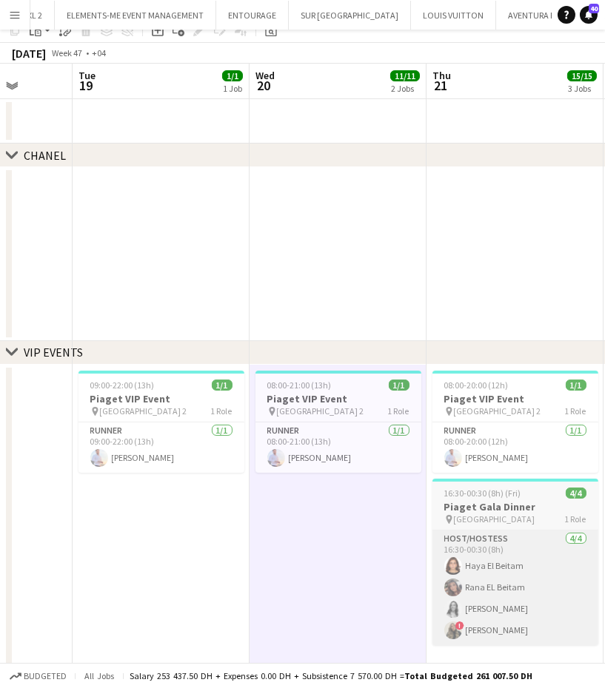
scroll to position [98, 0]
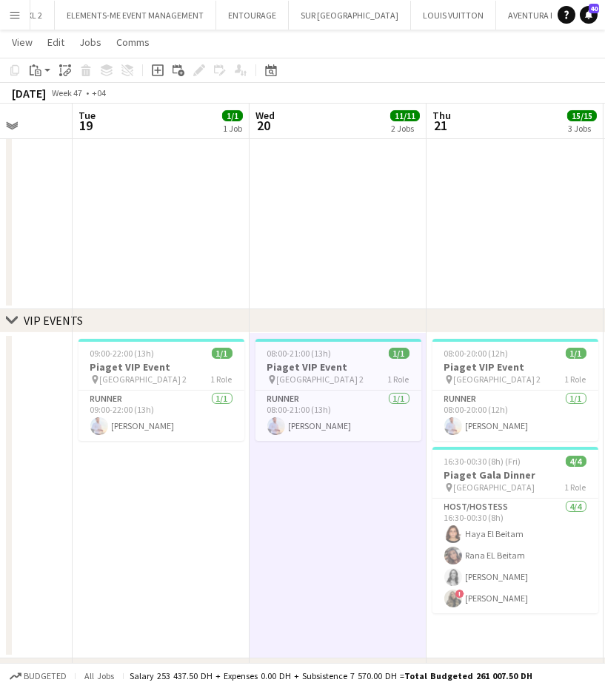
click at [313, 529] on app-calendar-viewport "Sat 16 Sun 17 Mon 18 Tue 19 1/1 1 Job Wed 20 11/11 2 Jobs Thu 21 15/15 3 Jobs F…" at bounding box center [302, 447] width 605 height 977
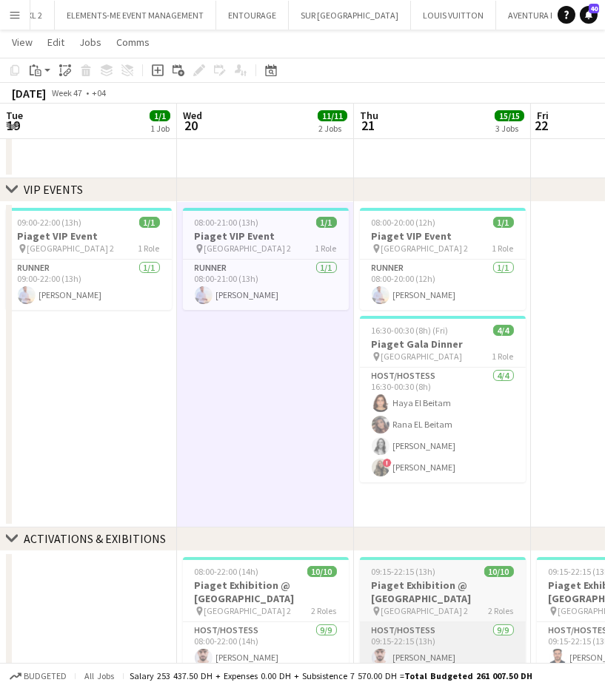
scroll to position [371, 0]
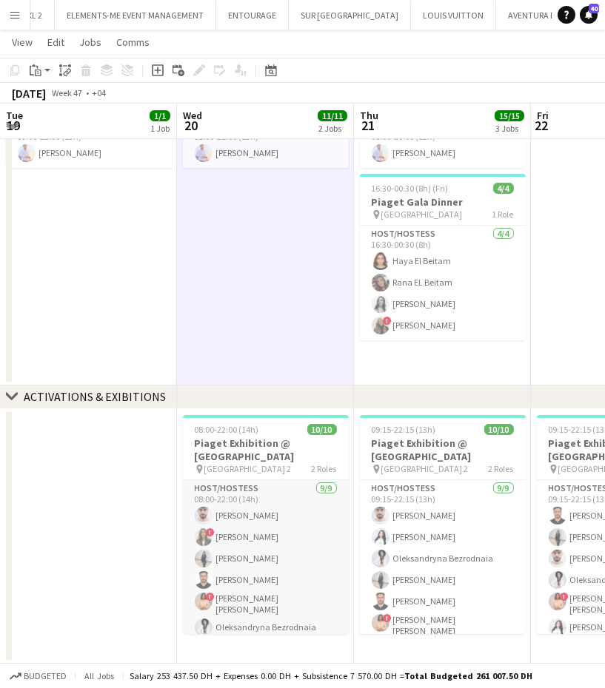
click at [288, 562] on app-card-role "Host/Hostess 9/9 08:00-22:00 (14h) Daniel Rasheed ! Diala Kassab Reham Amara Ib…" at bounding box center [266, 593] width 166 height 226
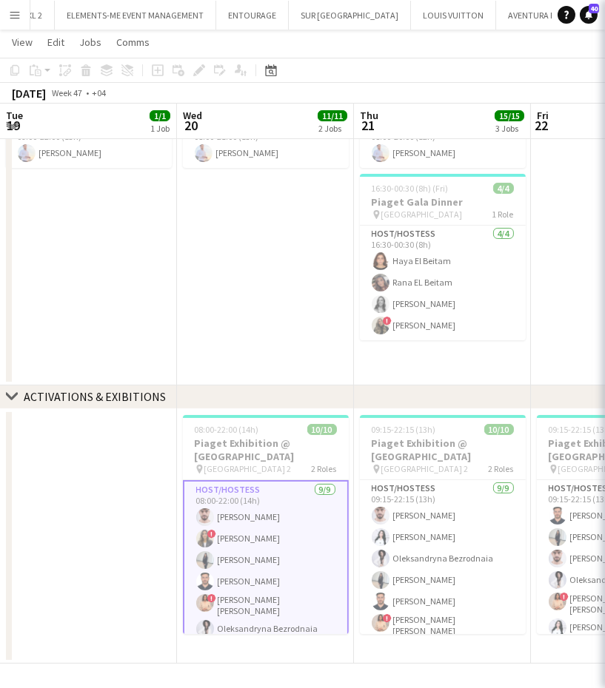
scroll to position [0, 531]
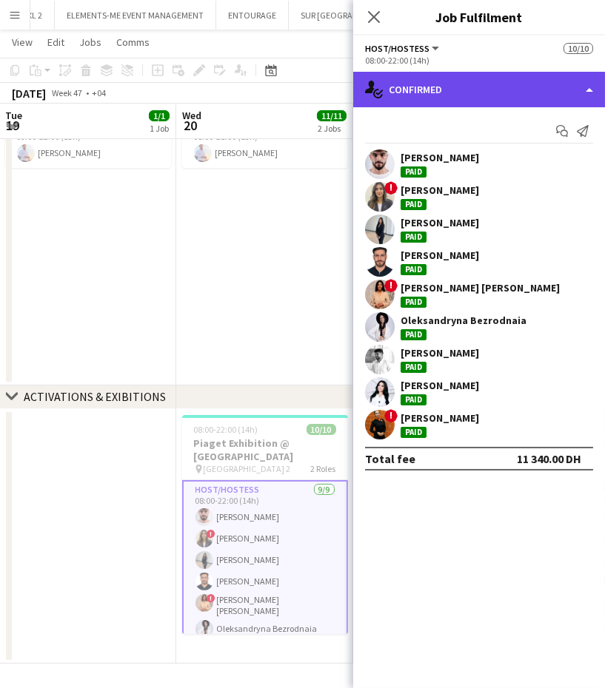
click at [572, 90] on div "single-neutral-actions-check-2 Confirmed" at bounding box center [479, 90] width 252 height 36
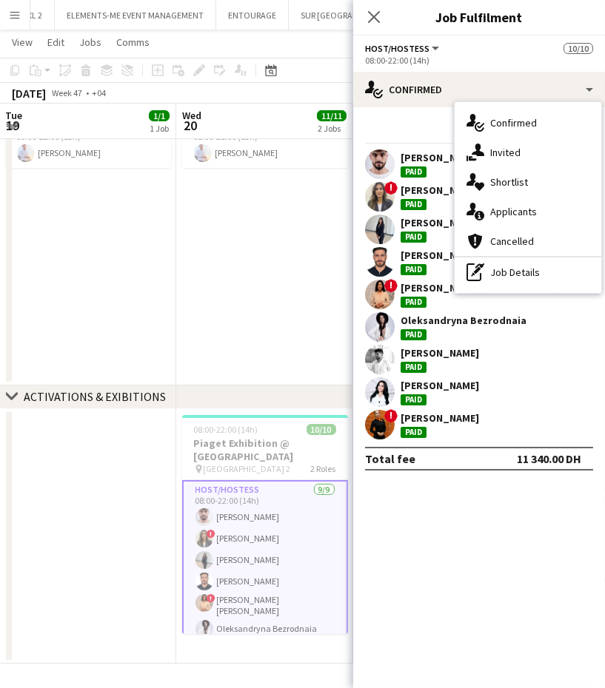
click at [266, 289] on app-date-cell "08:00-21:00 (13h) 1/1 Piaget VIP Event pin Abu Dhabi Emirates Palace Gate 2 1 R…" at bounding box center [264, 223] width 177 height 326
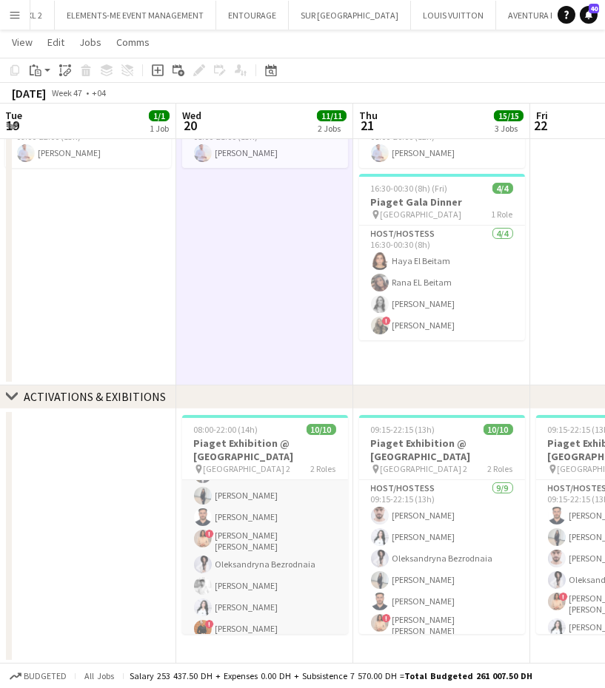
scroll to position [118, 0]
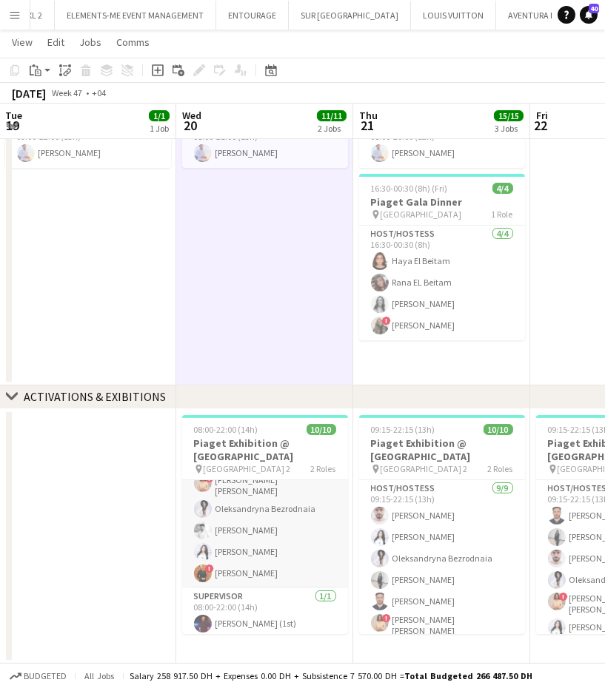
click at [267, 553] on app-card-role "Host/Hostess 9/9 08:00-22:00 (14h) Daniel Rasheed ! Diala Kassab Reham Amara Ib…" at bounding box center [265, 475] width 166 height 226
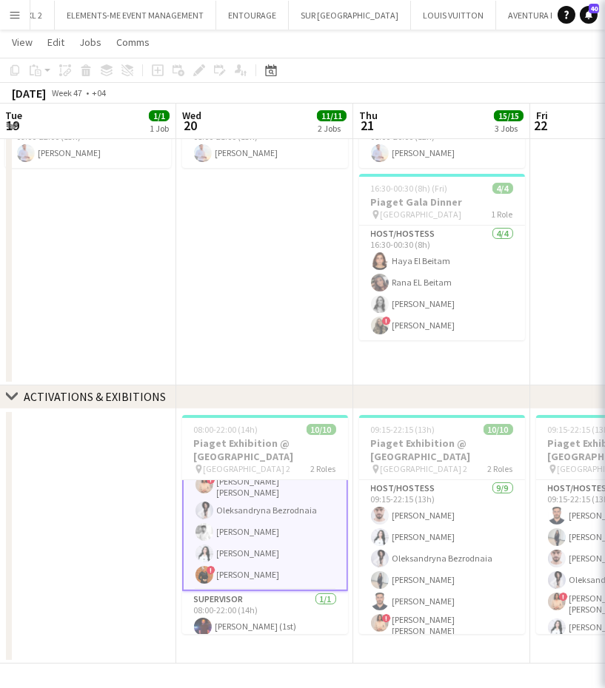
scroll to position [119, 0]
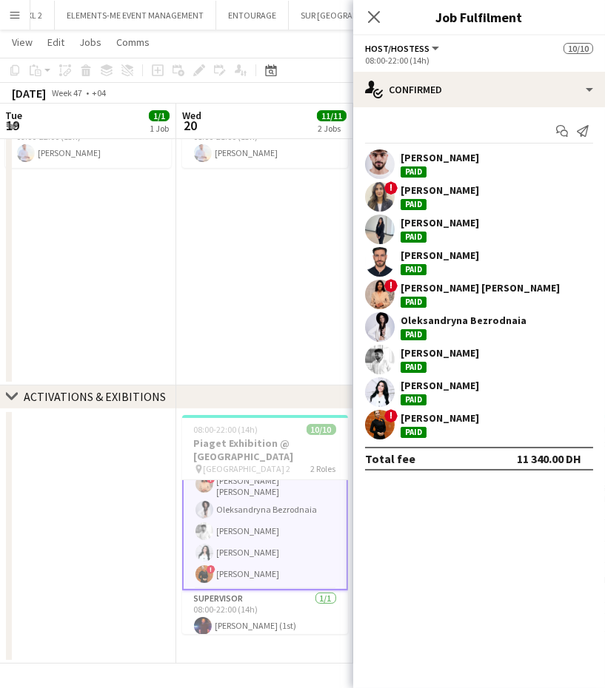
click at [409, 159] on div "[PERSON_NAME]" at bounding box center [439, 157] width 78 height 13
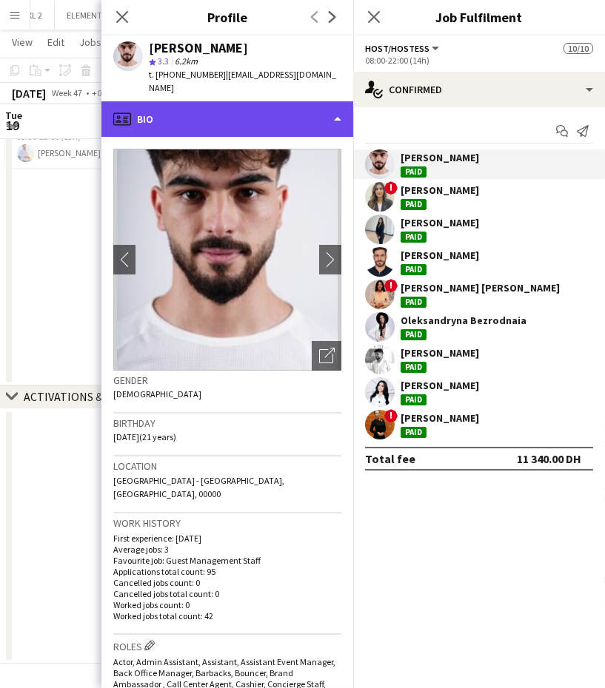
click at [269, 101] on div "profile Bio" at bounding box center [227, 119] width 252 height 36
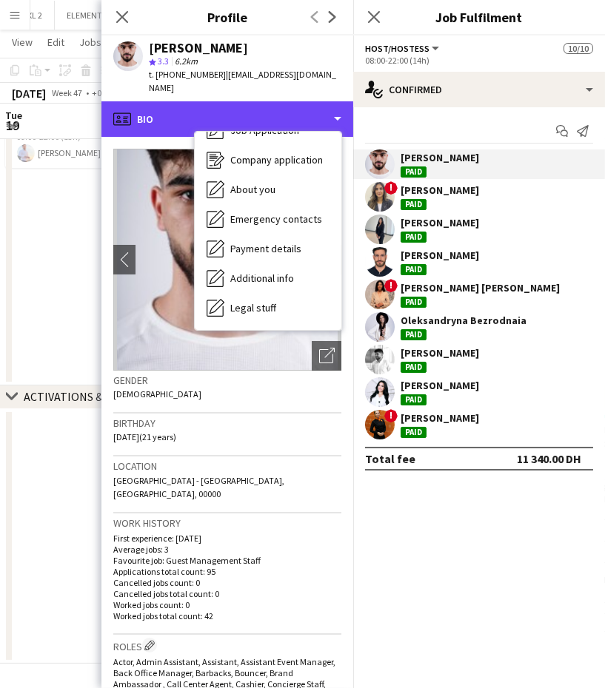
scroll to position [109, 0]
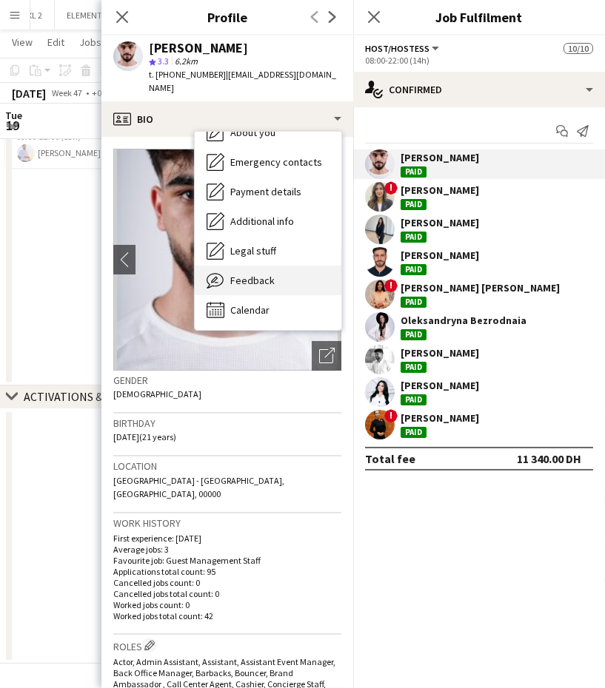
click at [266, 274] on span "Feedback" at bounding box center [252, 280] width 44 height 13
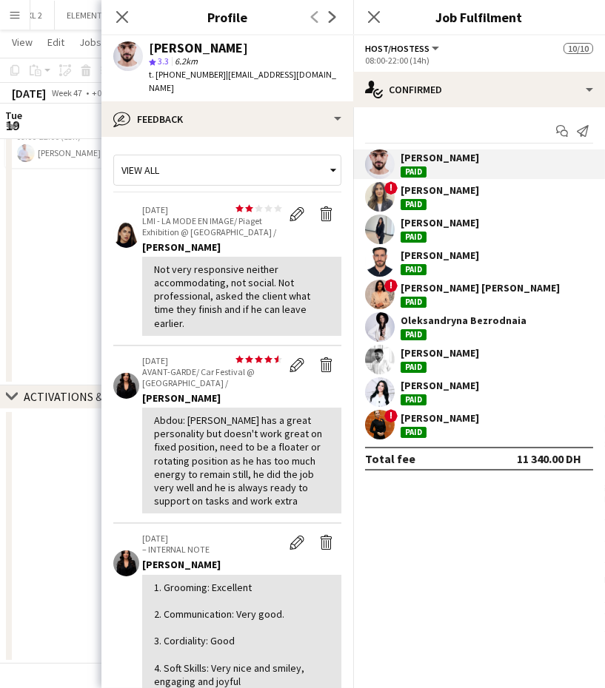
click at [430, 192] on div "[PERSON_NAME]" at bounding box center [439, 190] width 78 height 13
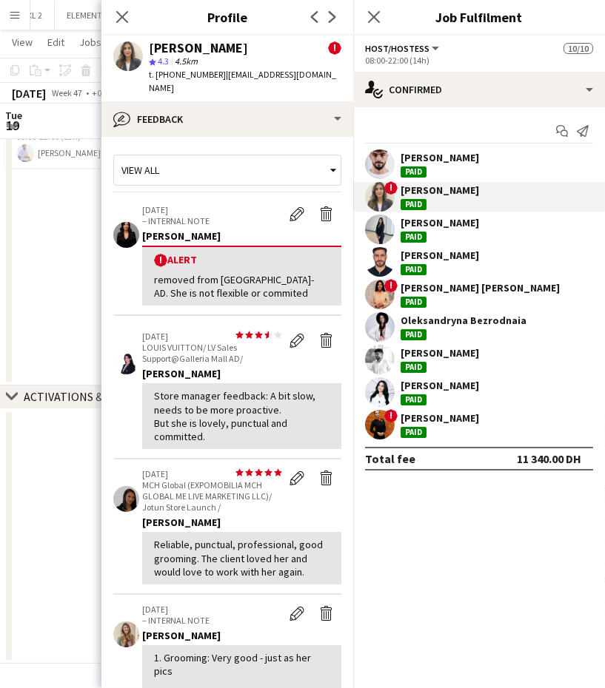
click at [430, 226] on div "[PERSON_NAME]" at bounding box center [439, 222] width 78 height 13
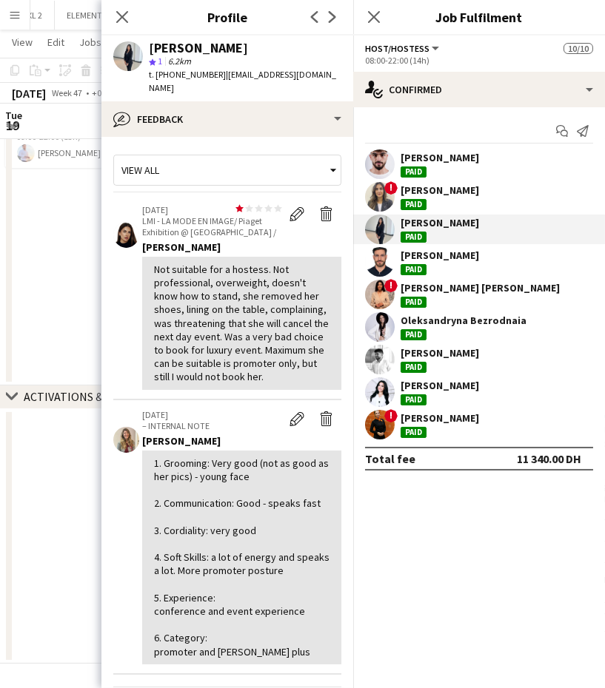
click at [430, 258] on div "[PERSON_NAME]" at bounding box center [439, 255] width 78 height 13
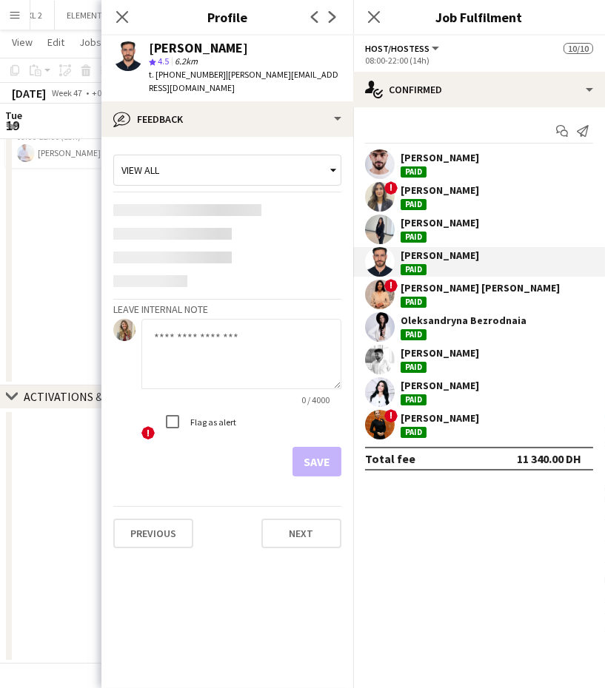
click at [419, 297] on div "Paid" at bounding box center [413, 302] width 26 height 11
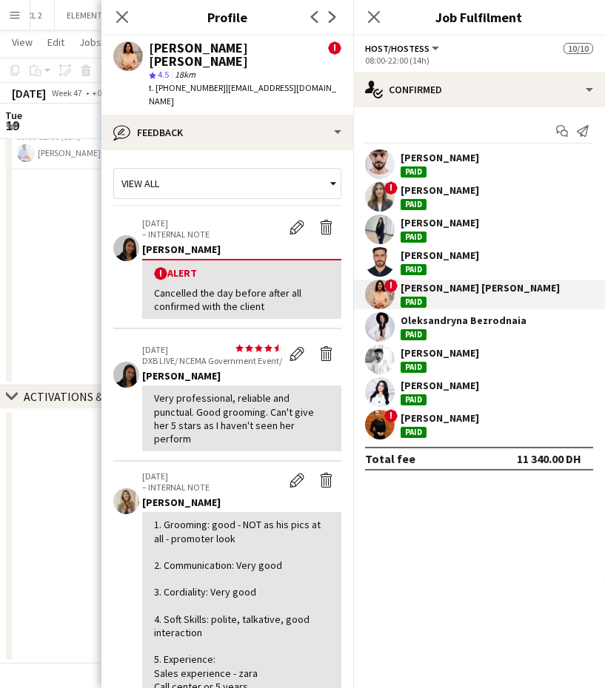
click at [405, 331] on div "Paid" at bounding box center [413, 334] width 26 height 11
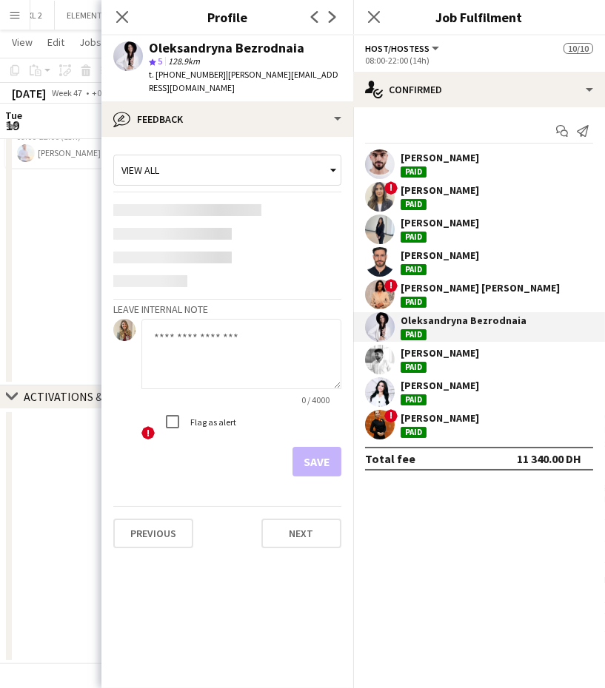
click at [411, 358] on div "[PERSON_NAME]" at bounding box center [439, 352] width 78 height 13
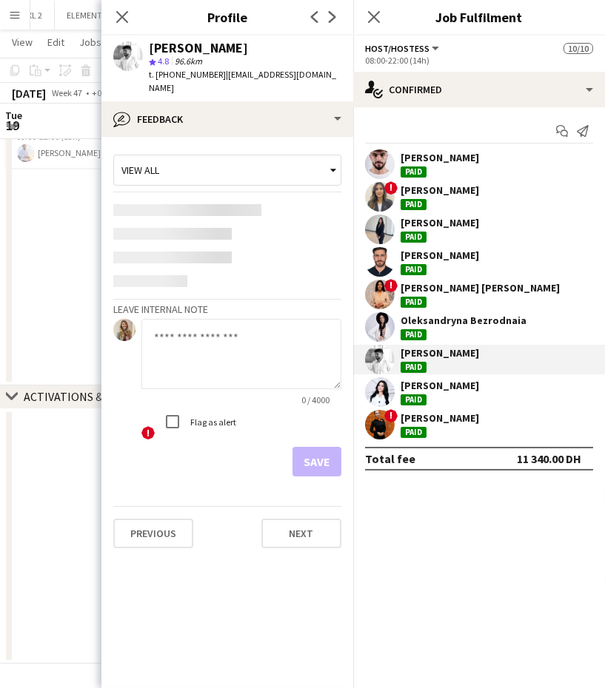
click at [409, 387] on div "[PERSON_NAME]" at bounding box center [439, 385] width 78 height 13
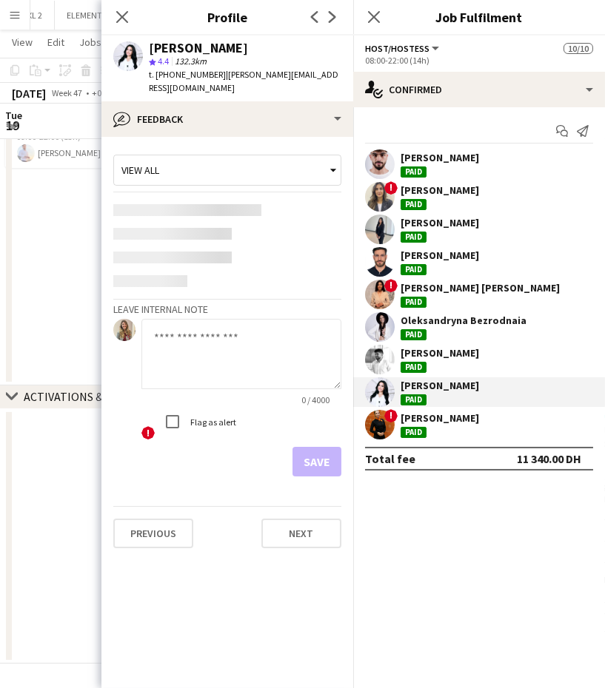
click at [409, 429] on div "Paid" at bounding box center [413, 432] width 26 height 11
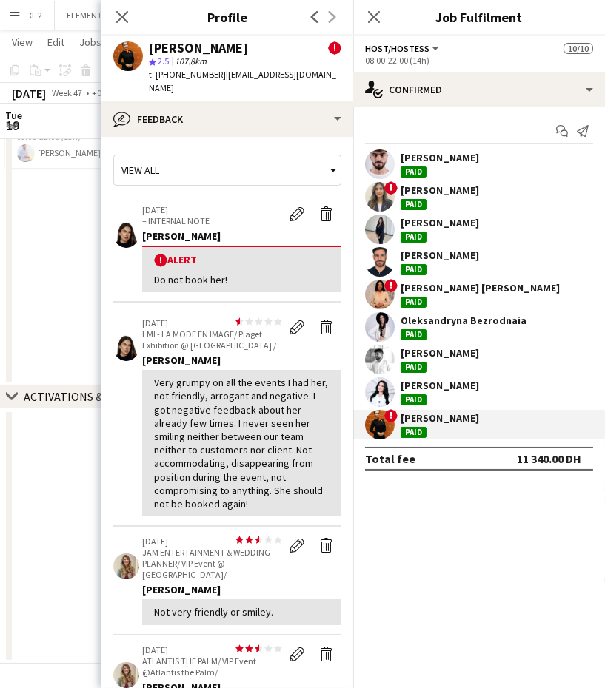
click at [62, 214] on app-date-cell "09:00-22:00 (13h) 1/1 Piaget VIP Event pin Abu Dhabi Emirates Palace Gate 2 1 R…" at bounding box center [87, 223] width 177 height 326
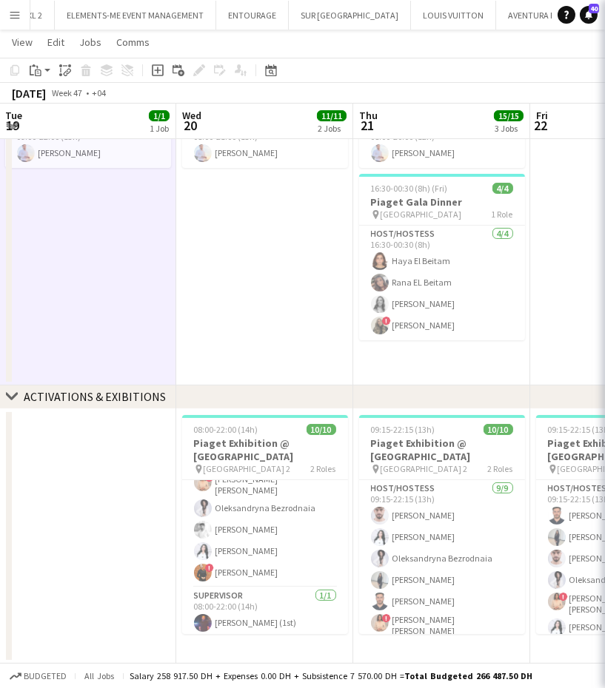
scroll to position [118, 0]
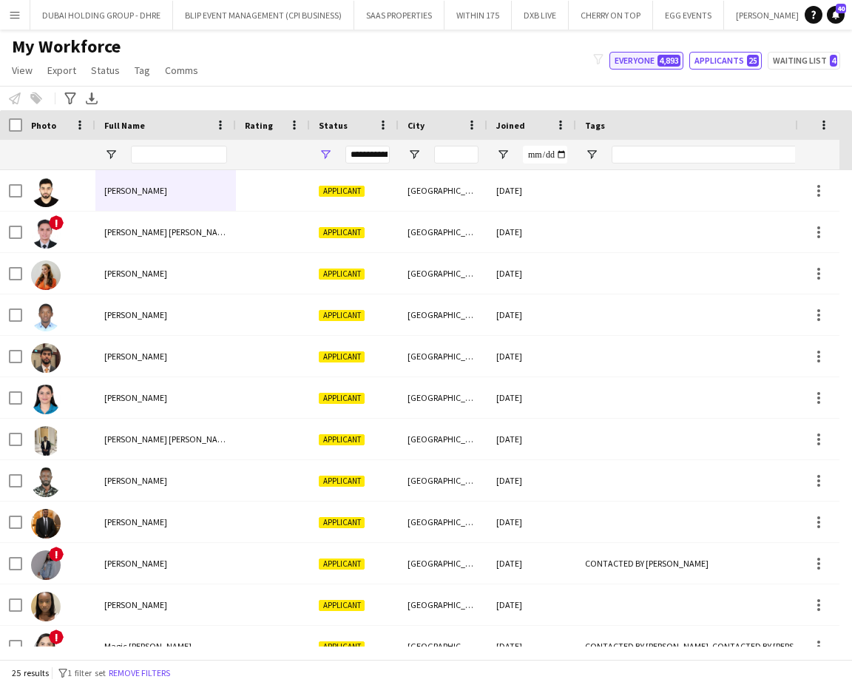
click at [651, 58] on button "Everyone 4,893" at bounding box center [647, 61] width 74 height 18
type input "**********"
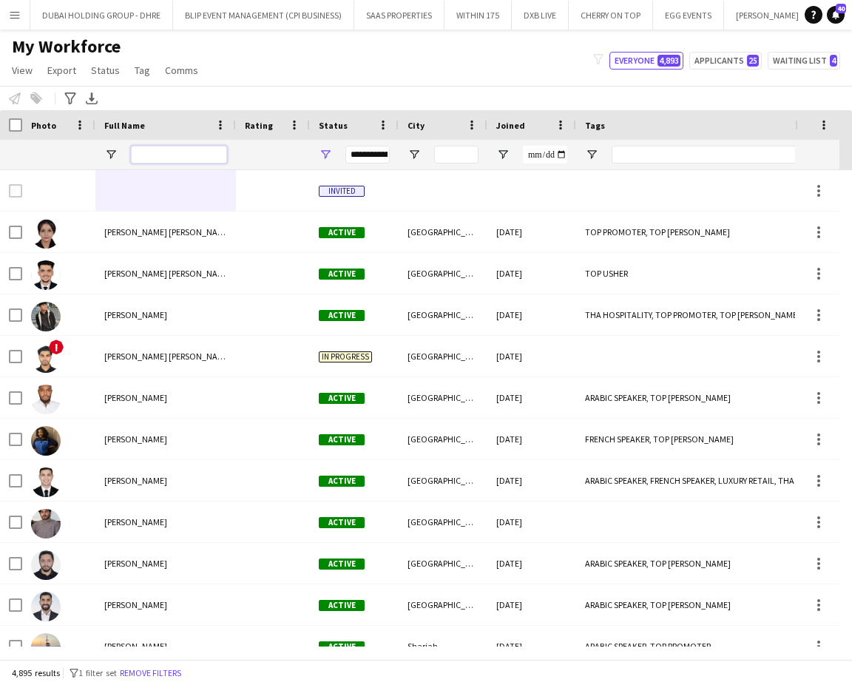
click at [168, 151] on input "Full Name Filter Input" at bounding box center [179, 155] width 96 height 18
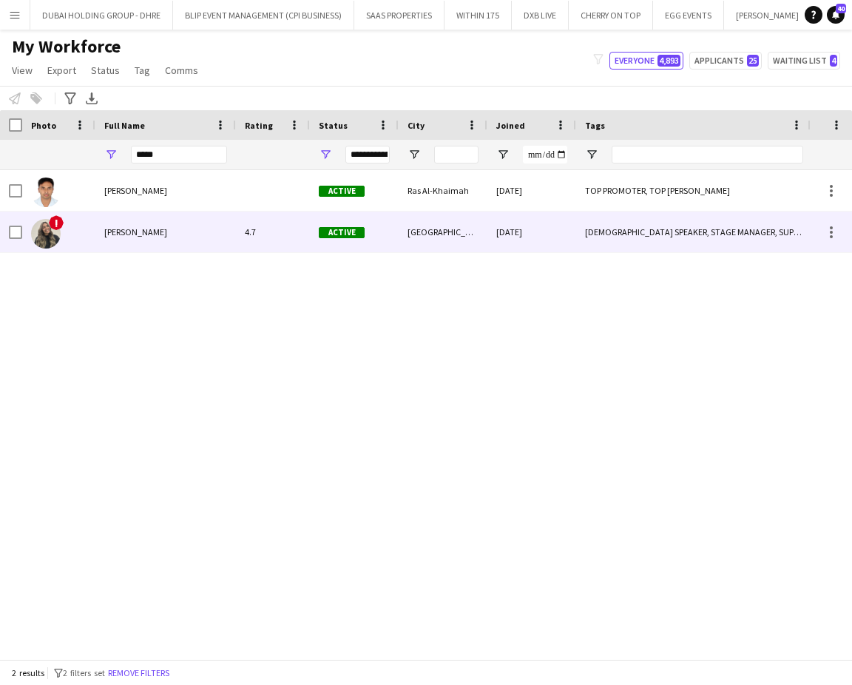
click at [140, 220] on div "[PERSON_NAME]" at bounding box center [165, 232] width 141 height 41
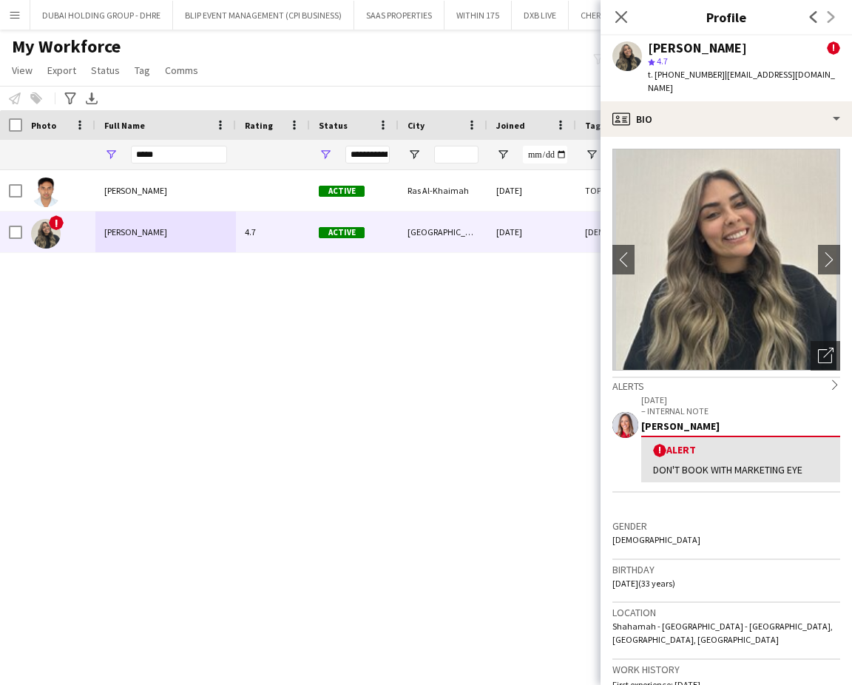
drag, startPoint x: 716, startPoint y: 76, endPoint x: 836, endPoint y: 79, distance: 120.6
click at [836, 79] on div "Shima Abdelsalam ! star 4.7 t. +971551620410 | shaymahamdi1992@gmail.com" at bounding box center [727, 69] width 252 height 66
copy span "[EMAIL_ADDRESS][DOMAIN_NAME]"
drag, startPoint x: 156, startPoint y: 158, endPoint x: 88, endPoint y: 113, distance: 81.3
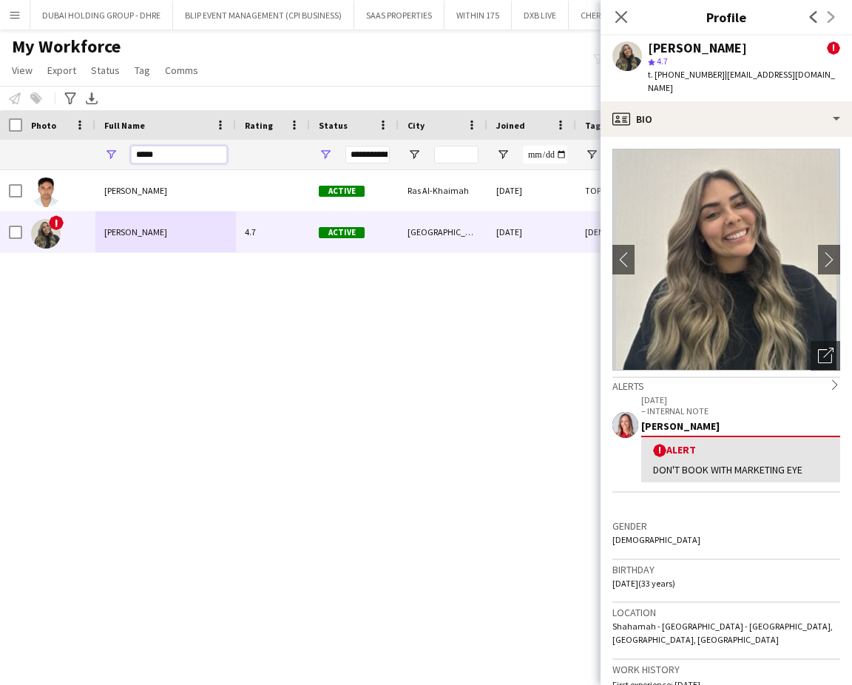
paste input "**********"
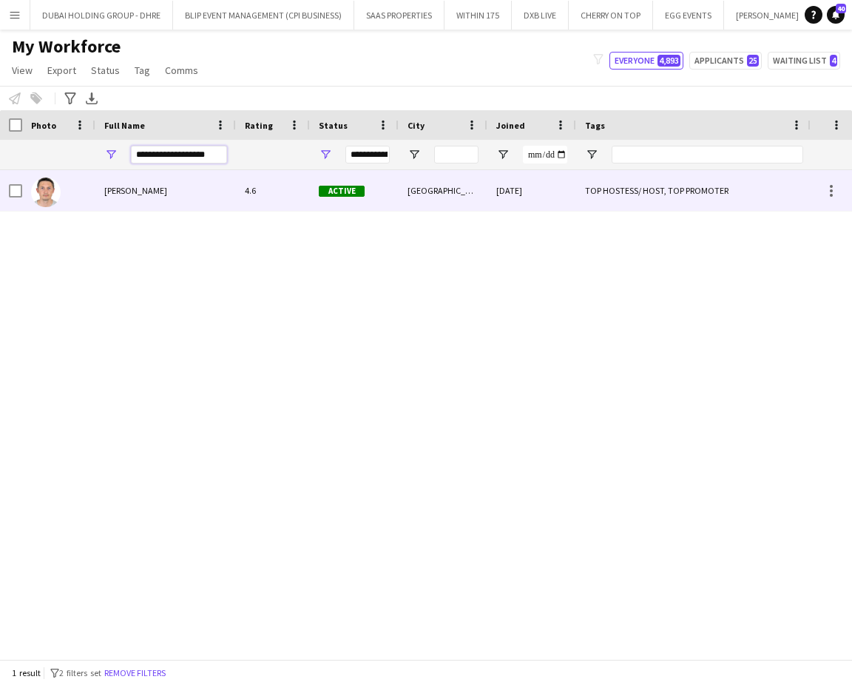
type input "**********"
click at [139, 178] on div "Aliaksandr Dziaruha" at bounding box center [165, 190] width 141 height 41
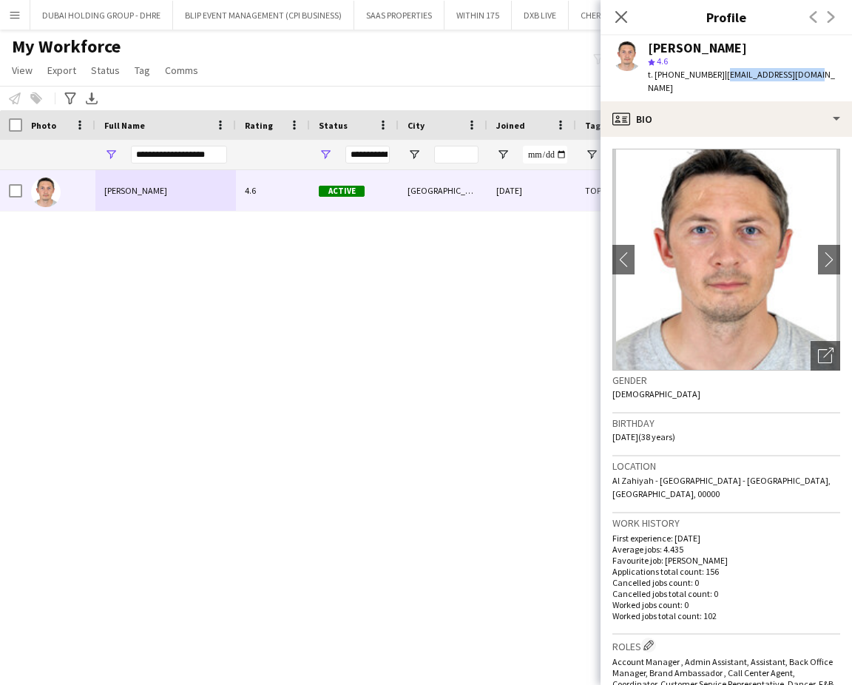
drag, startPoint x: 808, startPoint y: 75, endPoint x: 717, endPoint y: 75, distance: 91.0
click at [717, 75] on div "Aliaksandr Dziaruha star 4.6 t. +971585741045 | alexderugo@gmail.com" at bounding box center [727, 69] width 252 height 66
copy span "alexderugo@gmail.com"
drag, startPoint x: 218, startPoint y: 155, endPoint x: 38, endPoint y: 154, distance: 179.1
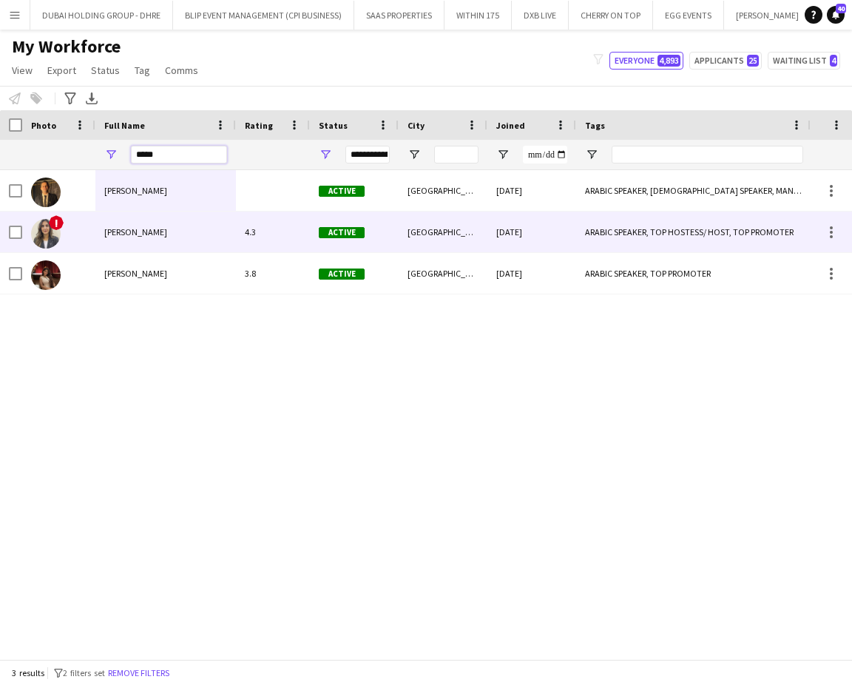
type input "*****"
click at [121, 236] on span "[PERSON_NAME]" at bounding box center [135, 231] width 63 height 11
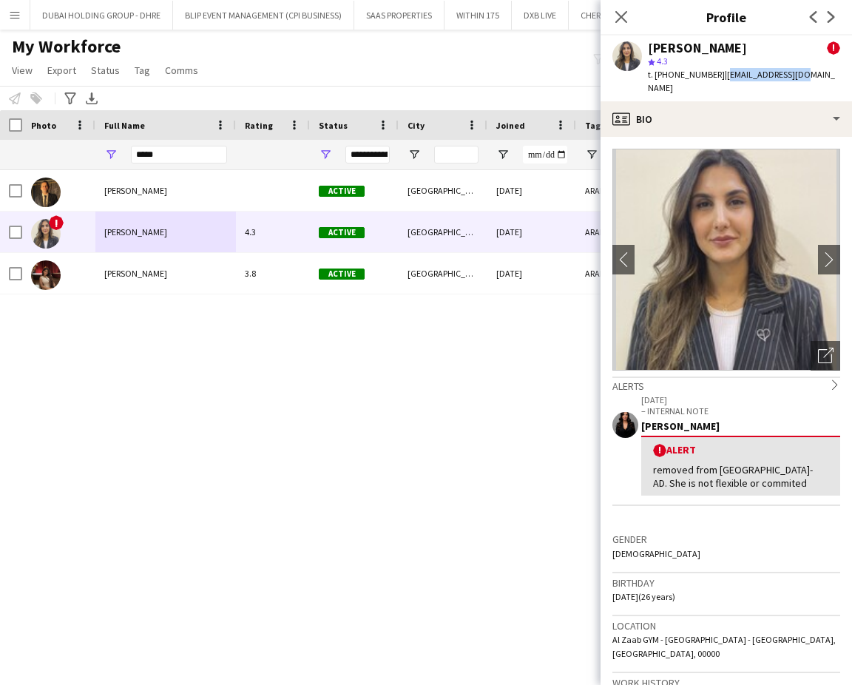
drag, startPoint x: 795, startPoint y: 76, endPoint x: 719, endPoint y: 76, distance: 76.2
click at [719, 76] on div "Diala Kassab ! star 4.3 t. +971543006980 | dialkb9@gmail.com" at bounding box center [727, 69] width 252 height 66
copy span "[EMAIL_ADDRESS][DOMAIN_NAME]"
drag, startPoint x: 54, startPoint y: 144, endPoint x: 24, endPoint y: 134, distance: 31.8
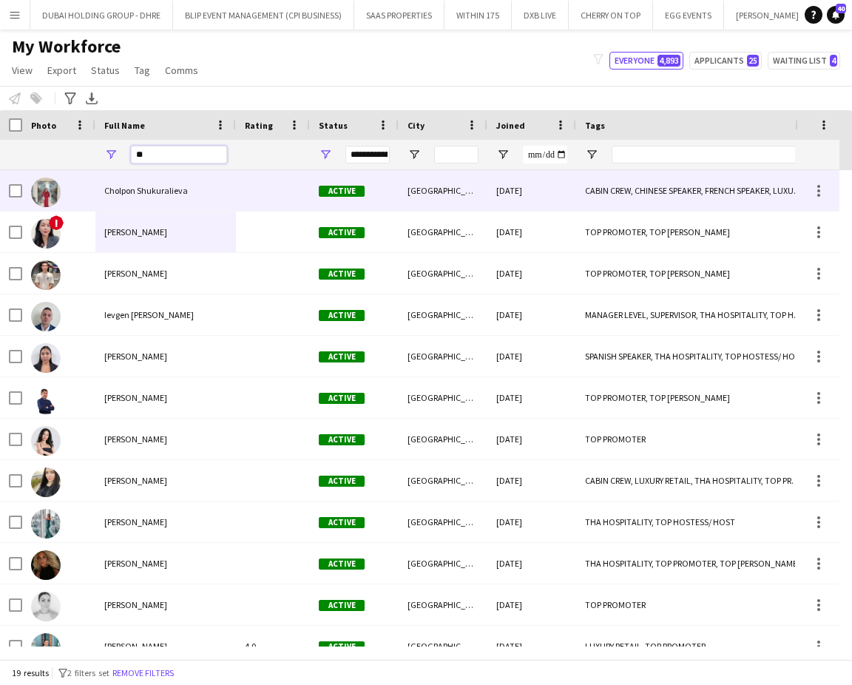
type input "*"
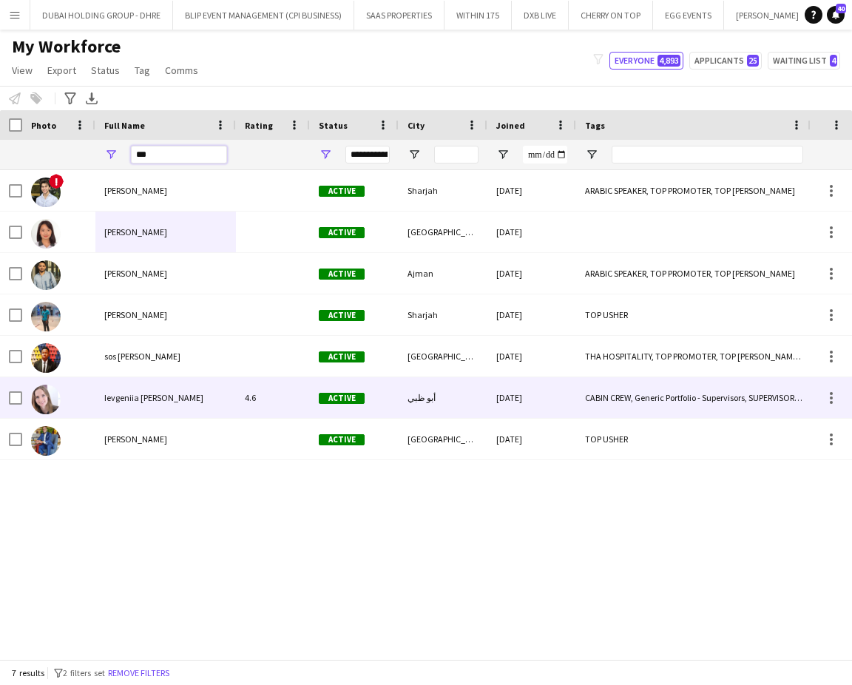
type input "***"
click at [144, 395] on span "Ievgeniia Soshenko" at bounding box center [153, 397] width 99 height 11
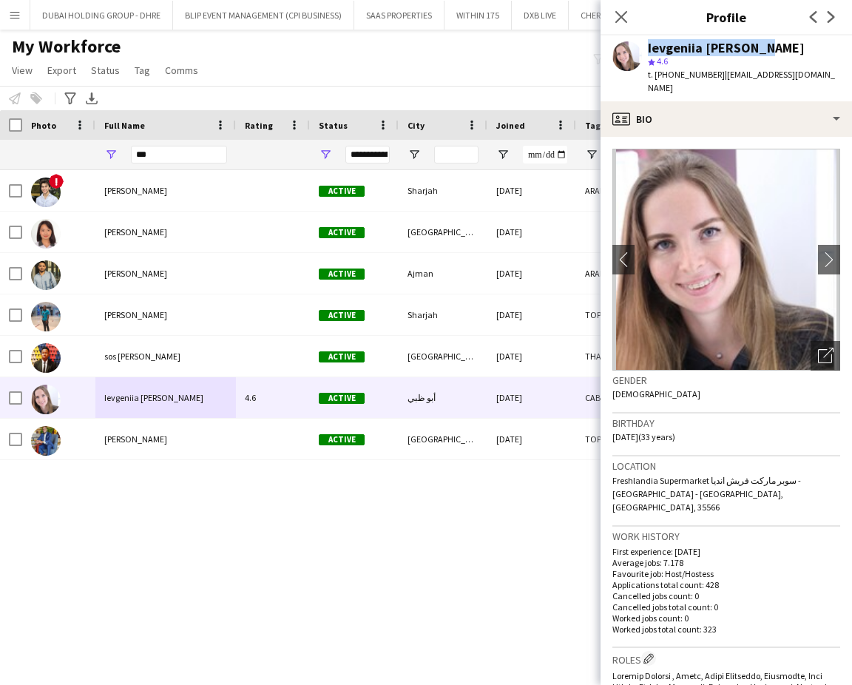
drag, startPoint x: 763, startPoint y: 46, endPoint x: 636, endPoint y: 45, distance: 126.5
click at [630, 45] on div "Ievgeniia Soshenko star 4.6 t. +971528338350 | evsoshenko03@gmail.com" at bounding box center [727, 69] width 252 height 66
copy div "Ievgeniia Soshenko"
click at [735, 70] on span "| evsoshenko03@gmail.com" at bounding box center [741, 81] width 187 height 24
drag, startPoint x: 827, startPoint y: 74, endPoint x: 716, endPoint y: 72, distance: 110.3
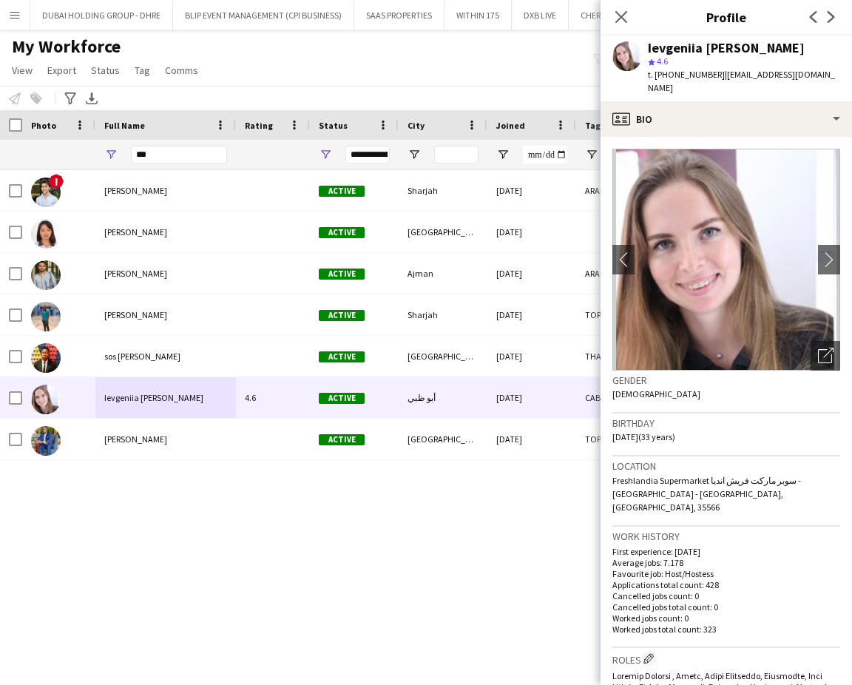
click at [716, 72] on div "Ievgeniia Soshenko star 4.6 t. +971528338350 | evsoshenko03@gmail.com" at bounding box center [727, 69] width 252 height 66
copy span "evsoshenko03@gmail.com"
drag, startPoint x: 173, startPoint y: 161, endPoint x: 110, endPoint y: 149, distance: 63.9
click at [110, 149] on div "***" at bounding box center [165, 155] width 141 height 30
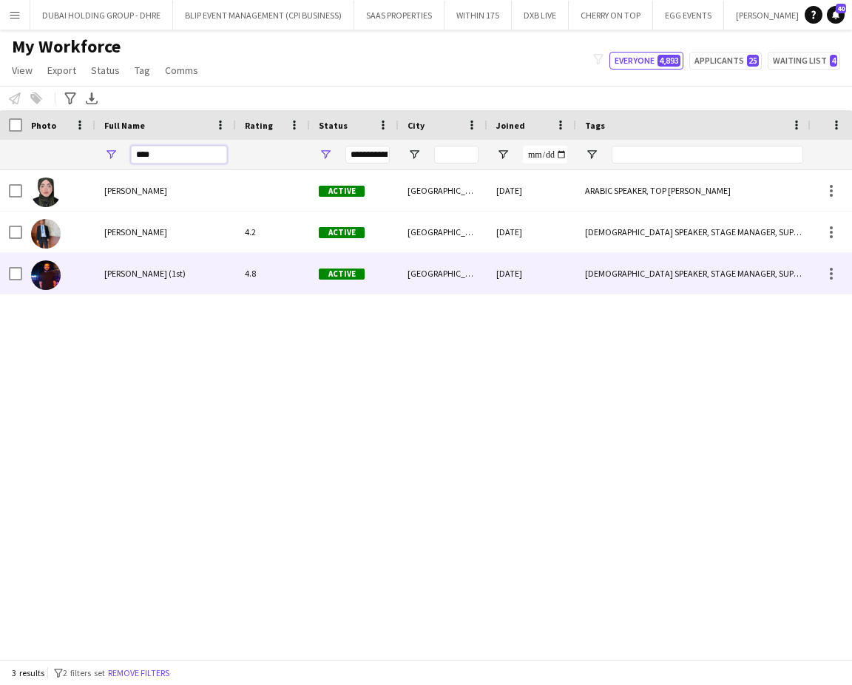
type input "****"
click at [132, 278] on span "[PERSON_NAME] (1st)" at bounding box center [144, 273] width 81 height 11
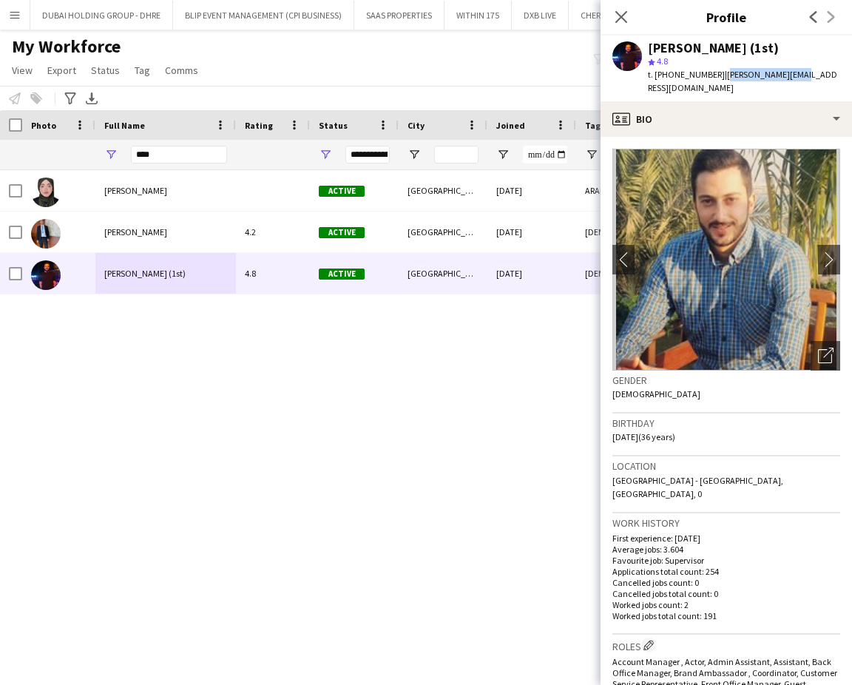
drag, startPoint x: 792, startPoint y: 73, endPoint x: 718, endPoint y: 77, distance: 74.1
click at [718, 77] on div "Mohamed Ali Diab (1st) star 4.8 t. +971505913191 | m.ali.aj@live.com" at bounding box center [727, 69] width 252 height 66
copy span "m.ali.aj@live.com"
drag, startPoint x: 176, startPoint y: 164, endPoint x: 95, endPoint y: 142, distance: 83.7
click at [97, 144] on div "****" at bounding box center [165, 155] width 141 height 30
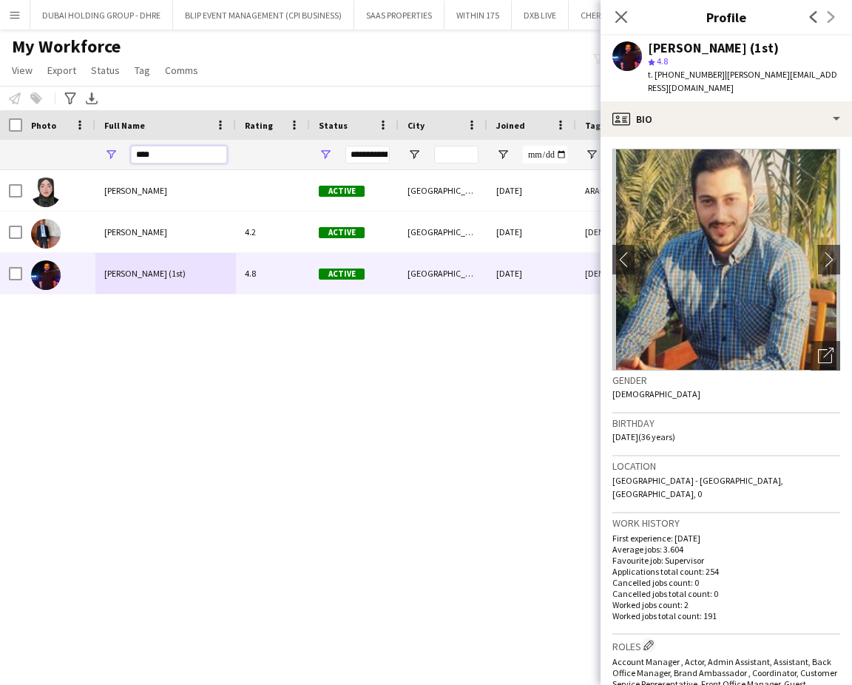
drag, startPoint x: 155, startPoint y: 154, endPoint x: 100, endPoint y: 138, distance: 56.9
click at [101, 143] on div "****" at bounding box center [165, 155] width 141 height 30
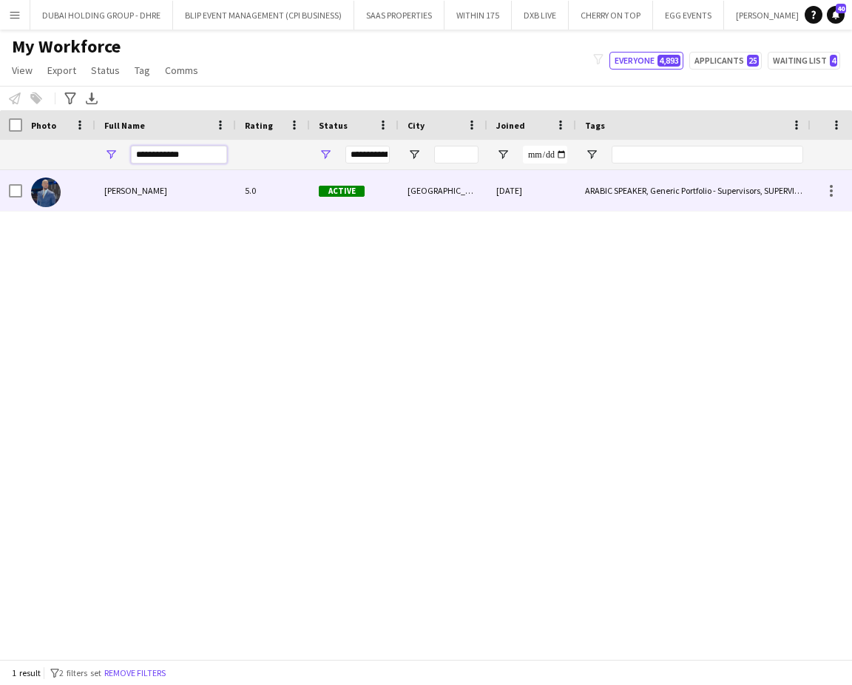
type input "**********"
click at [173, 197] on div "Mohammed Adel Aljbour" at bounding box center [165, 190] width 141 height 41
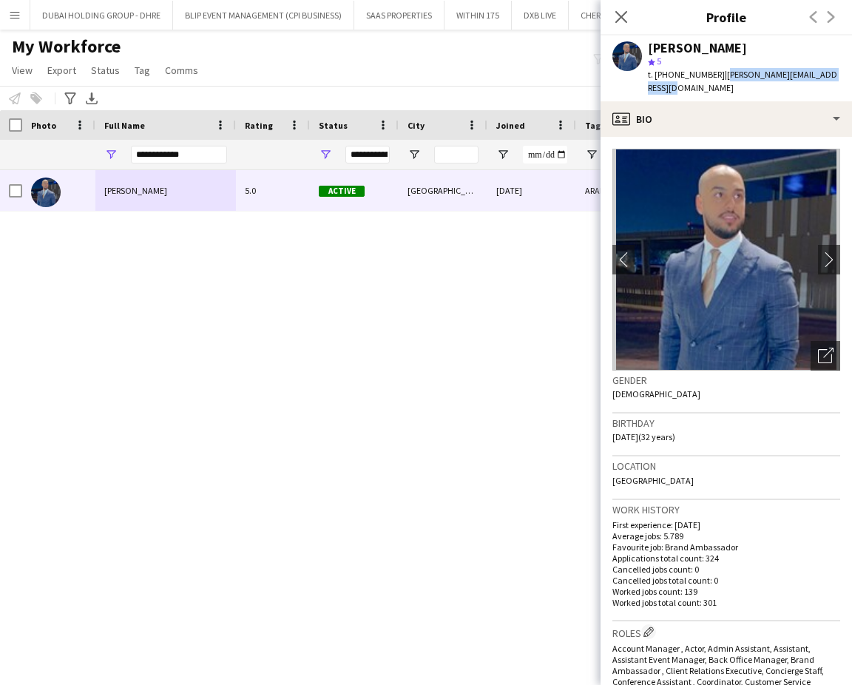
drag, startPoint x: 719, startPoint y: 77, endPoint x: 849, endPoint y: 92, distance: 131.2
click at [849, 92] on div "Mohammed Adel Aljbour star 5 t. +971562992277 | mohammed.aljabour@hotmail.com" at bounding box center [727, 69] width 252 height 66
copy span "mohammed.aljabour@hotmail.com"
drag, startPoint x: 207, startPoint y: 161, endPoint x: 24, endPoint y: 125, distance: 187.1
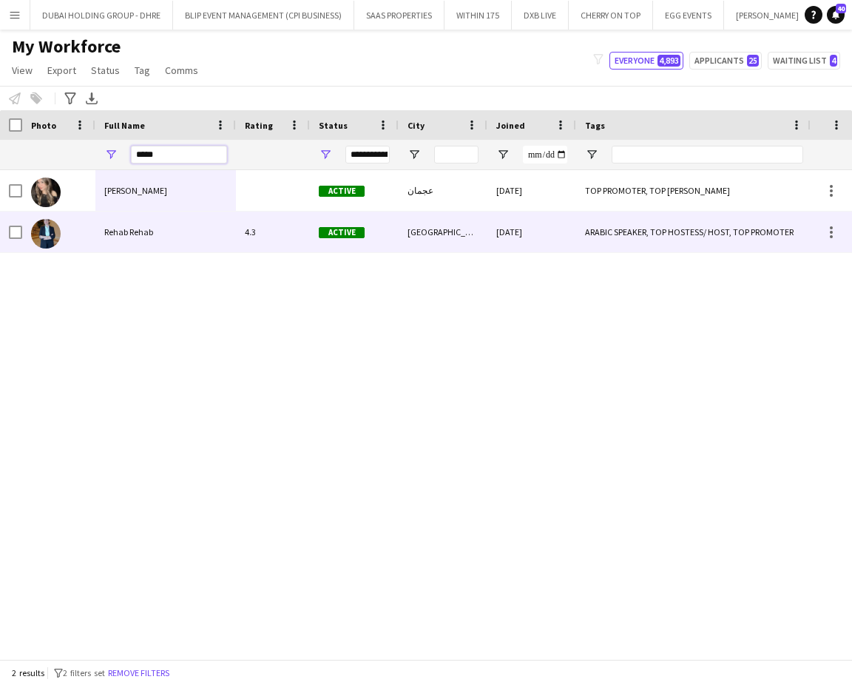
type input "*****"
click at [134, 230] on span "Rehab Rehab" at bounding box center [128, 231] width 49 height 11
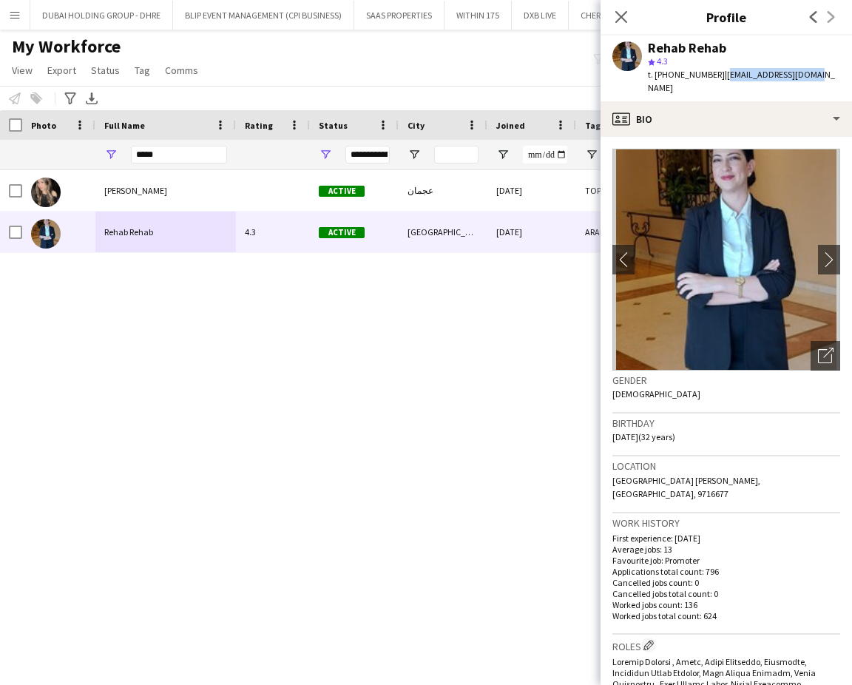
drag, startPoint x: 809, startPoint y: 76, endPoint x: 718, endPoint y: 72, distance: 91.1
click at [718, 72] on div "Rehab Rehab star 4.3 t. +971551665983 | rahab.ali@msa.edu.eg" at bounding box center [727, 69] width 252 height 66
click at [721, 70] on span "| rahab.ali@msa.edu.eg" at bounding box center [741, 81] width 187 height 24
drag, startPoint x: 721, startPoint y: 70, endPoint x: 694, endPoint y: 73, distance: 26.7
click at [688, 75] on span "t. +971551665983" at bounding box center [686, 74] width 77 height 11
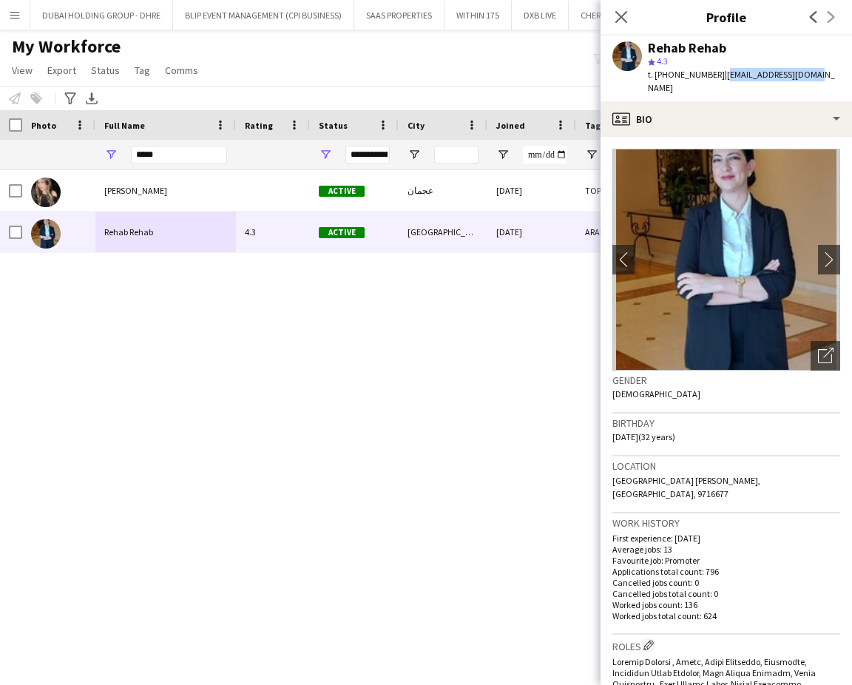
drag, startPoint x: 808, startPoint y: 75, endPoint x: 717, endPoint y: 75, distance: 91.0
click at [717, 75] on div "Rehab Rehab star 4.3 t. +971551665983 | rahab.ali@msa.edu.eg" at bounding box center [727, 69] width 252 height 66
click at [720, 72] on span "| rahab.ali@msa.edu.eg" at bounding box center [741, 81] width 187 height 24
drag, startPoint x: 720, startPoint y: 72, endPoint x: 681, endPoint y: 73, distance: 38.5
click at [675, 81] on div "t. +971551665983 | rahab.ali@msa.edu.eg" at bounding box center [744, 81] width 192 height 27
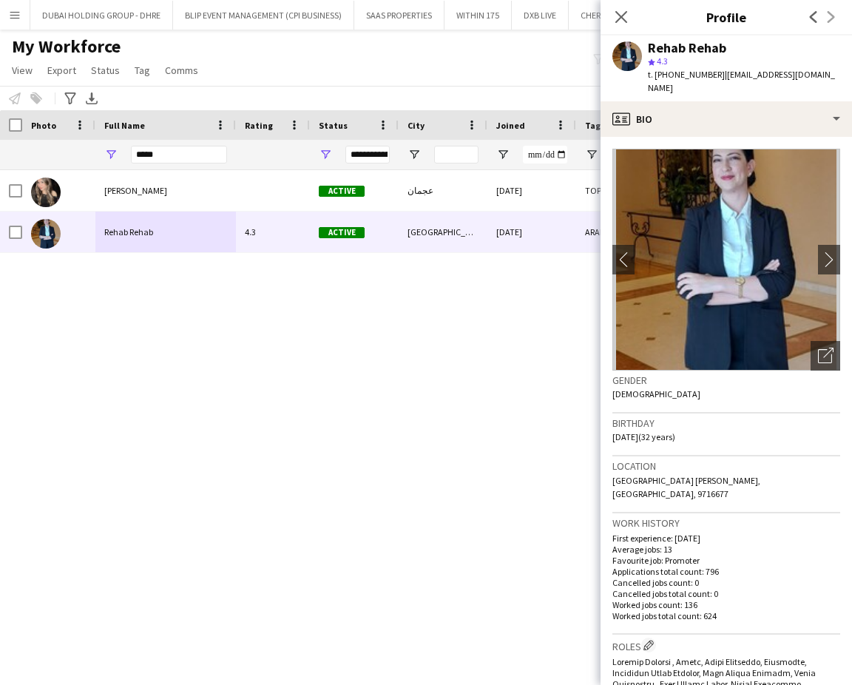
drag, startPoint x: 716, startPoint y: 72, endPoint x: 852, endPoint y: 73, distance: 136.9
click at [852, 73] on html "Menu Boards Boards Boards All jobs Status Workforce Workforce My Workforce Recr…" at bounding box center [426, 342] width 852 height 685
click at [801, 86] on div "Rehab Rehab star 4.3 t. +971551665983 | rahab.ali@msa.edu.eg" at bounding box center [727, 69] width 252 height 66
drag, startPoint x: 717, startPoint y: 74, endPoint x: 812, endPoint y: 75, distance: 95.5
click at [812, 75] on app-profile-header "Rehab Rehab star 4.3 t. +971551665983 | rahab.ali@msa.edu.eg" at bounding box center [727, 69] width 252 height 66
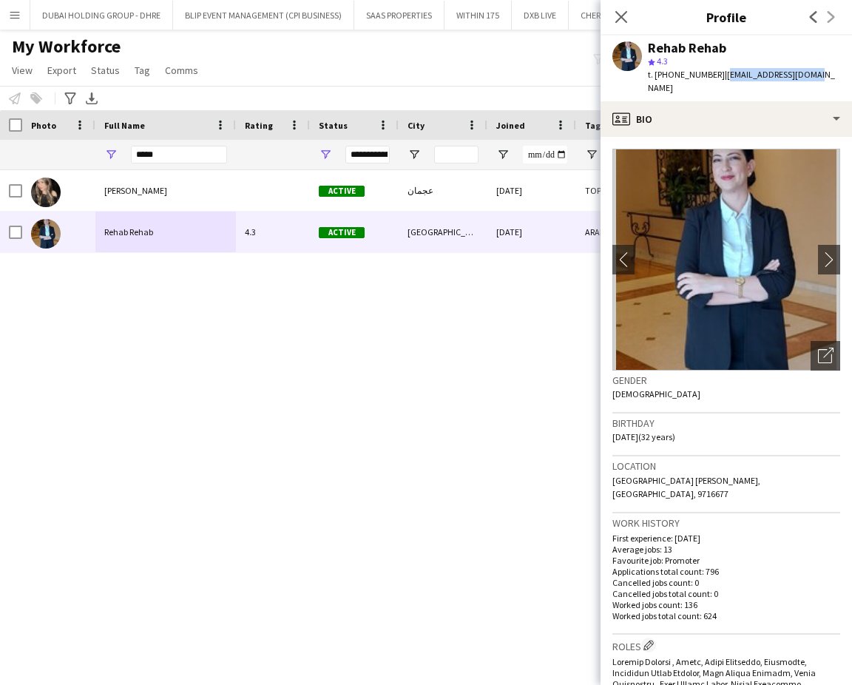
copy span "rahab.ali@msa.edu.eg"
click at [385, 411] on div "Rehab Babar Active عجمان 29-05-2024 TOP PROMOTER, TOP USHER 0 Rehab Rehab 4.3 A…" at bounding box center [404, 408] width 808 height 477
